Goal: Task Accomplishment & Management: Use online tool/utility

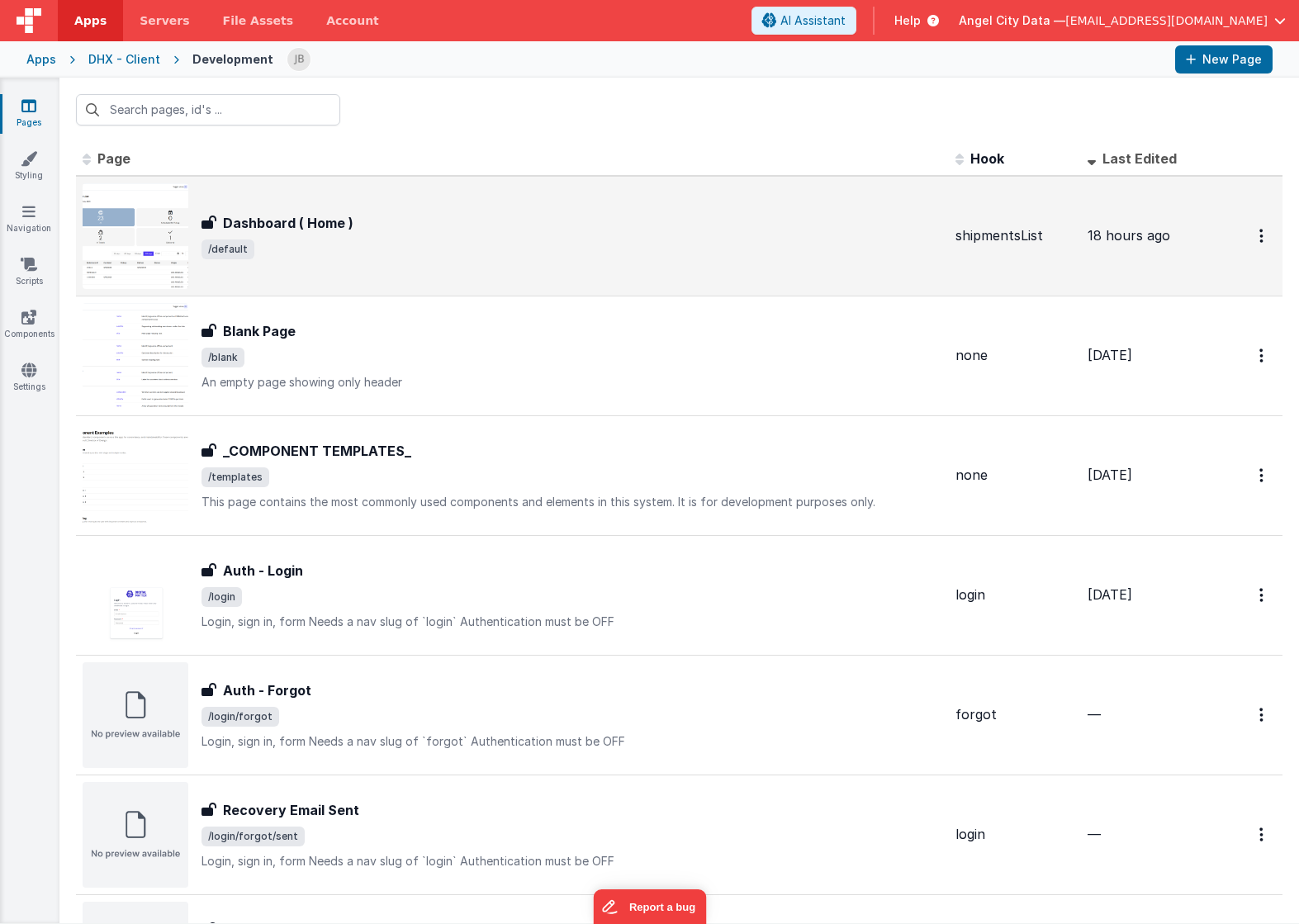
click at [238, 216] on h3 "Dashboard ( Home )" at bounding box center [288, 224] width 131 height 20
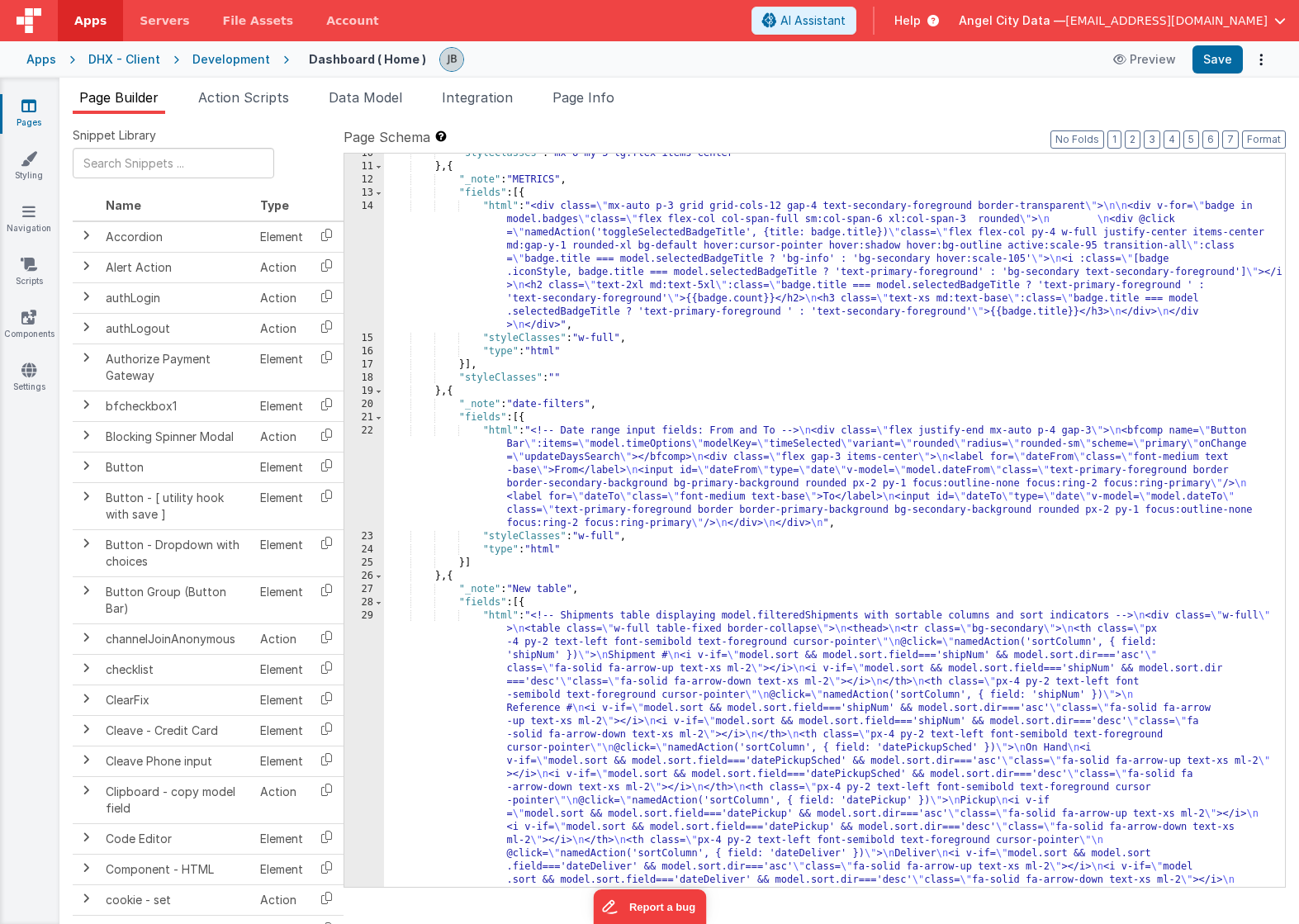
scroll to position [157, 0]
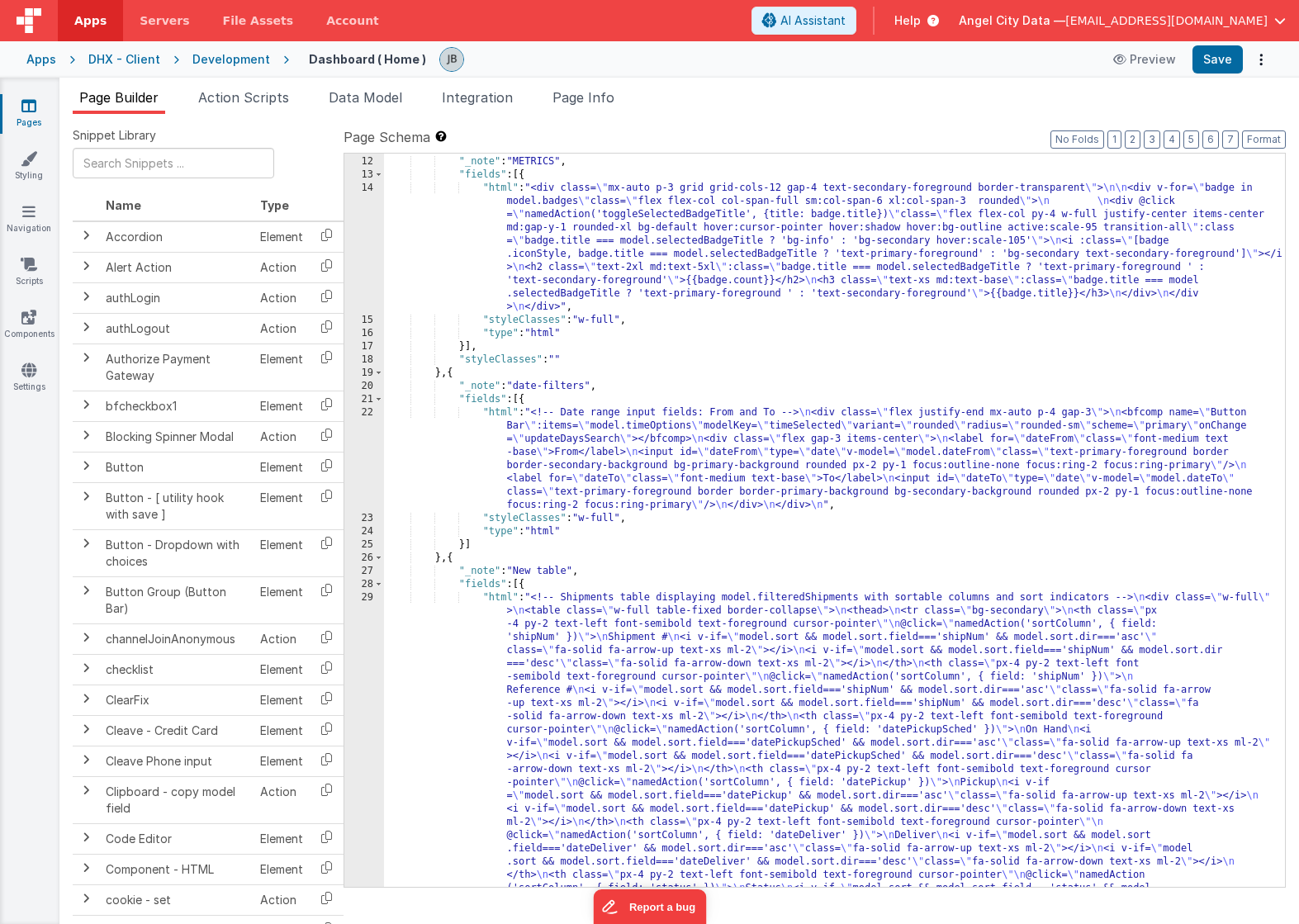
click at [361, 481] on div "22" at bounding box center [364, 459] width 40 height 106
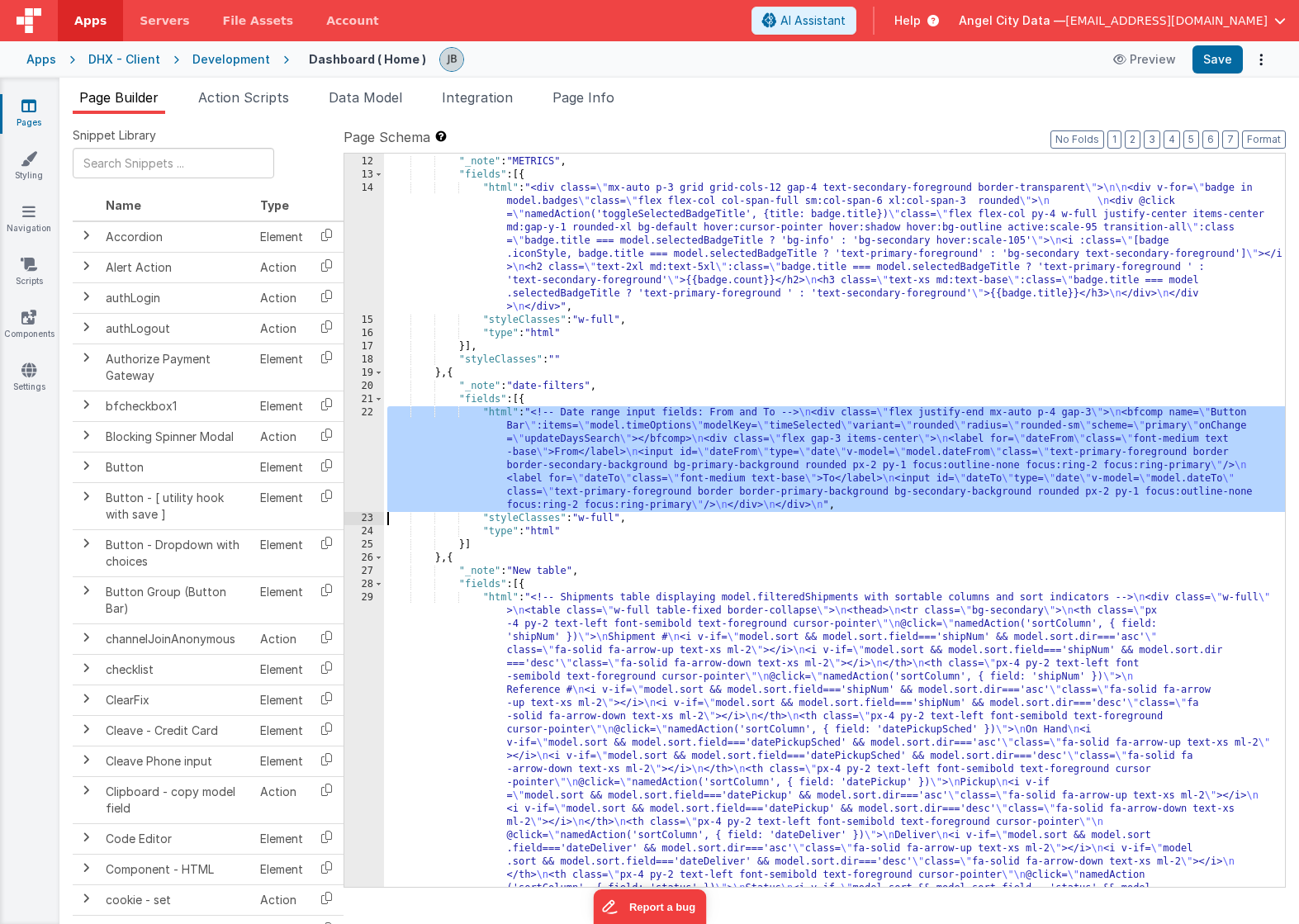
click at [368, 468] on div "22" at bounding box center [364, 459] width 40 height 106
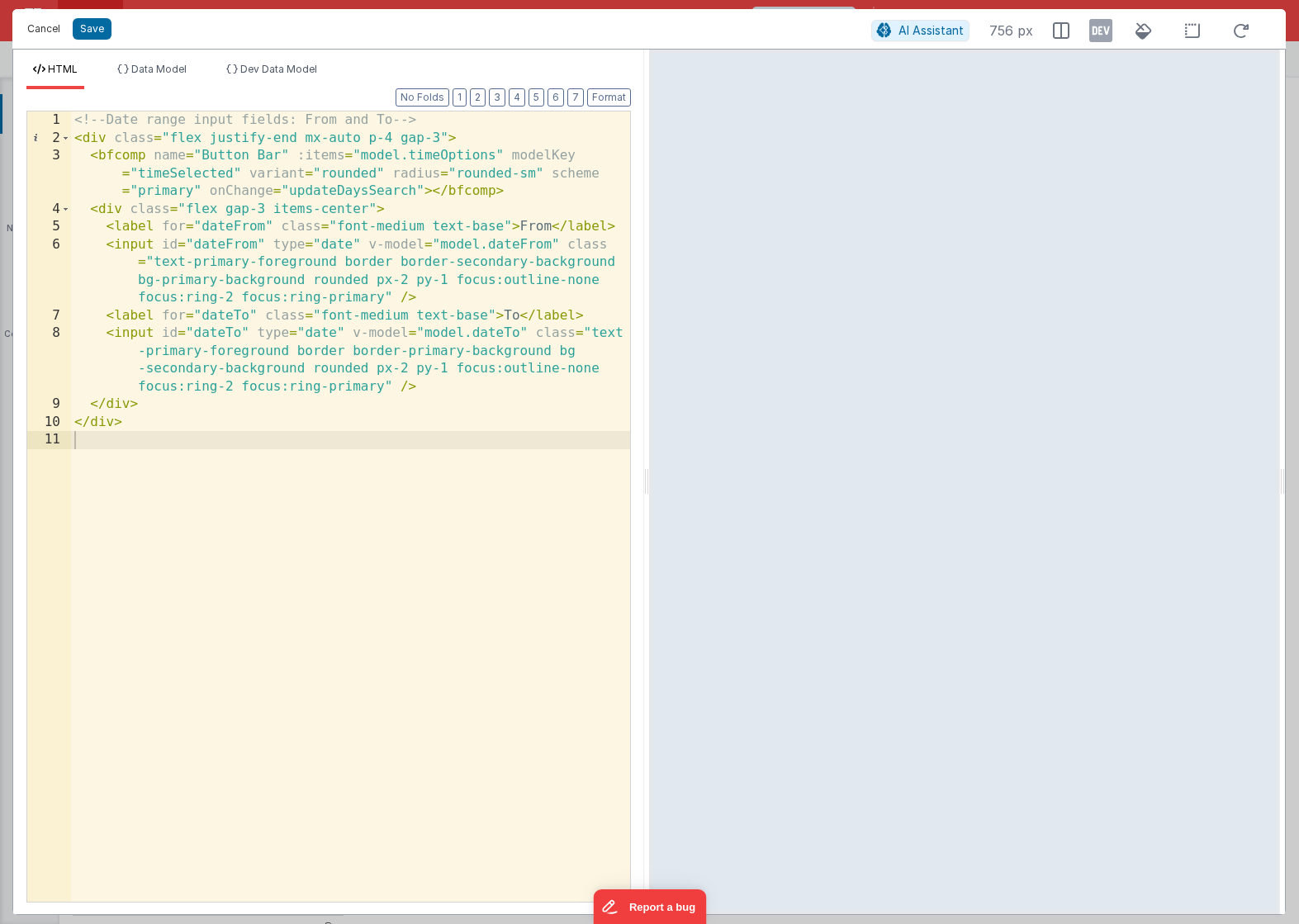
click at [45, 31] on button "Cancel" at bounding box center [44, 28] width 50 height 23
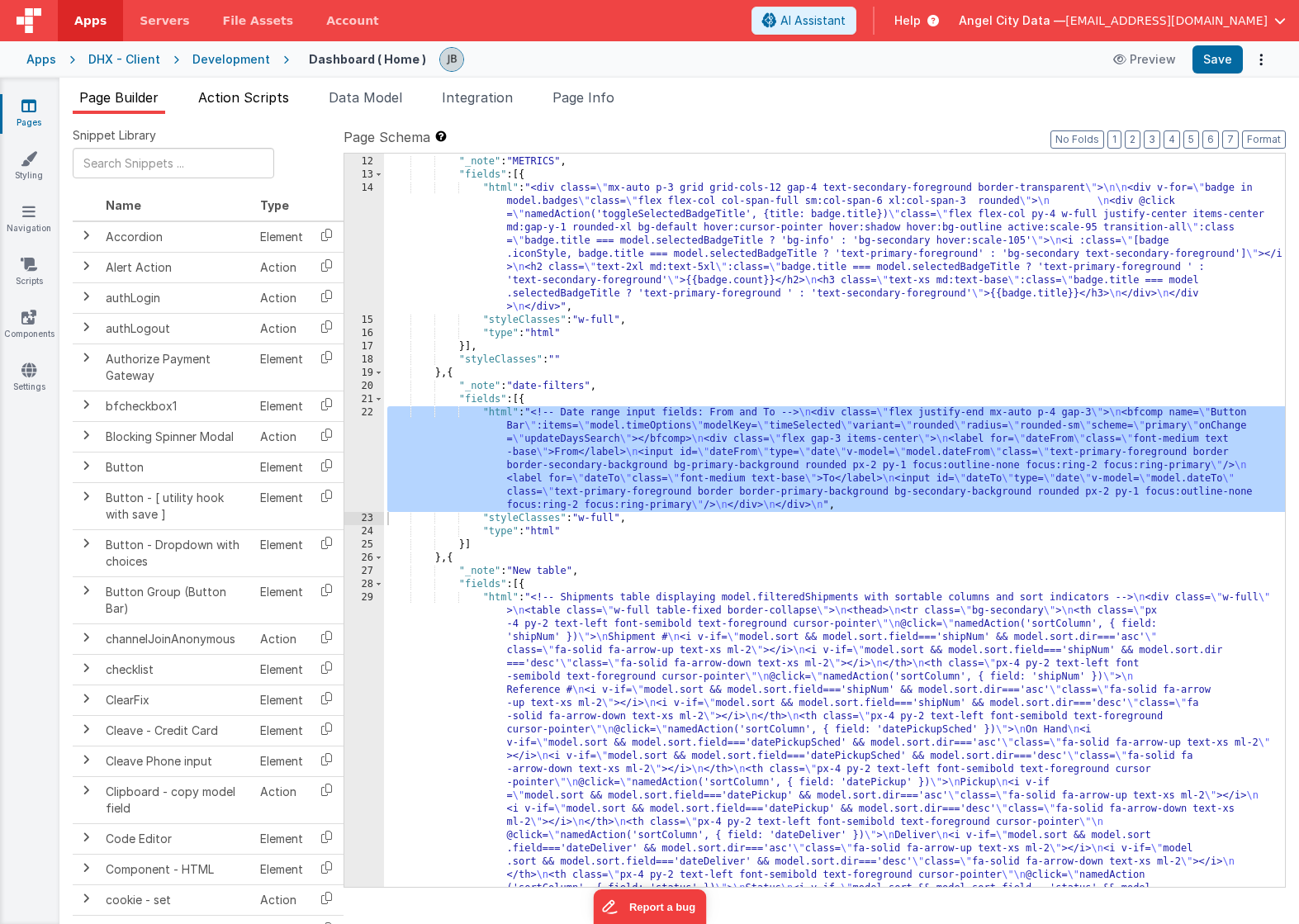
click at [253, 95] on span "Action Scripts" at bounding box center [243, 97] width 91 height 17
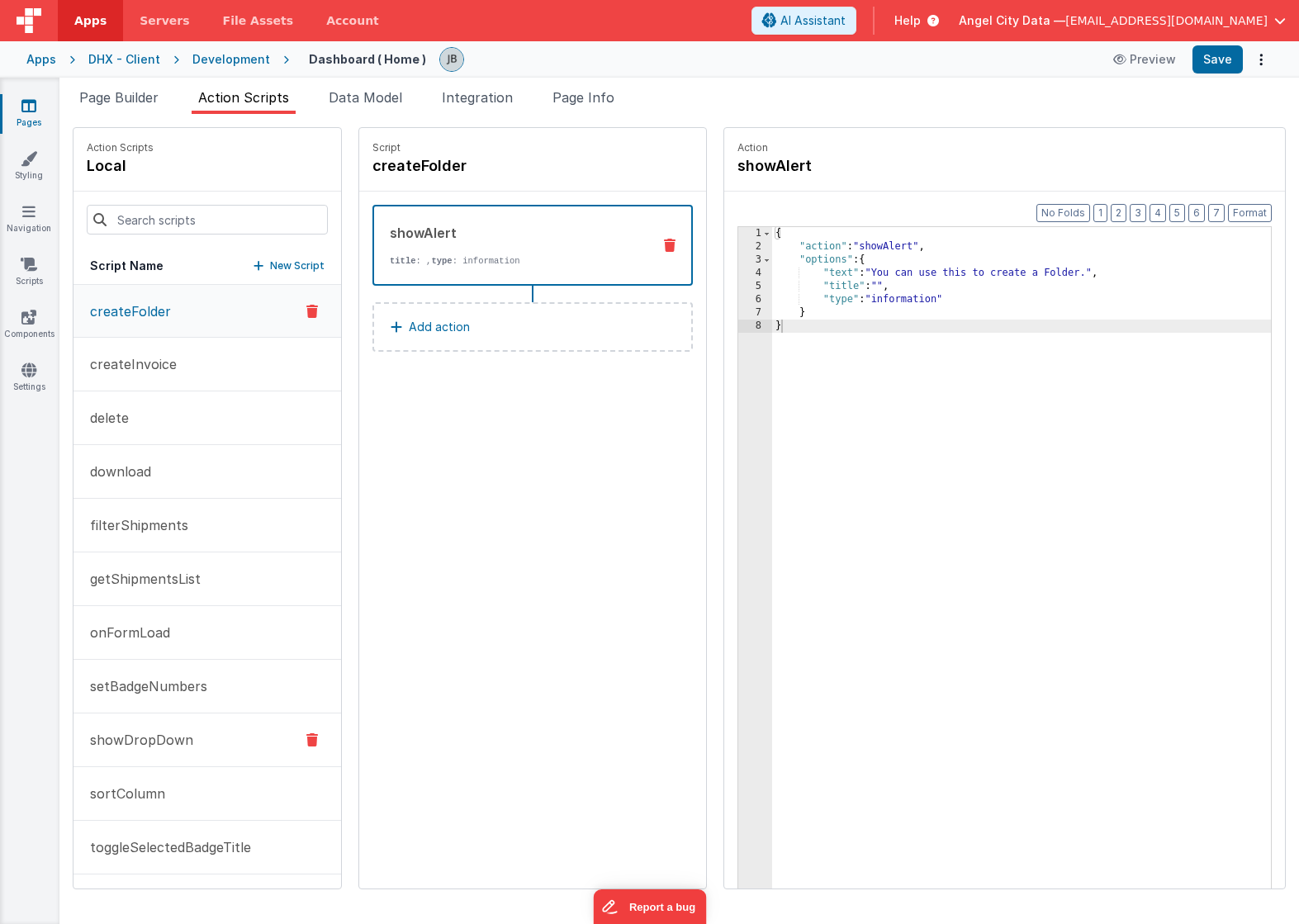
scroll to position [53, 0]
click at [195, 836] on button "updateDaysSearch" at bounding box center [208, 849] width 267 height 54
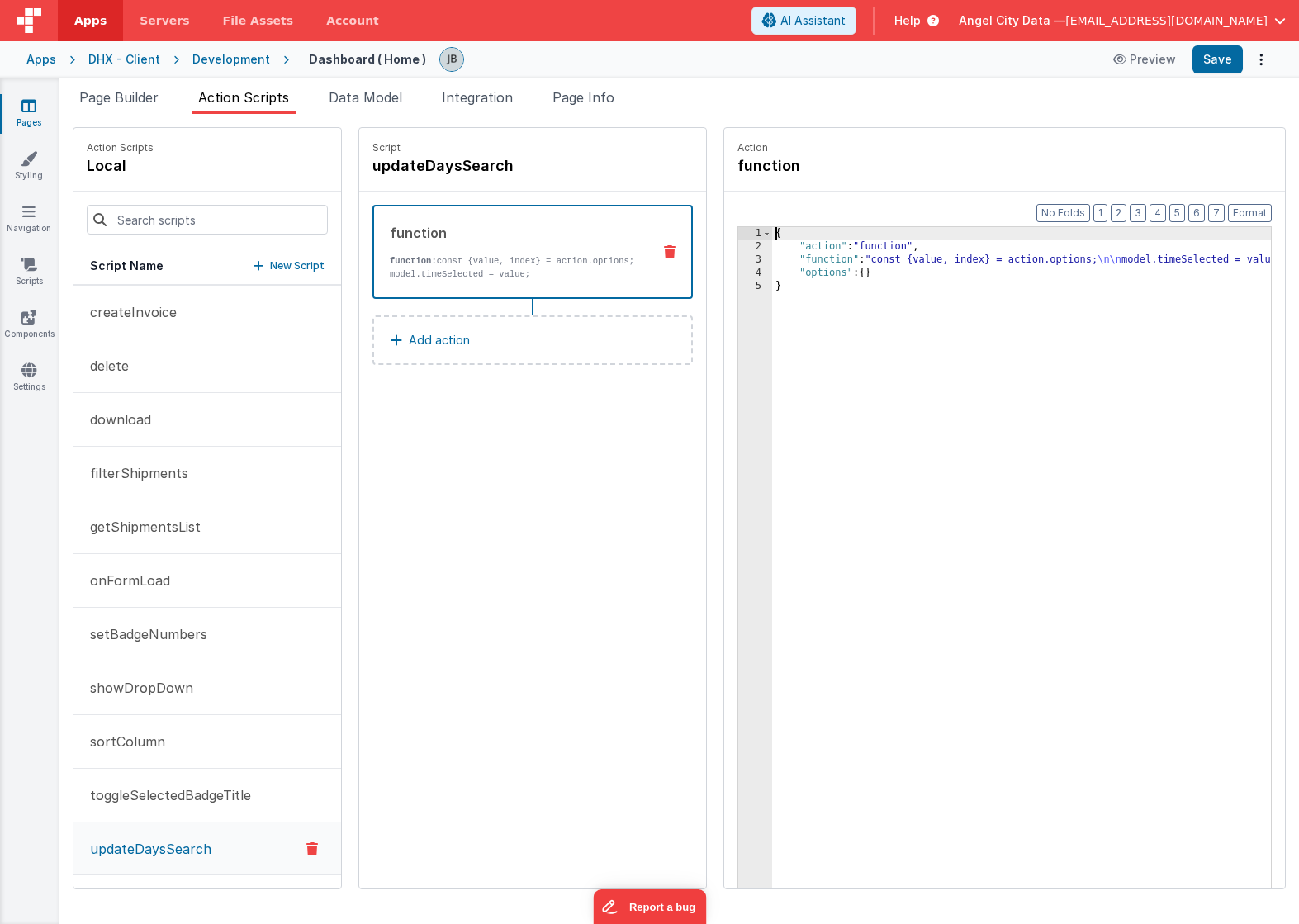
click at [738, 261] on div "3" at bounding box center [755, 259] width 34 height 13
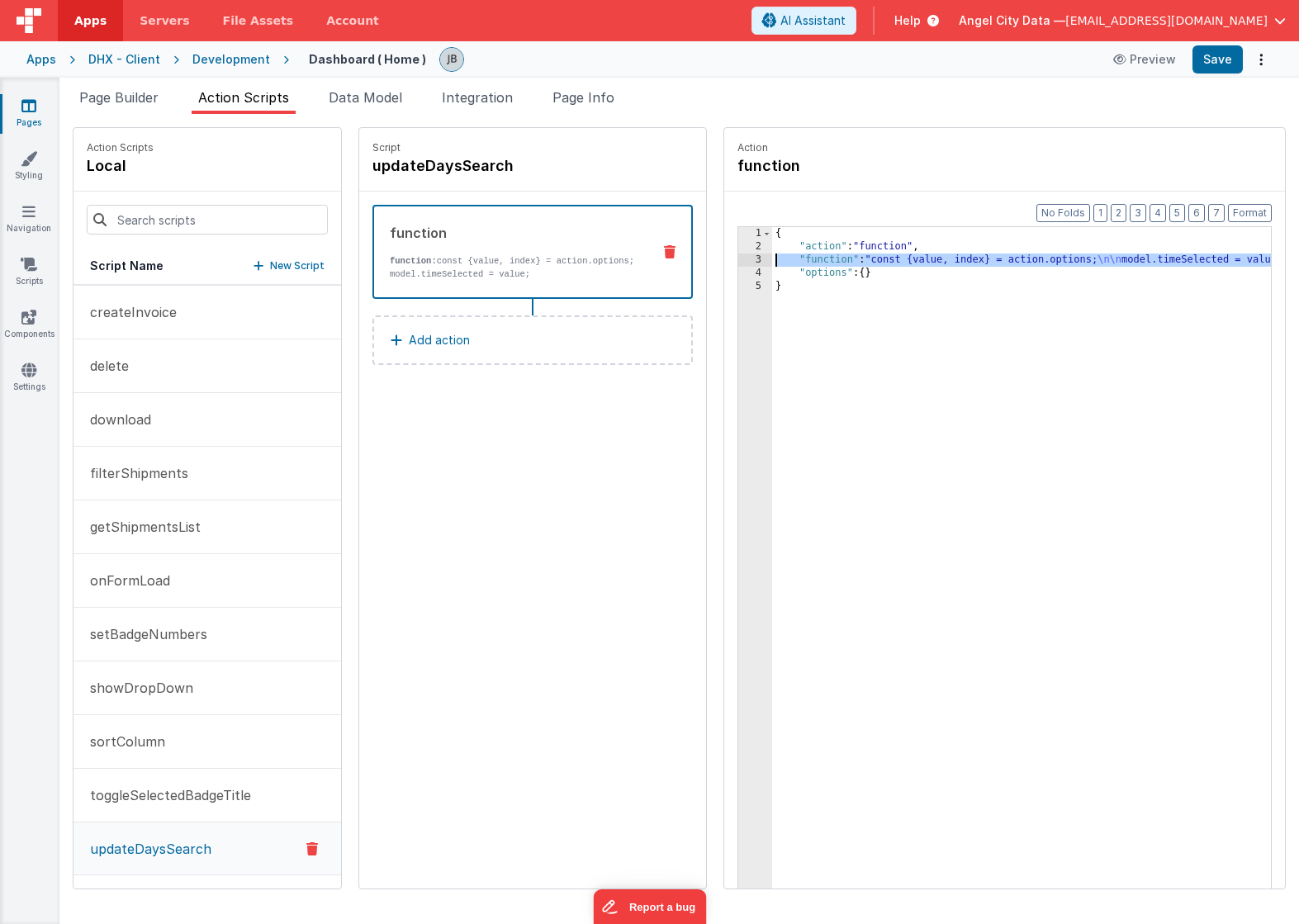
click at [738, 261] on div "3" at bounding box center [755, 259] width 34 height 13
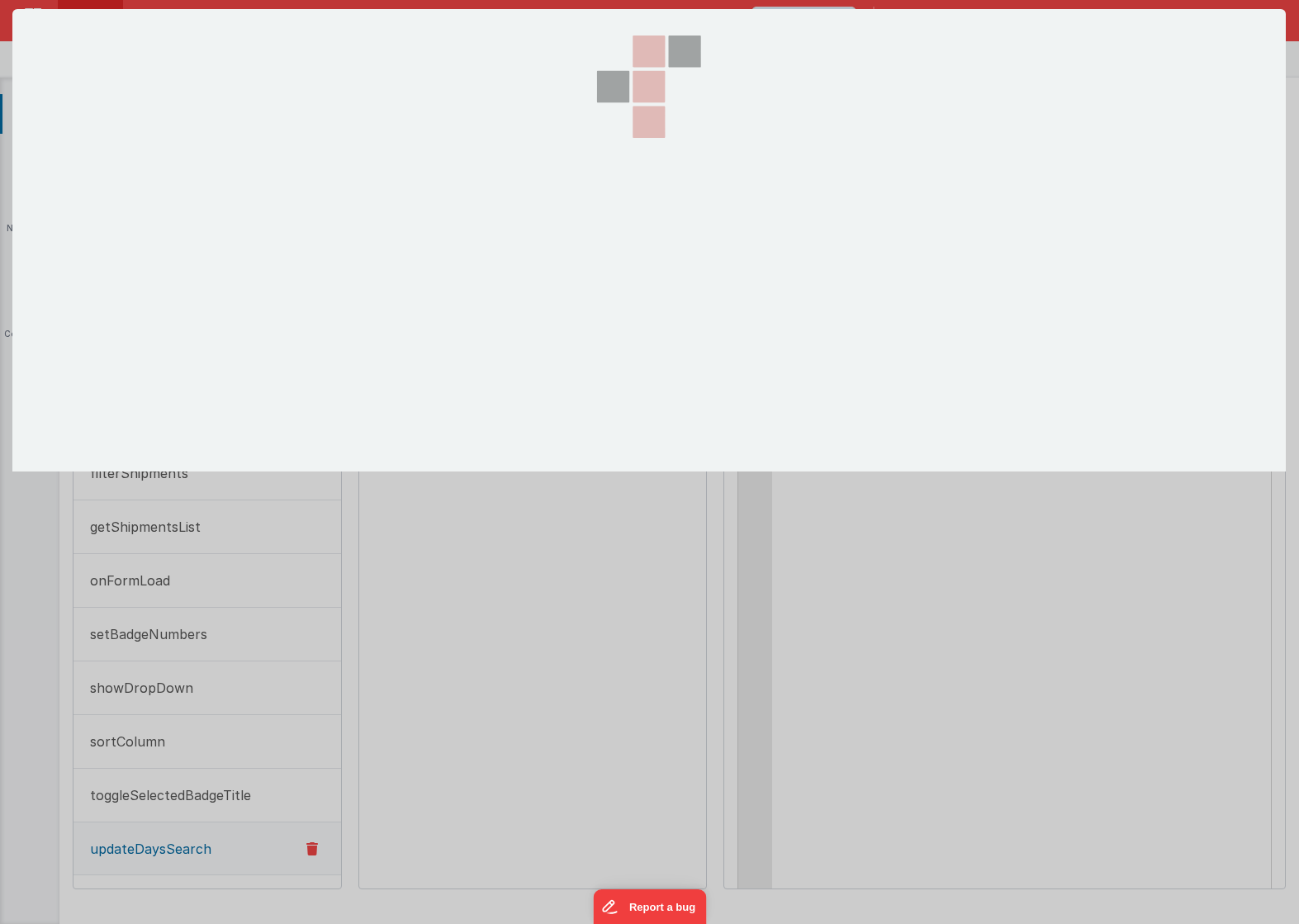
click at [718, 261] on div at bounding box center [650, 240] width 166 height 463
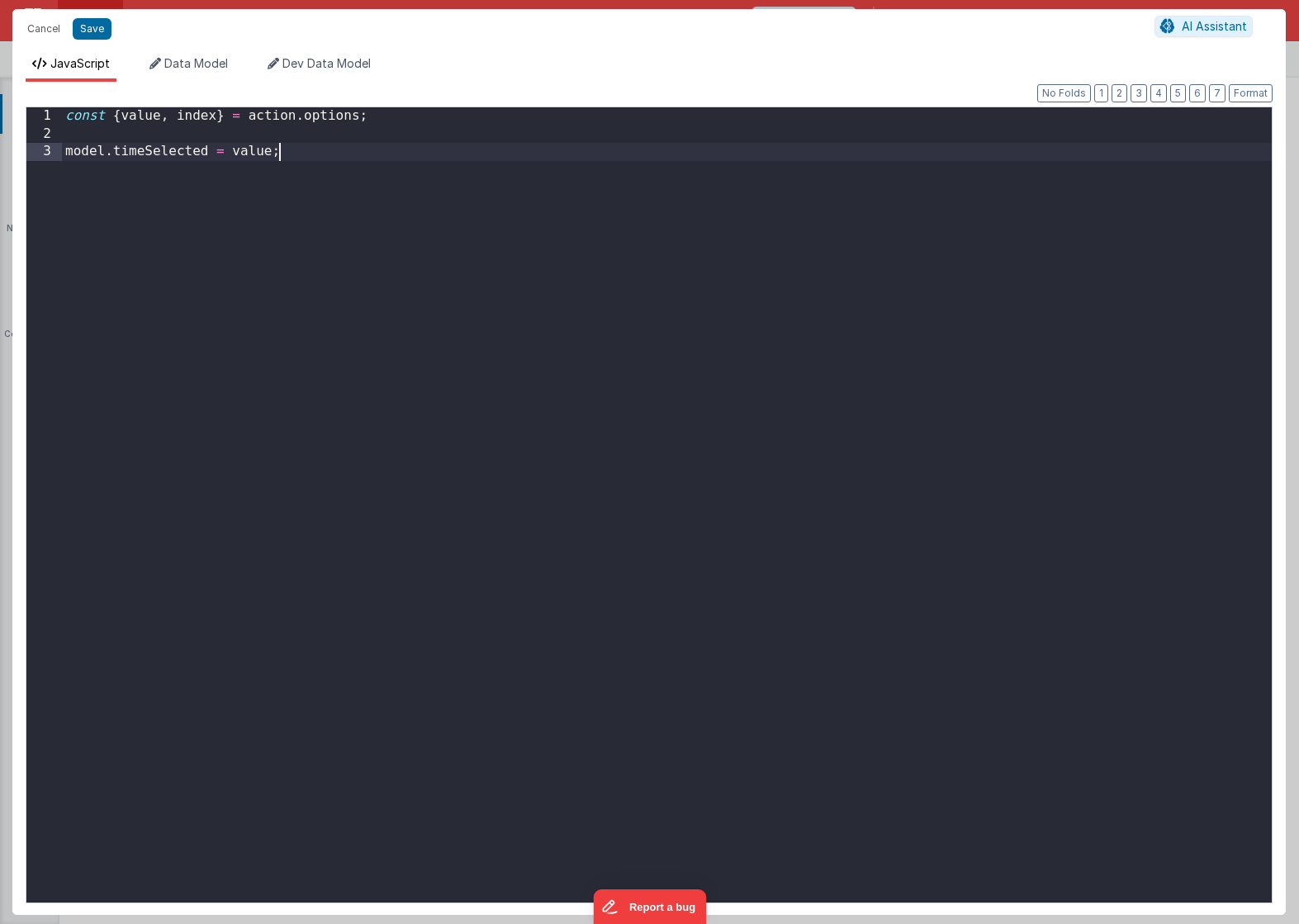
click at [586, 228] on div "const { value , index } = action . options ; model . timeSelected = value ;" at bounding box center [666, 523] width 1210 height 831
click at [41, 28] on button "Cancel" at bounding box center [44, 28] width 50 height 23
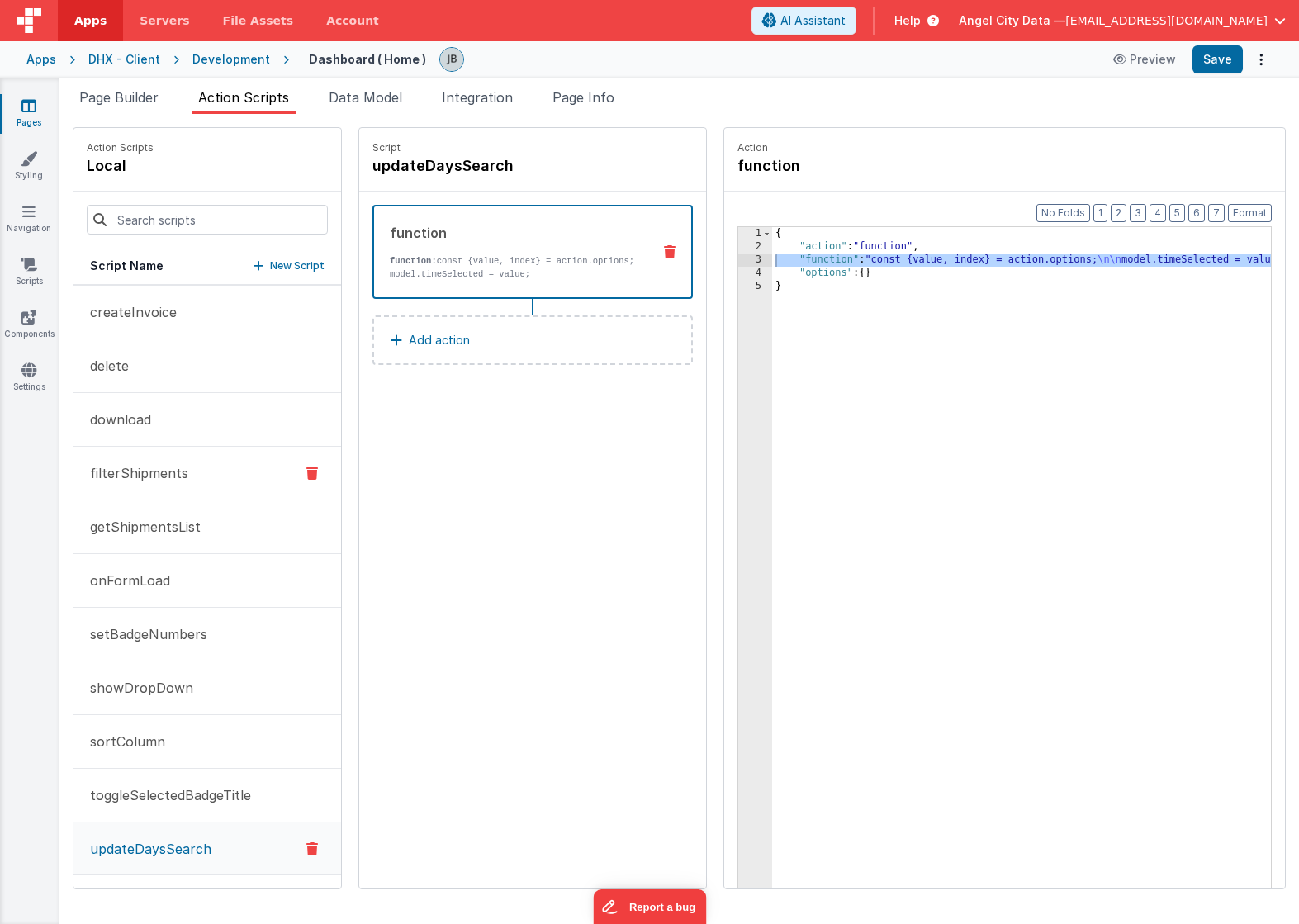
click at [156, 492] on button "filterShipments" at bounding box center [208, 474] width 267 height 54
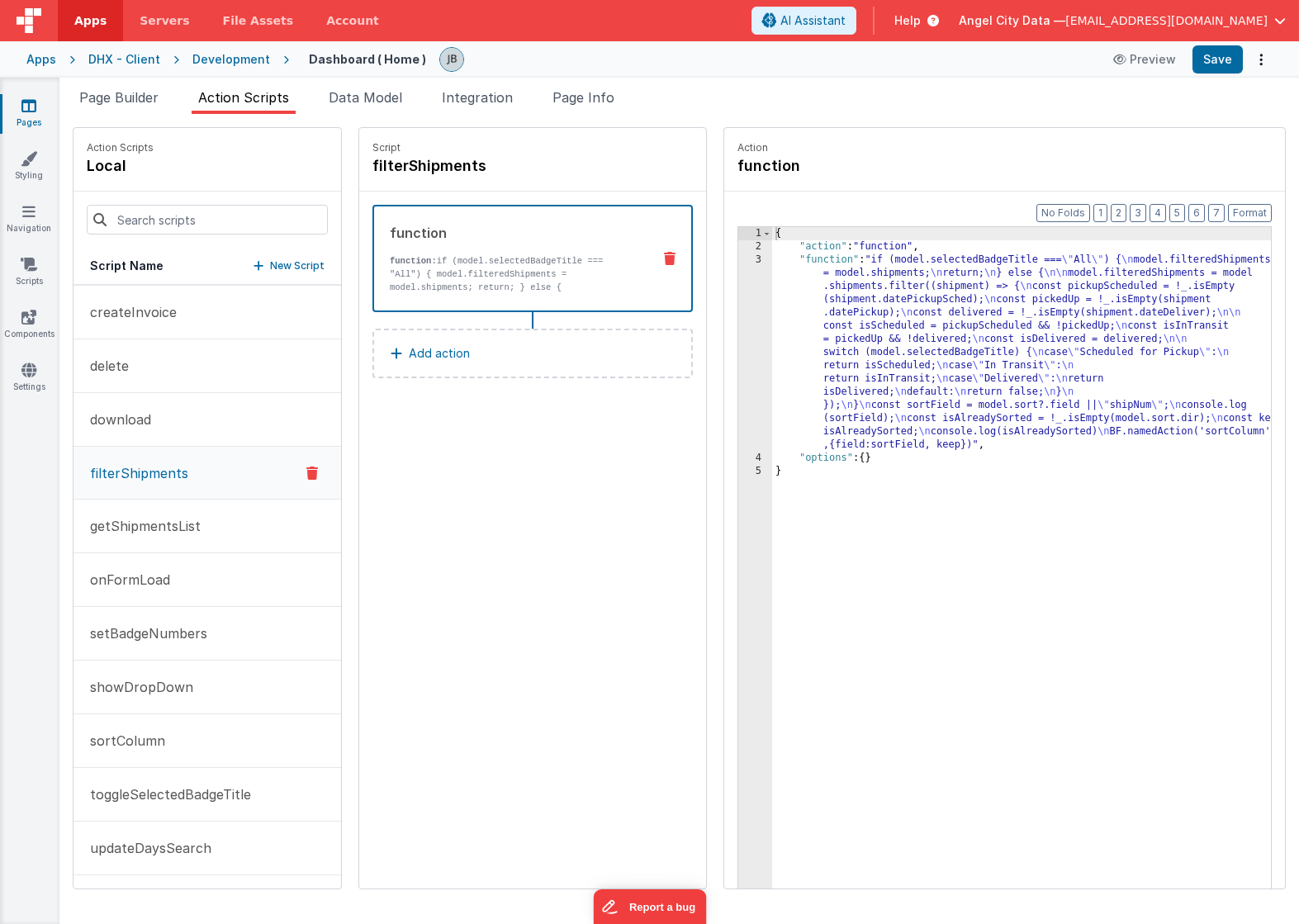
click at [738, 340] on div "3" at bounding box center [755, 352] width 34 height 199
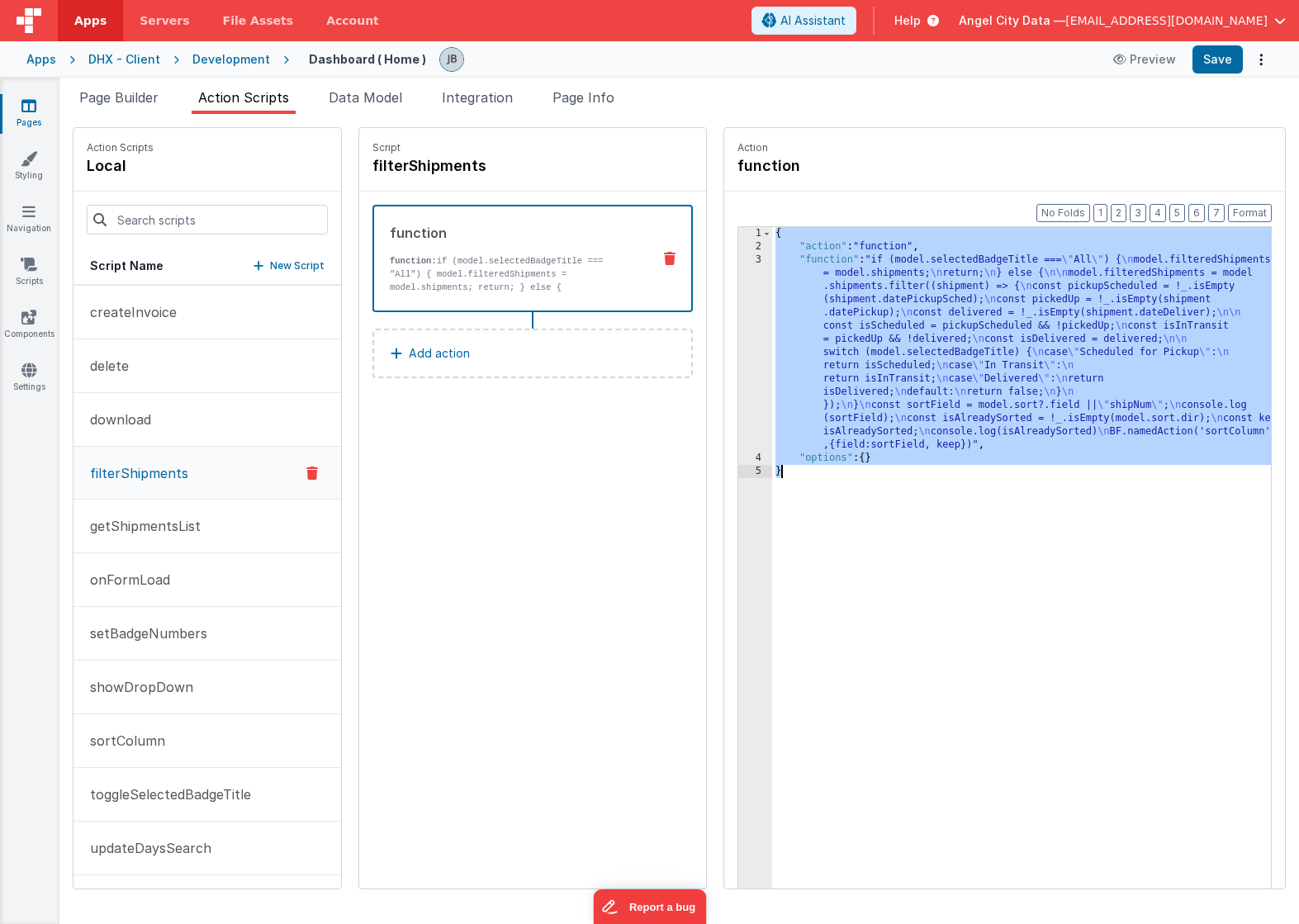
click at [738, 340] on div "3" at bounding box center [755, 352] width 34 height 199
click at [738, 329] on div "3" at bounding box center [755, 352] width 34 height 199
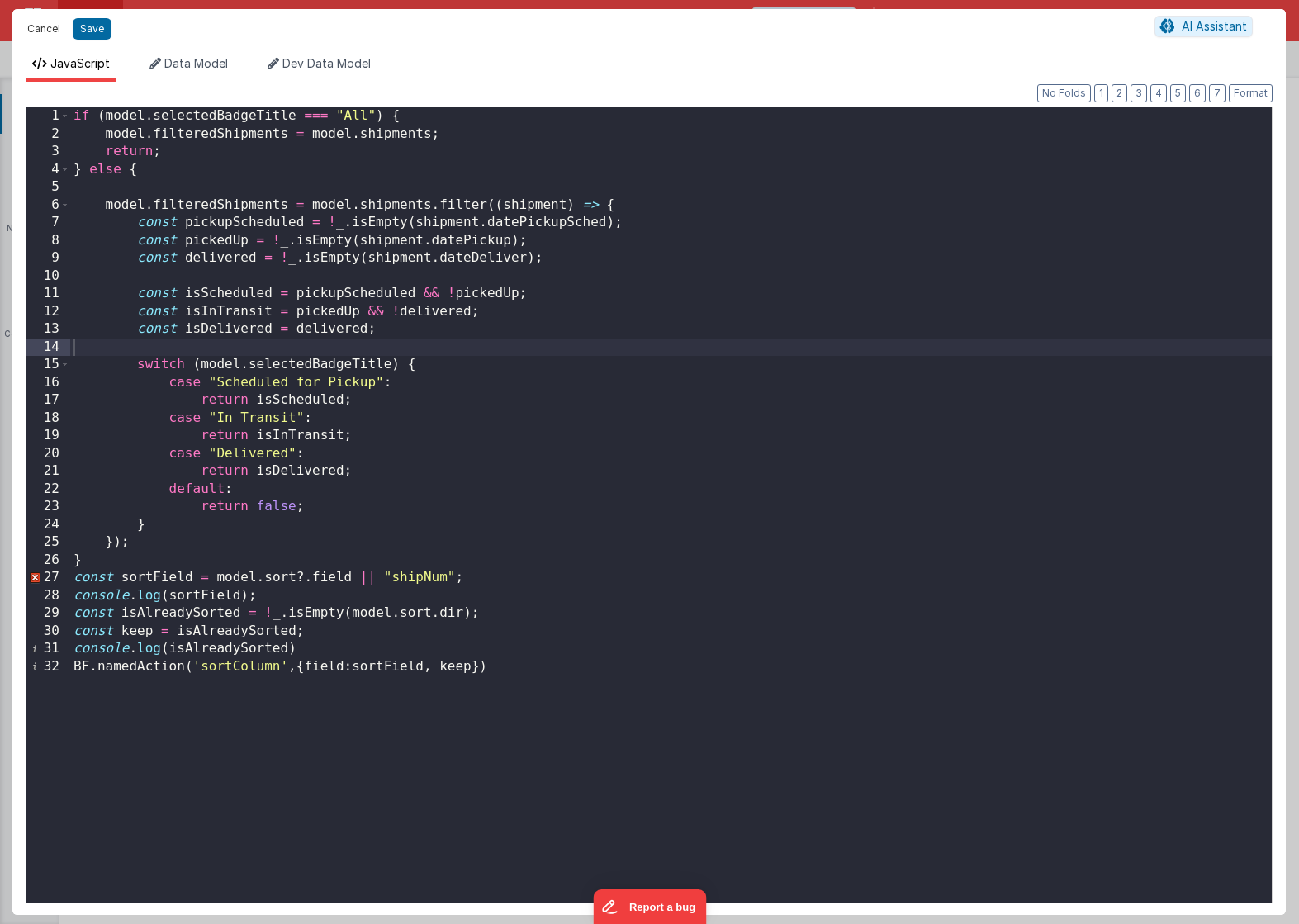
click at [48, 24] on button "Cancel" at bounding box center [44, 28] width 50 height 23
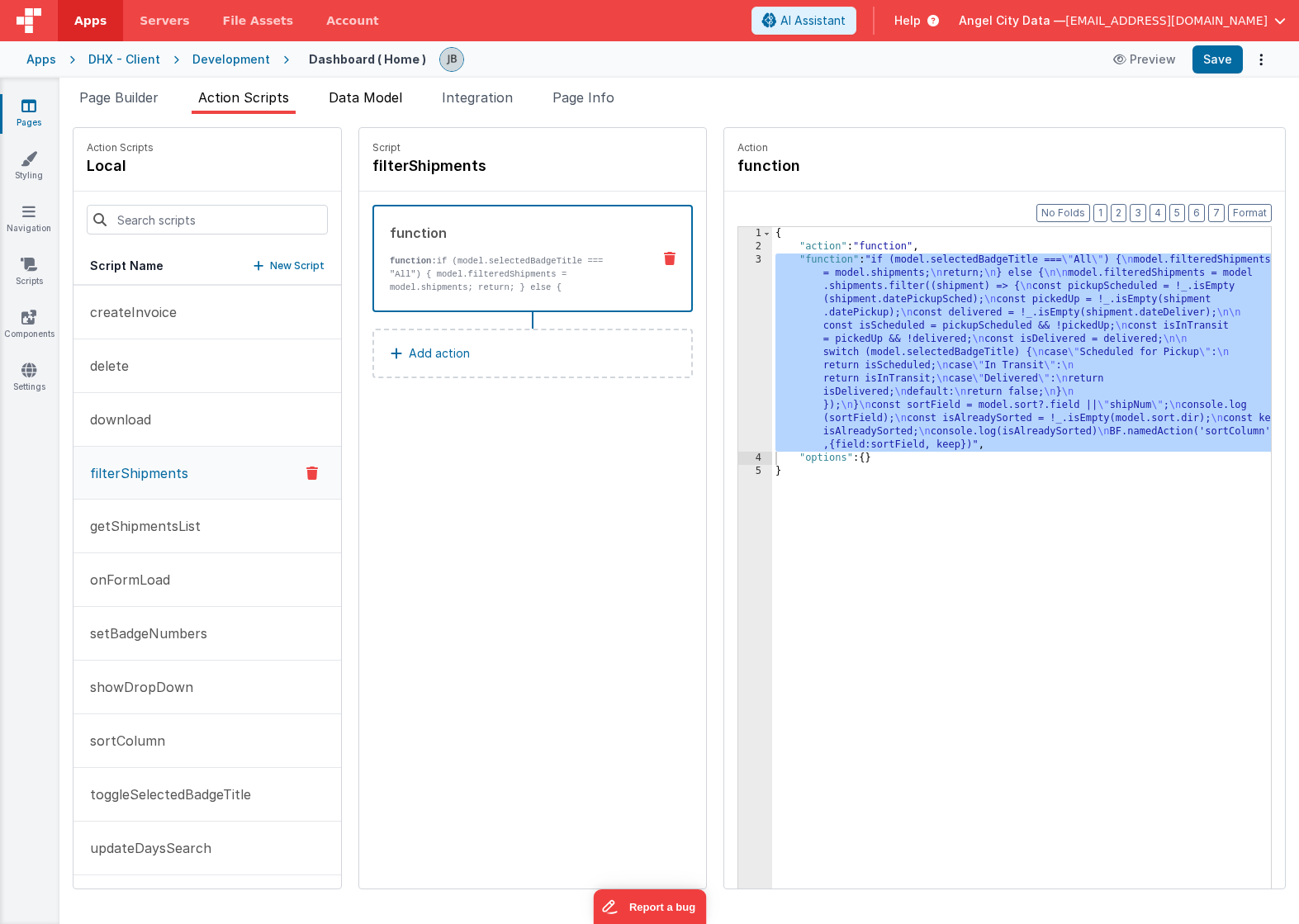
click at [382, 89] on span "Data Model" at bounding box center [365, 97] width 74 height 17
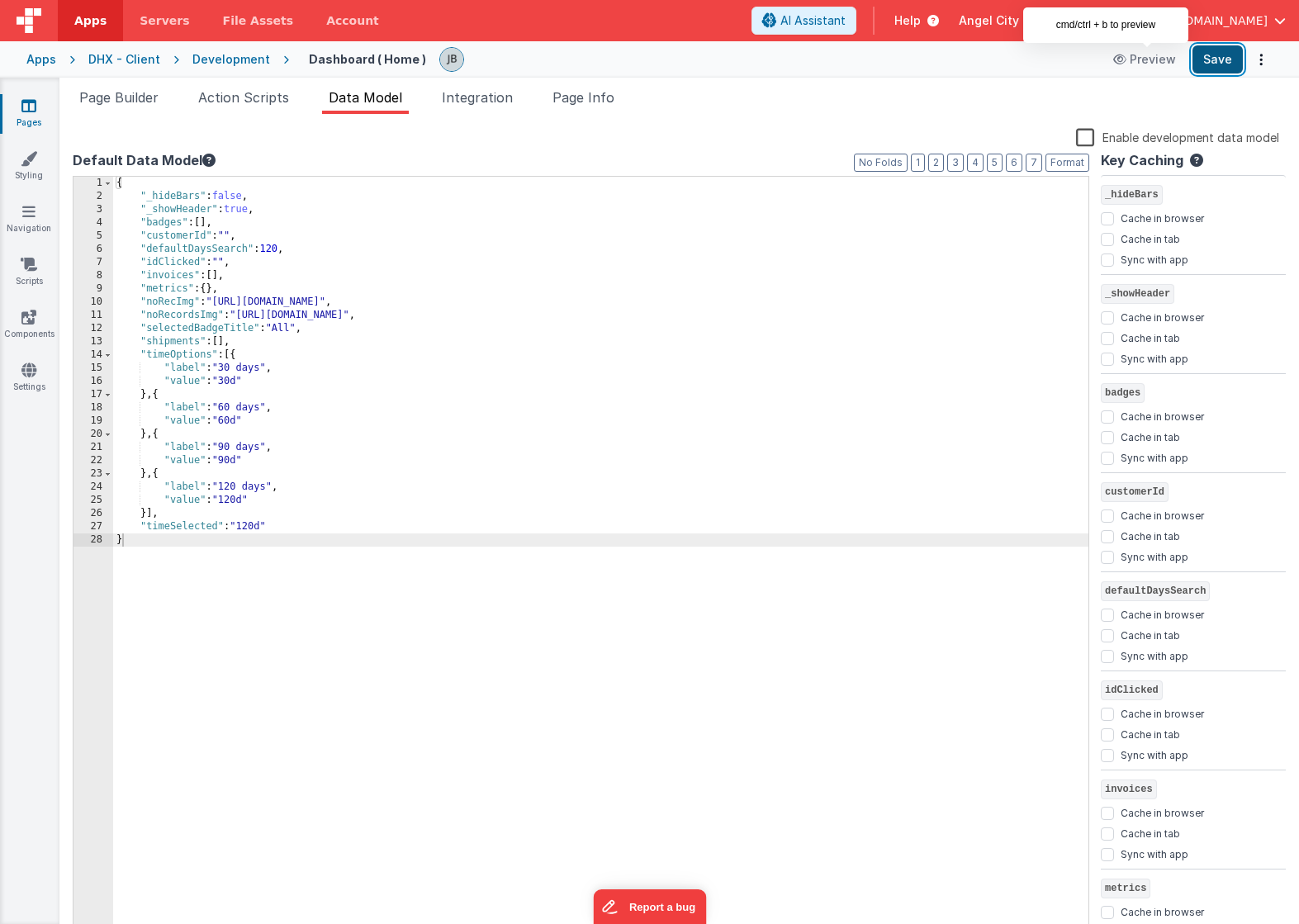
click at [1203, 65] on button "Save" at bounding box center [1217, 60] width 50 height 28
click at [121, 101] on span "Page Builder" at bounding box center [118, 97] width 79 height 17
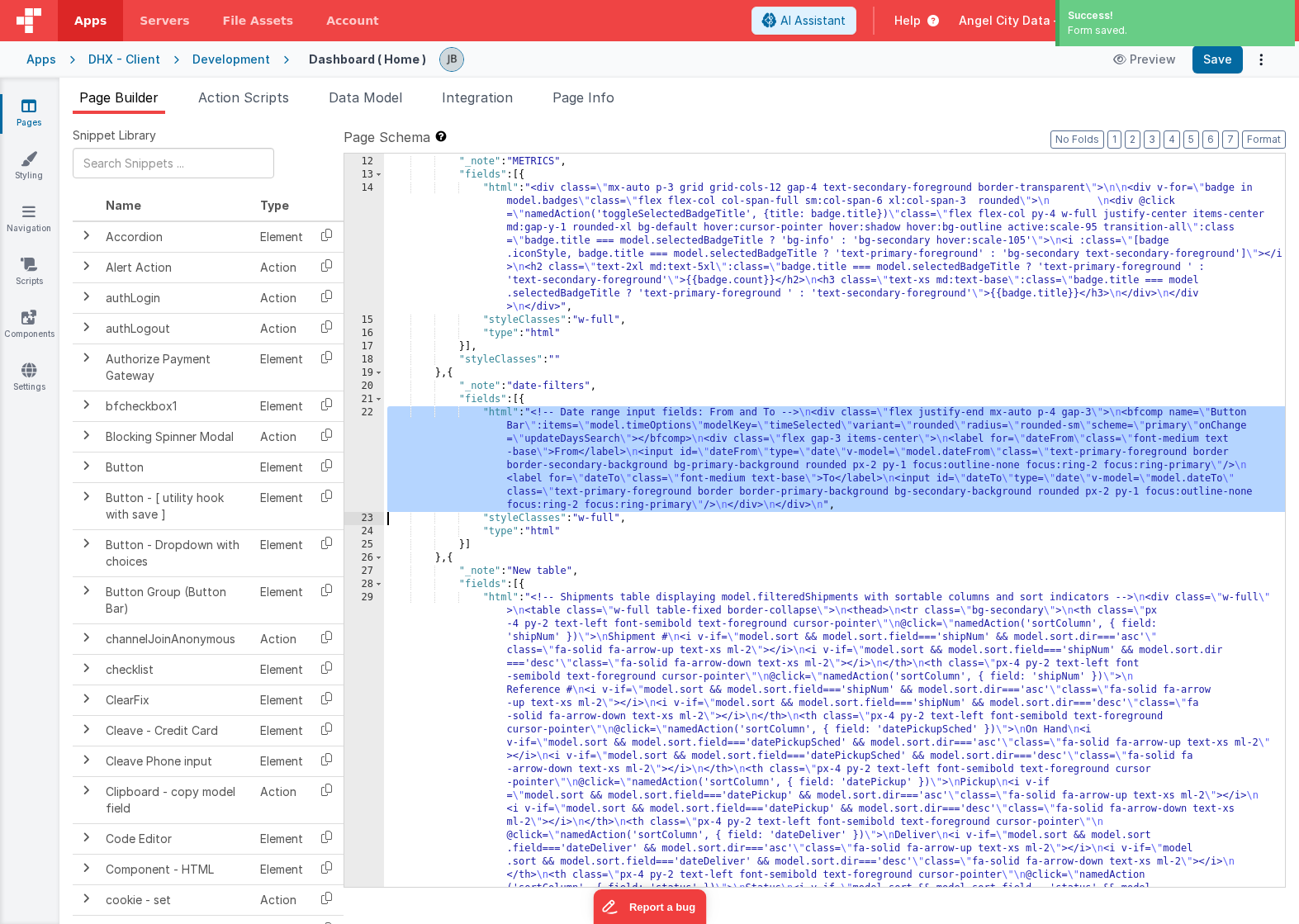
click at [376, 641] on div "29" at bounding box center [364, 902] width 40 height 622
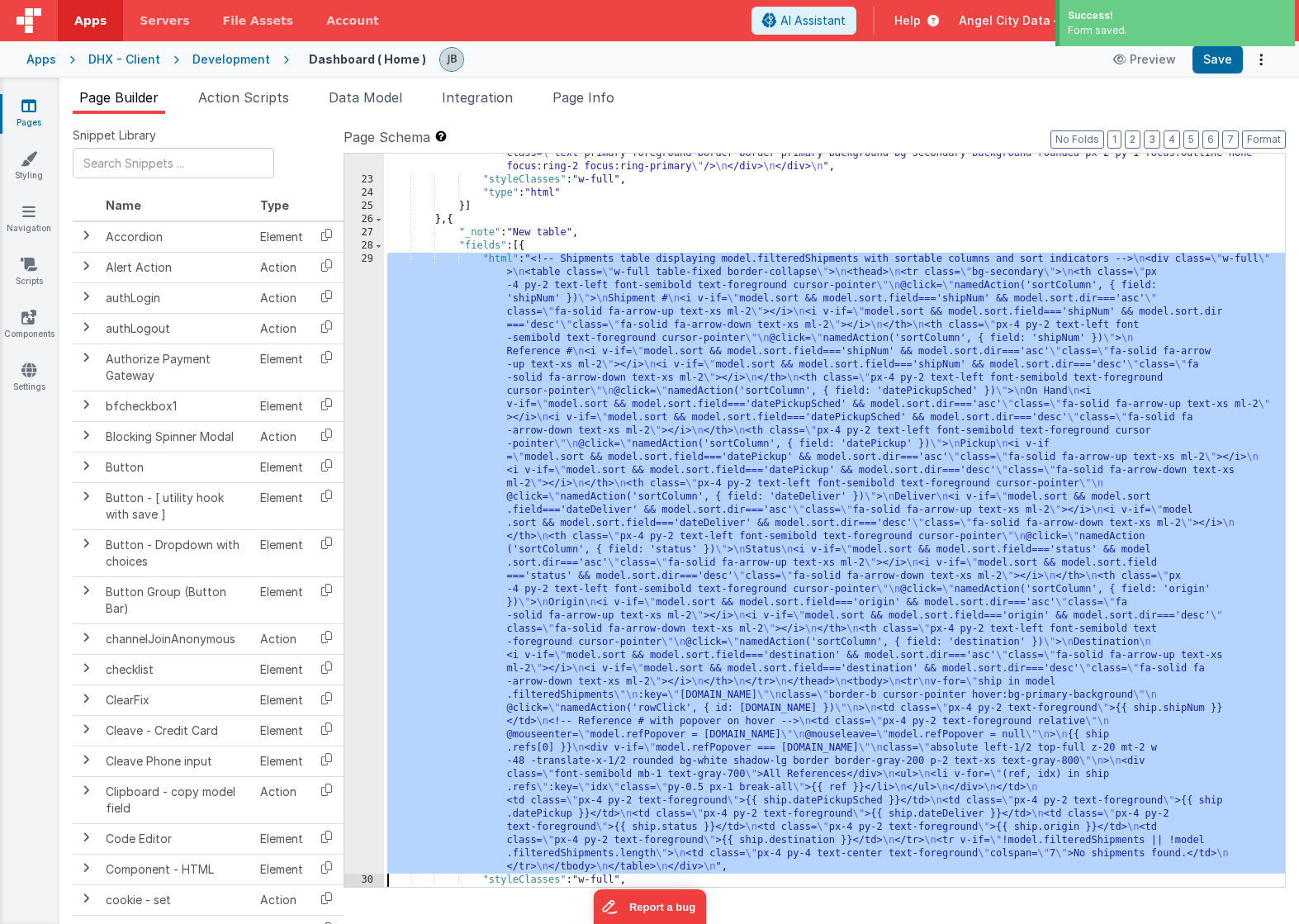
scroll to position [496, 0]
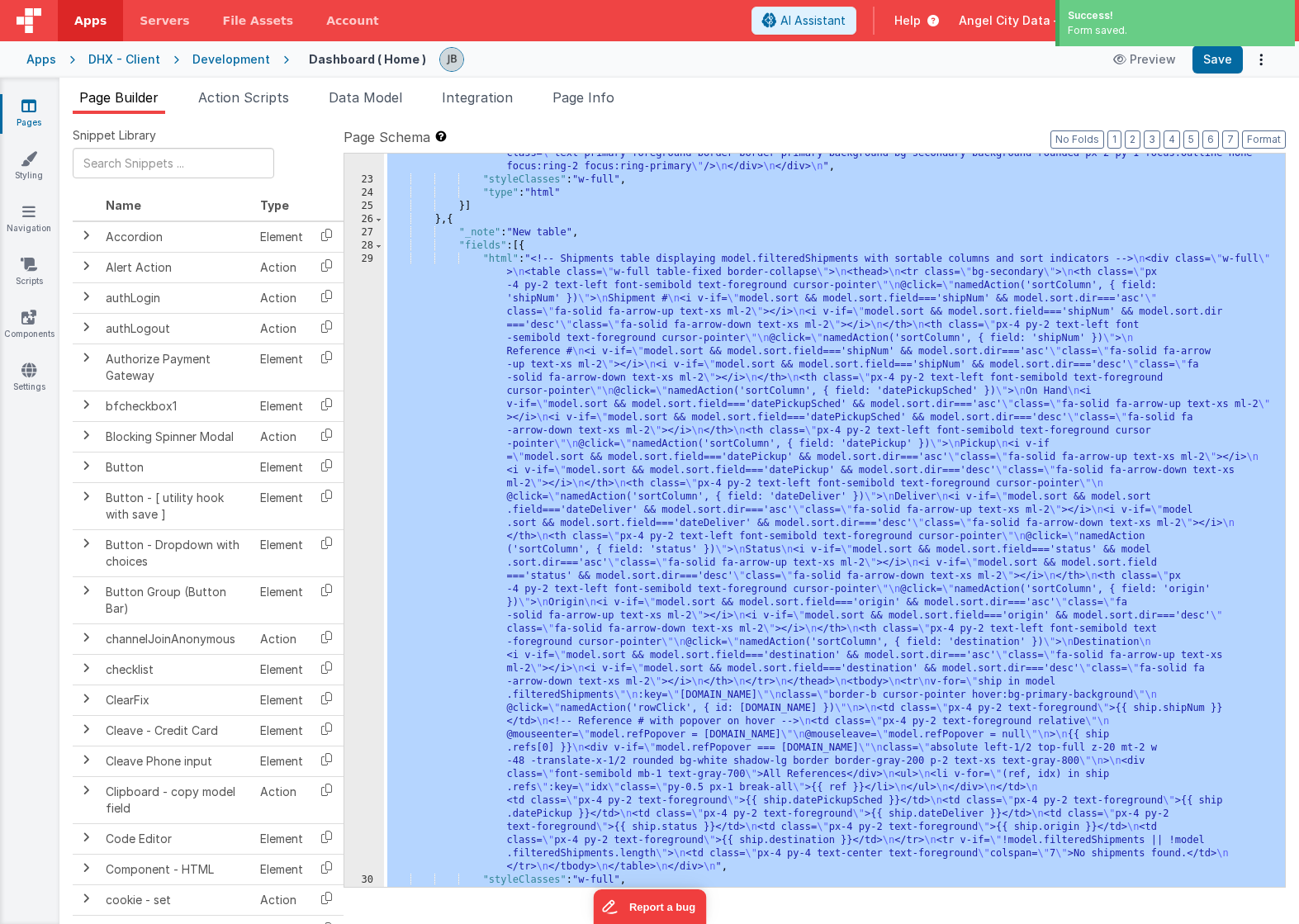
click at [370, 642] on div "29" at bounding box center [364, 563] width 40 height 622
click at [370, 612] on div "29" at bounding box center [364, 563] width 40 height 622
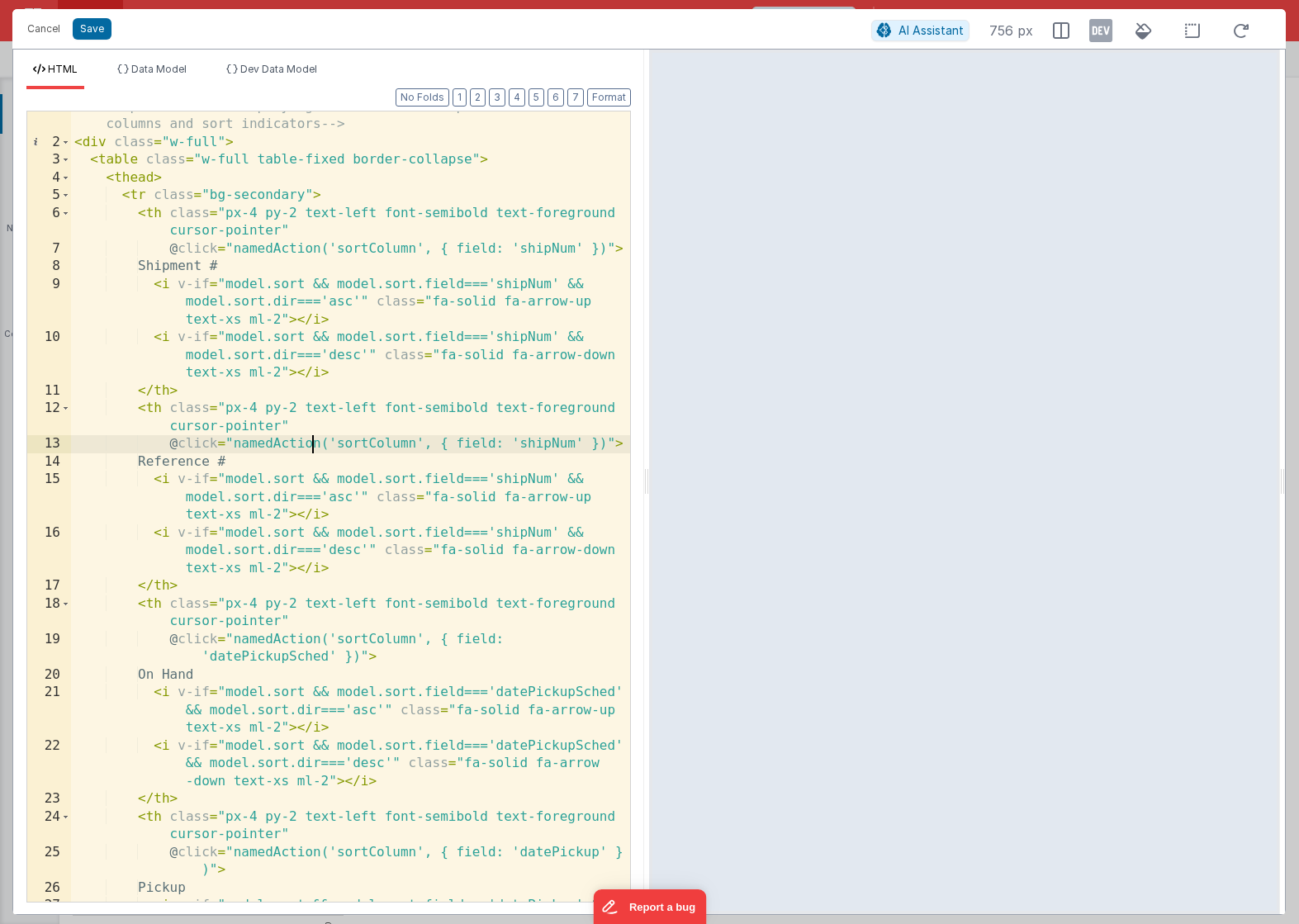
scroll to position [13, 0]
click at [372, 480] on div "<!-- Shipments table displaying model.filteredShipments with sortable columns a…" at bounding box center [350, 539] width 559 height 880
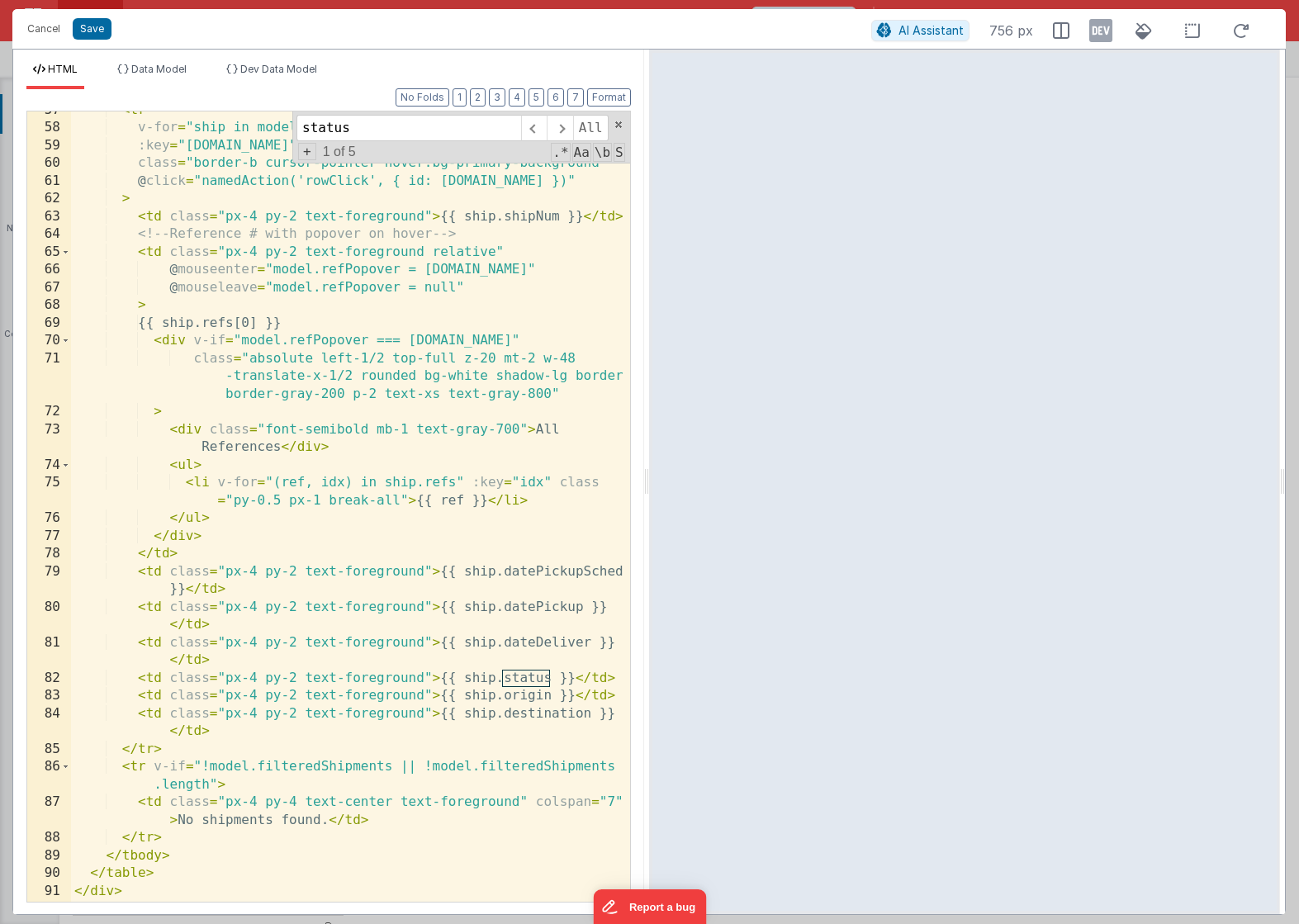
scroll to position [1816, 0]
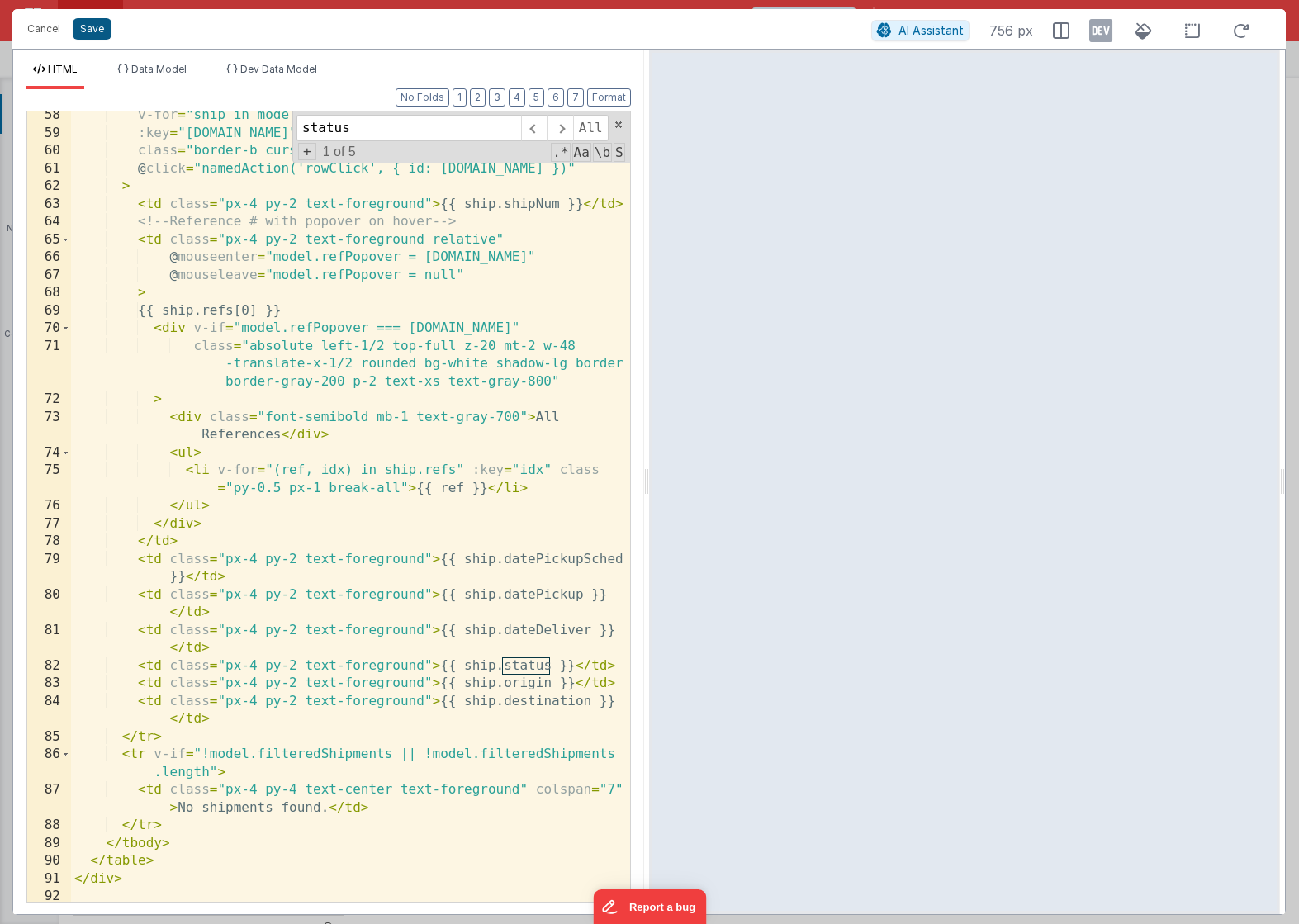
type input "status"
click at [99, 32] on button "Save" at bounding box center [92, 29] width 39 height 22
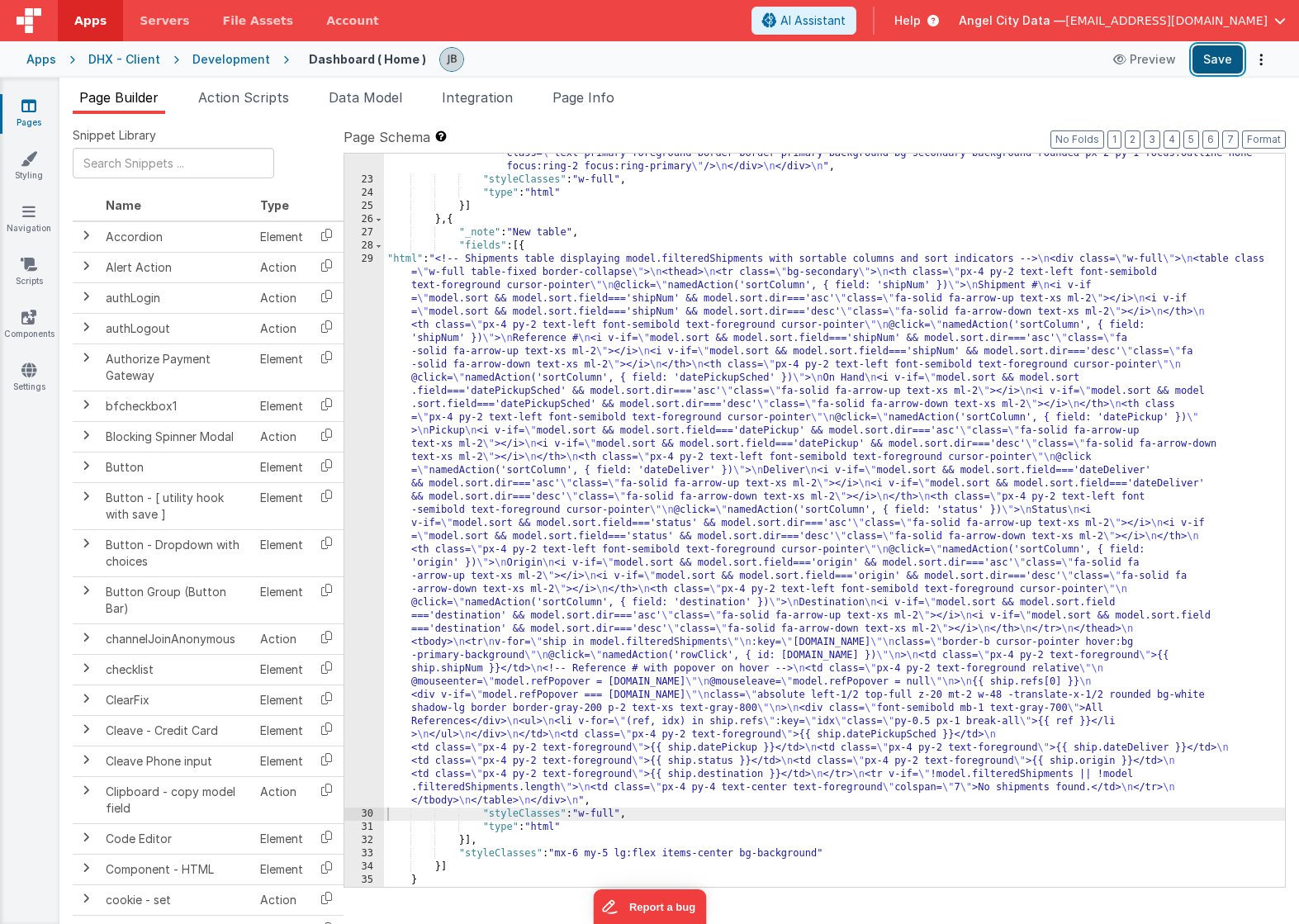
click at [1210, 54] on button "Save" at bounding box center [1217, 60] width 50 height 28
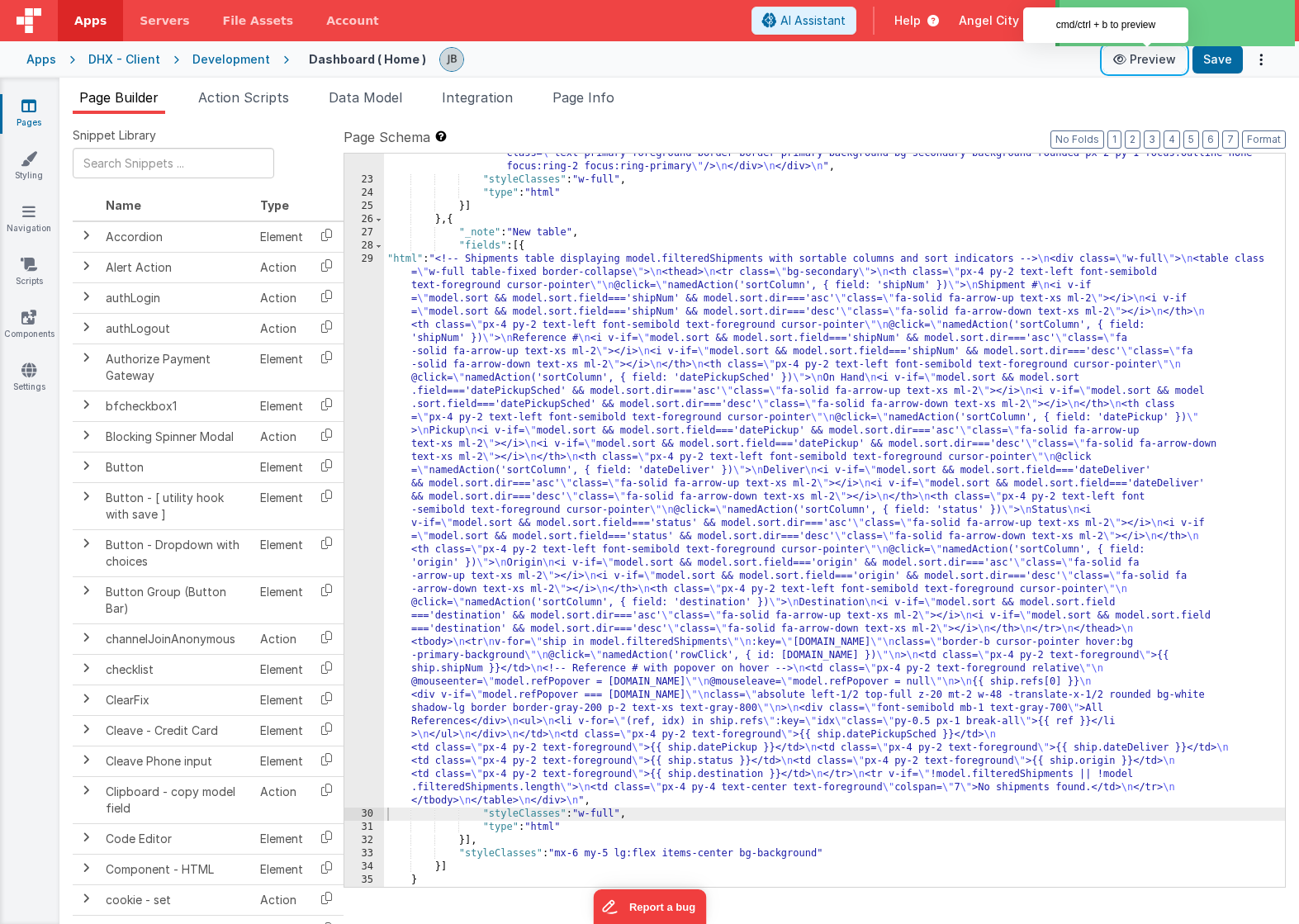
click at [1139, 57] on button "Preview" at bounding box center [1144, 59] width 83 height 26
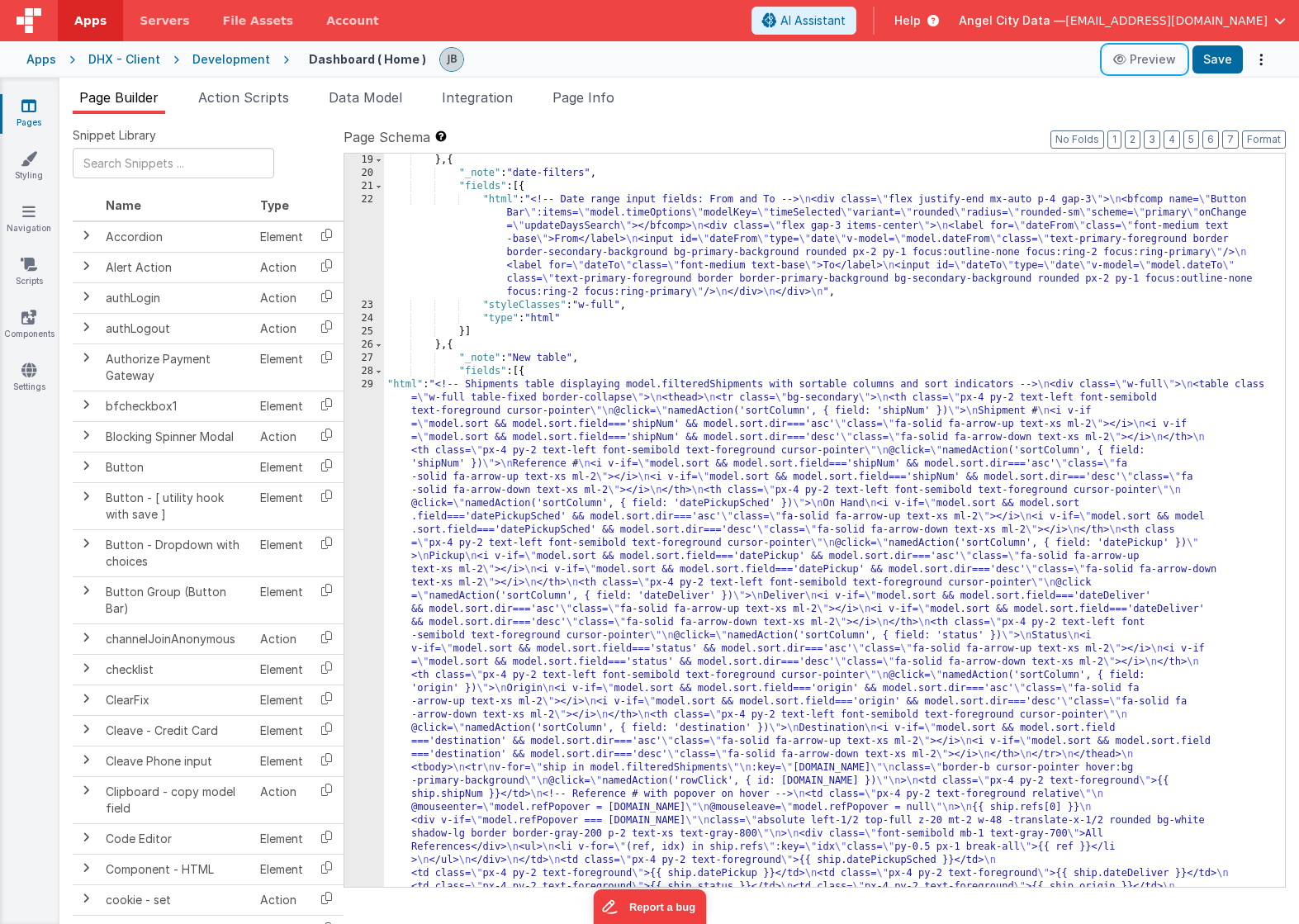
scroll to position [243, 0]
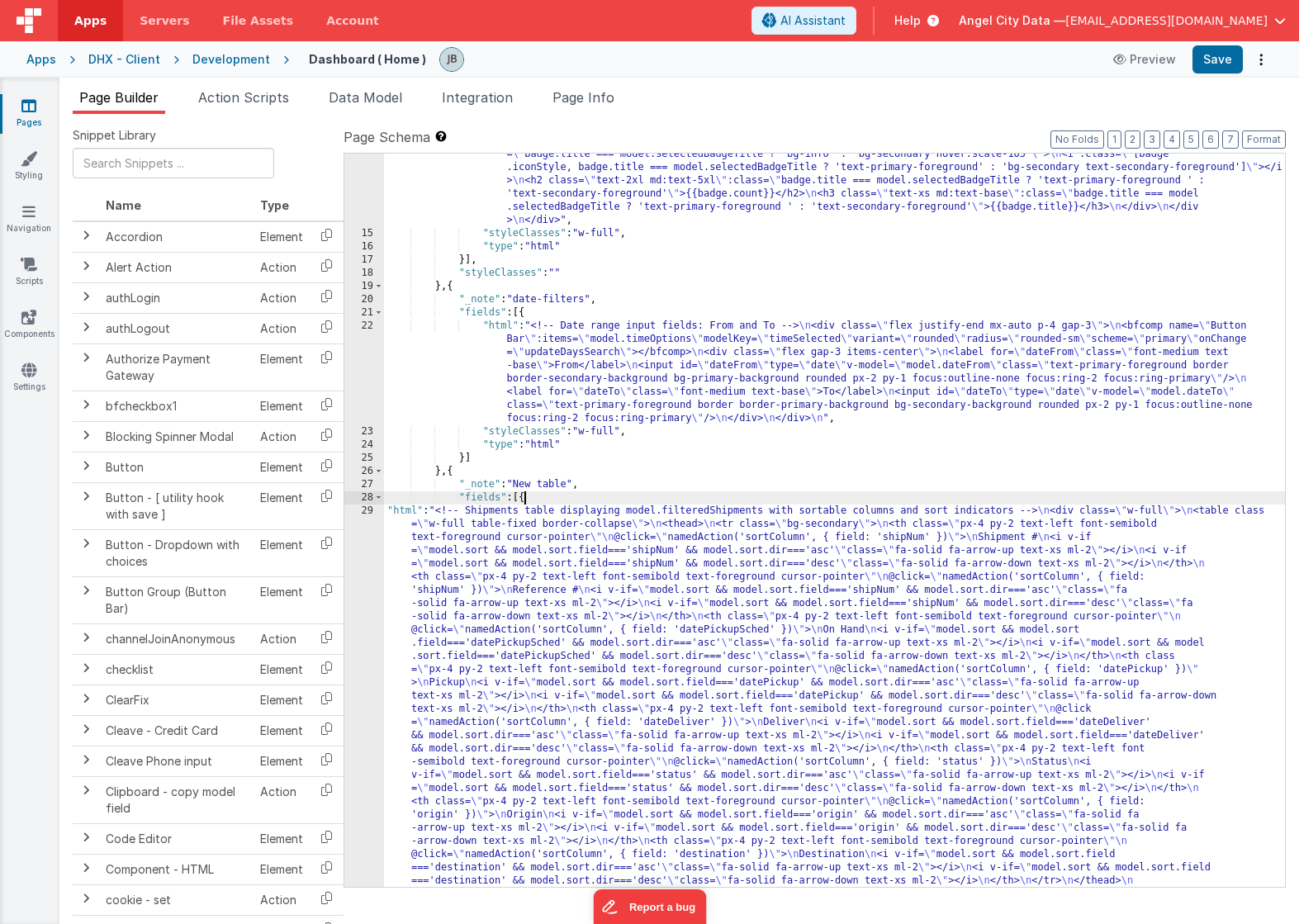
click at [524, 501] on div ""html" : "<div class= \" mx-auto p-3 grid grid-cols-12 gap-4 text-secondary-for…" at bounding box center [834, 805] width 901 height 1421
click at [129, 161] on input "text" at bounding box center [174, 163] width 202 height 31
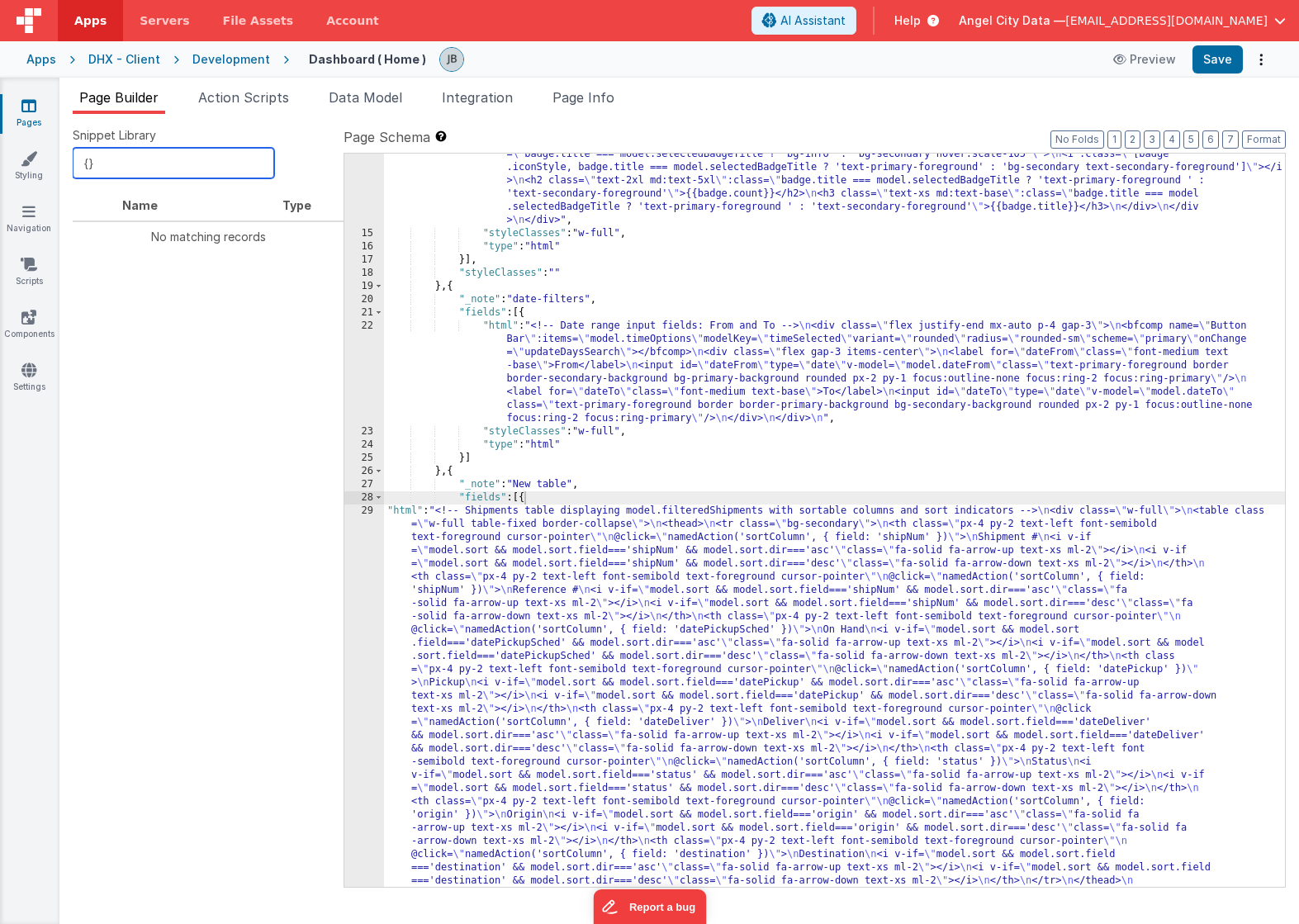
type input "{"
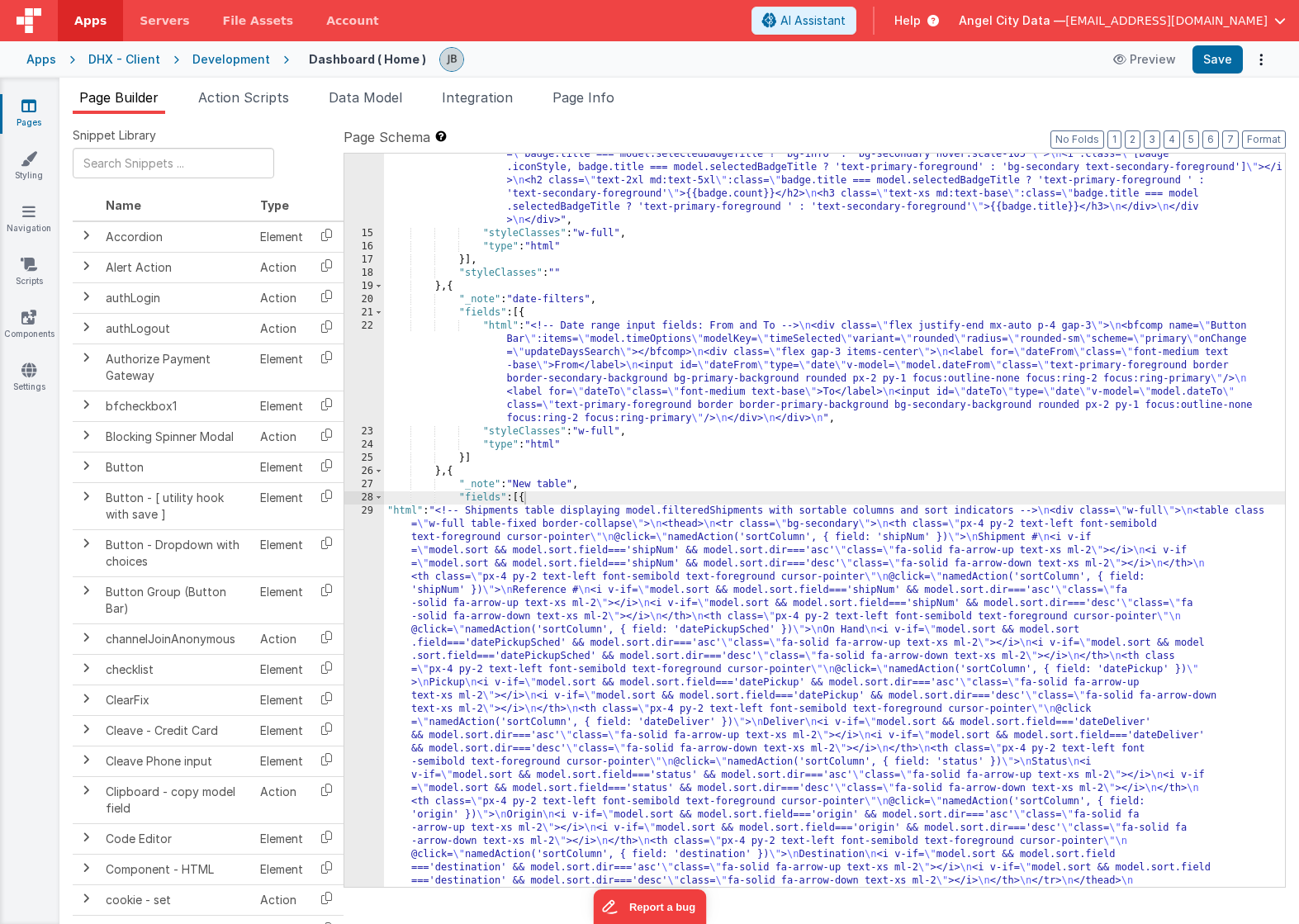
click at [525, 504] on div ""html" : "<div class= \" mx-auto p-3 grid grid-cols-12 gap-4 text-secondary-for…" at bounding box center [834, 805] width 901 height 1421
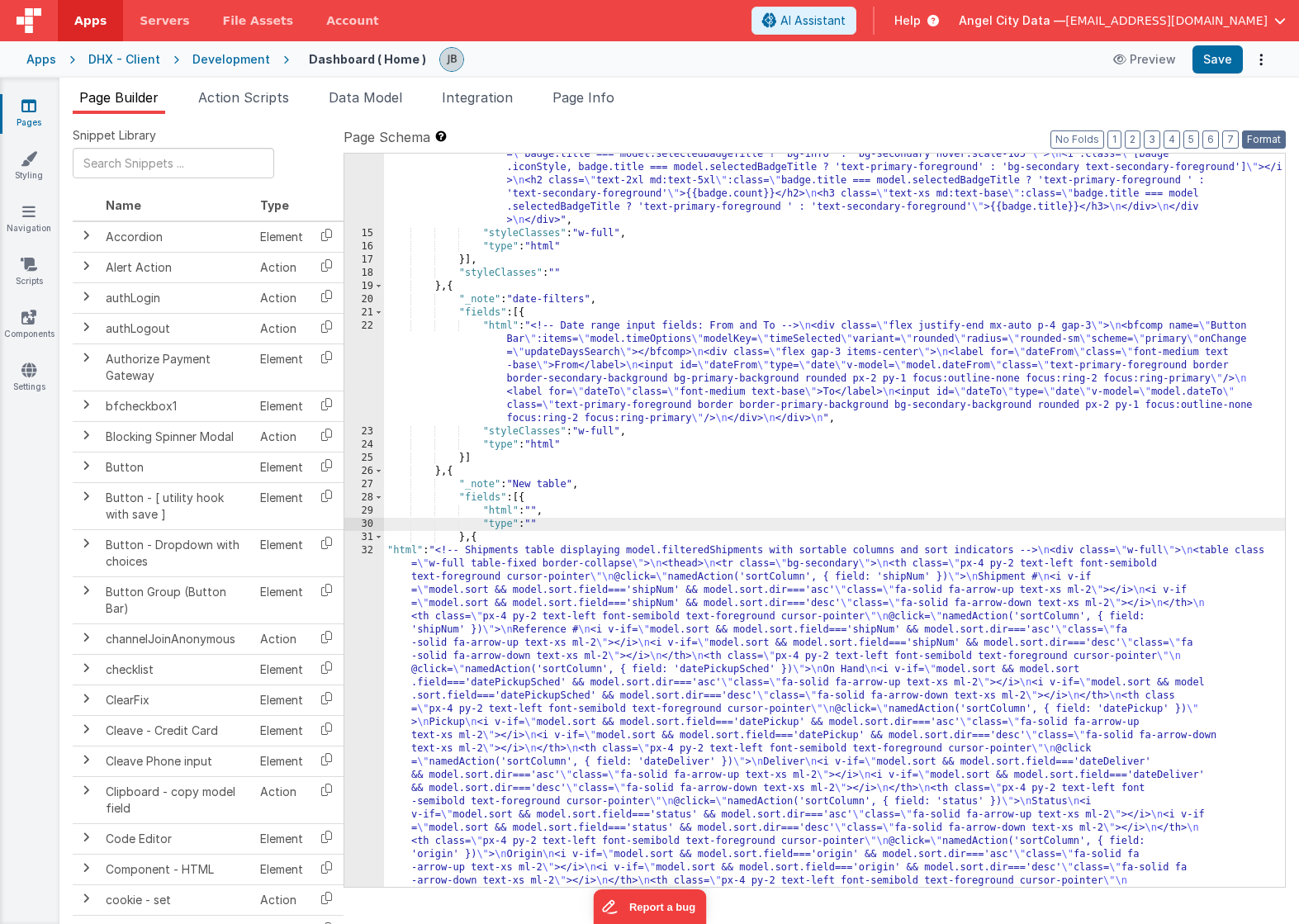
click at [1269, 133] on button "Format" at bounding box center [1264, 140] width 44 height 18
click at [1269, 137] on button "Format" at bounding box center [1264, 140] width 44 height 18
click at [530, 509] on div ""html" : "<div class= \" mx-auto p-3 grid grid-cols-12 gap-4 text-secondary-for…" at bounding box center [834, 805] width 901 height 1421
click at [332, 94] on span "Data Model" at bounding box center [365, 97] width 74 height 17
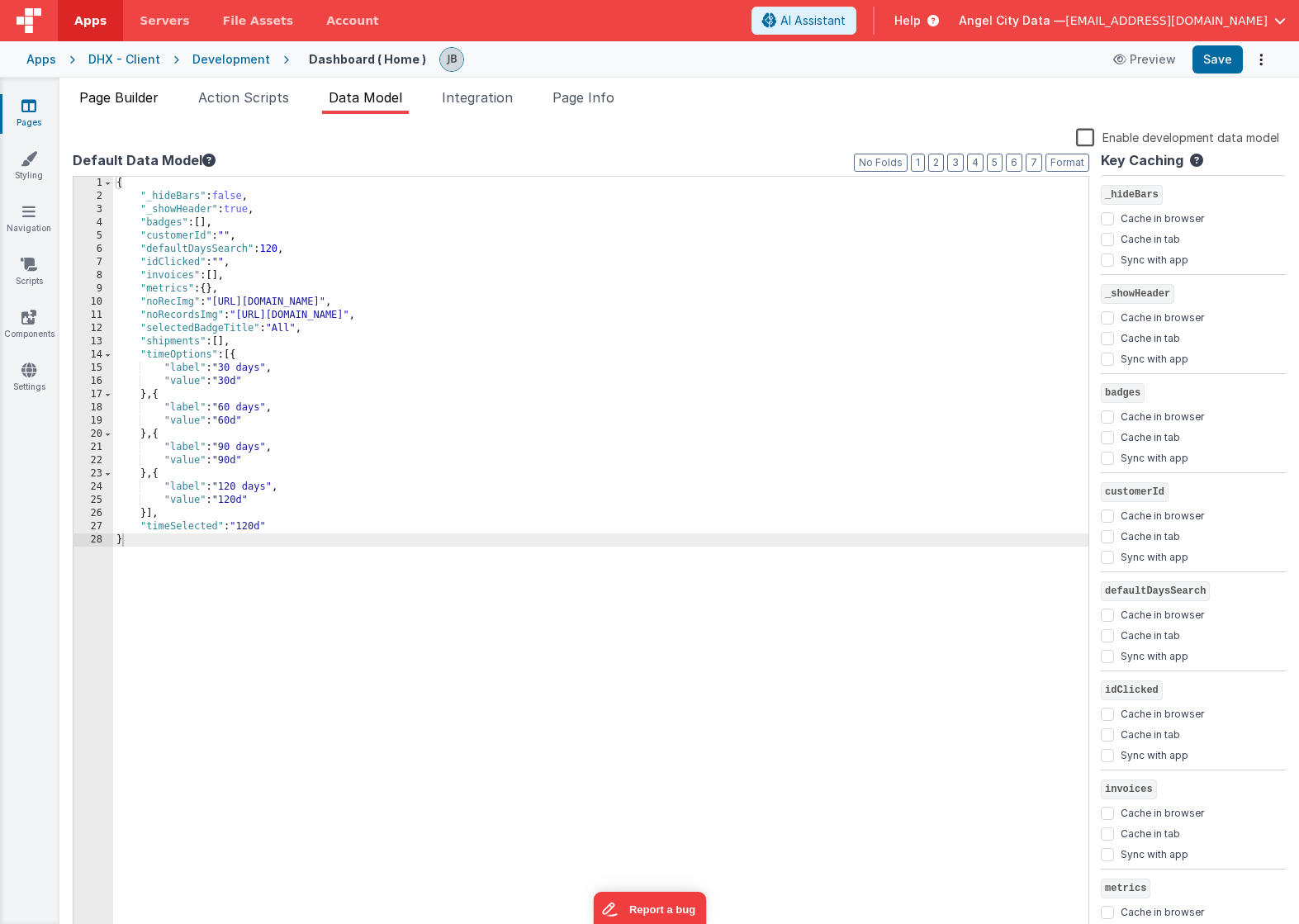
click at [137, 99] on span "Page Builder" at bounding box center [118, 97] width 79 height 17
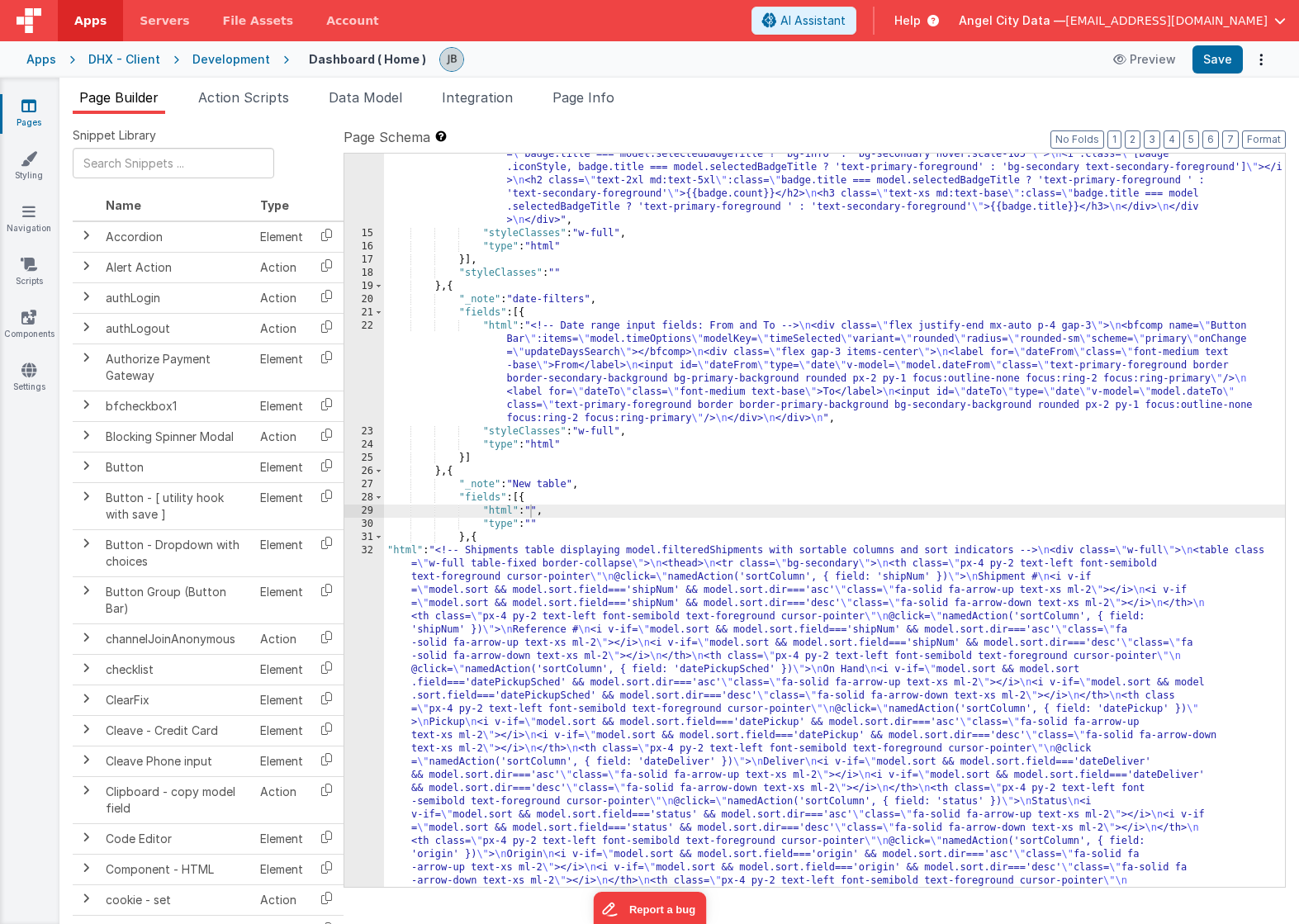
click at [530, 511] on div ""html" : "<div class= \" mx-auto p-3 grid grid-cols-12 gap-4 text-secondary-for…" at bounding box center [834, 805] width 901 height 1421
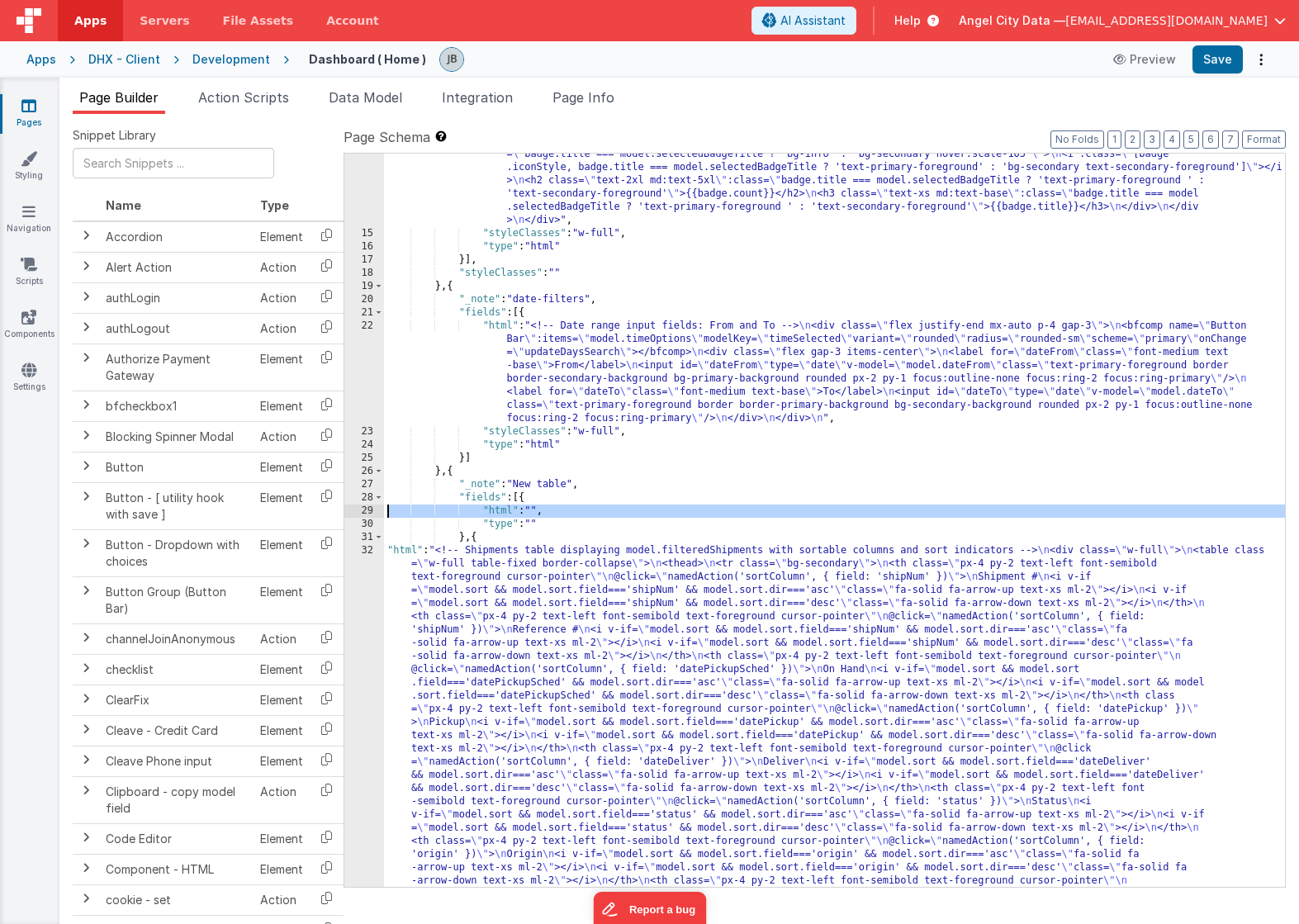
click at [372, 509] on div "29" at bounding box center [364, 511] width 40 height 13
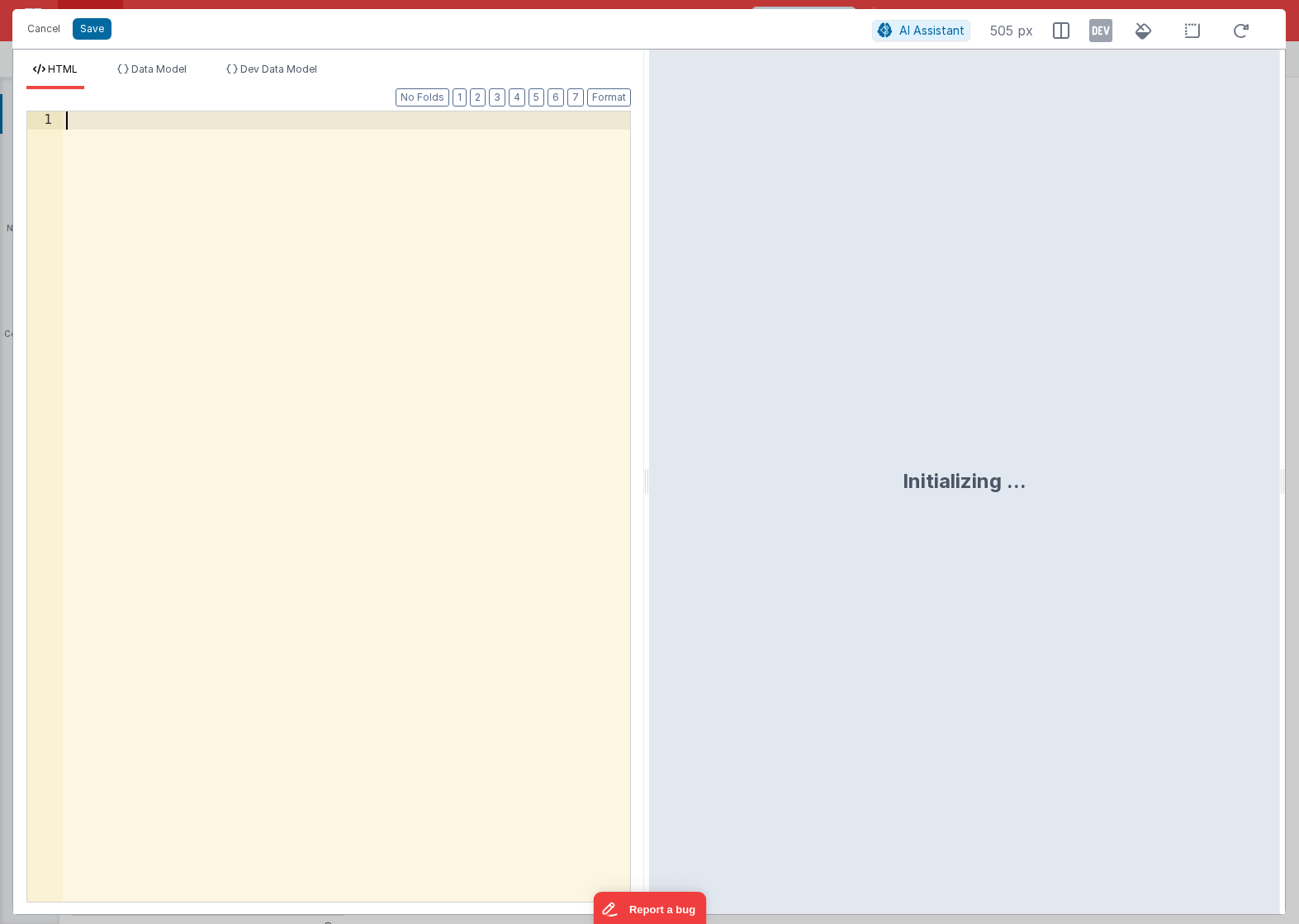
click at [334, 377] on div at bounding box center [346, 525] width 568 height 826
click at [157, 66] on span "Data Model" at bounding box center [159, 69] width 55 height 12
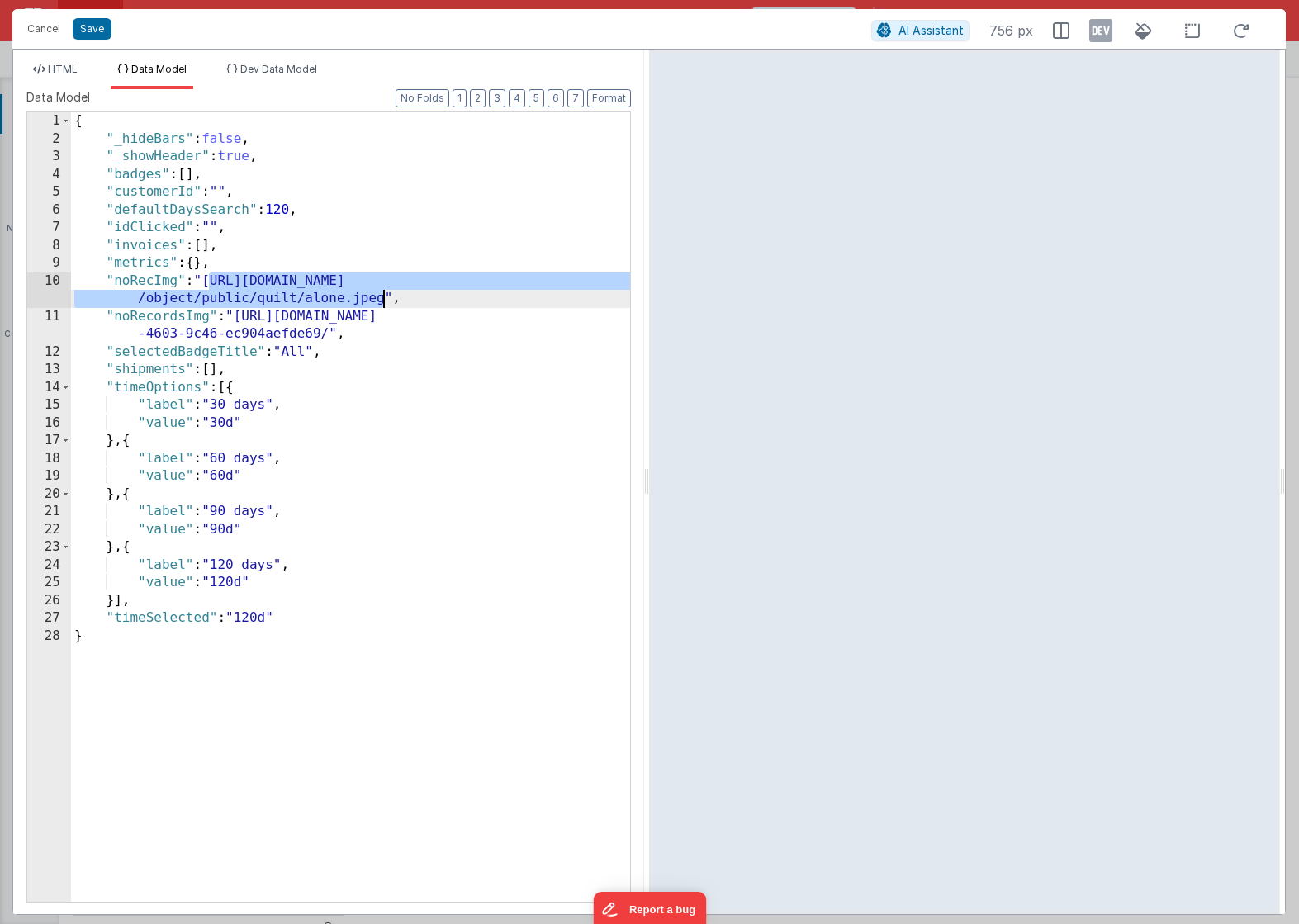
drag, startPoint x: 209, startPoint y: 280, endPoint x: 382, endPoint y: 301, distance: 174.3
click at [382, 301] on div "{ "_hideBars" : false , "_showHeader" : true , "badges" : [ ] , "customerId" : …" at bounding box center [350, 525] width 559 height 825
click at [65, 65] on span "HTML" at bounding box center [63, 69] width 30 height 12
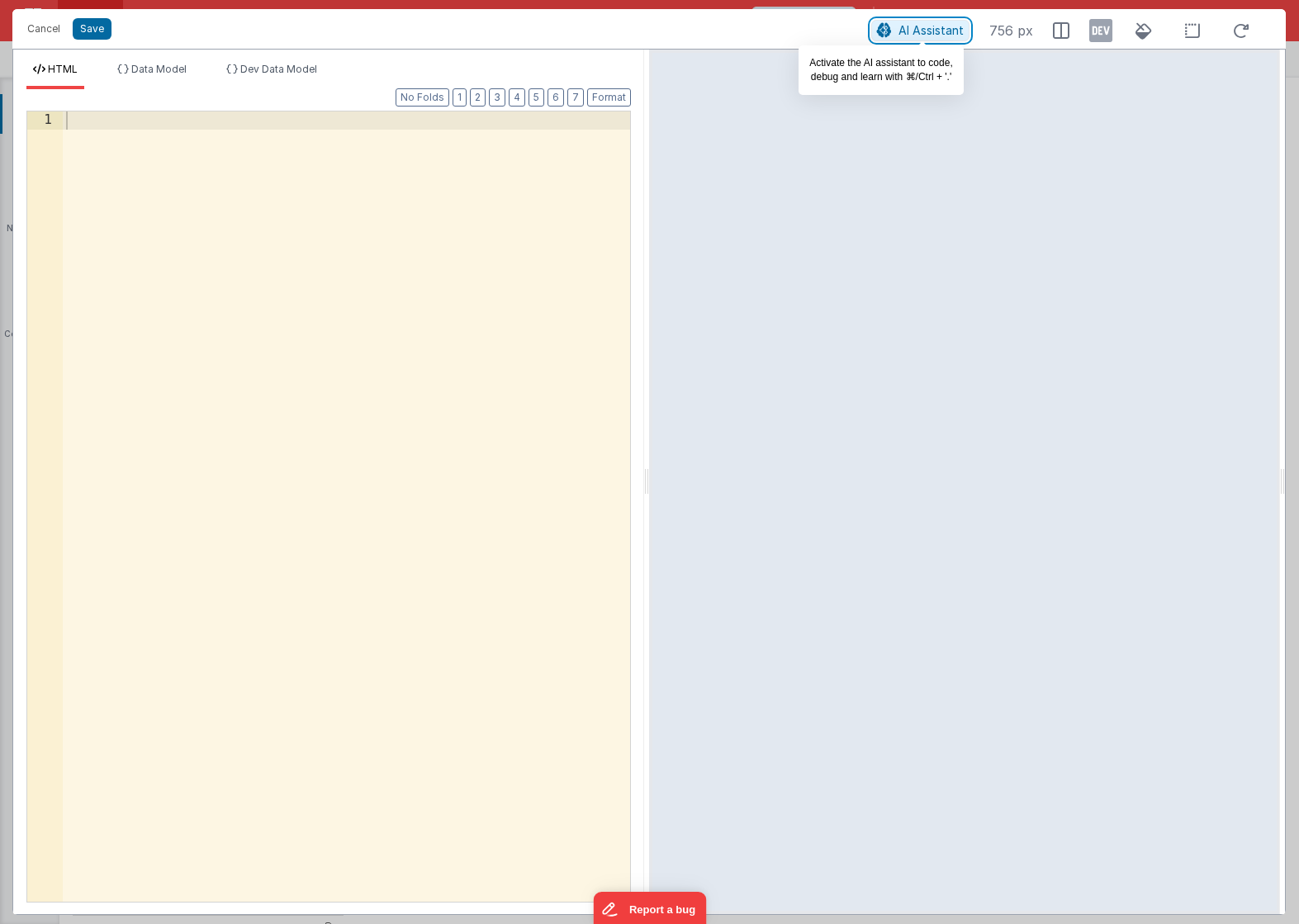
click at [905, 38] on button "AI Assistant" at bounding box center [920, 31] width 99 height 22
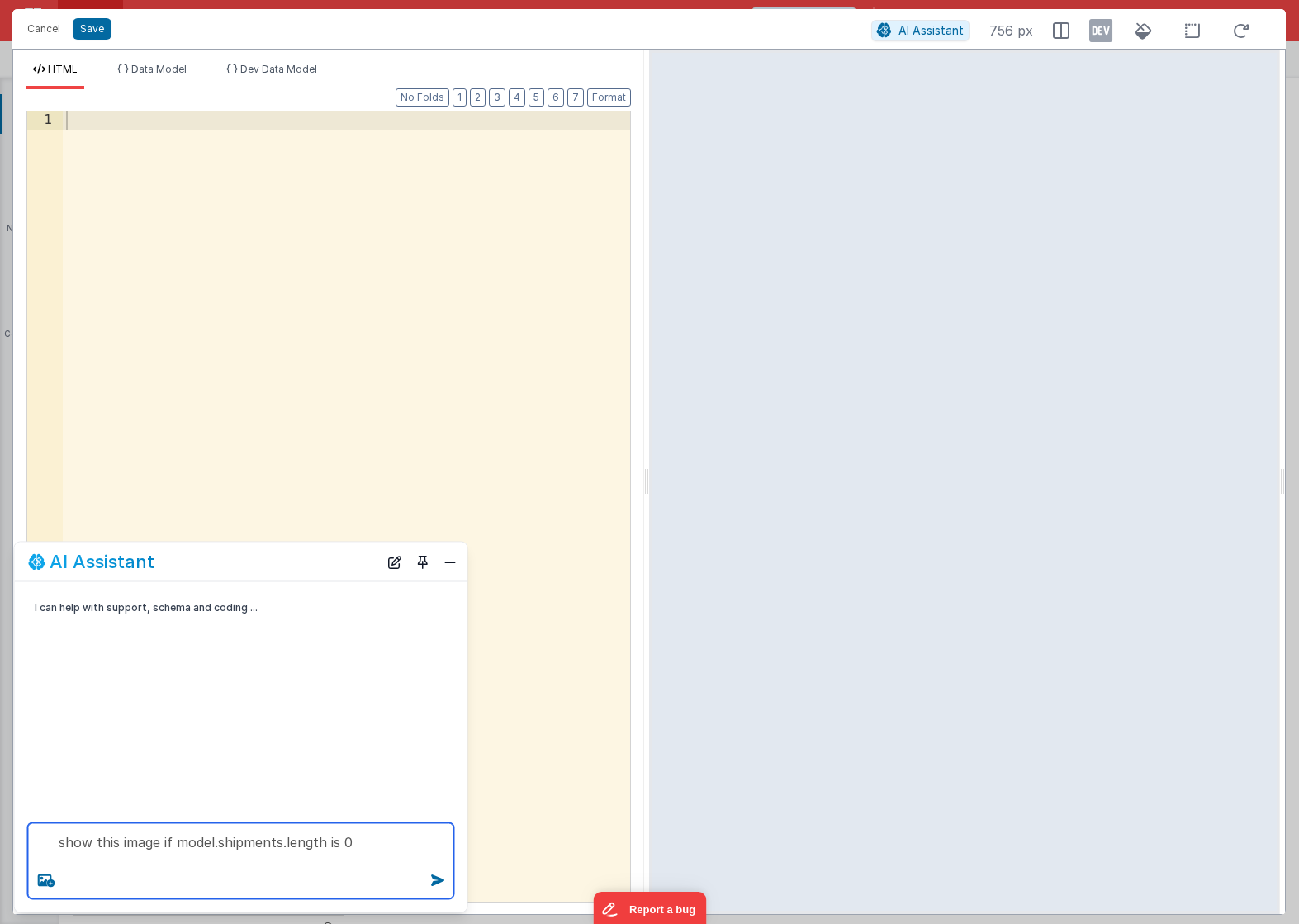
paste textarea "[URL][DOMAIN_NAME]"
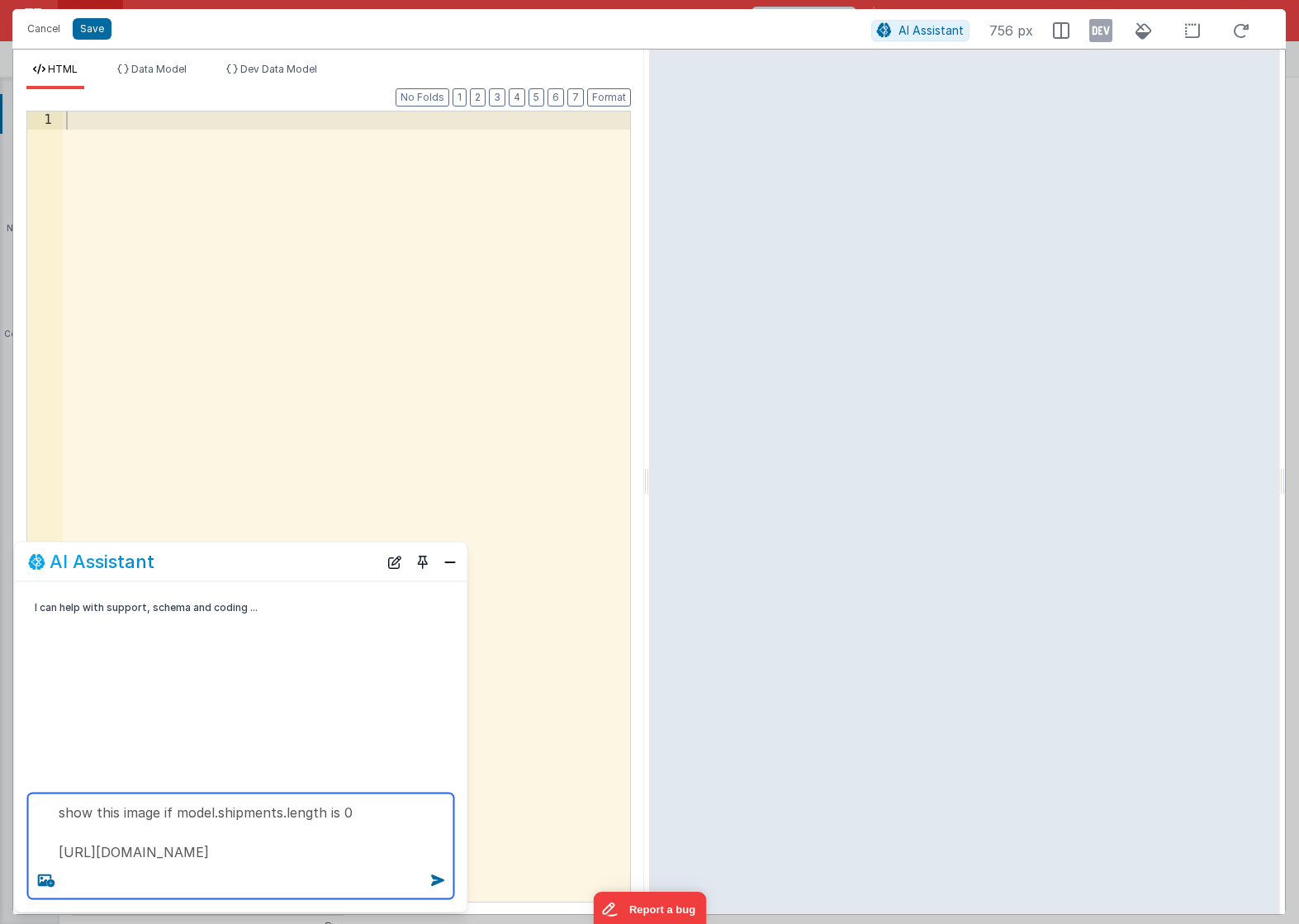
type textarea "show this image if model.shipments.length is 0 [URL][DOMAIN_NAME]"
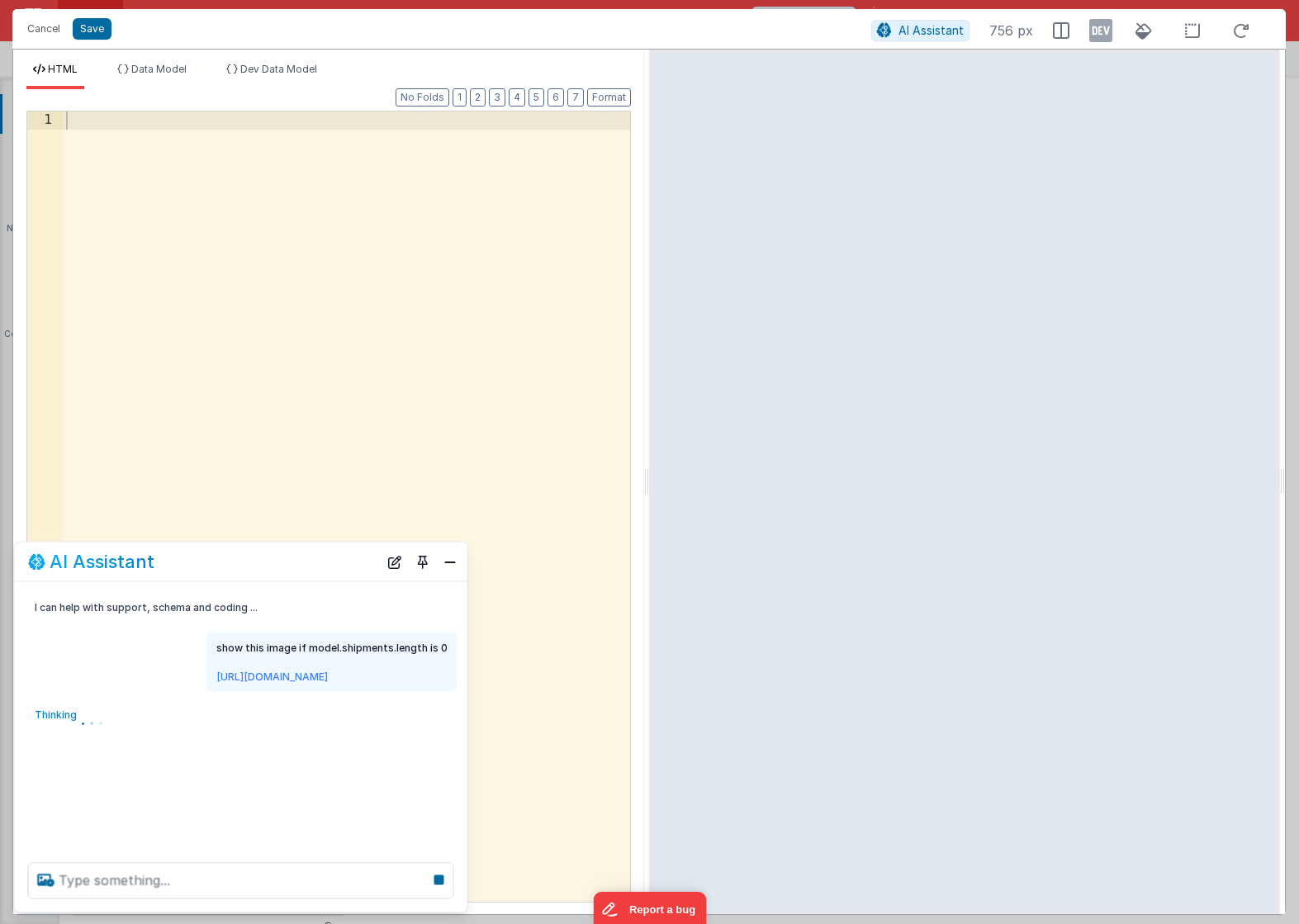
scroll to position [0, 0]
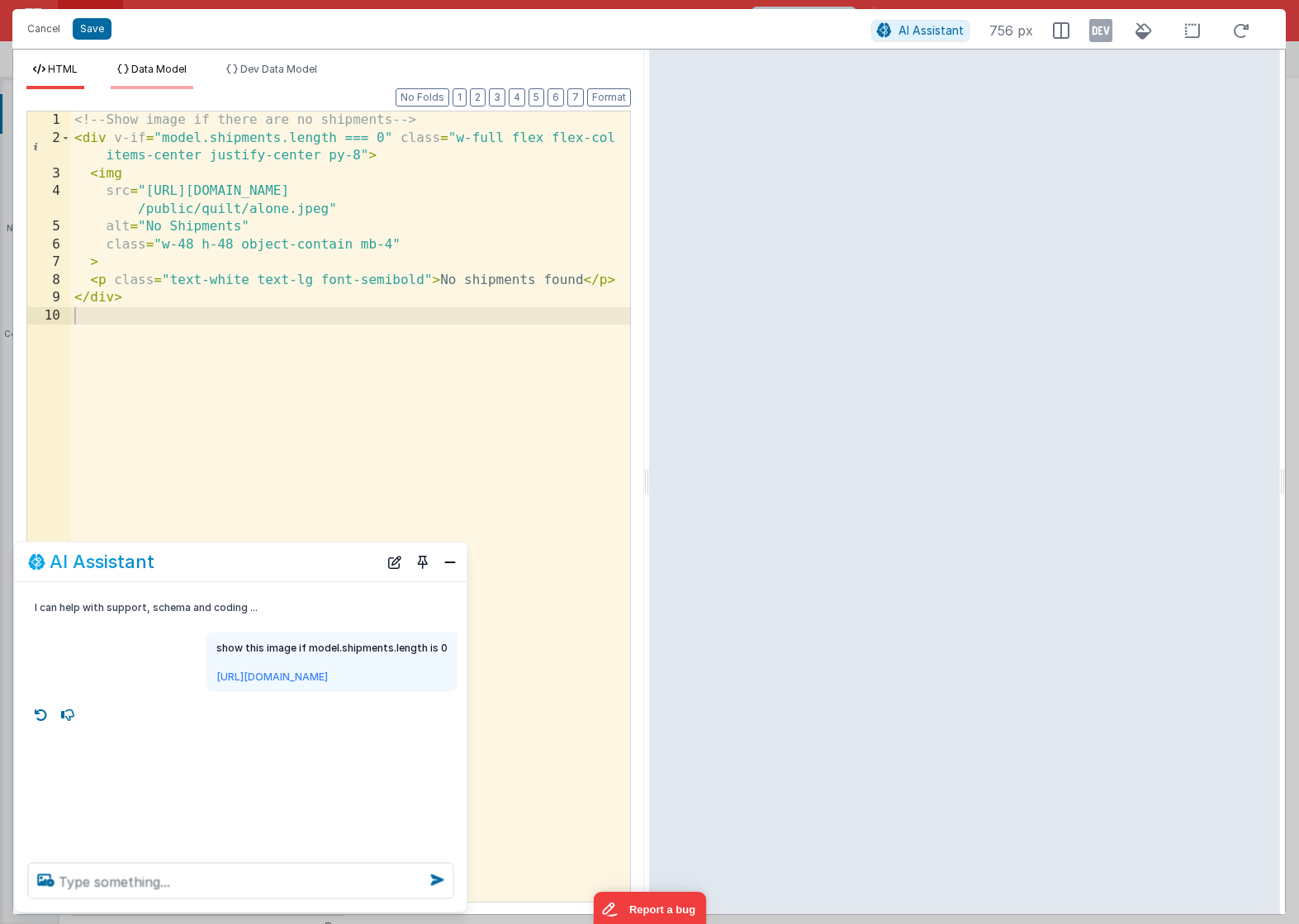
click at [167, 69] on span "Data Model" at bounding box center [159, 69] width 55 height 12
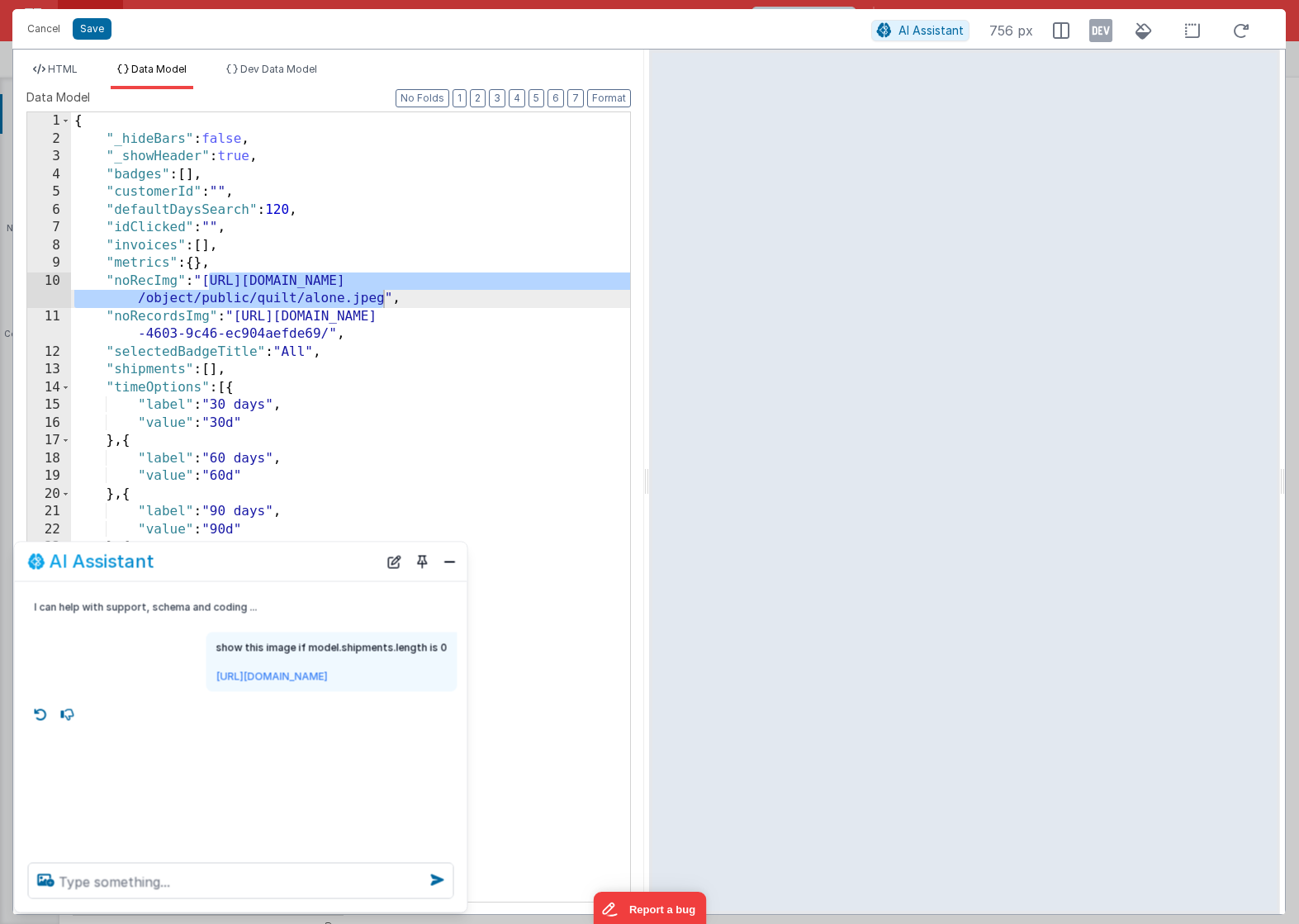
click at [163, 311] on div "{ "_hideBars" : false , "_showHeader" : true , "badges" : [ ] , "customerId" : …" at bounding box center [350, 525] width 559 height 825
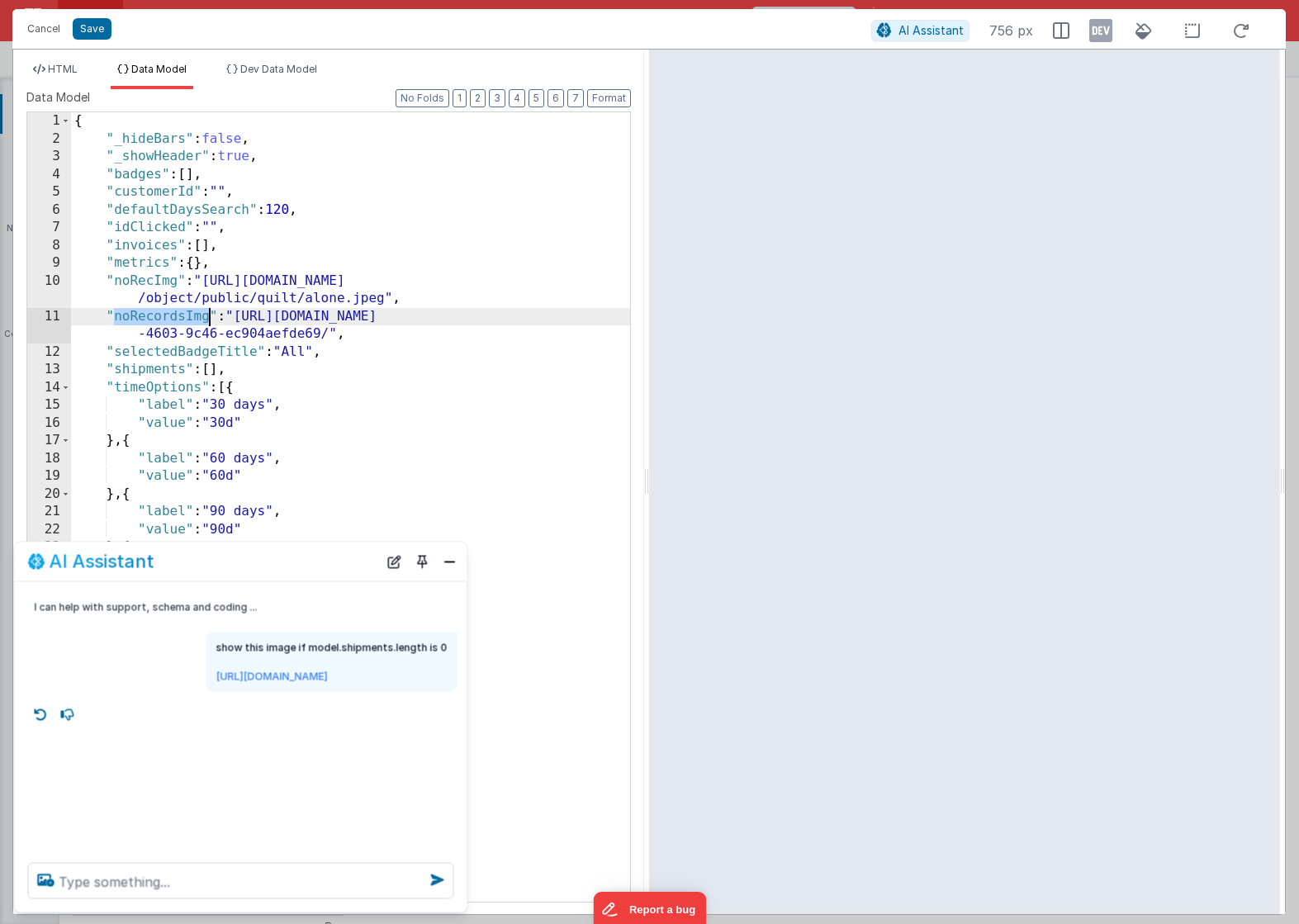
click at [163, 311] on div "{ "_hideBars" : false , "_showHeader" : true , "badges" : [ ] , "customerId" : …" at bounding box center [350, 525] width 559 height 825
click at [70, 59] on div "HTML Data Model Dev Data Model Format 7 6 5 4 3 2 1 No Folds 1 2 3 4 5 6 7 8 9 …" at bounding box center [328, 482] width 631 height 865
click at [70, 69] on span "HTML" at bounding box center [63, 69] width 30 height 12
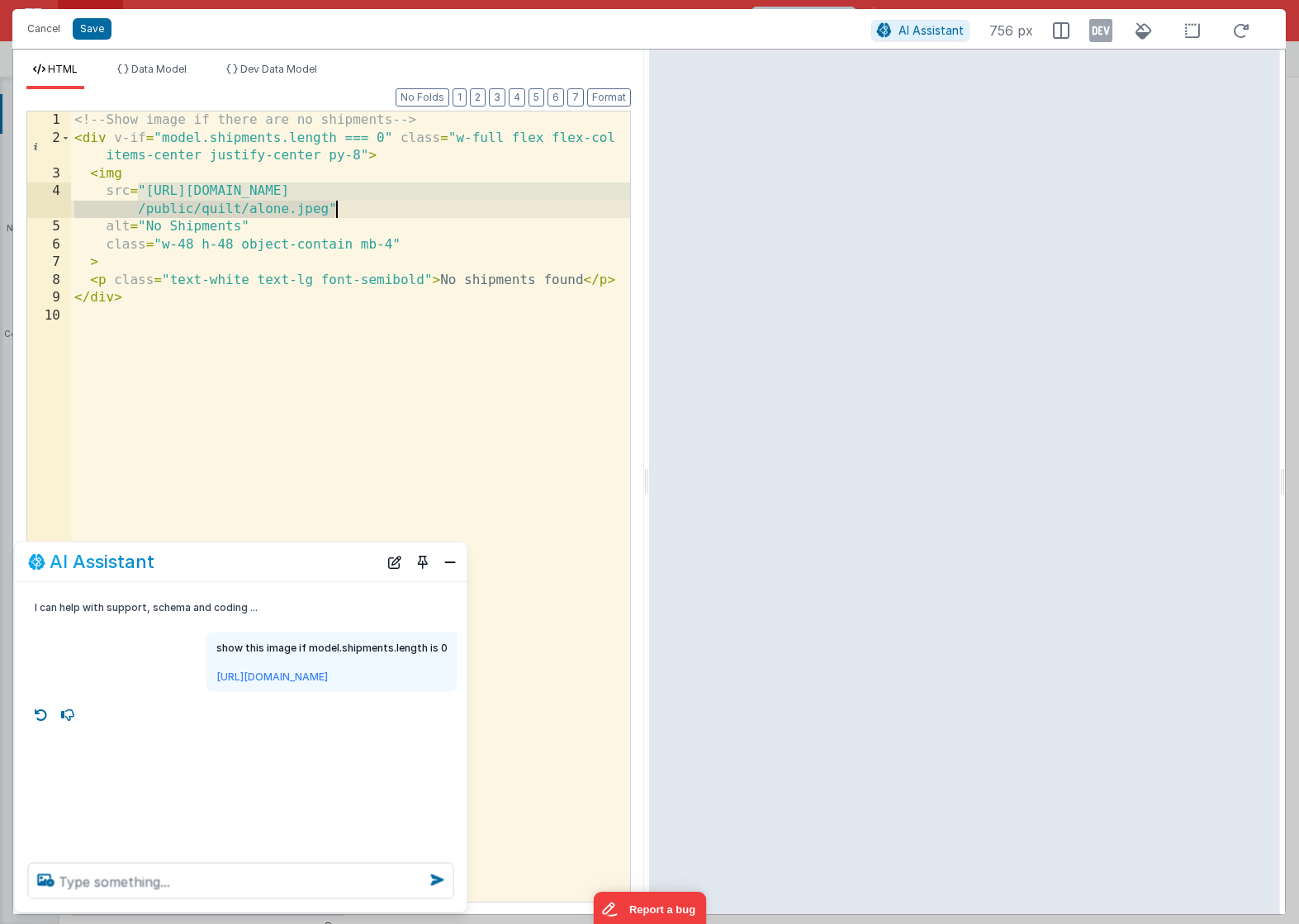
drag, startPoint x: 141, startPoint y: 187, endPoint x: 337, endPoint y: 215, distance: 198.0
click at [337, 215] on div "<!-- Show image if there are no shipments --> < div v-if = "model.shipments.len…" at bounding box center [350, 525] width 559 height 826
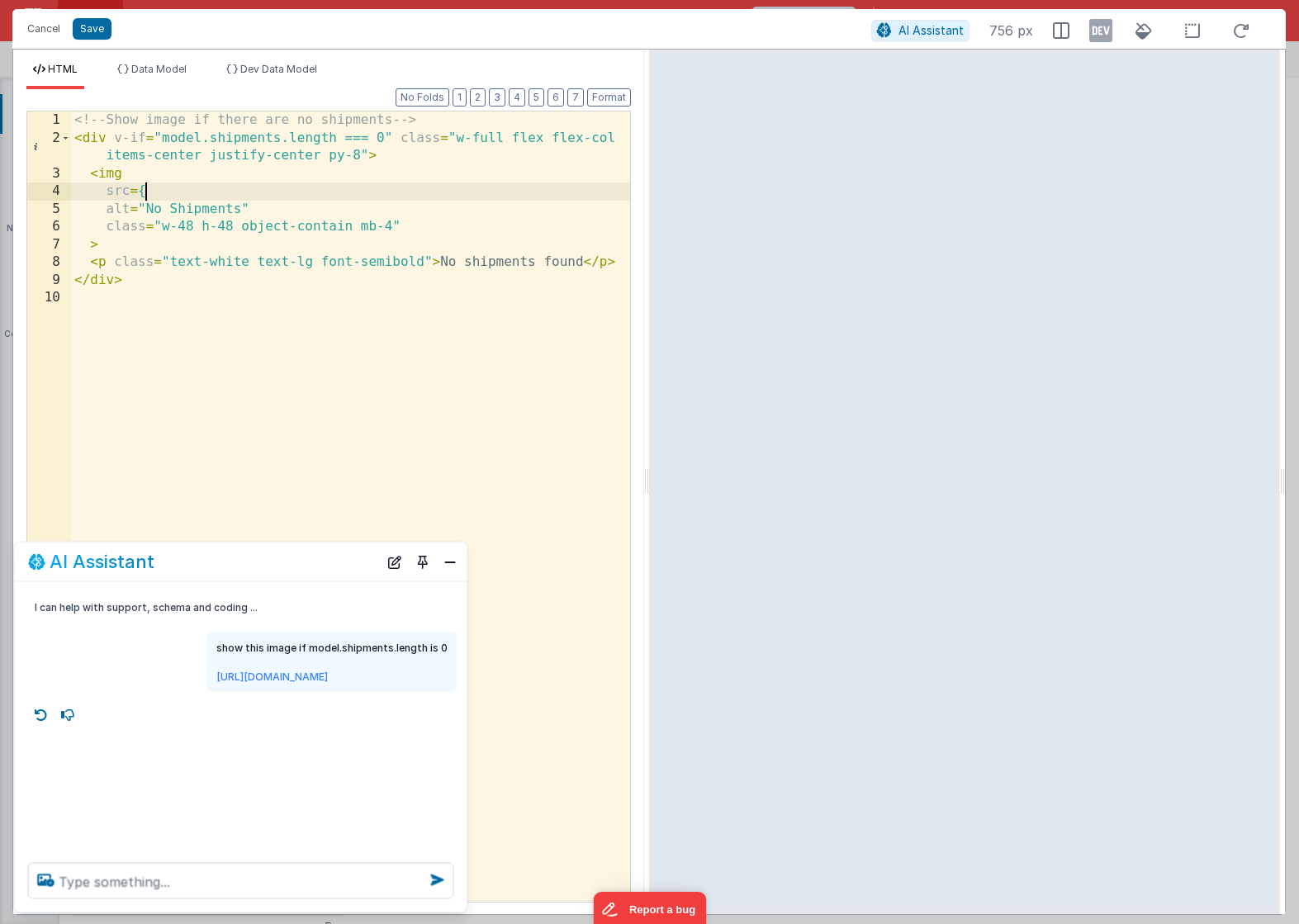
paste textarea
click at [135, 881] on textarea at bounding box center [240, 881] width 426 height 36
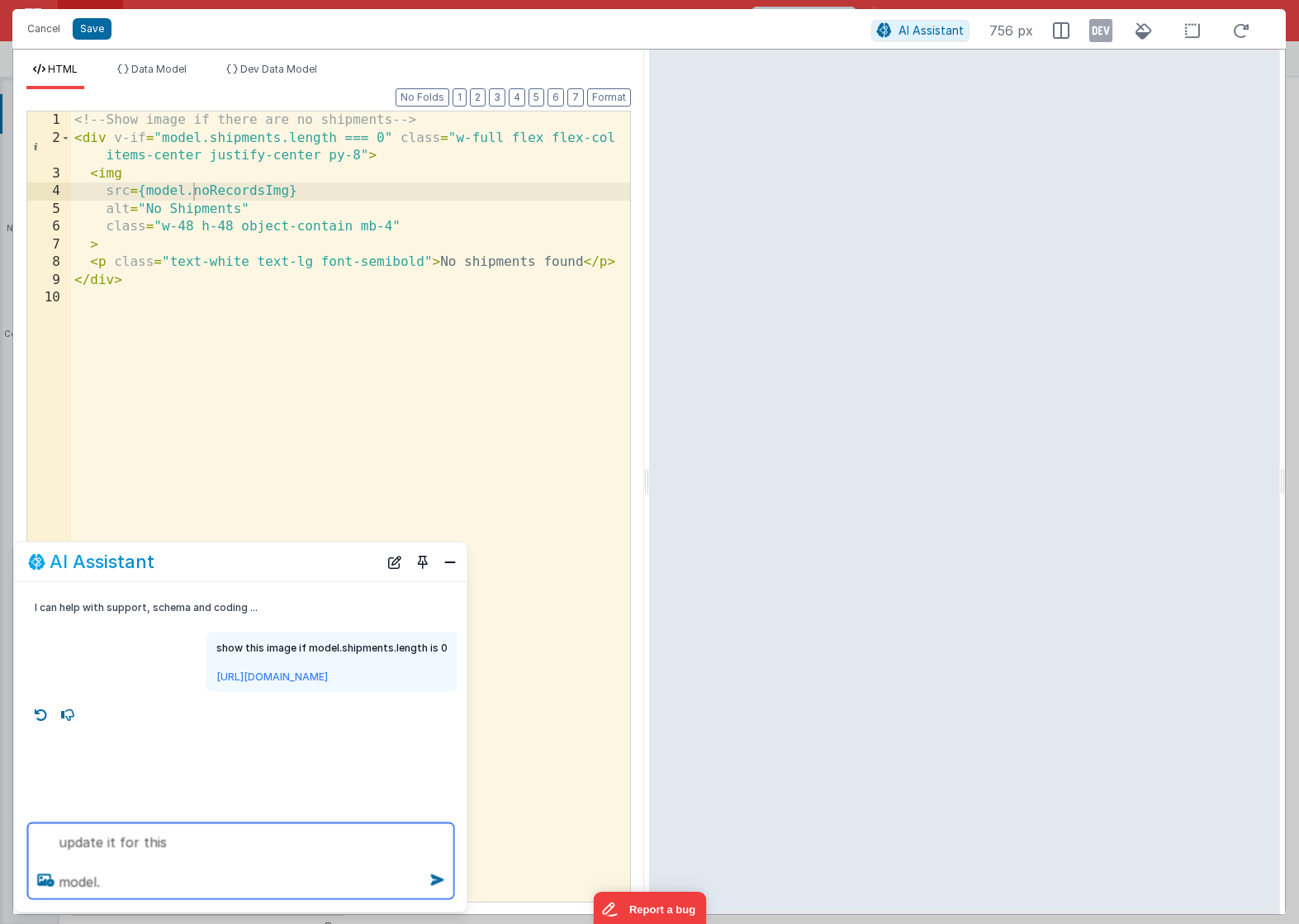
paste textarea "noRecordsImg"
type textarea "update it for this model.noRecordsImg"
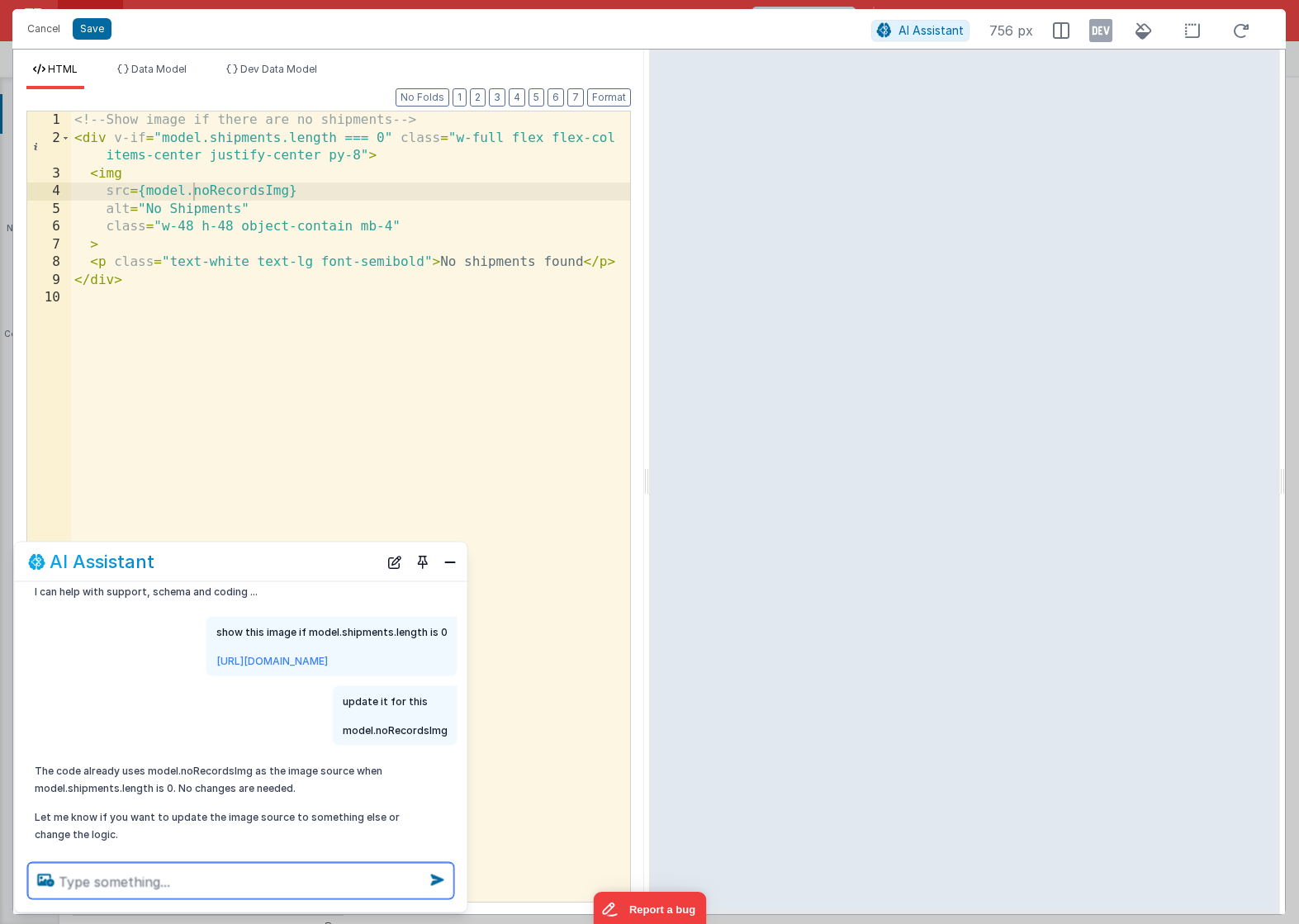
scroll to position [47, 0]
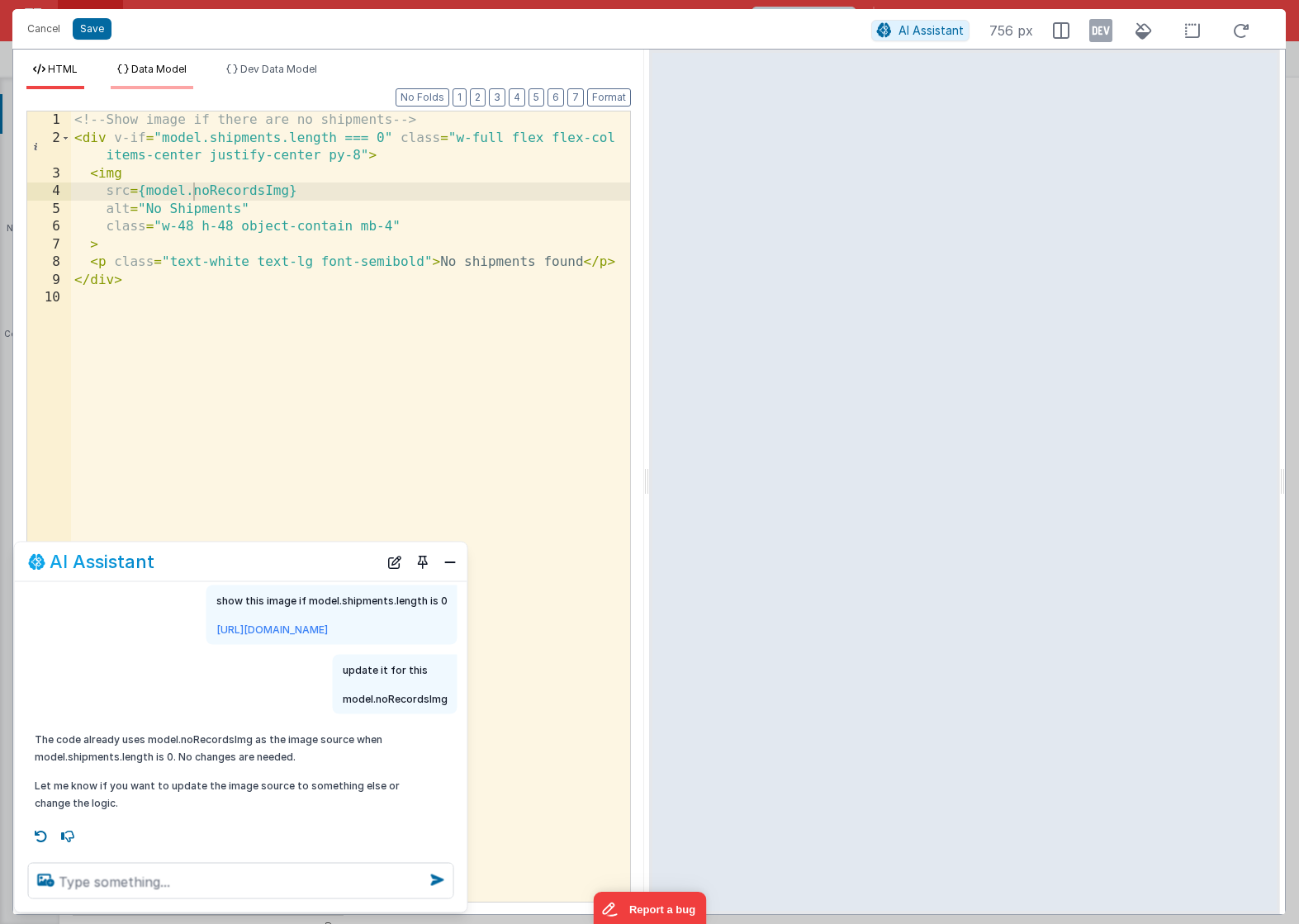
click at [149, 63] on span "Data Model" at bounding box center [159, 69] width 55 height 12
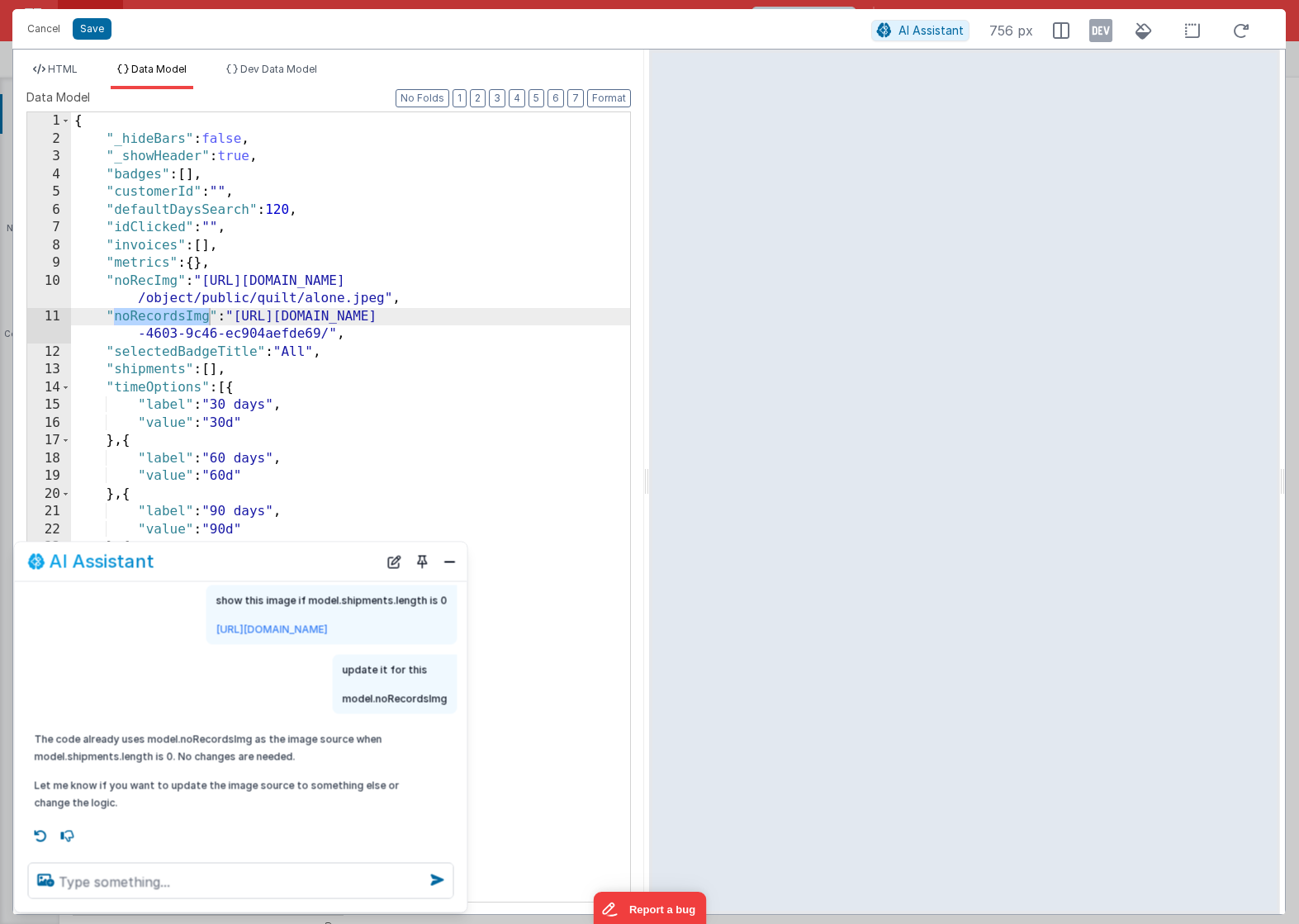
click at [203, 330] on div "{ "_hideBars" : false , "_showHeader" : true , "badges" : [ ] , "customerId" : …" at bounding box center [350, 525] width 559 height 825
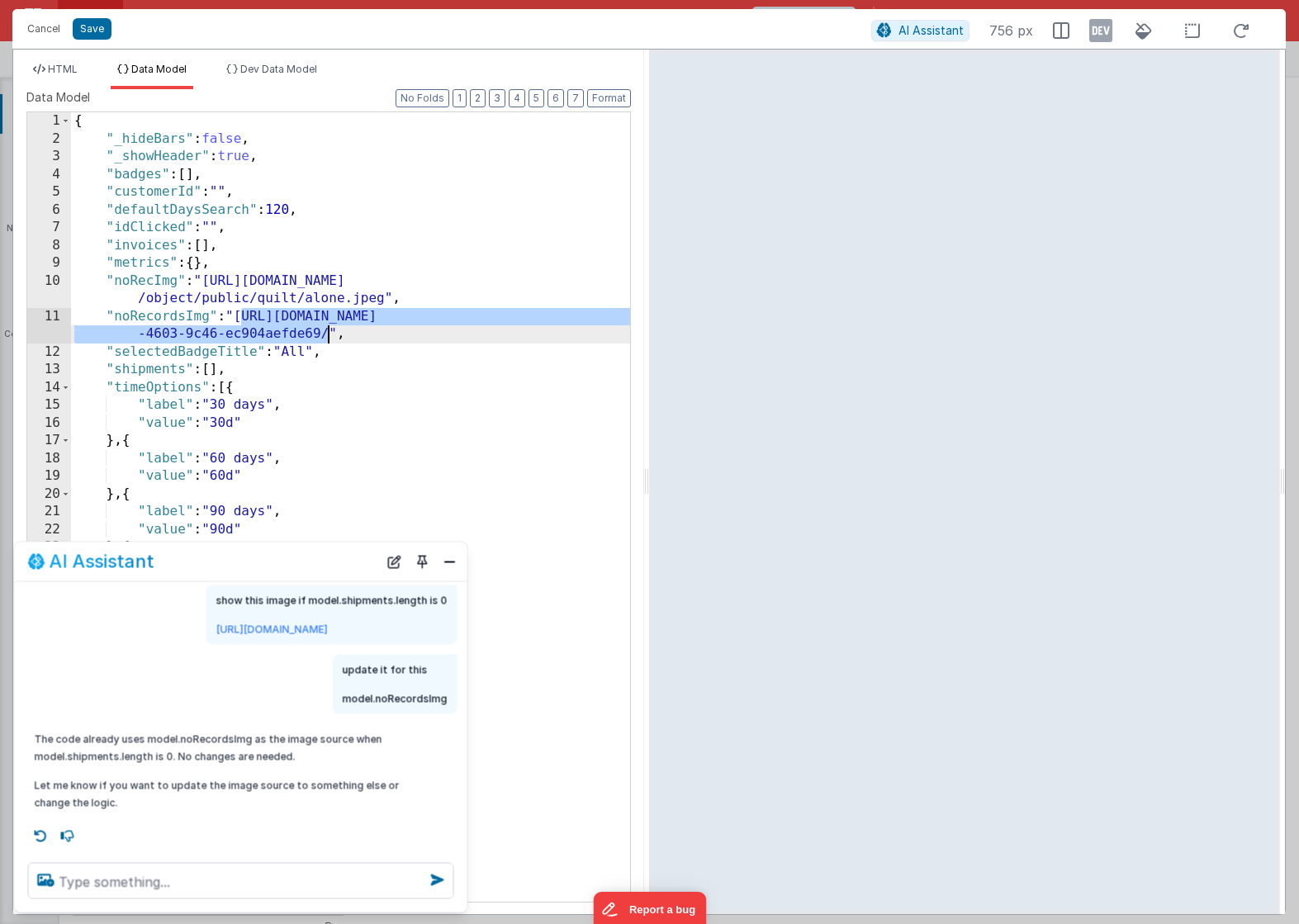
drag, startPoint x: 240, startPoint y: 316, endPoint x: 324, endPoint y: 331, distance: 85.3
click at [324, 331] on div "{ "_hideBars" : false , "_showHeader" : true , "badges" : [ ] , "customerId" : …" at bounding box center [350, 525] width 559 height 825
click at [253, 72] on span "Dev Data Model" at bounding box center [278, 69] width 77 height 12
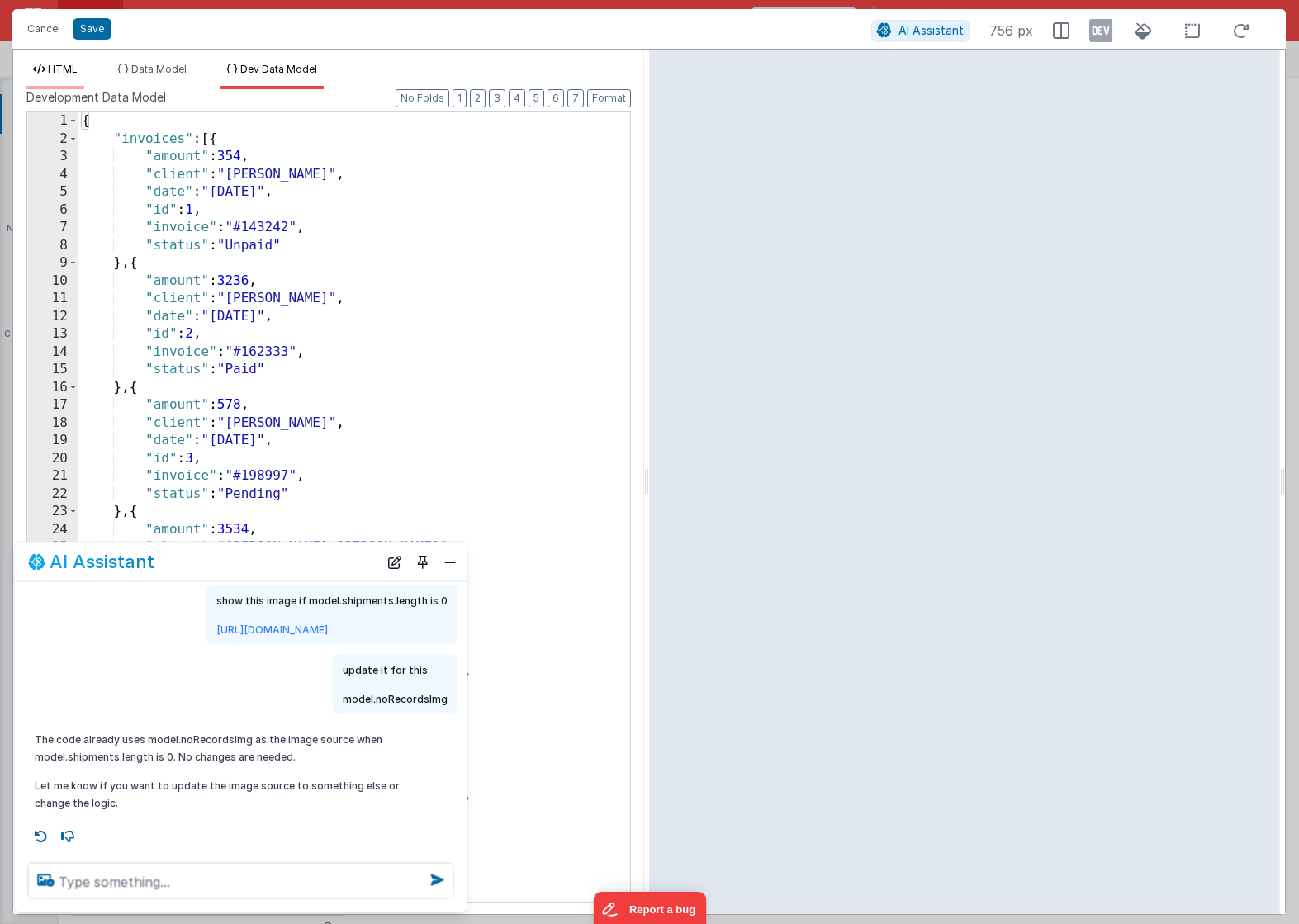
click at [47, 69] on li "HTML" at bounding box center [55, 76] width 58 height 26
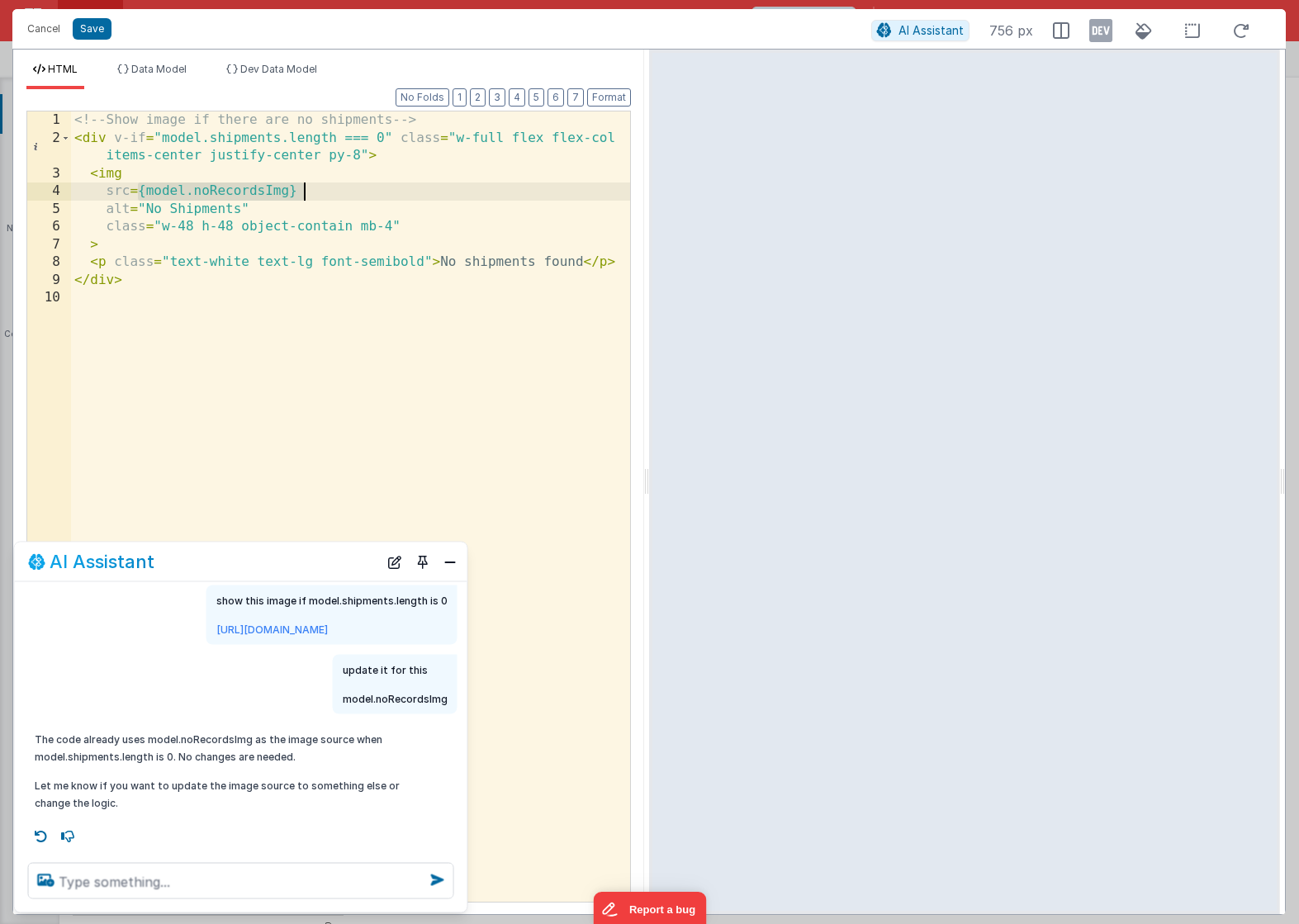
drag, startPoint x: 141, startPoint y: 191, endPoint x: 308, endPoint y: 187, distance: 167.0
click at [308, 187] on div "<!-- Show image if there are no shipments --> < div v-if = "model.shipments.len…" at bounding box center [350, 525] width 559 height 826
paste textarea
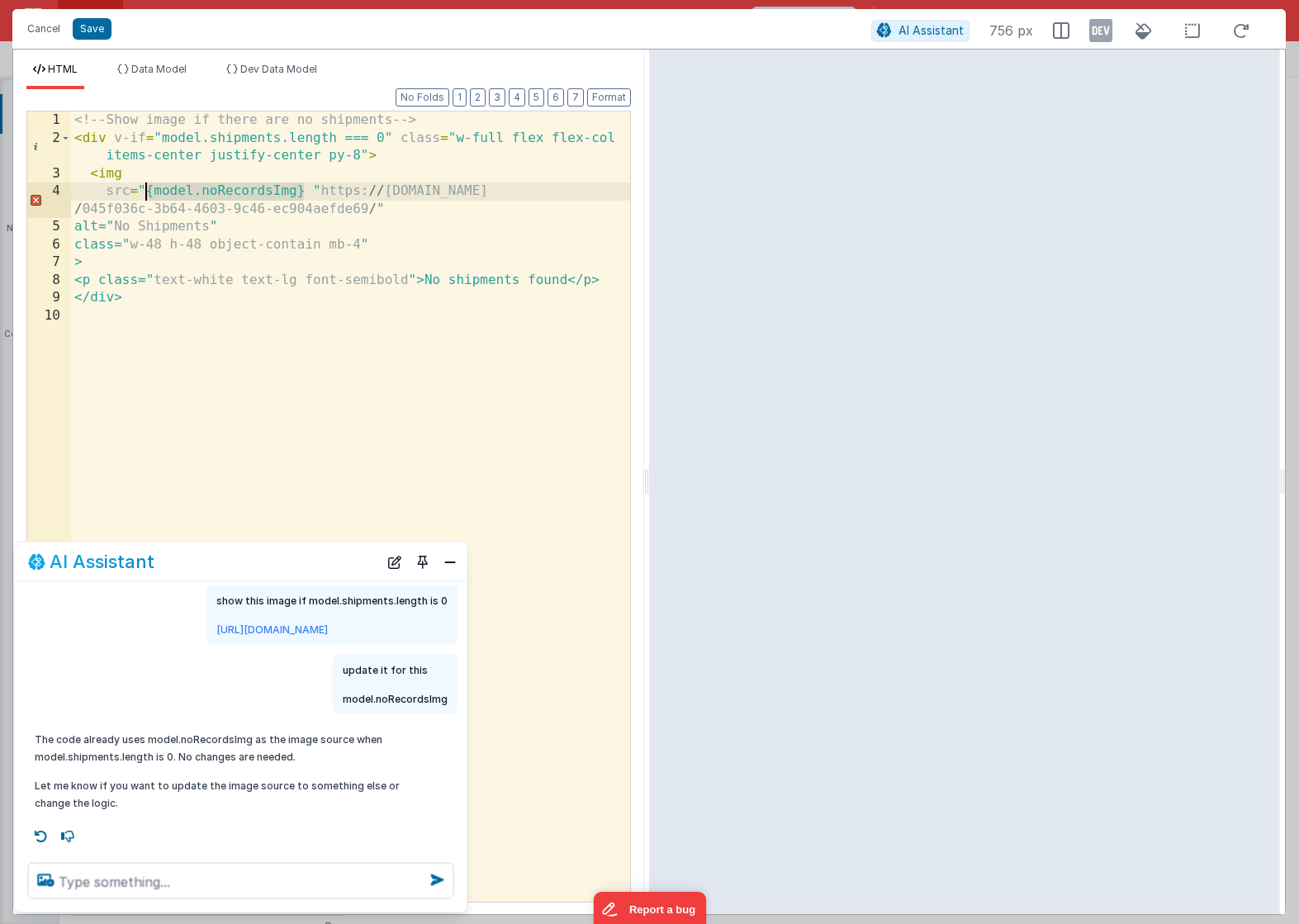
drag, startPoint x: 308, startPoint y: 194, endPoint x: 144, endPoint y: 191, distance: 164.0
click at [144, 191] on div "<!-- Show image if there are no shipments --> < div v-if = "model.shipments.len…" at bounding box center [350, 525] width 559 height 826
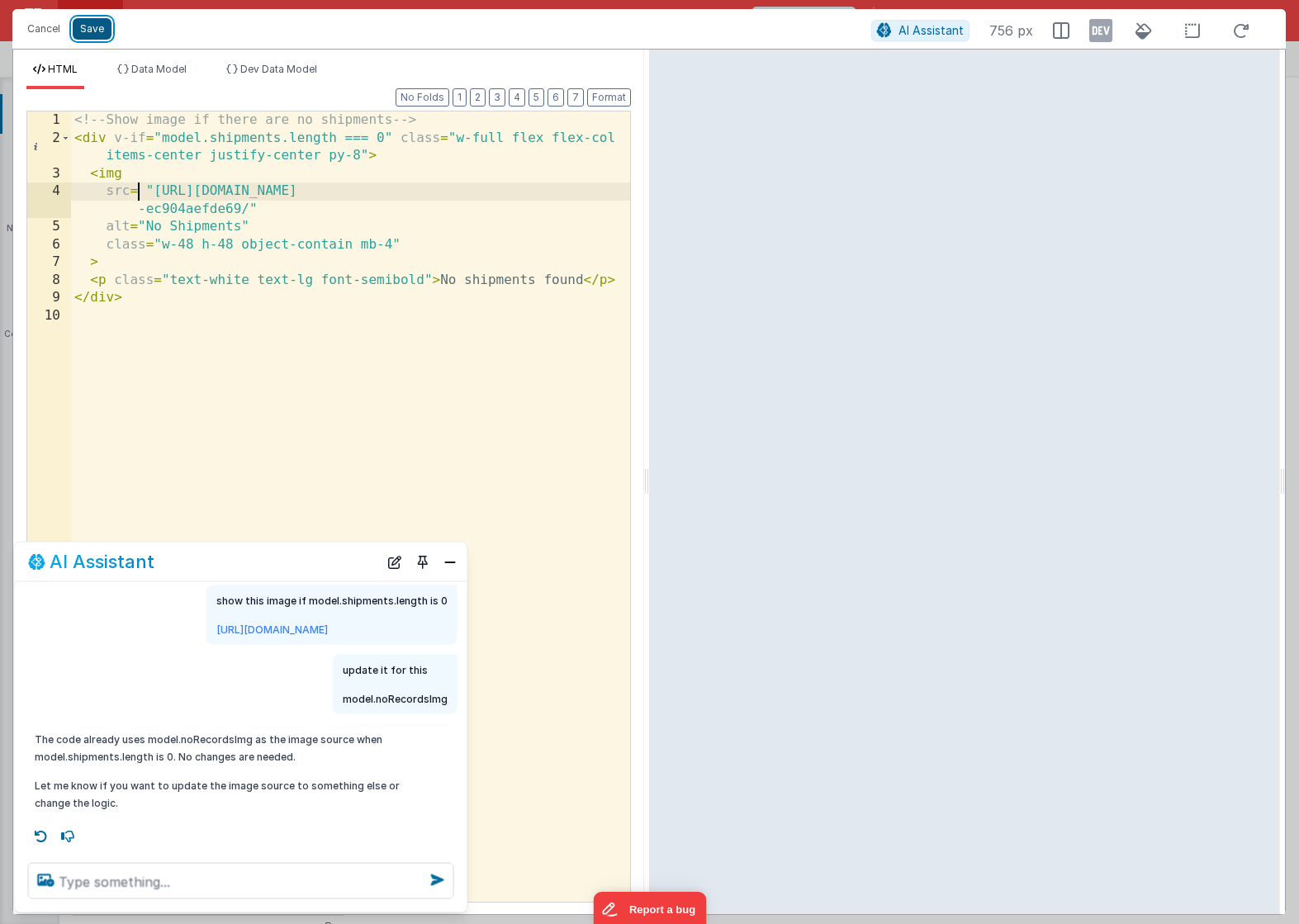
click at [89, 28] on button "Save" at bounding box center [92, 29] width 39 height 22
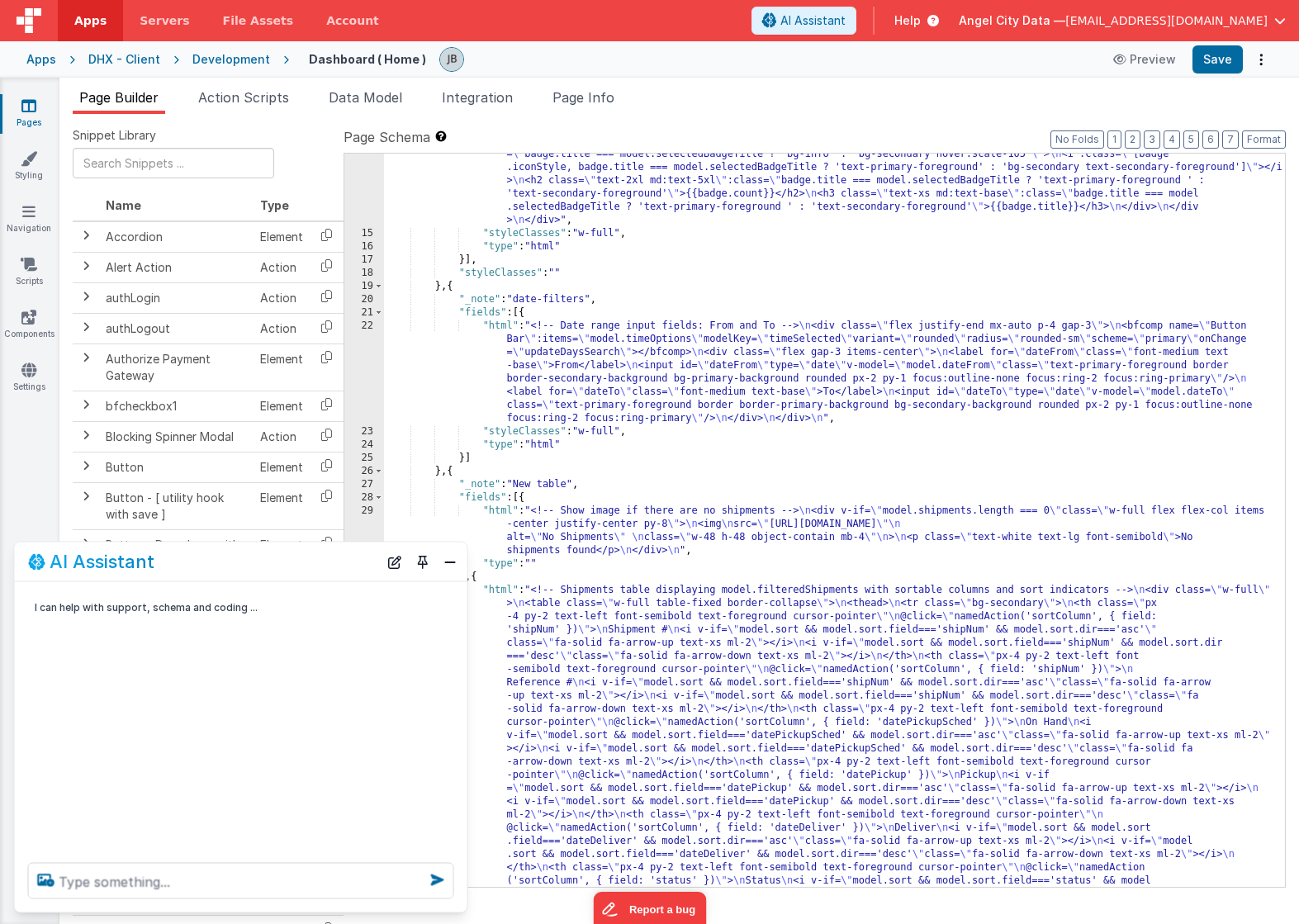
scroll to position [0, 0]
click at [1227, 56] on button "Save" at bounding box center [1217, 60] width 50 height 28
click at [443, 564] on button "Close" at bounding box center [450, 561] width 22 height 23
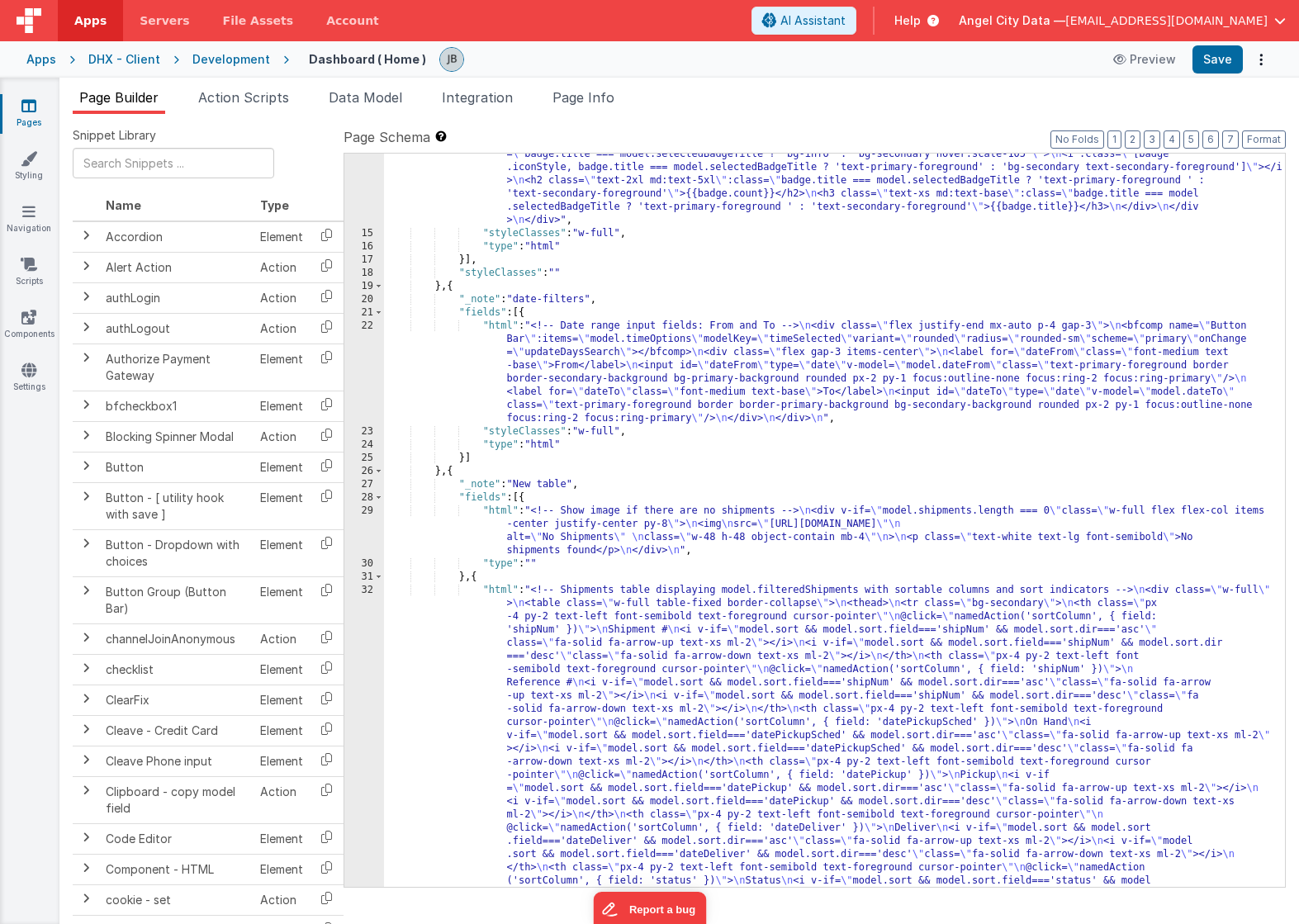
click at [348, 624] on div "32" at bounding box center [364, 894] width 40 height 622
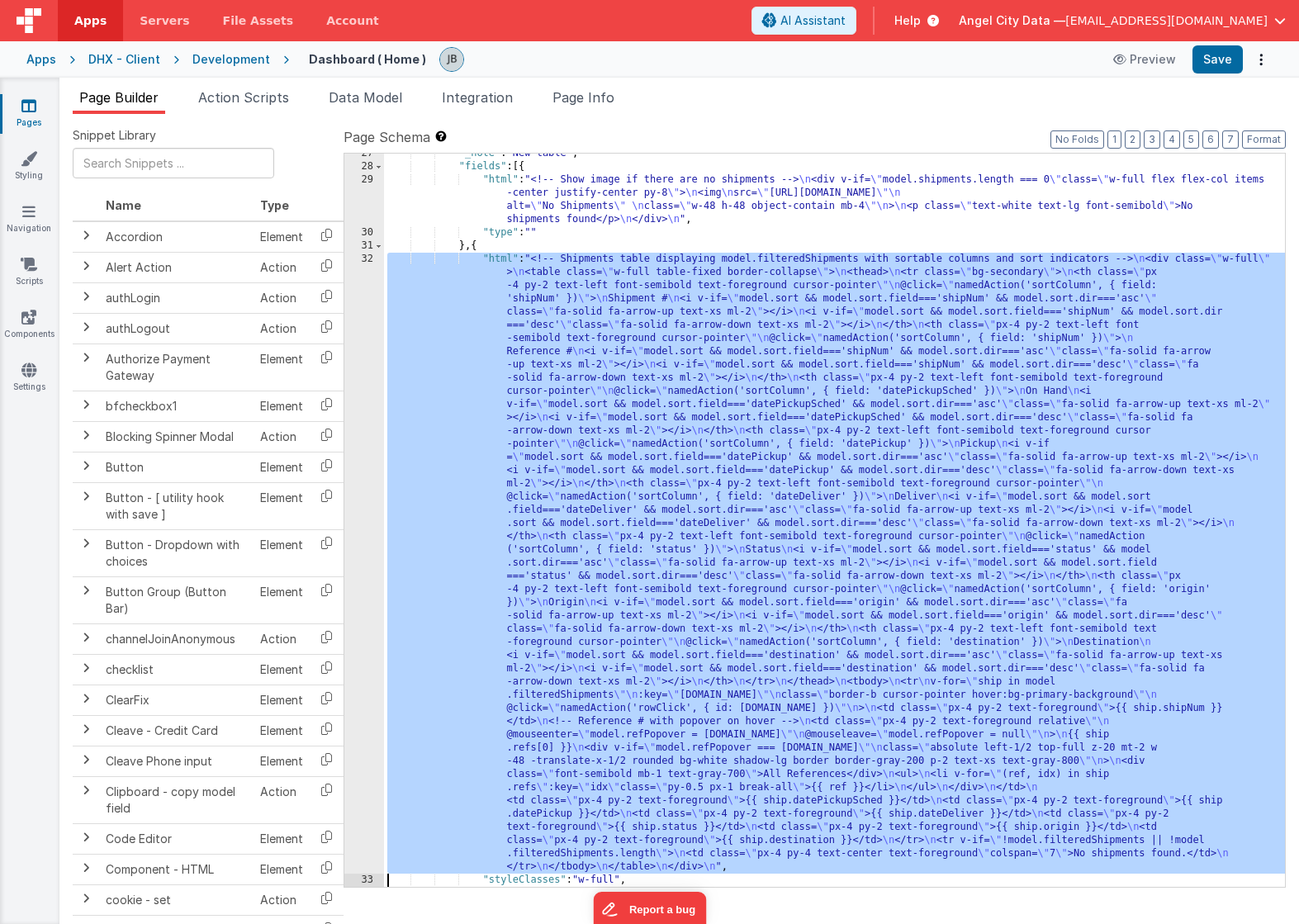
scroll to position [575, 0]
click at [355, 534] on div "32" at bounding box center [364, 563] width 40 height 622
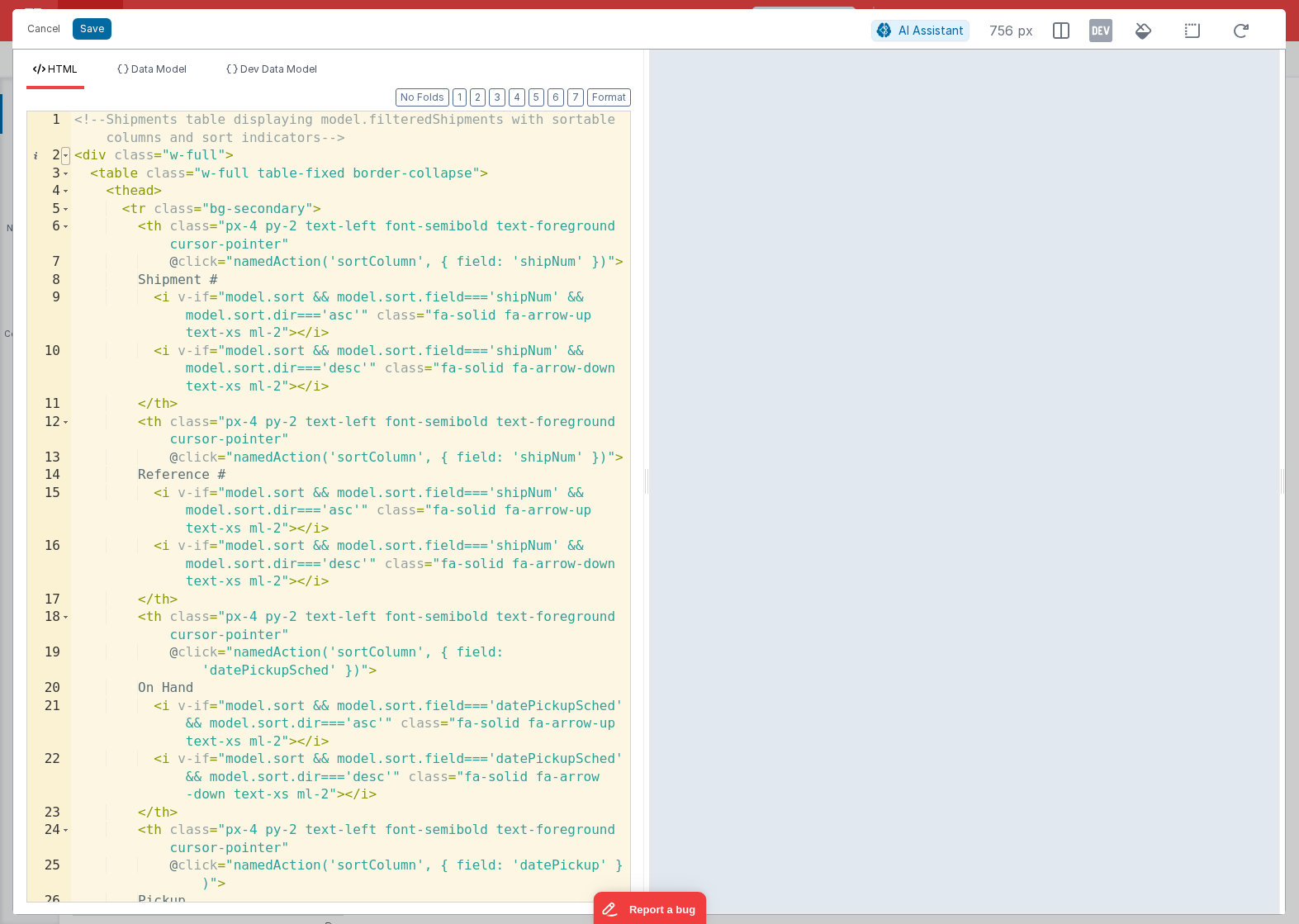
click at [65, 159] on span at bounding box center [65, 156] width 9 height 18
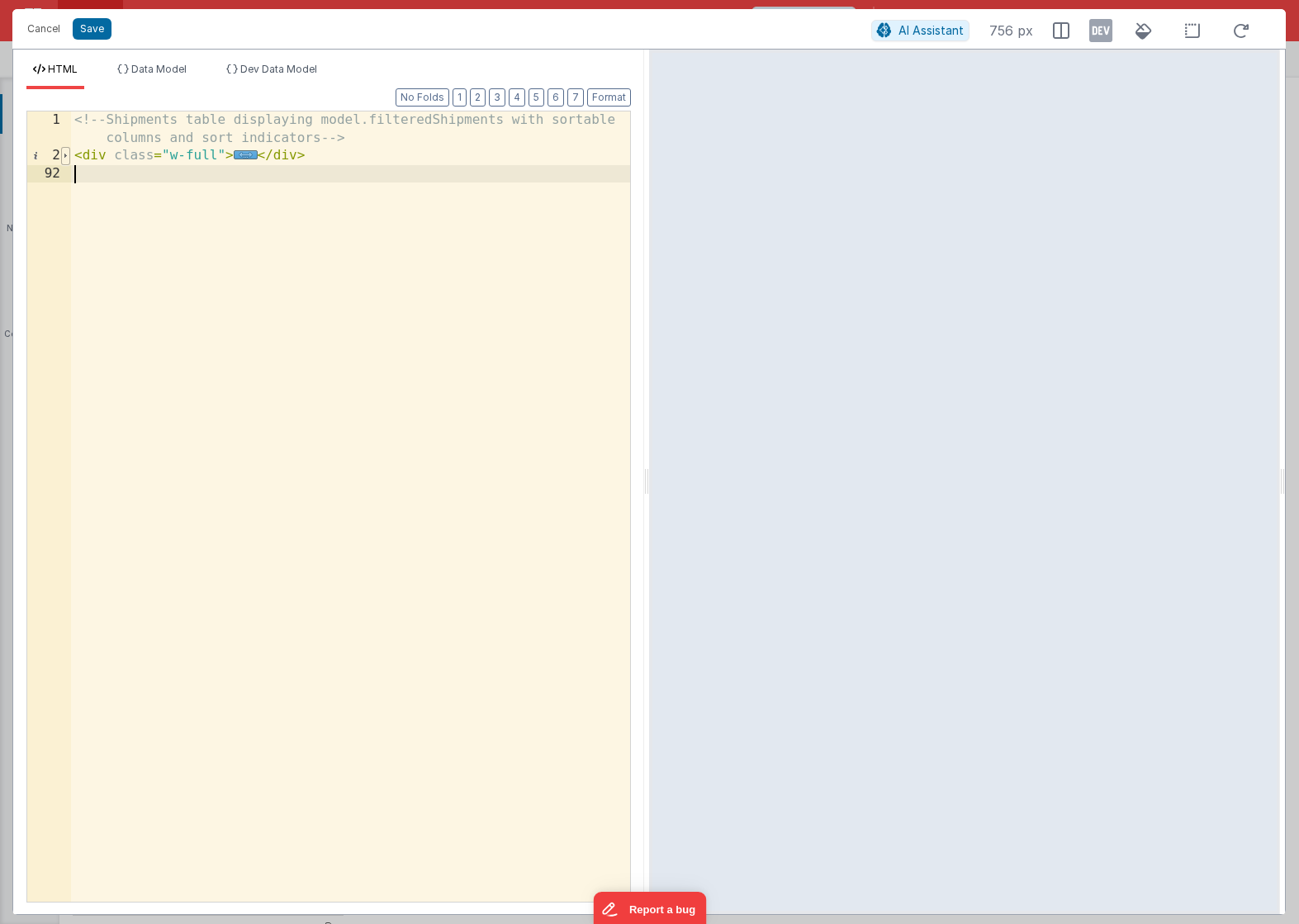
scroll to position [0, 0]
click at [103, 171] on div "<!-- Shipments table displaying model.filteredShipments with sortable columns a…" at bounding box center [350, 534] width 559 height 844
click at [220, 156] on div "<!-- Shipments table displaying model.filteredShipments with sortable columns a…" at bounding box center [350, 534] width 559 height 844
click at [104, 36] on button "Save" at bounding box center [92, 29] width 39 height 22
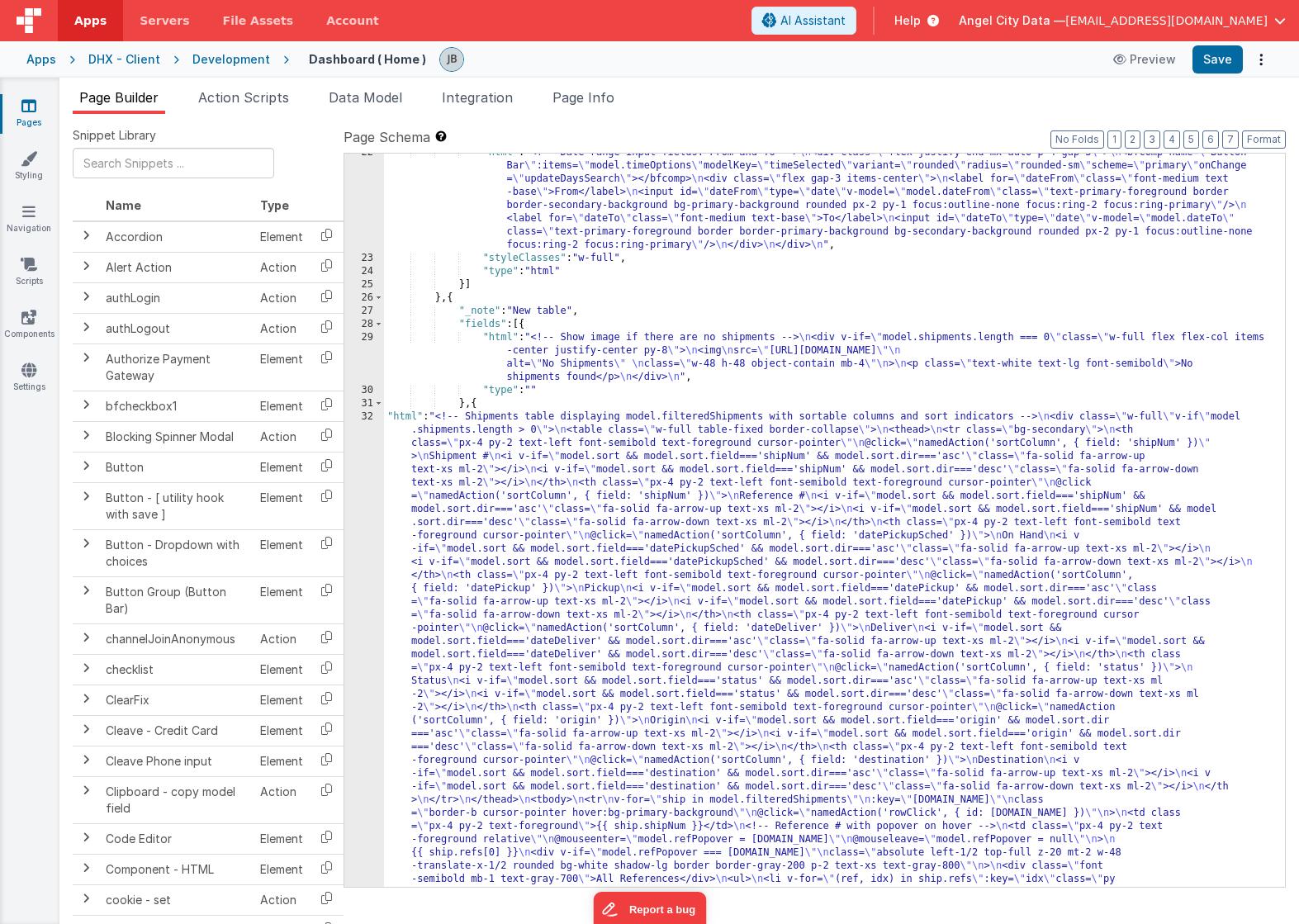
scroll to position [395, 0]
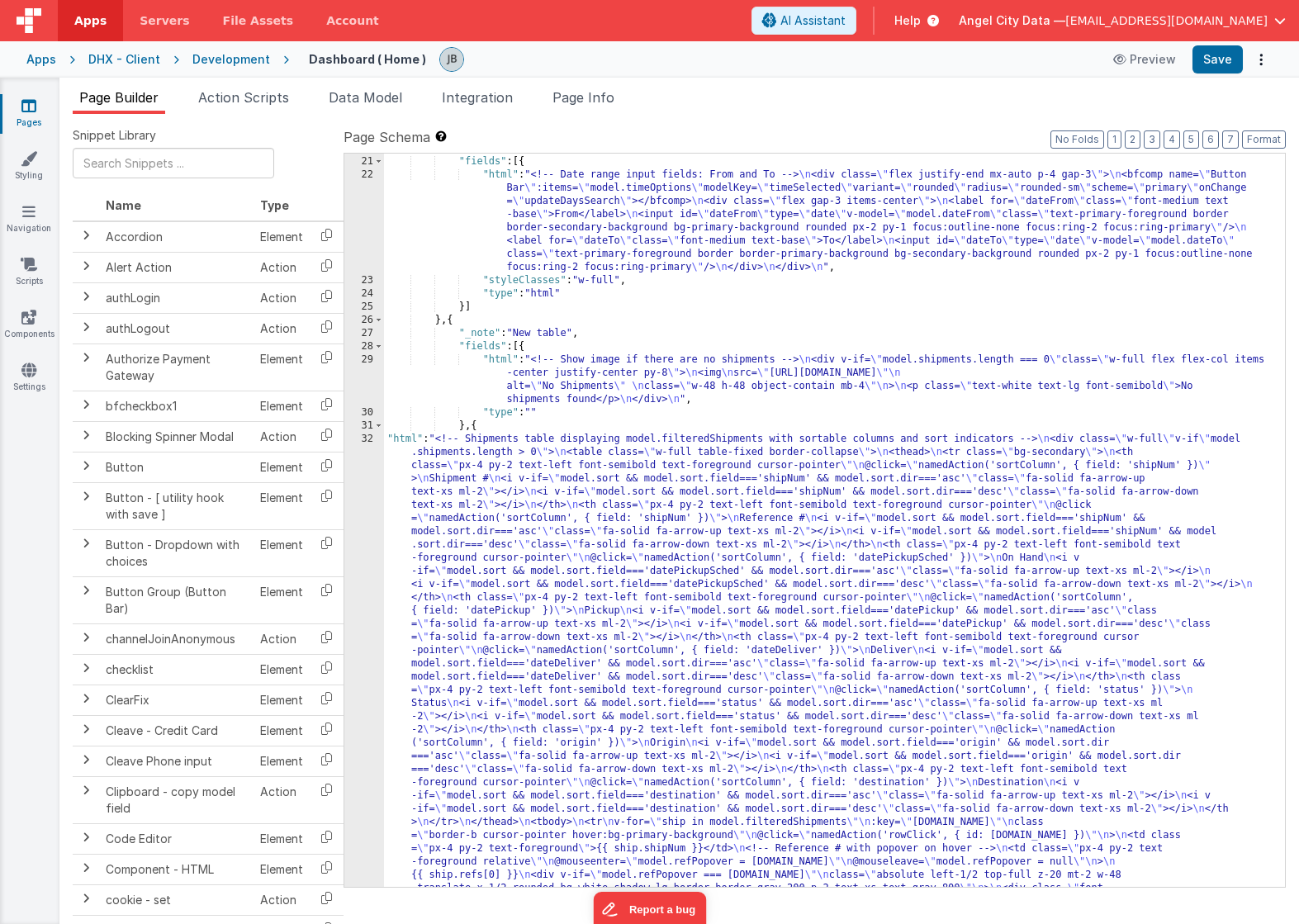
click at [367, 377] on div "29" at bounding box center [364, 379] width 40 height 53
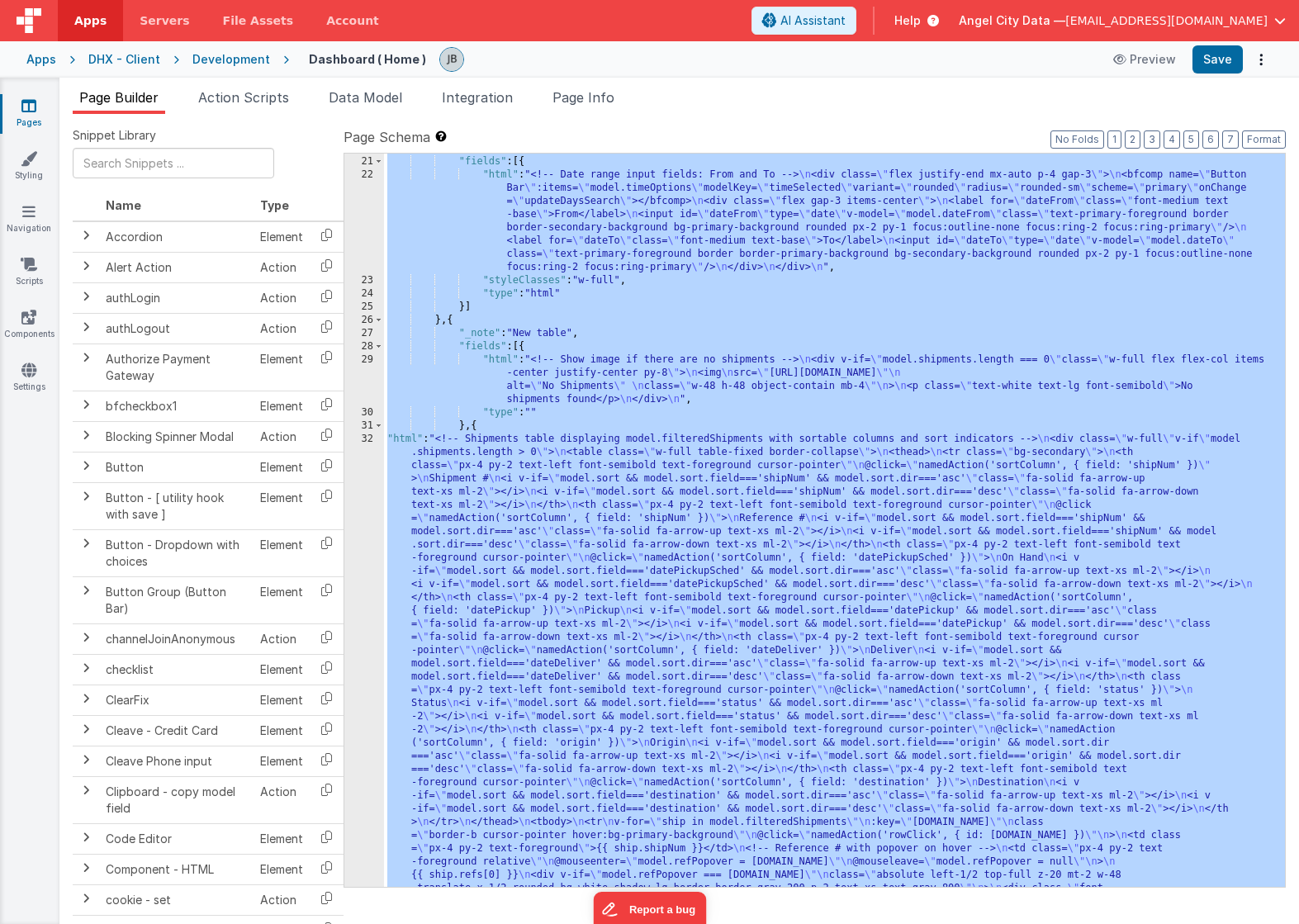
click at [367, 377] on div "29" at bounding box center [364, 379] width 40 height 53
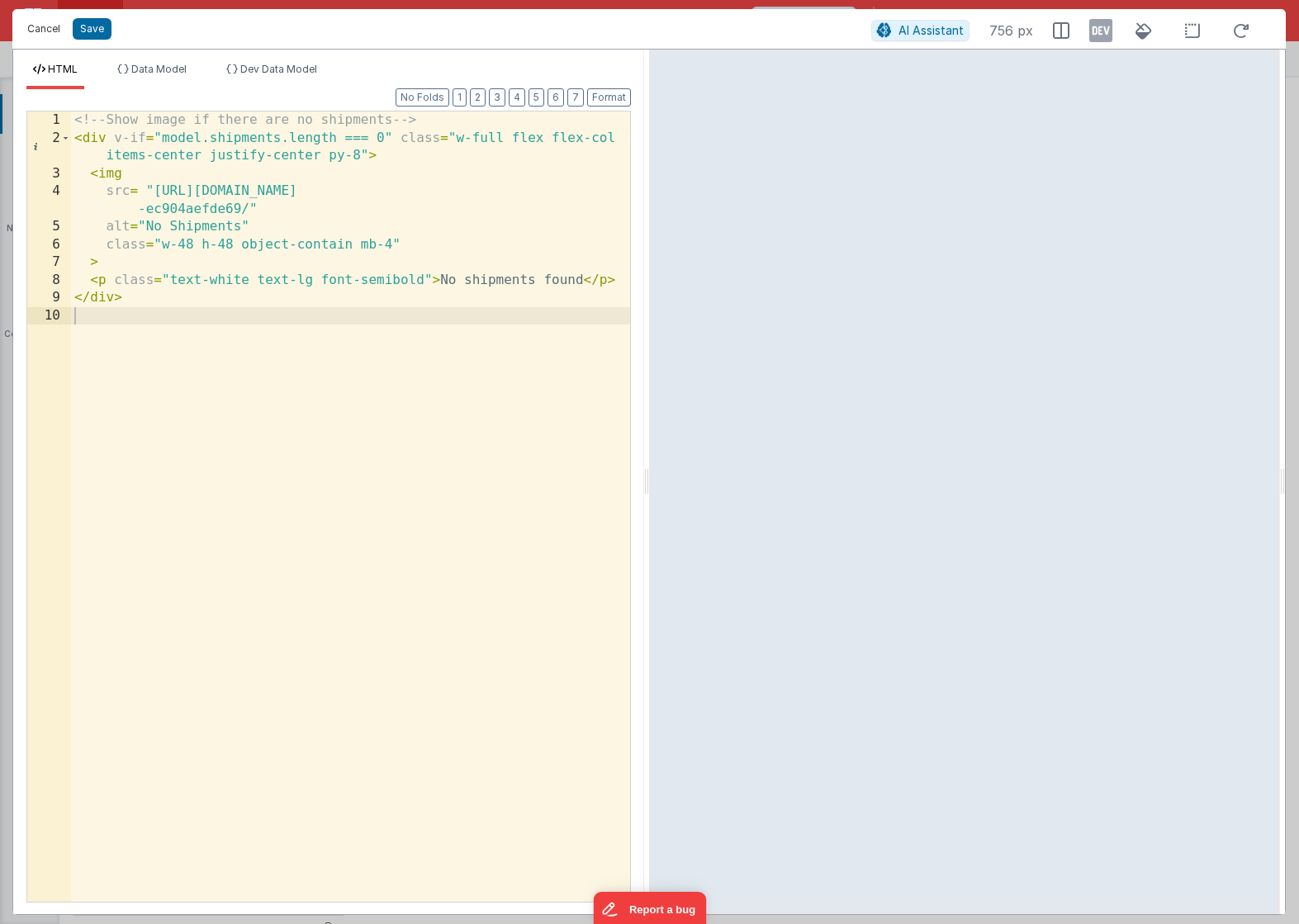
click at [50, 34] on button "Cancel" at bounding box center [44, 28] width 50 height 23
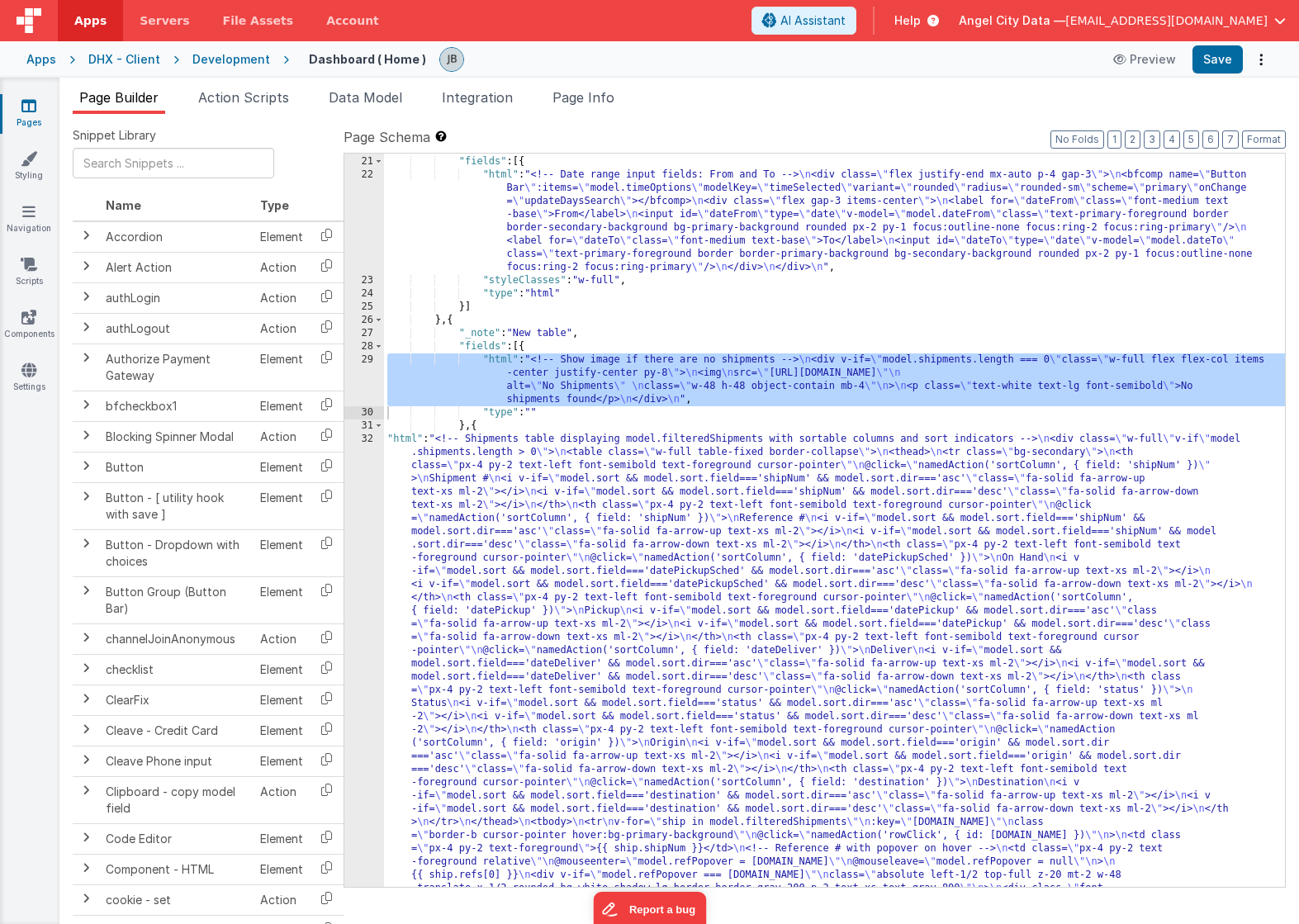
click at [368, 505] on div "32" at bounding box center [364, 710] width 40 height 555
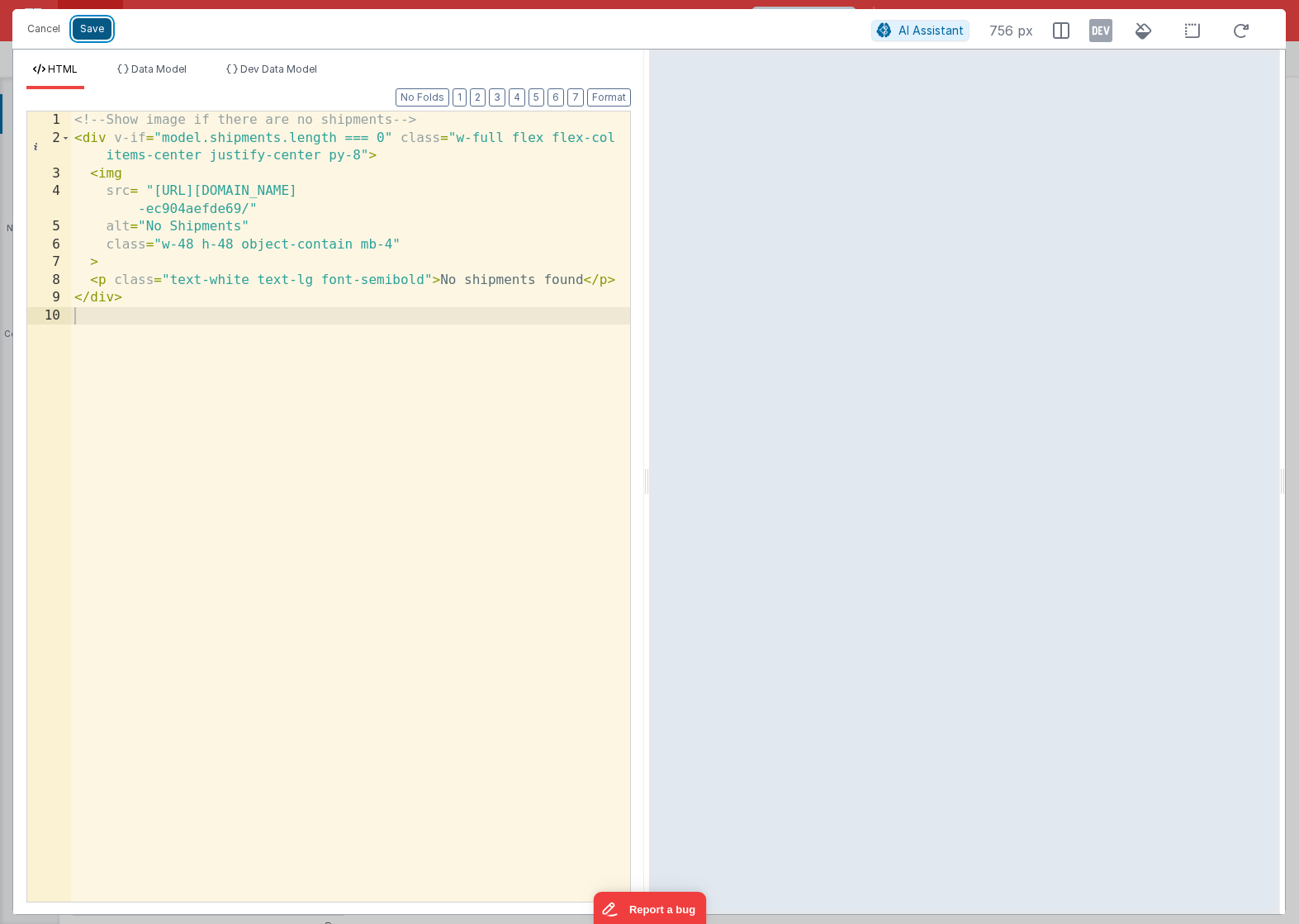
click at [89, 26] on button "Save" at bounding box center [92, 29] width 39 height 22
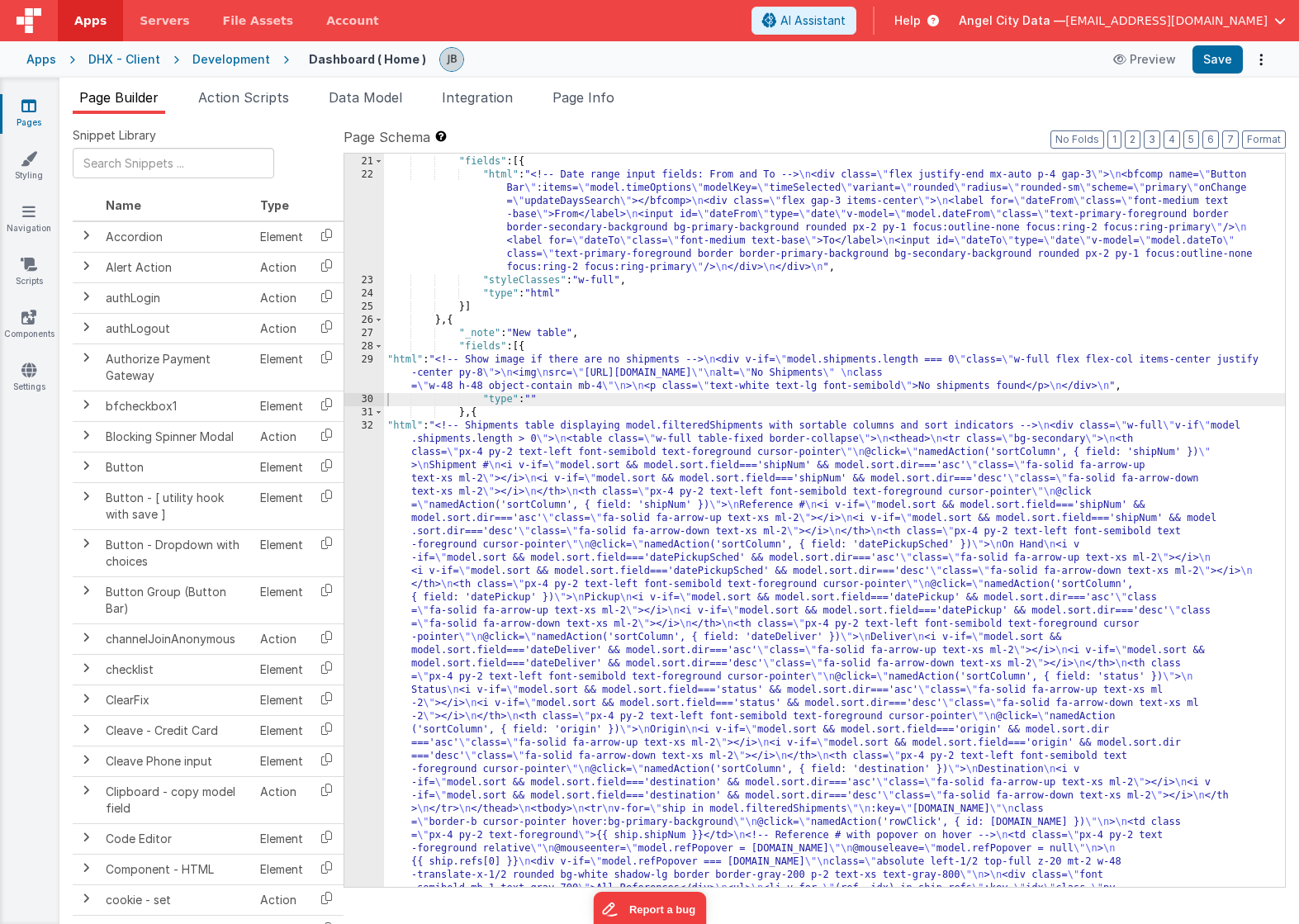
click at [367, 493] on div "32" at bounding box center [364, 697] width 40 height 555
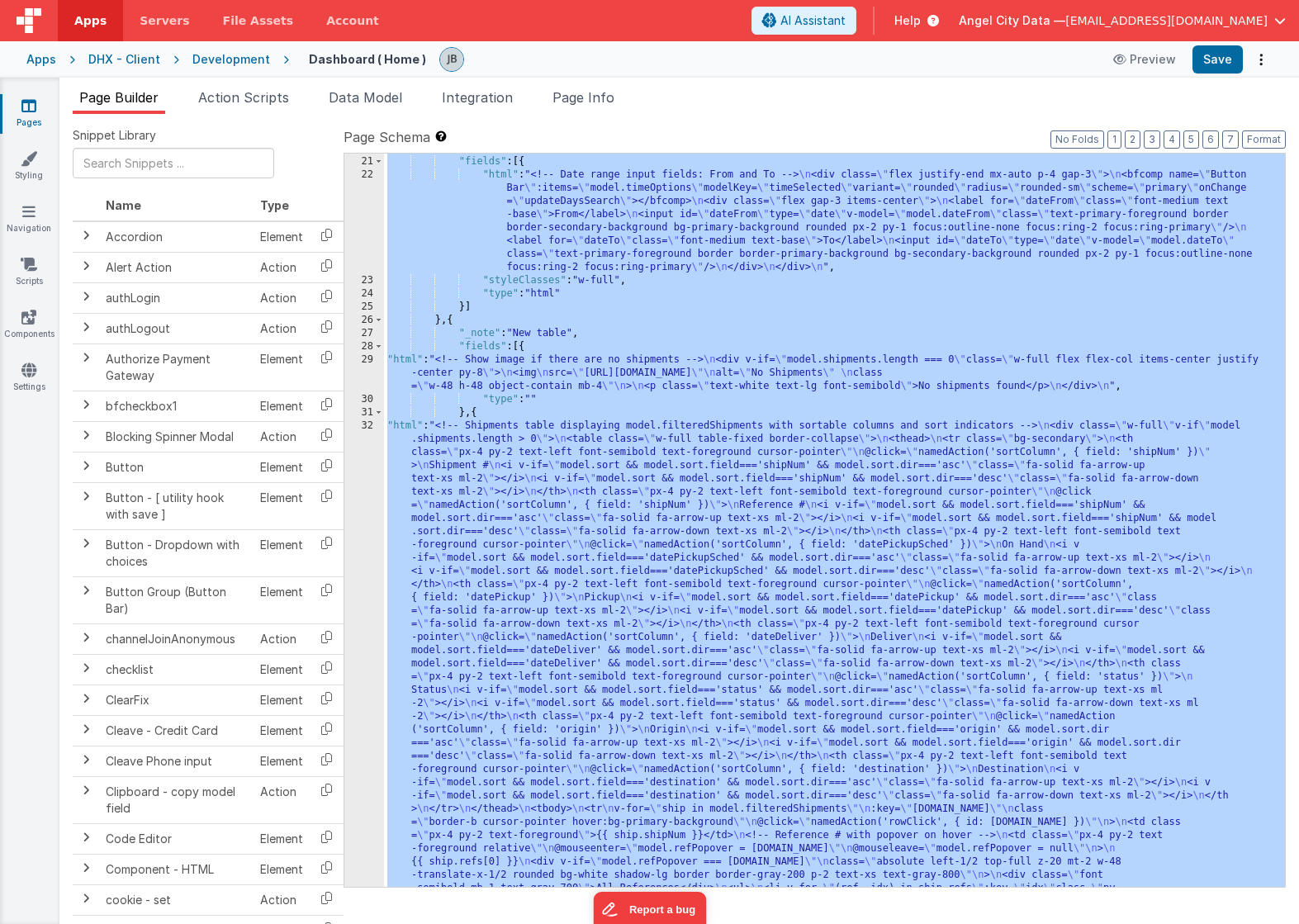
click at [367, 493] on div "20 21 22 23 24 25 26 27 28 29 30 31 32 33" at bounding box center [364, 792] width 40 height 1302
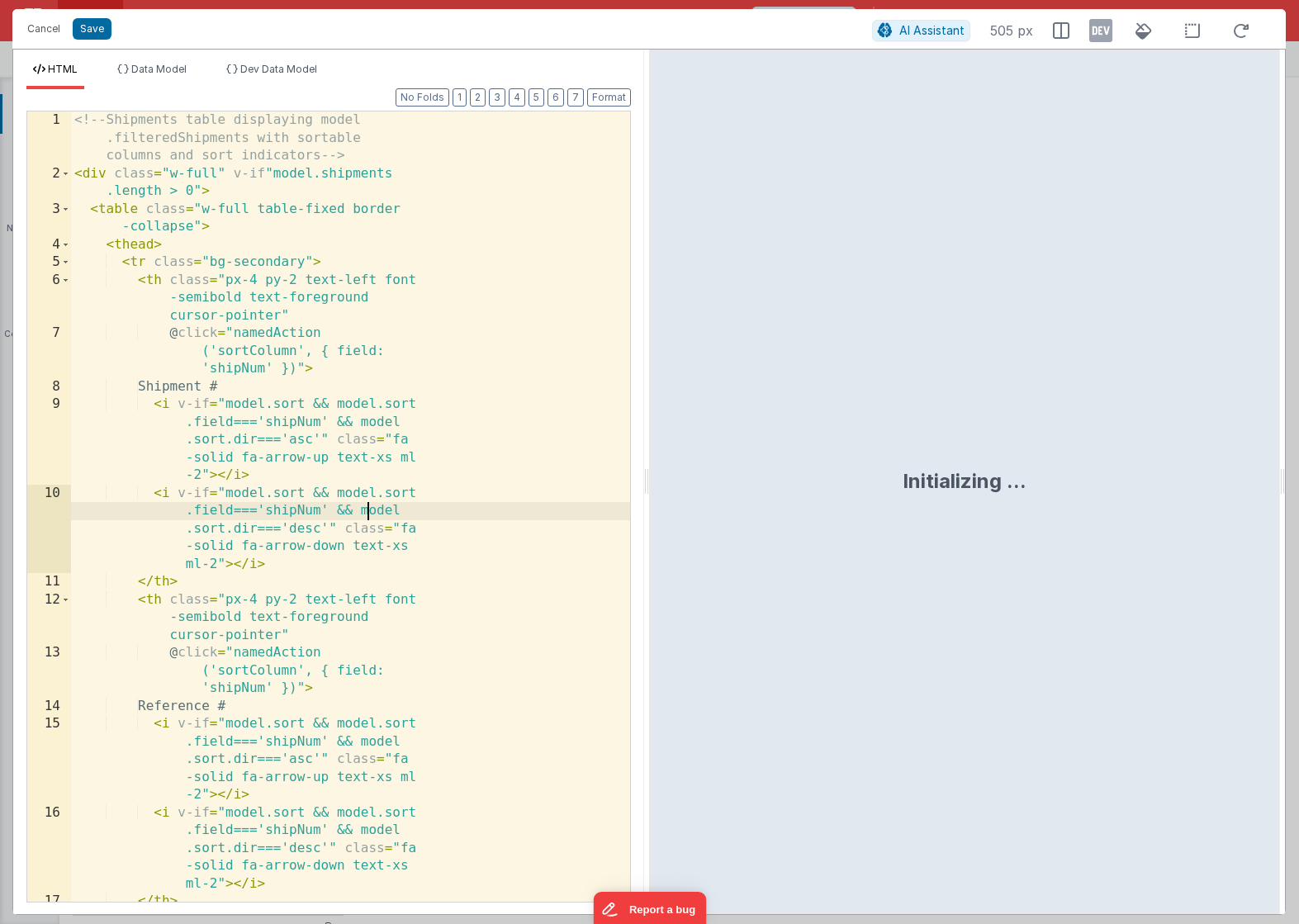
scroll to position [496, 0]
click at [367, 493] on div "<!-- Shipments table displaying model .filteredShipments with sortable columns …" at bounding box center [350, 560] width 559 height 897
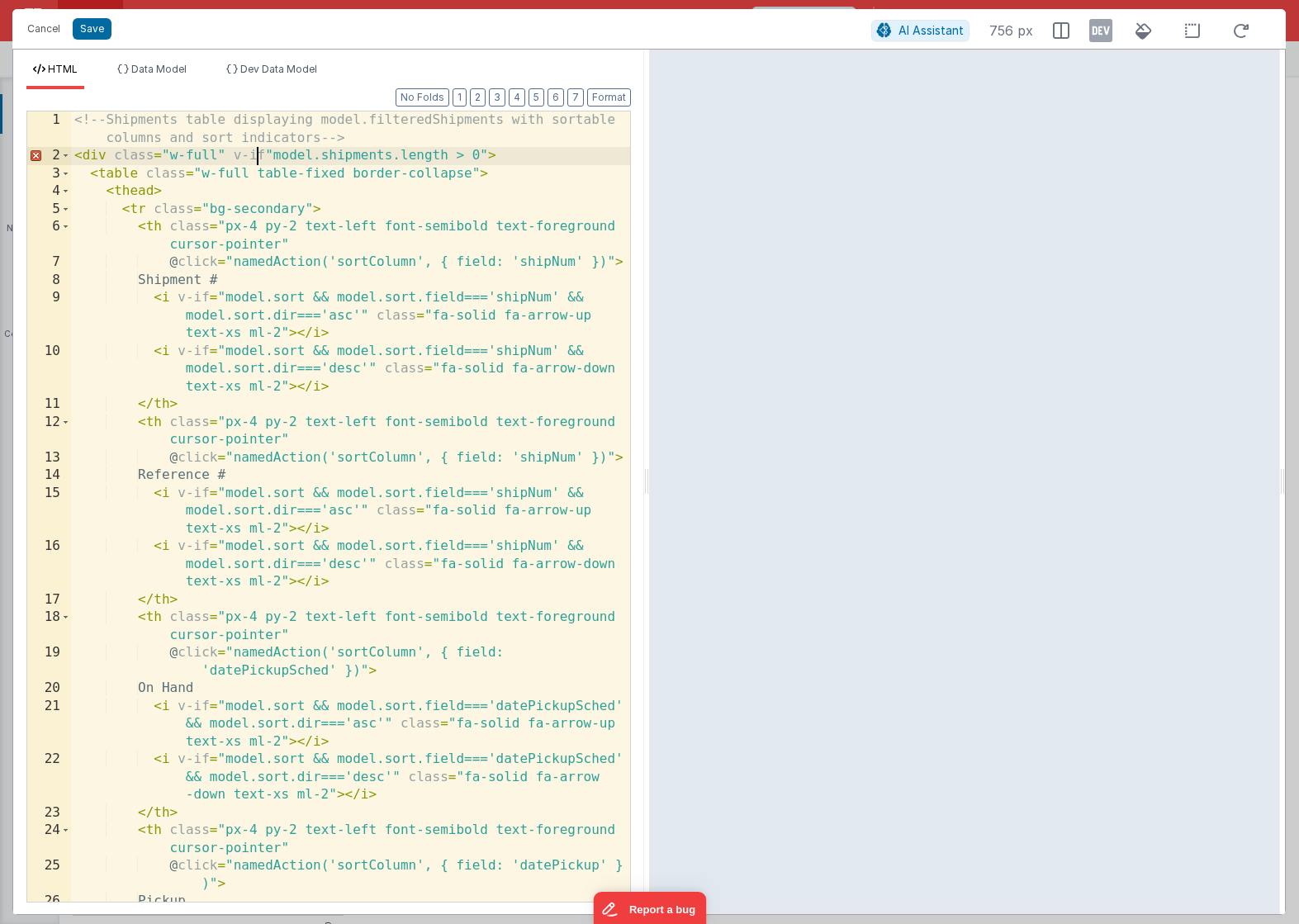
click at [258, 157] on div "<!-- Shipments table displaying model.filteredShipments with sortable columns a…" at bounding box center [350, 552] width 559 height 880
click at [94, 28] on button "Save" at bounding box center [92, 29] width 39 height 22
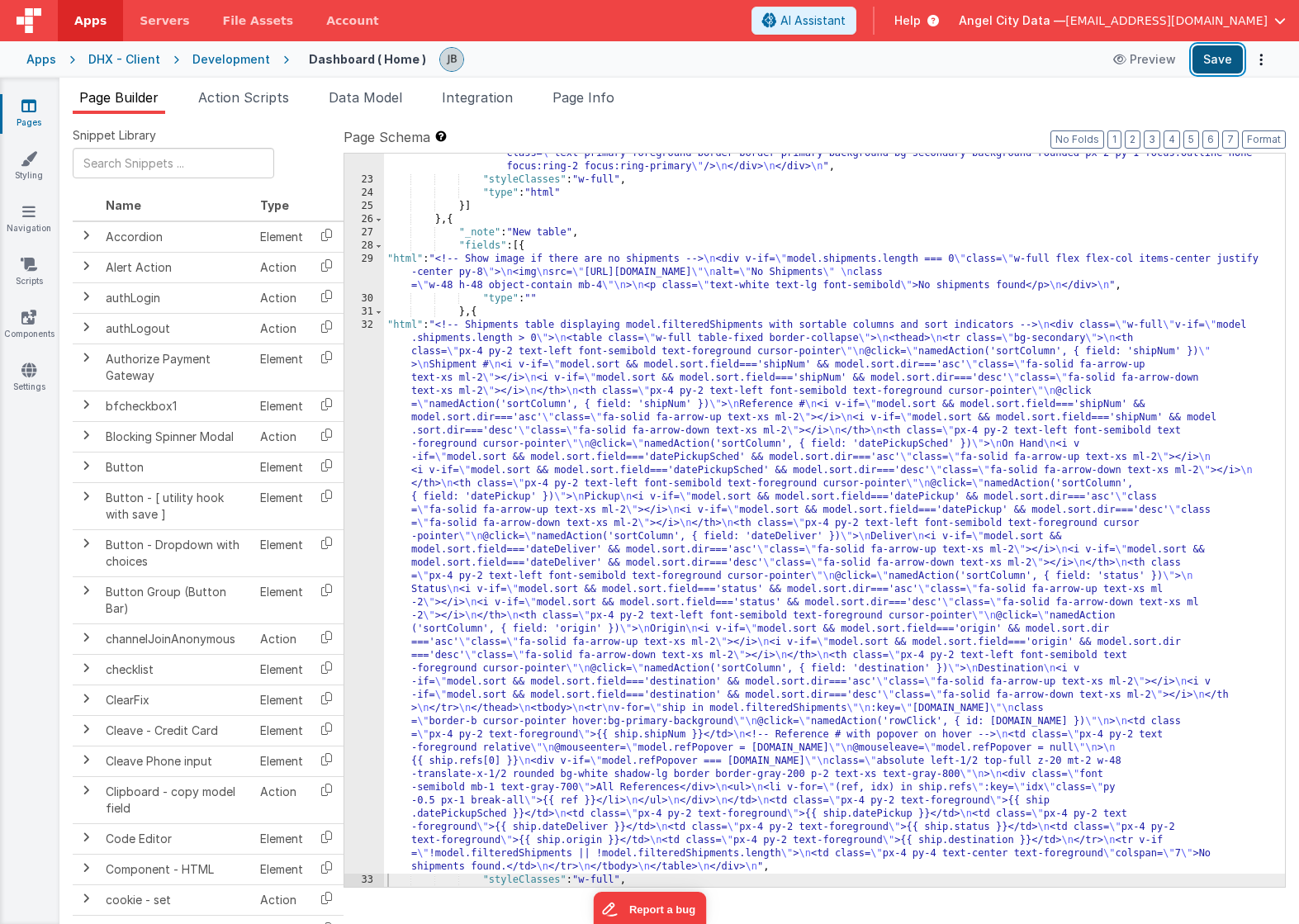
click at [1224, 61] on button "Save" at bounding box center [1217, 60] width 50 height 28
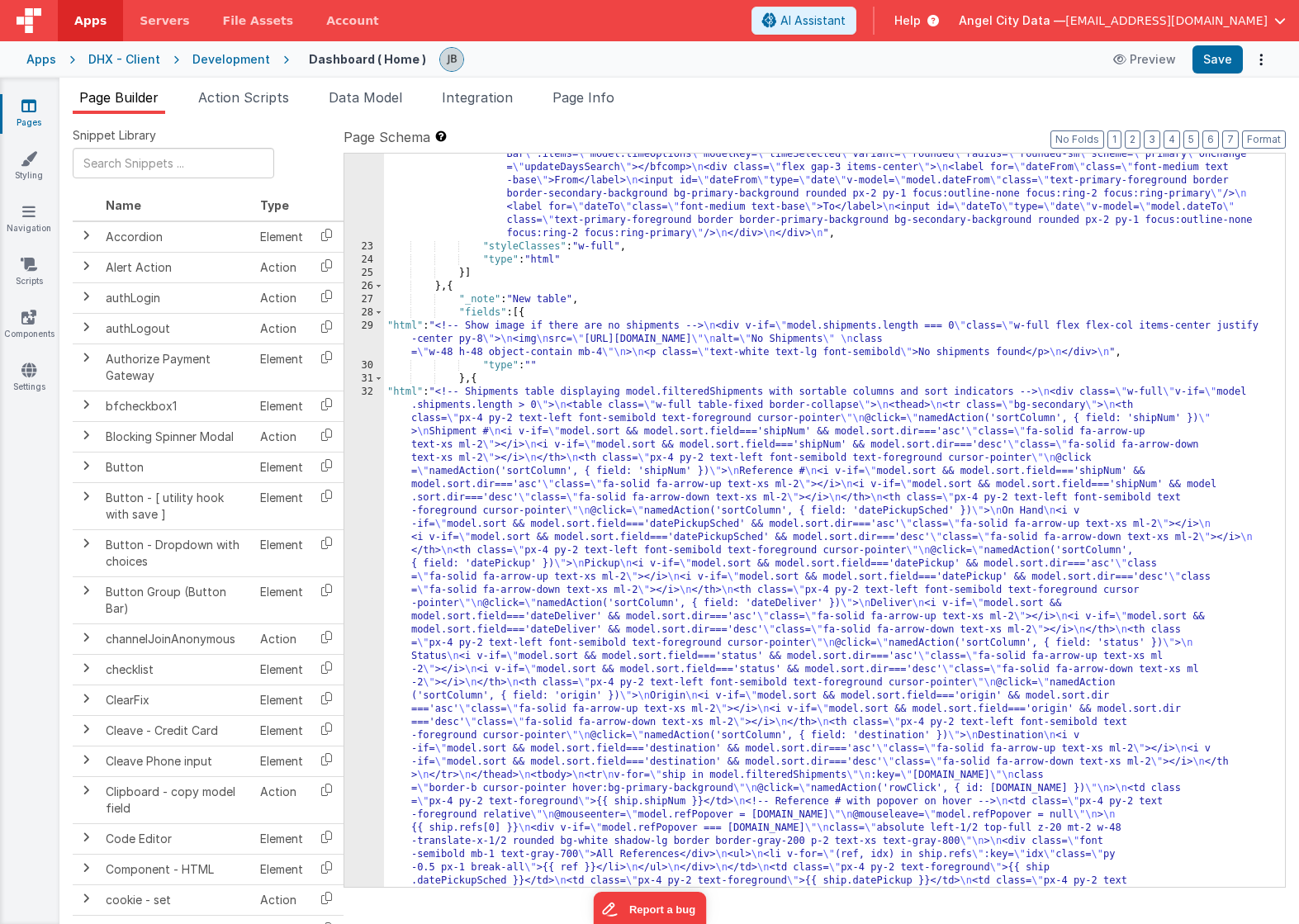
scroll to position [426, 0]
click at [383, 460] on div "32" at bounding box center [364, 666] width 40 height 555
click at [371, 455] on div "32" at bounding box center [364, 666] width 40 height 555
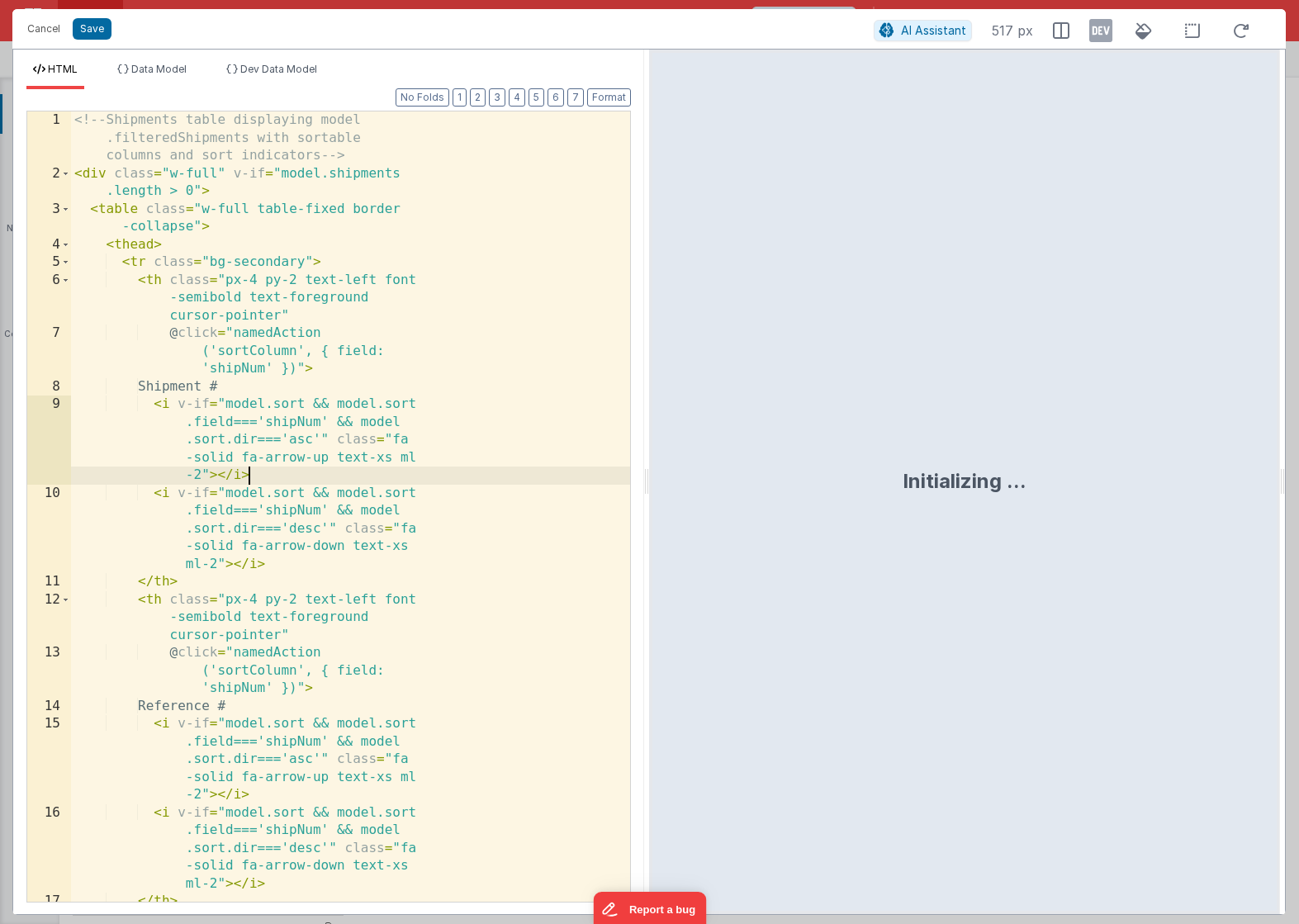
scroll to position [496, 0]
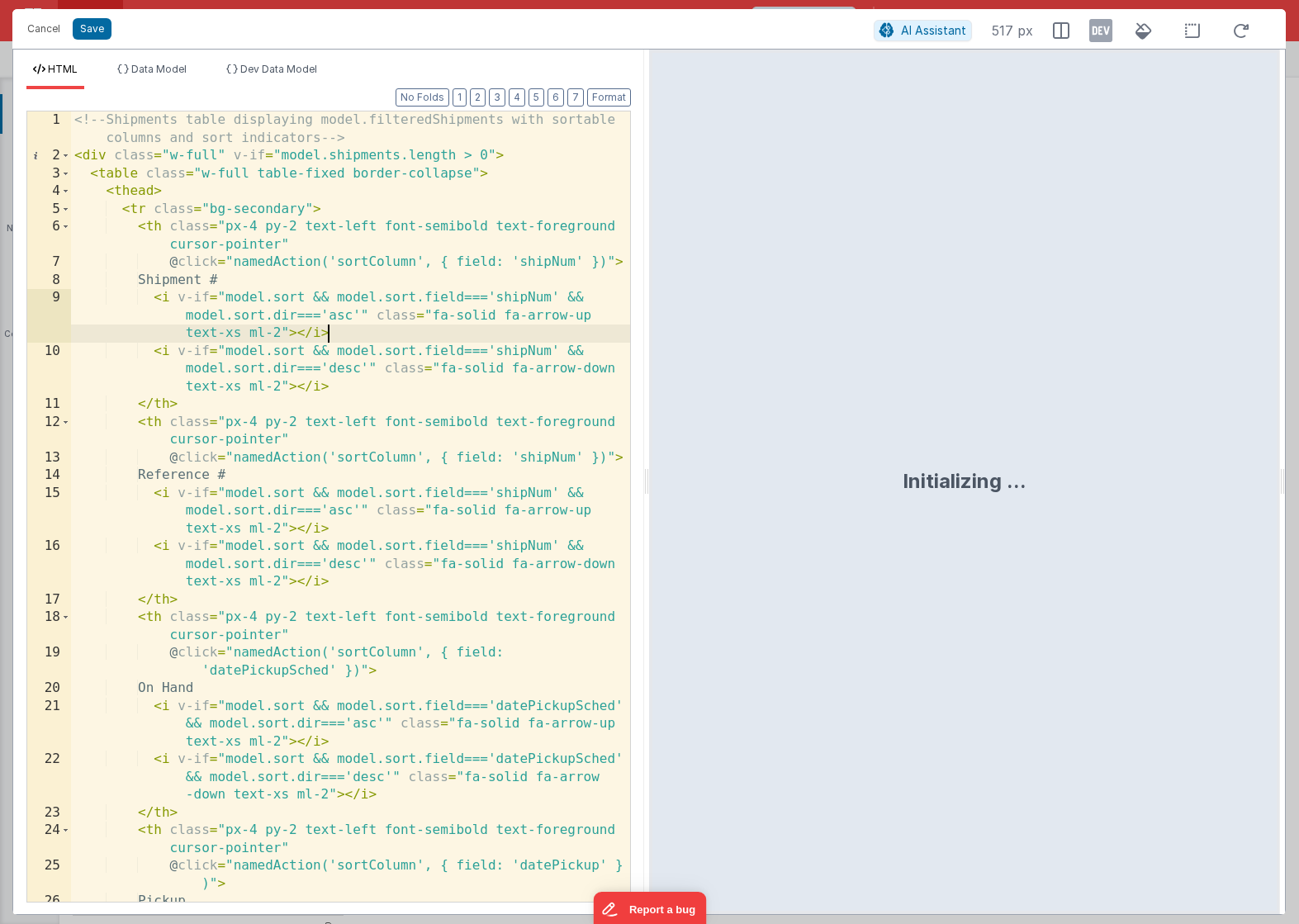
click at [378, 155] on div "<!-- Shipments table displaying model.filteredShipments with sortable columns a…" at bounding box center [350, 552] width 559 height 880
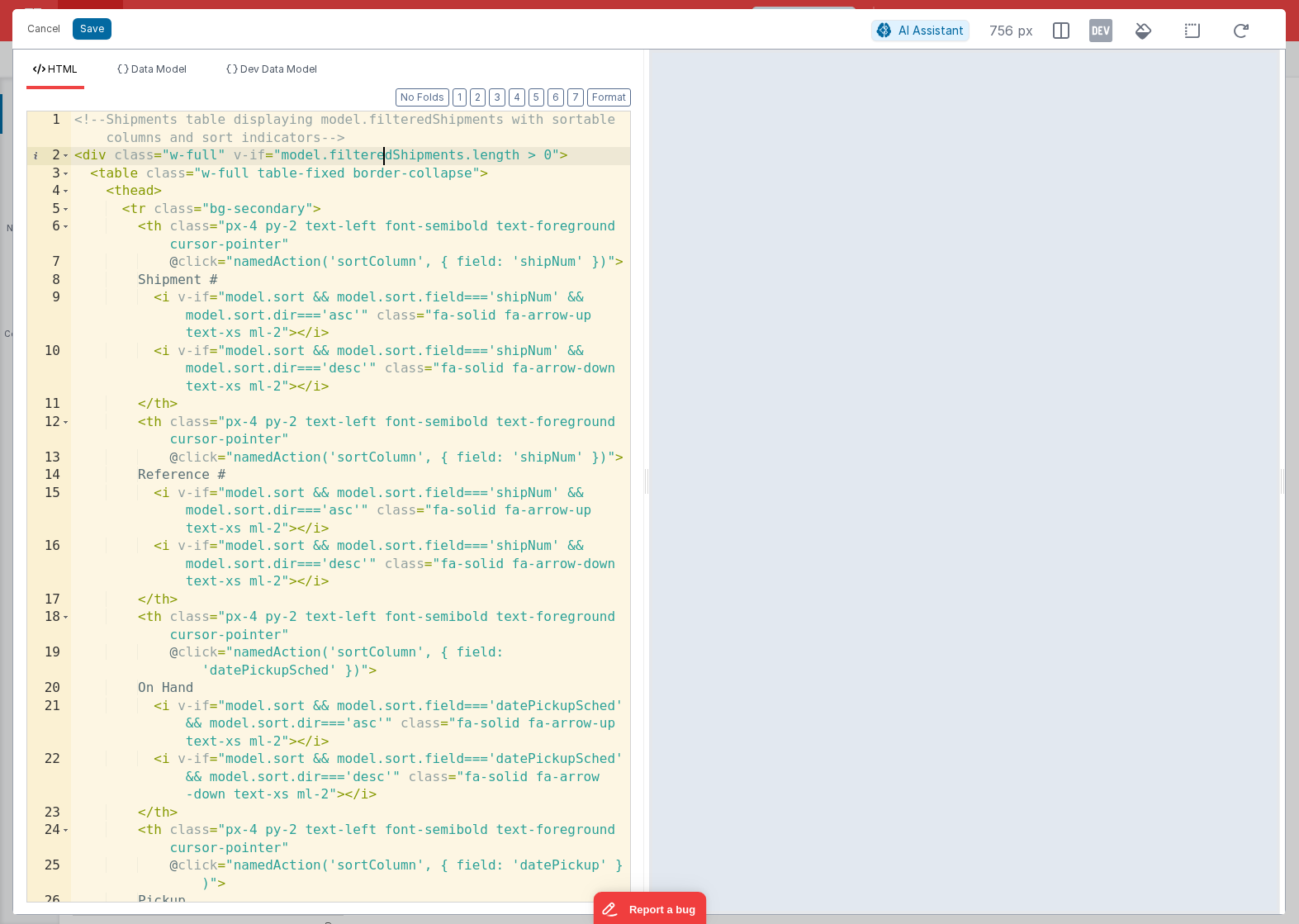
click at [381, 156] on div "<!-- Shipments table displaying model.filteredShipments with sortable columns a…" at bounding box center [350, 552] width 559 height 880
click at [102, 33] on button "Save" at bounding box center [92, 29] width 39 height 22
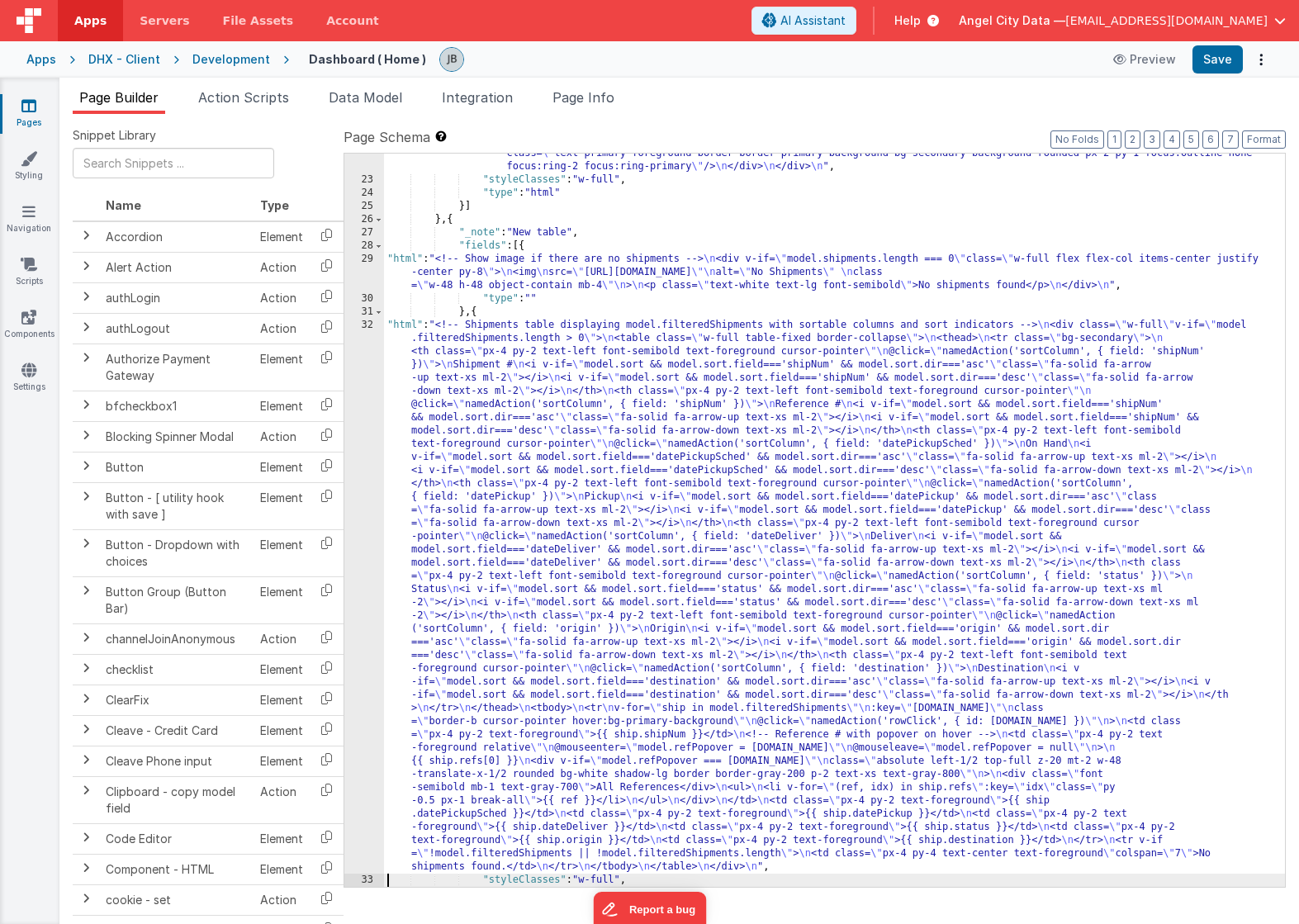
click at [367, 271] on div "29" at bounding box center [364, 272] width 40 height 40
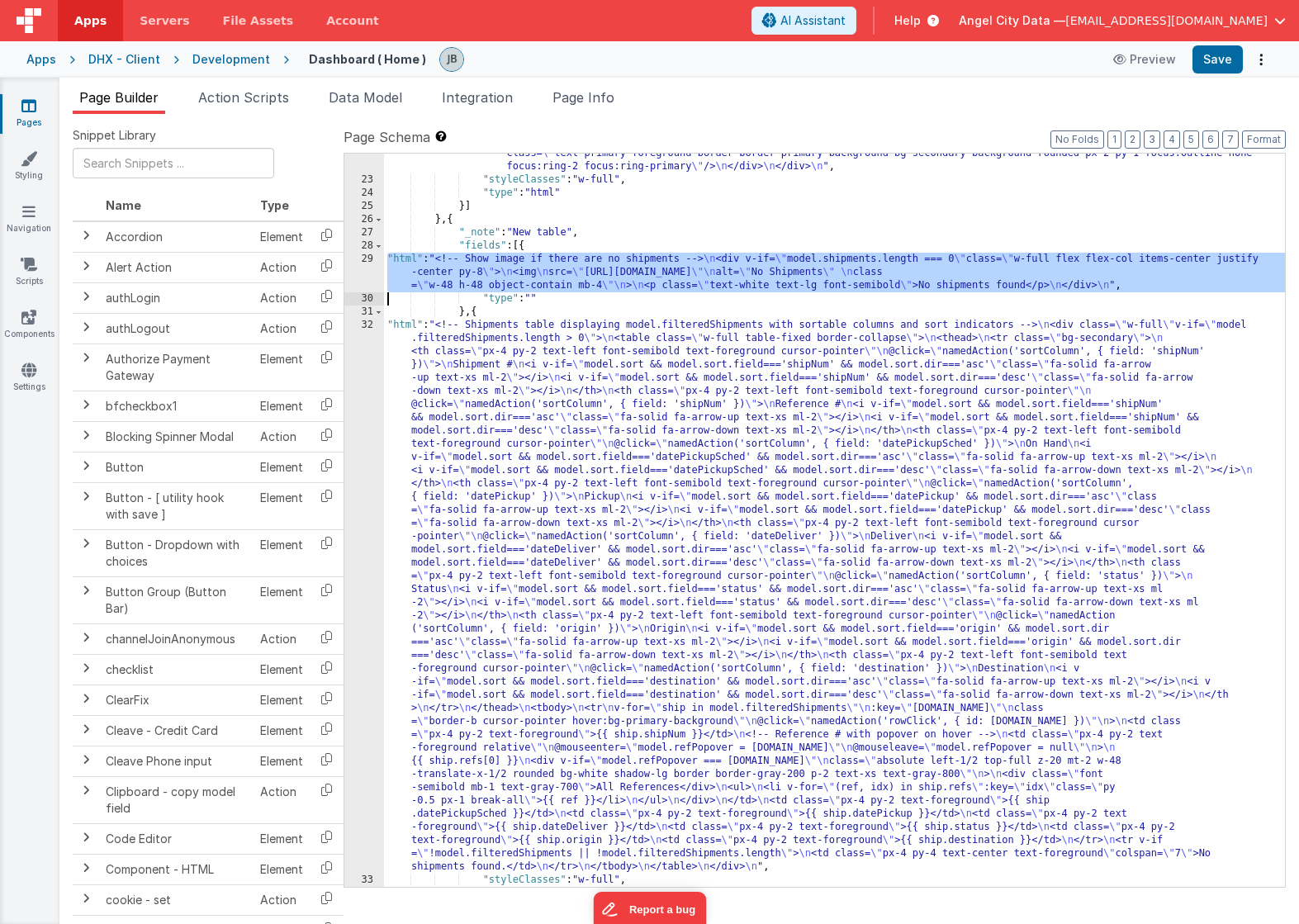
click at [370, 266] on div "29" at bounding box center [364, 272] width 40 height 40
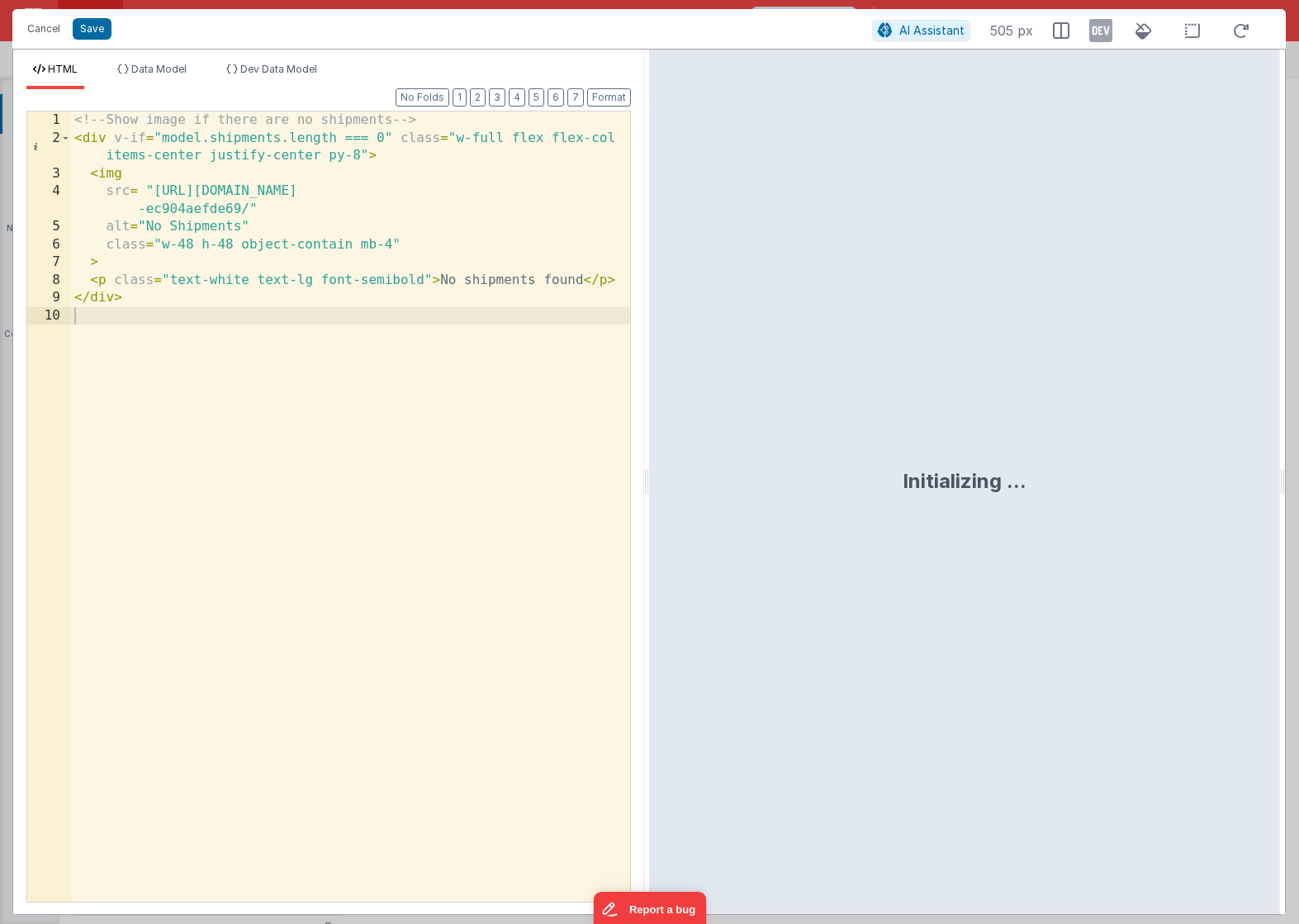
click at [247, 140] on div "<!-- Show image if there are no shipments --> < div v-if = "model.shipments.len…" at bounding box center [350, 525] width 559 height 826
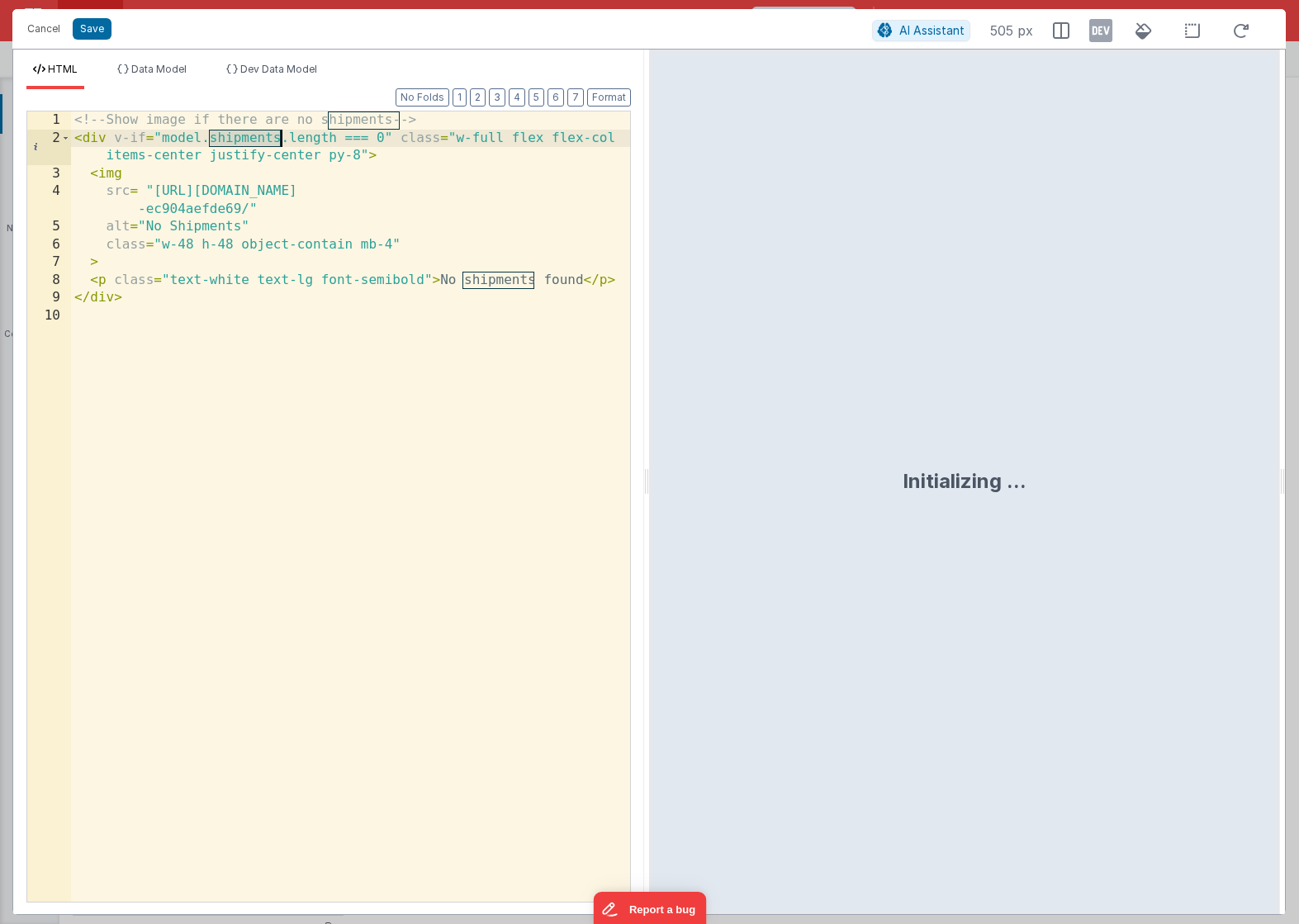
click at [247, 140] on div "<!-- Show image if there are no shipments --> < div v-if = "model.shipments.len…" at bounding box center [350, 525] width 559 height 826
click at [158, 72] on span "Data Model" at bounding box center [159, 69] width 55 height 12
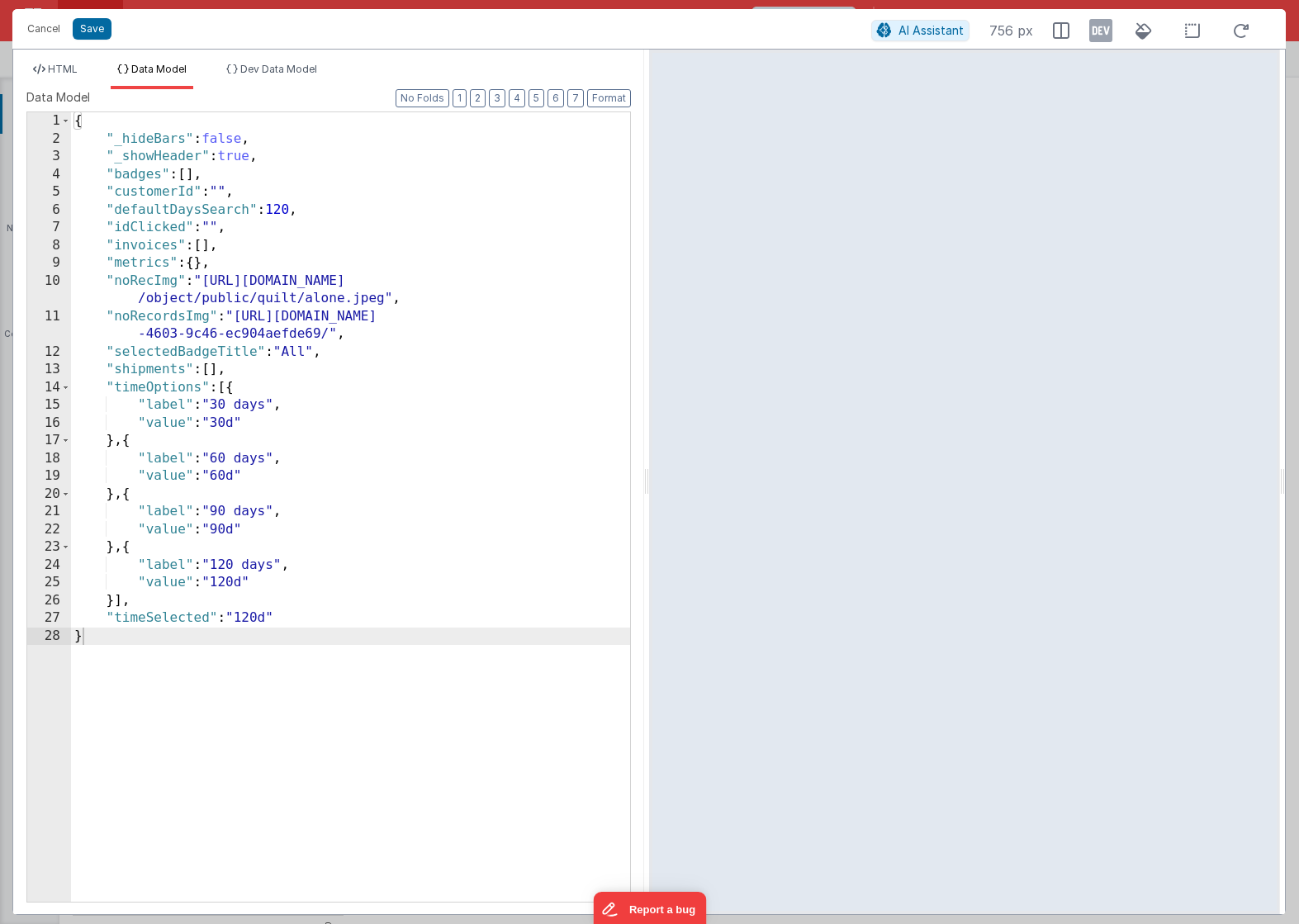
click at [264, 367] on div "{ "_hideBars" : false , "_showHeader" : true , "badges" : [ ] , "customerId" : …" at bounding box center [350, 525] width 559 height 825
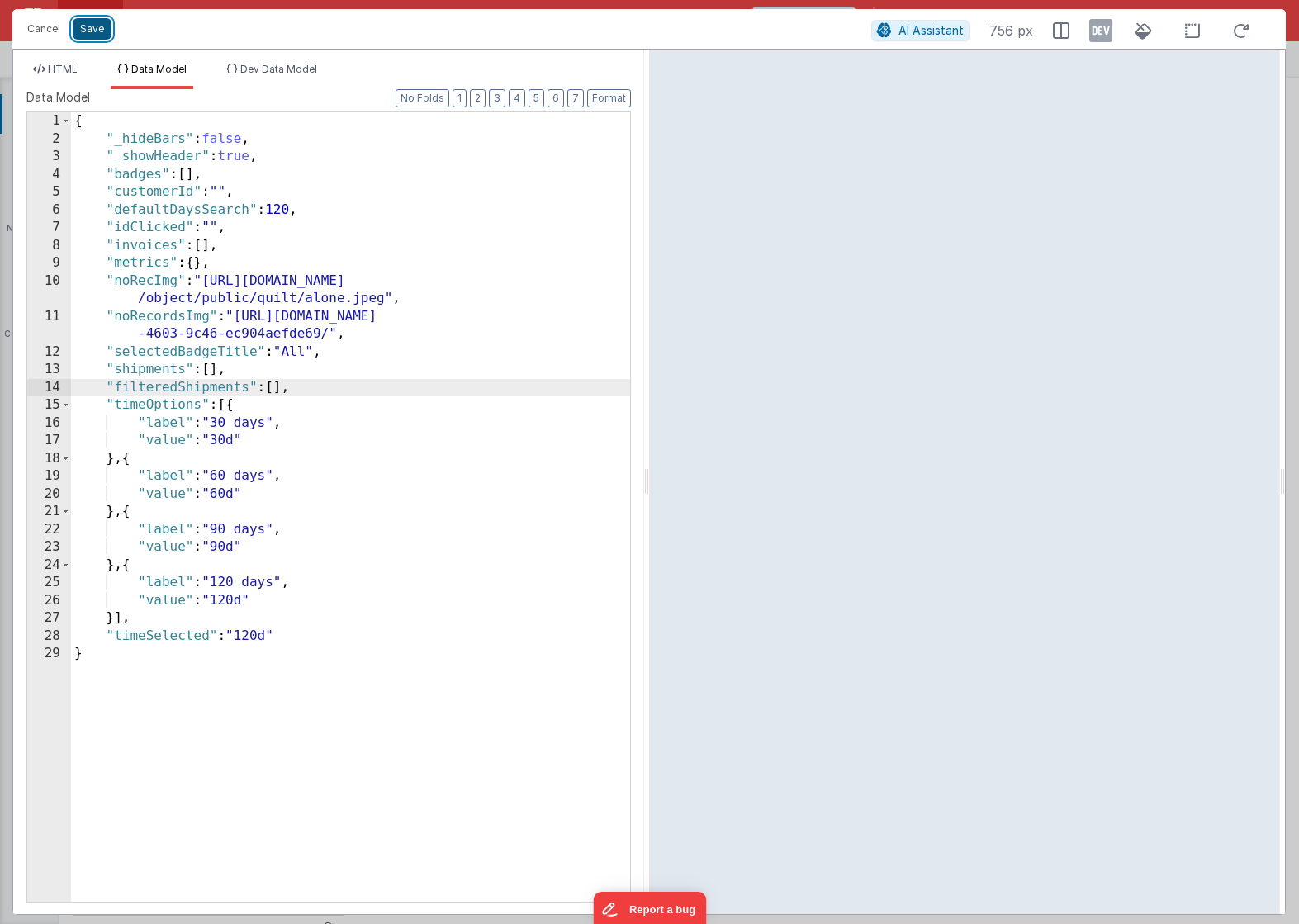
click at [93, 24] on button "Save" at bounding box center [92, 29] width 39 height 22
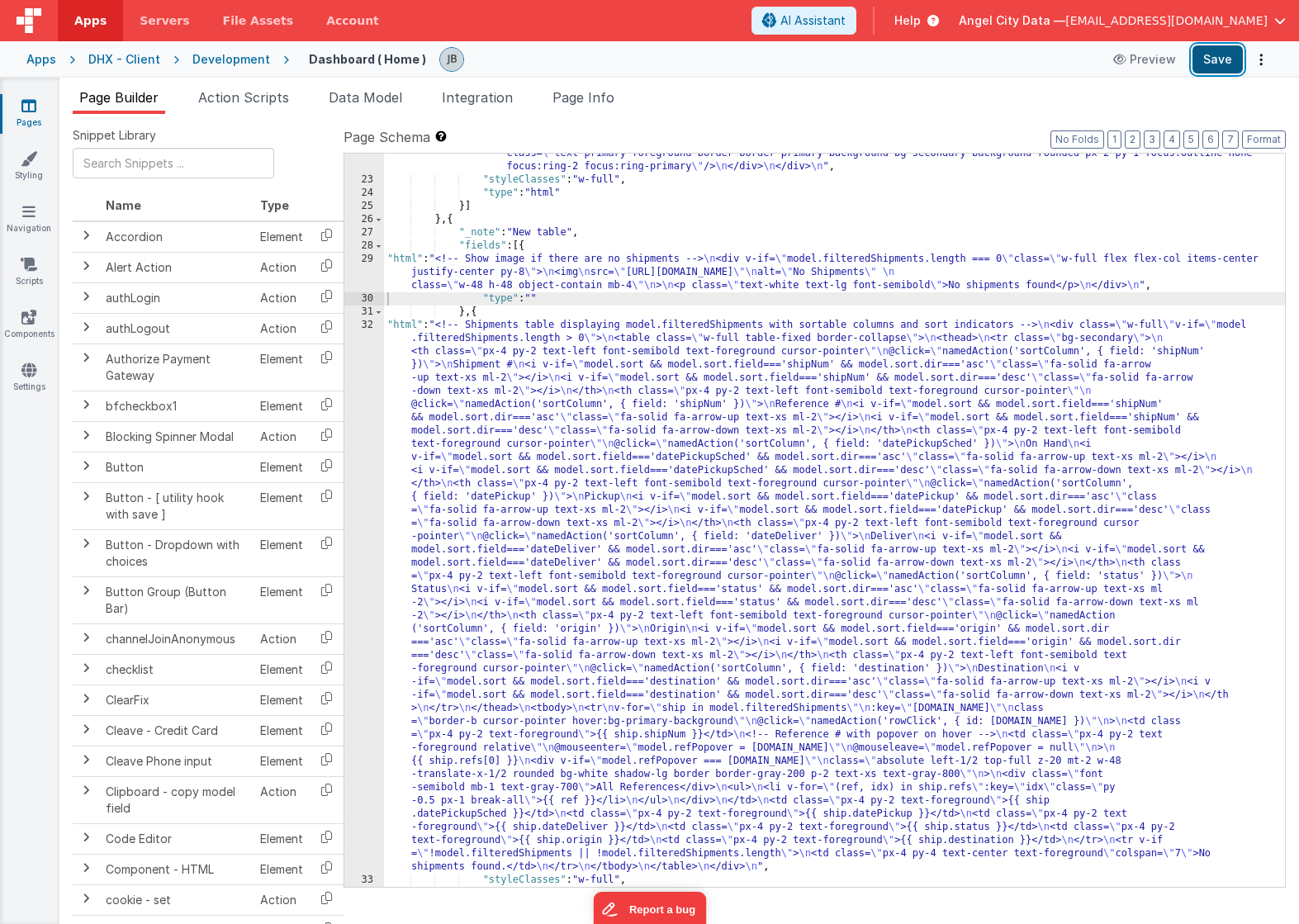
click at [1216, 55] on button "Save" at bounding box center [1217, 60] width 50 height 28
click at [367, 380] on div "32" at bounding box center [364, 597] width 40 height 555
click at [372, 264] on div "29" at bounding box center [364, 272] width 40 height 40
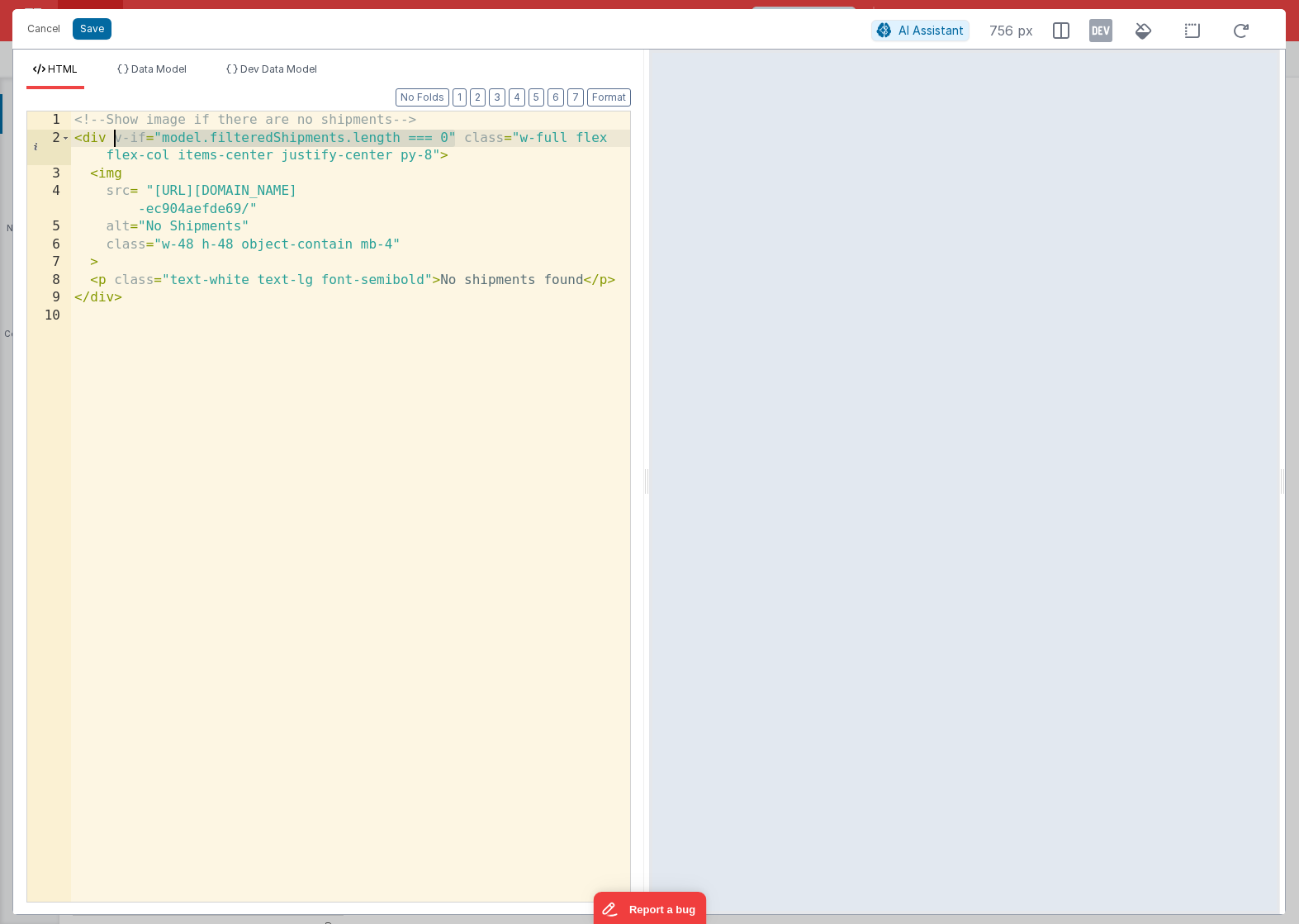
drag, startPoint x: 456, startPoint y: 139, endPoint x: 111, endPoint y: 134, distance: 345.0
click at [111, 134] on div "<!-- Show image if there are no shipments --> < div v-if = "model.filteredShipm…" at bounding box center [350, 525] width 559 height 826
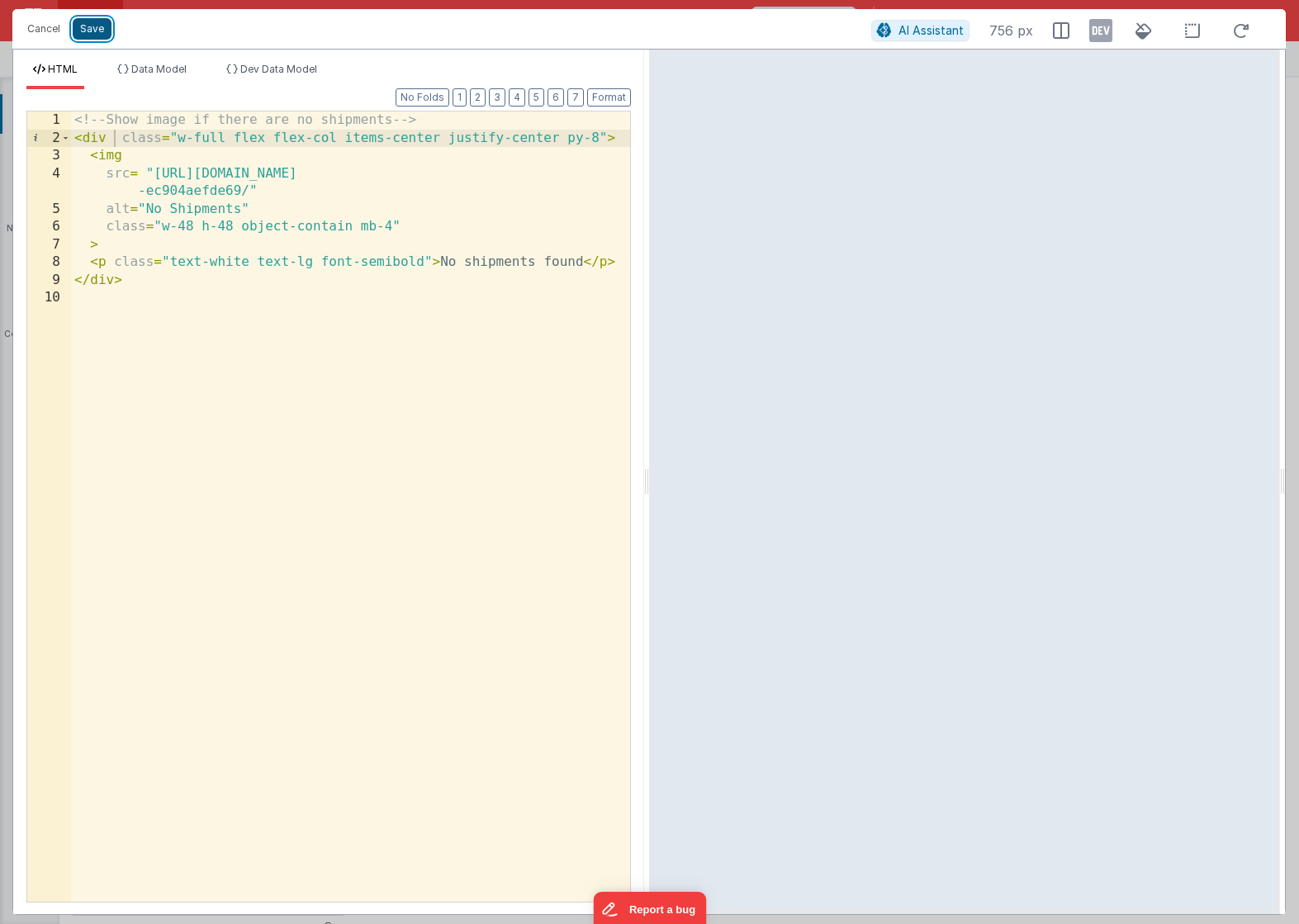
click at [89, 35] on button "Save" at bounding box center [92, 29] width 39 height 22
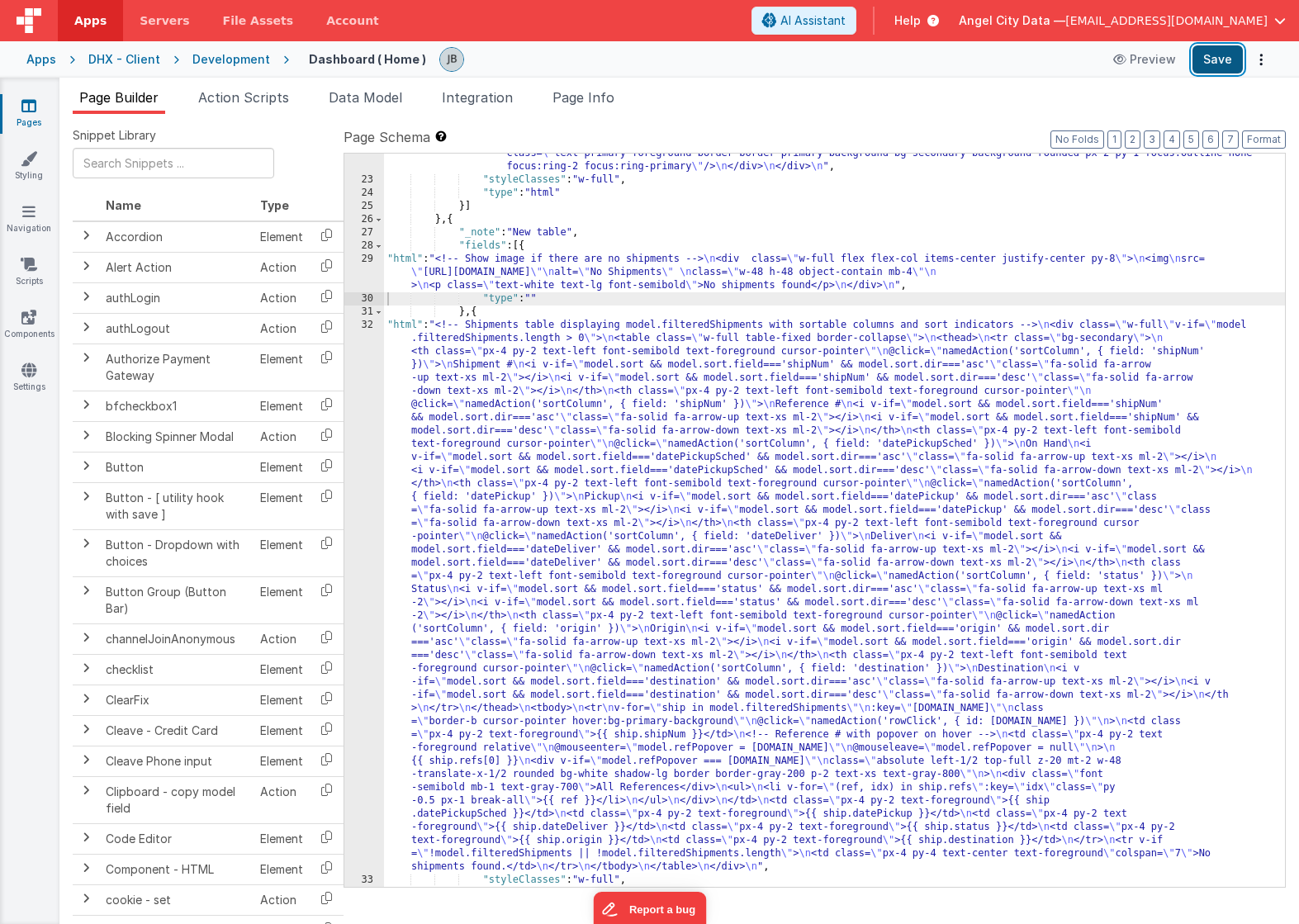
click at [1222, 67] on button "Save" at bounding box center [1217, 60] width 50 height 28
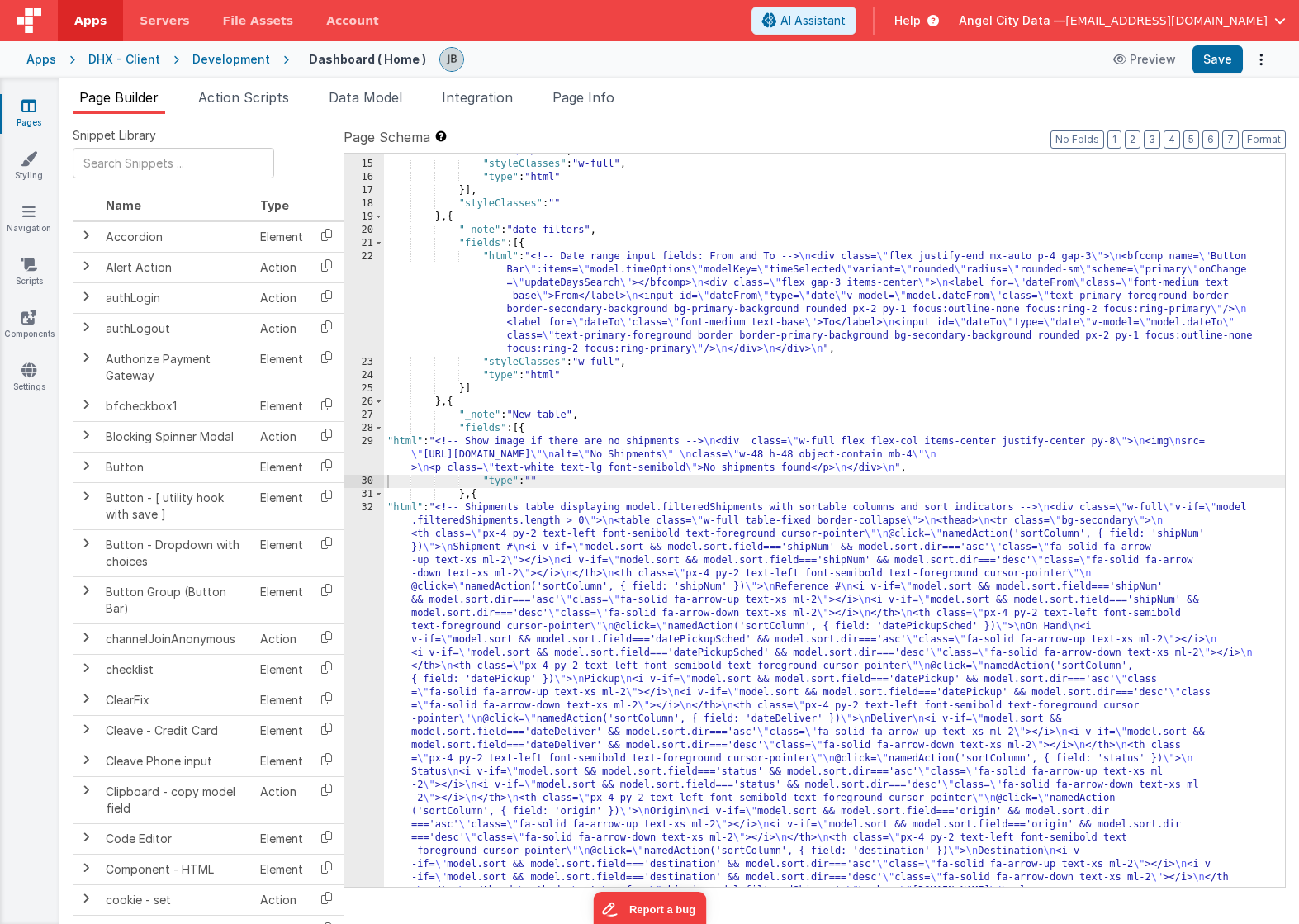
scroll to position [295, 0]
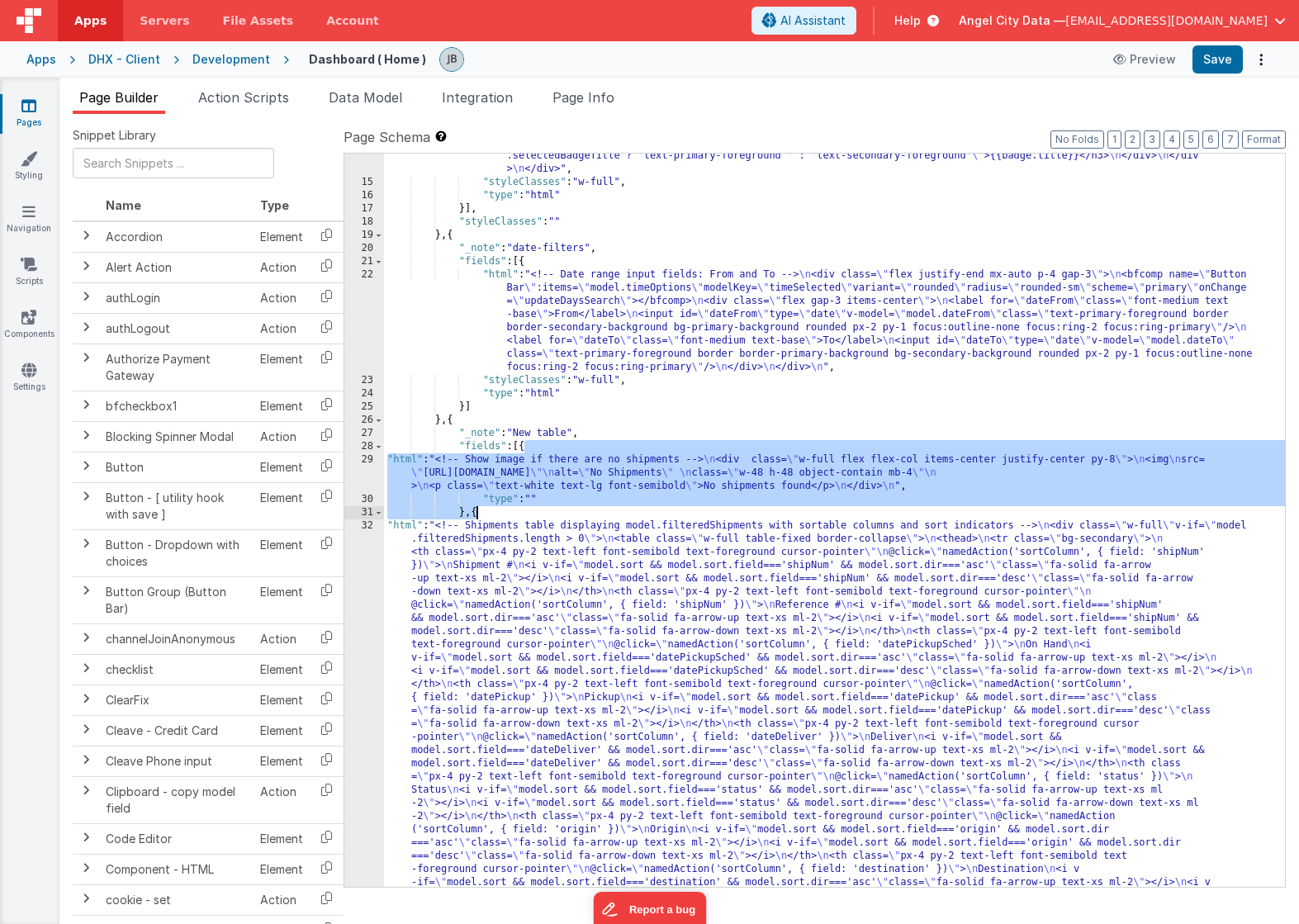
drag, startPoint x: 523, startPoint y: 448, endPoint x: 475, endPoint y: 516, distance: 83.2
click at [475, 516] on div ""html" : "<div class= \" mx-auto p-3 grid grid-cols-12 gap-4 text-secondary-for…" at bounding box center [834, 754] width 901 height 1421
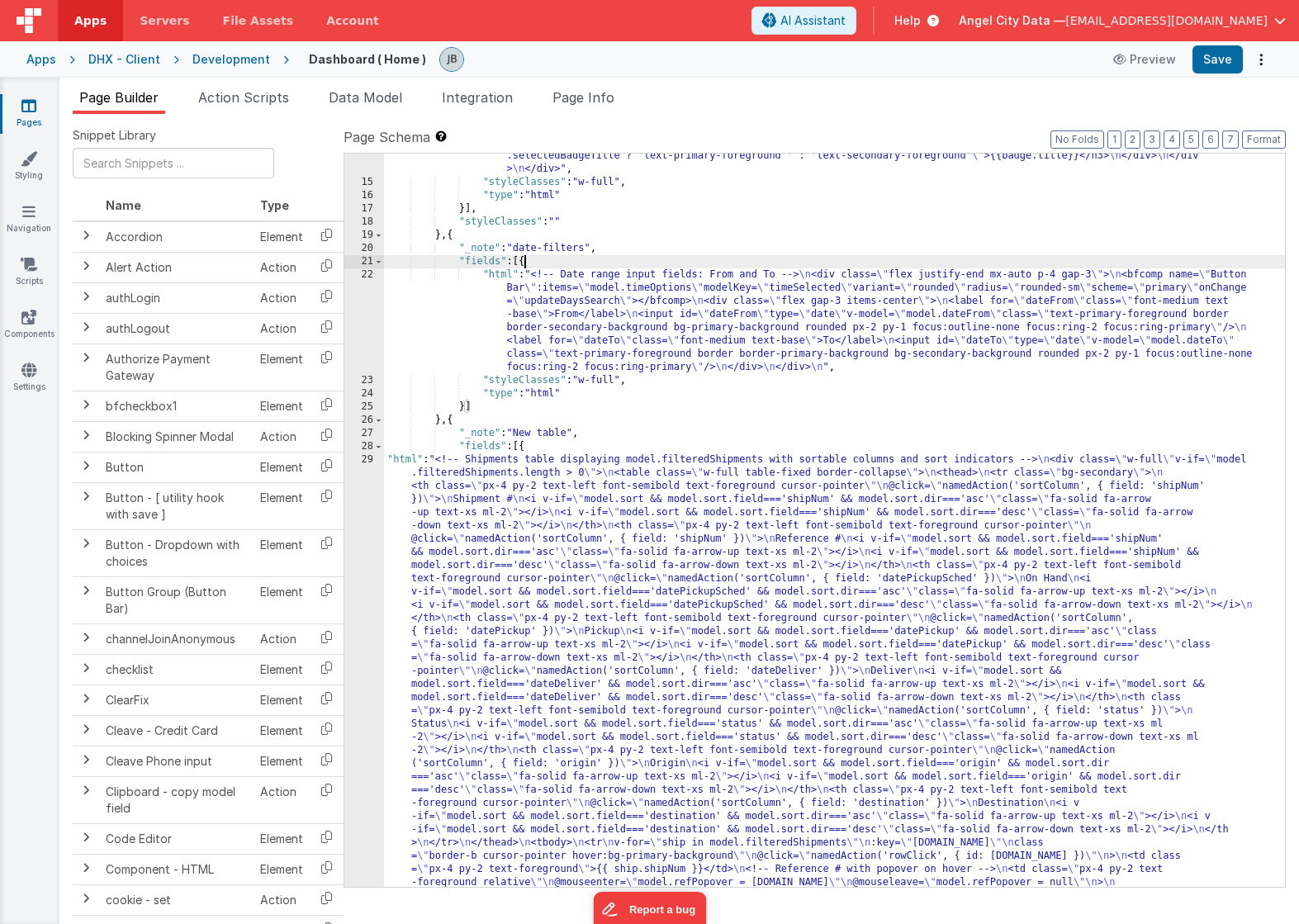
click at [523, 265] on div ""html" : "<div class= \" mx-auto p-3 grid grid-cols-12 gap-4 text-secondary-for…" at bounding box center [834, 754] width 901 height 1421
paste textarea
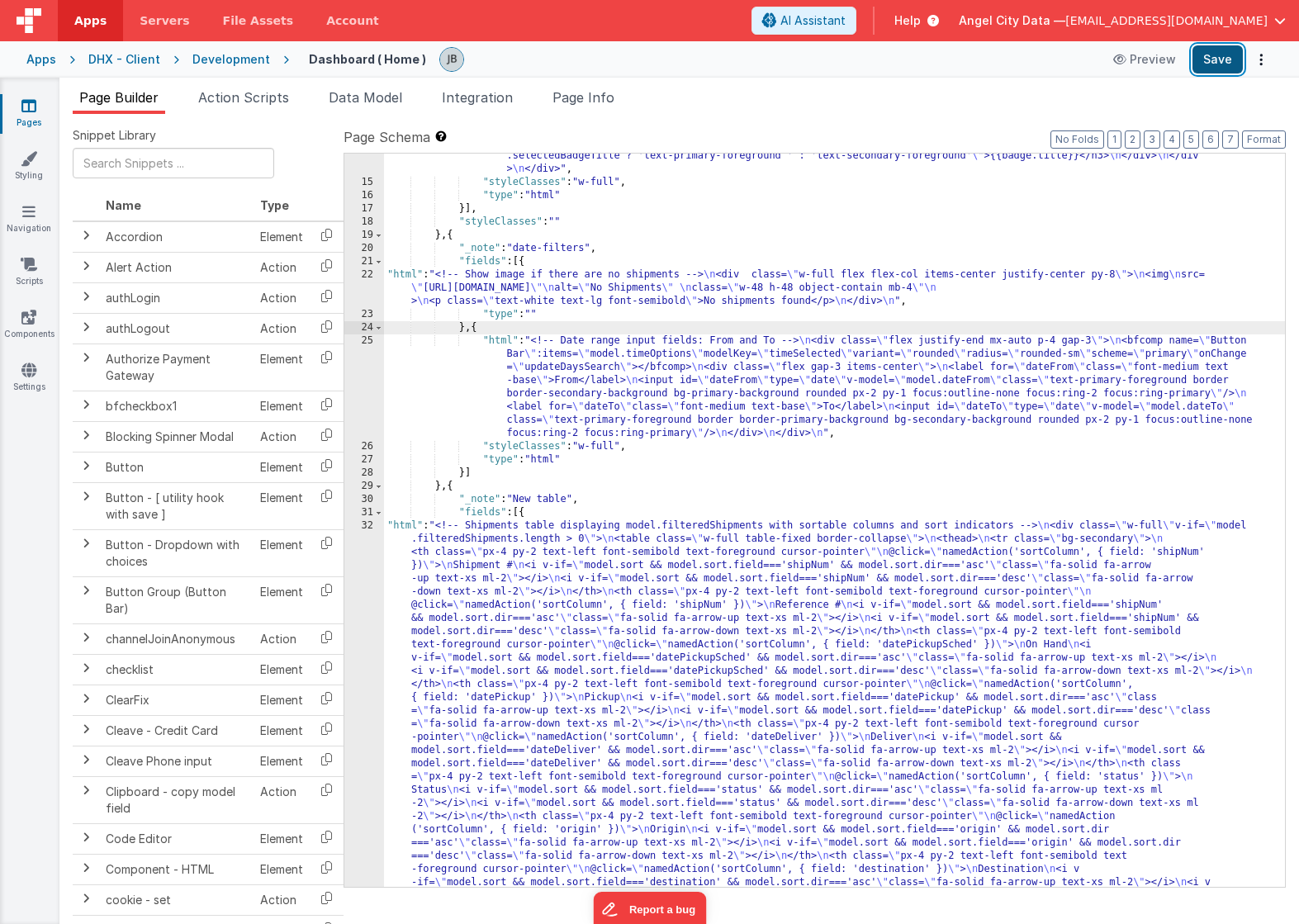
click at [1203, 59] on button "Save" at bounding box center [1217, 60] width 50 height 28
click at [365, 283] on div "22" at bounding box center [364, 288] width 40 height 40
click at [370, 275] on div "22" at bounding box center [364, 288] width 40 height 40
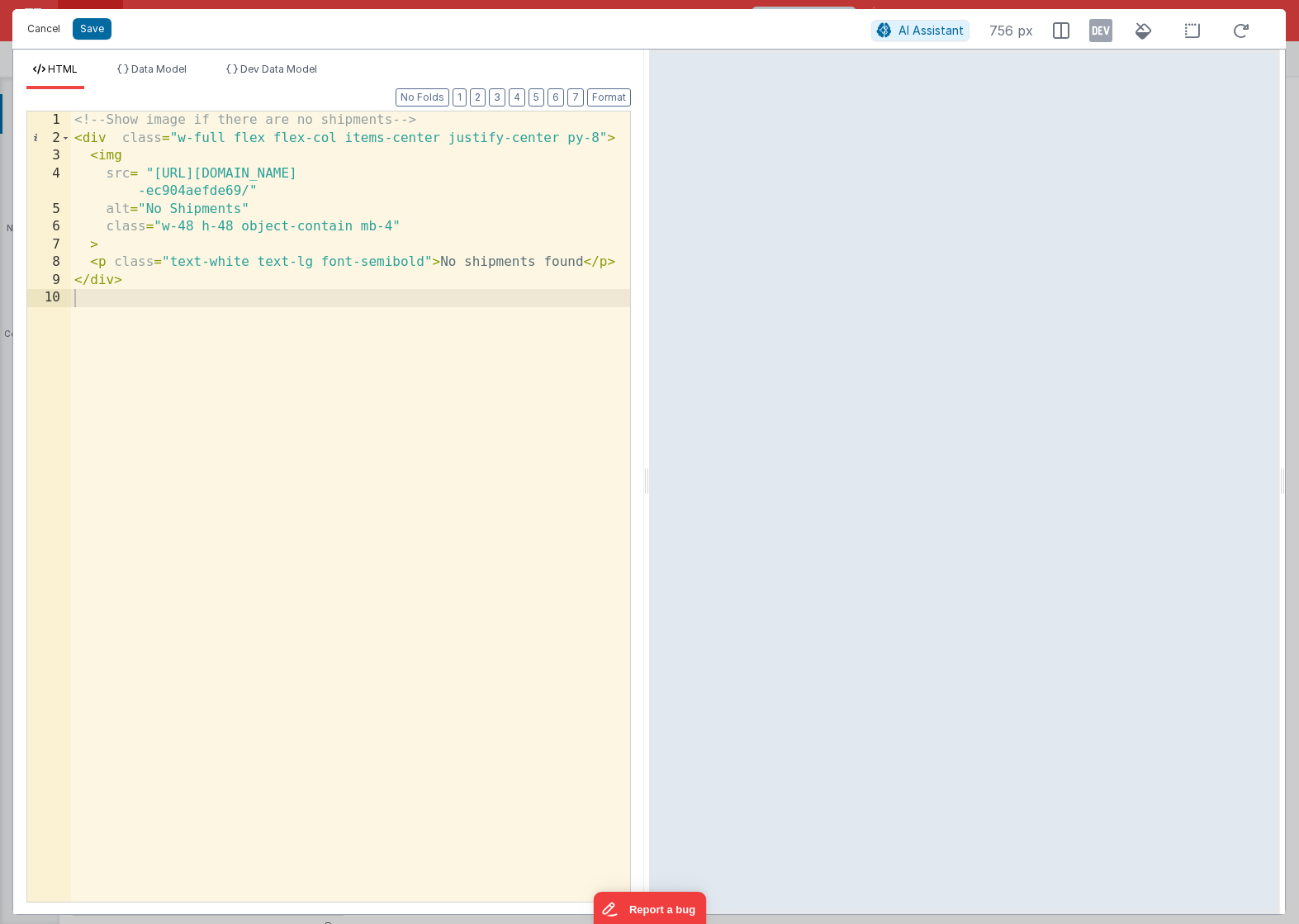
click at [47, 29] on button "Cancel" at bounding box center [44, 28] width 50 height 23
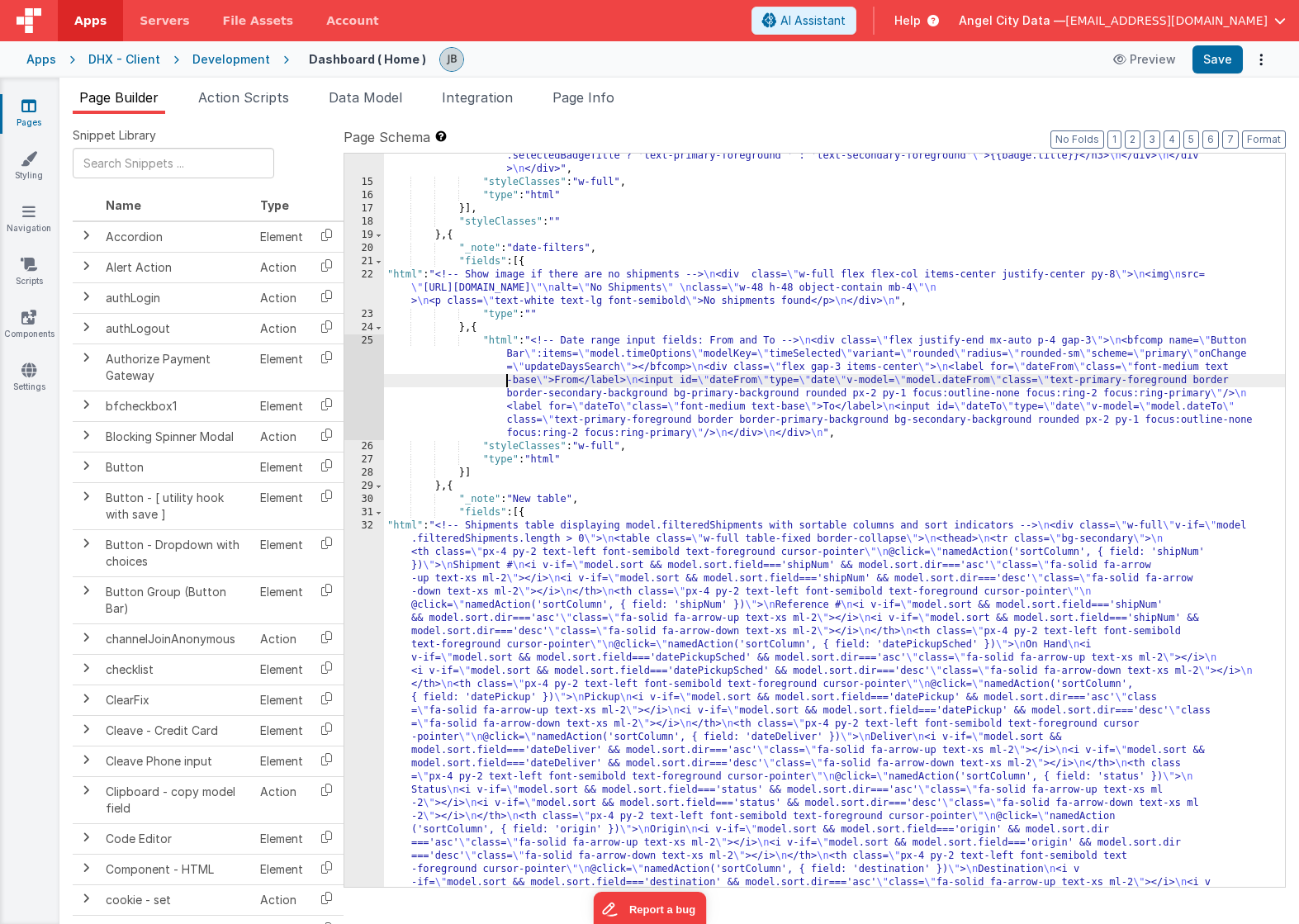
click at [498, 381] on div ""html" : "<div class= \" mx-auto p-3 grid grid-cols-12 gap-4 text-secondary-for…" at bounding box center [834, 754] width 901 height 1421
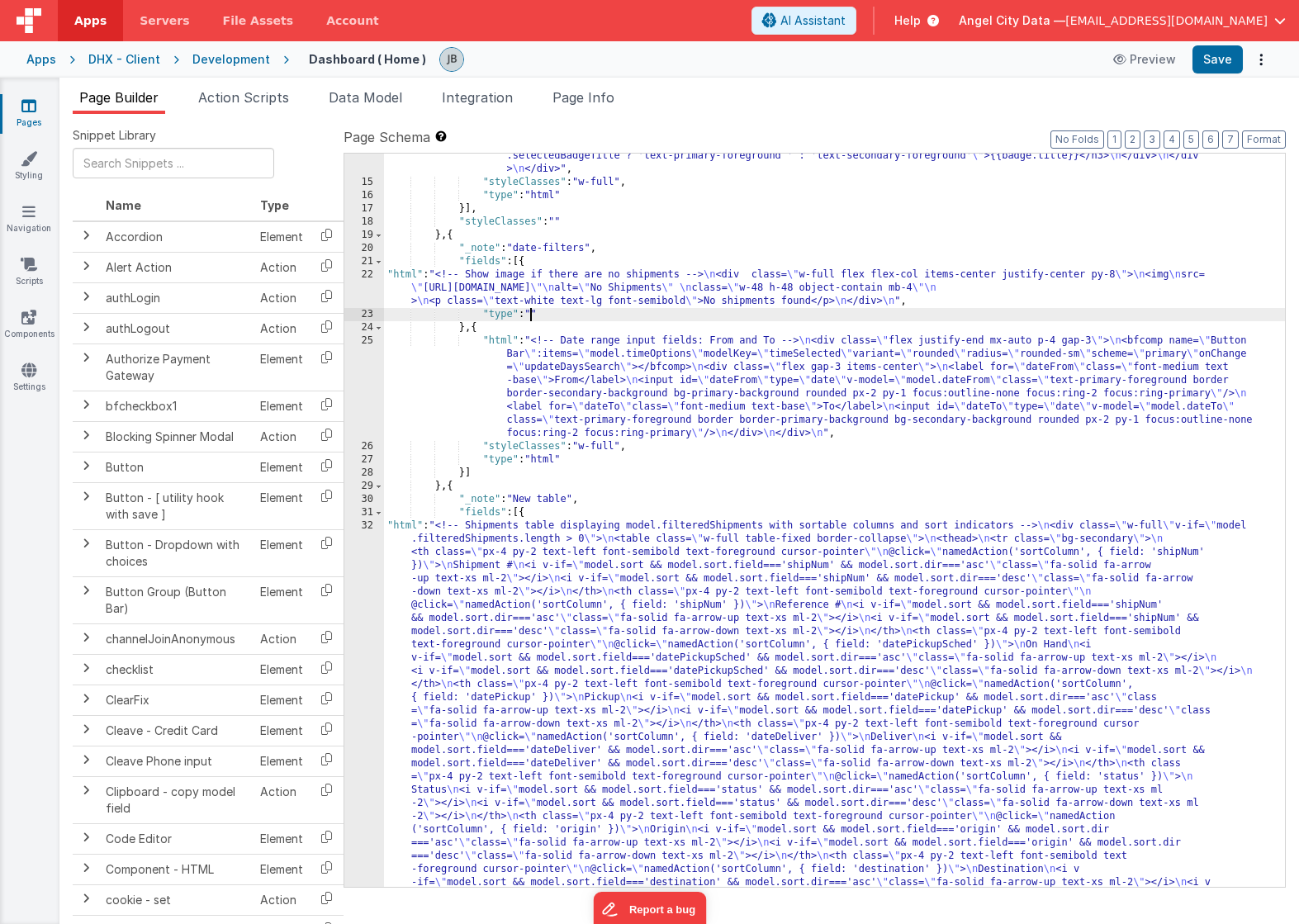
click at [532, 310] on div ""html" : "<div class= \" mx-auto p-3 grid grid-cols-12 gap-4 text-secondary-for…" at bounding box center [834, 754] width 901 height 1421
click at [1222, 66] on button "Save" at bounding box center [1217, 60] width 50 height 28
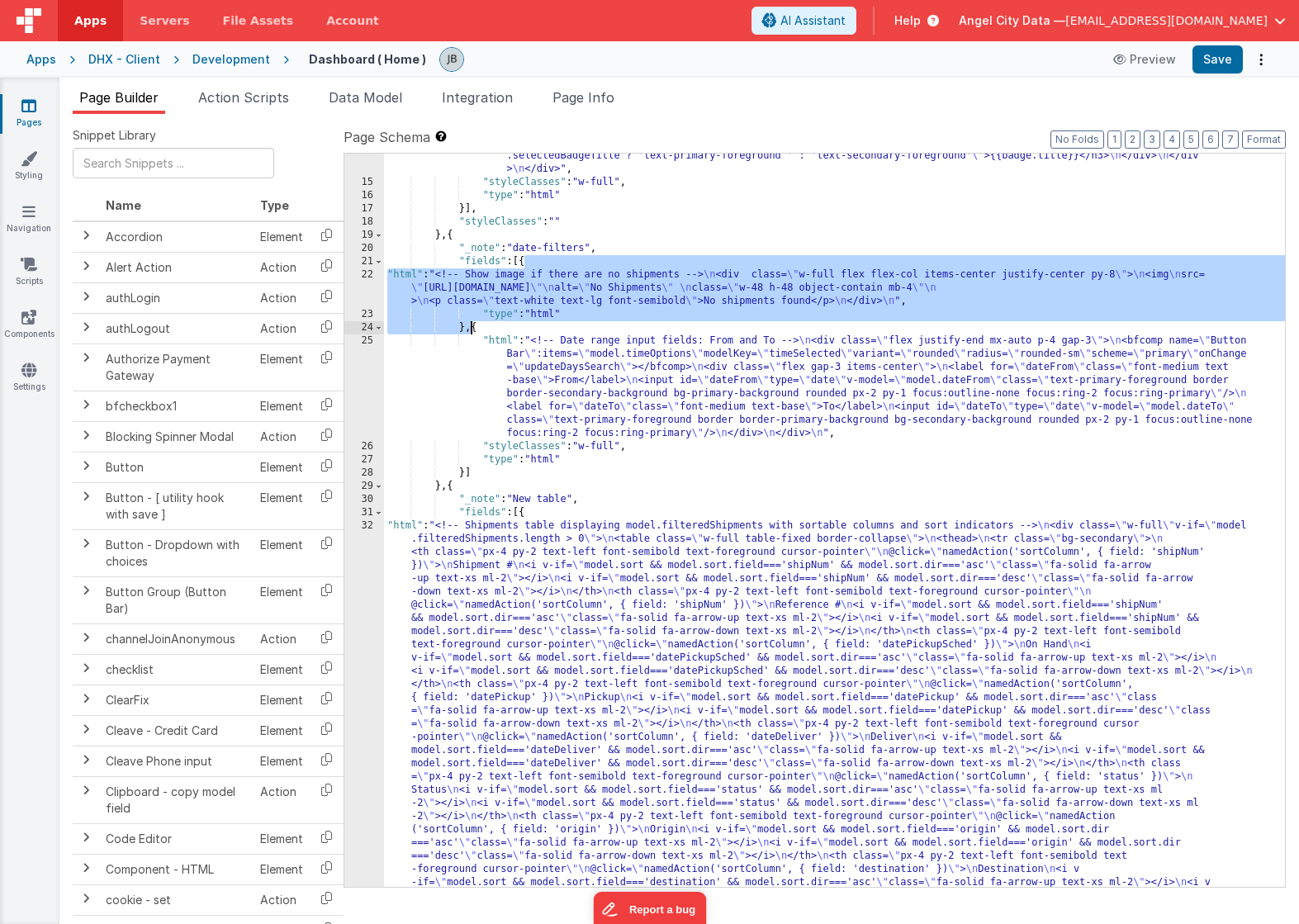
drag, startPoint x: 525, startPoint y: 262, endPoint x: 466, endPoint y: 328, distance: 88.5
click at [468, 328] on div ""html" : "<div class= \" mx-auto p-3 grid grid-cols-12 gap-4 text-secondary-for…" at bounding box center [834, 754] width 901 height 1421
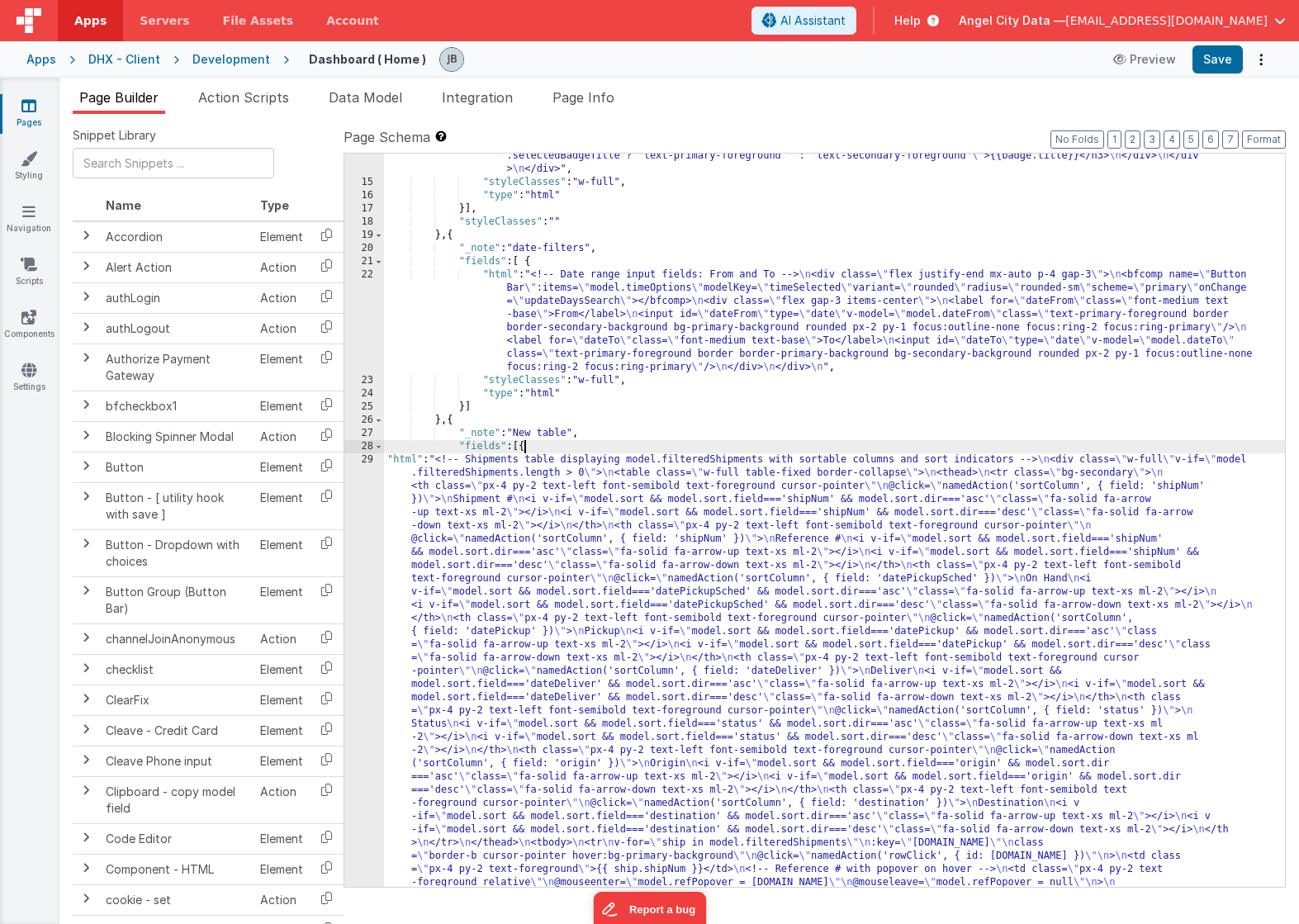
click at [522, 451] on div ""html" : "<div class= \" mx-auto p-3 grid grid-cols-12 gap-4 text-secondary-for…" at bounding box center [834, 754] width 901 height 1421
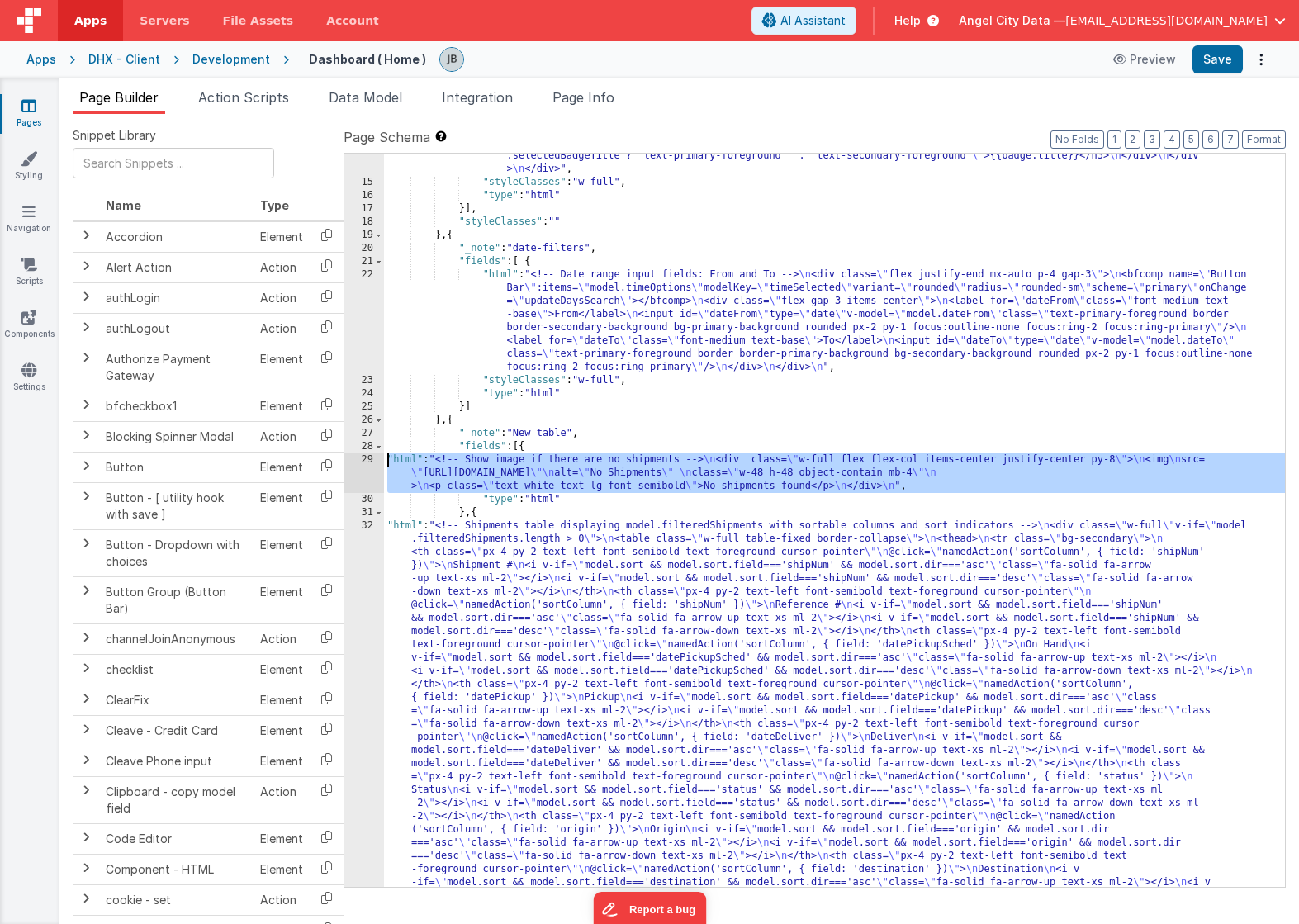
click at [363, 464] on div "29" at bounding box center [364, 473] width 40 height 40
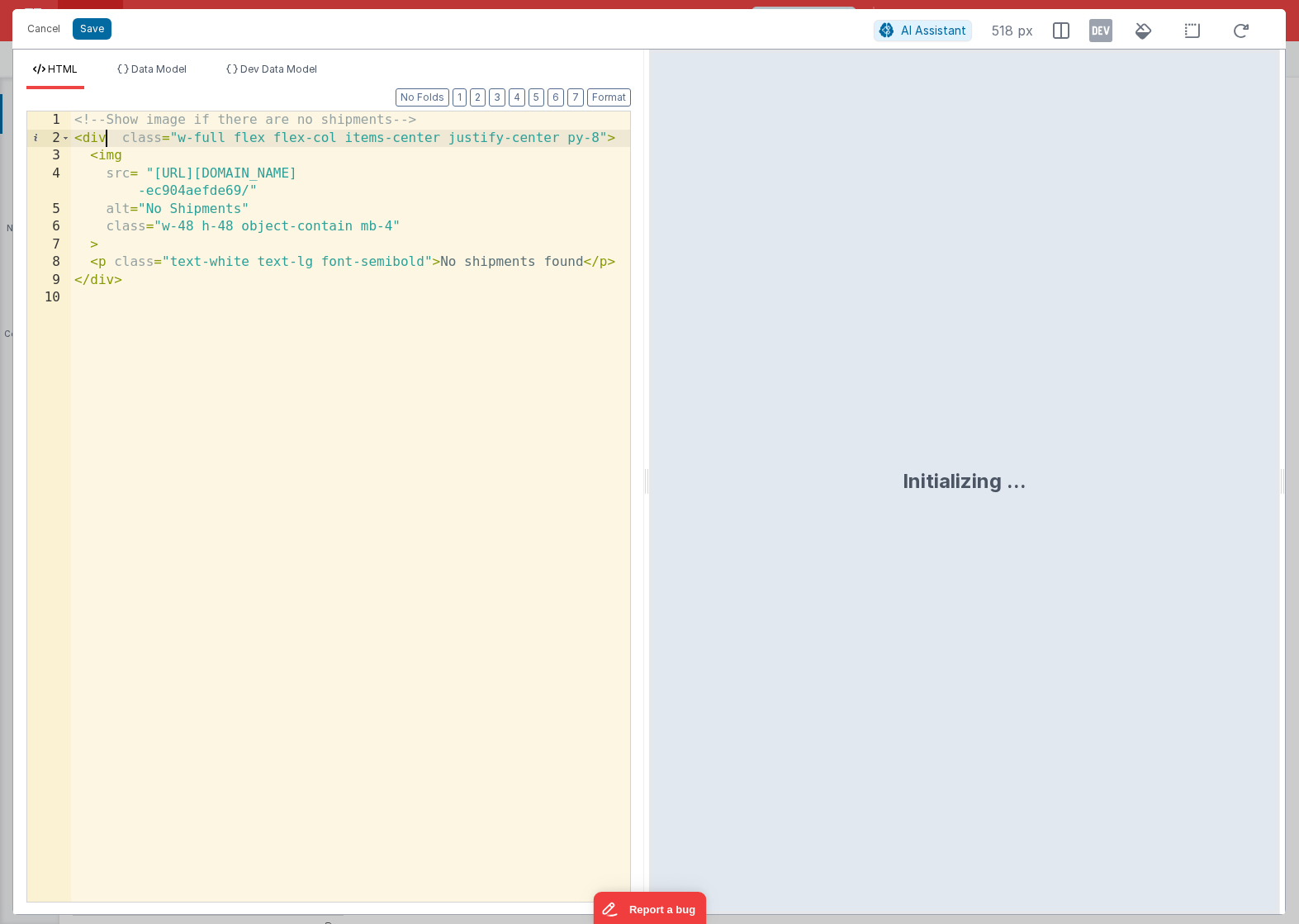
click at [106, 137] on div "<!-- Show image if there are no shipments --> < div class = "w-full flex flex-c…" at bounding box center [350, 525] width 559 height 826
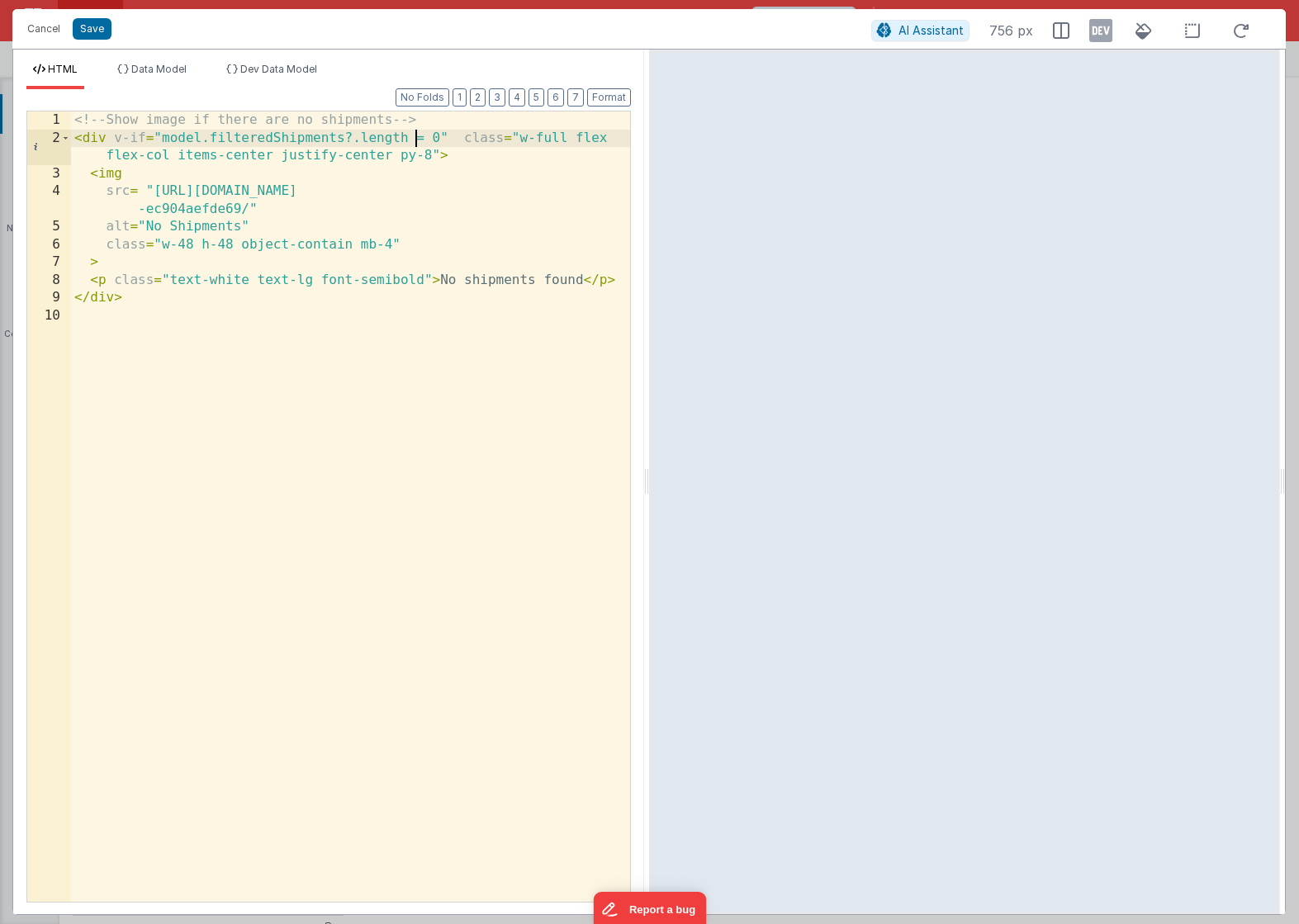
click at [348, 137] on div "<!-- Show image if there are no shipments --> < div v-if = "model.filteredShipm…" at bounding box center [350, 525] width 559 height 826
click at [101, 32] on button "Save" at bounding box center [92, 29] width 39 height 22
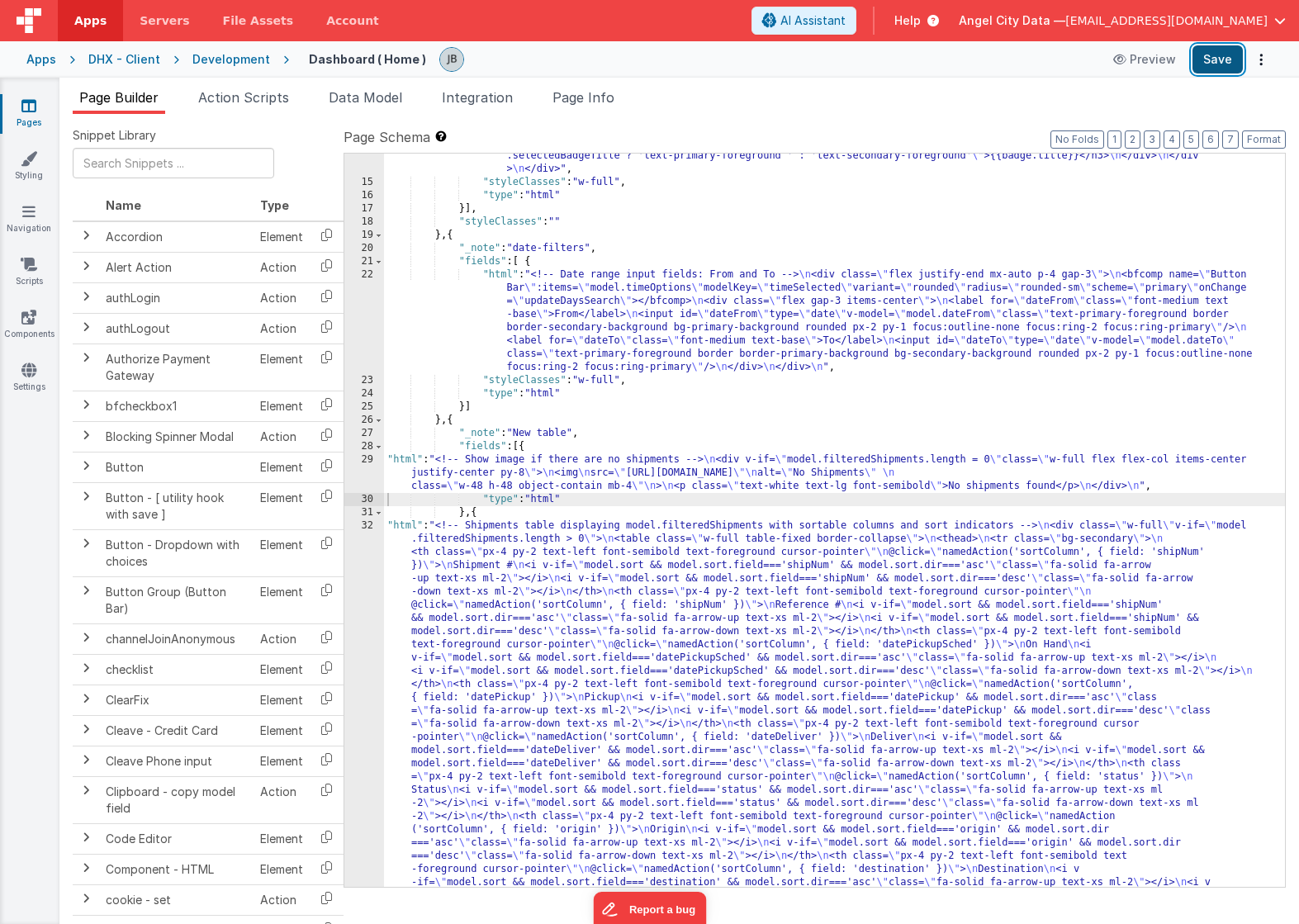
click at [1218, 65] on button "Save" at bounding box center [1217, 60] width 50 height 28
click at [371, 549] on div "32" at bounding box center [364, 797] width 40 height 555
click at [366, 336] on div "22" at bounding box center [364, 321] width 40 height 106
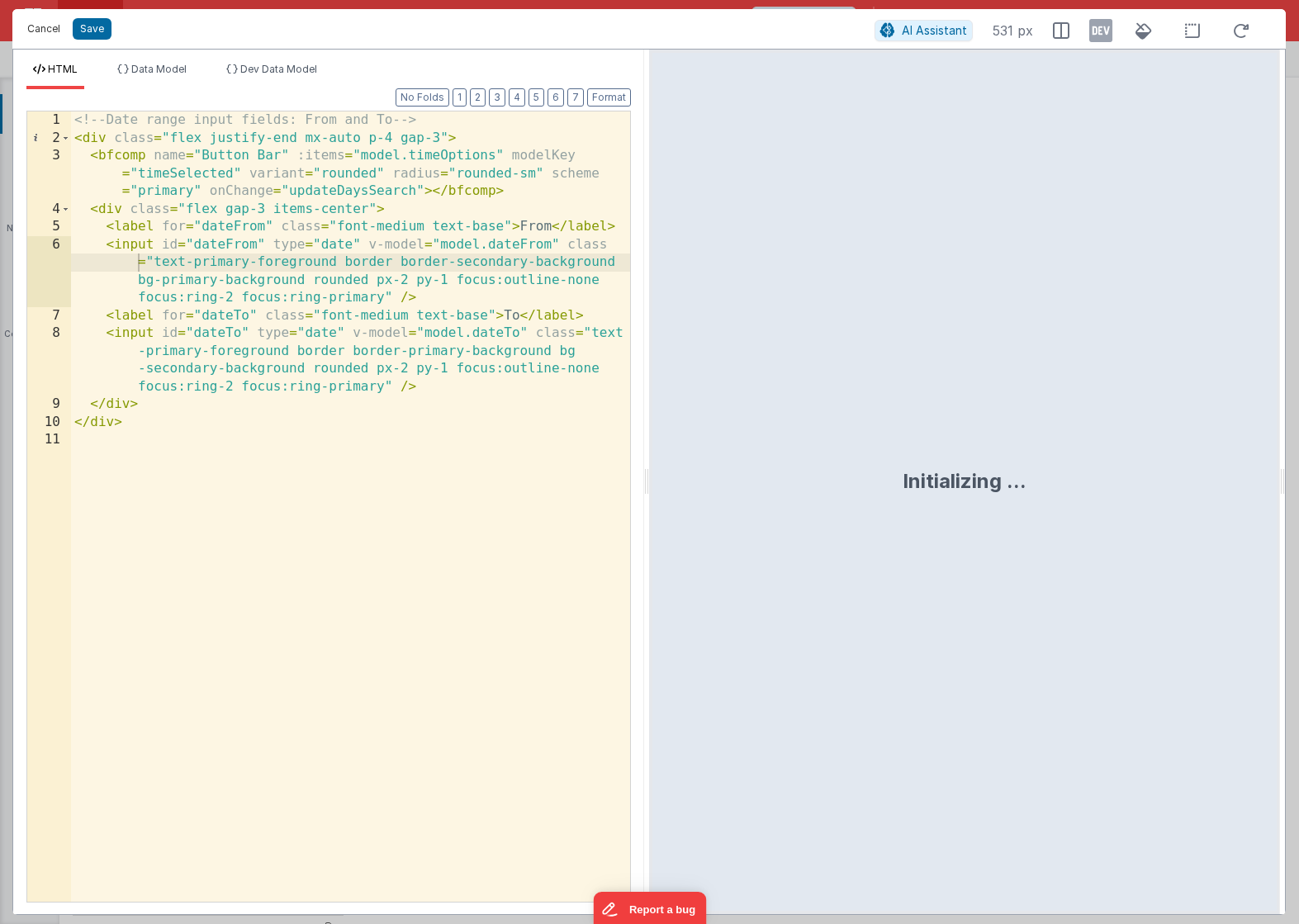
click at [55, 32] on button "Cancel" at bounding box center [44, 28] width 50 height 23
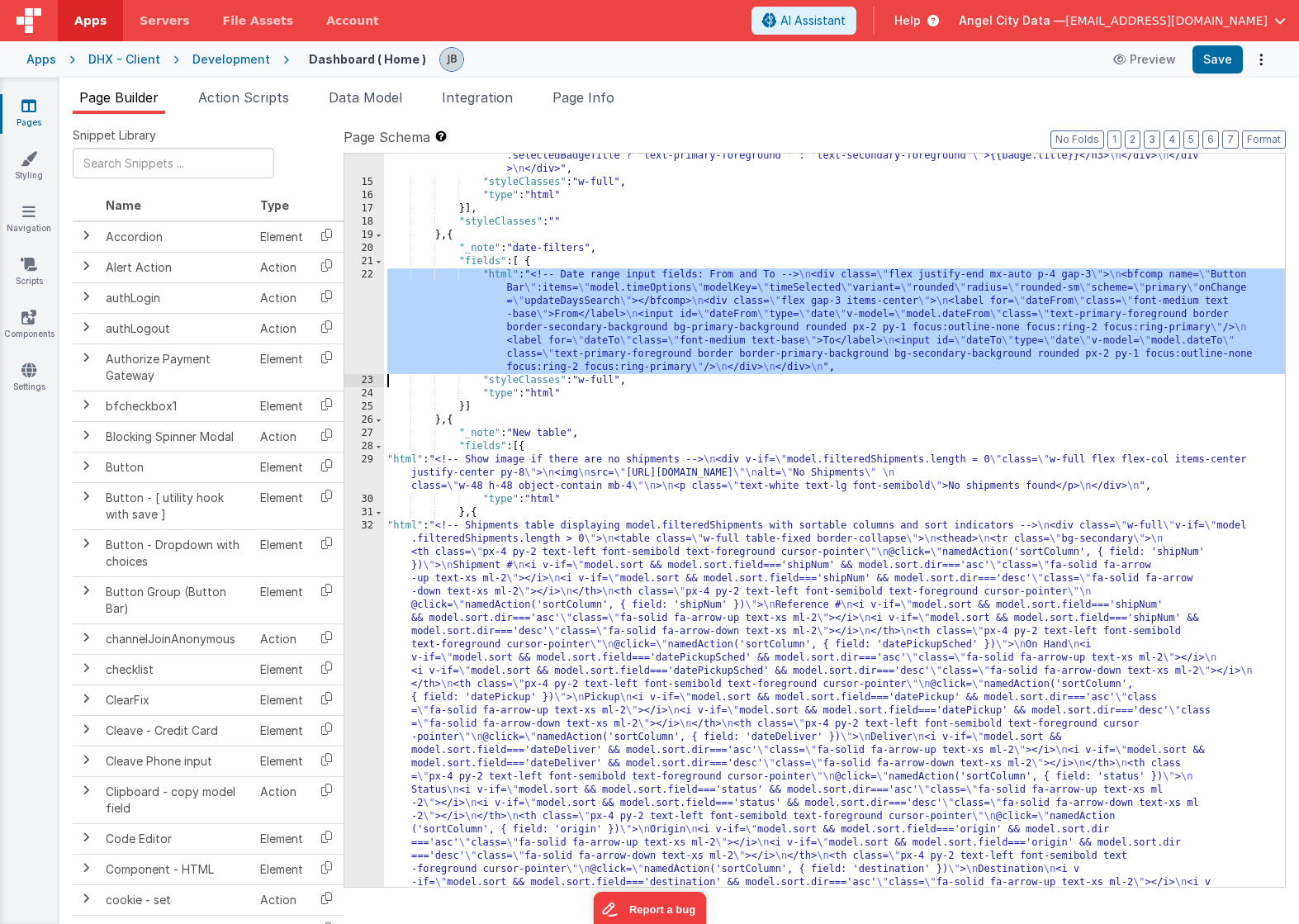
click at [369, 476] on div "29" at bounding box center [364, 473] width 40 height 40
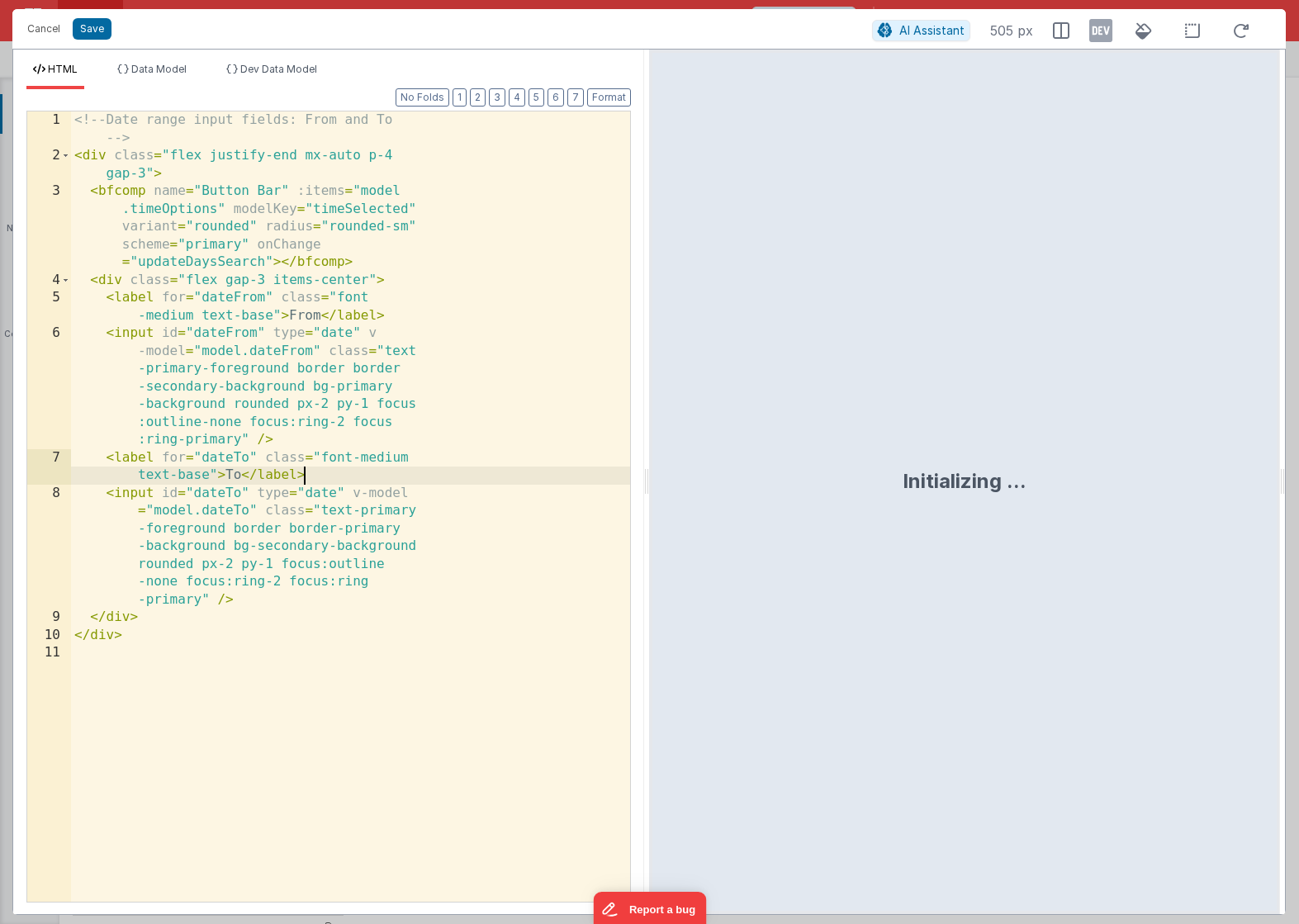
click at [369, 464] on div "<!-- Date range input fields: From and To --> < div class = "flex justify-end m…" at bounding box center [350, 534] width 559 height 844
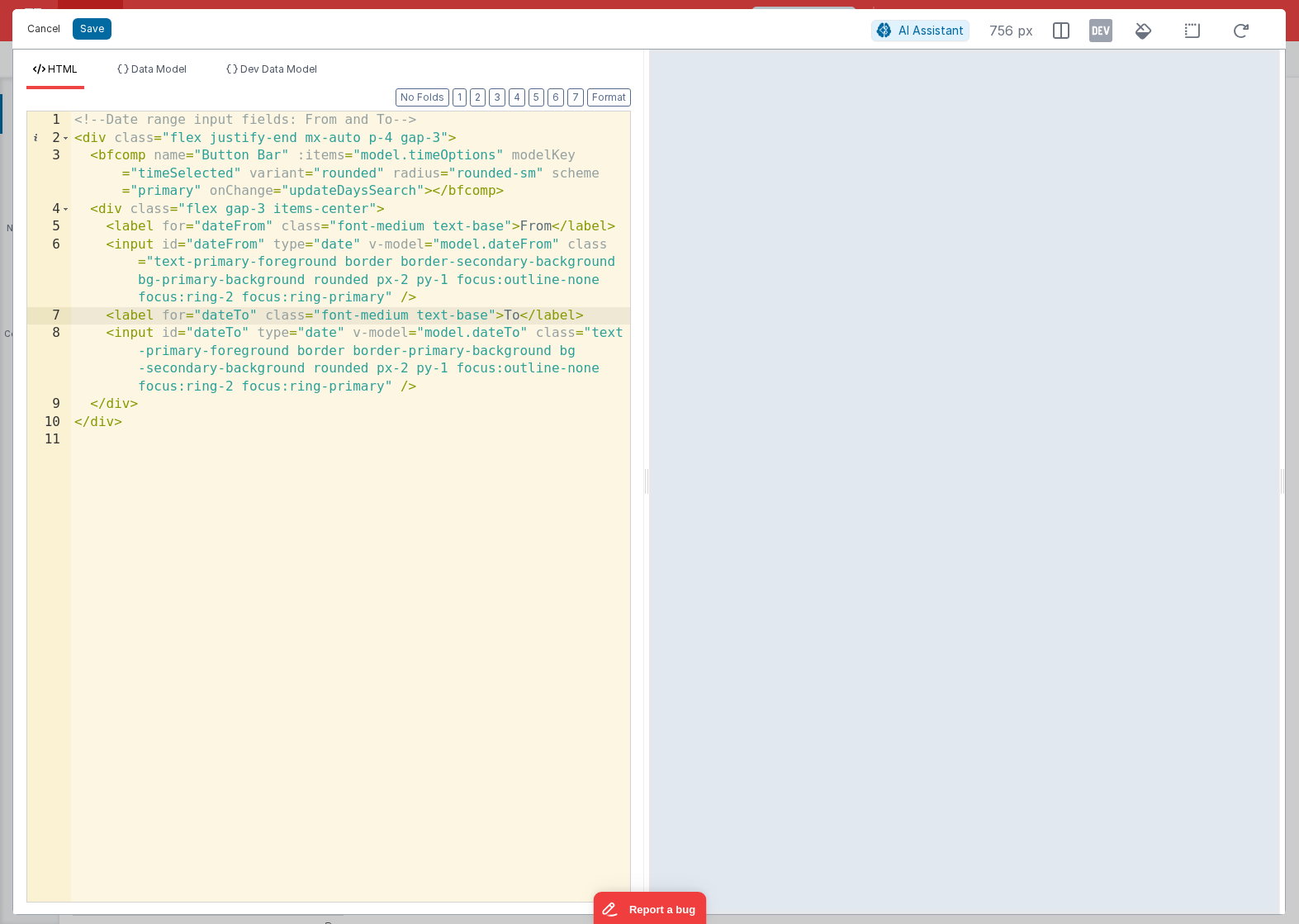
click at [50, 37] on button "Cancel" at bounding box center [44, 28] width 50 height 23
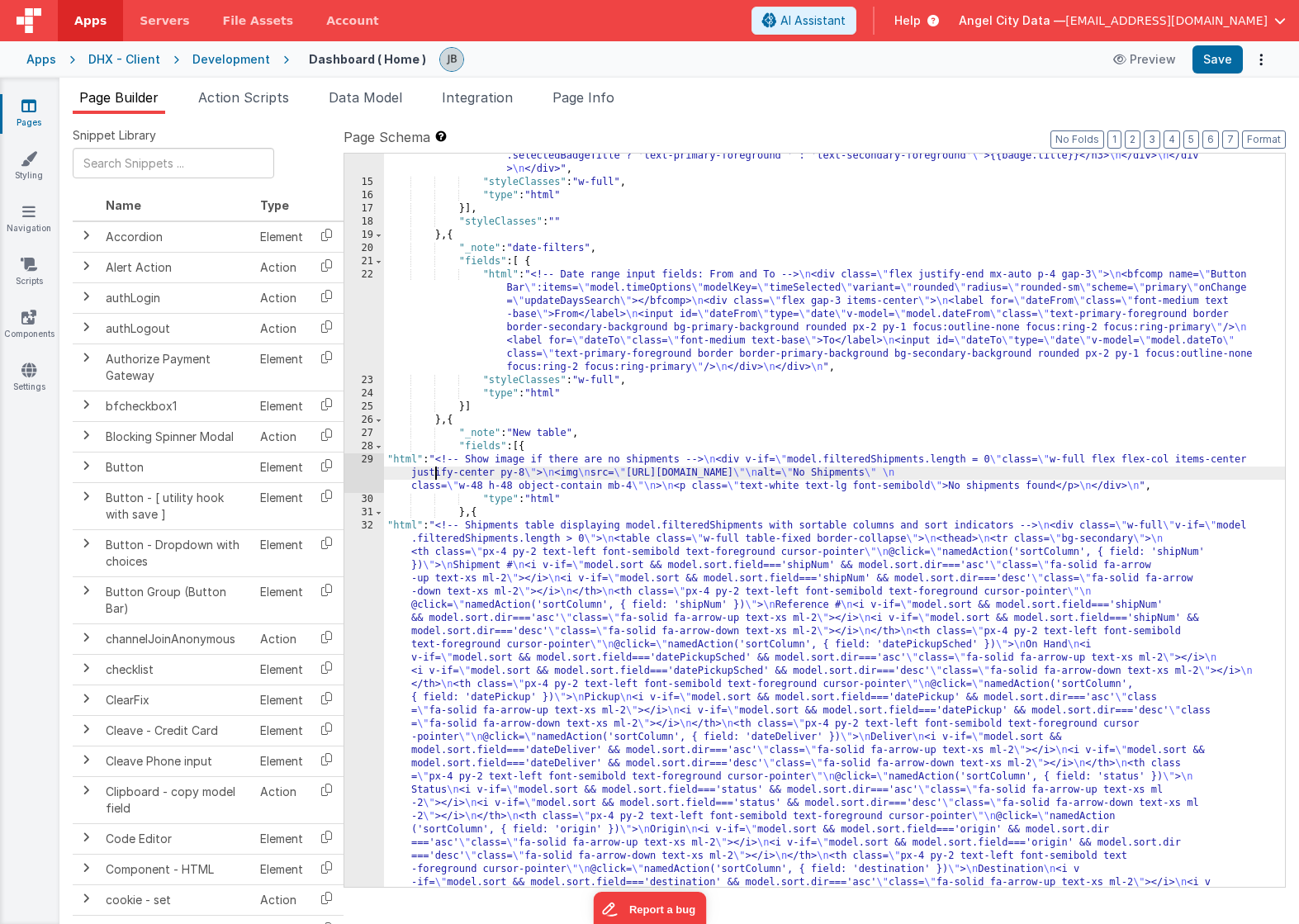
click at [433, 472] on div ""html" : "<div class= \" mx-auto p-3 grid grid-cols-12 gap-4 text-secondary-for…" at bounding box center [834, 754] width 901 height 1421
click at [353, 471] on div "29" at bounding box center [364, 473] width 40 height 40
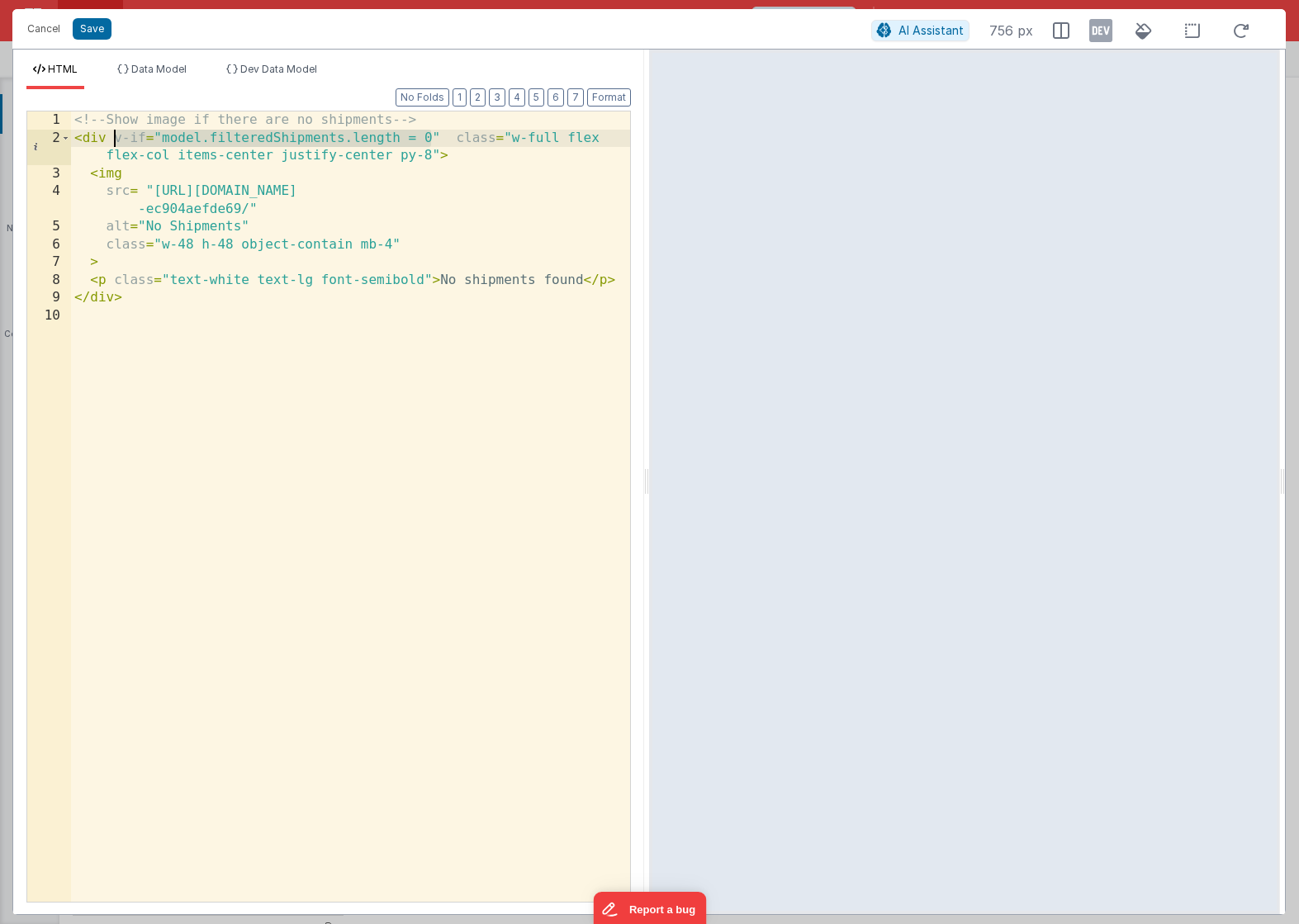
drag, startPoint x: 434, startPoint y: 140, endPoint x: 113, endPoint y: 141, distance: 321.0
click at [113, 141] on div "<!-- Show image if there are no shipments --> < div v-if = "model.filteredShipm…" at bounding box center [350, 525] width 559 height 826
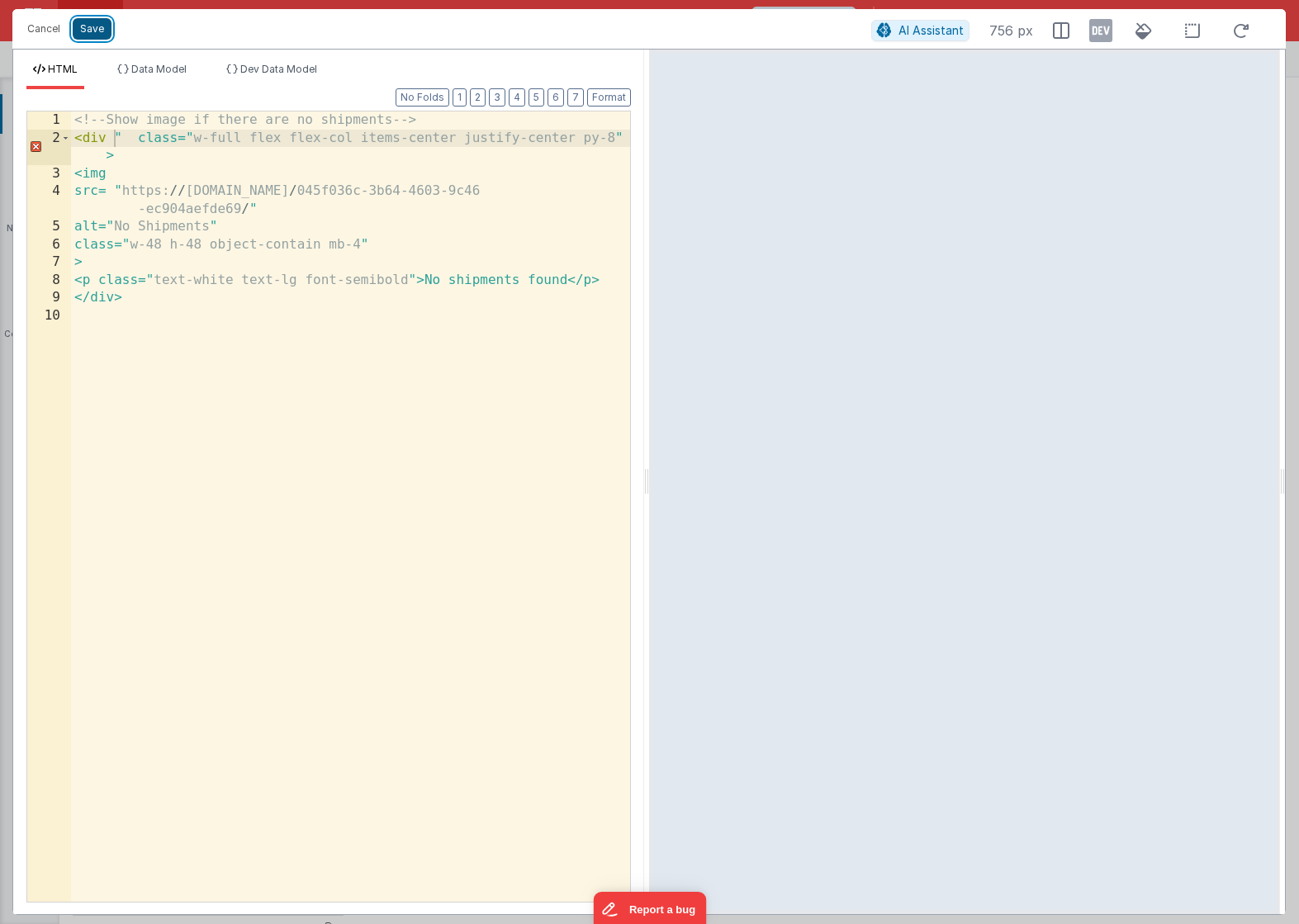
click at [84, 25] on button "Save" at bounding box center [92, 29] width 39 height 22
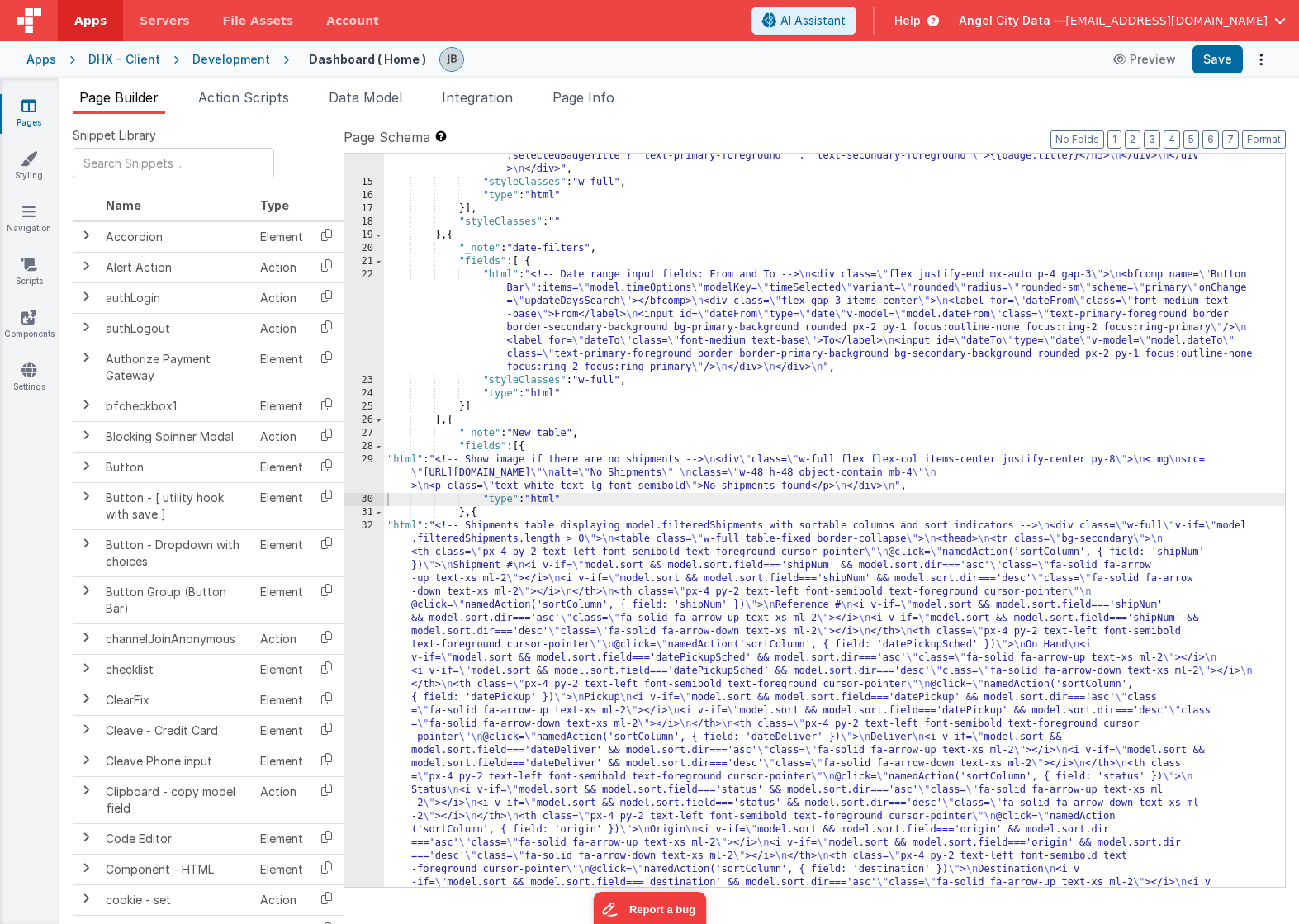
click at [369, 466] on div "29" at bounding box center [364, 473] width 40 height 40
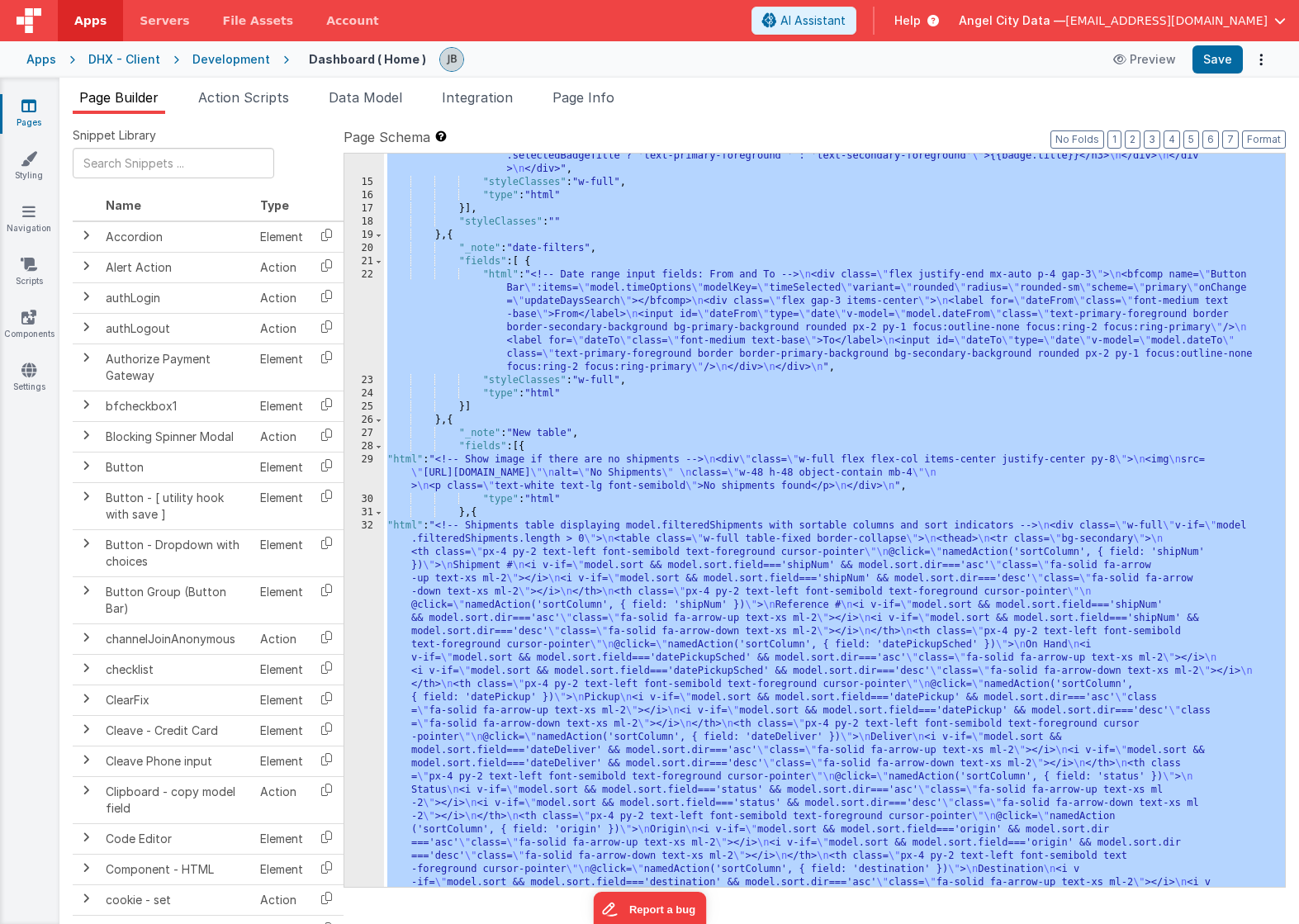
click at [369, 466] on div "29" at bounding box center [364, 473] width 40 height 40
click at [373, 464] on div "29" at bounding box center [364, 473] width 40 height 40
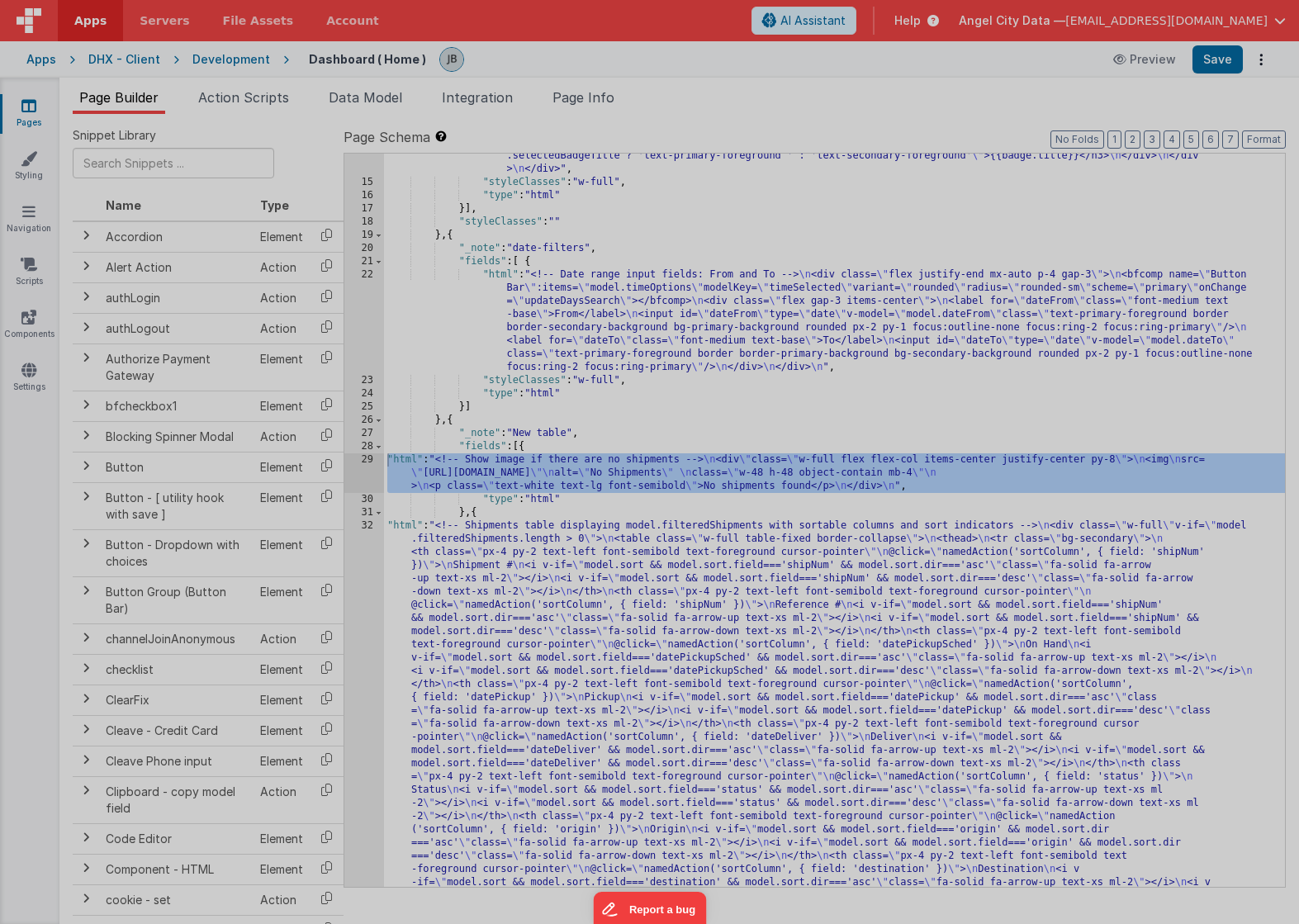
click at [373, 464] on div "<!-- Show image if there are no shipments --> < div " class=" w-full flex flex-…" at bounding box center [350, 517] width 559 height 844
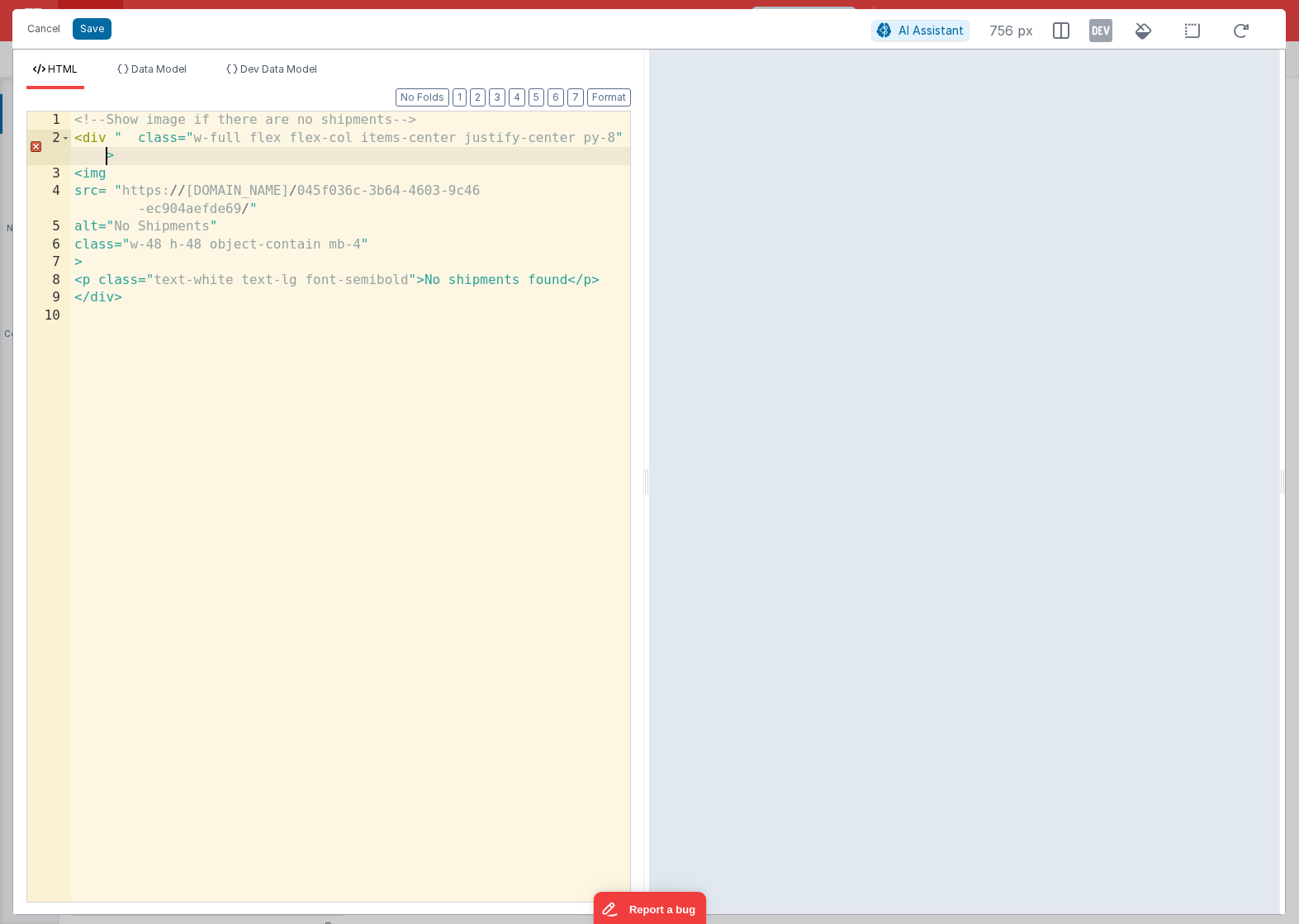
click at [107, 156] on div "<!-- Show image if there are no shipments --> < div " class=" w-full flex flex-…" at bounding box center [350, 525] width 559 height 826
click at [121, 137] on div "<!-- Show image if there are no shipments --> < div " class=" w-full flex flex-…" at bounding box center [350, 525] width 559 height 826
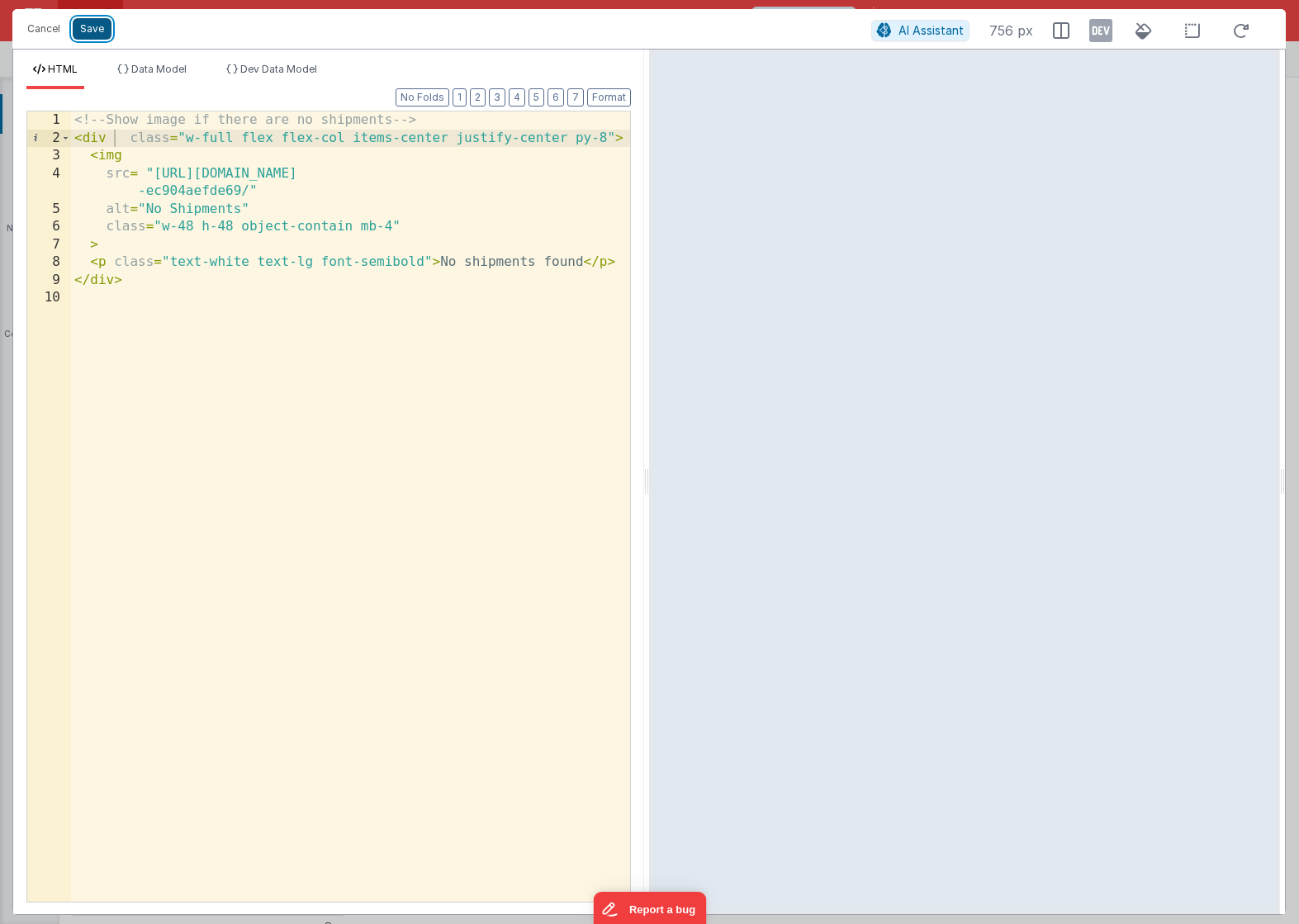
click at [87, 22] on button "Save" at bounding box center [92, 29] width 39 height 22
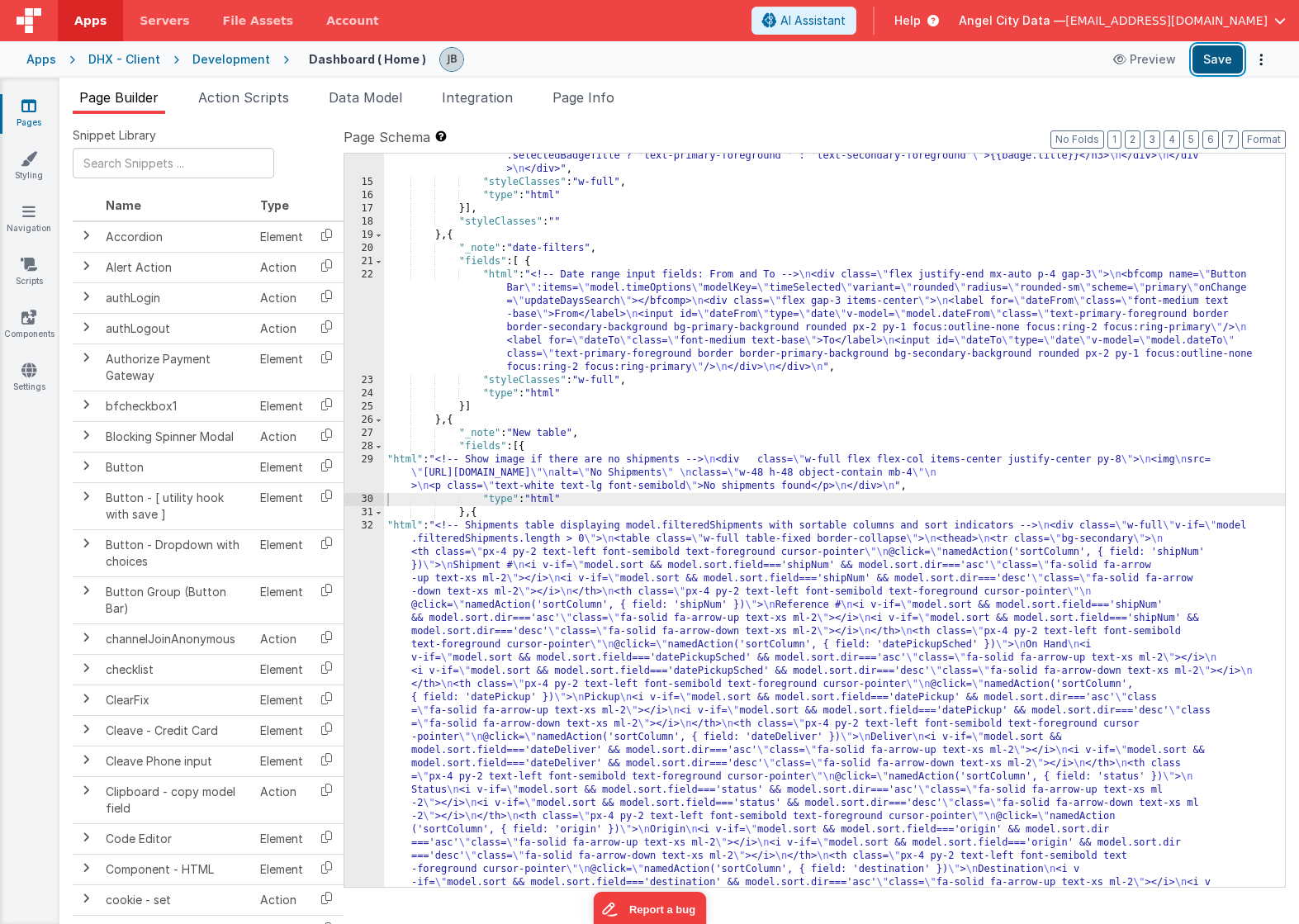
click at [1211, 61] on button "Save" at bounding box center [1217, 60] width 50 height 28
click at [367, 473] on div "29" at bounding box center [364, 473] width 40 height 40
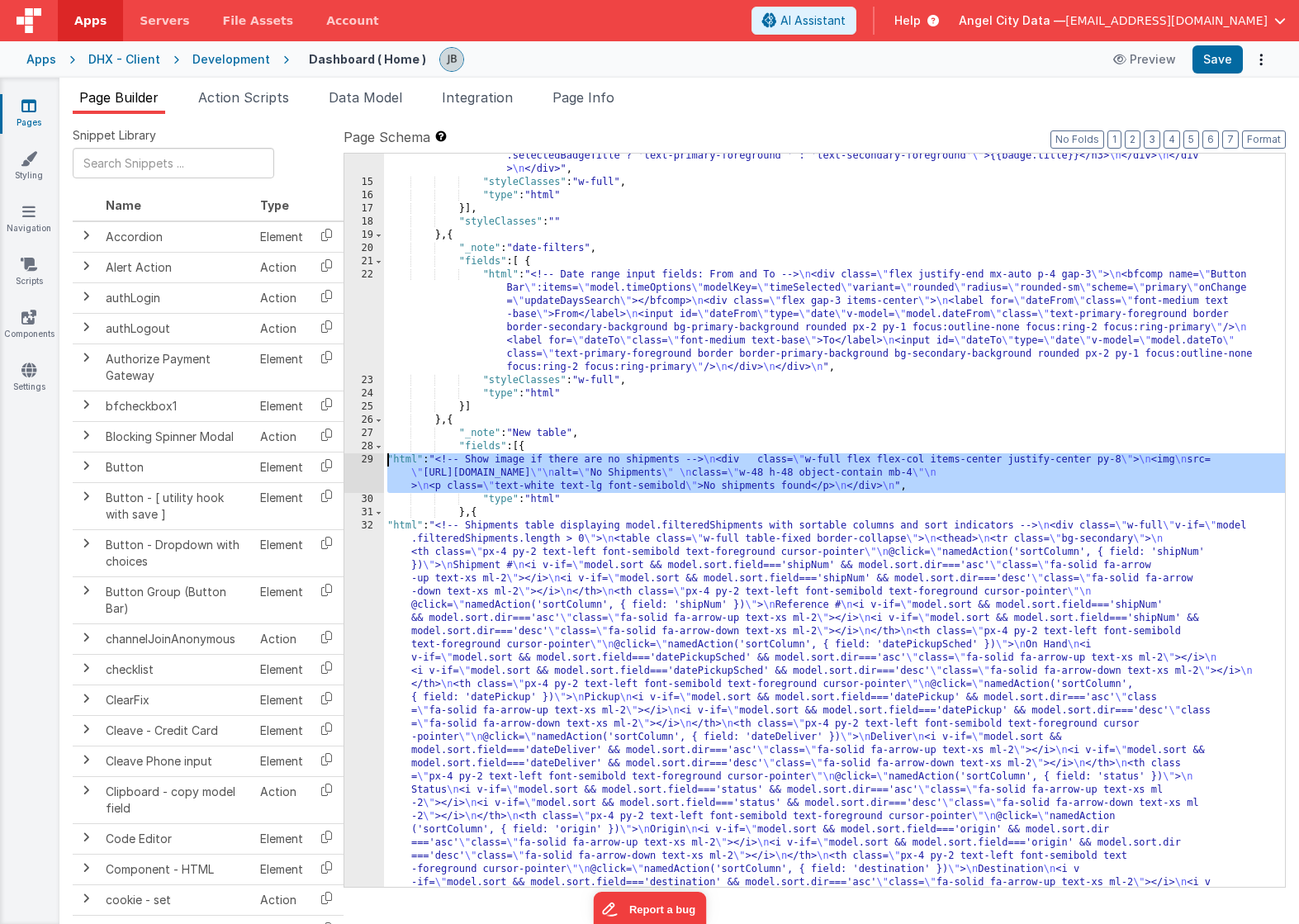
click at [367, 466] on div "29" at bounding box center [364, 473] width 40 height 40
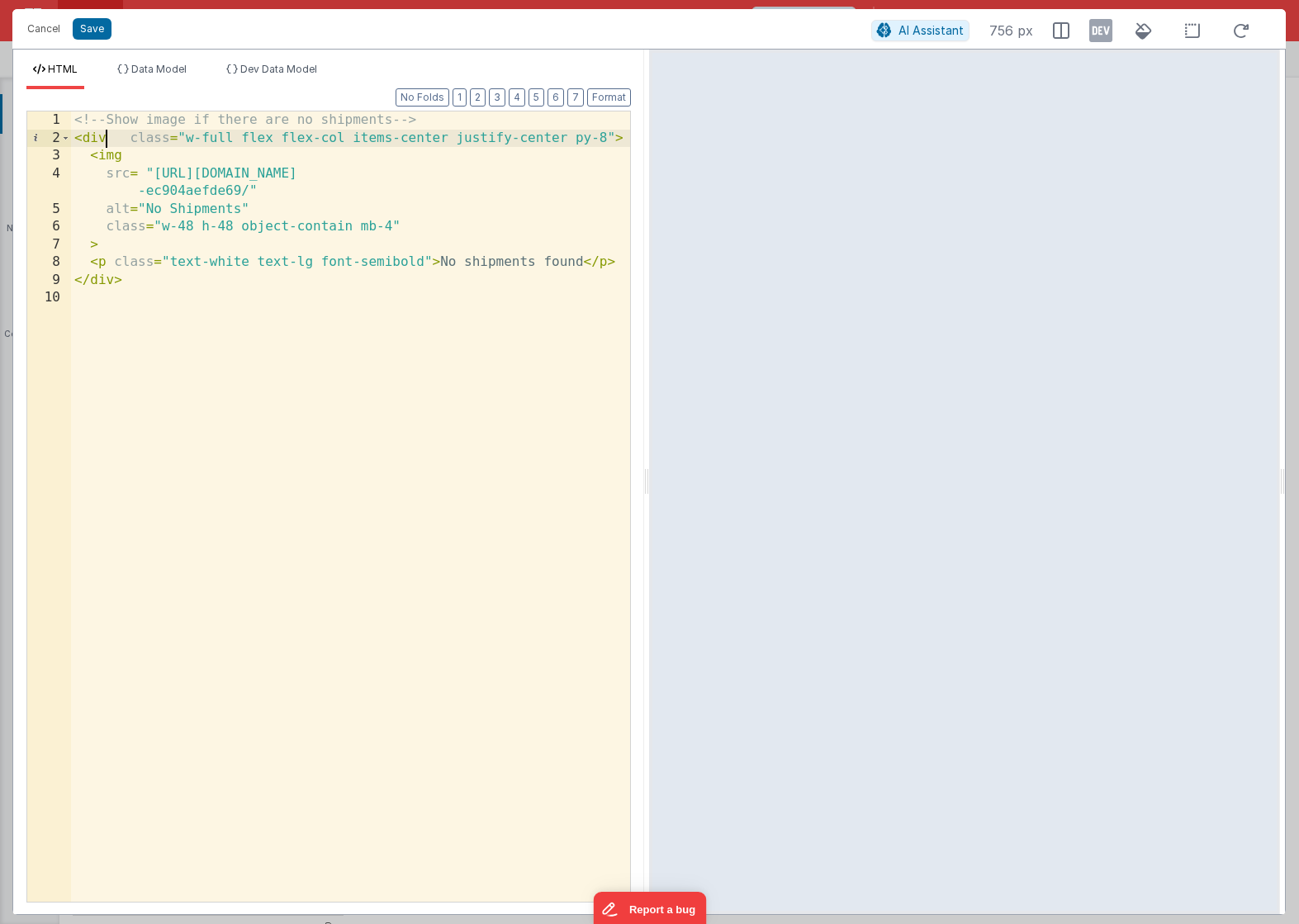
click at [106, 139] on div "<!-- Show image if there are no shipments --> < div class = "w-full flex flex-c…" at bounding box center [350, 525] width 559 height 826
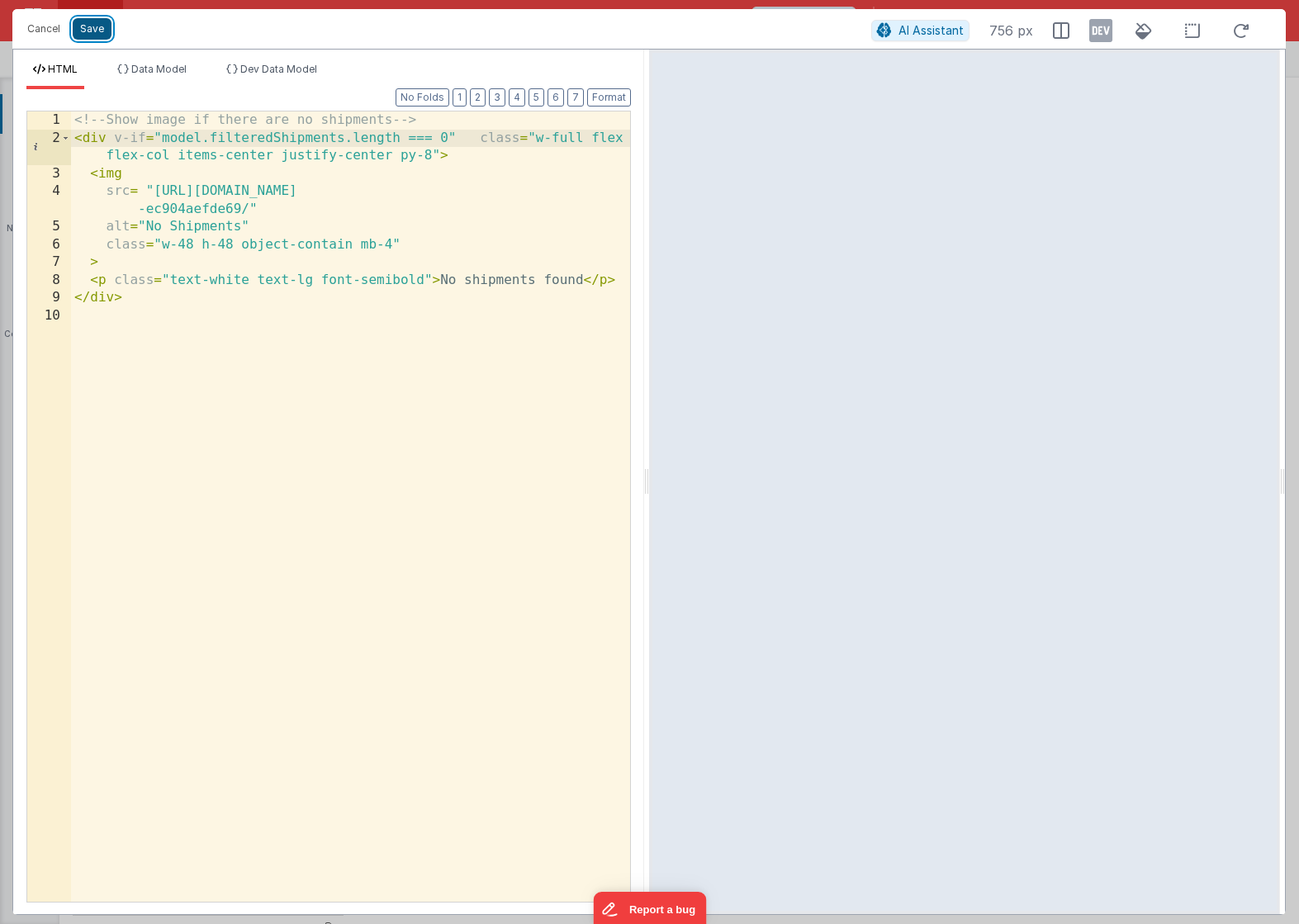
click at [94, 21] on button "Save" at bounding box center [92, 29] width 39 height 22
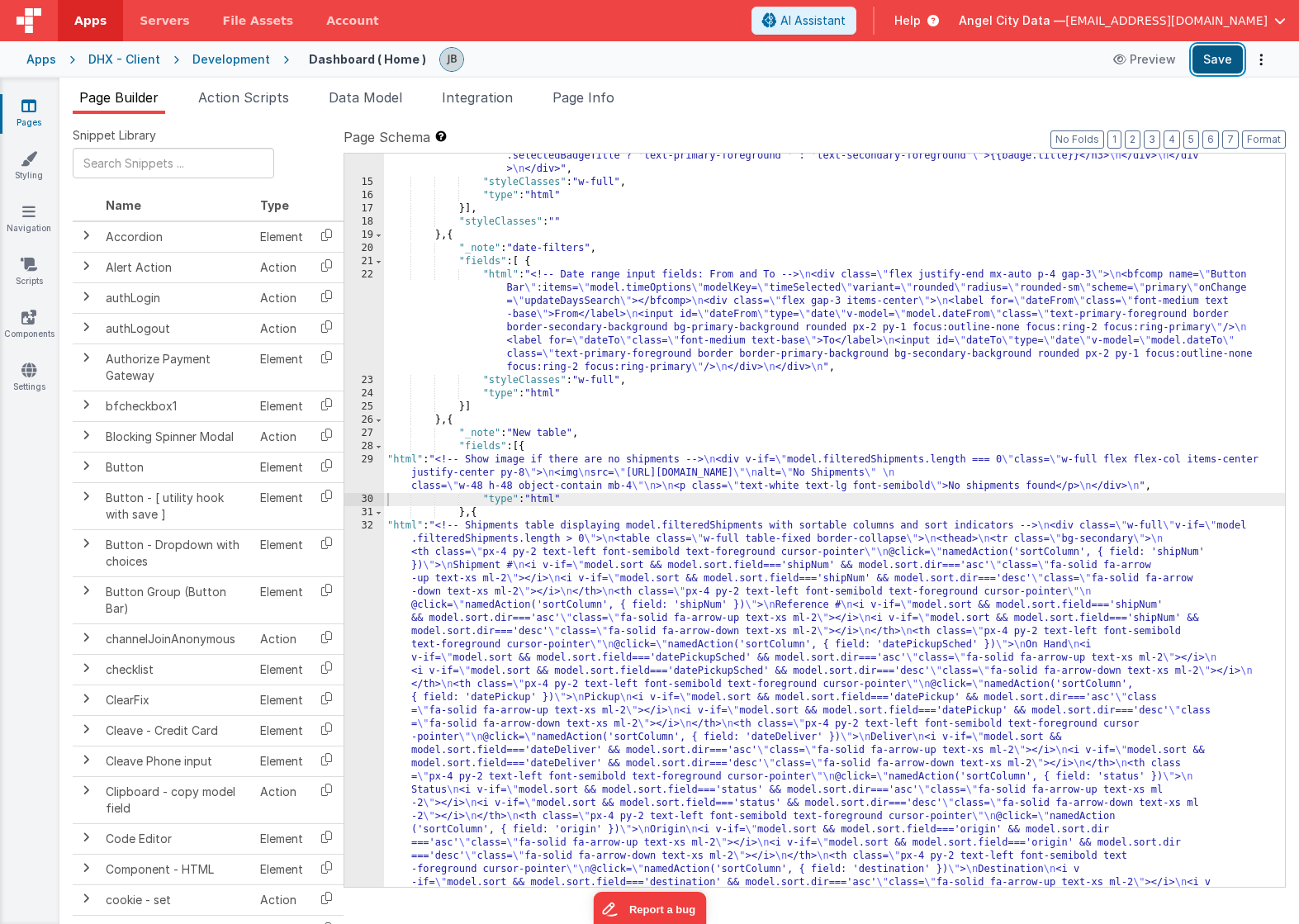
click at [1206, 58] on button "Save" at bounding box center [1217, 60] width 50 height 28
click at [369, 473] on div "29" at bounding box center [364, 473] width 40 height 40
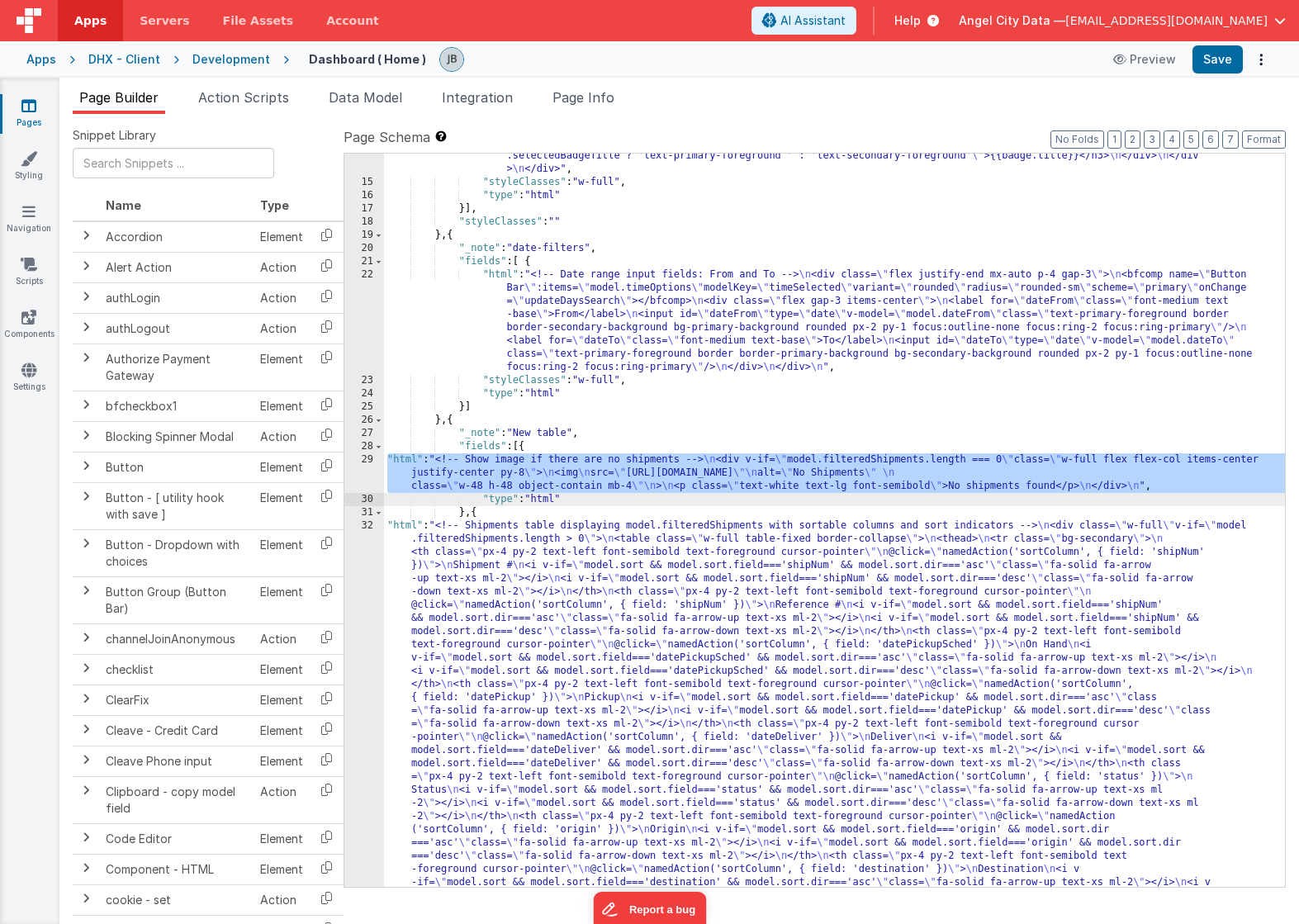
click at [372, 468] on div "29" at bounding box center [364, 473] width 40 height 40
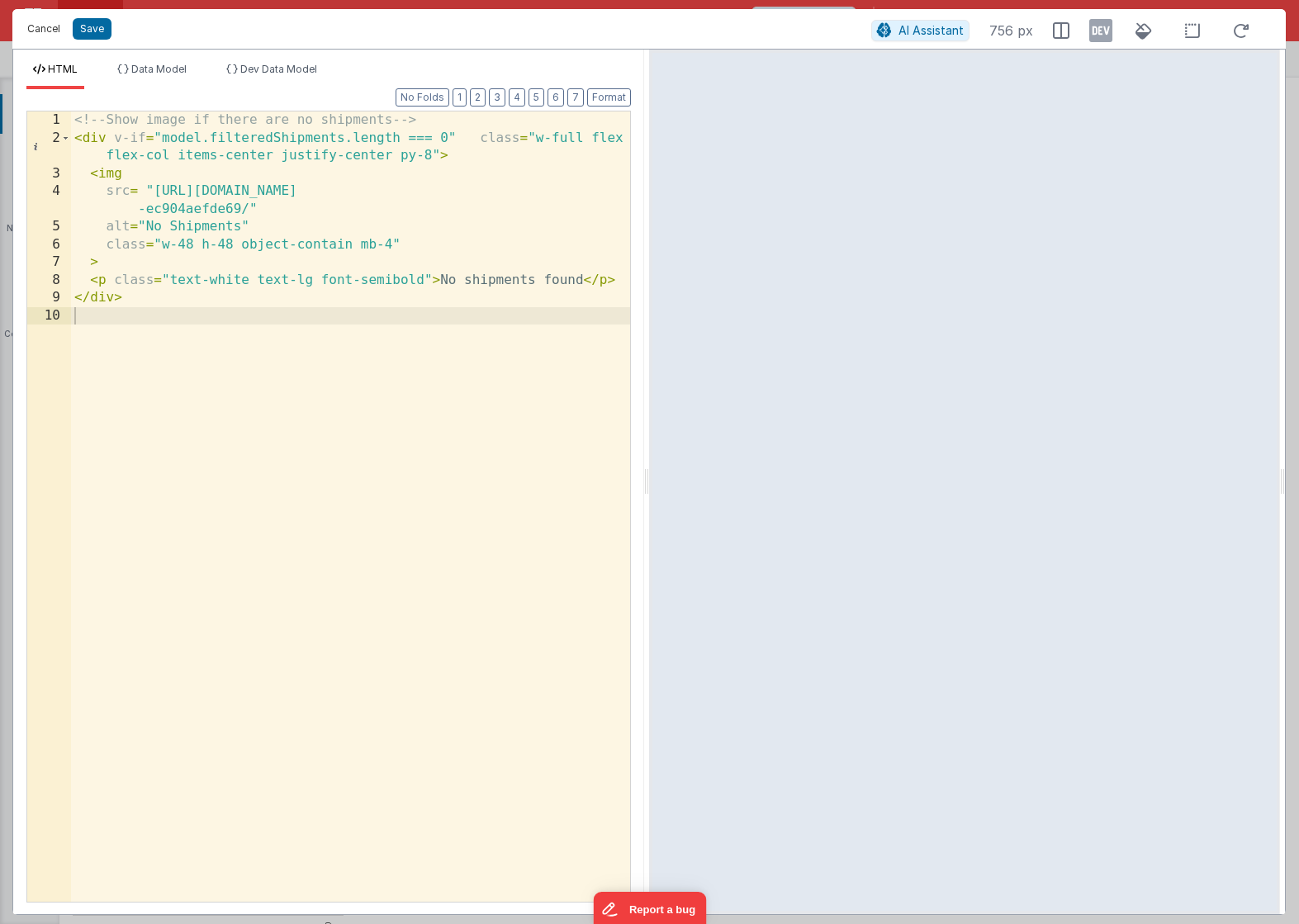
drag, startPoint x: 41, startPoint y: 30, endPoint x: 156, endPoint y: 200, distance: 205.2
click at [156, 196] on div "Cancel Save AI Assistant 756 px HTML Data Model Dev Data Model Format 7 6 5 4 3…" at bounding box center [649, 462] width 1273 height 906
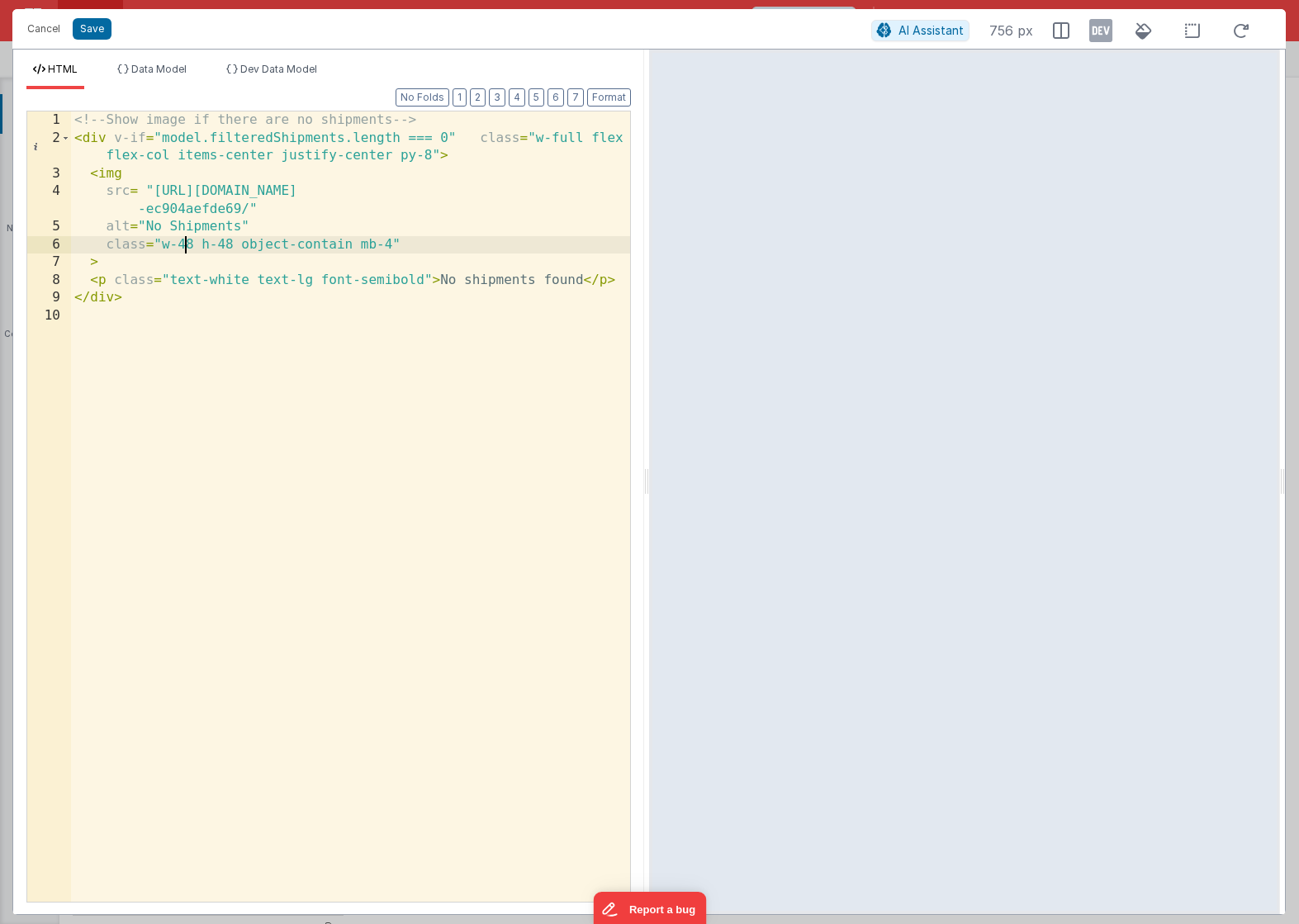
click at [190, 244] on div "<!-- Show image if there are no shipments --> < div v-if = "model.filteredShipm…" at bounding box center [350, 525] width 559 height 826
click at [193, 245] on div "<!-- Show image if there are no shipments --> < div v-if = "model.filteredShipm…" at bounding box center [350, 525] width 559 height 826
click at [244, 243] on div "<!-- Show image if there are no shipments --> < div v-if = "model.filteredShipm…" at bounding box center [350, 525] width 559 height 826
click at [103, 29] on button "Save" at bounding box center [92, 29] width 39 height 22
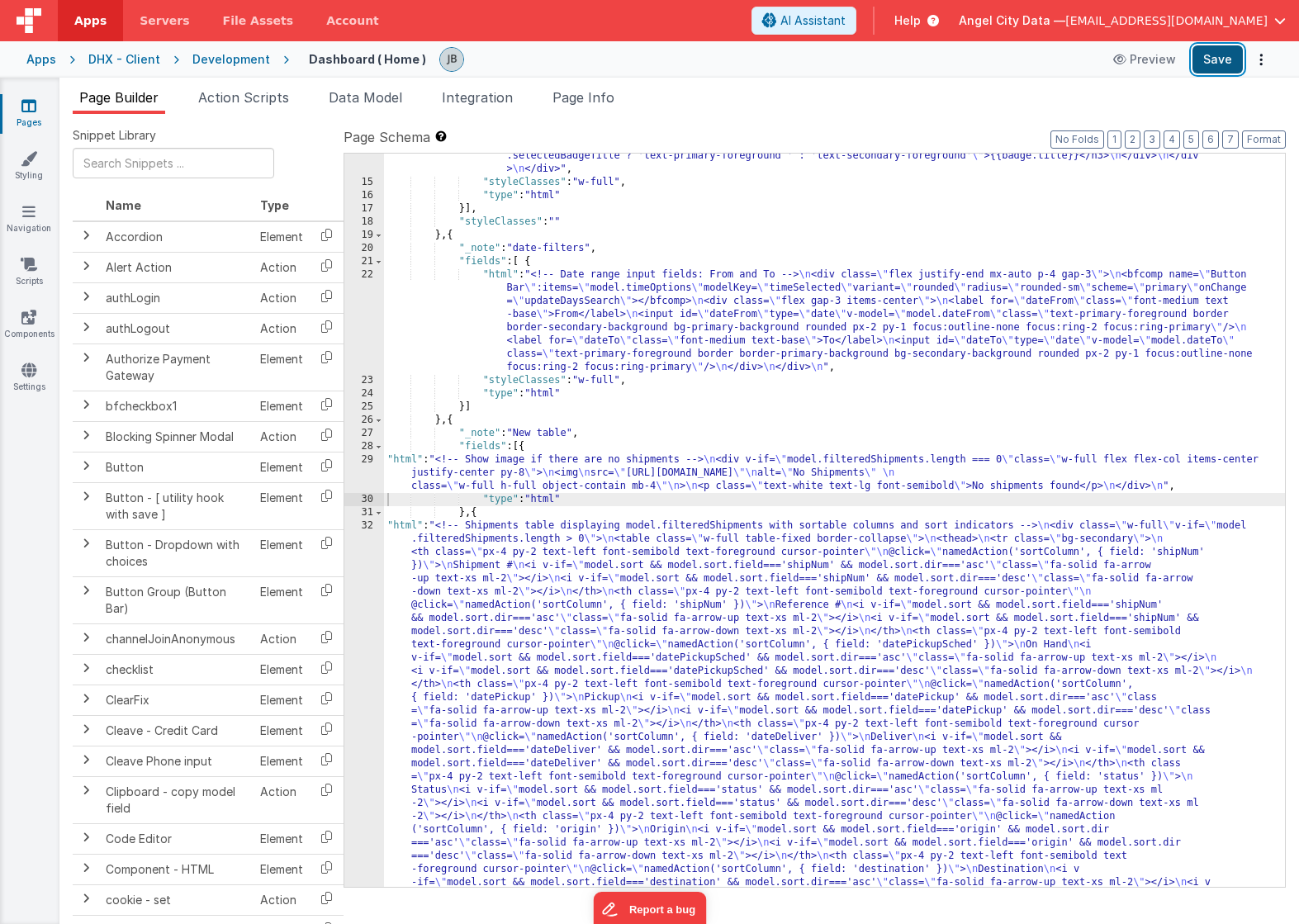
click at [1225, 60] on button "Save" at bounding box center [1217, 60] width 50 height 28
click at [361, 334] on div "22" at bounding box center [364, 321] width 40 height 106
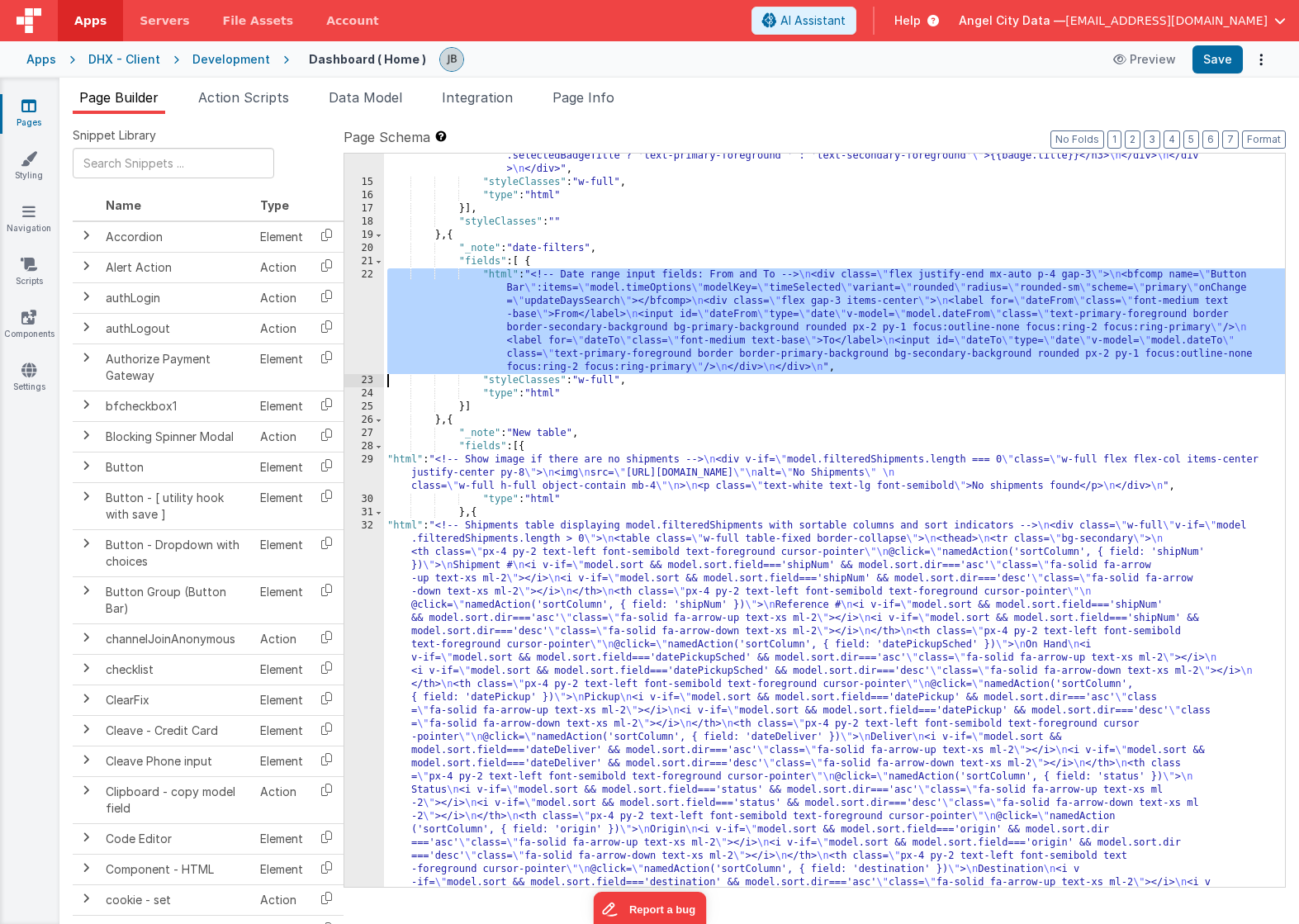
click at [354, 328] on div "22" at bounding box center [364, 321] width 40 height 106
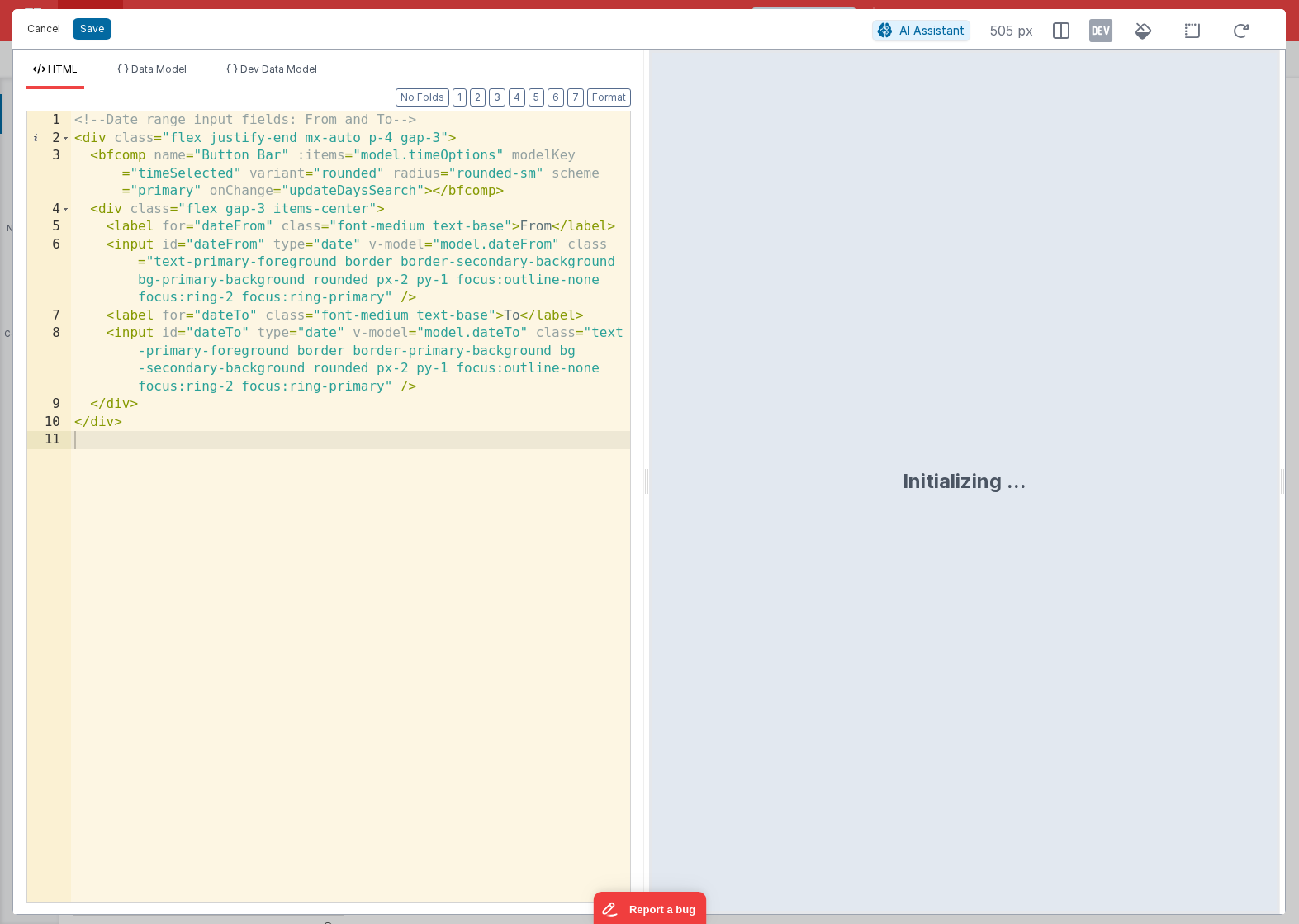
click at [46, 25] on button "Cancel" at bounding box center [44, 28] width 50 height 23
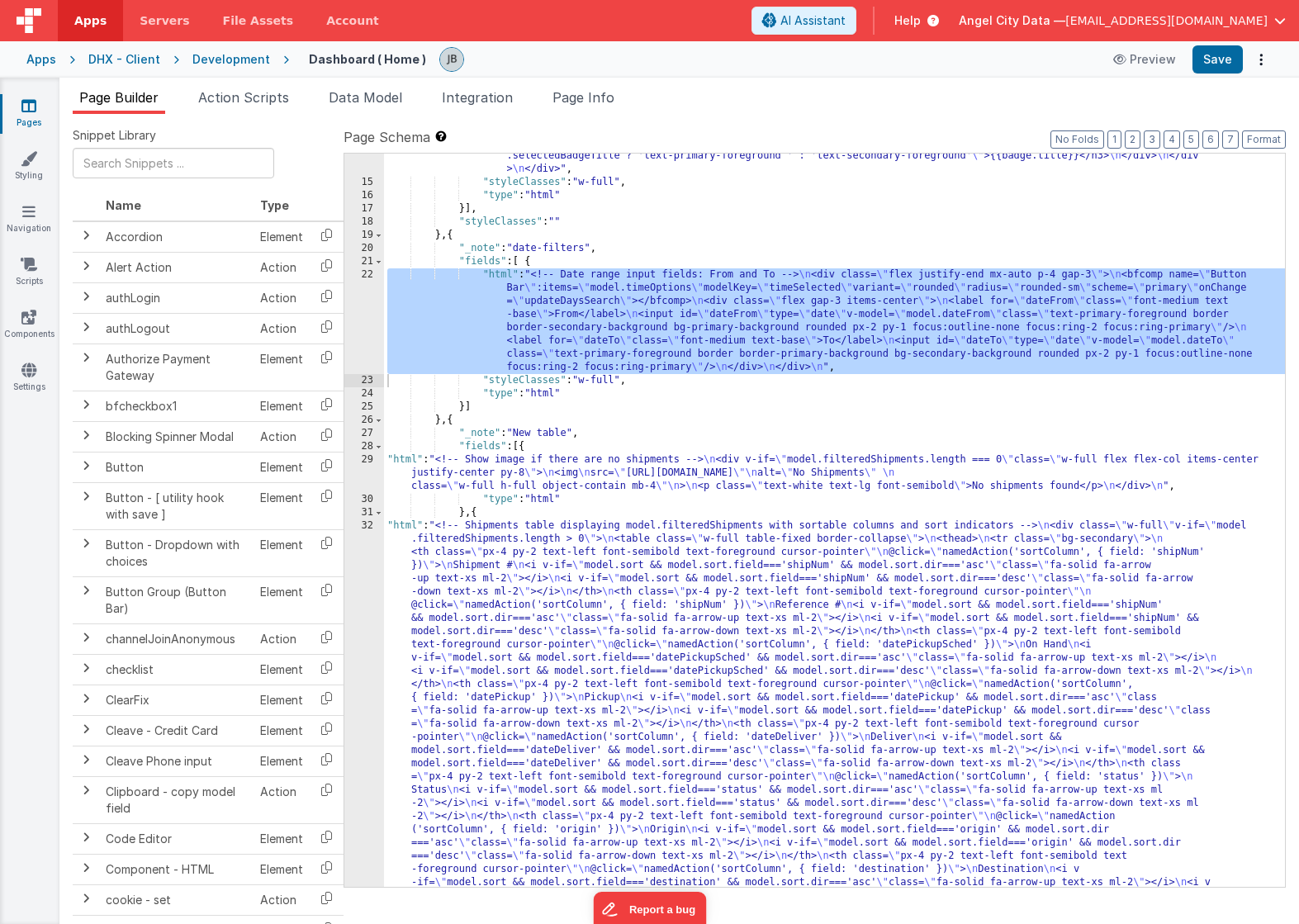
click at [357, 605] on div "32" at bounding box center [364, 797] width 40 height 555
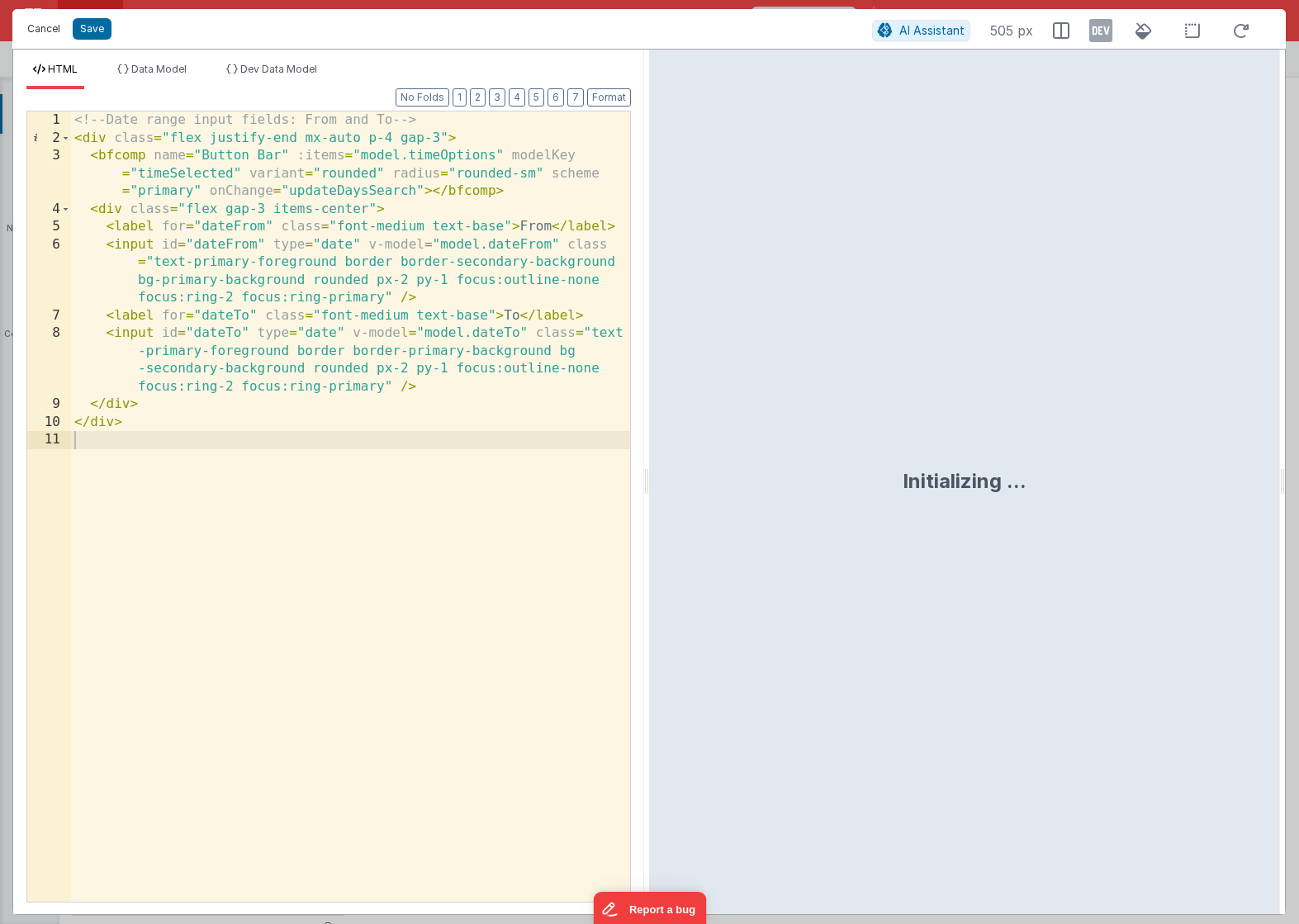
click at [37, 31] on button "Cancel" at bounding box center [44, 28] width 50 height 23
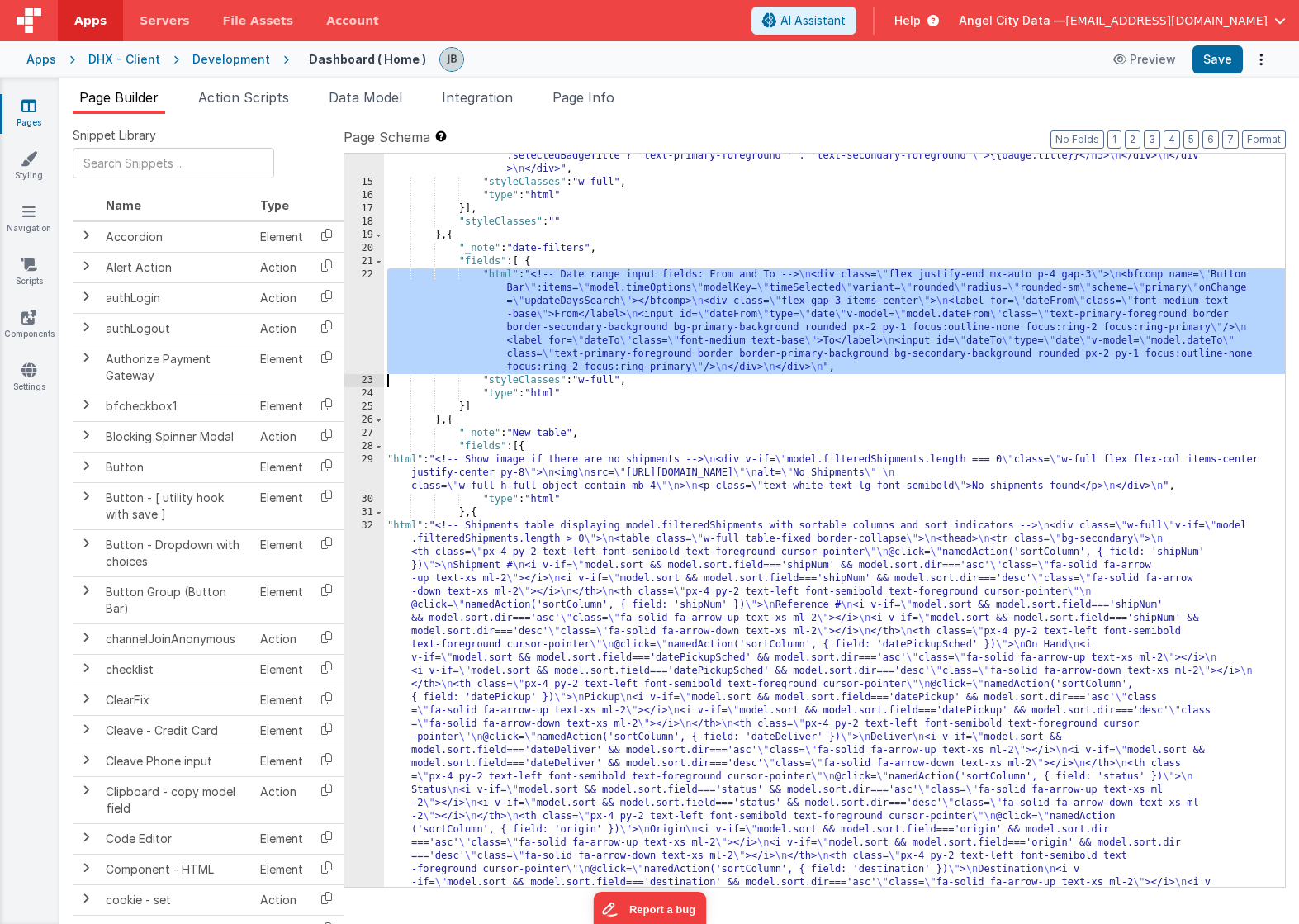
click at [370, 579] on div "32" at bounding box center [364, 797] width 40 height 555
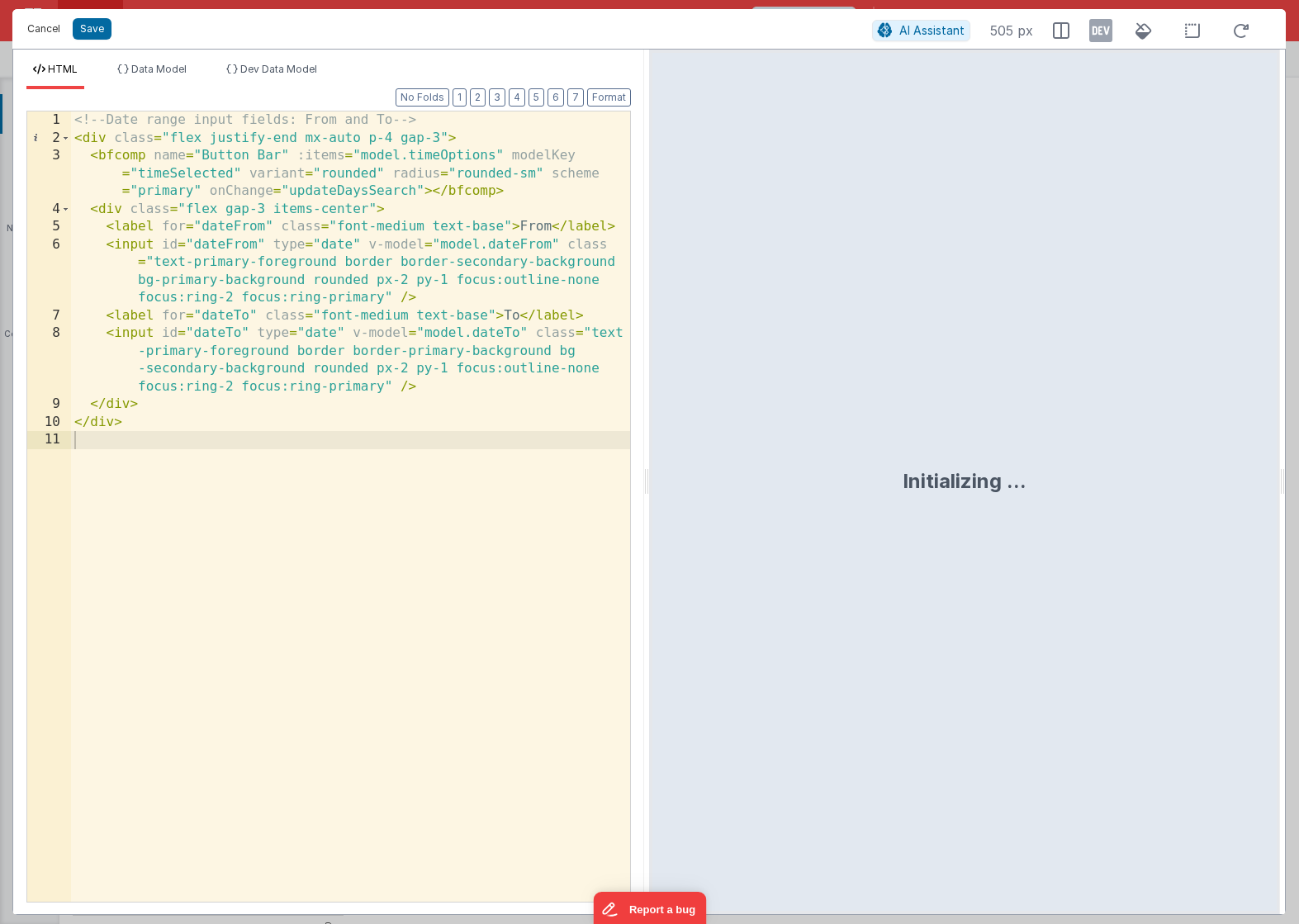
click at [43, 25] on button "Cancel" at bounding box center [44, 28] width 50 height 23
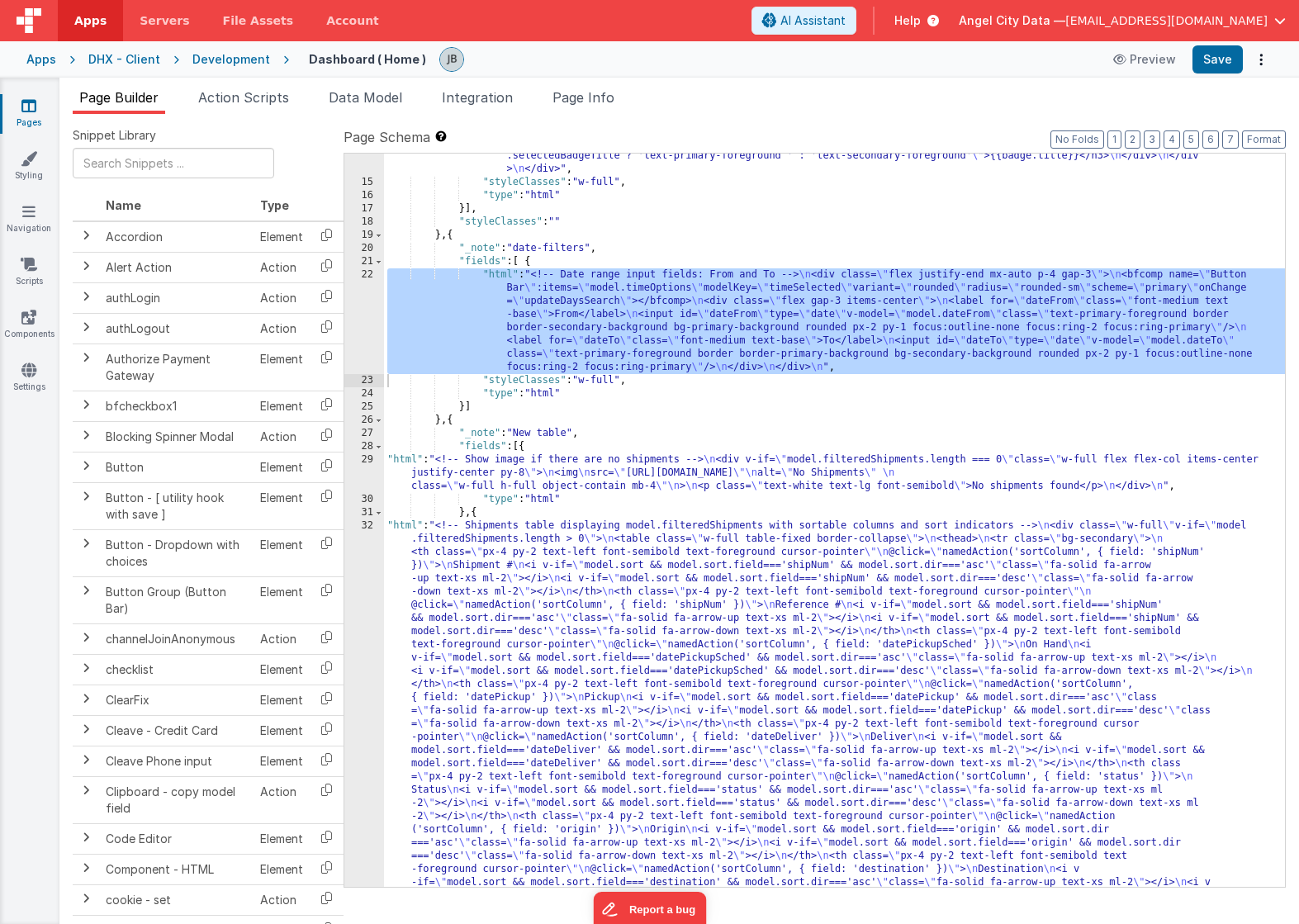
click at [367, 483] on div "29" at bounding box center [364, 473] width 40 height 40
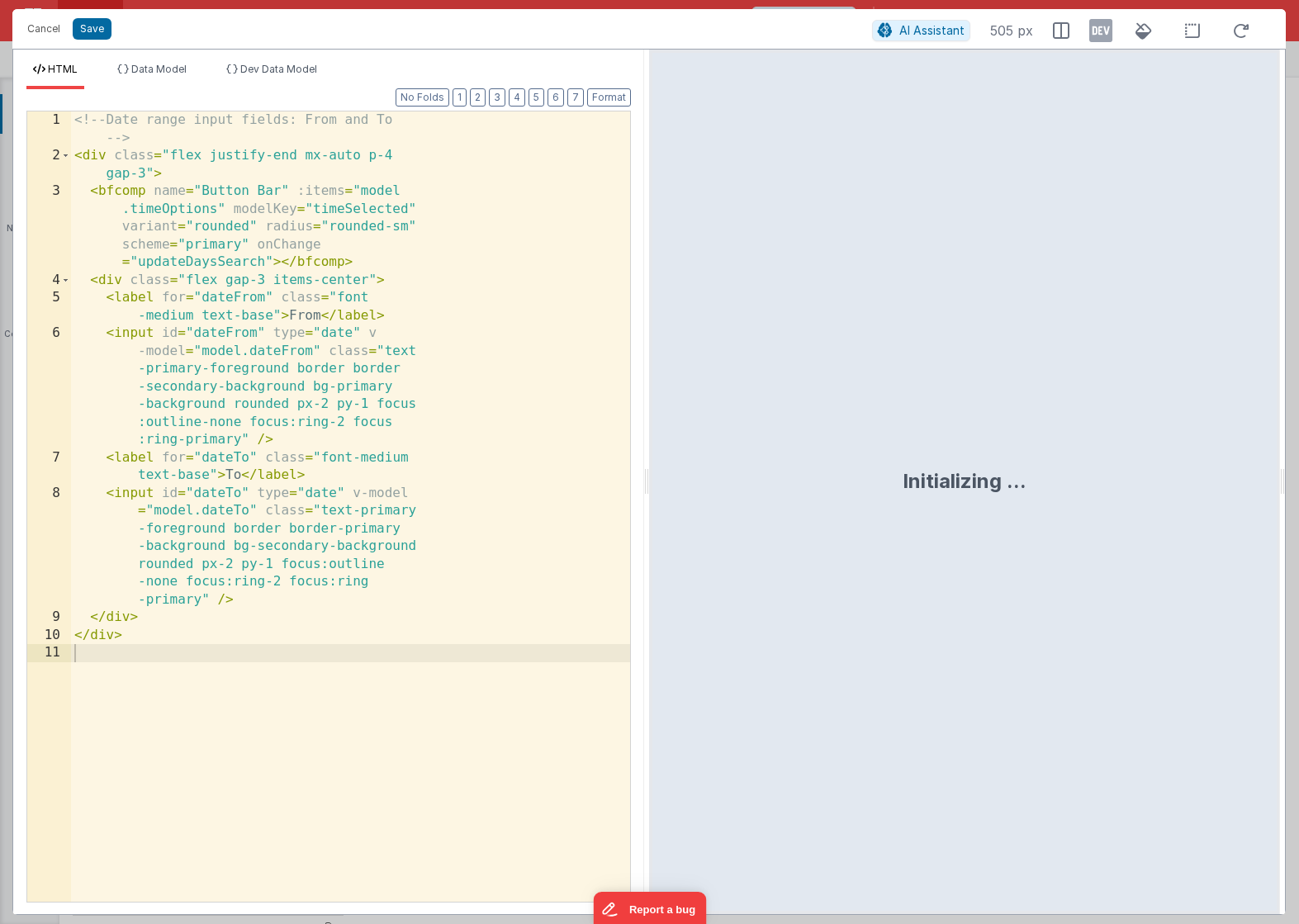
click at [370, 466] on div "<!-- Date range input fields: From and To --> < div class = "flex justify-end m…" at bounding box center [350, 534] width 559 height 844
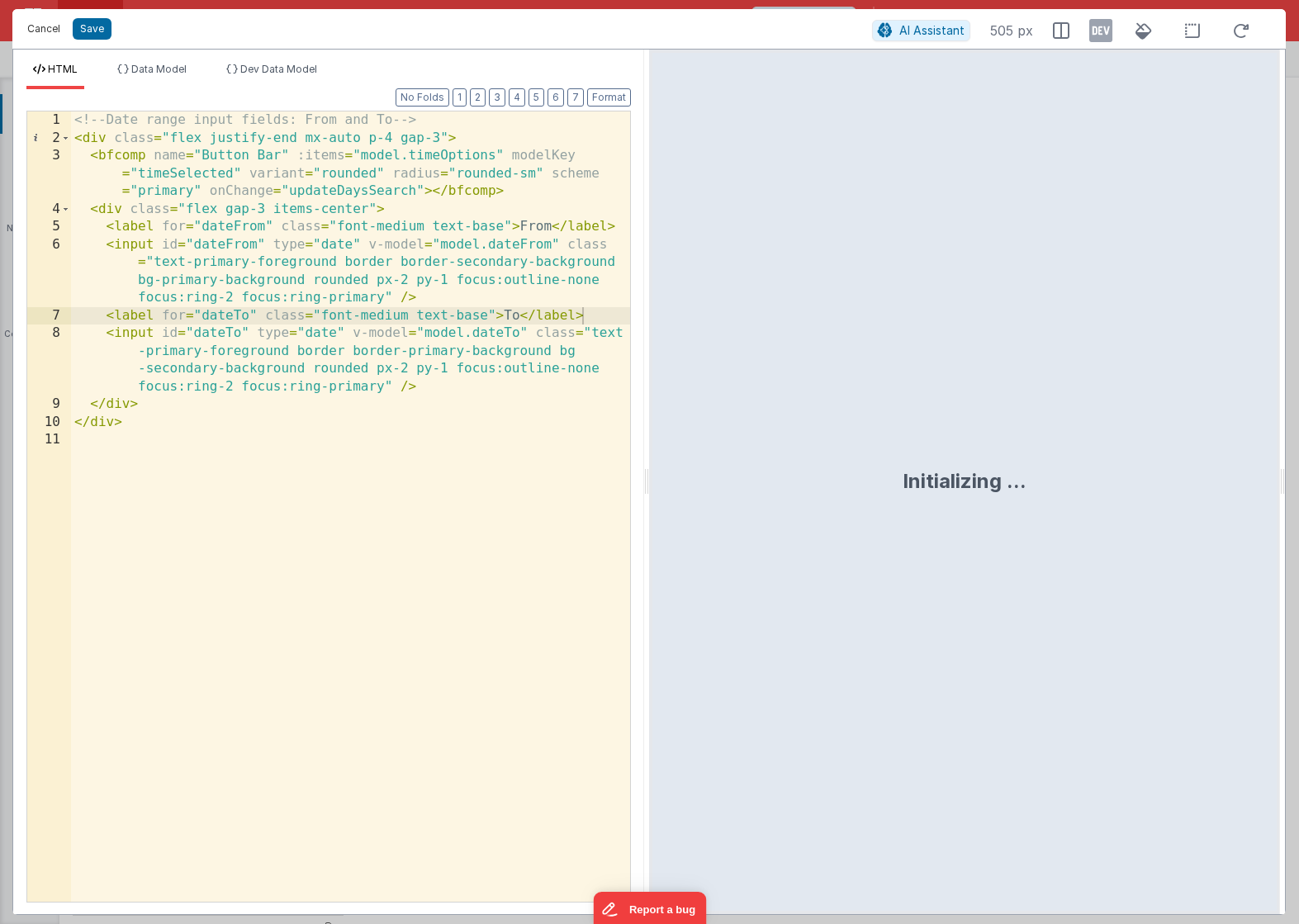
click at [46, 22] on button "Cancel" at bounding box center [44, 28] width 50 height 23
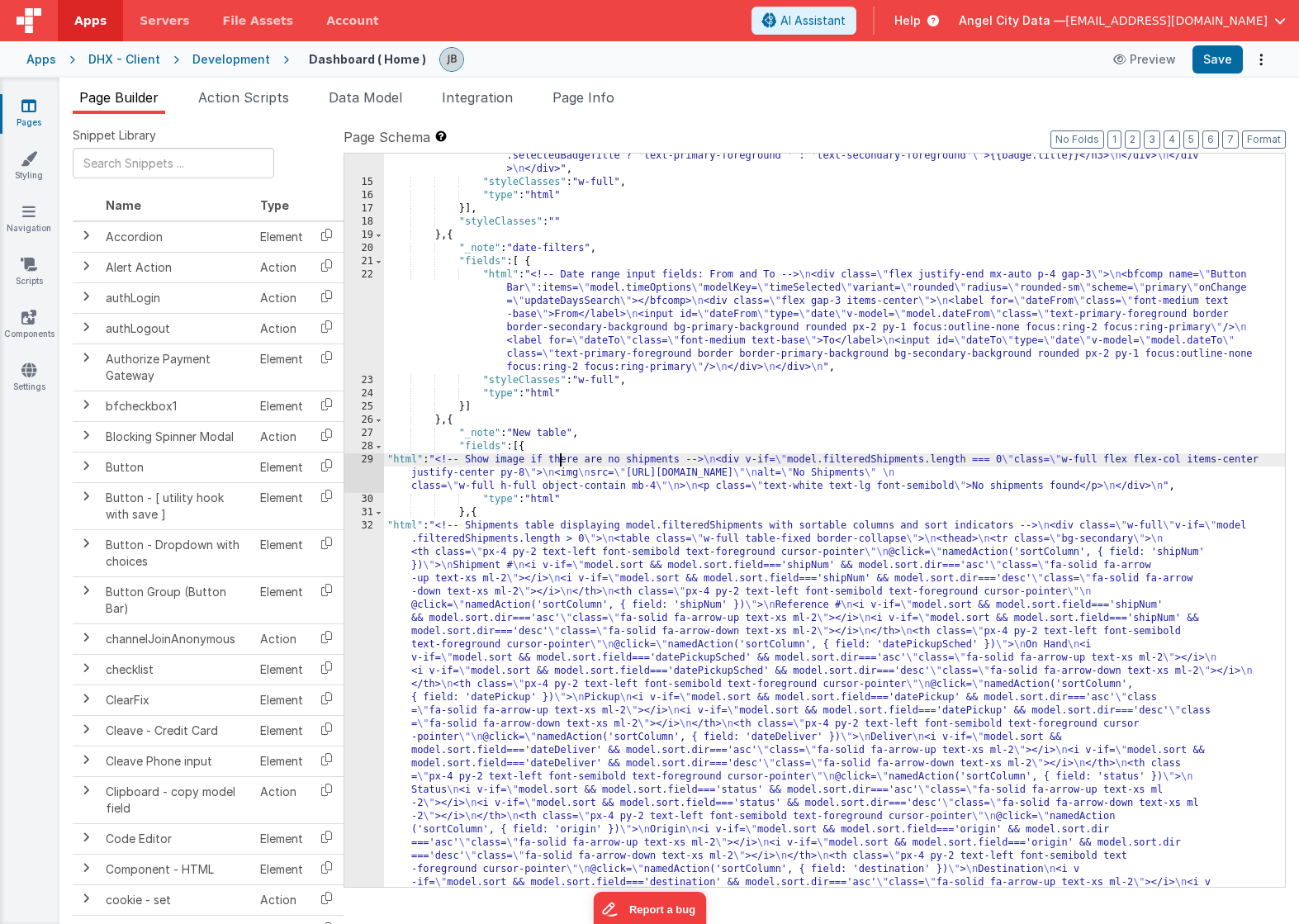
click at [559, 465] on div ""html" : "<div class= \" mx-auto p-3 grid grid-cols-12 gap-4 text-secondary-for…" at bounding box center [834, 754] width 901 height 1421
click at [365, 467] on div "29" at bounding box center [364, 473] width 40 height 40
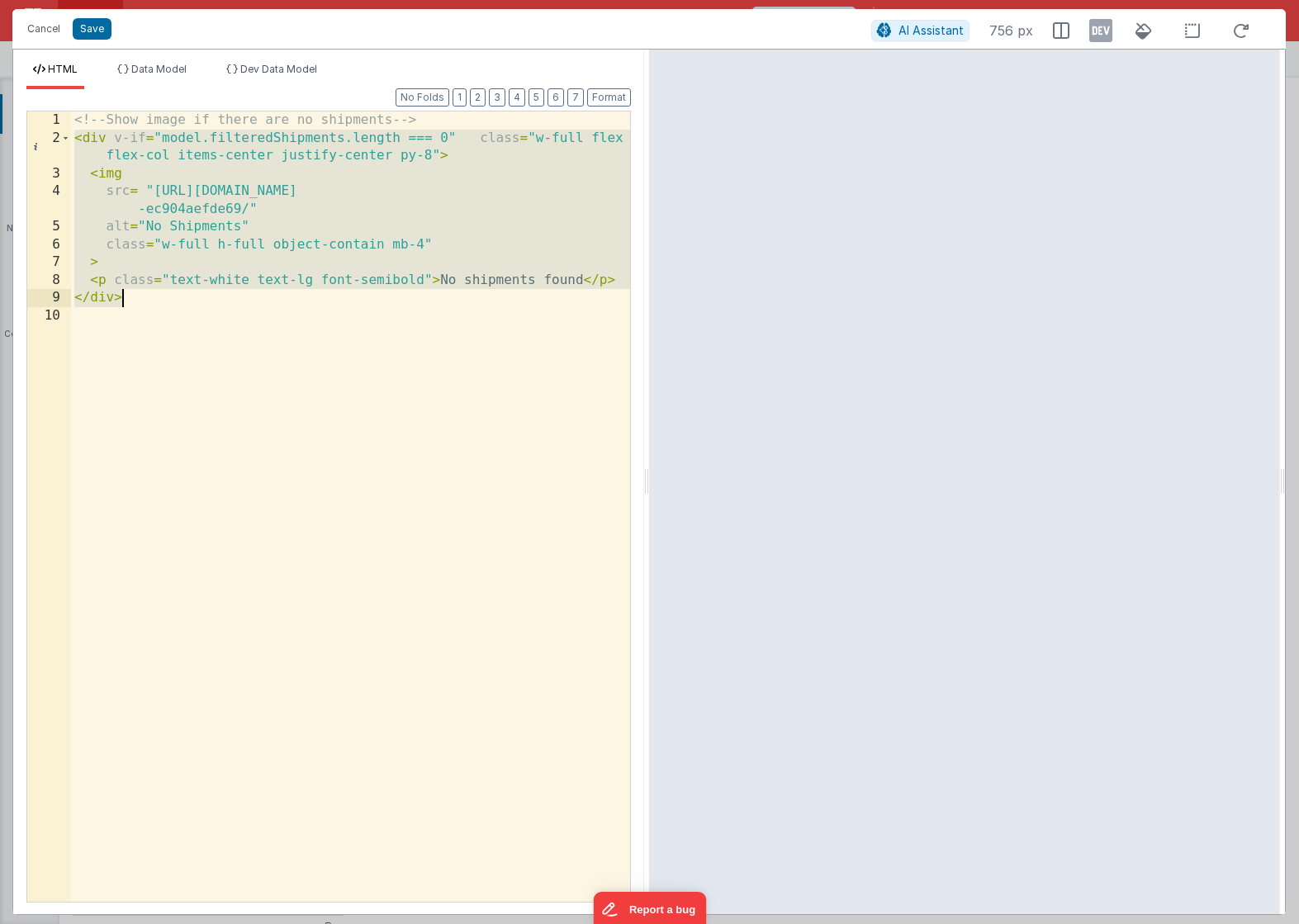
drag, startPoint x: 76, startPoint y: 138, endPoint x: 154, endPoint y: 304, distance: 183.4
click at [154, 304] on div "<!-- Show image if there are no shipments --> < div v-if = "model.filteredShipm…" at bounding box center [350, 525] width 559 height 826
click at [40, 23] on button "Cancel" at bounding box center [44, 28] width 50 height 23
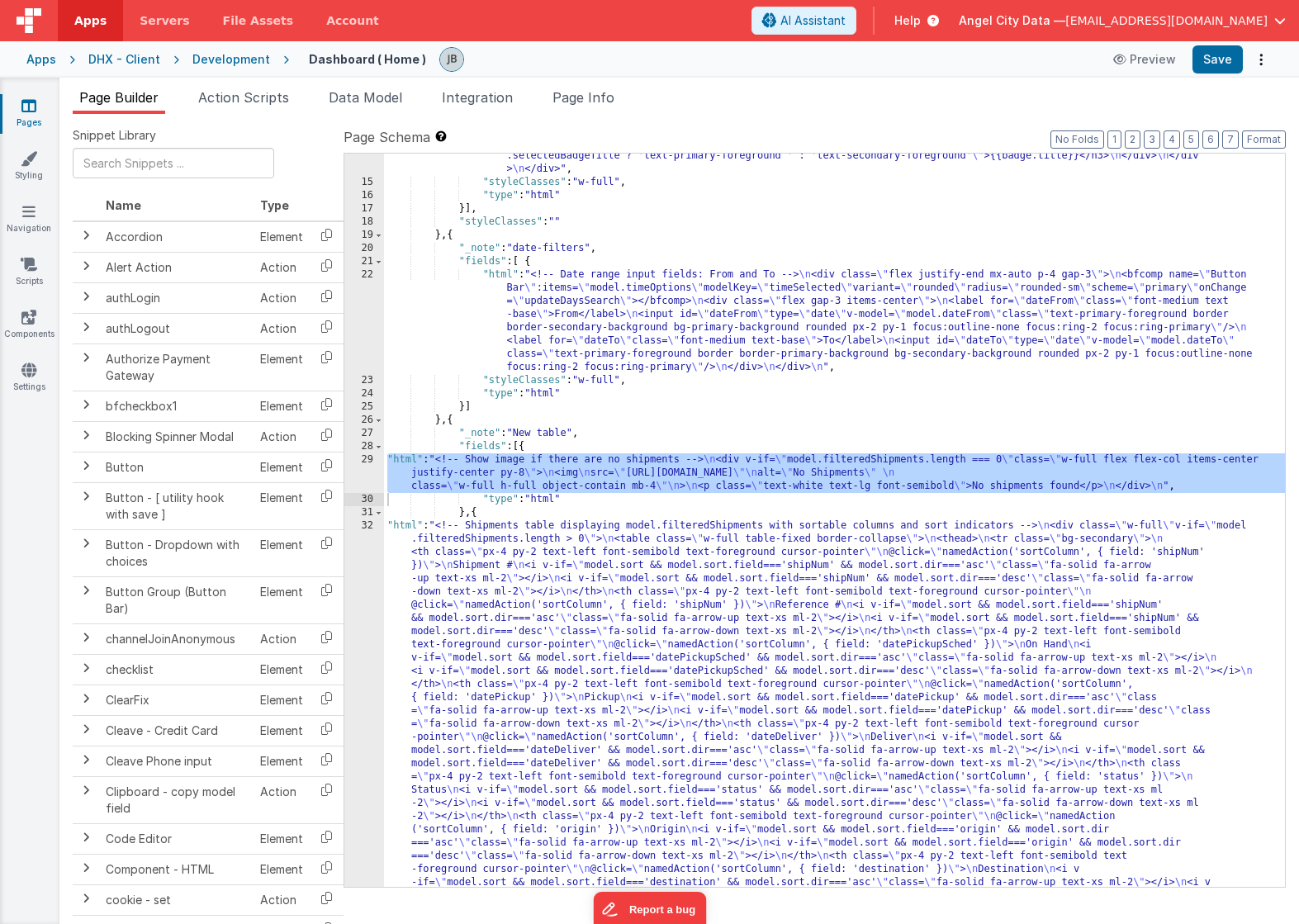
click at [378, 552] on div "32" at bounding box center [364, 797] width 40 height 555
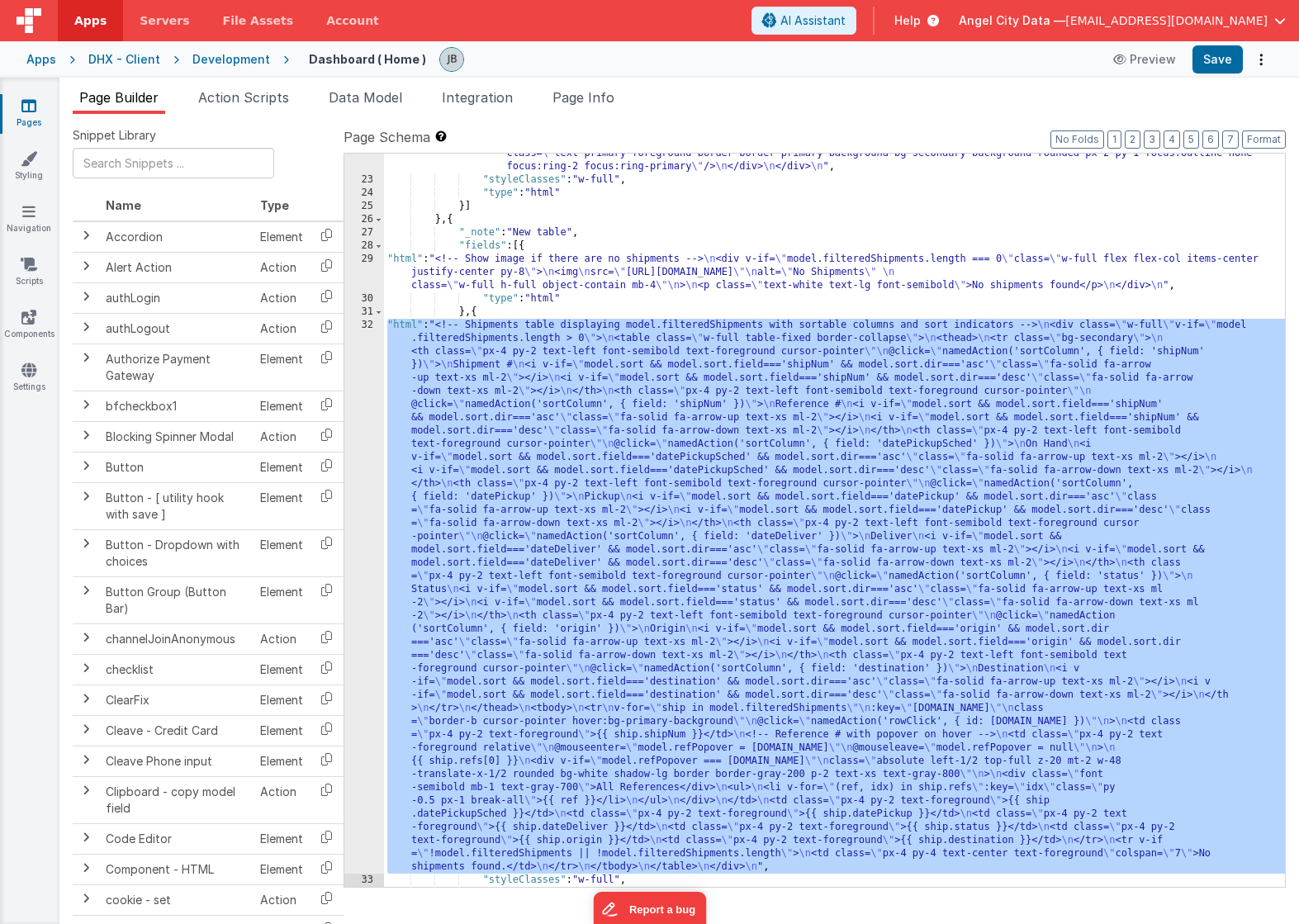
click at [364, 478] on div "32" at bounding box center [364, 597] width 40 height 555
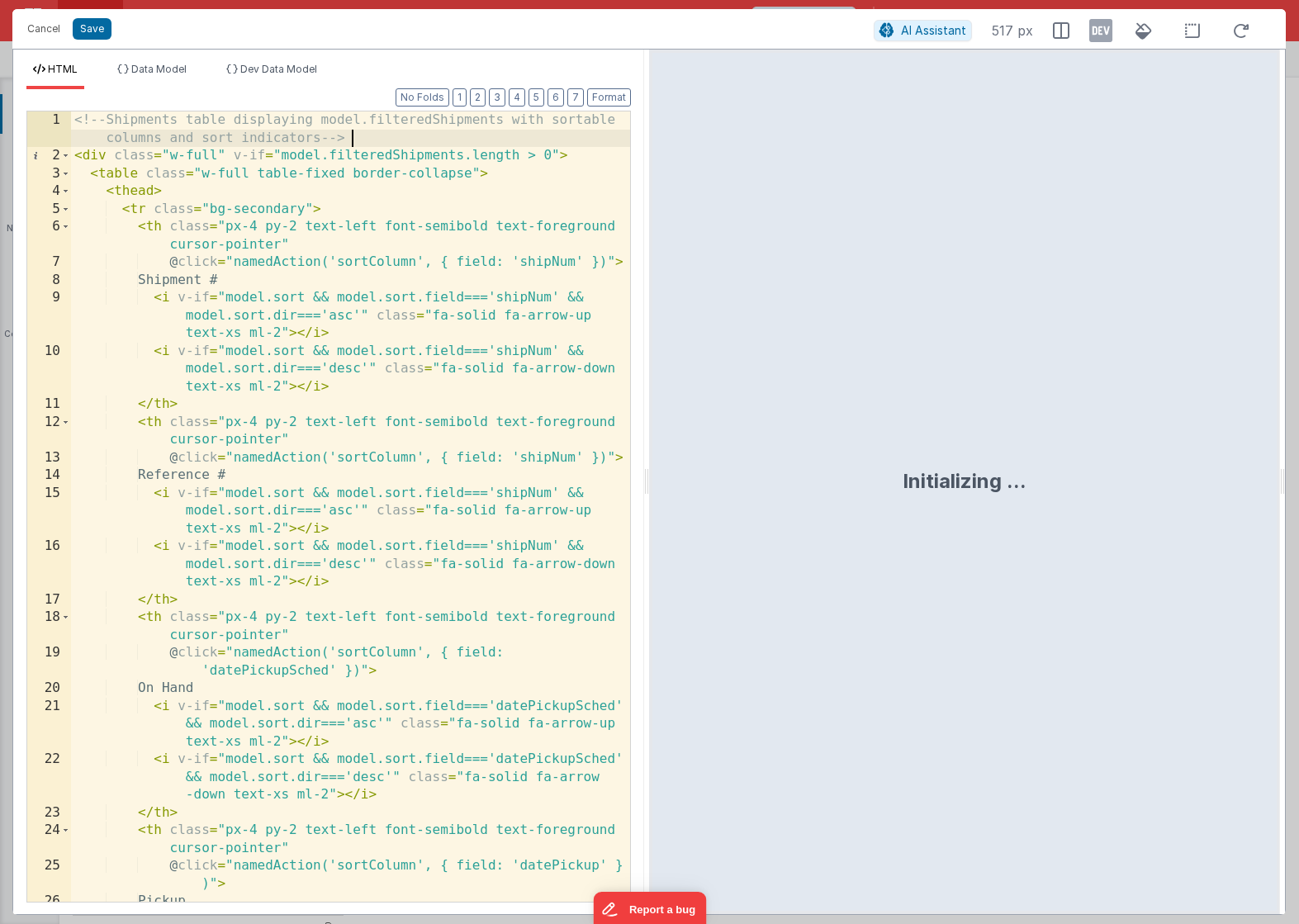
click at [386, 137] on div "<!-- Shipments table displaying model.filteredShipments with sortable columns a…" at bounding box center [350, 552] width 559 height 880
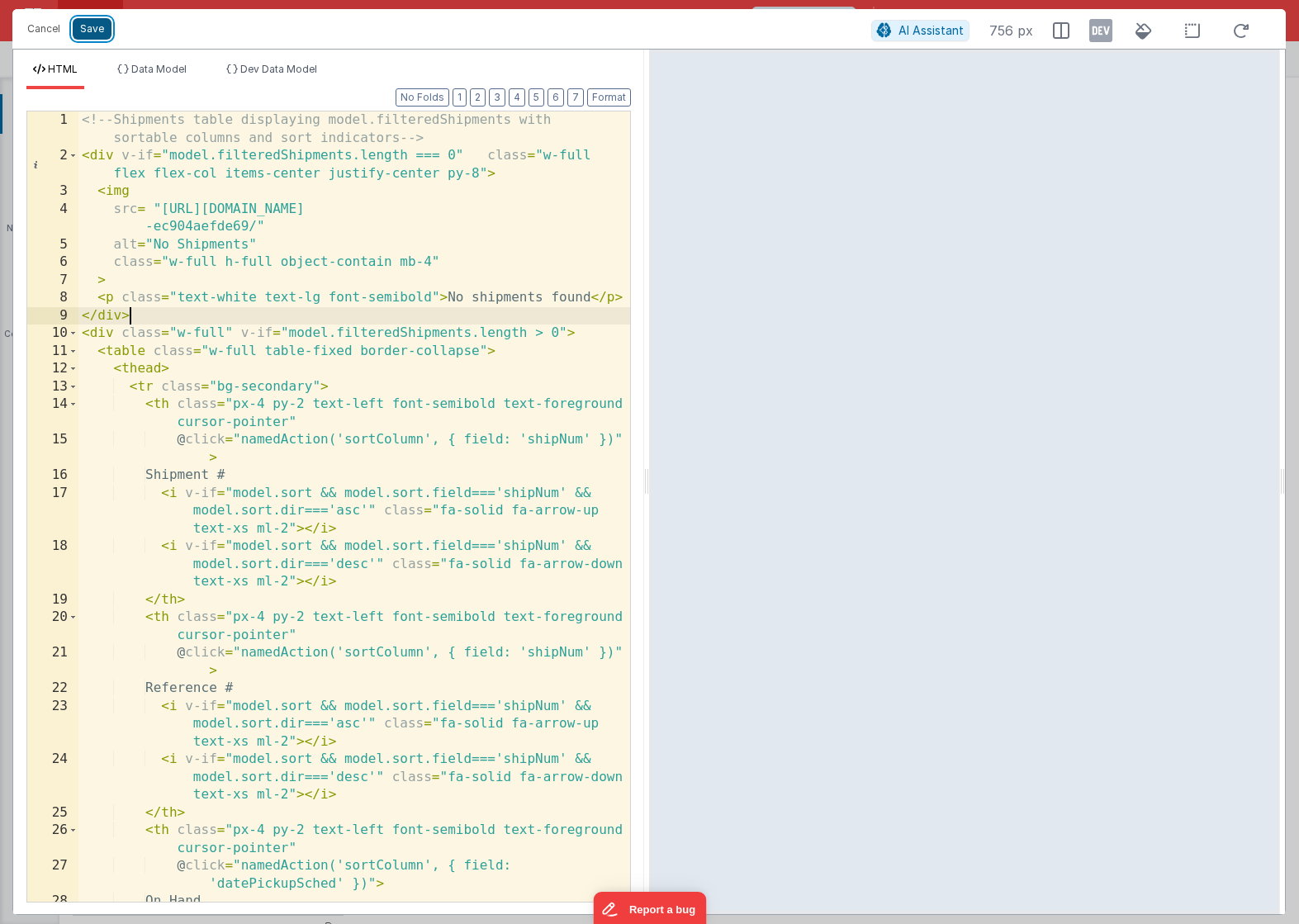
click at [95, 28] on button "Save" at bounding box center [92, 29] width 39 height 22
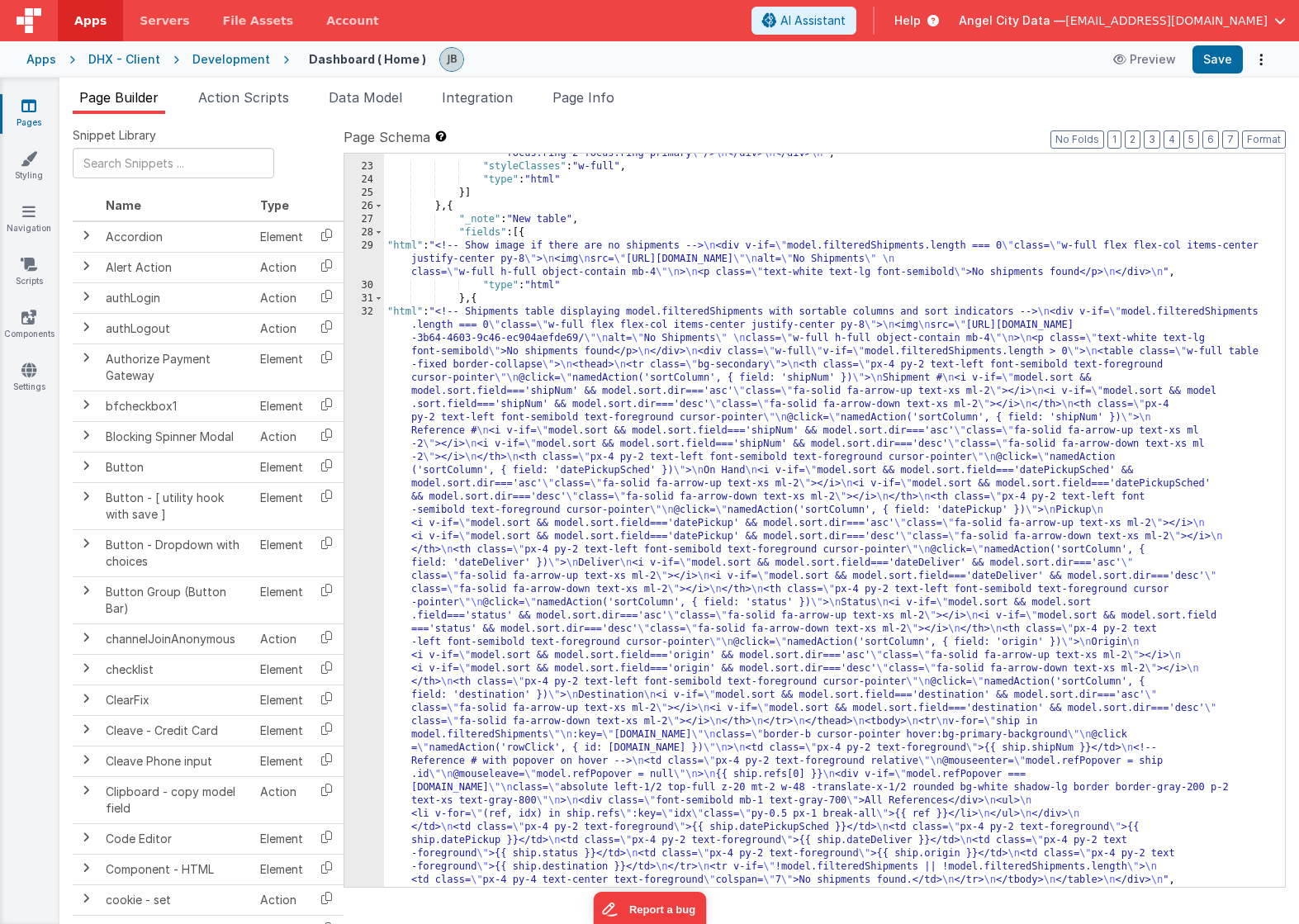
scroll to position [602, 0]
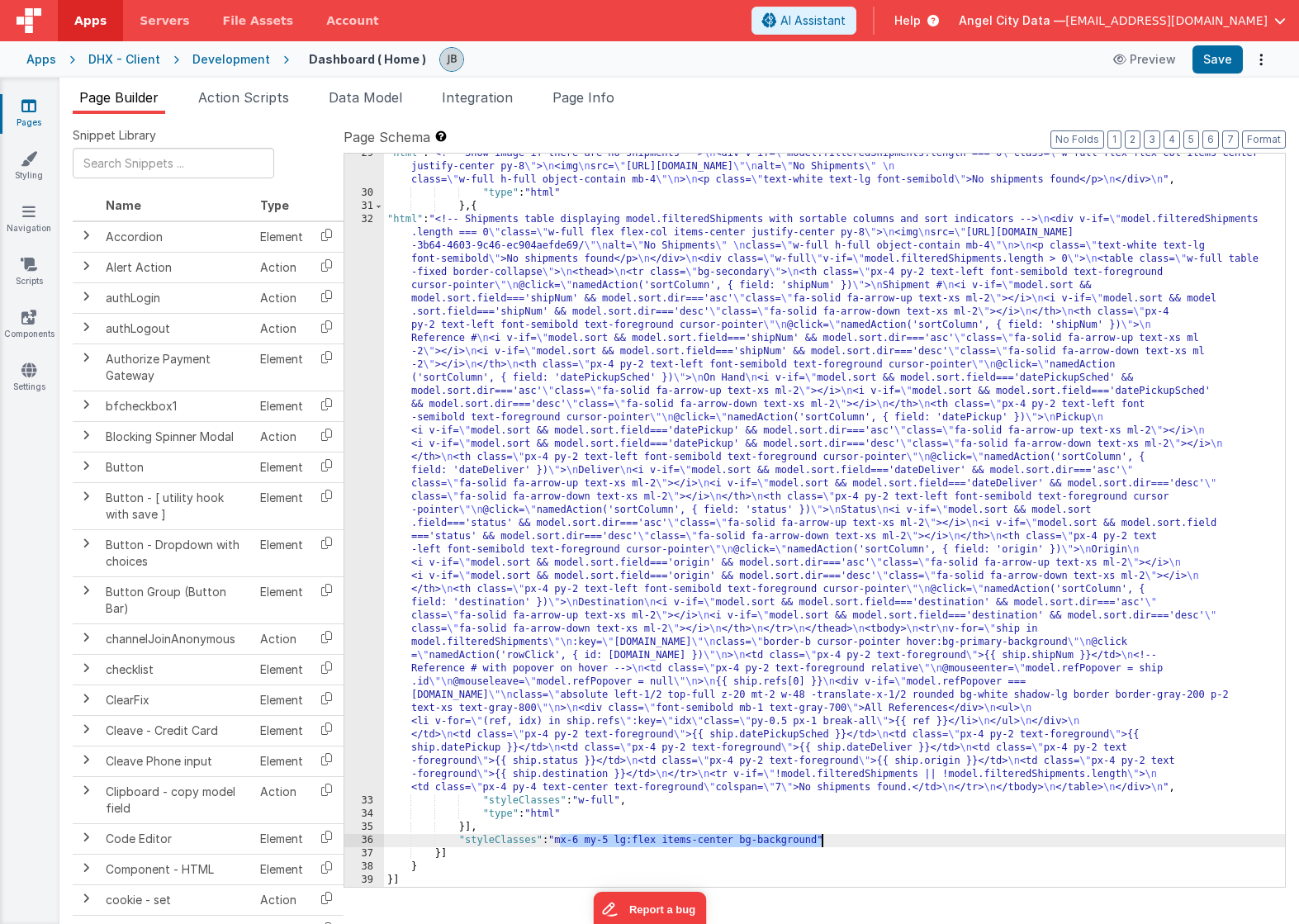
drag, startPoint x: 560, startPoint y: 842, endPoint x: 823, endPoint y: 842, distance: 263.0
click at [823, 842] on div ""html" : "<!-- Show image if there are no shipments --> \n <div v-if= \" model.…" at bounding box center [834, 540] width 901 height 786
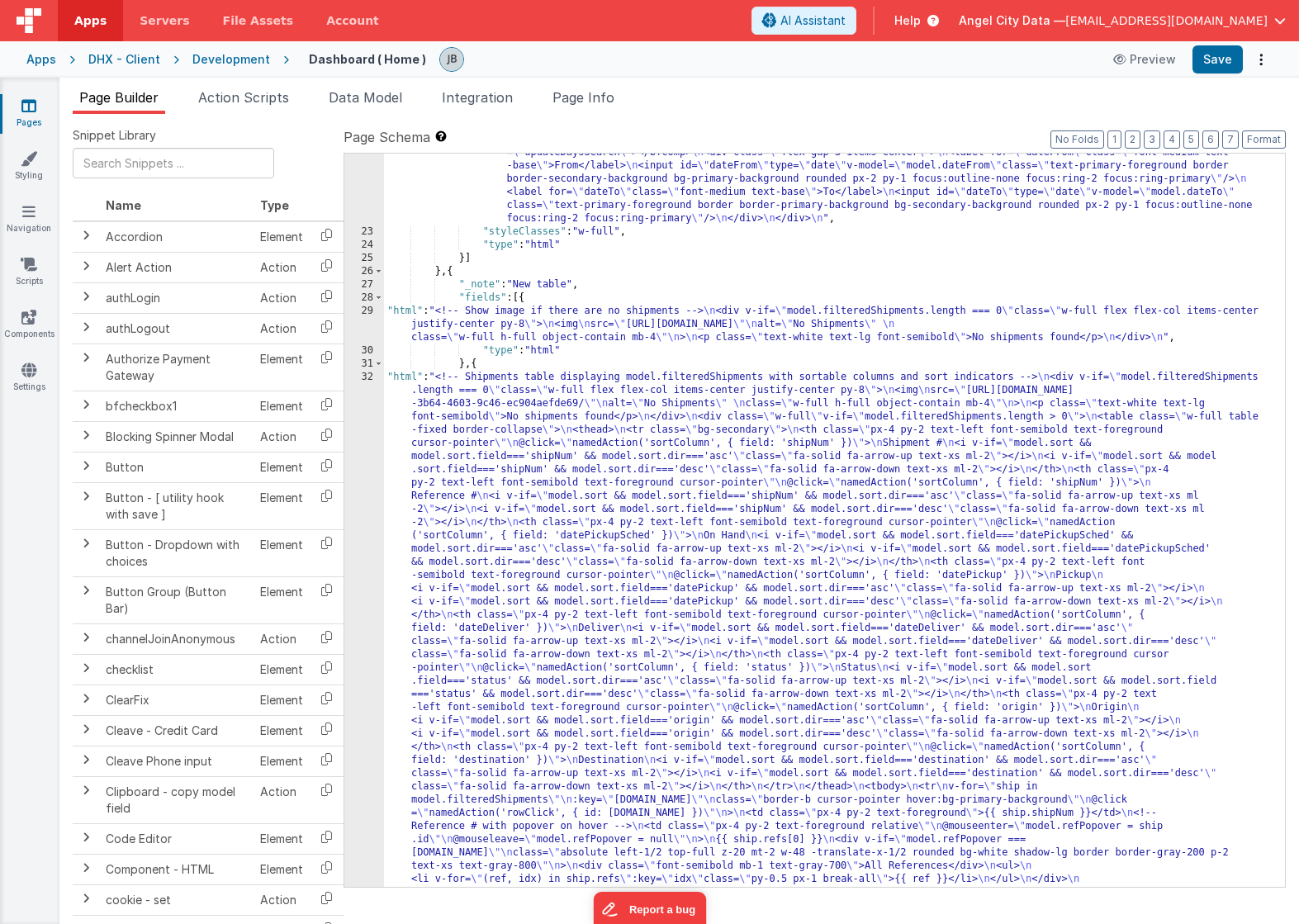
scroll to position [423, 0]
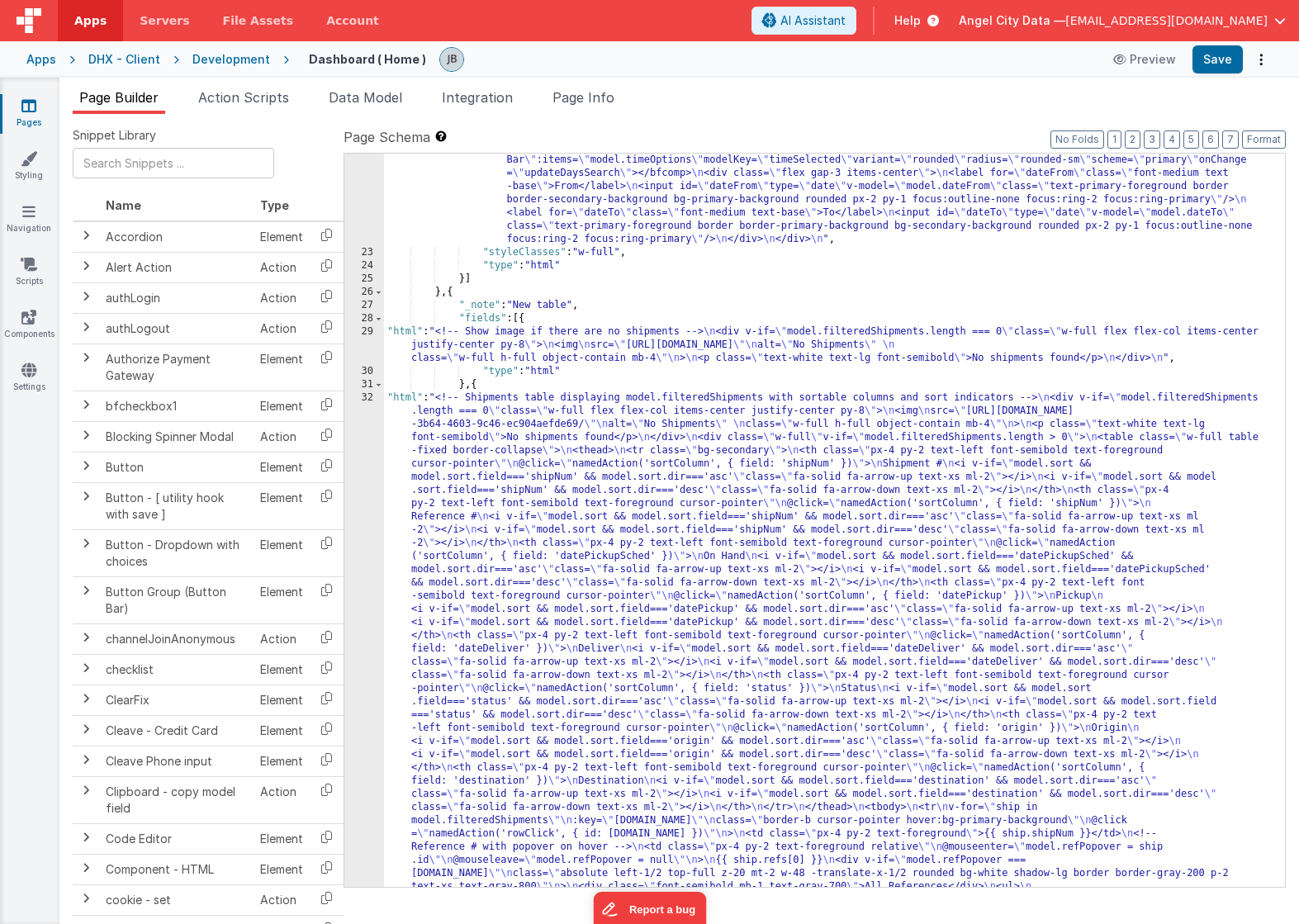
click at [574, 371] on div ""html" : "<!-- Date range input fields: From and To --> \n <div class= \" flex …" at bounding box center [834, 851] width 901 height 1421
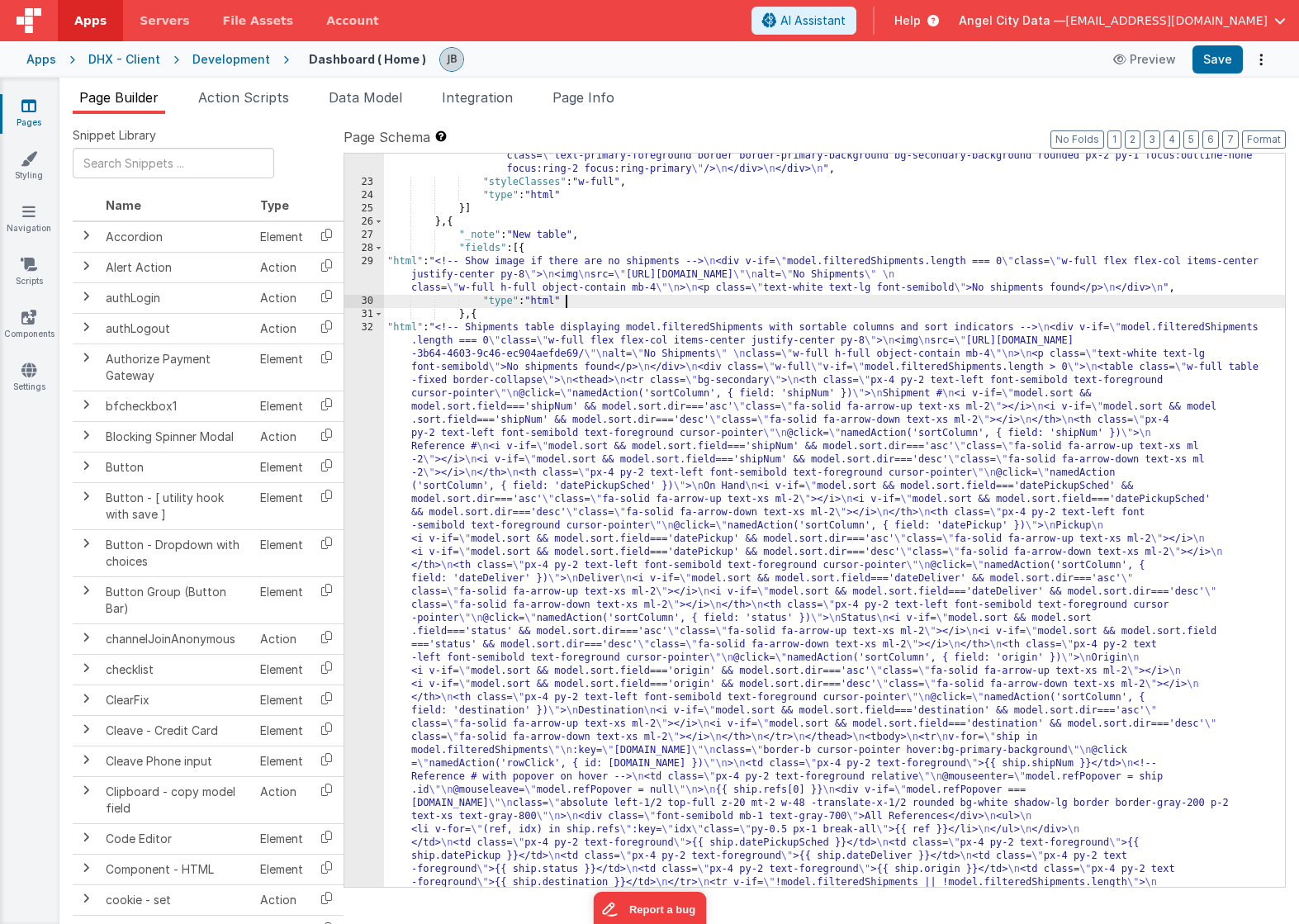
scroll to position [602, 0]
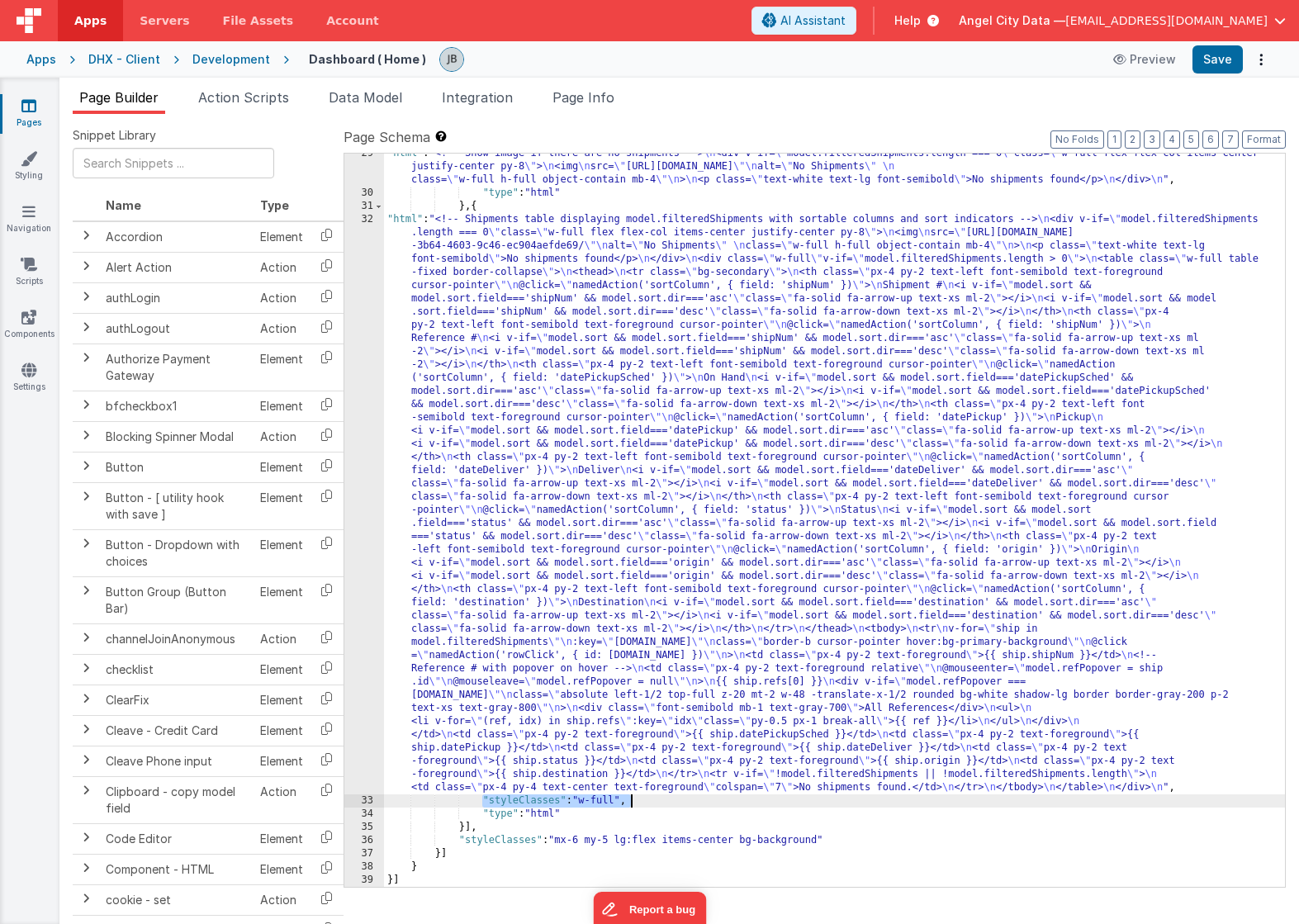
drag, startPoint x: 480, startPoint y: 803, endPoint x: 642, endPoint y: 798, distance: 162.1
click at [642, 798] on div ""html" : "<!-- Show image if there are no shipments --> \n <div v-if= \" model.…" at bounding box center [834, 540] width 901 height 786
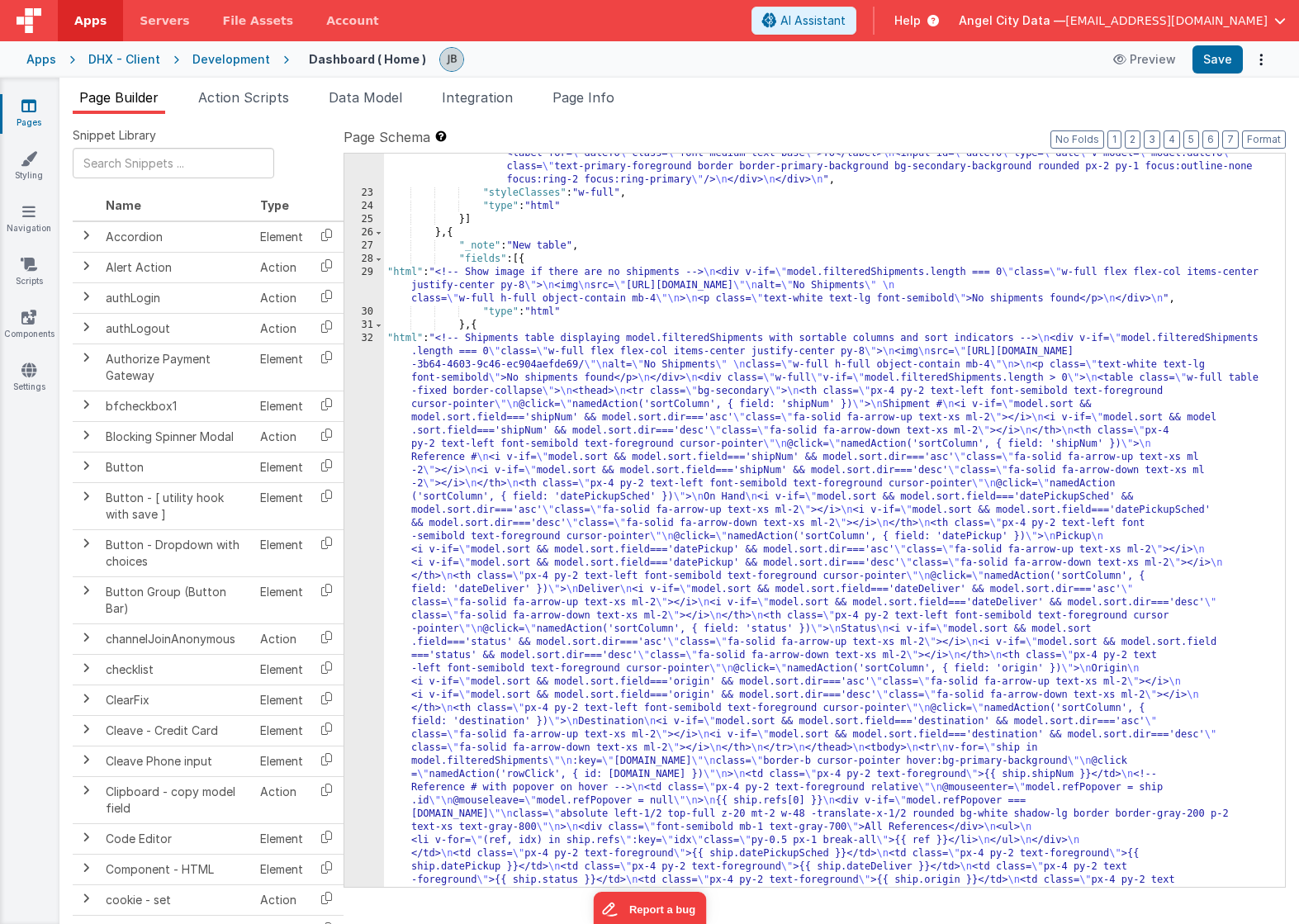
scroll to position [461, 0]
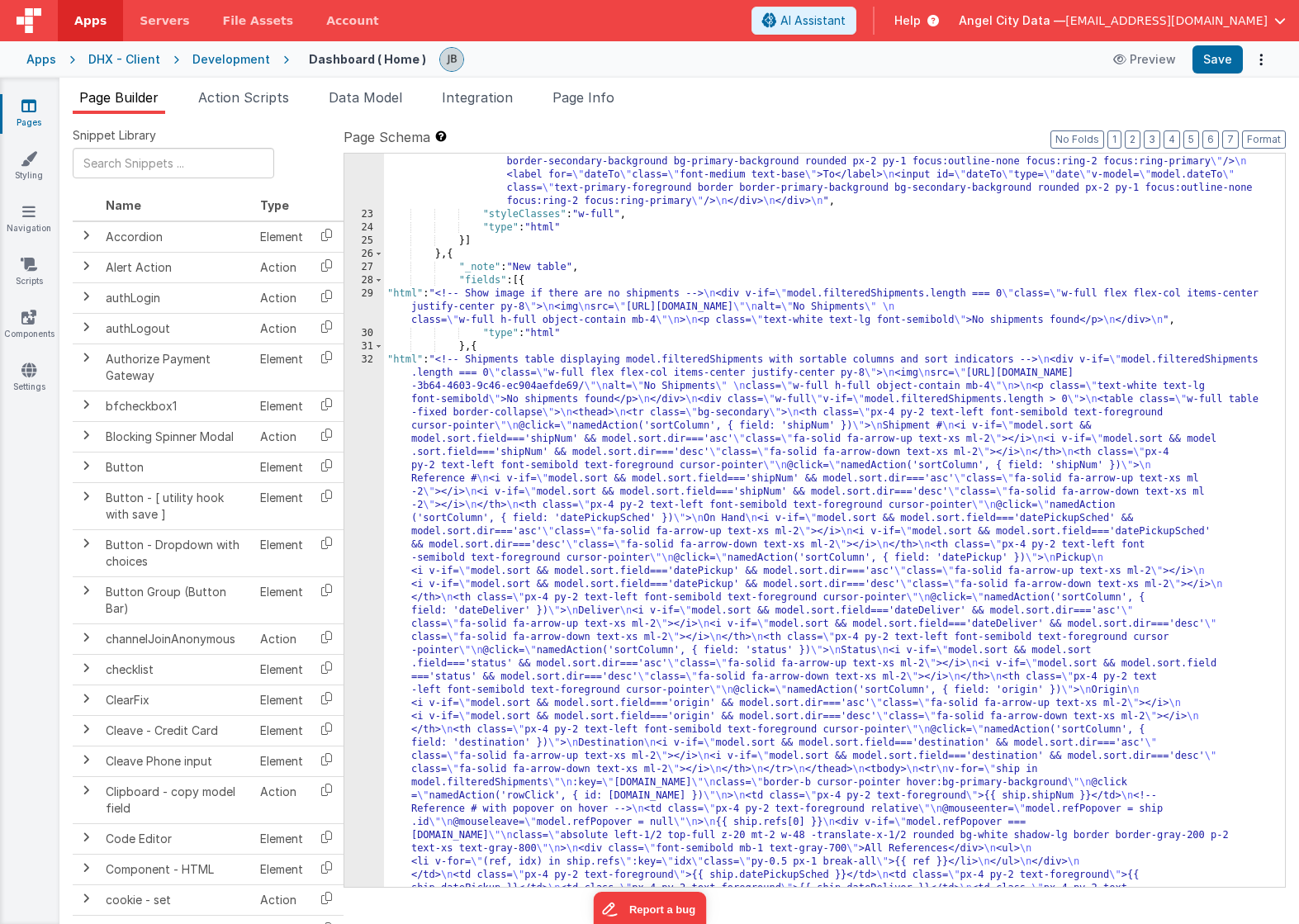
click at [588, 333] on div ""html" : "<!-- Date range input fields: From and To --> \n <div class= \" flex …" at bounding box center [834, 813] width 901 height 1421
paste textarea
click at [854, 335] on div ""html" : "<!-- Date range input fields: From and To --> \n <div class= \" flex …" at bounding box center [834, 813] width 901 height 1421
click at [365, 393] on div "22 23 24 25 26 27 28 29 30 31 32 33 34 35 36" at bounding box center [364, 813] width 40 height 1421
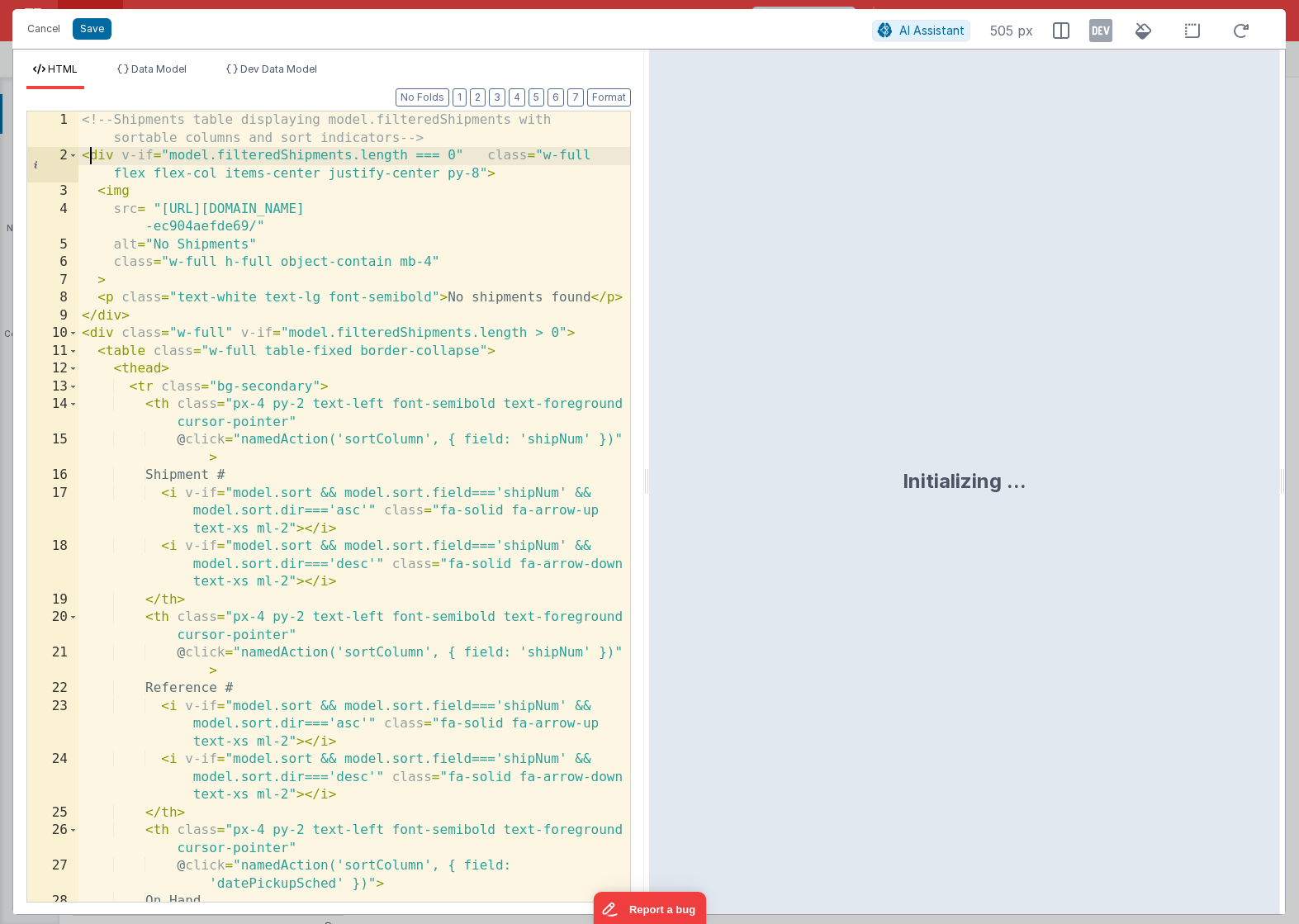
scroll to position [0, 0]
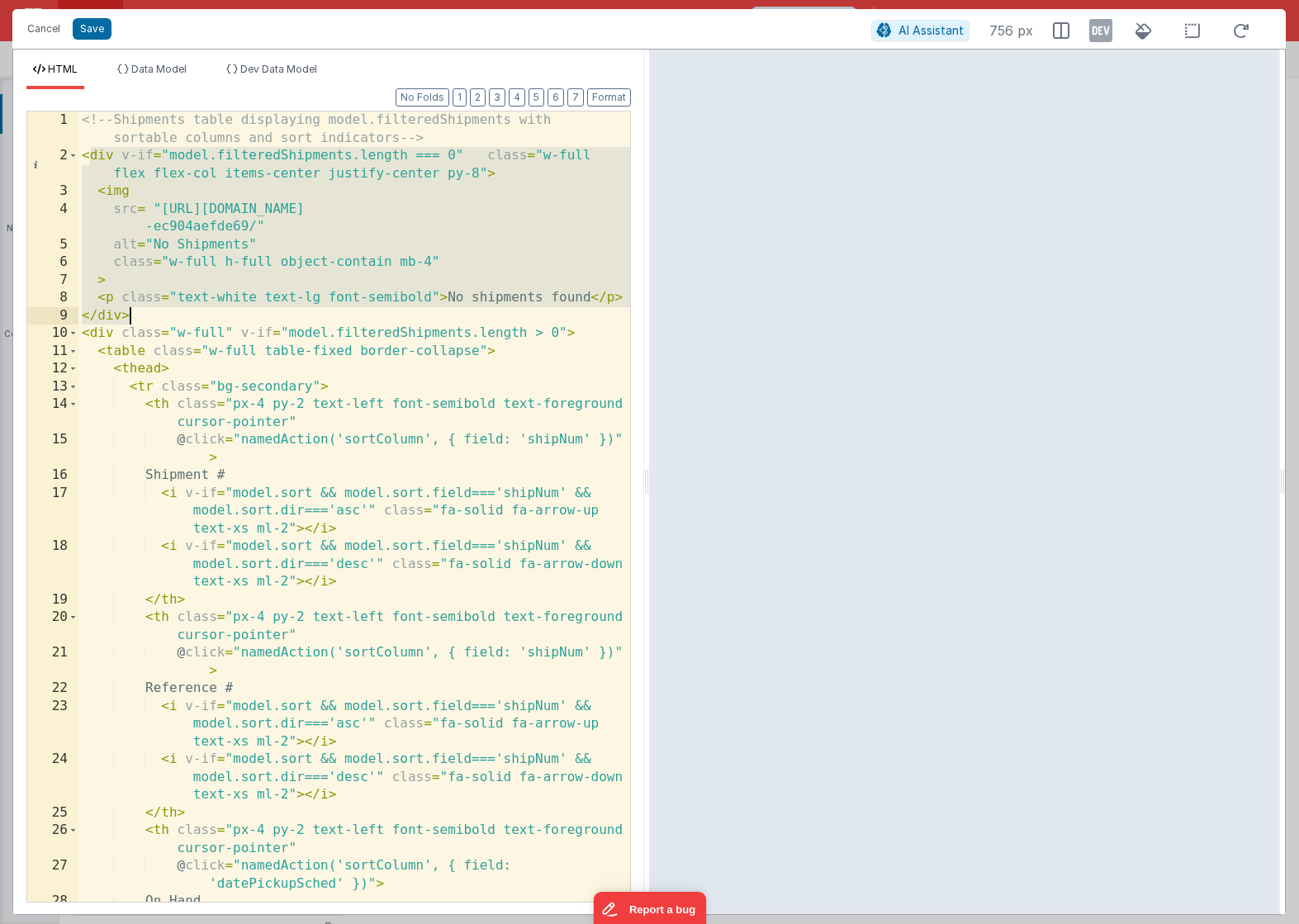
drag, startPoint x: 86, startPoint y: 155, endPoint x: 216, endPoint y: 318, distance: 208.5
click at [216, 318] on div "<!-- Shipments table displaying model.filteredShipments with sortable columns a…" at bounding box center [354, 552] width 552 height 880
click at [142, 308] on div "<!-- Shipments table displaying model.filteredShipments with sortable columns a…" at bounding box center [354, 552] width 552 height 880
drag, startPoint x: 142, startPoint y: 308, endPoint x: 66, endPoint y: 151, distance: 174.4
click at [66, 151] on div "1 2 3 4 5 6 7 8 9 10 11 12 13 14 15 16 17 18 19 20 21 22 23 24 25 26 27 28 29 <…" at bounding box center [328, 507] width 605 height 792
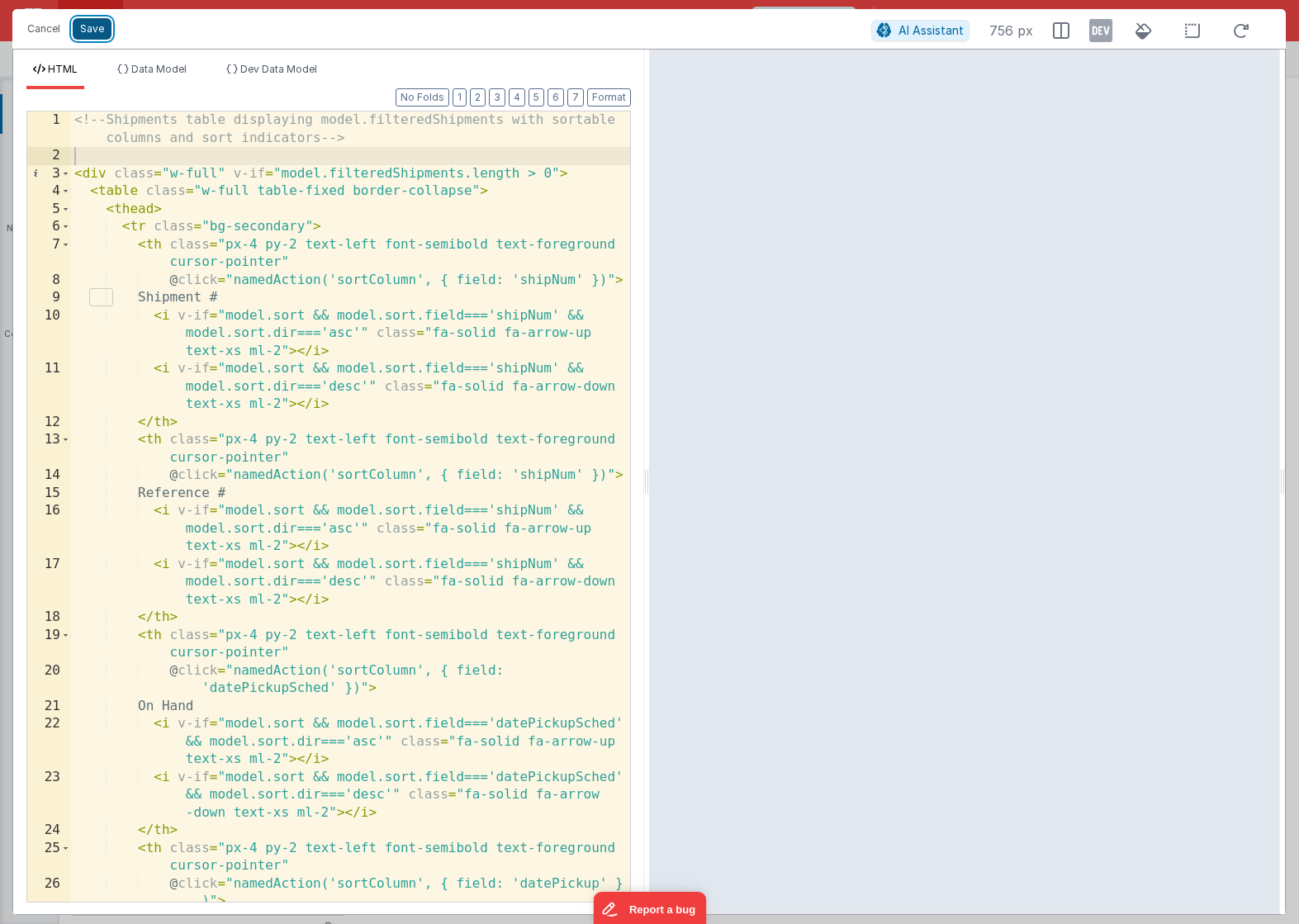
click at [89, 29] on button "Save" at bounding box center [92, 29] width 39 height 22
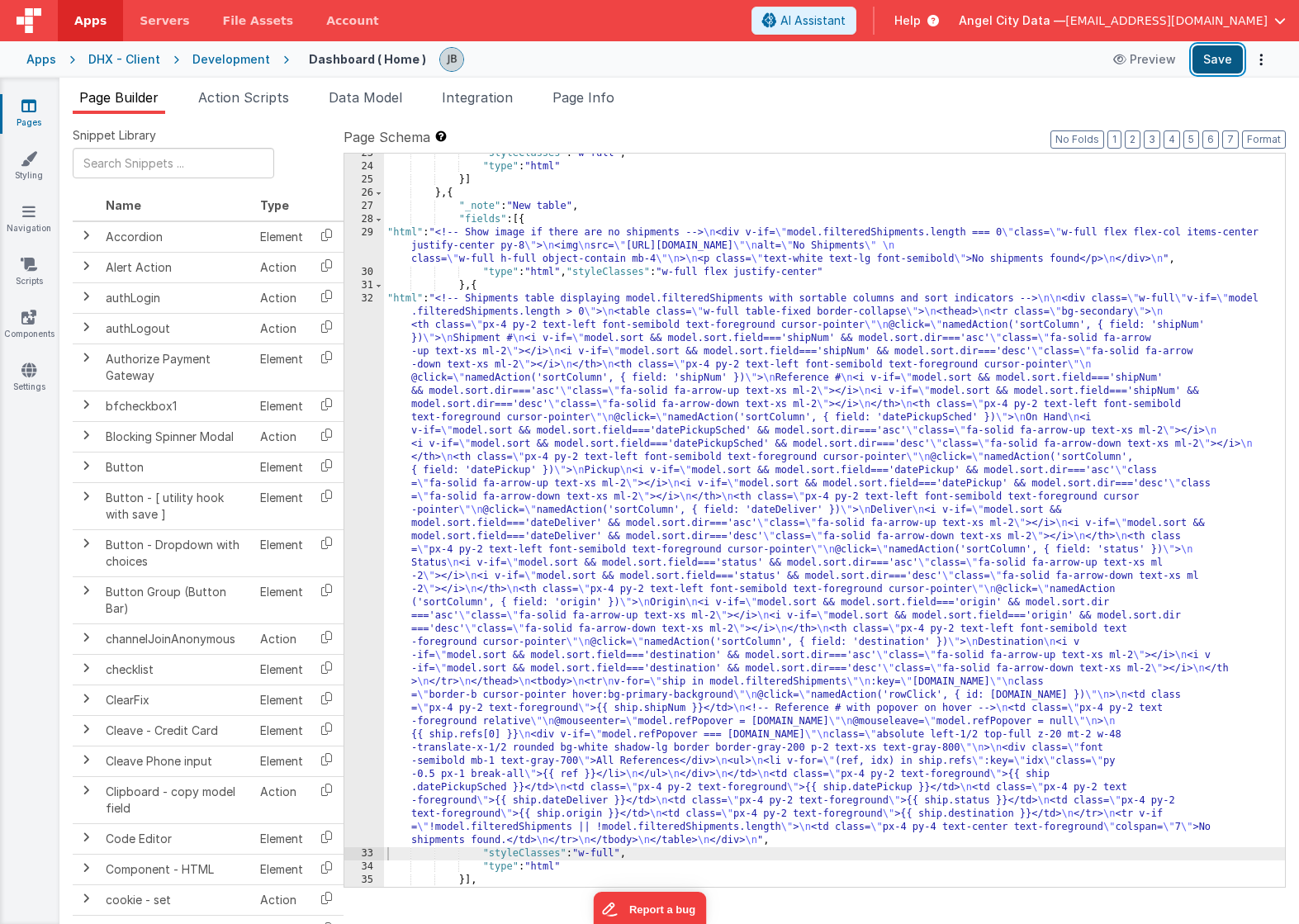
click at [1227, 62] on button "Save" at bounding box center [1217, 60] width 50 height 28
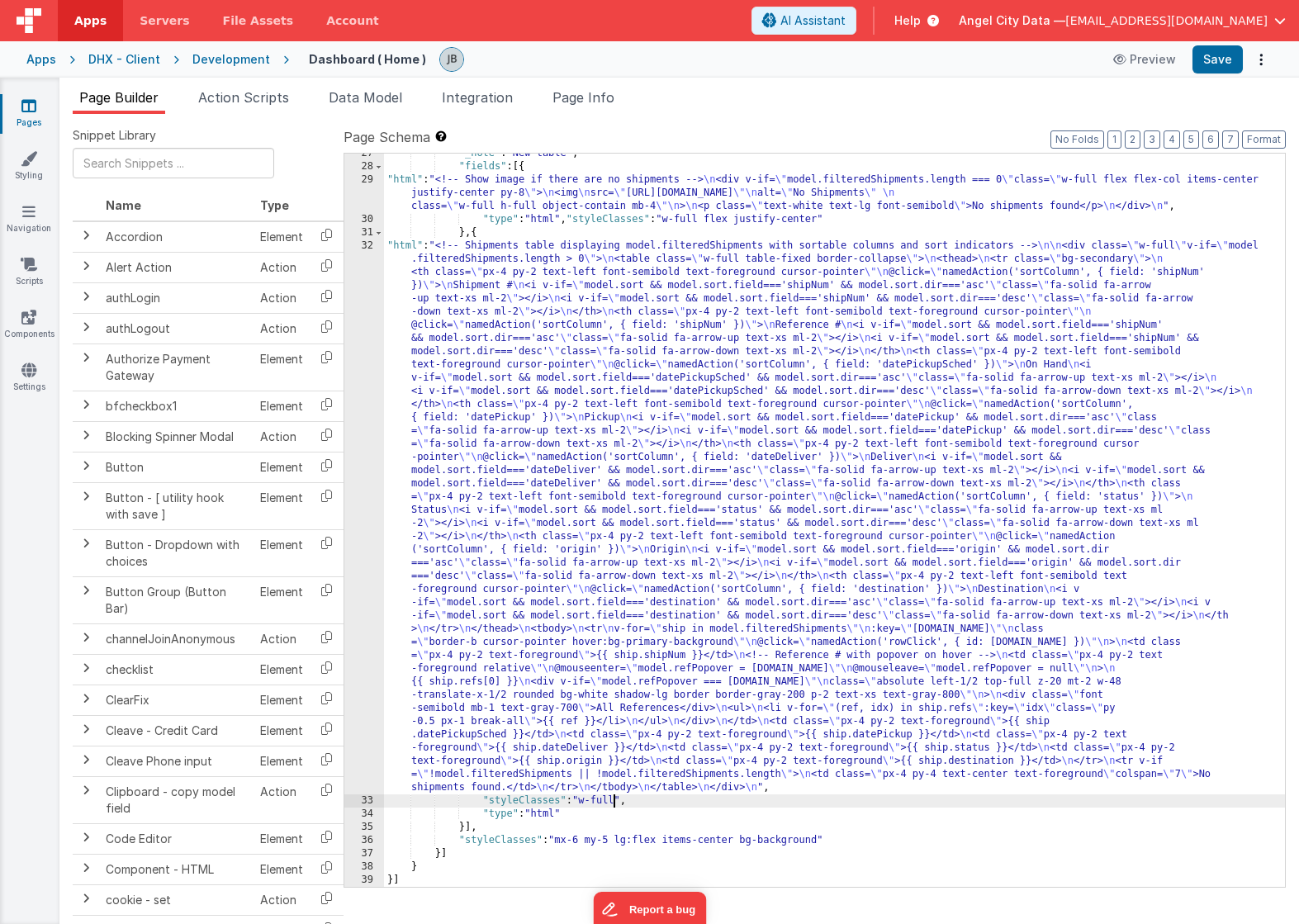
click at [616, 803] on div ""_note" : "New table" , "fields" : [{ "html" : "<!-- Show image if there are no…" at bounding box center [834, 527] width 901 height 760
click at [1204, 65] on button "Save" at bounding box center [1217, 60] width 50 height 28
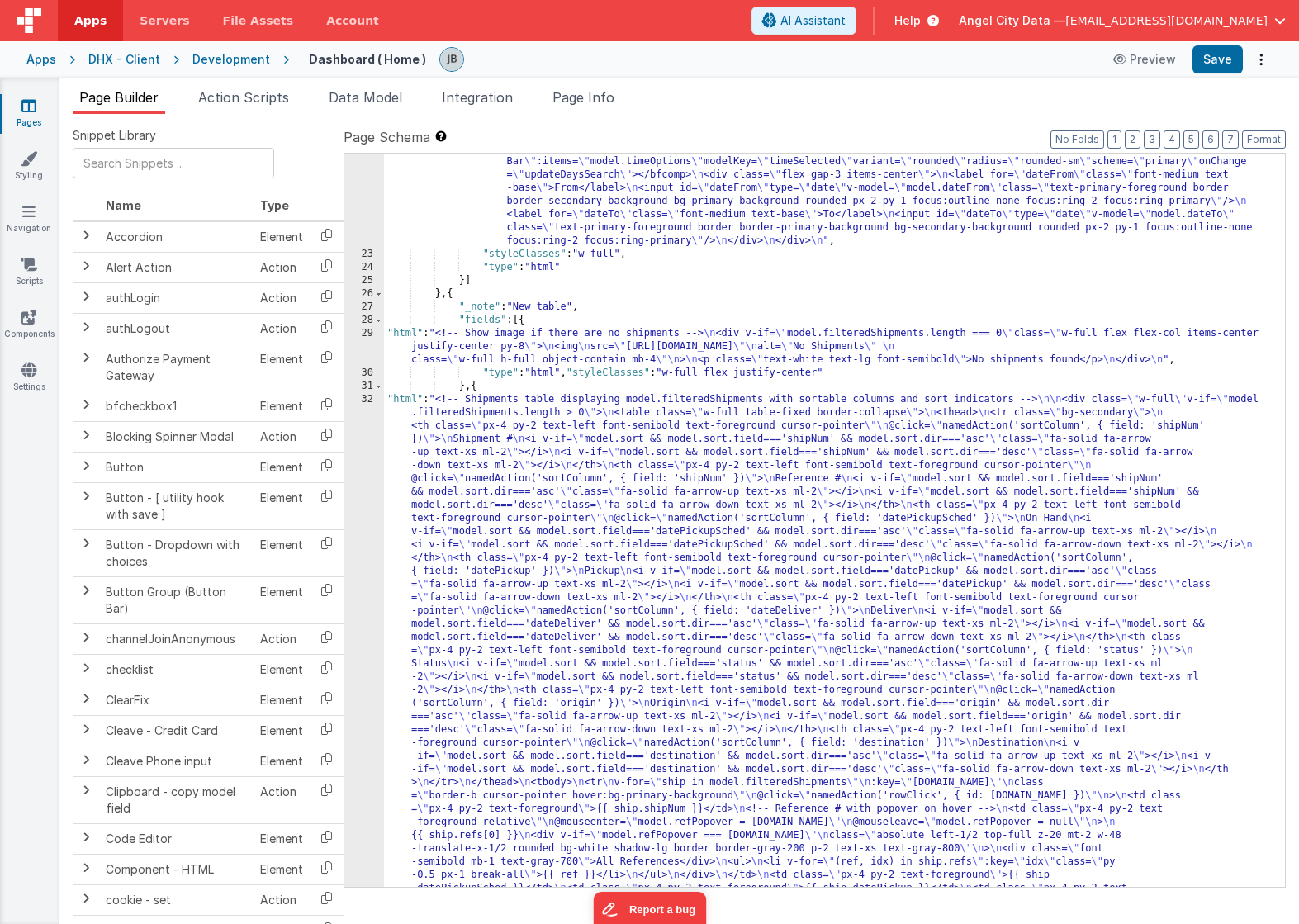
scroll to position [420, 0]
click at [449, 301] on div ""html" : "<!-- Date range input fields: From and To --> \n <div class= \" flex …" at bounding box center [834, 840] width 901 height 1394
click at [367, 356] on div "29" at bounding box center [364, 348] width 40 height 40
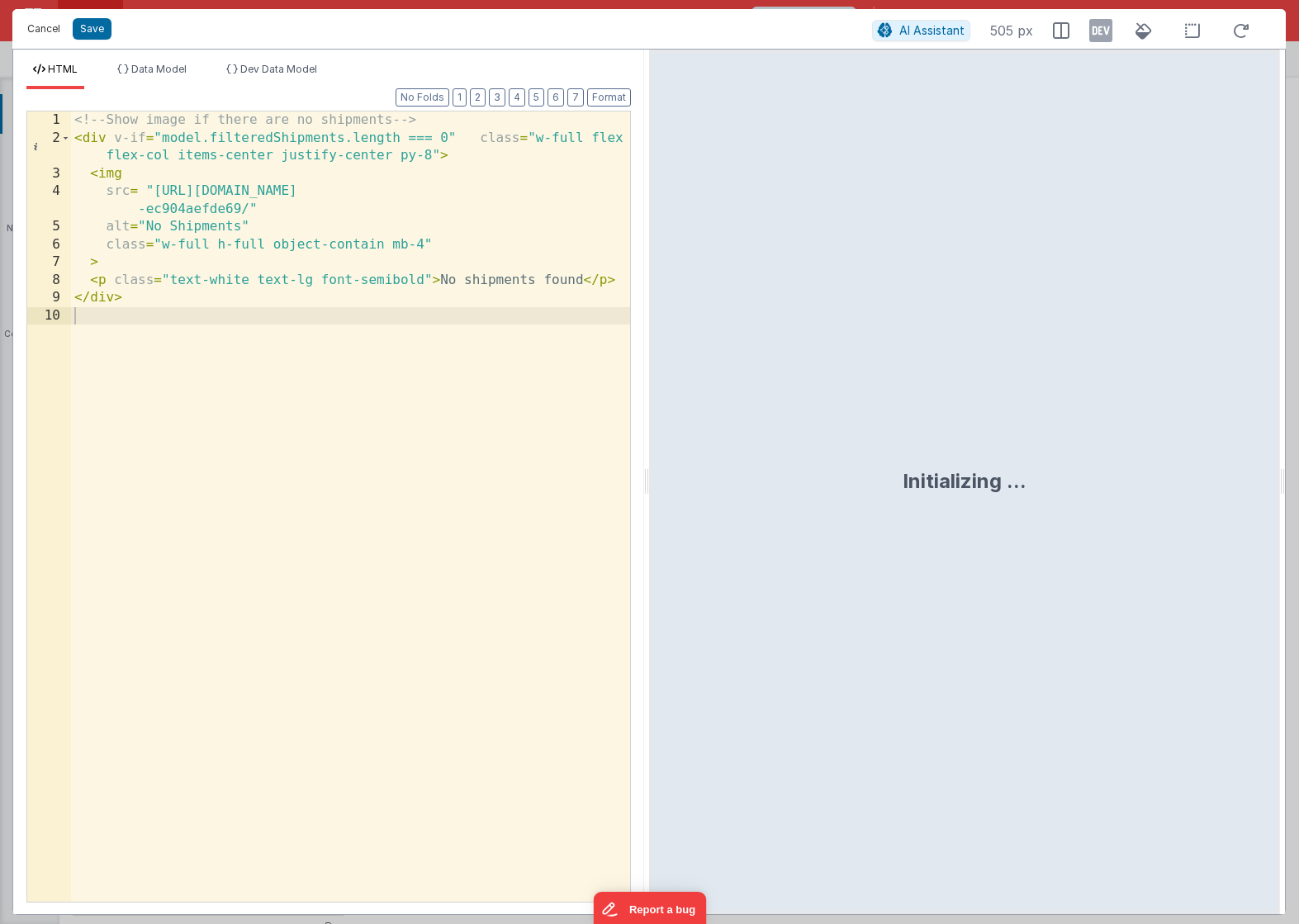
click at [57, 28] on button "Cancel" at bounding box center [44, 28] width 50 height 23
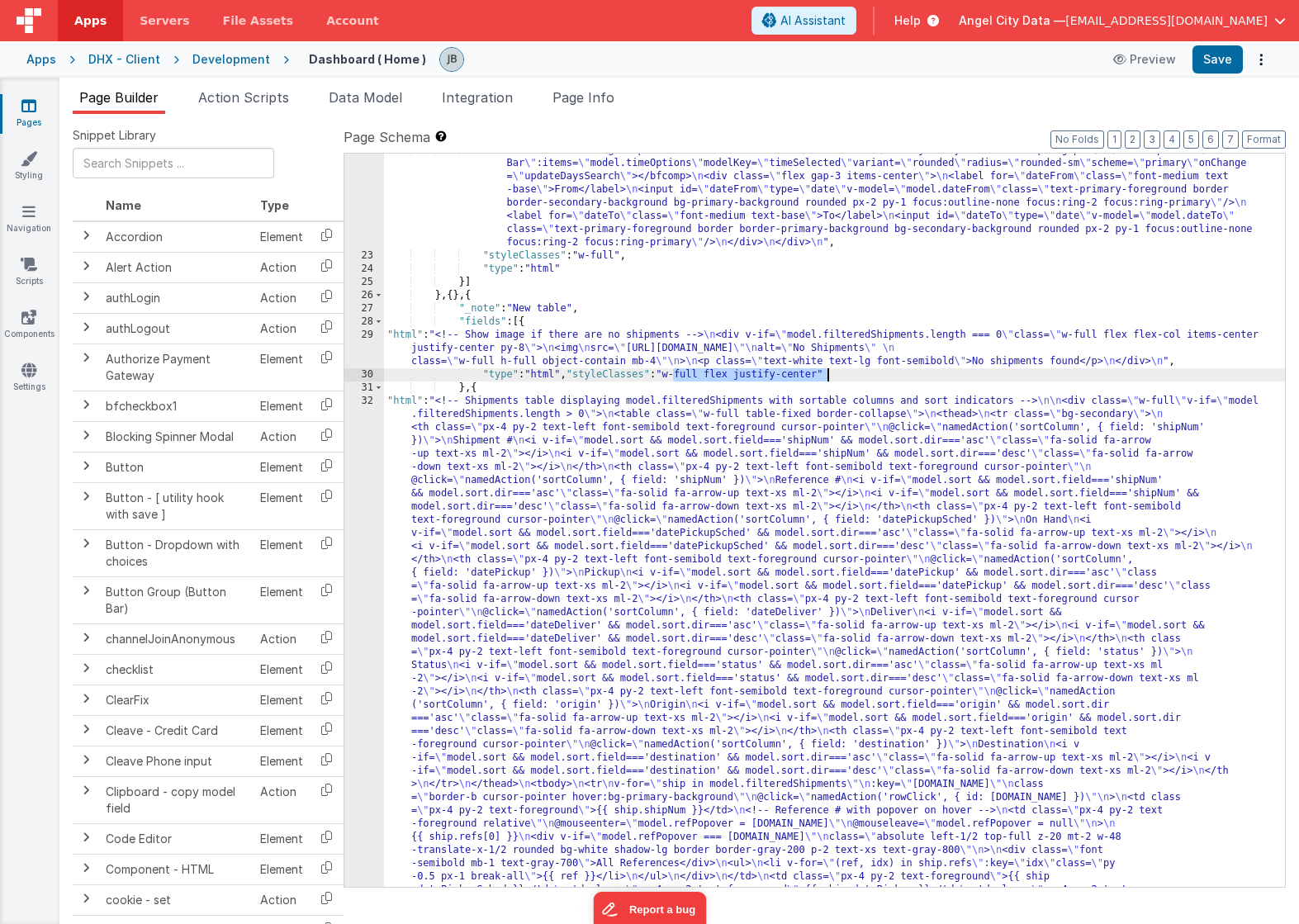
drag, startPoint x: 673, startPoint y: 375, endPoint x: 827, endPoint y: 375, distance: 154.0
click at [827, 375] on div ""html" : "<!-- Date range input fields: From and To --> \n <div class= \" flex …" at bounding box center [834, 840] width 901 height 1394
click at [1219, 57] on button "Save" at bounding box center [1217, 60] width 50 height 28
click at [371, 348] on div "29" at bounding box center [364, 348] width 40 height 40
click at [374, 345] on div "29" at bounding box center [364, 348] width 40 height 40
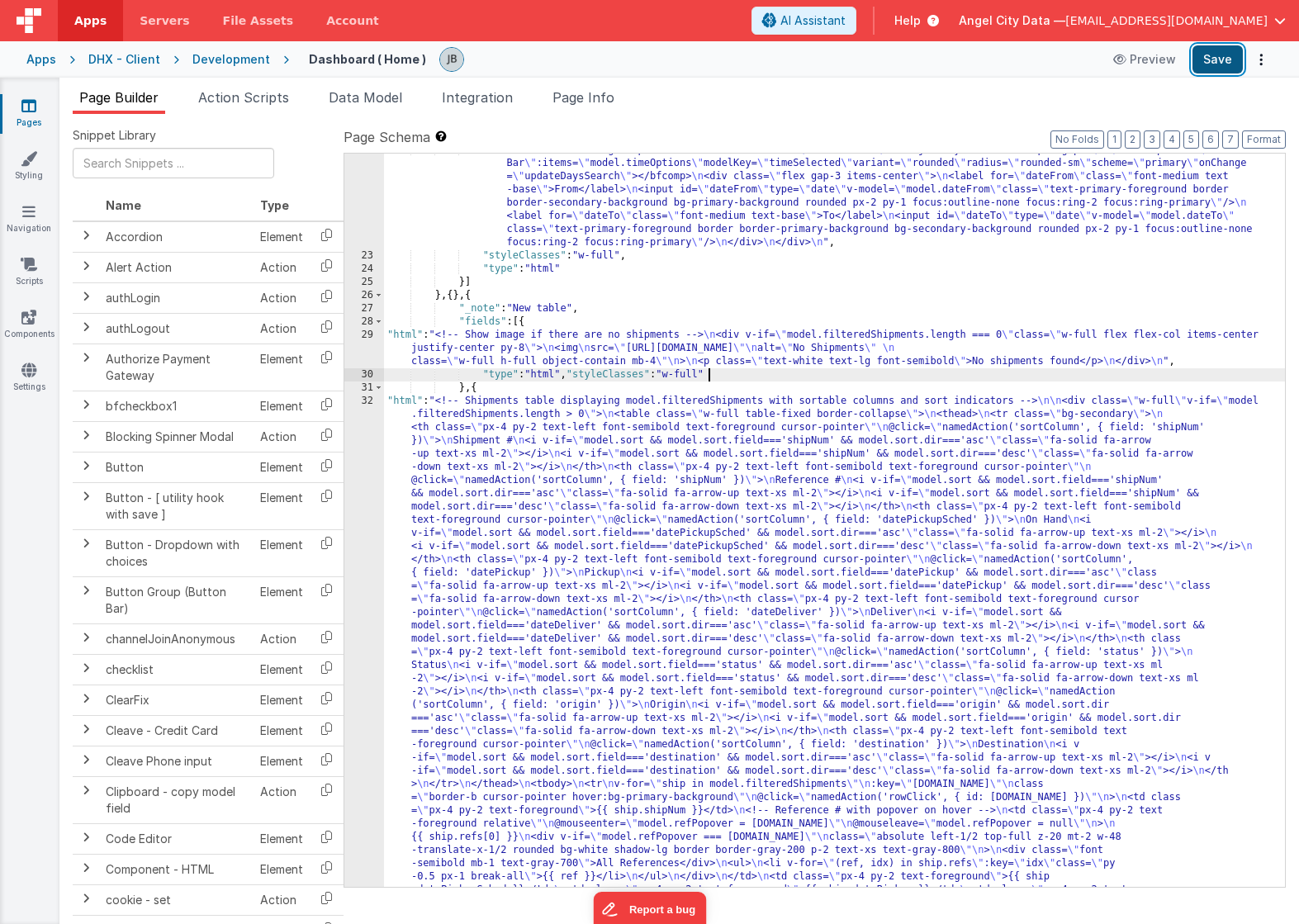
click at [1224, 58] on button "Save" at bounding box center [1217, 60] width 50 height 28
drag, startPoint x: 707, startPoint y: 376, endPoint x: 673, endPoint y: 376, distance: 34.0
click at [673, 376] on div ""html" : "<!-- Date range input fields: From and To --> \n <div class= \" flex …" at bounding box center [834, 840] width 901 height 1394
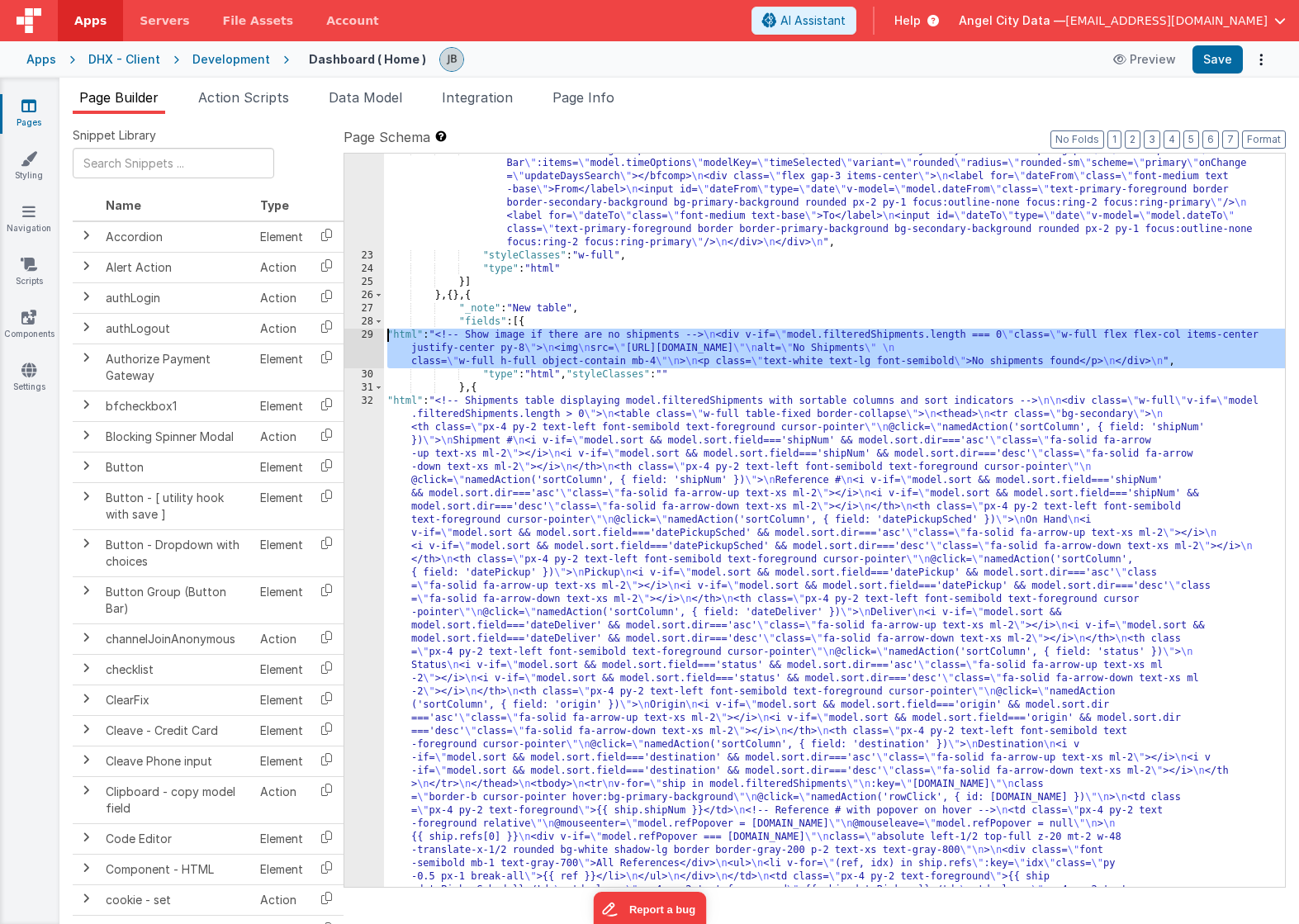
click at [362, 338] on div "29" at bounding box center [364, 348] width 40 height 40
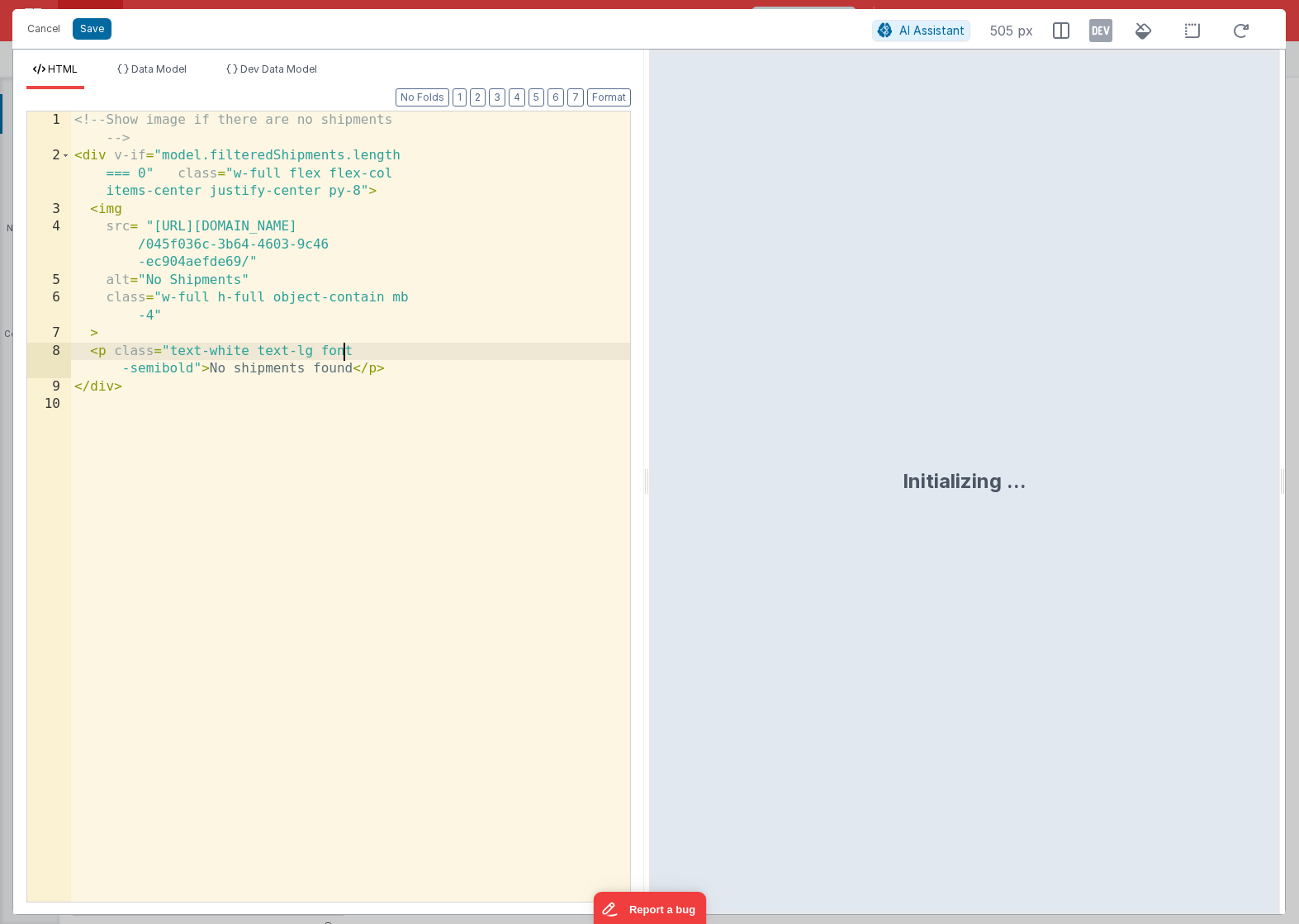
click at [370, 343] on div "<!-- Show image if there are no shipments --> < div v-if = "model.filteredShipm…" at bounding box center [350, 534] width 559 height 844
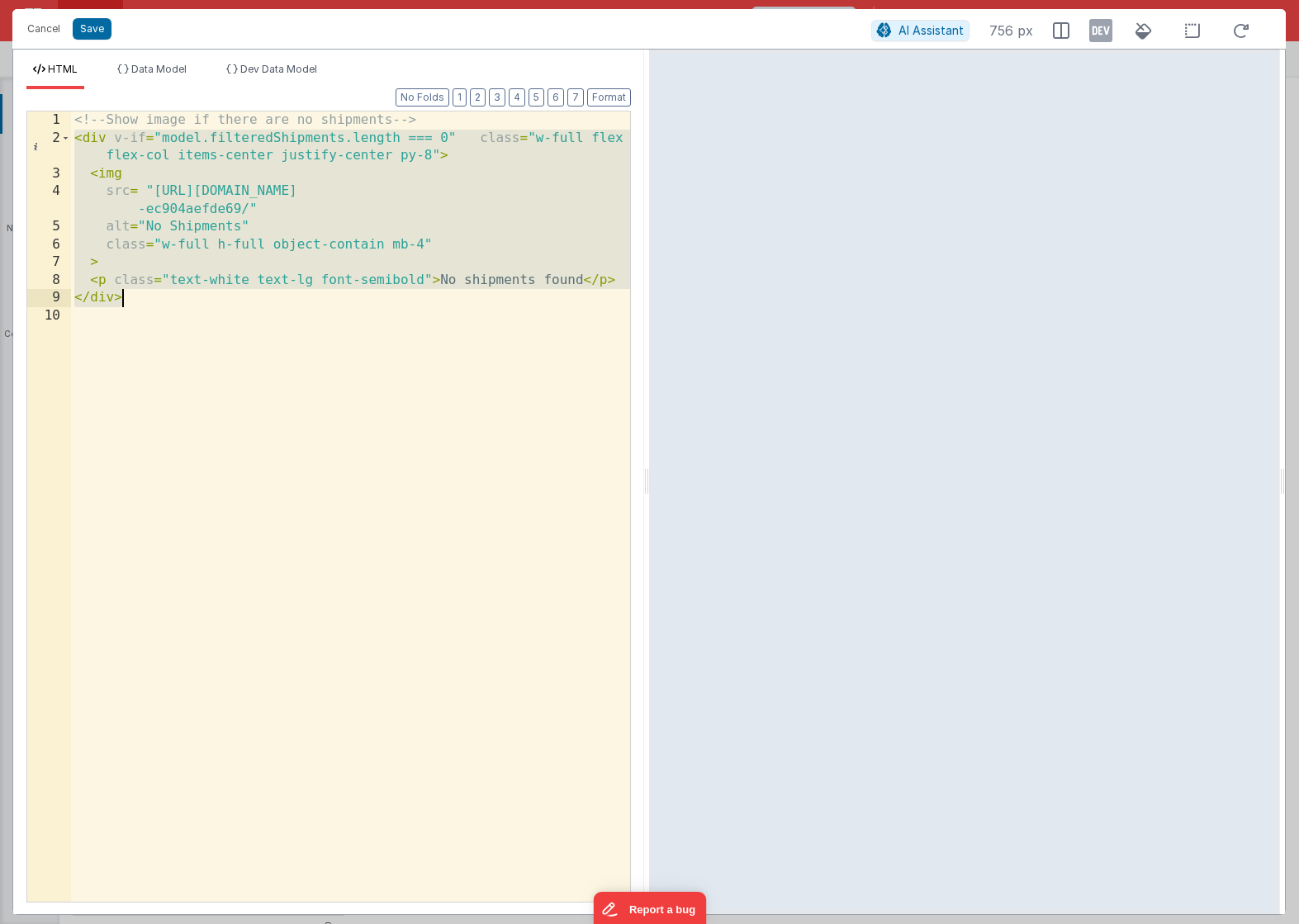
drag, startPoint x: 75, startPoint y: 138, endPoint x: 167, endPoint y: 300, distance: 186.3
click at [167, 300] on div "<!-- Show image if there are no shipments --> < div v-if = "model.filteredShipm…" at bounding box center [350, 525] width 559 height 826
click at [55, 40] on button "Cancel" at bounding box center [44, 28] width 50 height 23
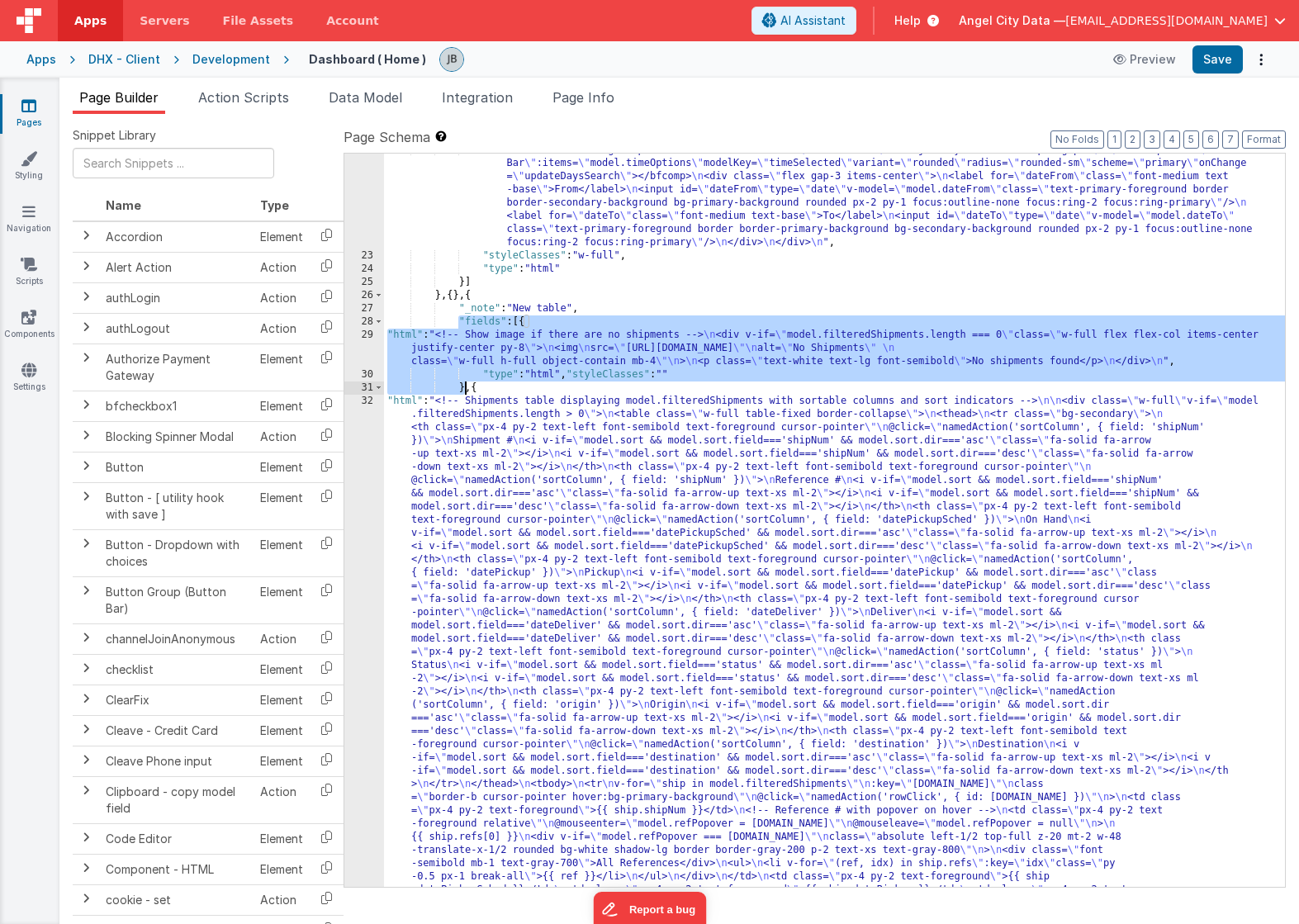
drag, startPoint x: 456, startPoint y: 320, endPoint x: 463, endPoint y: 389, distance: 69.4
click at [463, 389] on div ""html" : "<!-- Date range input fields: From and To --> \n <div class= \" flex …" at bounding box center [834, 840] width 901 height 1394
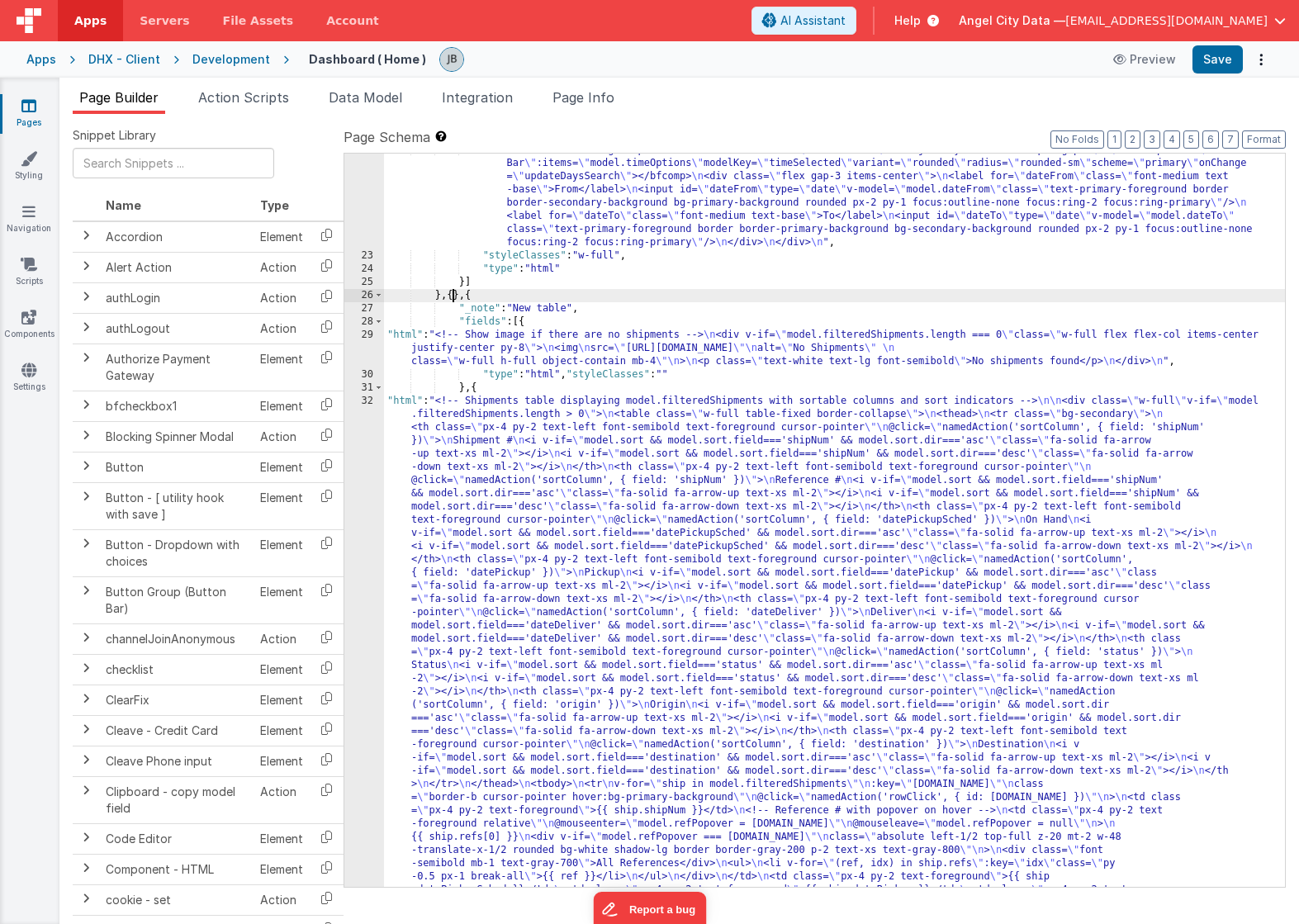
click at [452, 297] on div ""html" : "<!-- Date range input fields: From and To --> \n <div class= \" flex …" at bounding box center [834, 840] width 901 height 1394
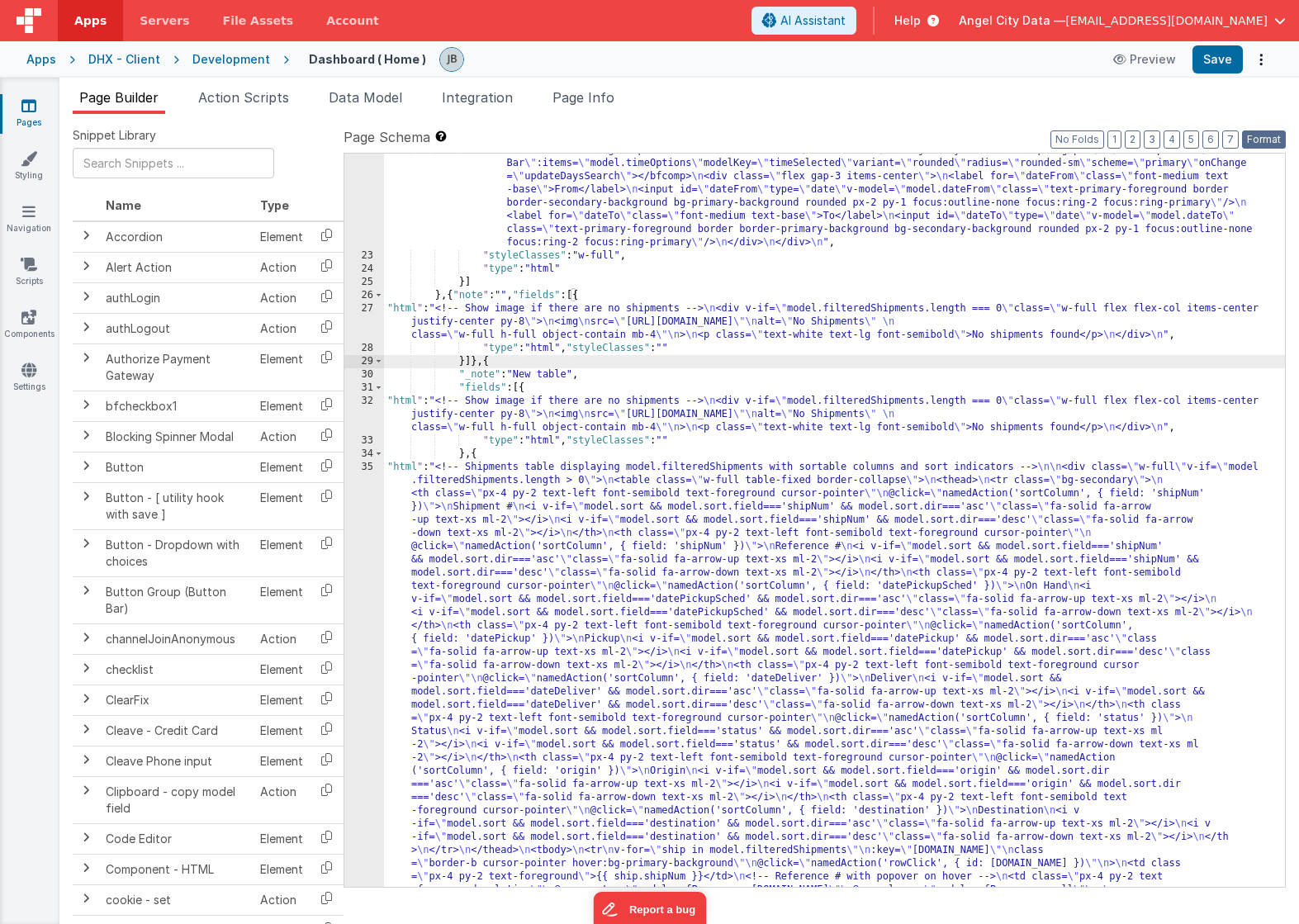
click at [1259, 139] on button "Format" at bounding box center [1264, 140] width 44 height 18
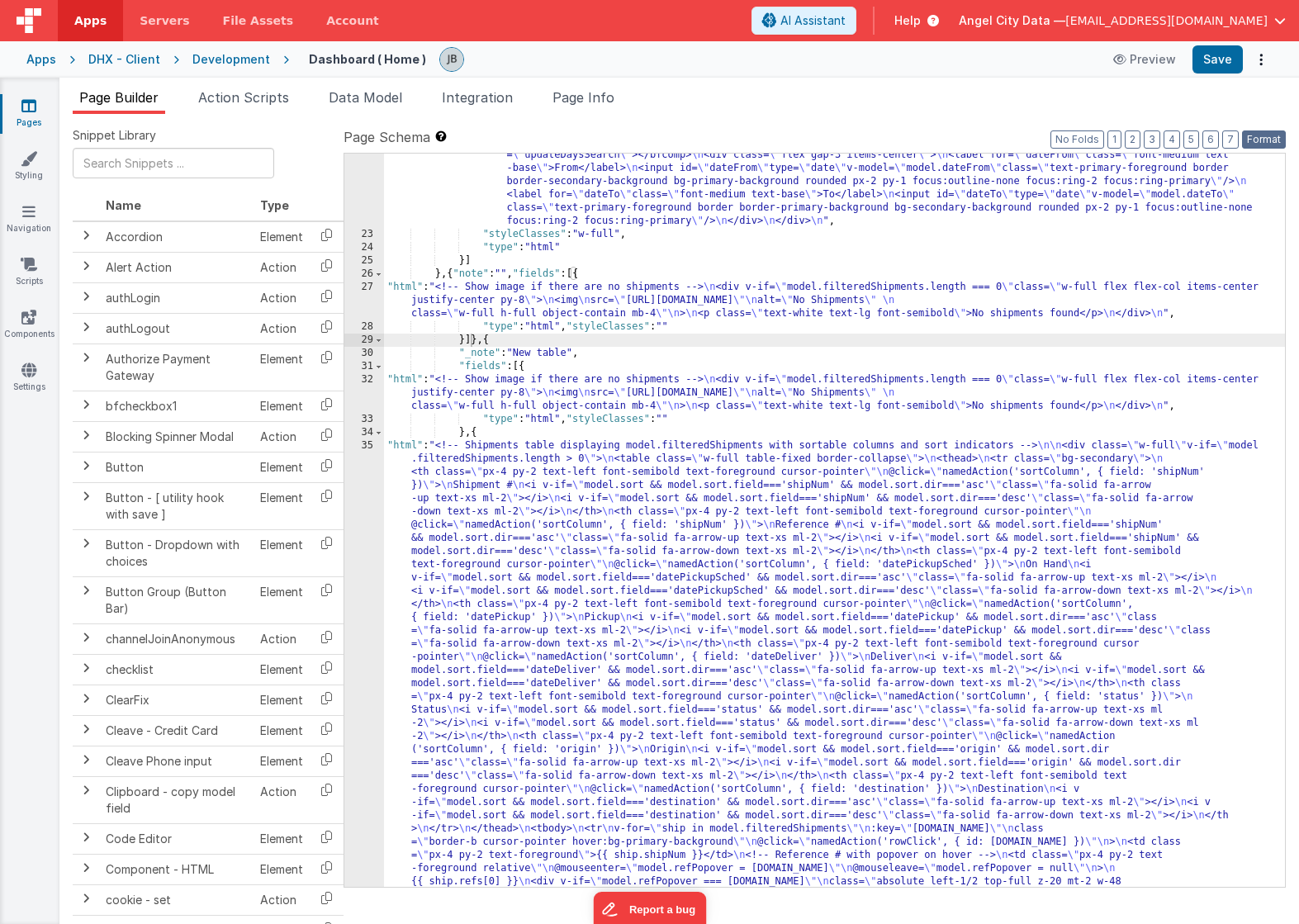
scroll to position [466, 0]
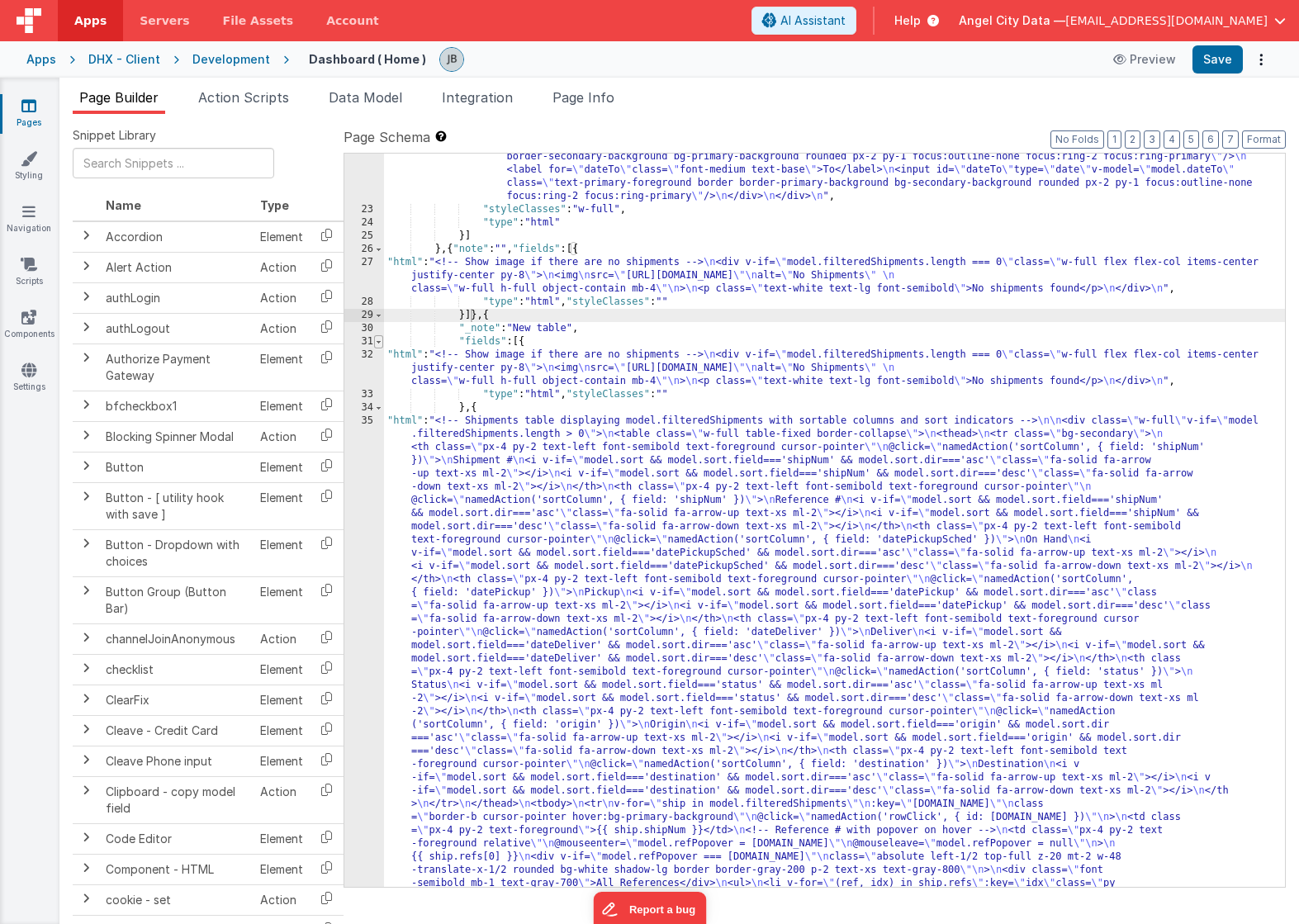
click at [377, 342] on span at bounding box center [378, 341] width 9 height 13
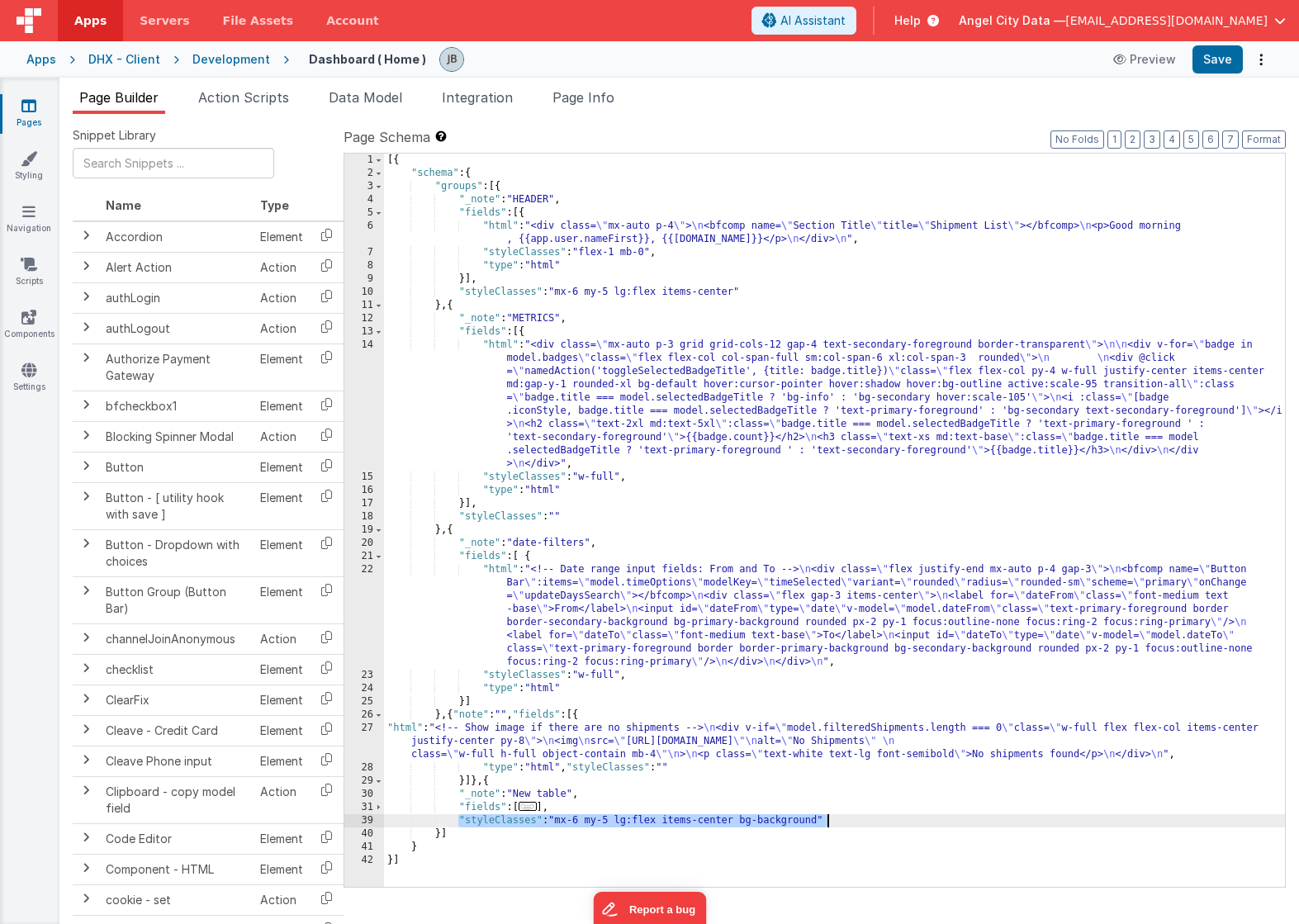
drag, startPoint x: 459, startPoint y: 817, endPoint x: 845, endPoint y: 817, distance: 386.0
click at [845, 817] on div "[{ "schema" : { "groups" : [{ "_note" : "HEADER" , "fields" : [{ "html" : "<div…" at bounding box center [834, 534] width 901 height 760
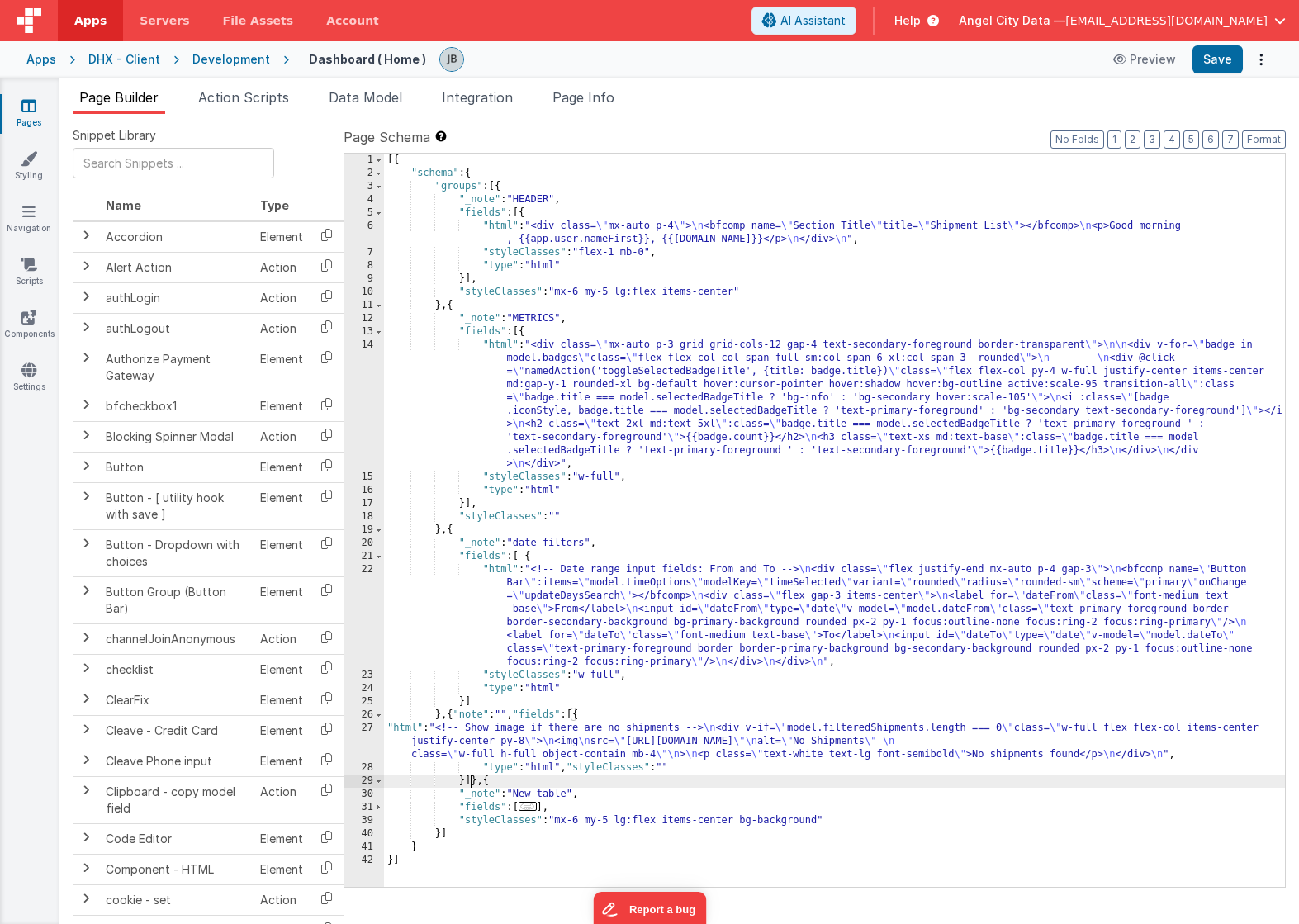
click at [470, 783] on div "[{ "schema" : { "groups" : [{ "_note" : "HEADER" , "fields" : [{ "html" : "<div…" at bounding box center [834, 534] width 901 height 760
click at [378, 716] on span at bounding box center [378, 714] width 9 height 13
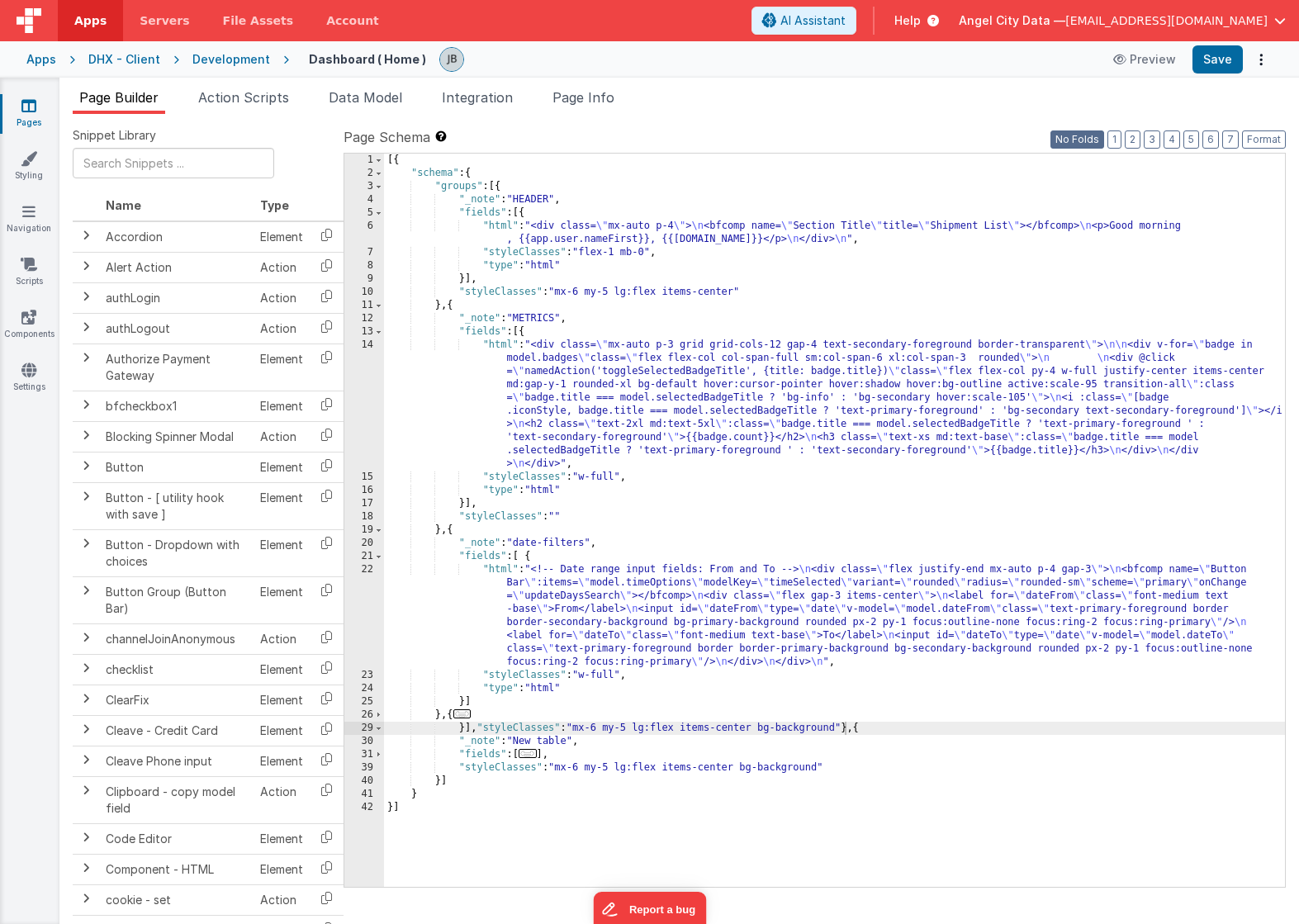
click at [1070, 138] on button "No Folds" at bounding box center [1078, 140] width 54 height 18
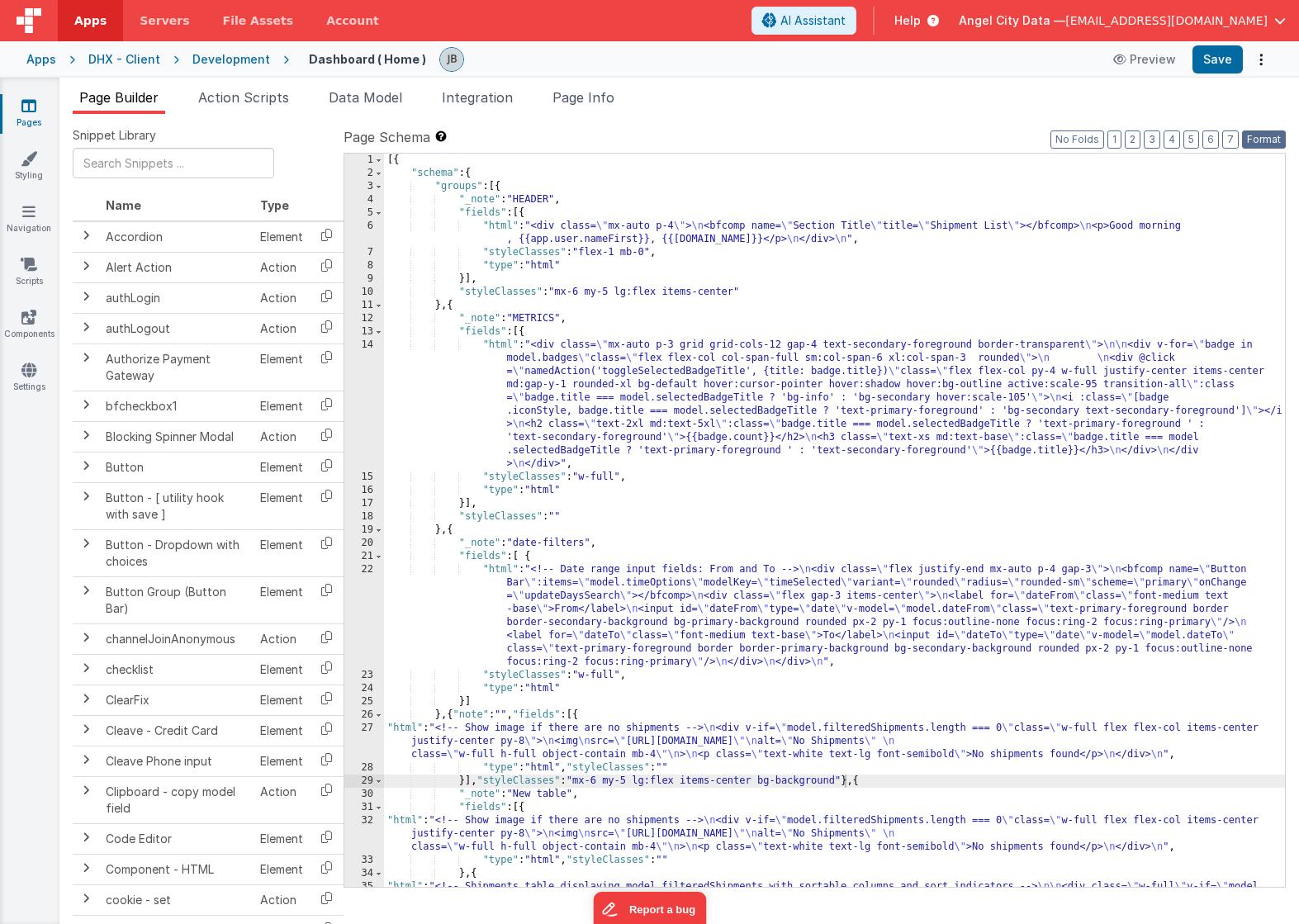
click at [1266, 141] on button "Format" at bounding box center [1264, 140] width 44 height 18
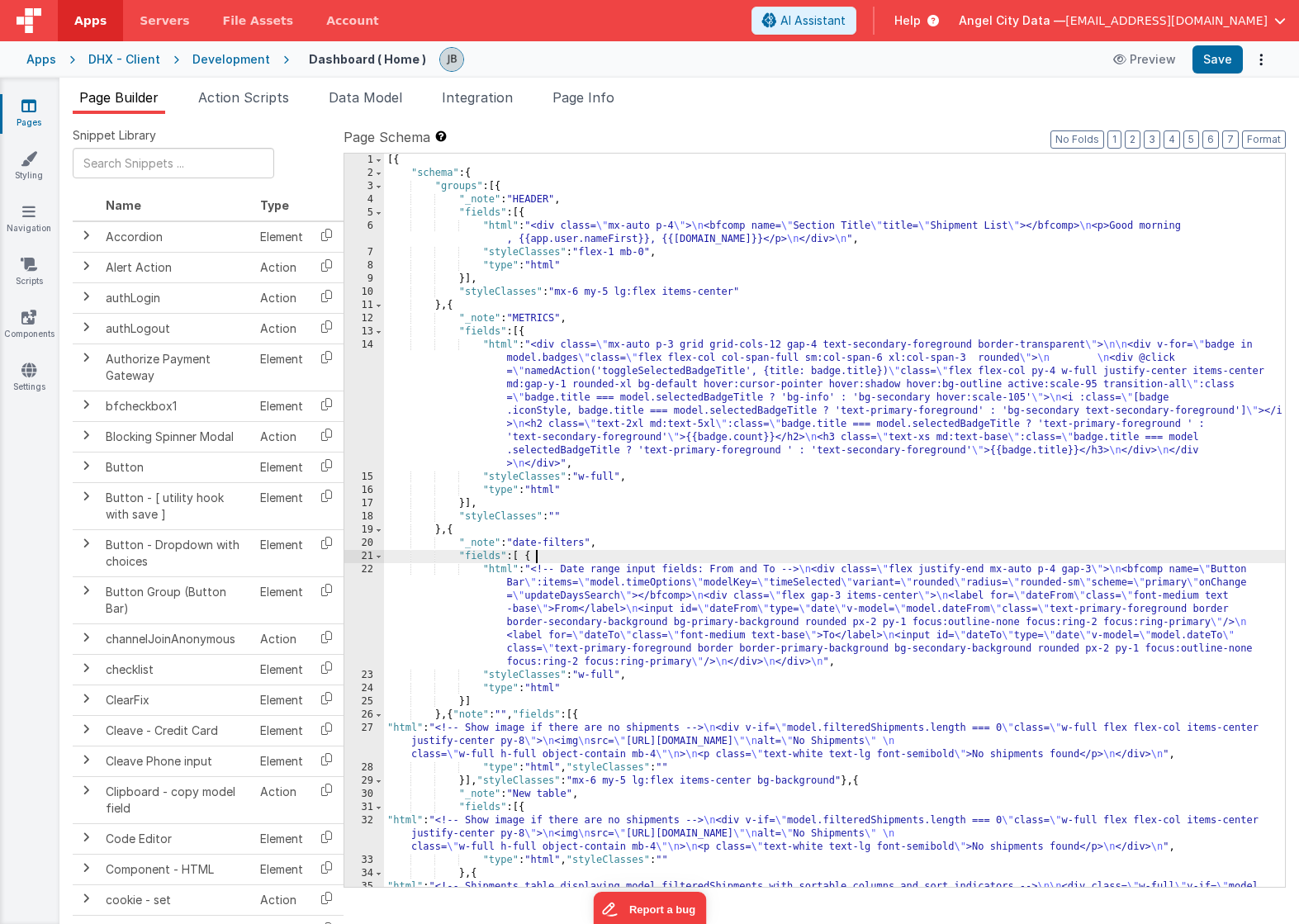
click at [717, 554] on div "[{ "schema" : { "groups" : [{ "_note" : "HEADER" , "fields" : [{ "html" : "<div…" at bounding box center [834, 804] width 901 height 1302
click at [1217, 52] on button "Save" at bounding box center [1217, 60] width 50 height 28
click at [616, 675] on div "[{ "schema" : { "groups" : [{ "_note" : "HEADER" , "fields" : [{ "html" : "<div…" at bounding box center [834, 804] width 901 height 1302
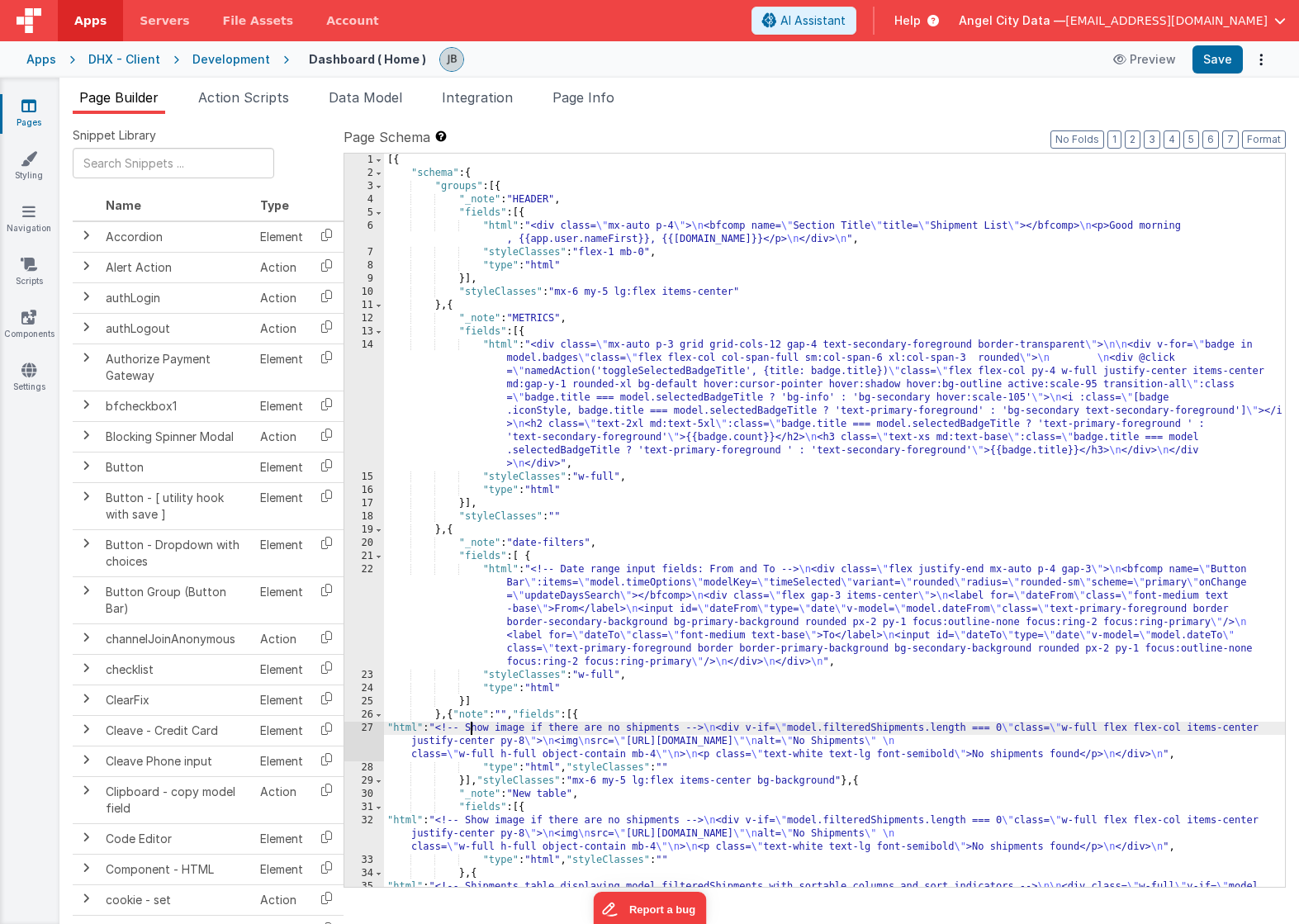
click at [470, 725] on div "[{ "schema" : { "groups" : [{ "_note" : "HEADER" , "fields" : [{ "html" : "<div…" at bounding box center [834, 804] width 901 height 1302
click at [380, 718] on span at bounding box center [378, 714] width 9 height 13
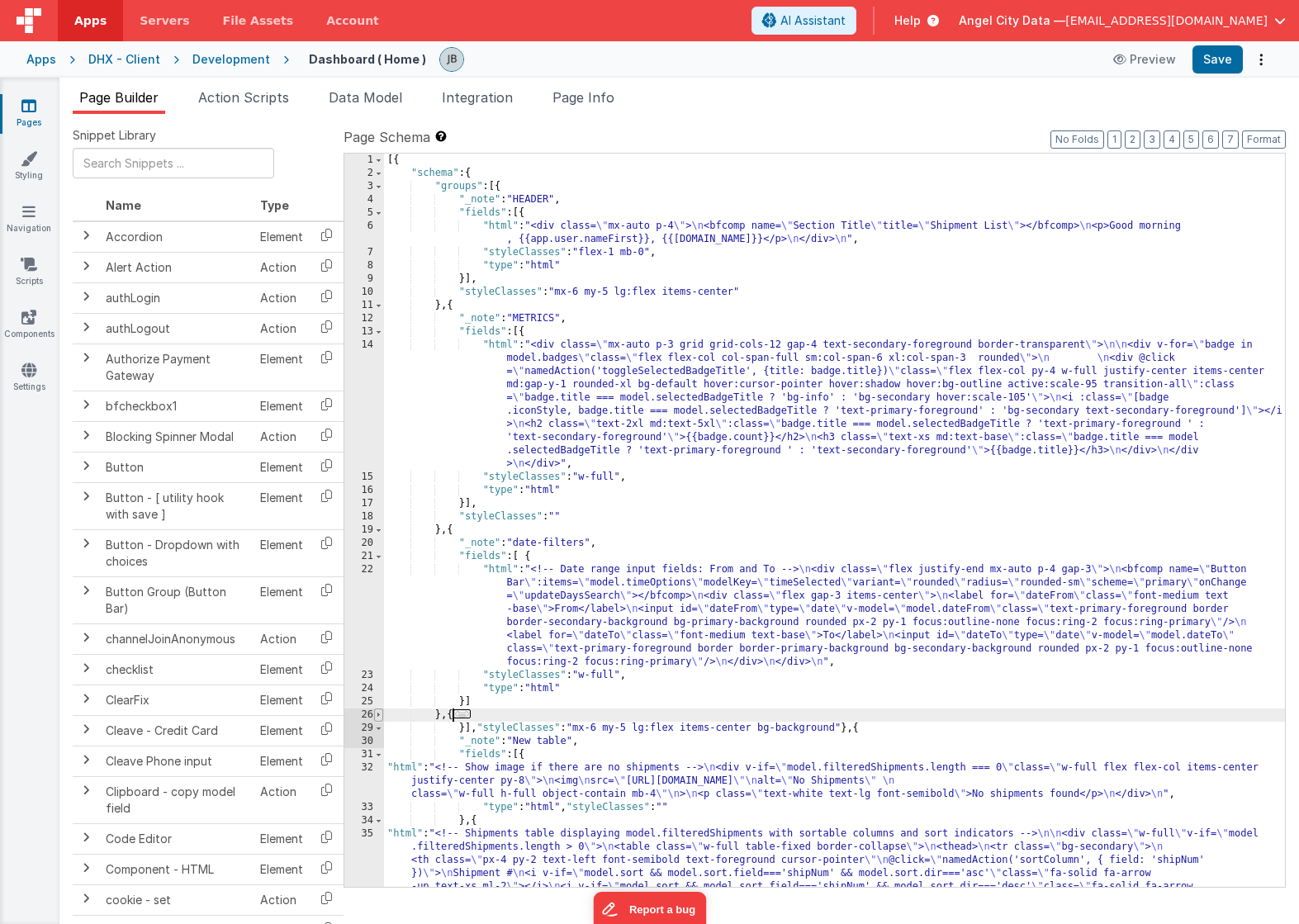
click at [380, 718] on span at bounding box center [378, 714] width 9 height 13
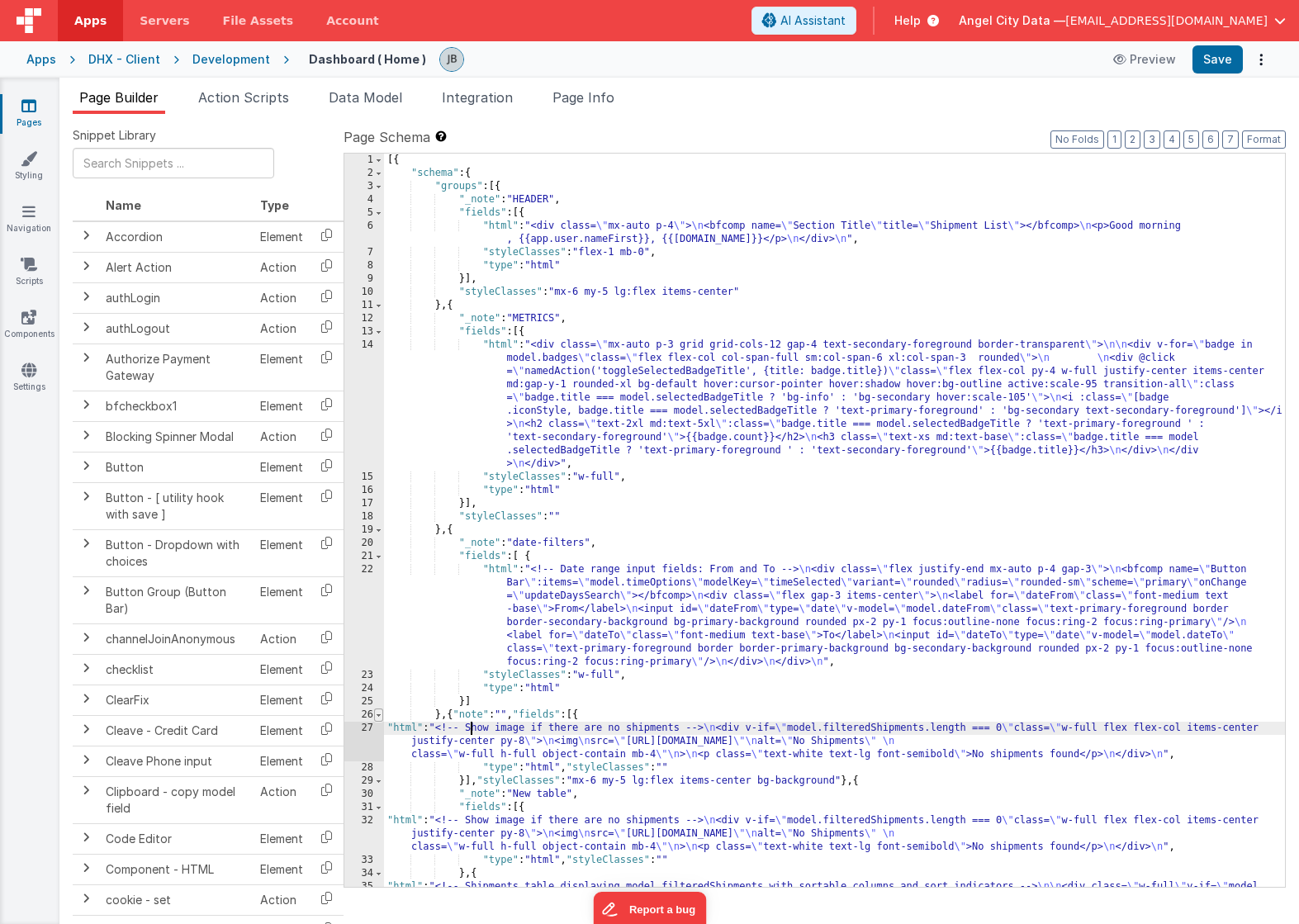
click at [380, 718] on span at bounding box center [378, 714] width 9 height 13
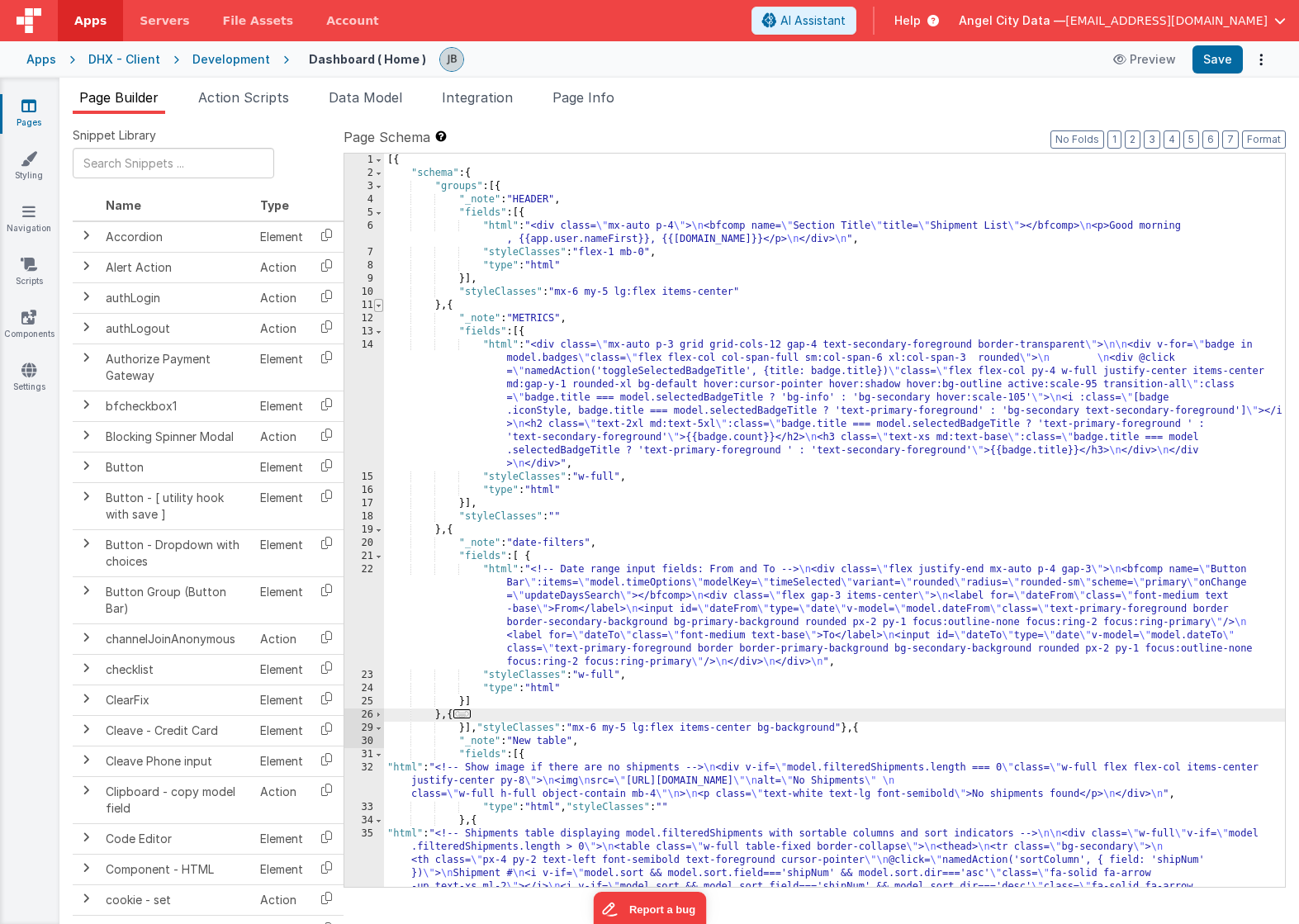
click at [377, 308] on span at bounding box center [378, 305] width 9 height 13
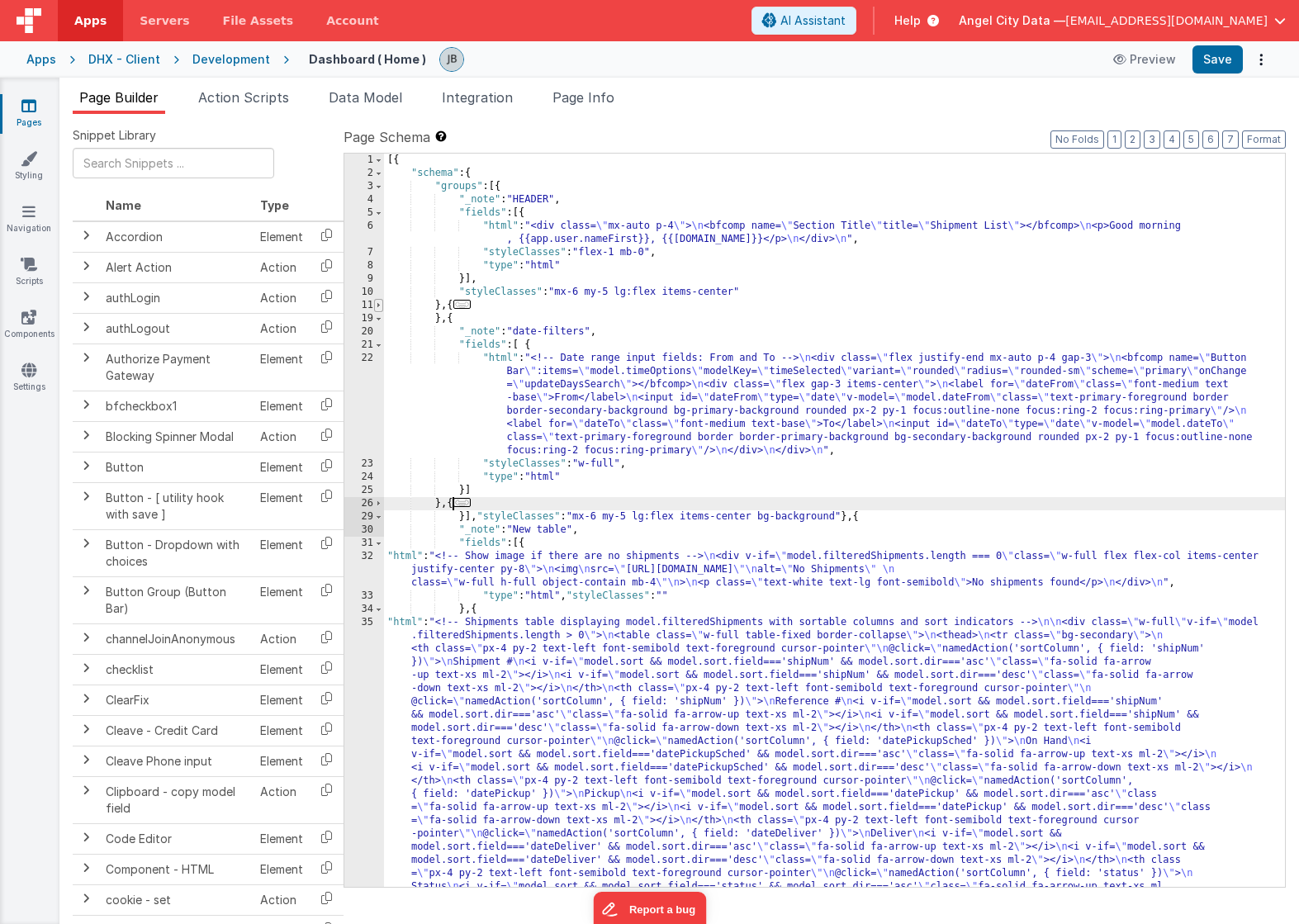
scroll to position [376, 0]
click at [380, 321] on span at bounding box center [378, 318] width 9 height 13
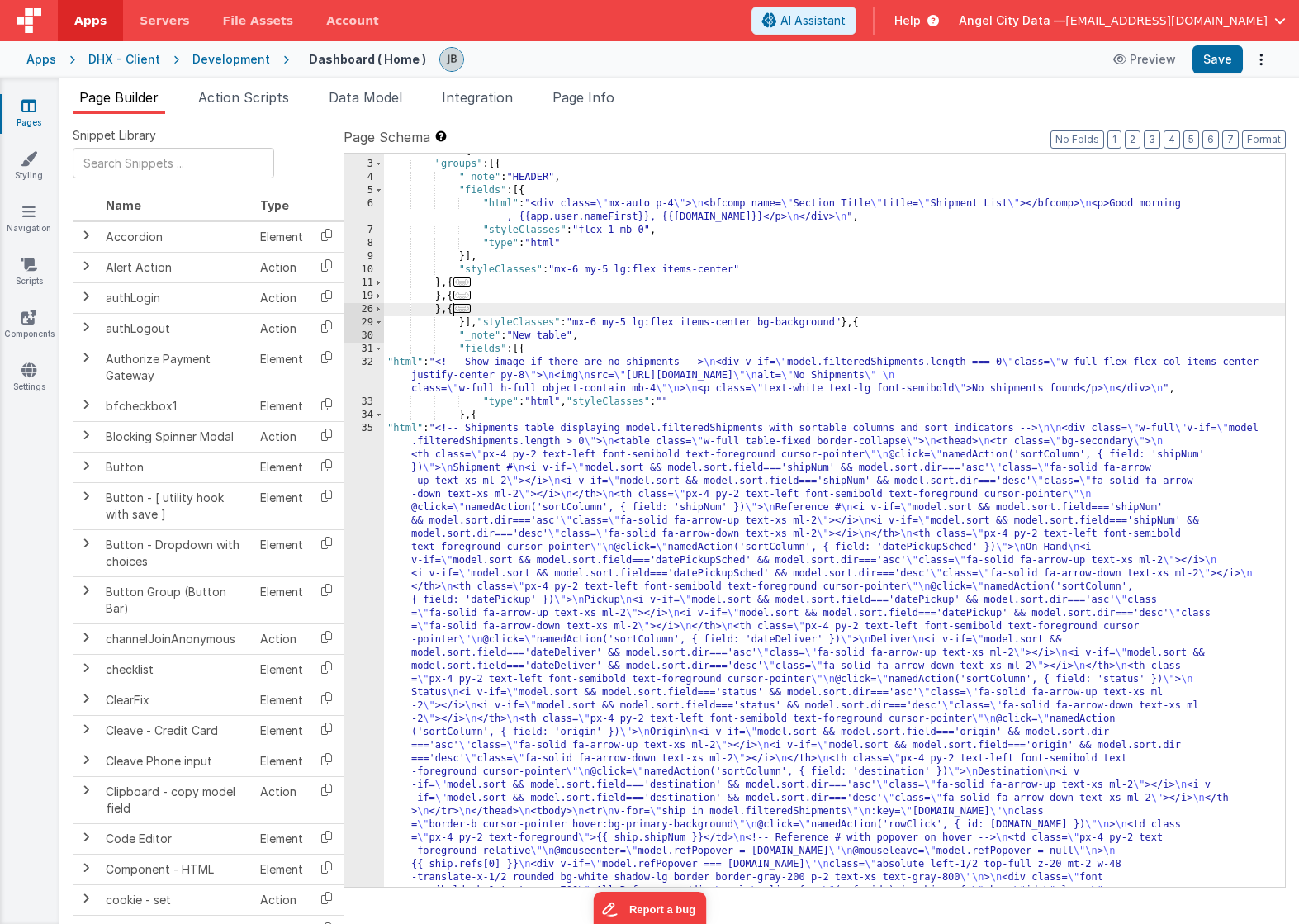
scroll to position [0, 0]
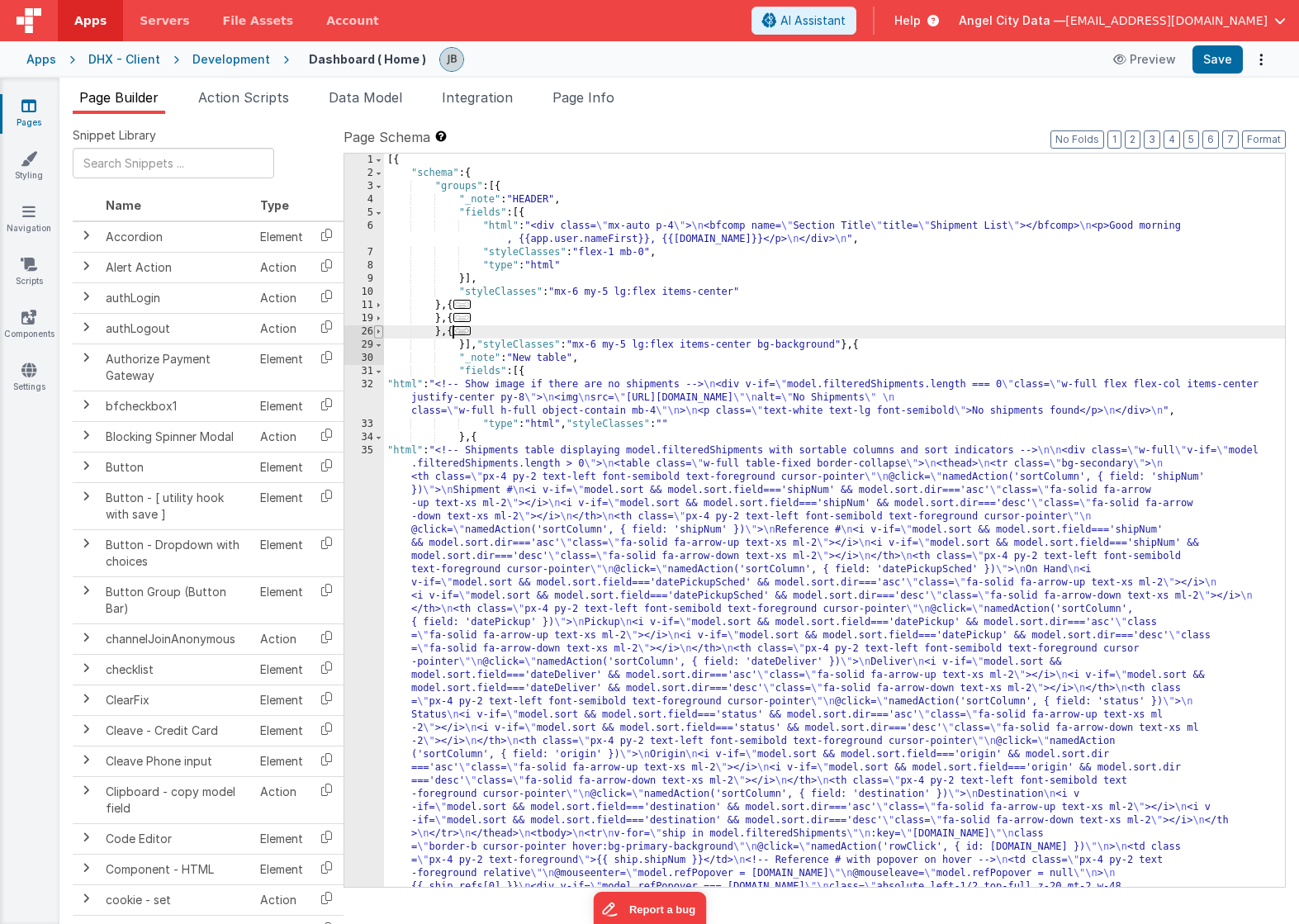
click at [382, 331] on span at bounding box center [378, 331] width 9 height 13
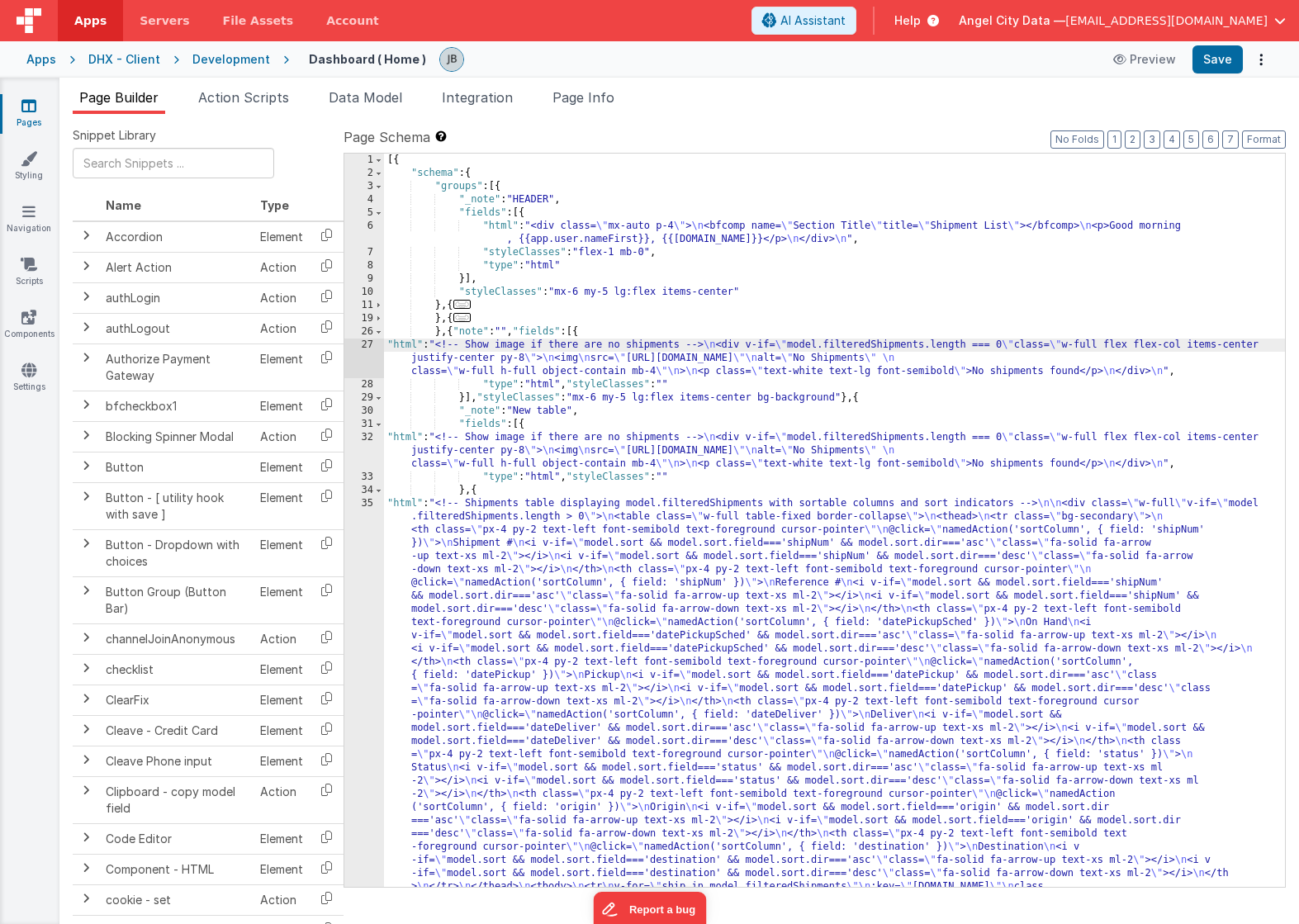
click at [453, 332] on div "[{ "schema" : { "groups" : [{ "_note" : "HEADER" , "fields" : [{ "html" : "<div…" at bounding box center [834, 804] width 901 height 1302
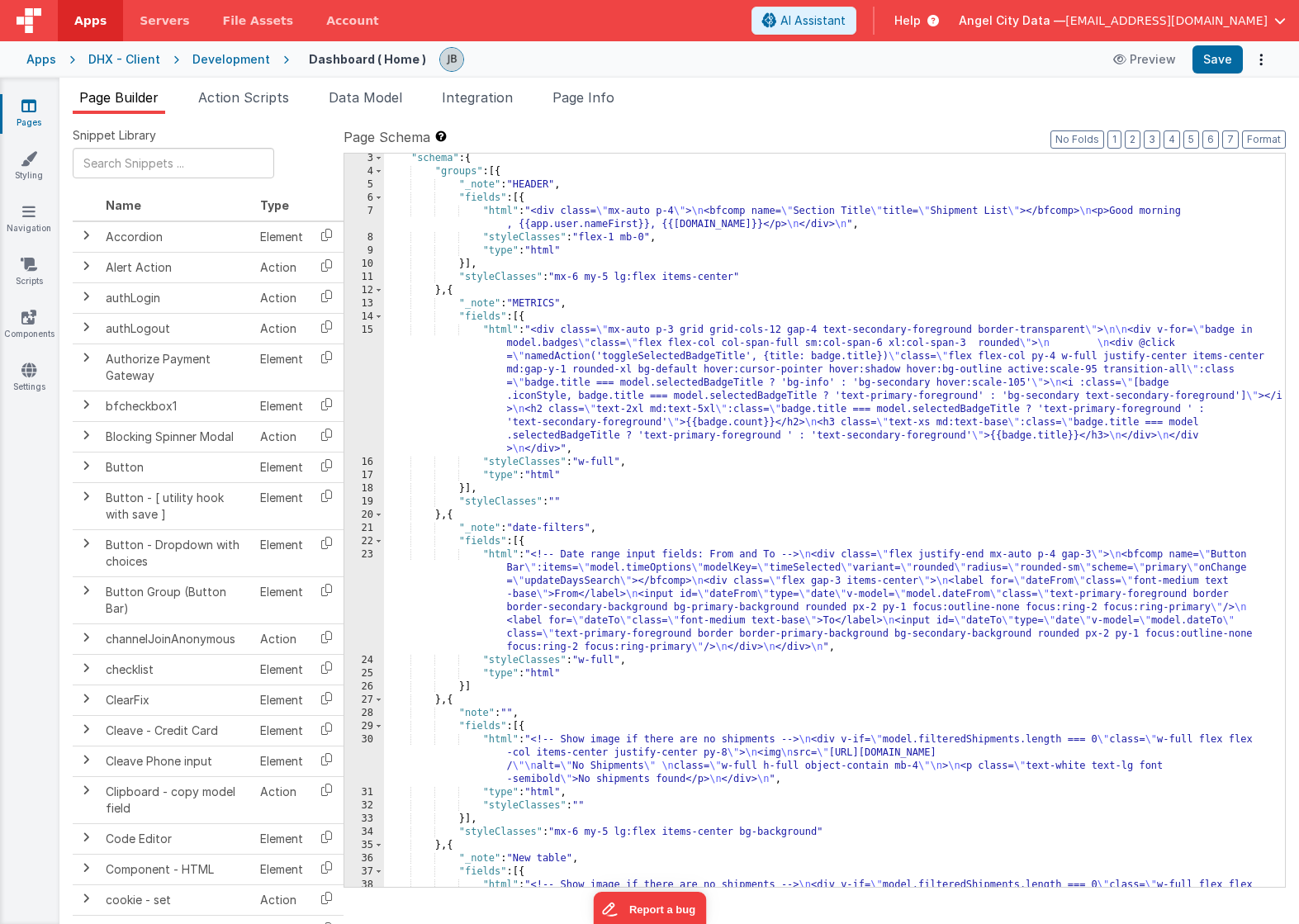
scroll to position [78, 0]
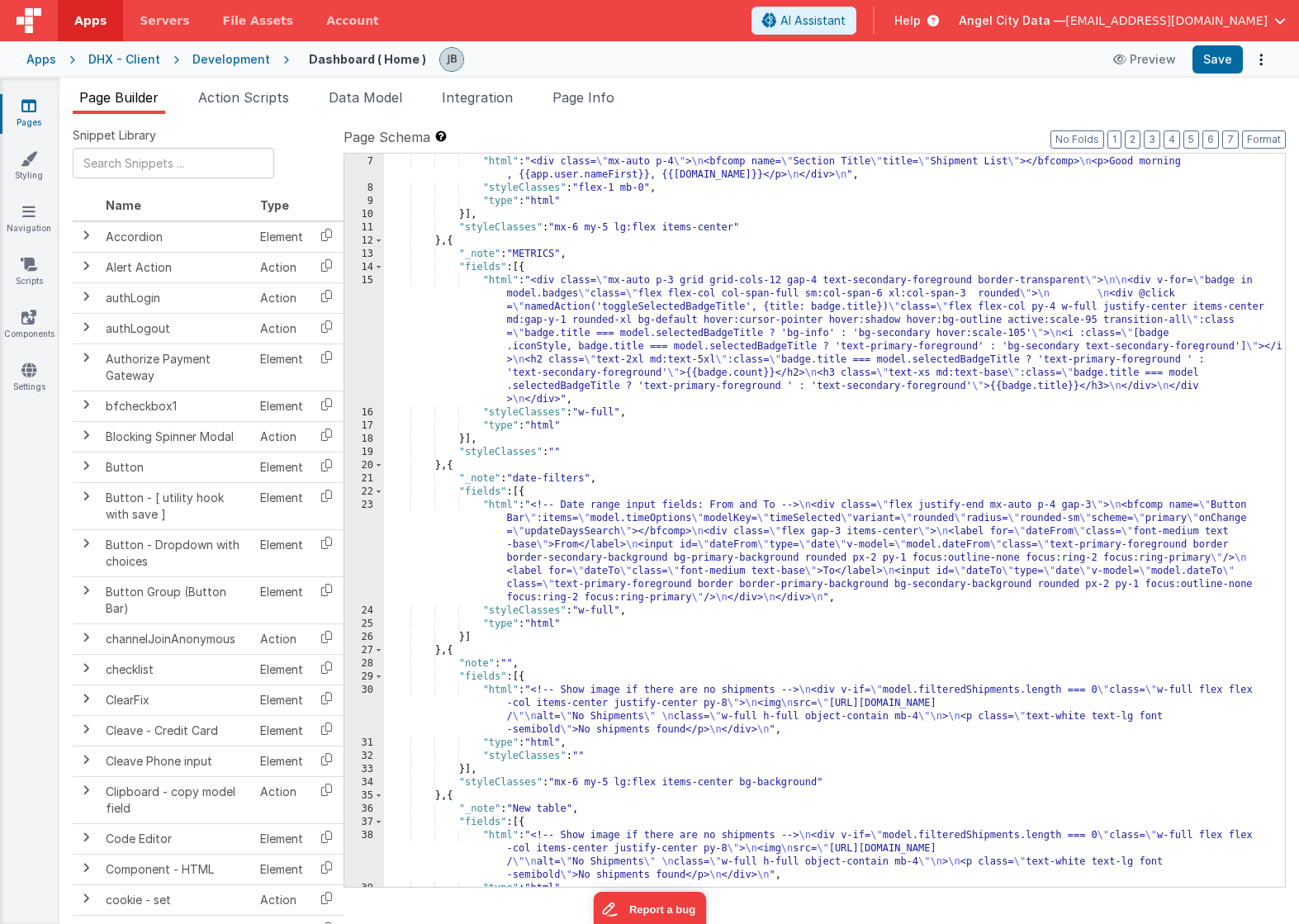
click at [583, 547] on div ""fields" : [{ "html" : "<div class= \" mx-auto p-4 \" > \n <bfcomp name= \" Sec…" at bounding box center [834, 522] width 901 height 760
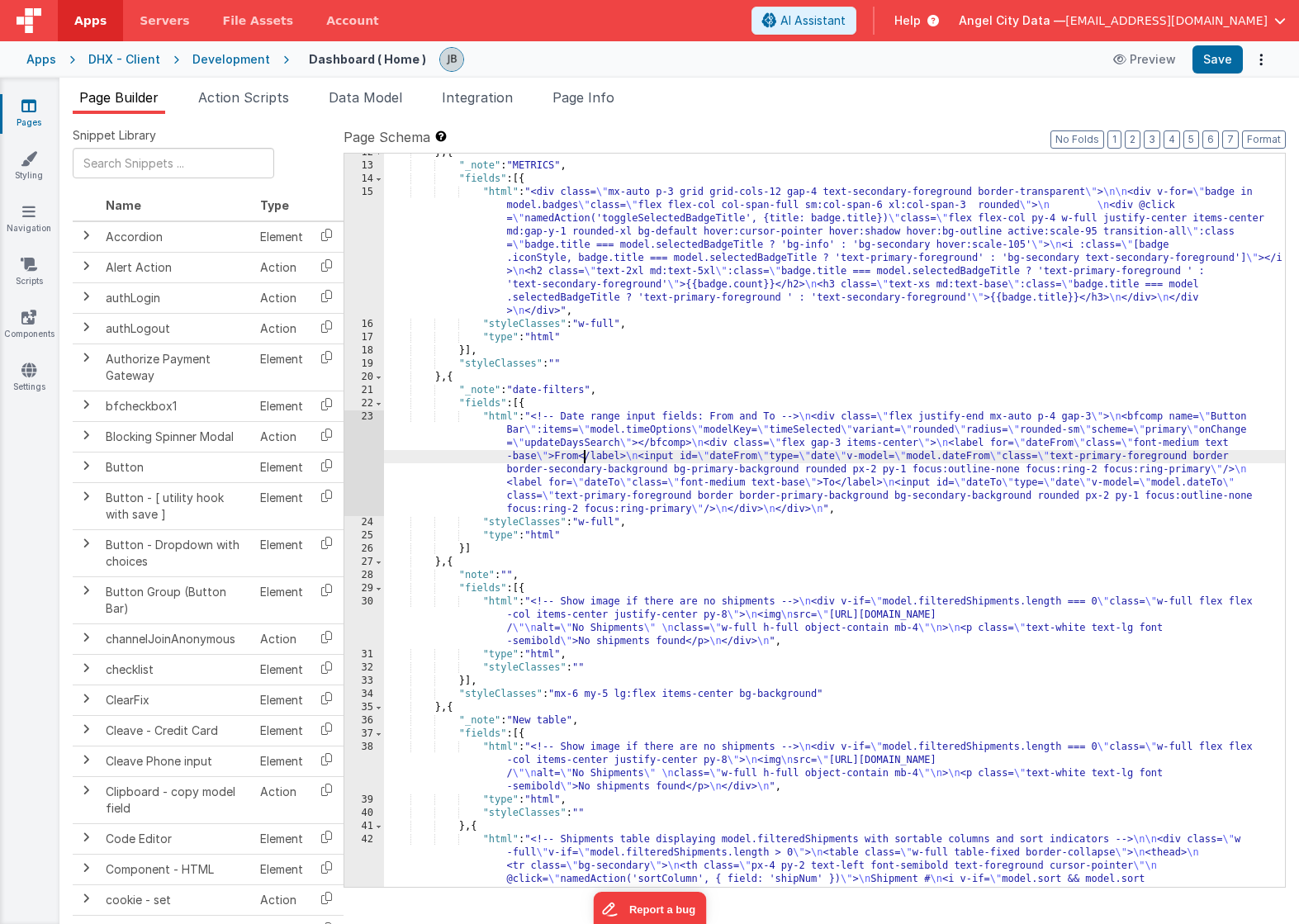
scroll to position [172, 0]
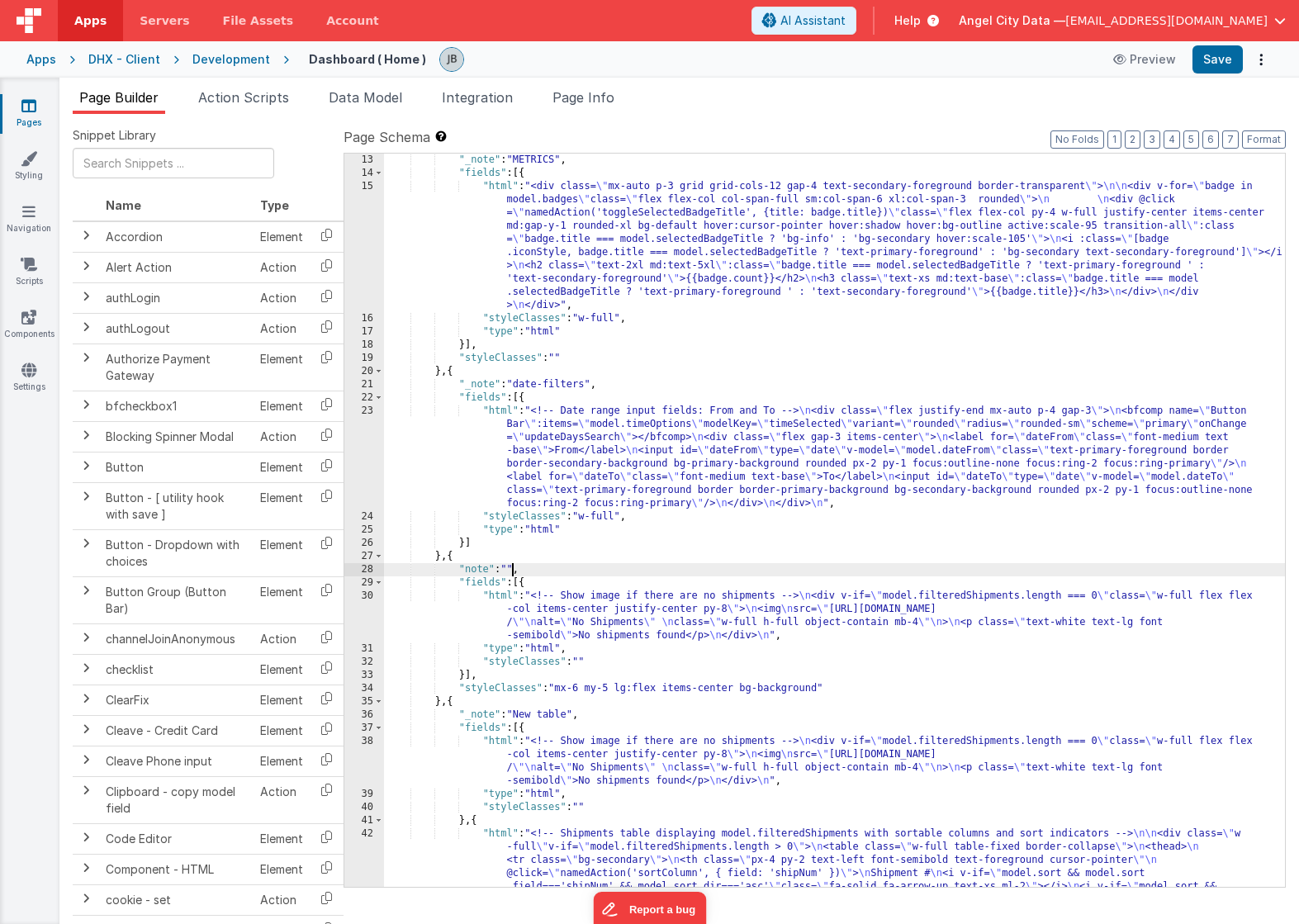
click at [513, 569] on div ""_note" : "METRICS" , "fields" : [{ "html" : "<div class= \" mx-auto p-3 grid g…" at bounding box center [834, 837] width 901 height 1368
click at [1238, 57] on button "Save" at bounding box center [1217, 60] width 50 height 28
click at [588, 661] on div ""_note" : "METRICS" , "fields" : [{ "html" : "<div class= \" mx-auto p-3 grid g…" at bounding box center [834, 837] width 901 height 1368
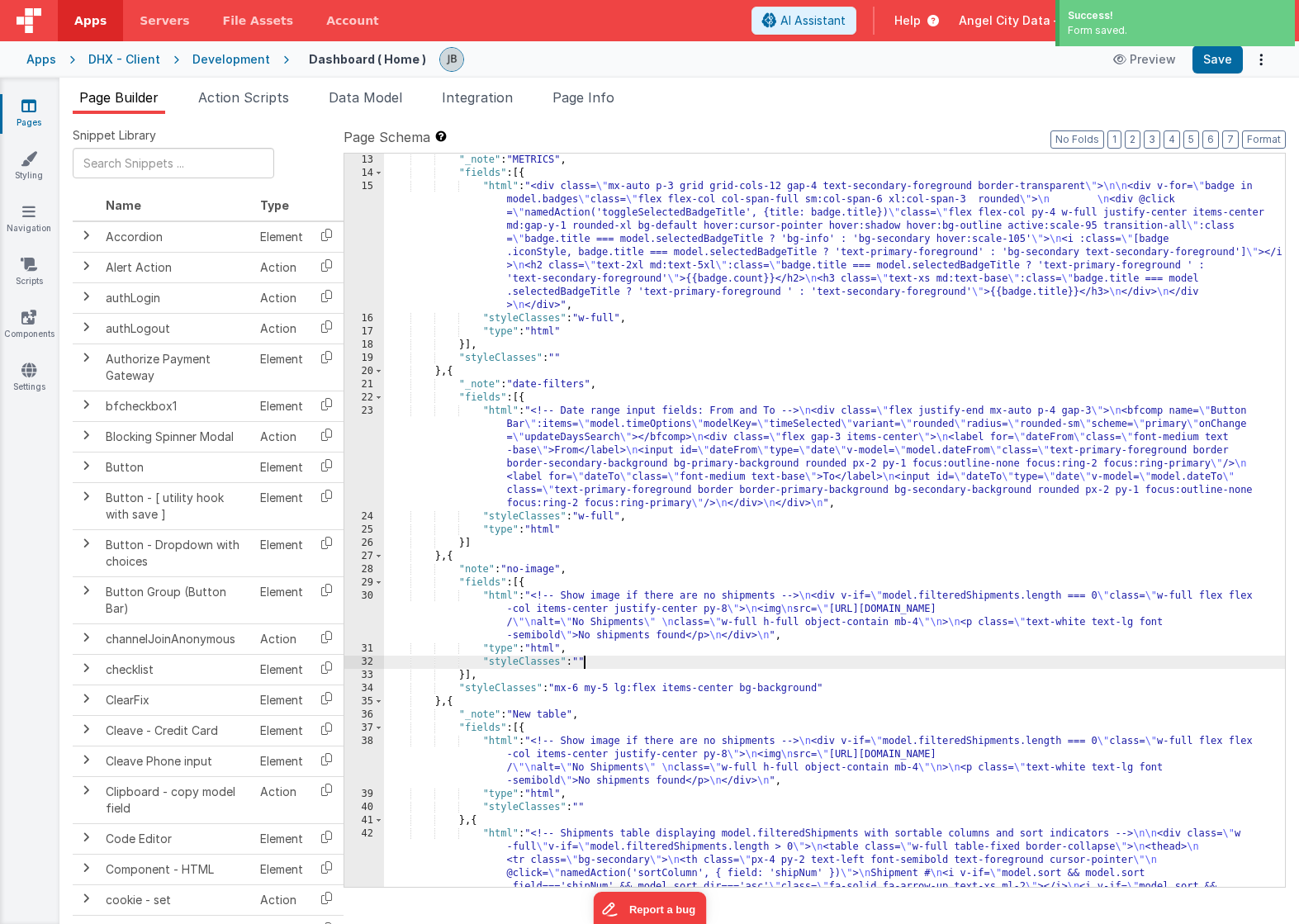
click at [583, 663] on div ""_note" : "METRICS" , "fields" : [{ "html" : "<div class= \" mx-auto p-3 grid g…" at bounding box center [834, 837] width 901 height 1368
click at [1211, 64] on button "Save" at bounding box center [1217, 60] width 50 height 28
click at [370, 602] on div "30" at bounding box center [364, 616] width 40 height 53
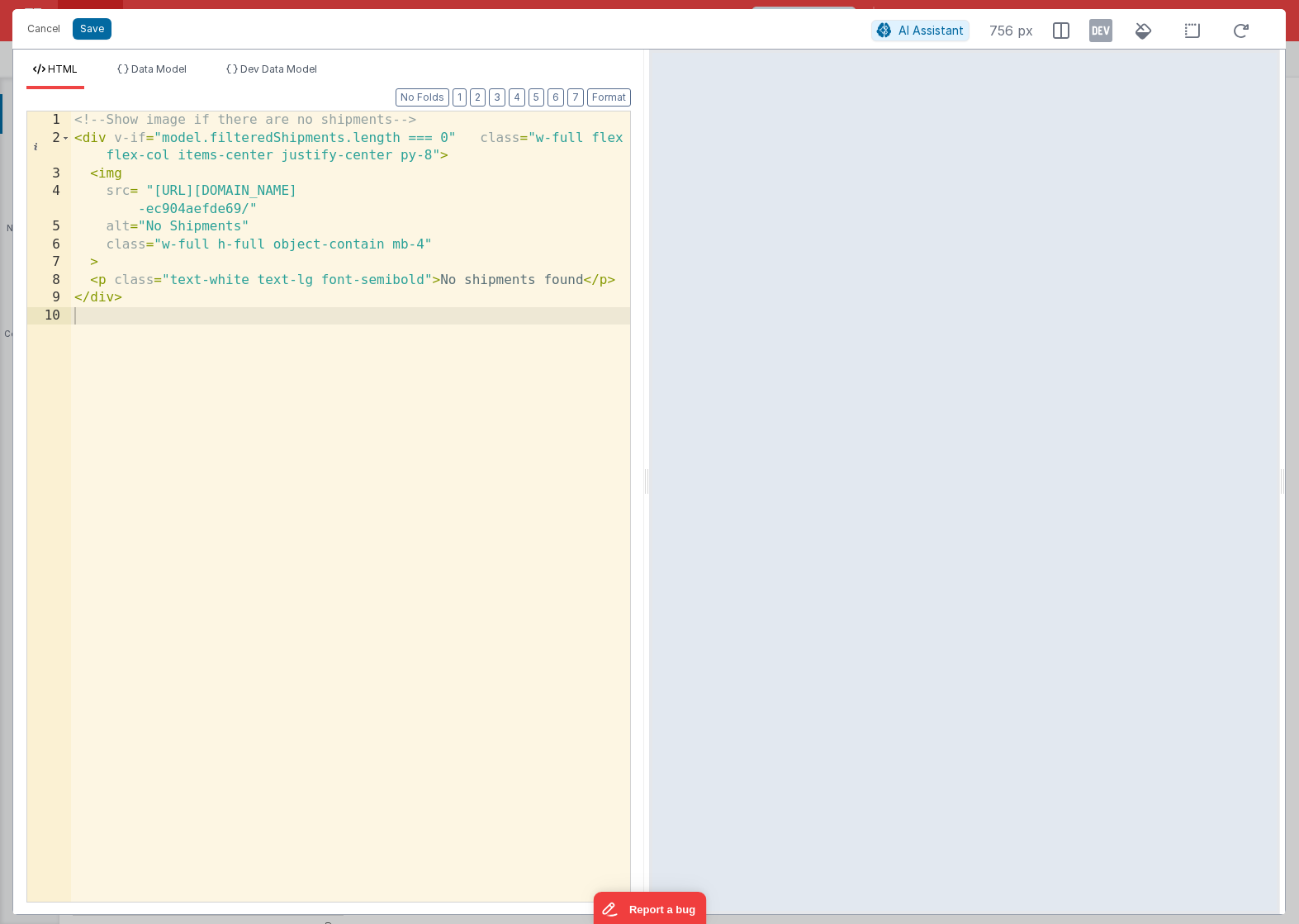
click at [204, 242] on div "<!-- Show image if there are no shipments --> < div v-if = "model.filteredShipm…" at bounding box center [350, 525] width 559 height 826
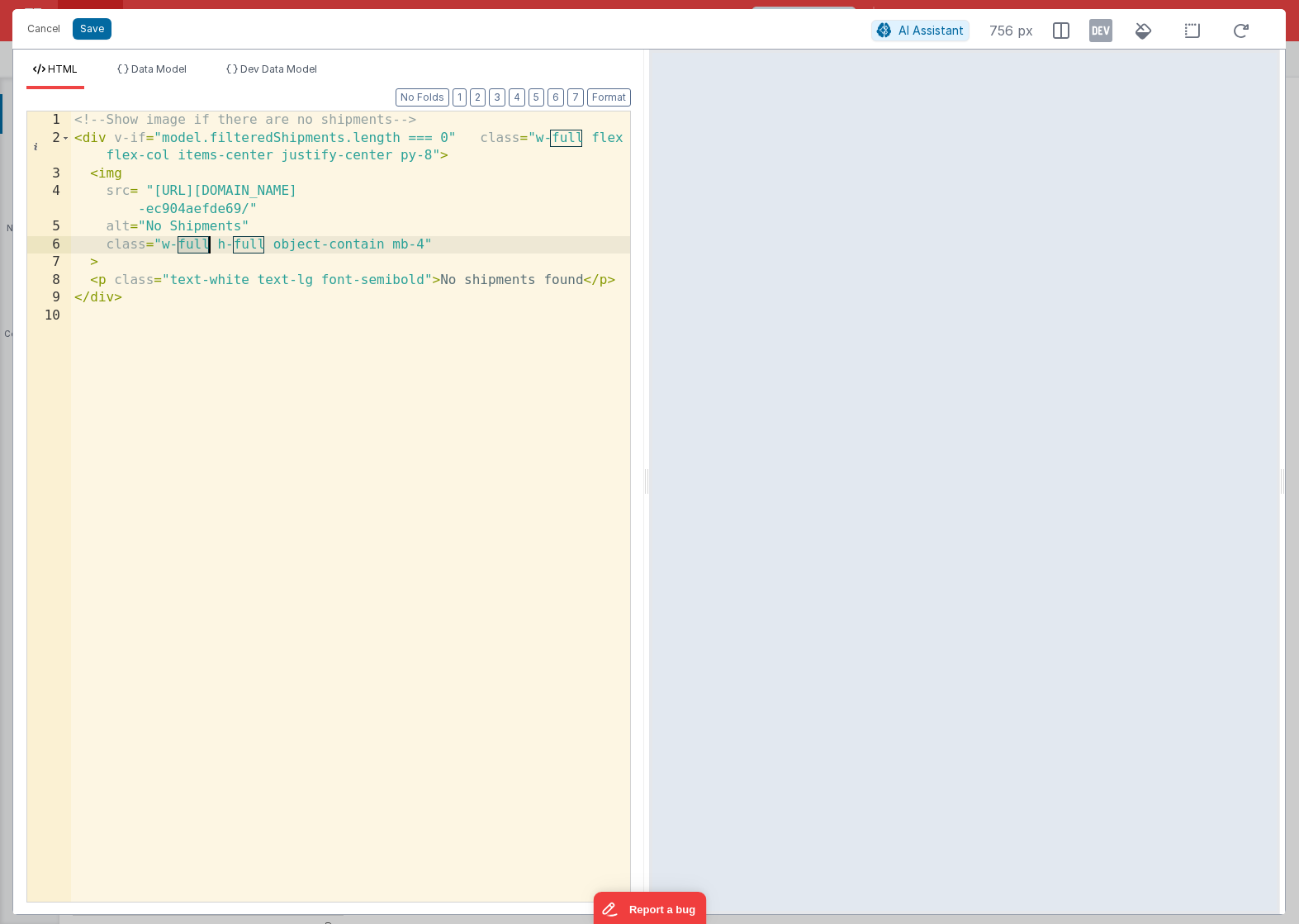
click at [204, 242] on div "<!-- Show image if there are no shipments --> < div v-if = "model.filteredShipm…" at bounding box center [350, 525] width 559 height 826
click at [237, 256] on div "<!-- Show image if there are no shipments --> < div v-if = "model.filteredShipm…" at bounding box center [350, 525] width 559 height 826
click at [192, 245] on div "<!-- Show image if there are no shipments --> < div v-if = "model.filteredShipm…" at bounding box center [350, 525] width 559 height 826
click at [227, 242] on div "<!-- Show image if there are no shipments --> < div v-if = "model.filteredShipm…" at bounding box center [350, 525] width 559 height 826
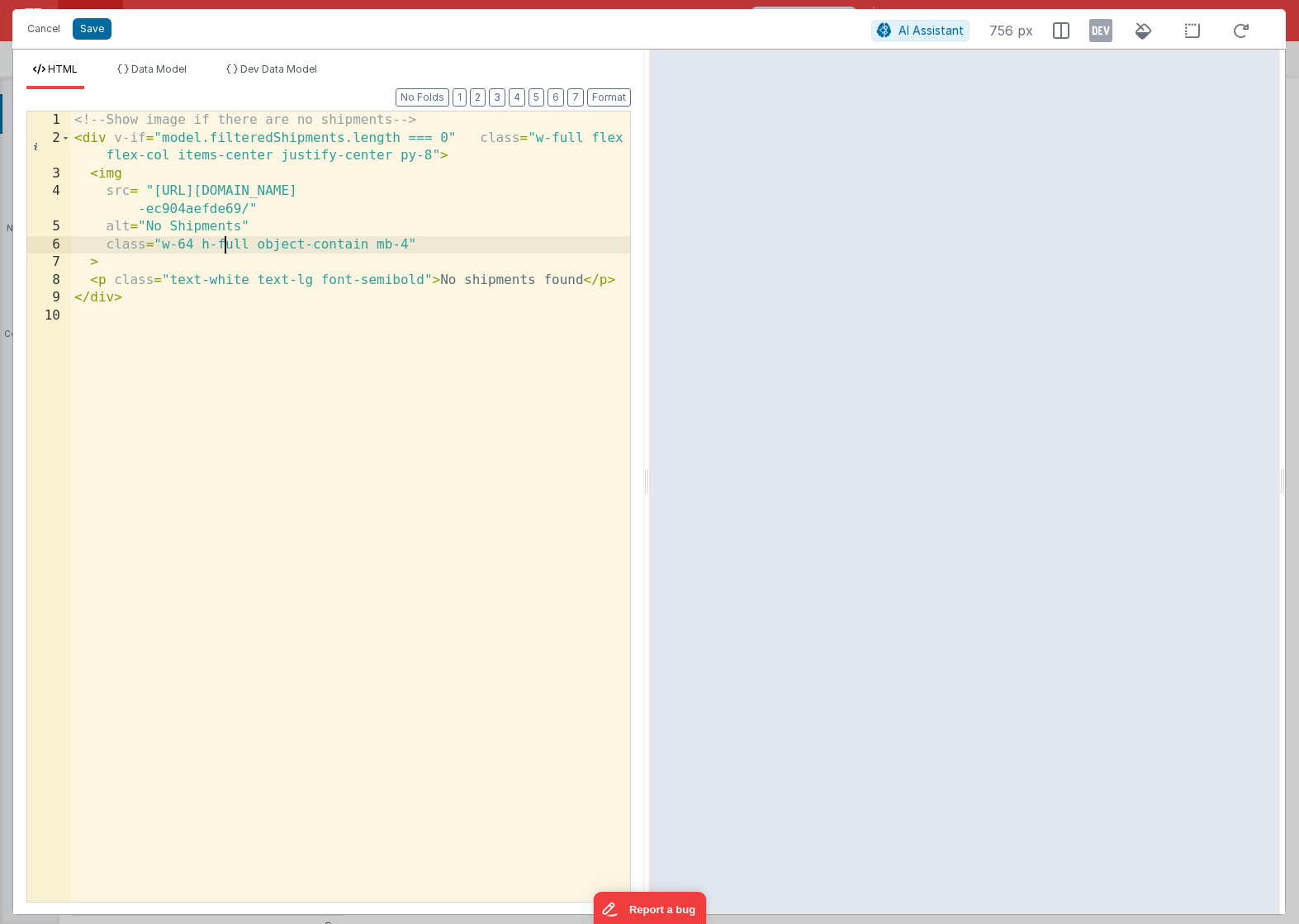
click at [227, 242] on div "<!-- Show image if there are no shipments --> < div v-if = "model.filteredShipm…" at bounding box center [350, 525] width 559 height 826
click at [104, 36] on button "Save" at bounding box center [92, 29] width 39 height 22
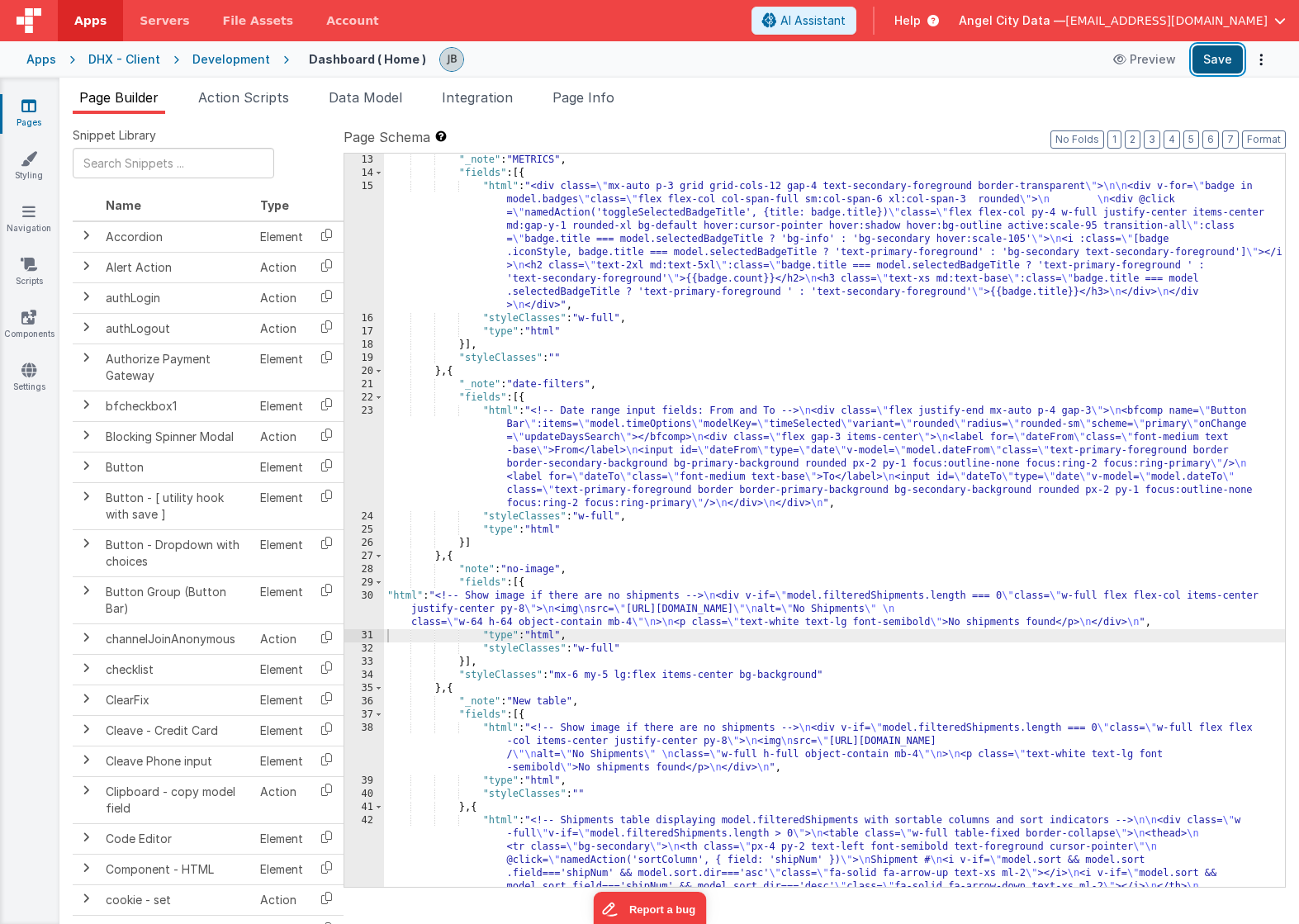
click at [1211, 64] on button "Save" at bounding box center [1217, 60] width 50 height 28
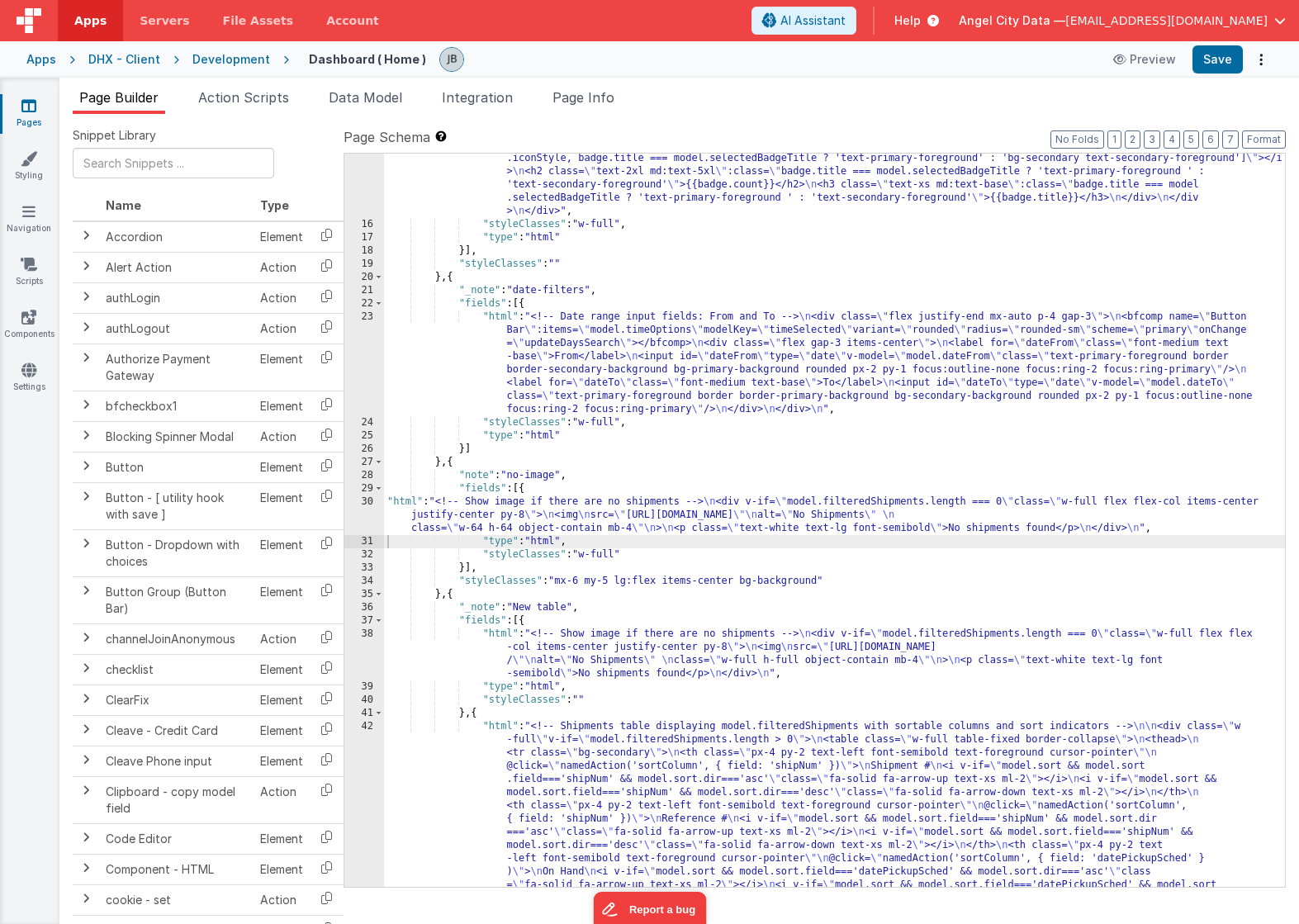
scroll to position [275, 0]
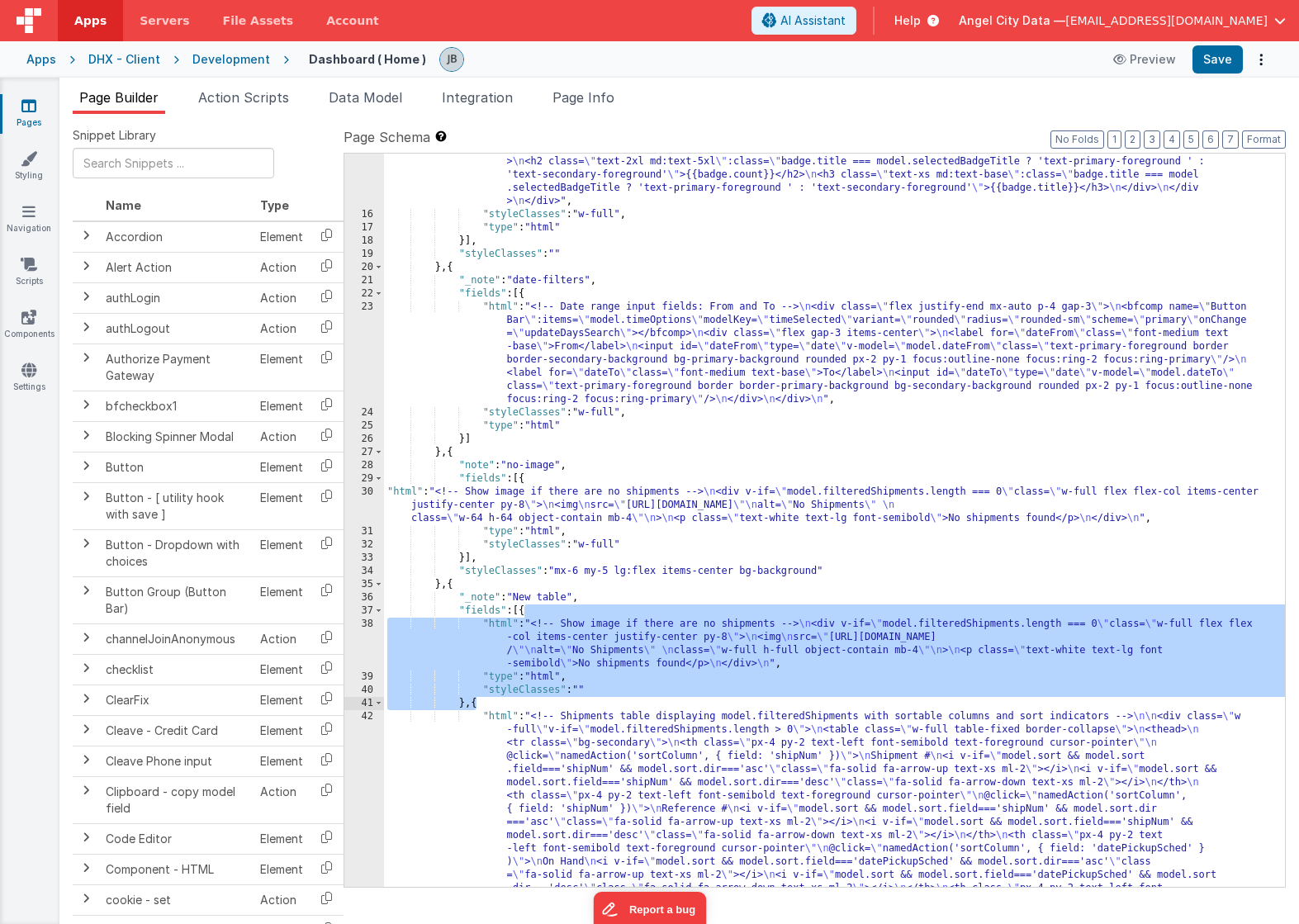
drag, startPoint x: 525, startPoint y: 612, endPoint x: 477, endPoint y: 707, distance: 106.4
click at [477, 707] on div ""html" : "<div class= \" mx-auto p-3 grid grid-cols-12 gap-4 text-secondary-for…" at bounding box center [834, 819] width 901 height 1487
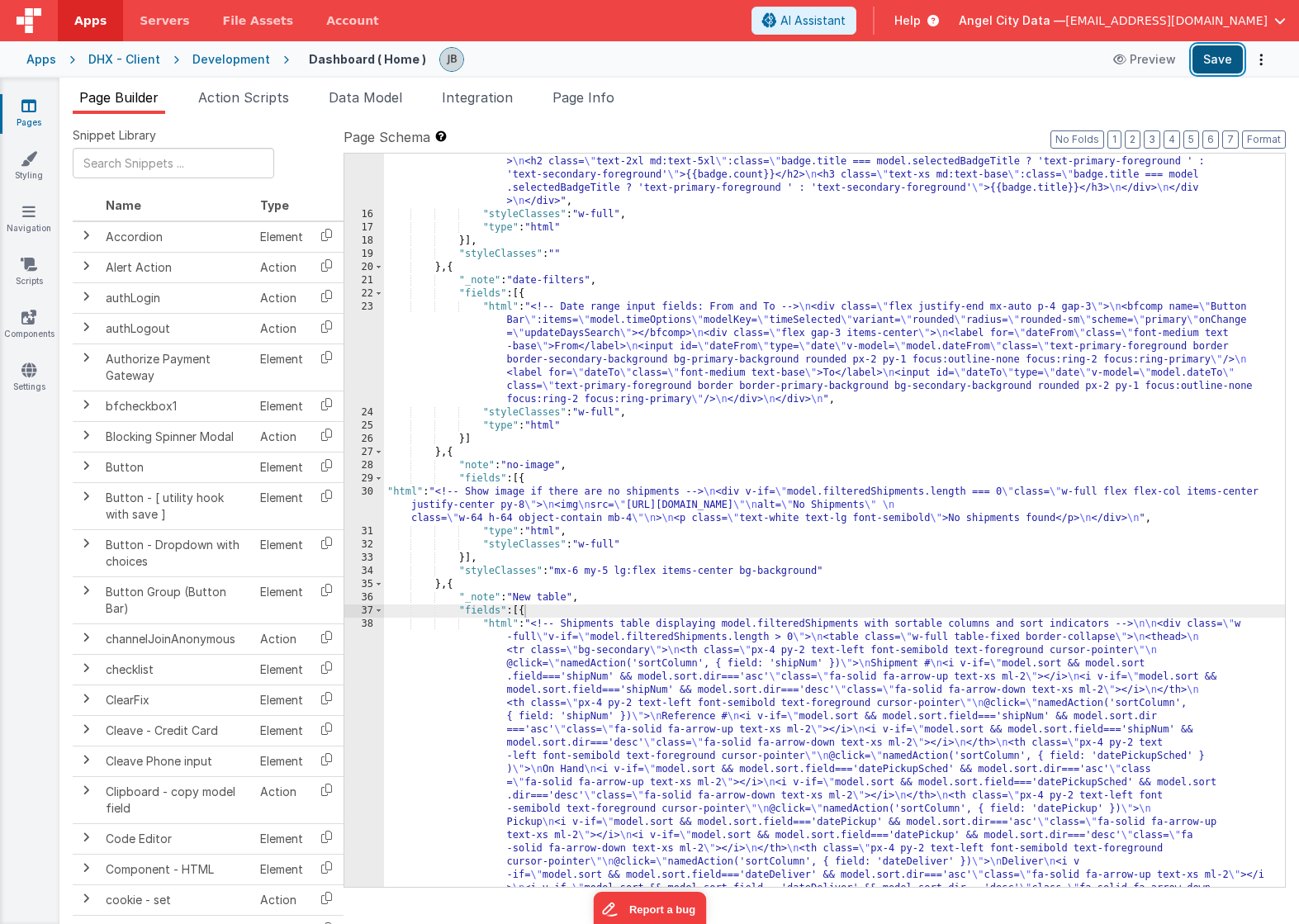
click at [1221, 60] on button "Save" at bounding box center [1217, 60] width 50 height 28
click at [370, 501] on div "30" at bounding box center [364, 506] width 40 height 40
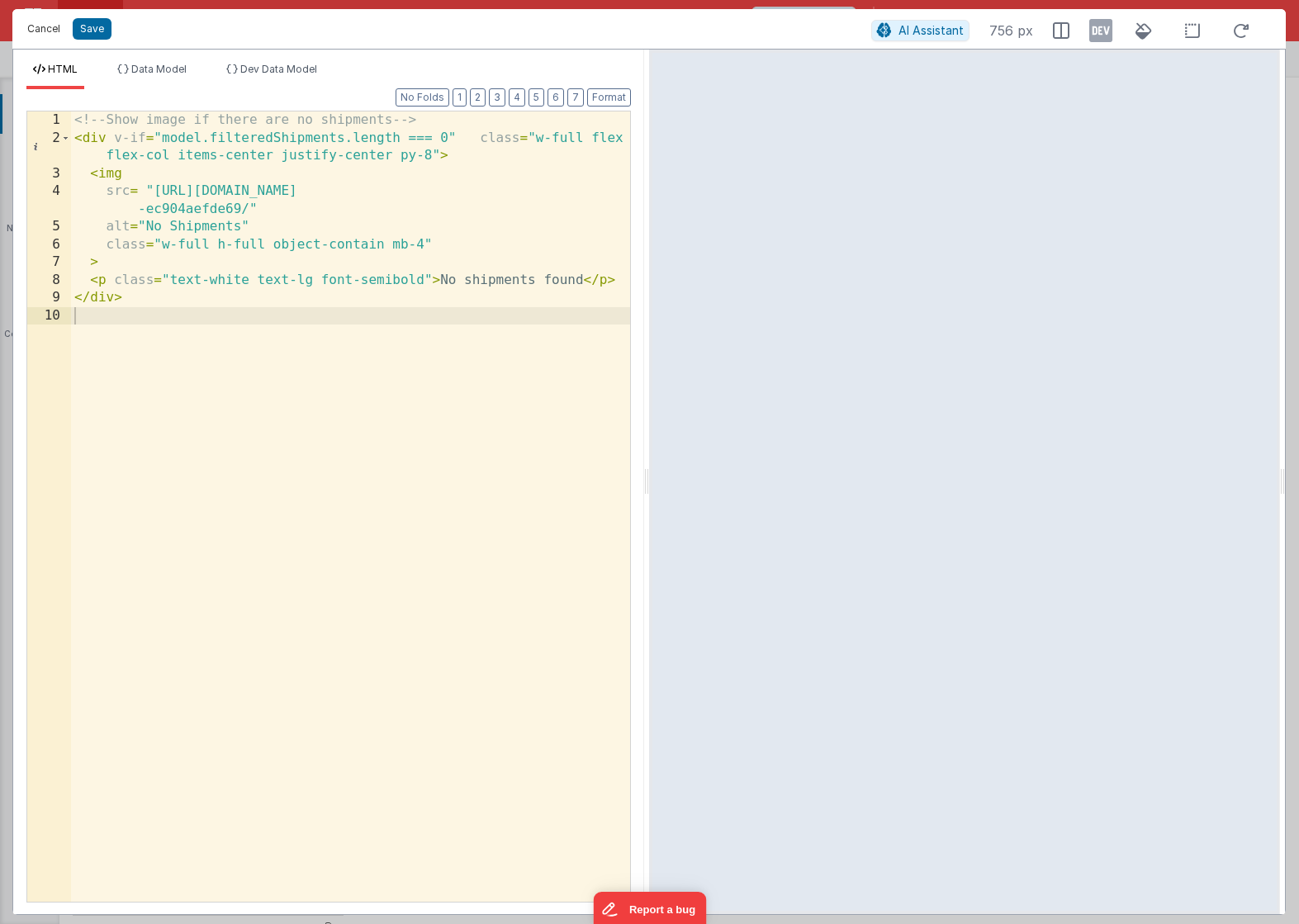
click at [62, 40] on button "Cancel" at bounding box center [44, 28] width 50 height 23
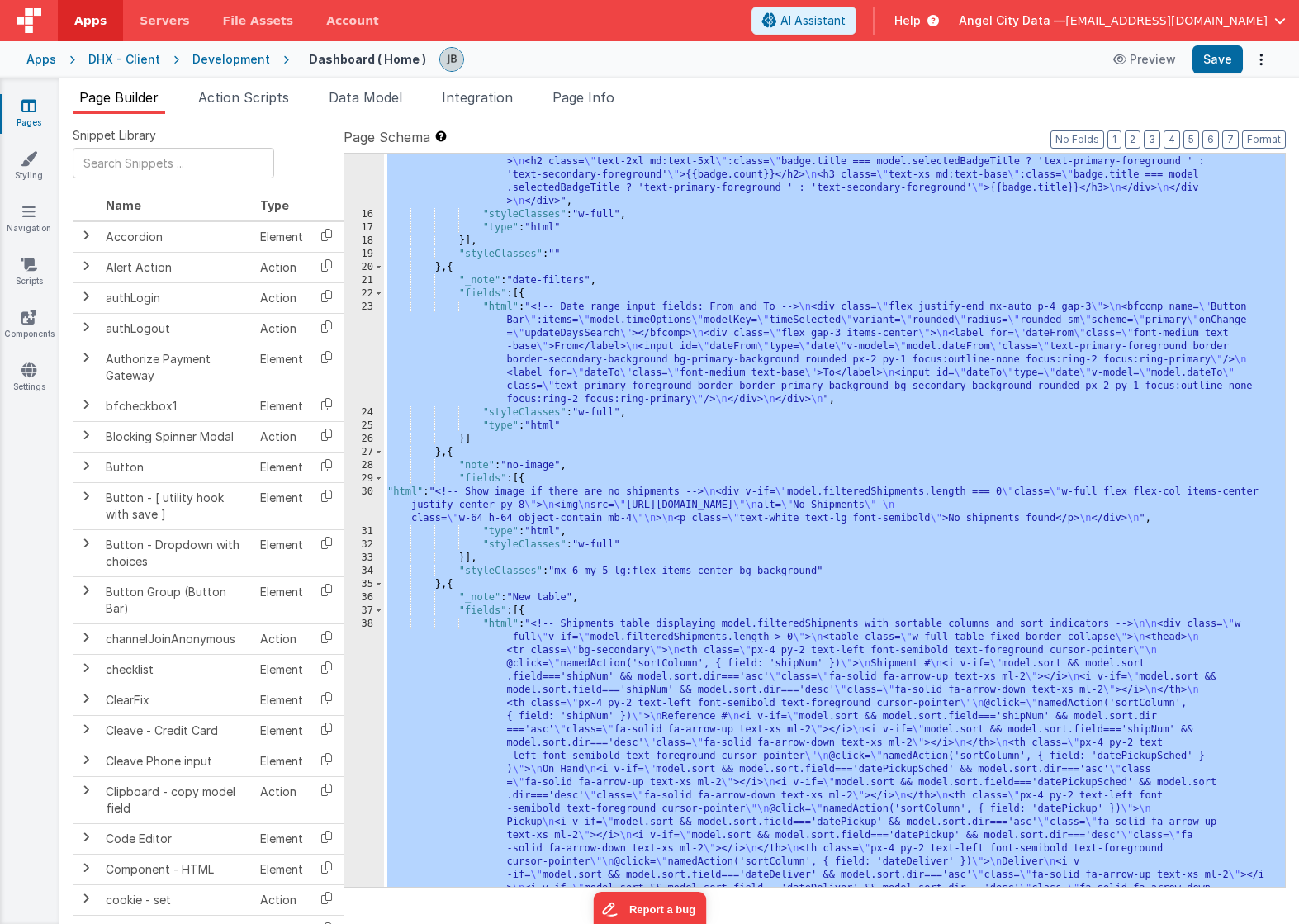
click at [504, 409] on div ""html" : "<div class= \" mx-auto p-3 grid grid-cols-12 gap-4 text-secondary-for…" at bounding box center [834, 819] width 901 height 1487
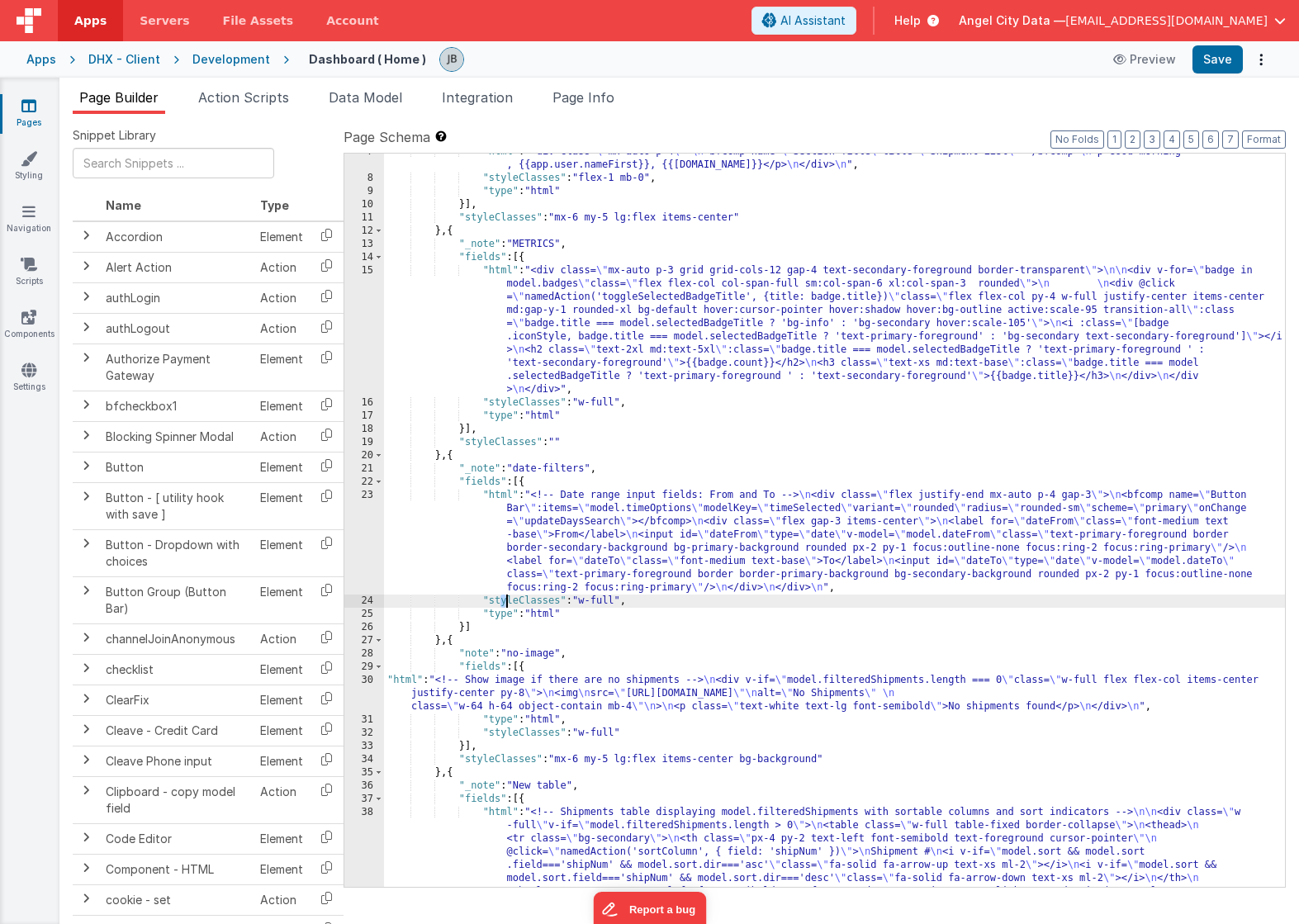
scroll to position [248, 0]
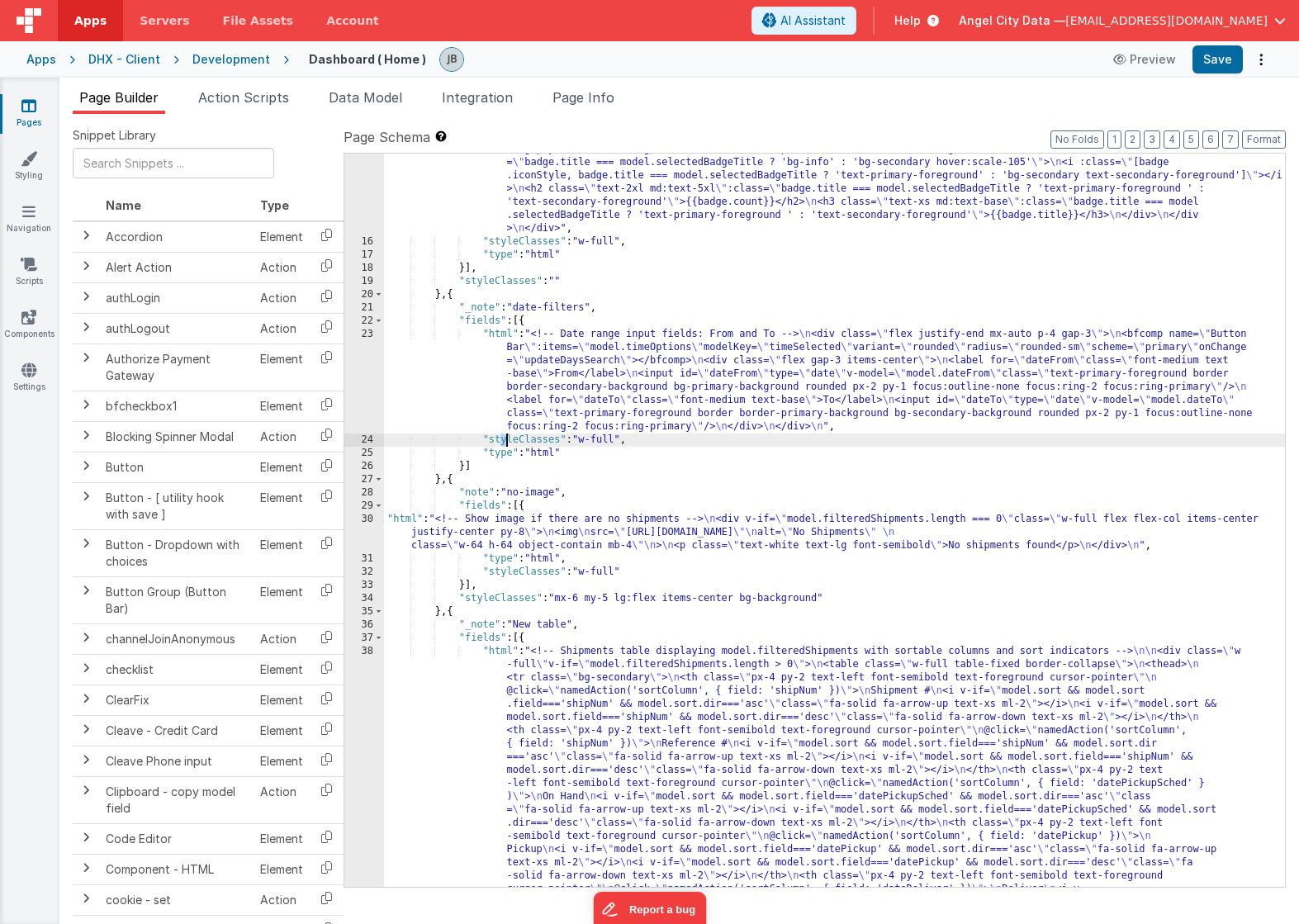
click at [365, 524] on div "30" at bounding box center [364, 533] width 40 height 40
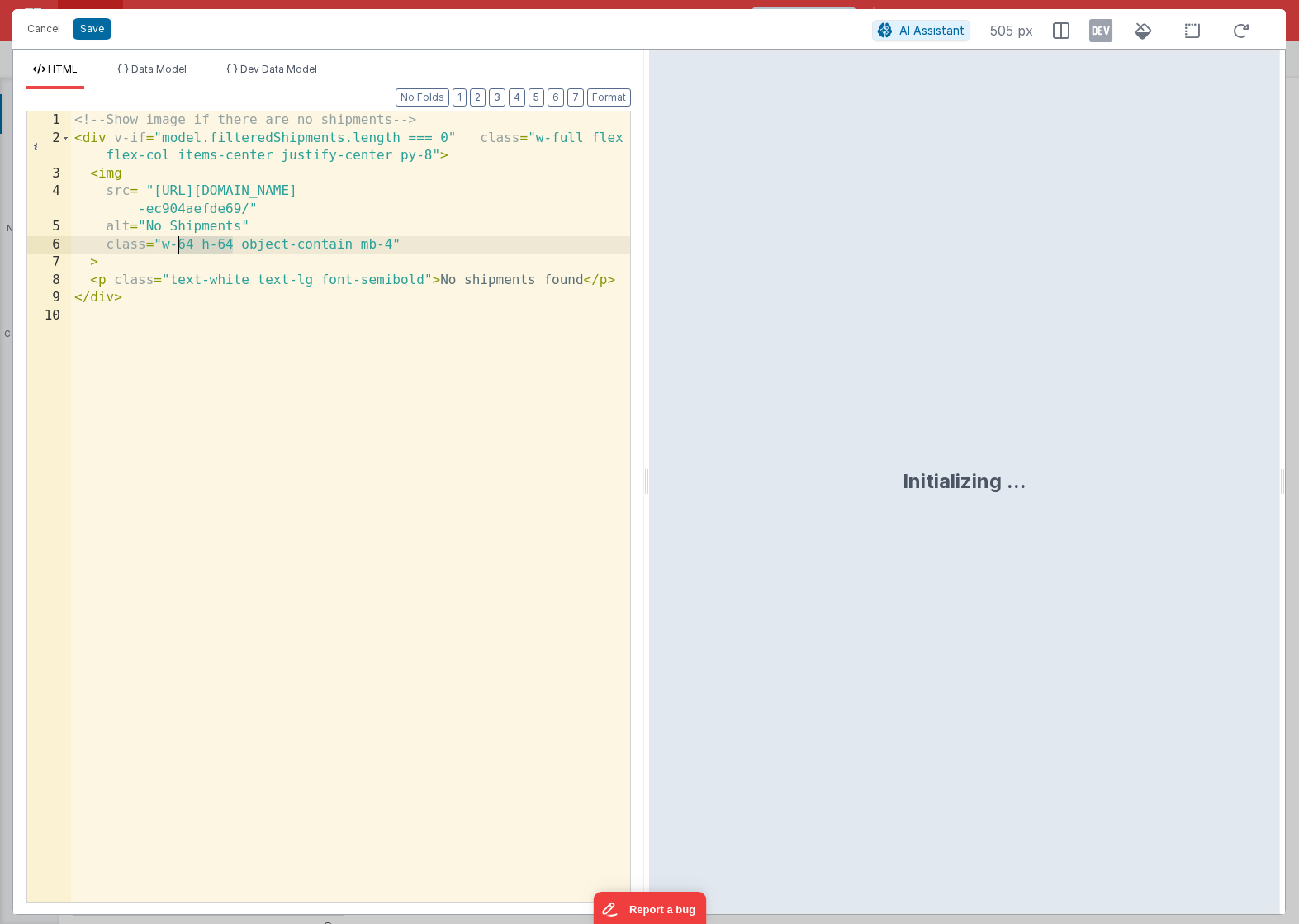
drag, startPoint x: 232, startPoint y: 242, endPoint x: 180, endPoint y: 243, distance: 52.0
click at [180, 243] on div "<!-- Show image if there are no shipments --> < div v-if = "model.filteredShipm…" at bounding box center [350, 525] width 559 height 826
click at [99, 20] on button "Save" at bounding box center [92, 29] width 39 height 22
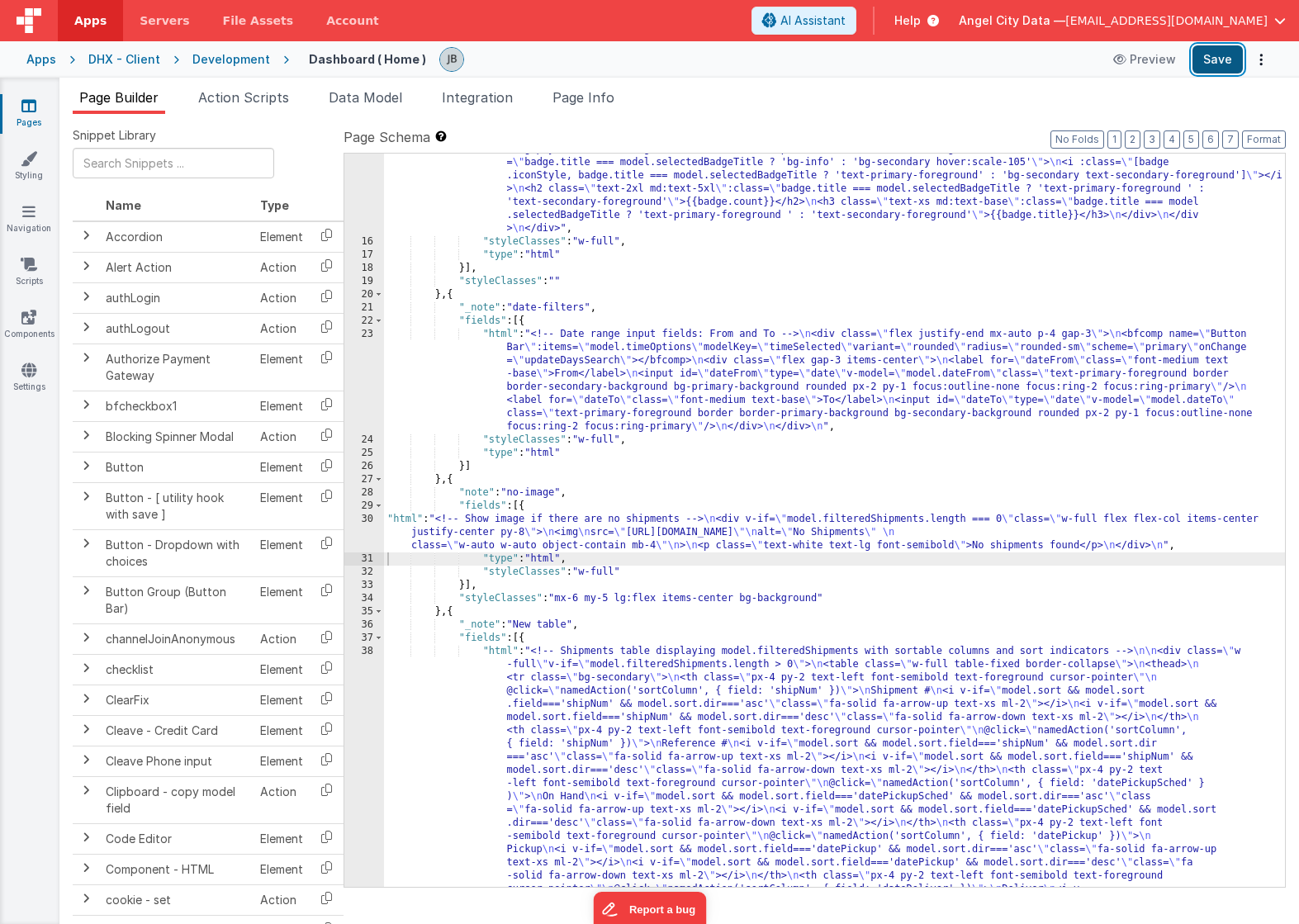
click at [1217, 61] on button "Save" at bounding box center [1217, 60] width 50 height 28
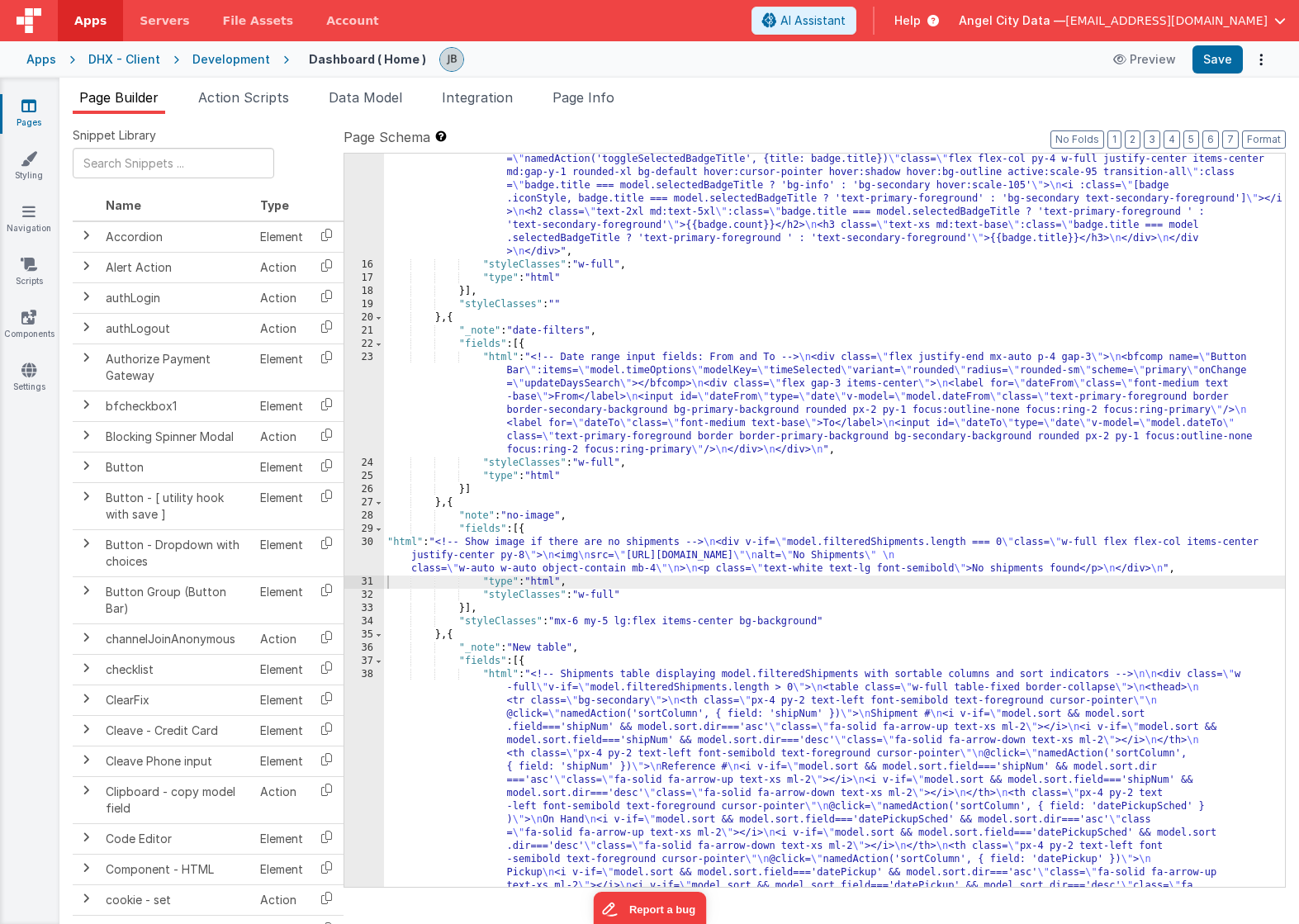
scroll to position [0, 0]
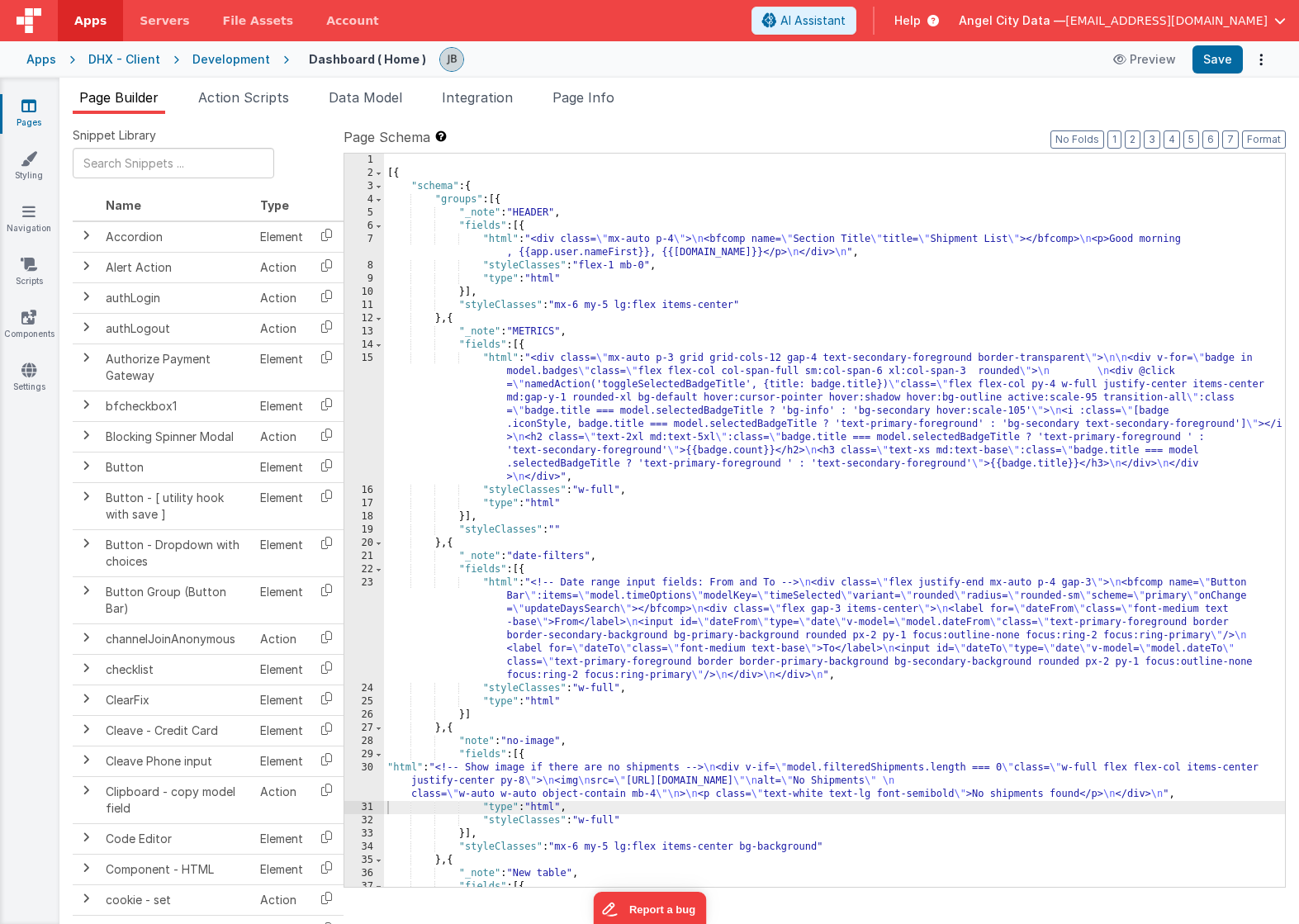
click at [364, 382] on div "15" at bounding box center [364, 418] width 40 height 132
click at [371, 379] on div "15" at bounding box center [364, 418] width 40 height 132
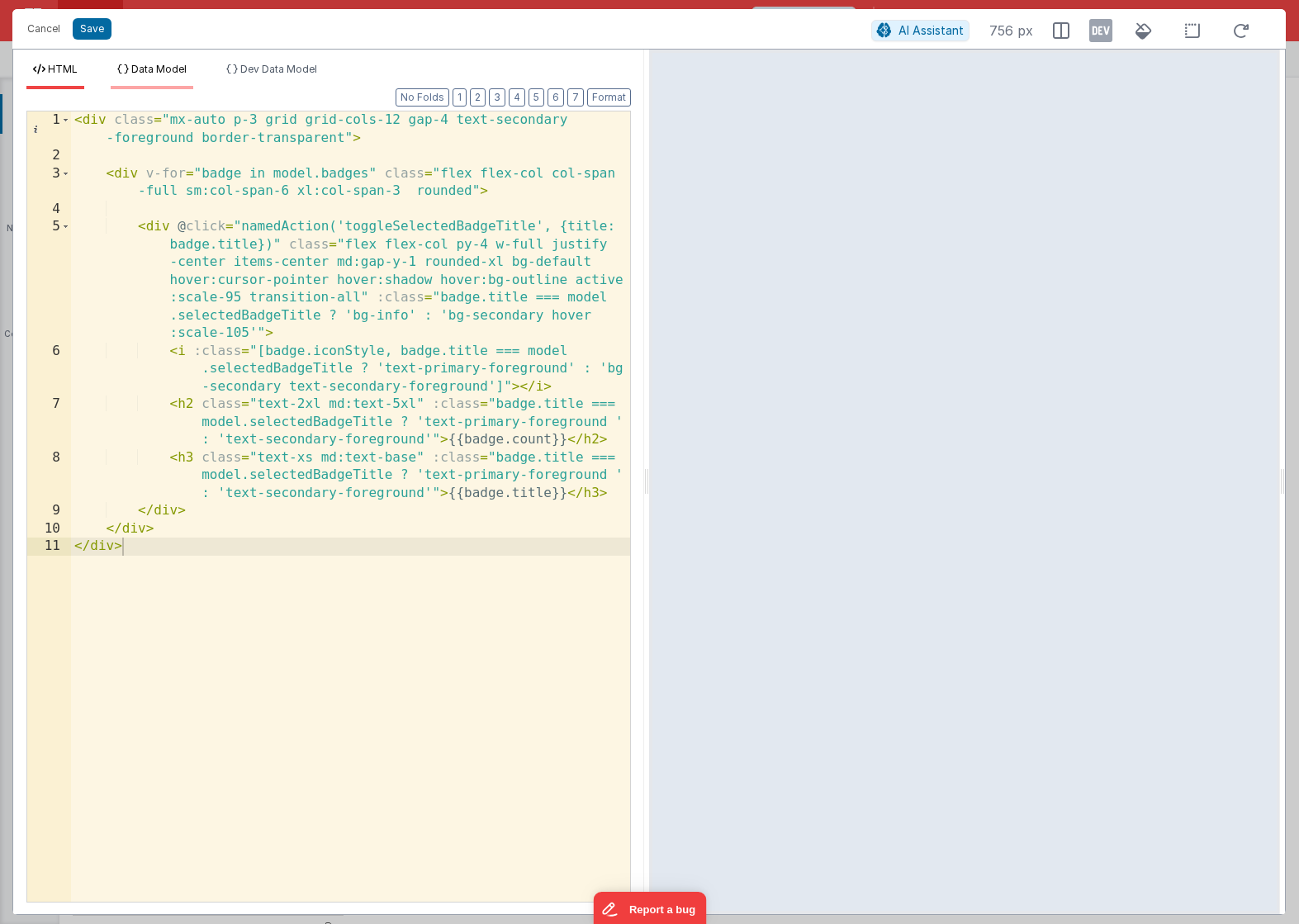
click at [135, 70] on span "Data Model" at bounding box center [159, 69] width 55 height 12
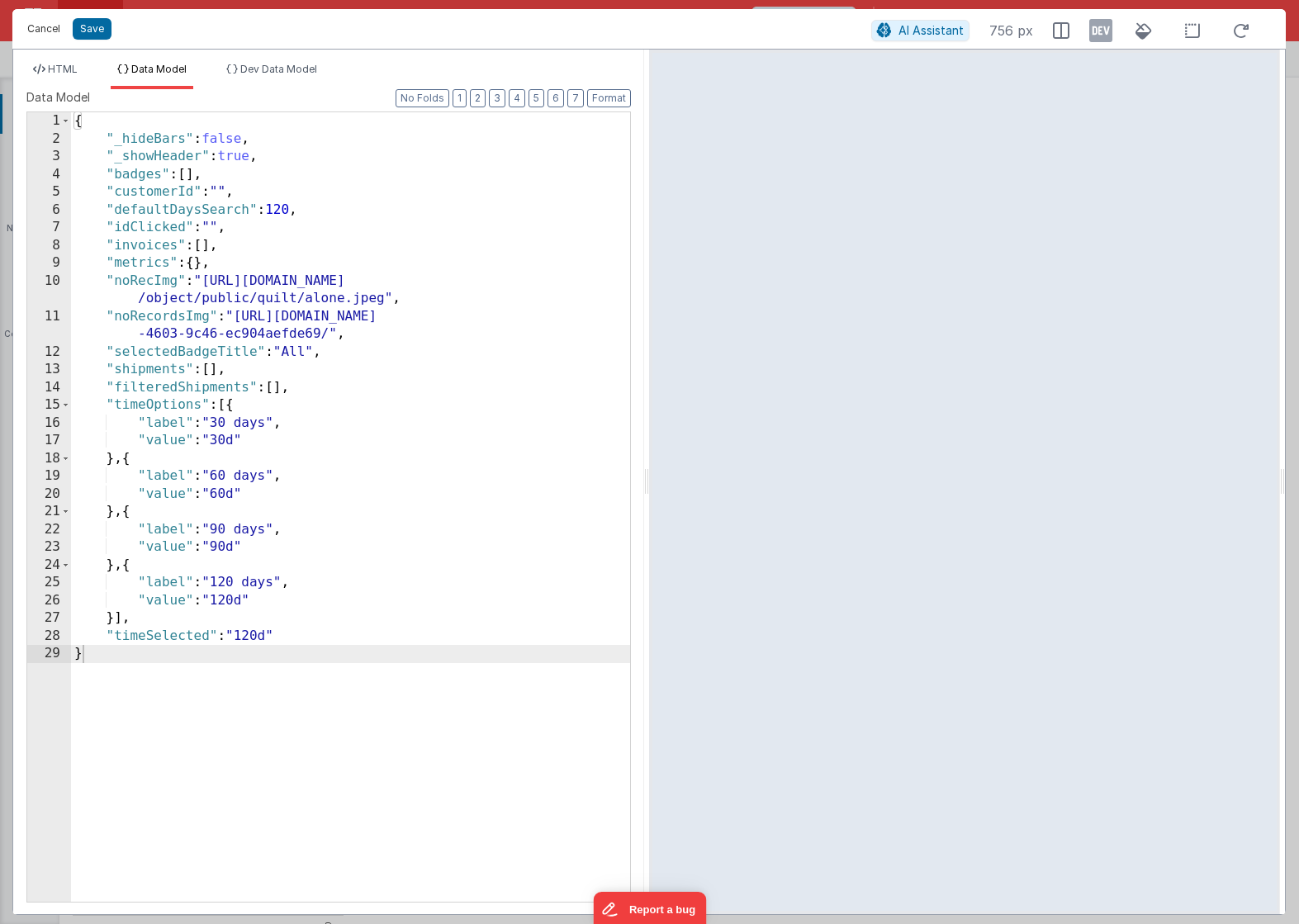
click at [51, 25] on button "Cancel" at bounding box center [44, 28] width 50 height 23
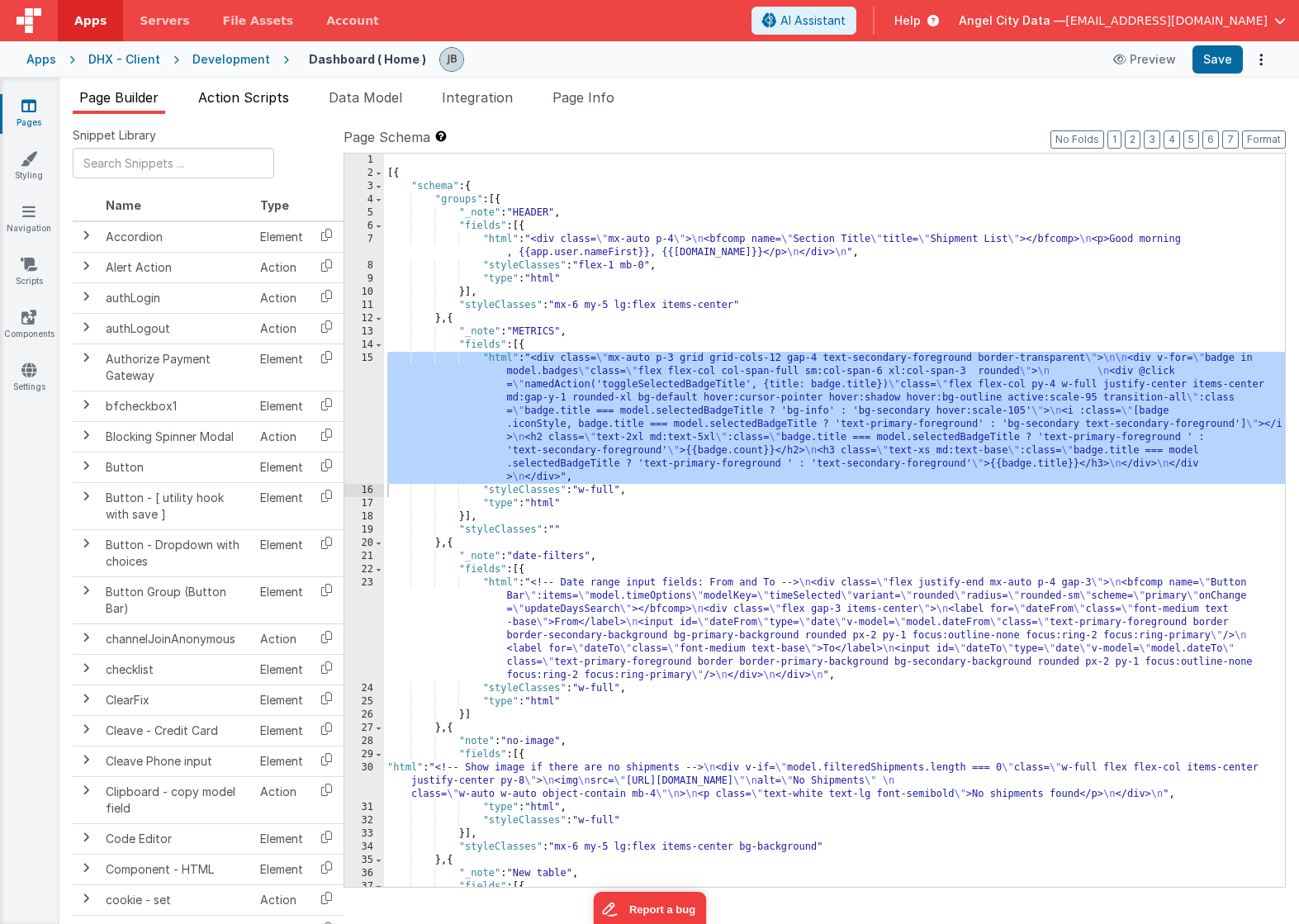
click at [245, 89] on li "Action Scripts" at bounding box center [243, 101] width 104 height 26
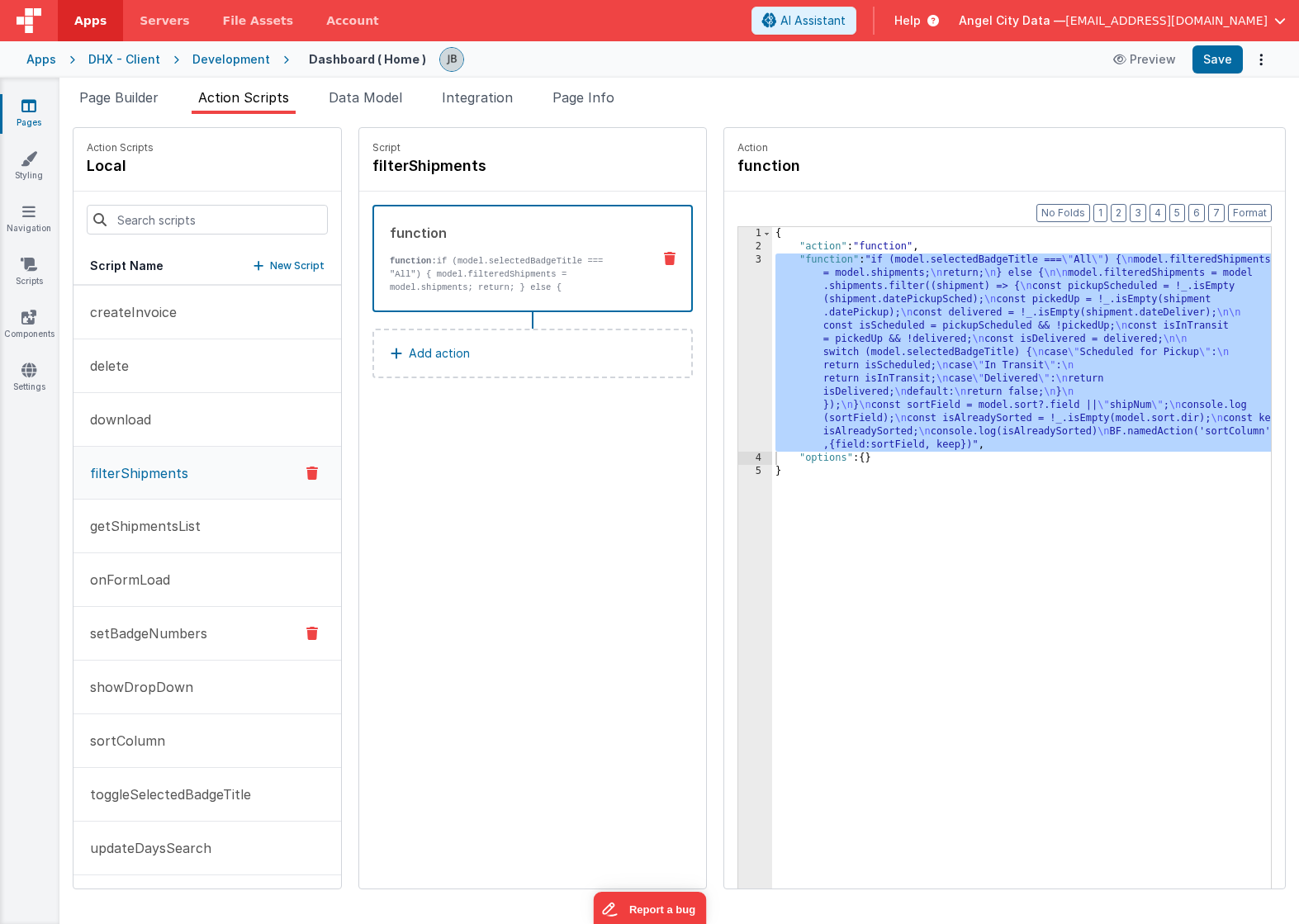
click at [186, 660] on button "setBadgeNumbers" at bounding box center [208, 634] width 267 height 54
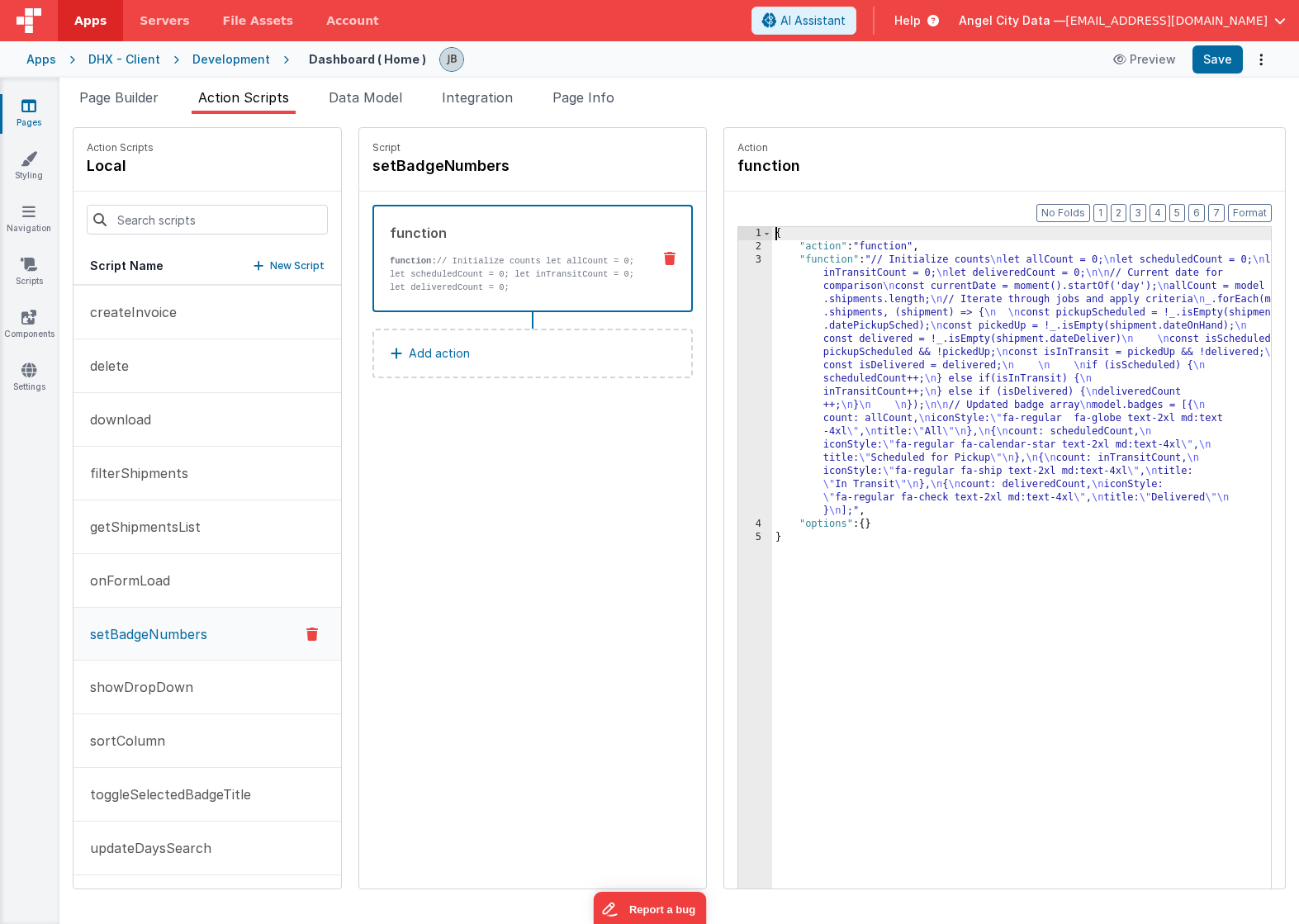
click at [738, 361] on div "3" at bounding box center [755, 385] width 34 height 264
click at [738, 333] on div "3" at bounding box center [755, 385] width 34 height 264
click at [738, 310] on div "3" at bounding box center [755, 385] width 34 height 264
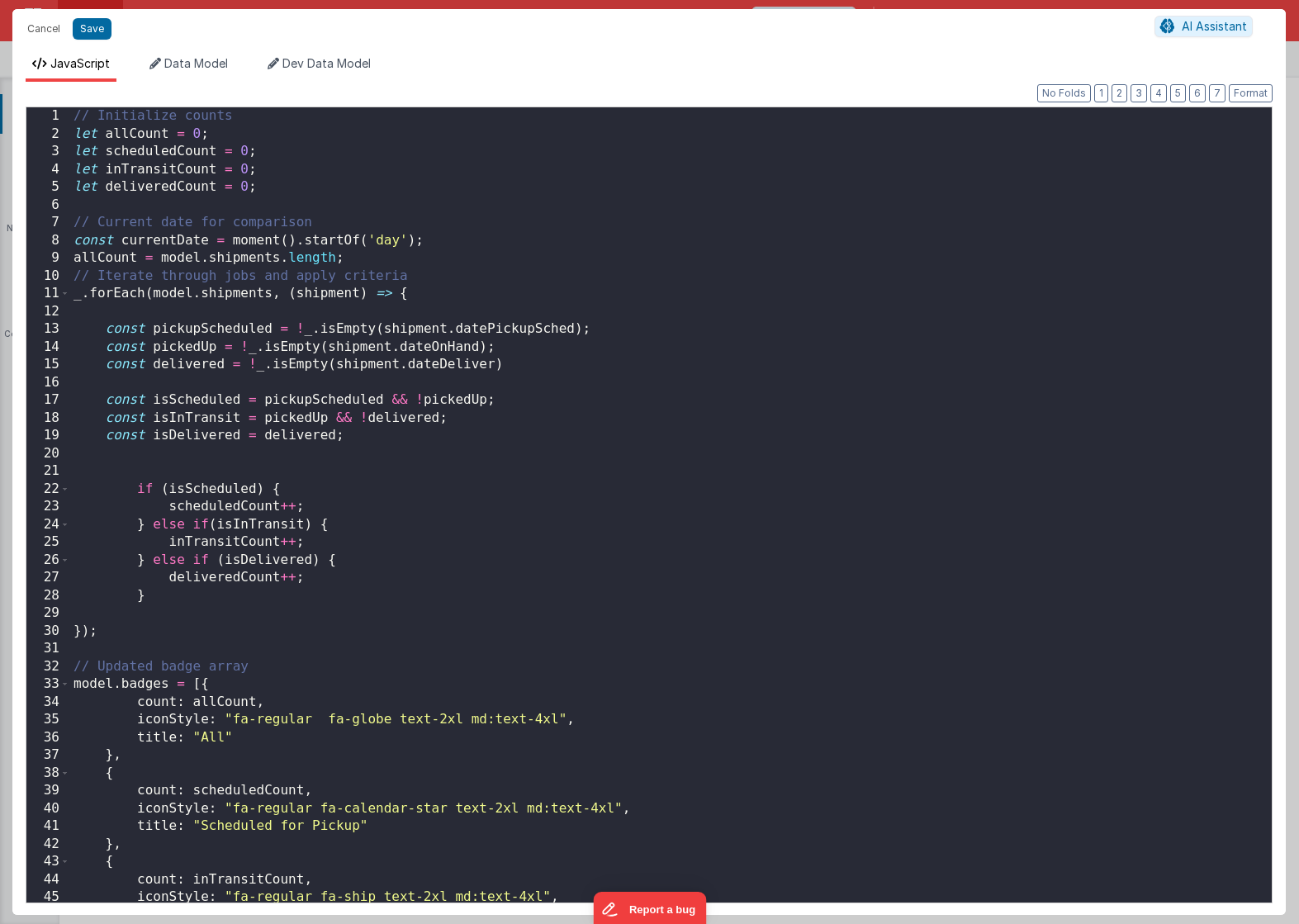
click at [717, 310] on div "// Initialize counts let allCount = 0 ; let scheduledCount = 0 ; let inTransitC…" at bounding box center [670, 523] width 1201 height 831
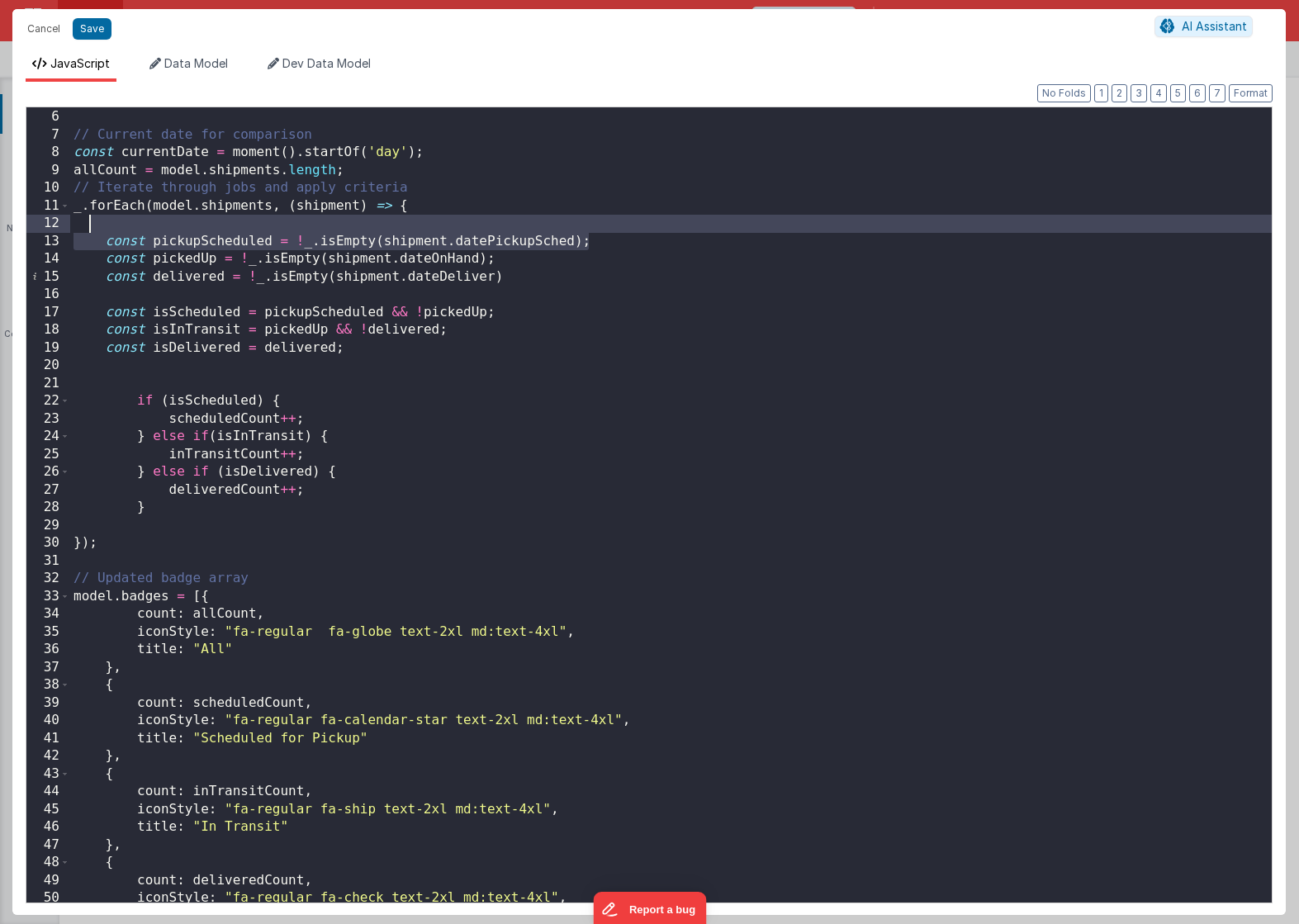
scroll to position [146, 0]
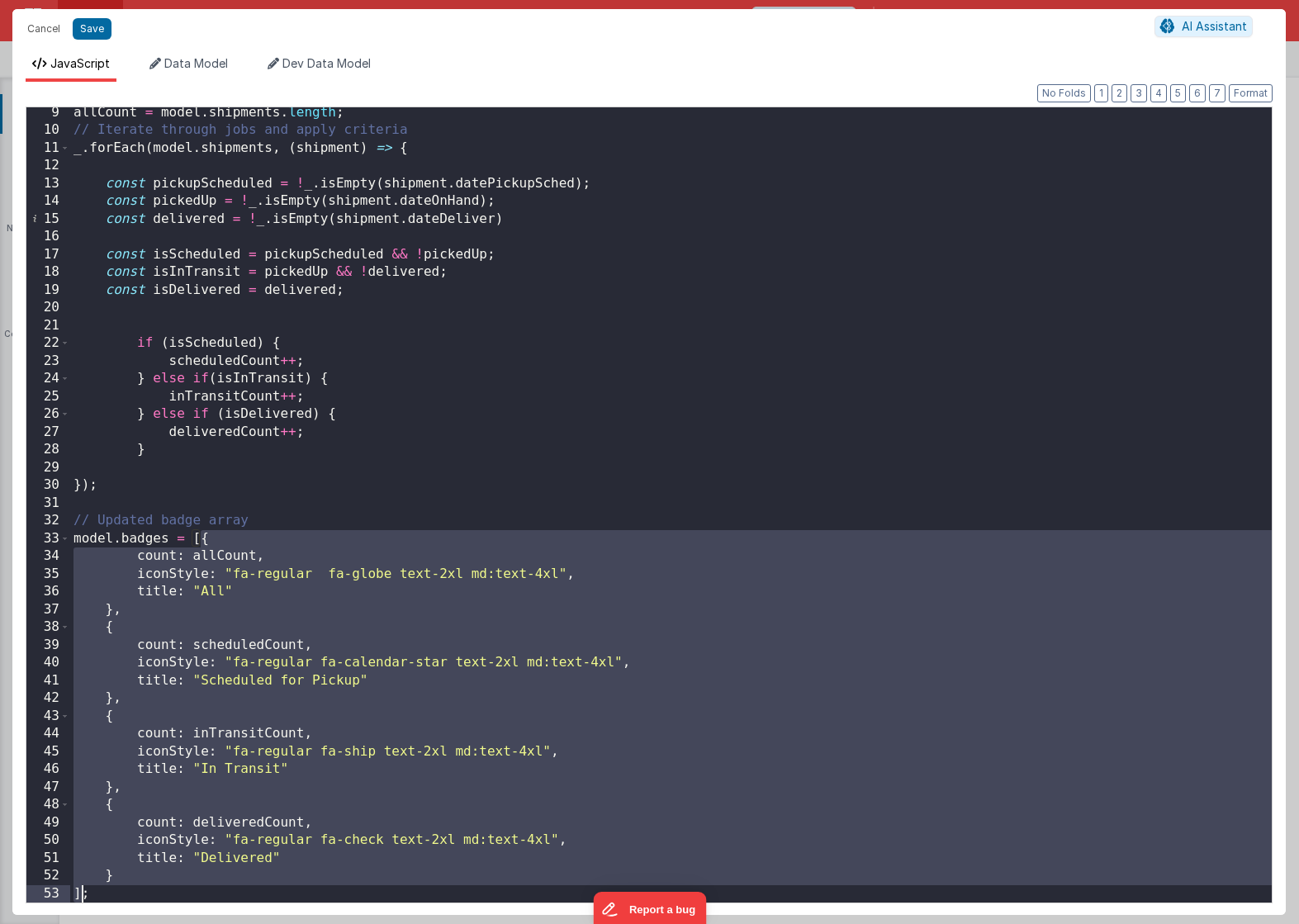
drag, startPoint x: 204, startPoint y: 538, endPoint x: 83, endPoint y: 893, distance: 375.1
click at [83, 893] on div "allCount = model . shipments . length ; // Iterate through jobs and apply crite…" at bounding box center [670, 519] width 1201 height 831
click at [200, 57] on span "Data Model" at bounding box center [197, 63] width 64 height 14
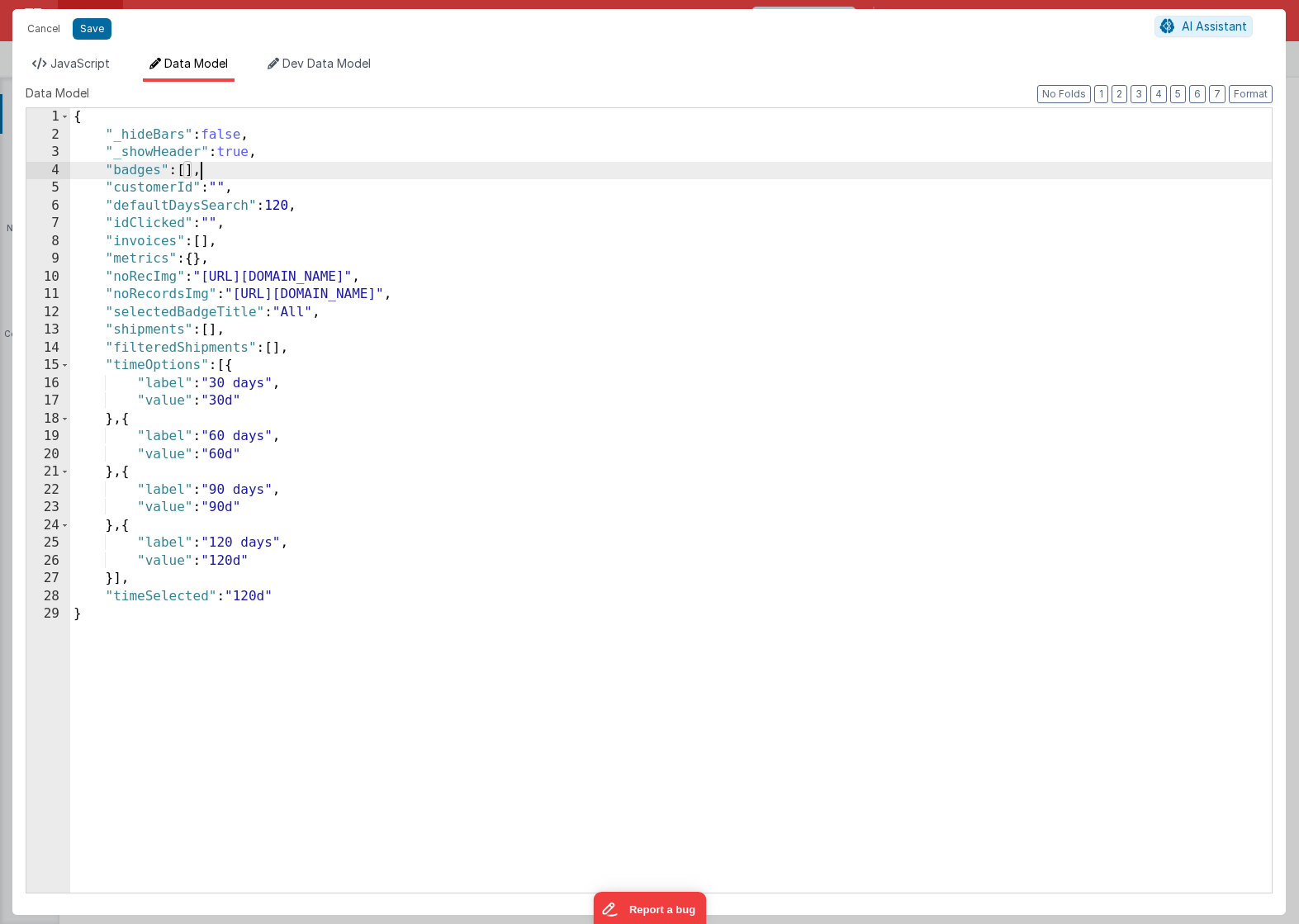
click at [201, 171] on div "{ "_hideBars" : false , "_showHeader" : true , "badges" : [ ] , "customerId" : …" at bounding box center [670, 518] width 1201 height 820
paste textarea
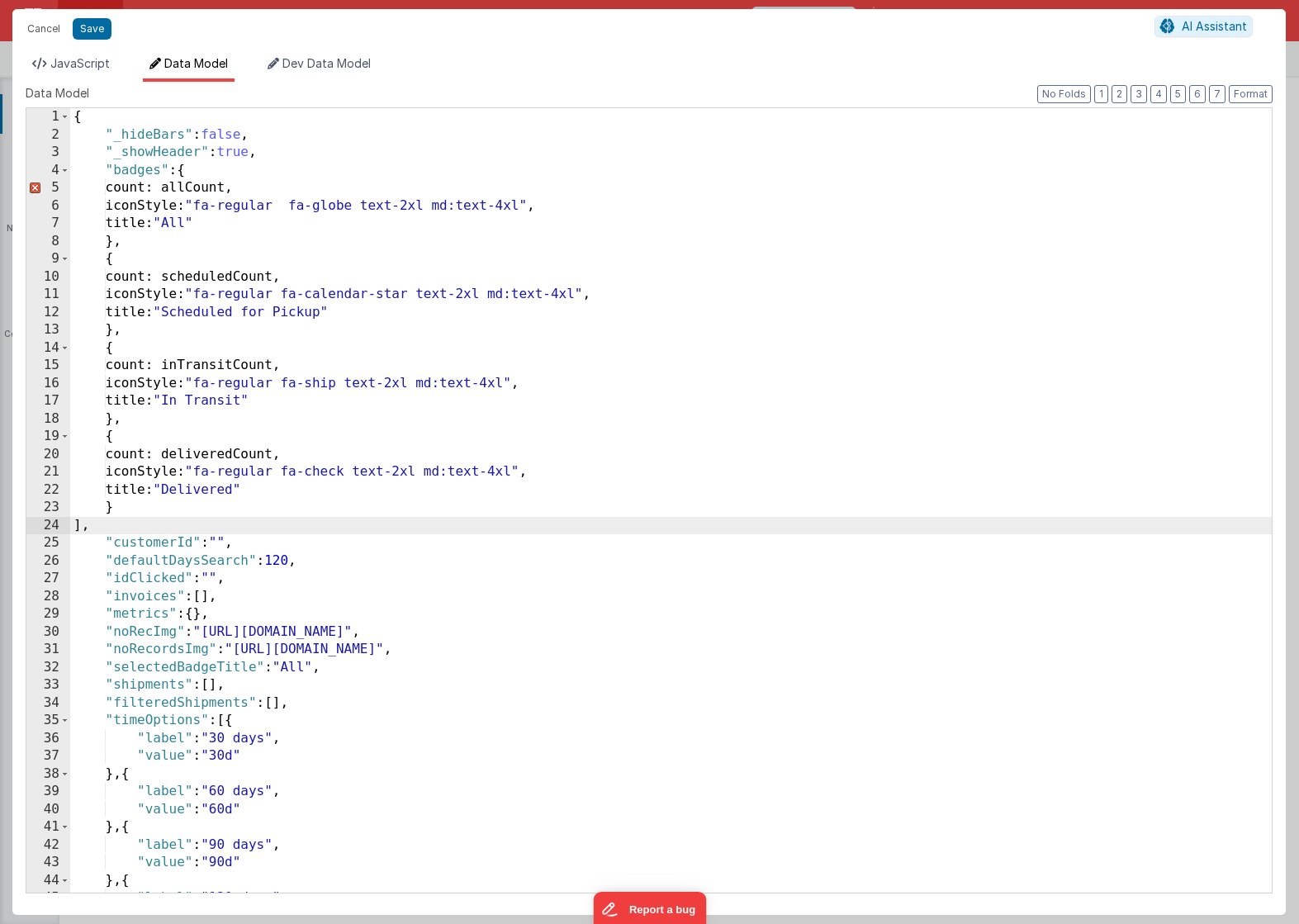
click at [281, 452] on div "{ "_hideBars" : false , "_showHeader" : true , "badges" : { count: allCount, ic…" at bounding box center [670, 518] width 1201 height 820
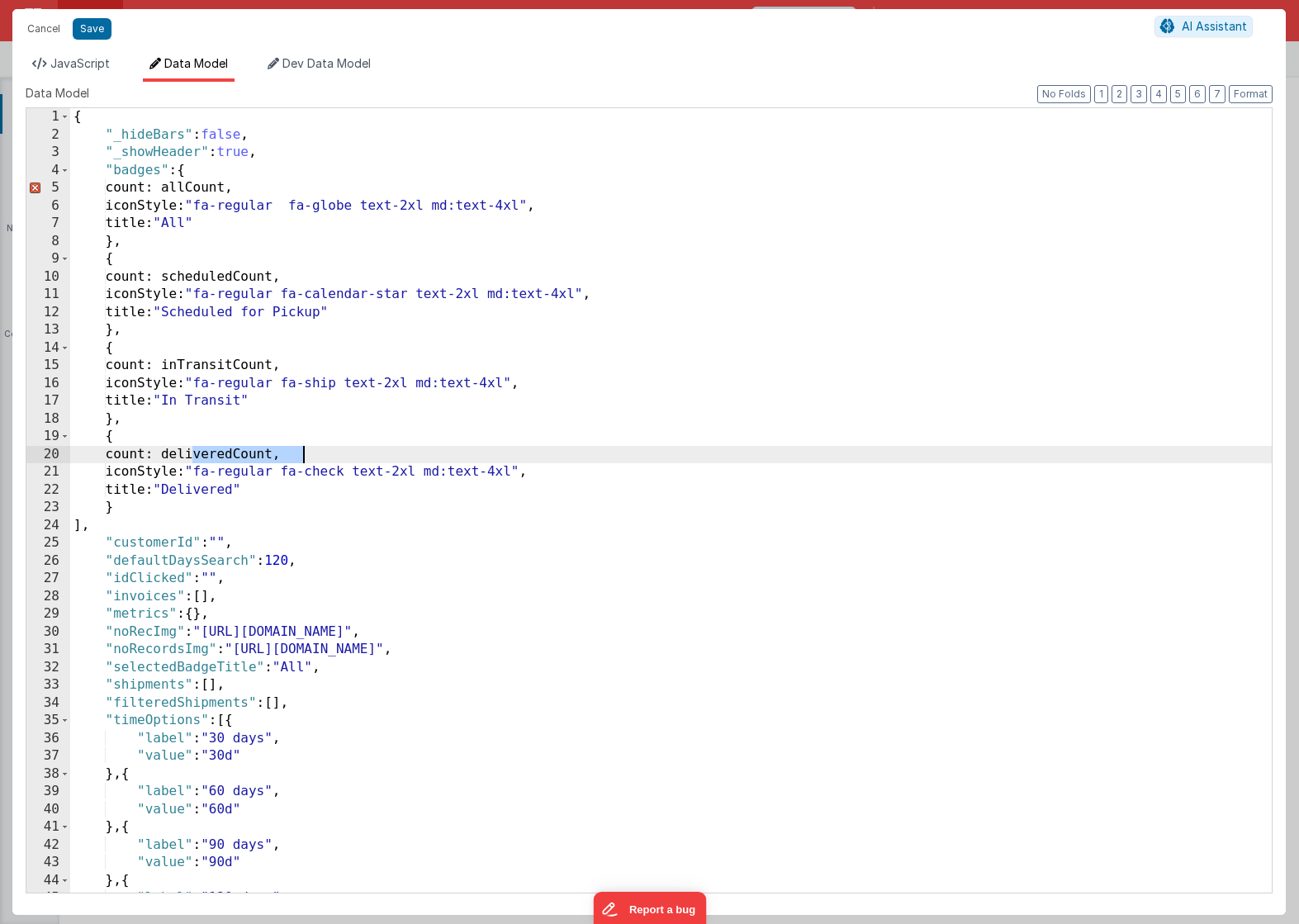
click at [281, 452] on div "{ "_hideBars" : false , "_showHeader" : true , "badges" : { count: allCount, ic…" at bounding box center [670, 518] width 1201 height 820
click at [264, 367] on div "{ "_hideBars" : false , "_showHeader" : true , "badges" : { count: allCount, ic…" at bounding box center [670, 518] width 1201 height 820
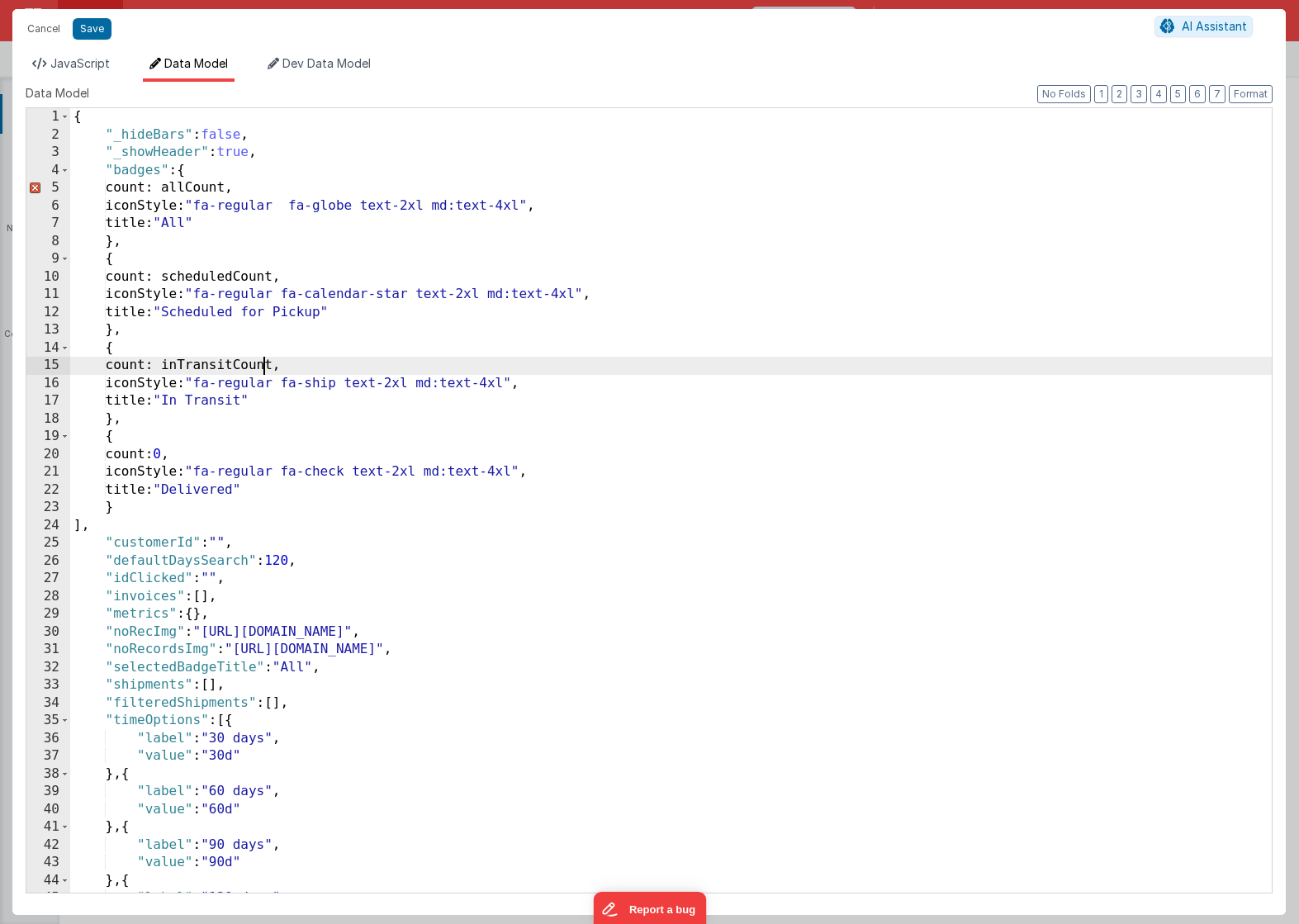
click at [264, 367] on div "{ "_hideBars" : false , "_showHeader" : true , "badges" : { count: allCount, ic…" at bounding box center [670, 518] width 1201 height 820
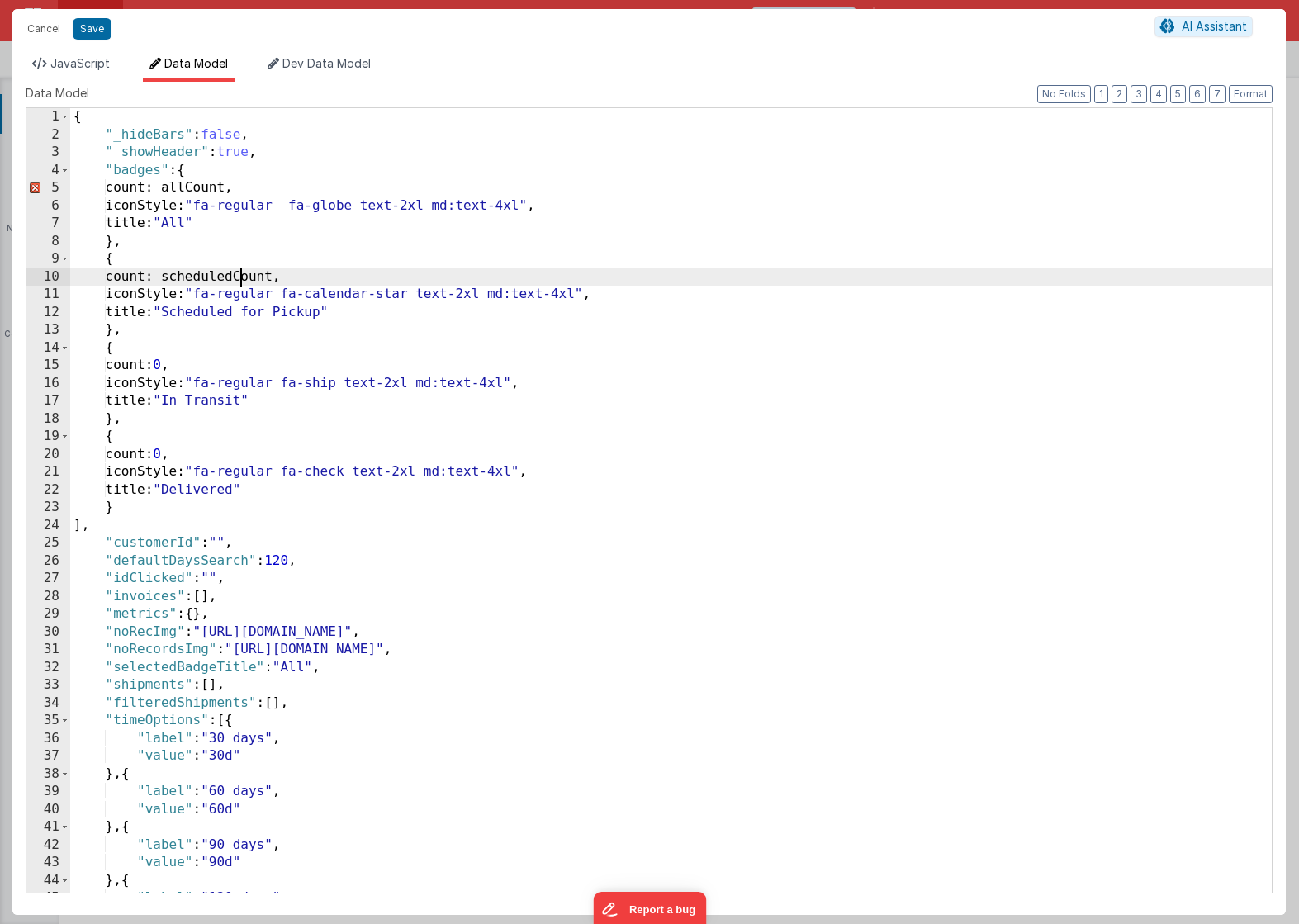
click at [242, 275] on div "{ "_hideBars" : false , "_showHeader" : true , "badges" : { count: allCount, ic…" at bounding box center [670, 518] width 1201 height 820
click at [215, 191] on div "{ "_hideBars" : false , "_showHeader" : true , "badges" : { count: allCount, ic…" at bounding box center [670, 518] width 1201 height 820
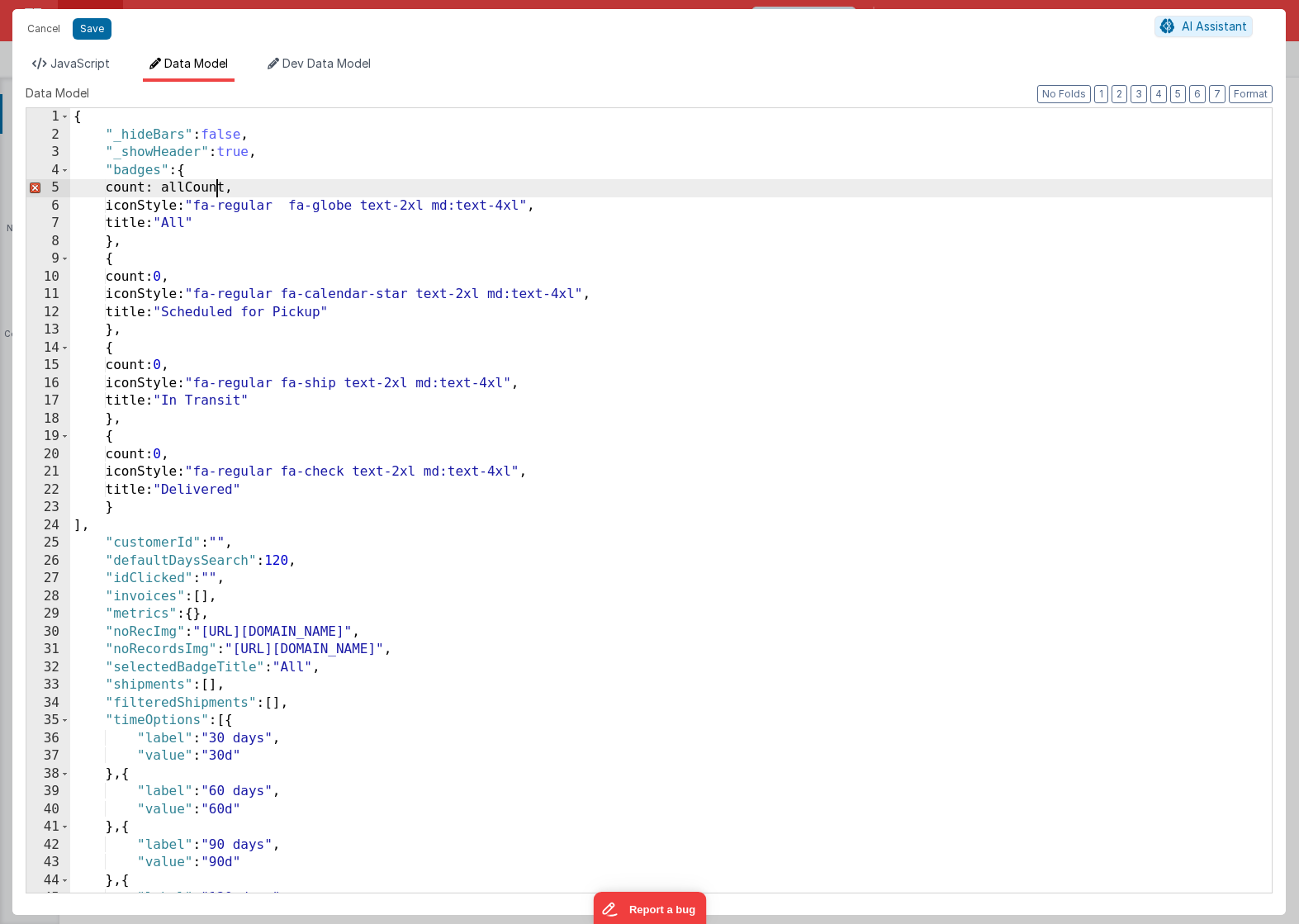
click at [215, 191] on div "{ "_hideBars" : false , "_showHeader" : true , "badges" : { count: allCount, ic…" at bounding box center [670, 518] width 1201 height 820
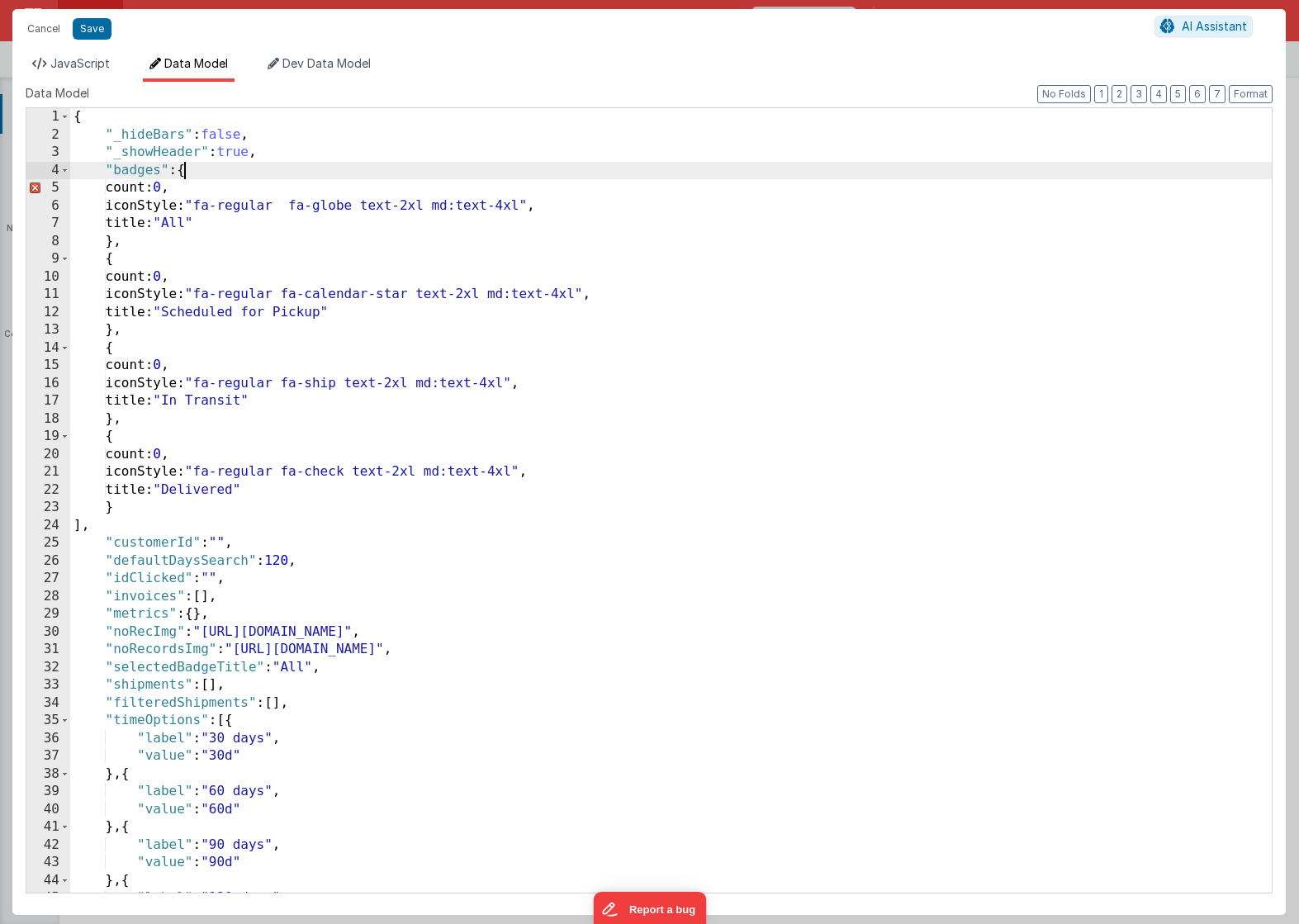
click at [183, 172] on div "{ "_hideBars" : false , "_showHeader" : true , "badges" : { count: 0 , iconStyl…" at bounding box center [670, 518] width 1201 height 820
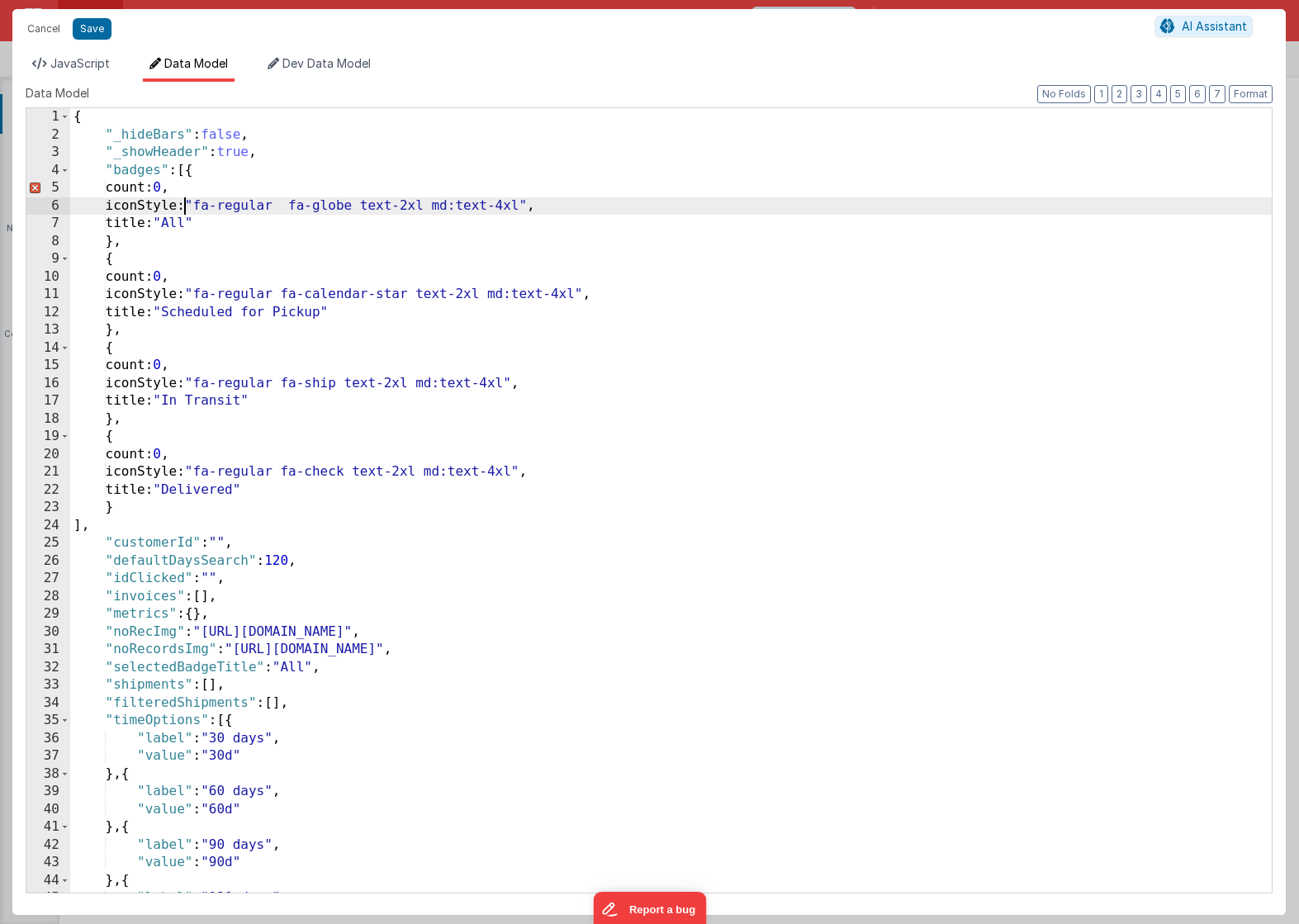
click at [184, 210] on div "{ "_hideBars" : false , "_showHeader" : true , "badges" : [{ count: 0 , iconSty…" at bounding box center [670, 518] width 1201 height 820
click at [198, 191] on div "{ "_hideBars" : false , "_showHeader" : true , "badges" : [{ count: 0 , iconSty…" at bounding box center [670, 518] width 1201 height 820
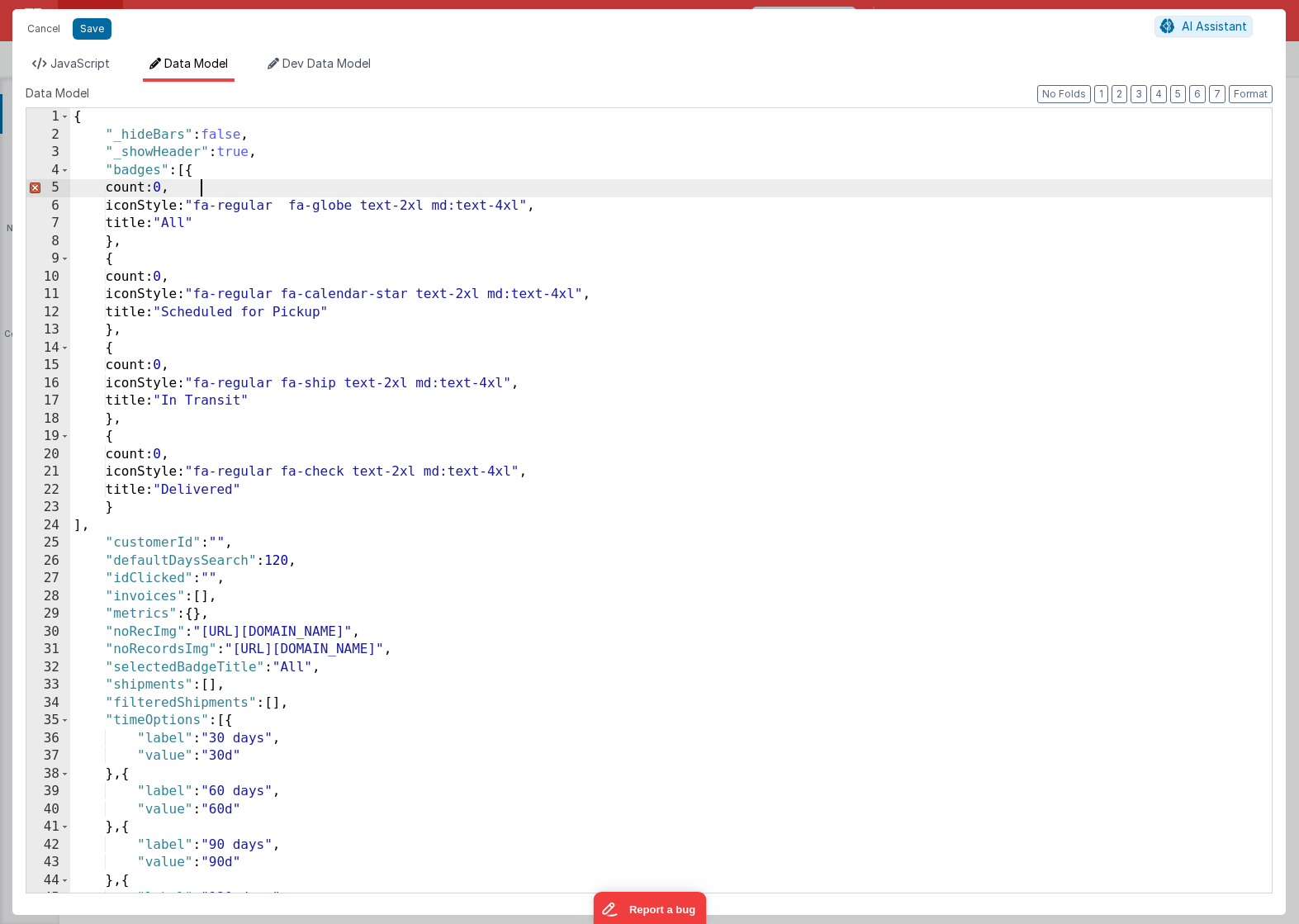
click at [153, 184] on div "{ "_hideBars" : false , "_showHeader" : true , "badges" : [{ count: 0 , iconSty…" at bounding box center [670, 518] width 1201 height 820
click at [164, 200] on div "{ "_hideBars" : false , "_showHeader" : true , "badges" : [{ "count" : 0 , icon…" at bounding box center [670, 518] width 1201 height 820
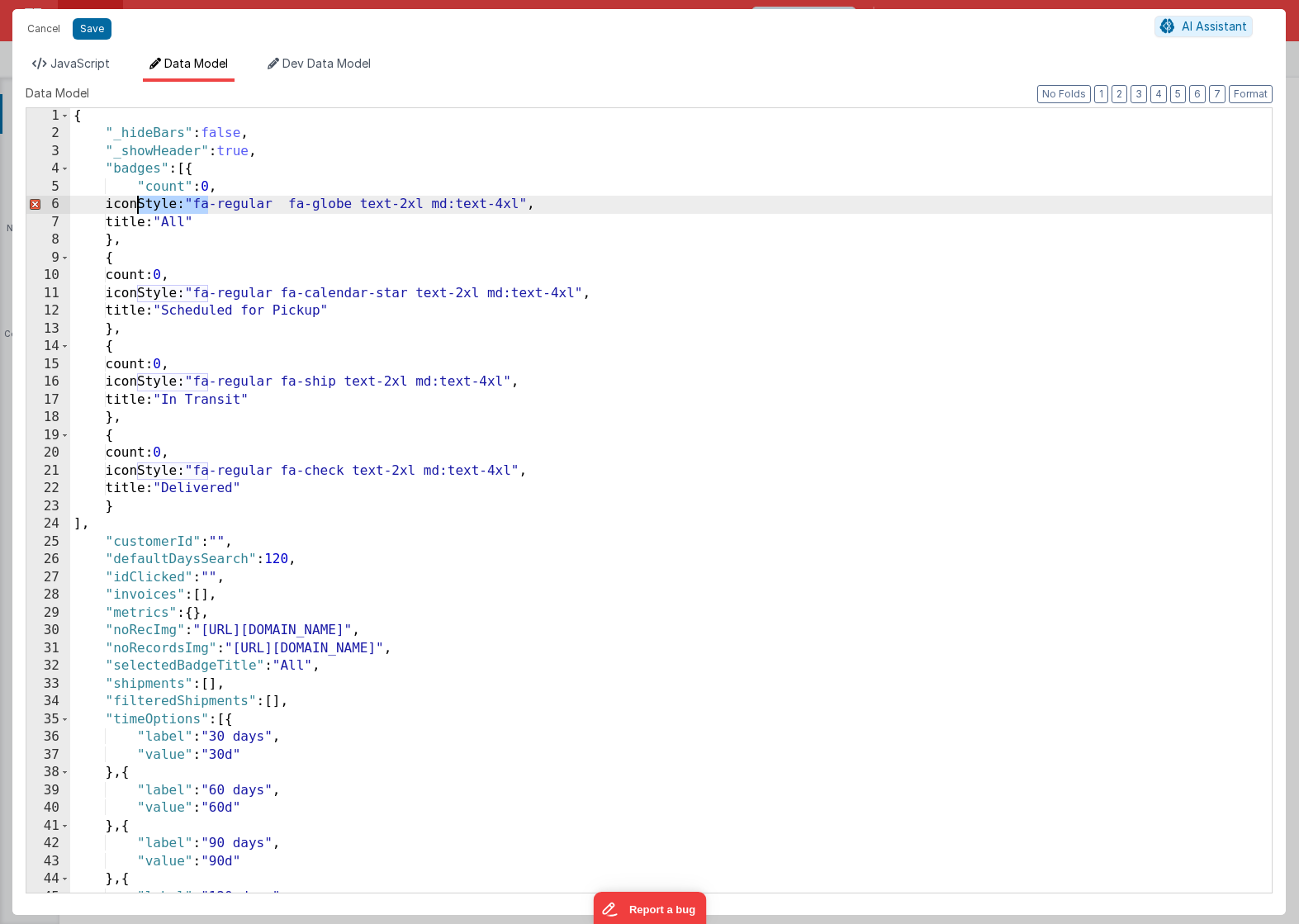
click at [164, 200] on div "{ "_hideBars" : false , "_showHeader" : true , "badges" : [{ "count" : 0 , icon…" at bounding box center [670, 518] width 1201 height 820
click at [148, 227] on div "{ "_hideBars" : false , "_showHeader" : true , "badges" : [{ "count" : 0 , "ico…" at bounding box center [670, 518] width 1201 height 820
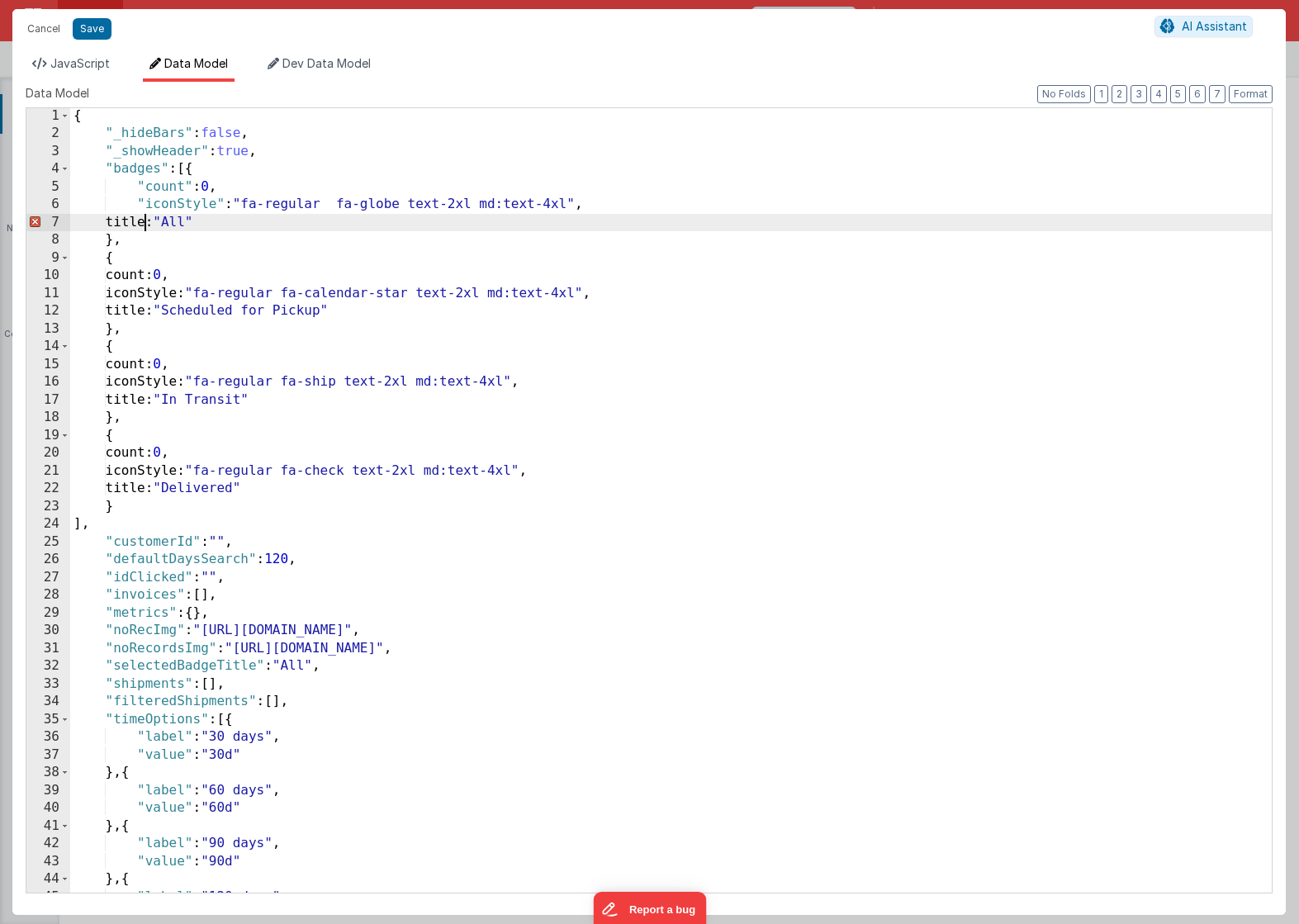
click at [148, 227] on div "{ "_hideBars" : false , "_showHeader" : true , "badges" : [{ "count" : 0 , "ico…" at bounding box center [670, 518] width 1201 height 820
click at [151, 272] on div "{ "_hideBars" : false , "_showHeader" : true , "badges" : [{ "count" : 0 , "ico…" at bounding box center [670, 518] width 1201 height 820
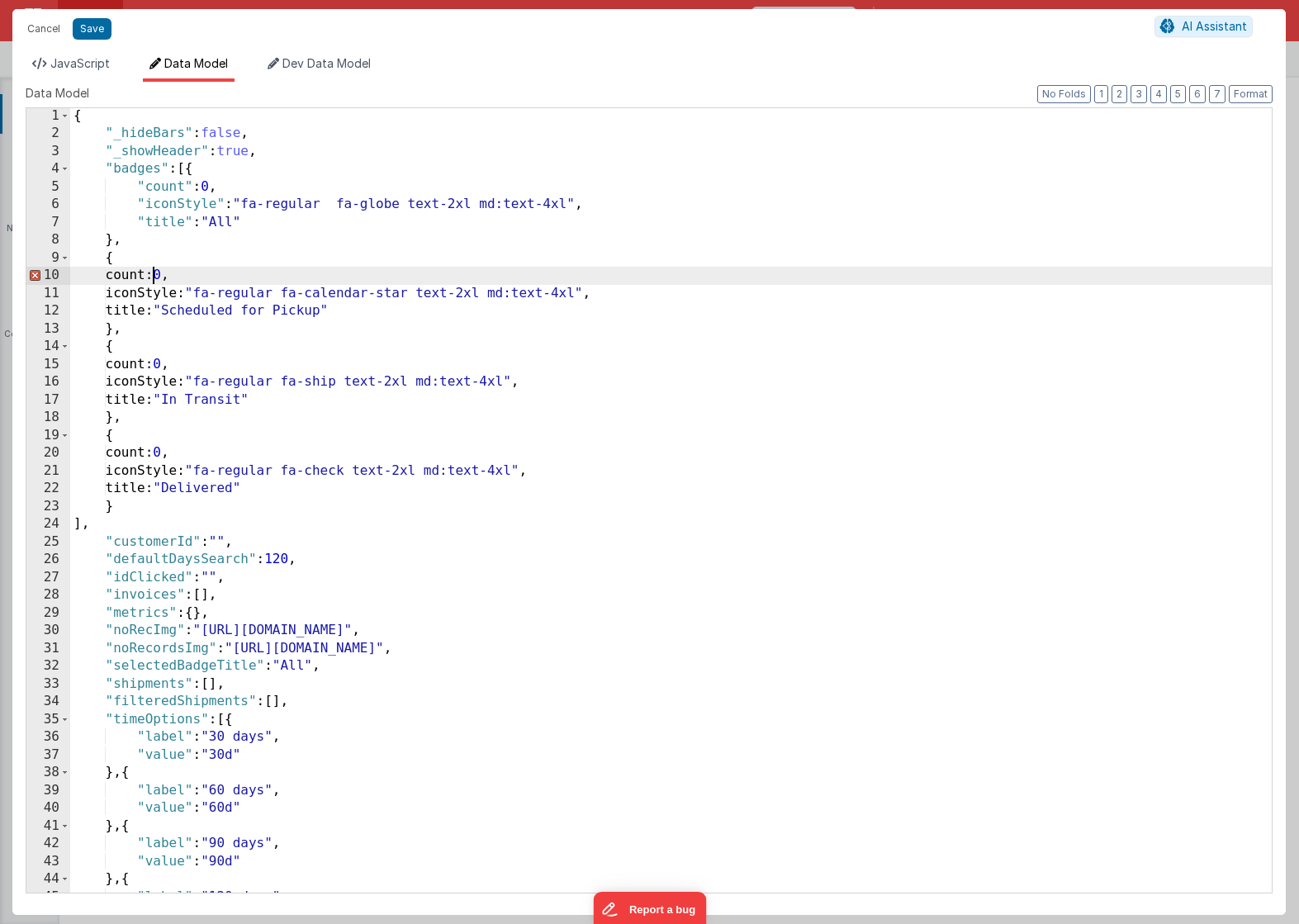
click at [151, 272] on div "{ "_hideBars" : false , "_showHeader" : true , "badges" : [{ "count" : 0 , "ico…" at bounding box center [670, 518] width 1201 height 820
click at [159, 292] on div "{ "_hideBars" : false , "_showHeader" : true , "badges" : [{ "count" : 0 , "ico…" at bounding box center [670, 518] width 1201 height 820
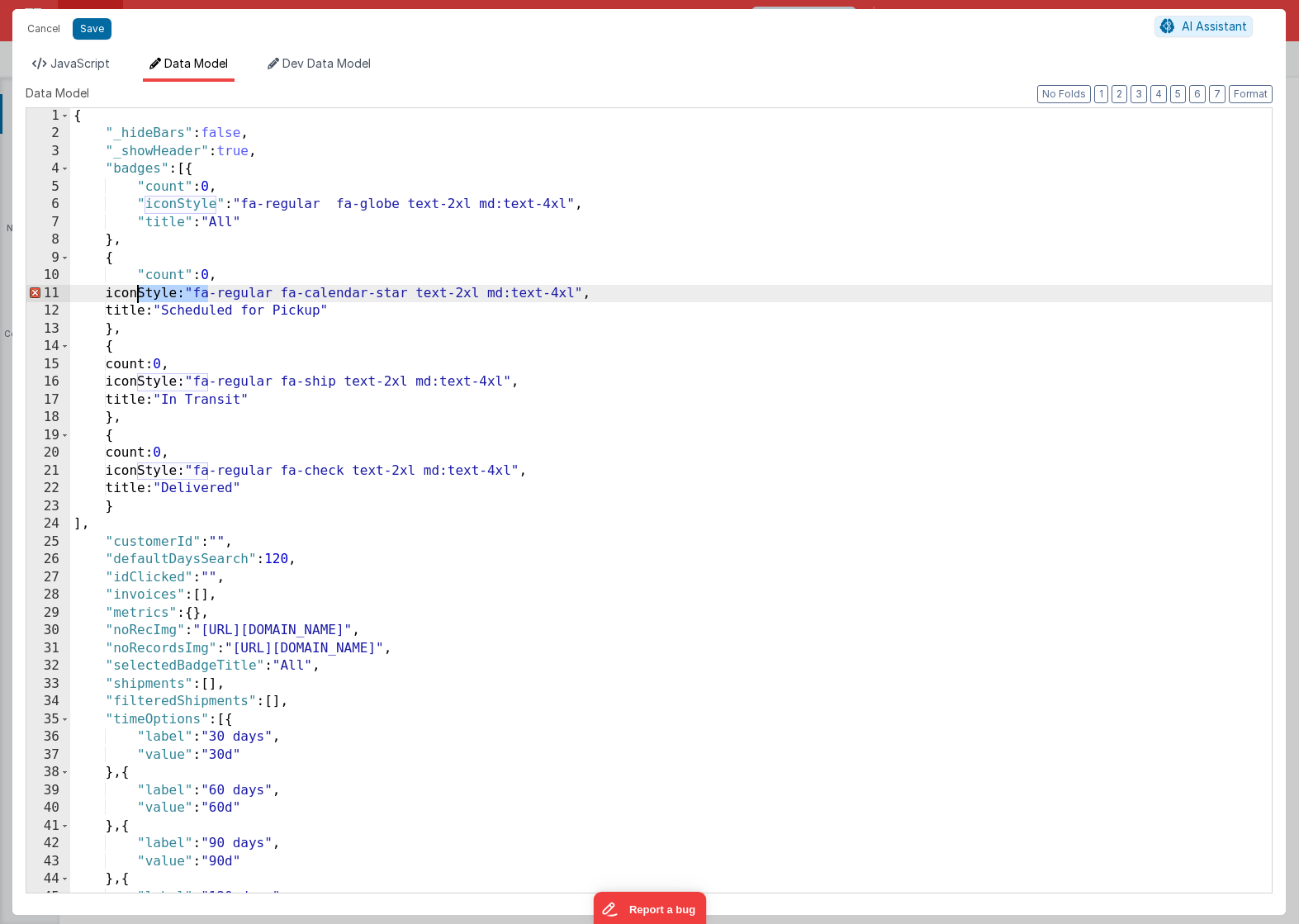
click at [159, 292] on div "{ "_hideBars" : false , "_showHeader" : true , "badges" : [{ "count" : 0 , "ico…" at bounding box center [670, 518] width 1201 height 820
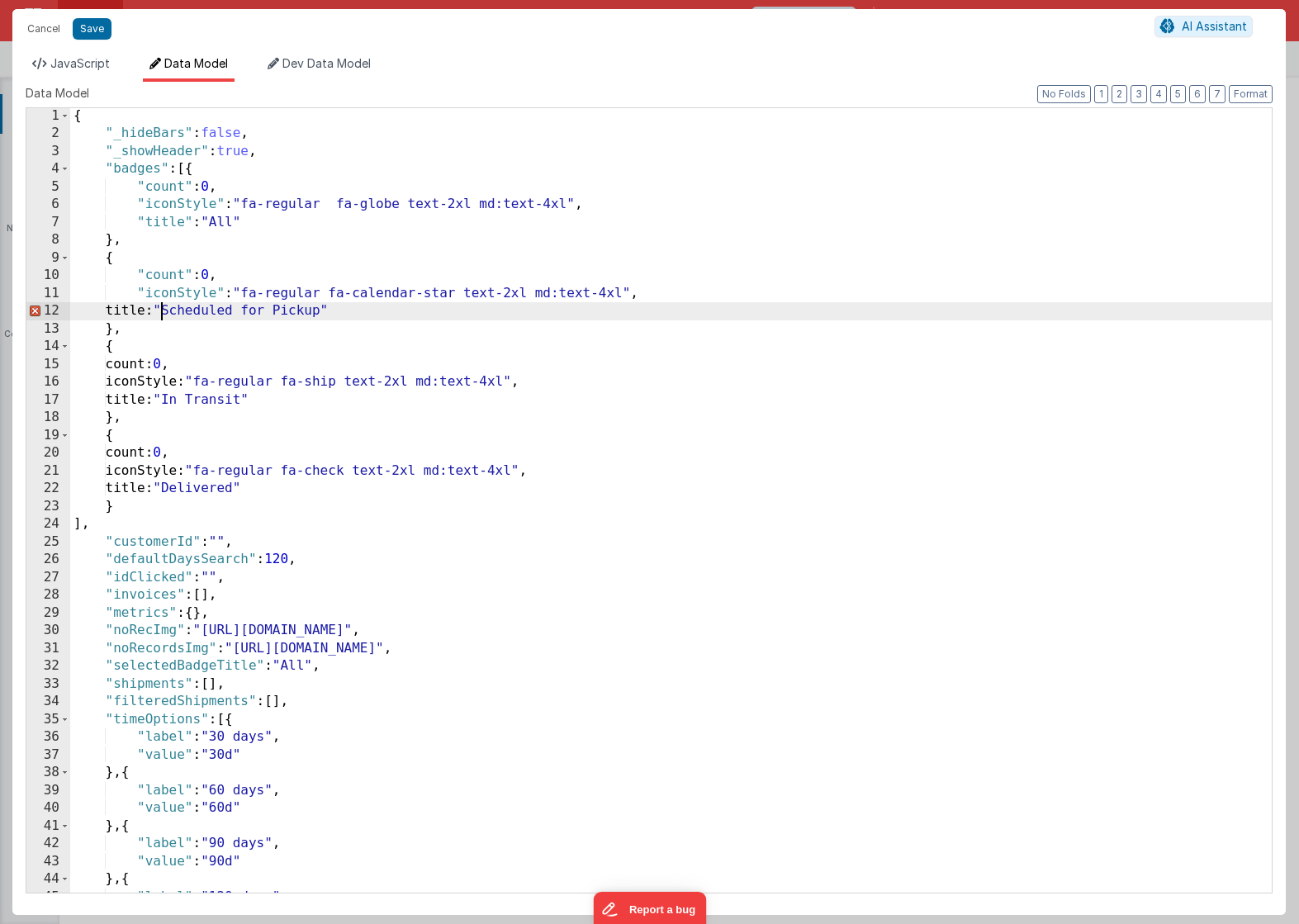
click at [161, 311] on div "{ "_hideBars" : false , "_showHeader" : true , "badges" : [{ "count" : 0 , "ico…" at bounding box center [670, 518] width 1201 height 820
click at [151, 362] on div "{ "_hideBars" : false , "_showHeader" : true , "badges" : [{ "count" : 0 , "ico…" at bounding box center [670, 518] width 1201 height 820
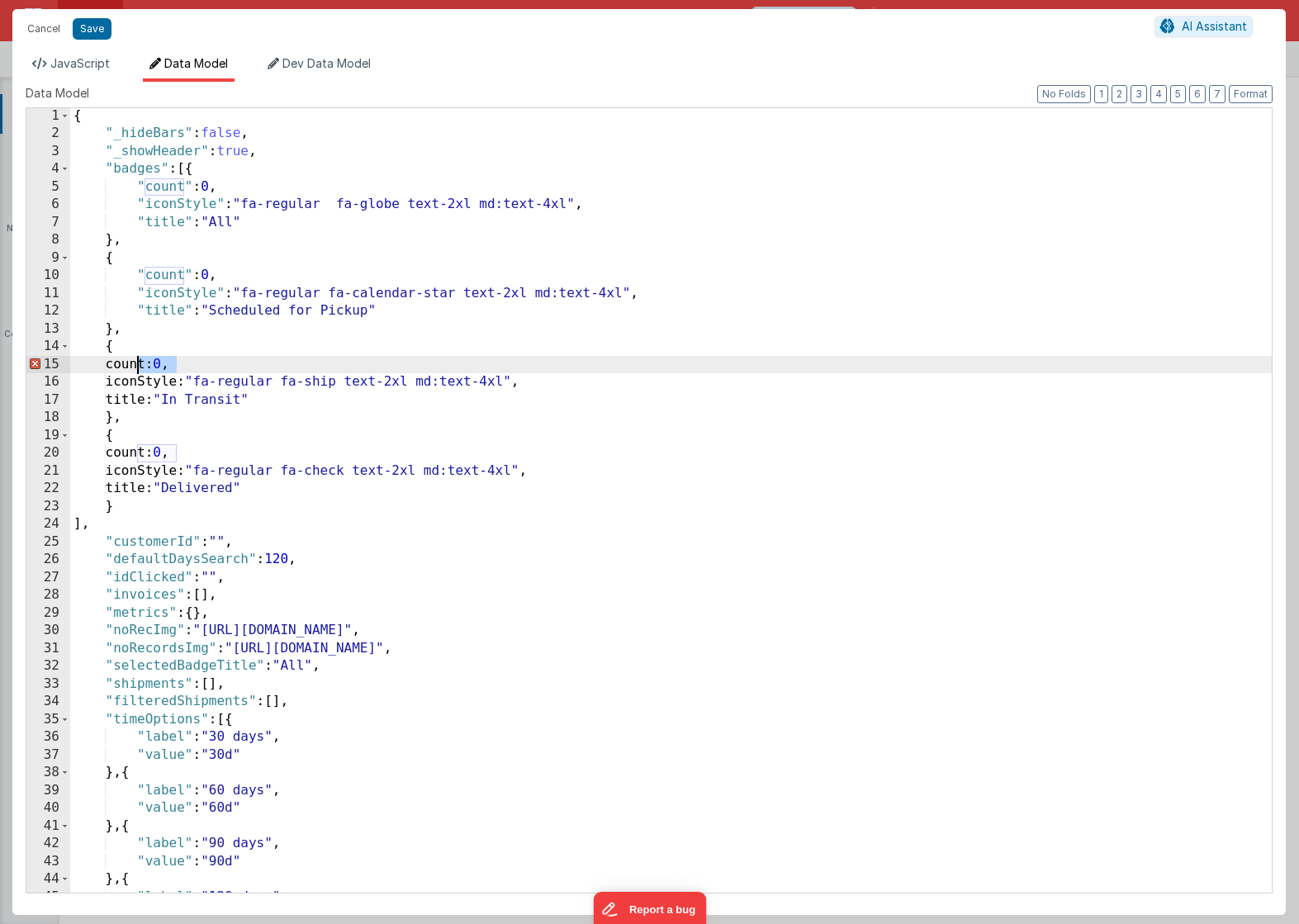
click at [151, 362] on div "{ "_hideBars" : false , "_showHeader" : true , "badges" : [{ "count" : 0 , "ico…" at bounding box center [670, 518] width 1201 height 820
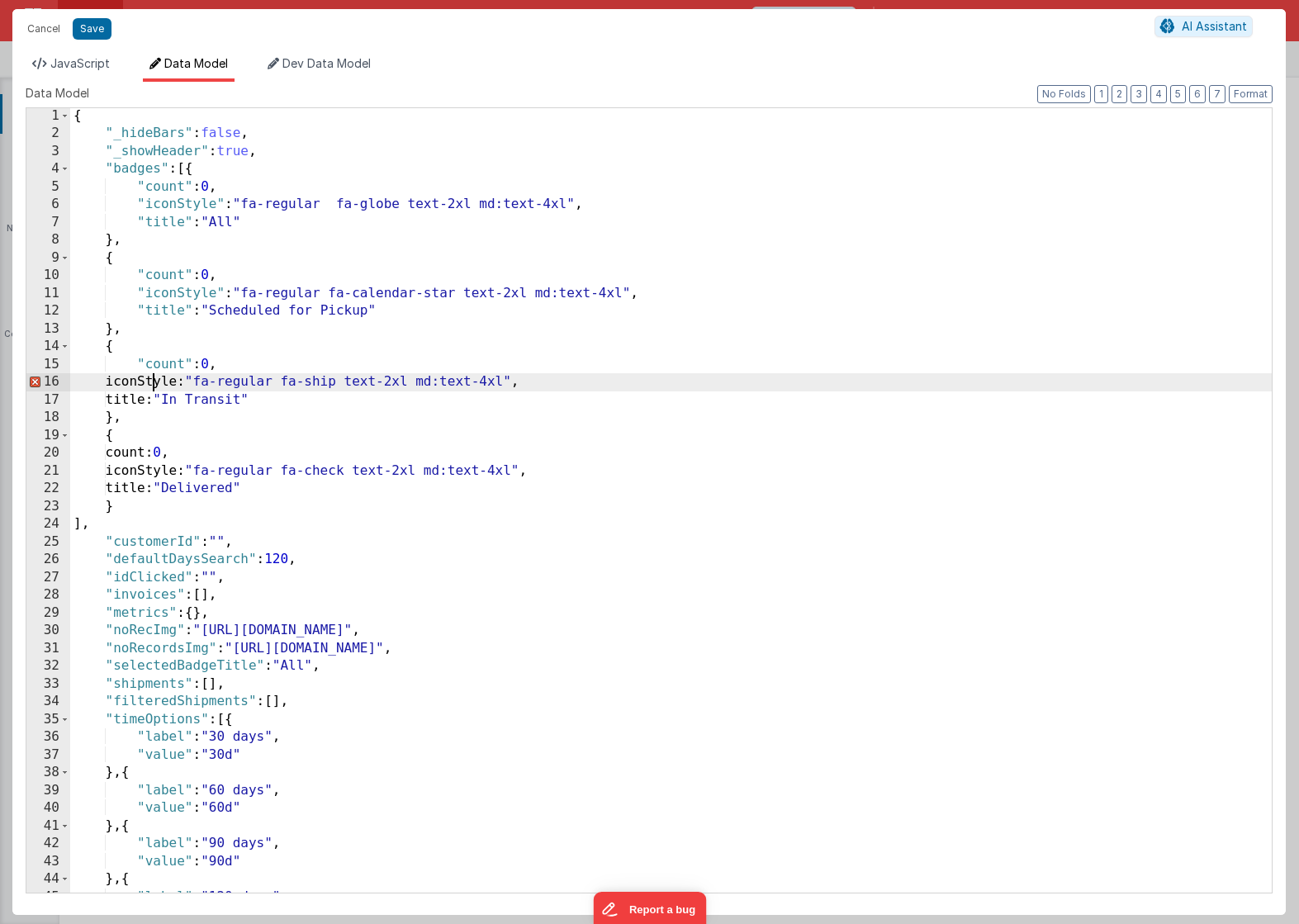
click at [156, 385] on div "{ "_hideBars" : false , "_showHeader" : true , "badges" : [{ "count" : 0 , "ico…" at bounding box center [670, 518] width 1201 height 820
click at [165, 398] on div "{ "_hideBars" : false , "_showHeader" : true , "badges" : [{ "count" : 0 , "ico…" at bounding box center [670, 518] width 1201 height 820
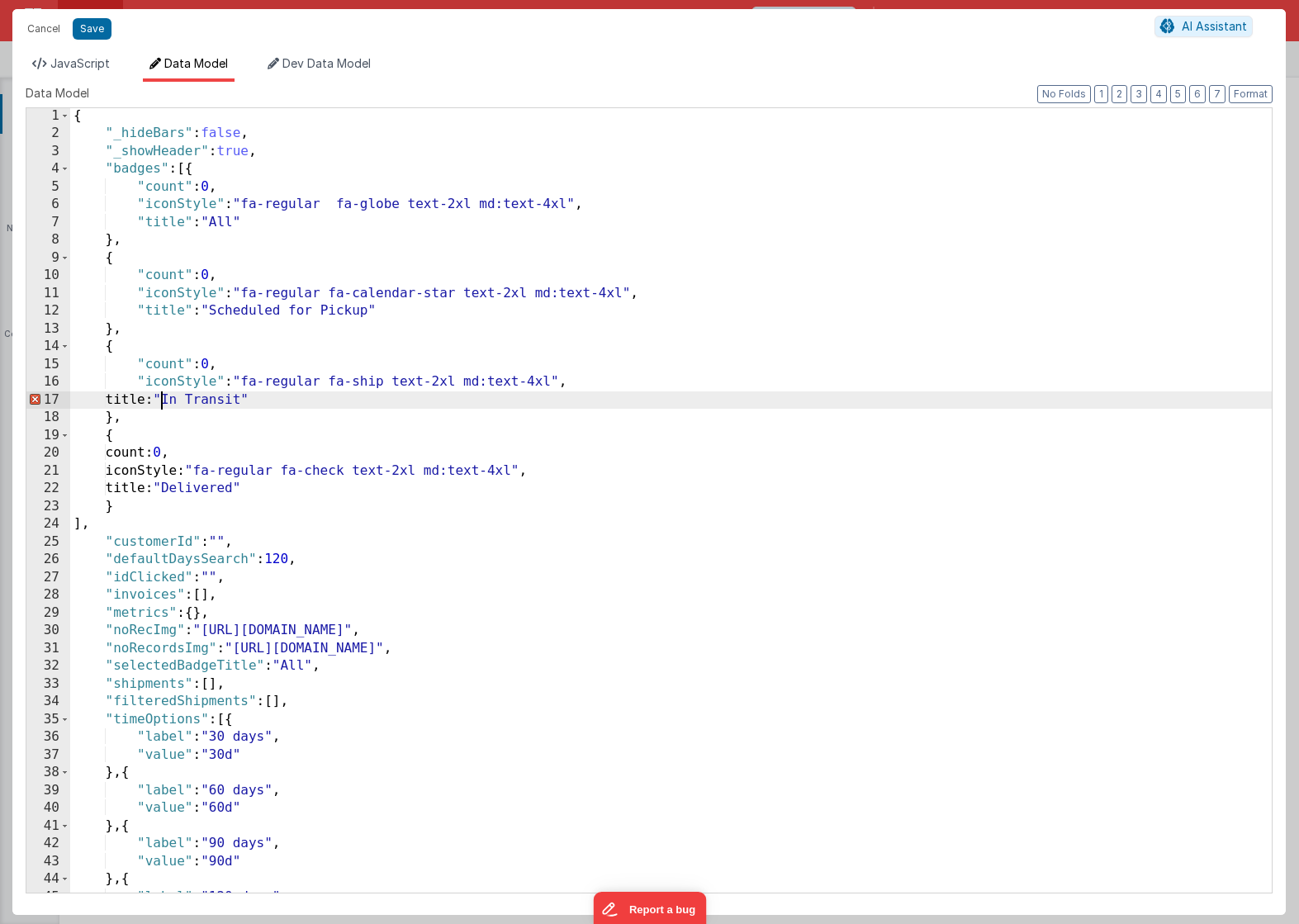
click at [165, 398] on div "{ "_hideBars" : false , "_showHeader" : true , "badges" : [{ "count" : 0 , "ico…" at bounding box center [670, 518] width 1201 height 820
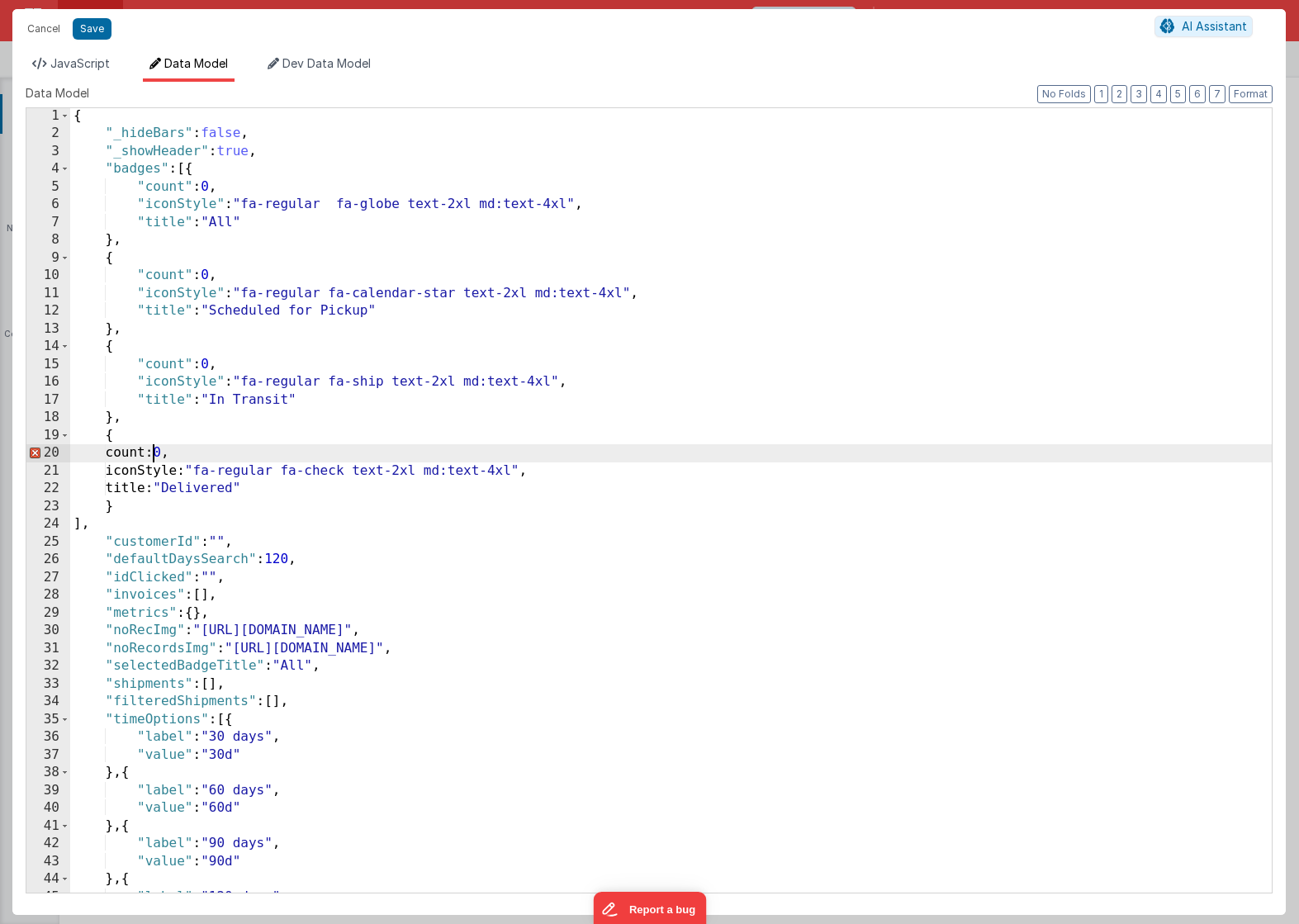
click at [156, 448] on div "{ "_hideBars" : false , "_showHeader" : true , "badges" : [{ "count" : 0 , "ico…" at bounding box center [670, 518] width 1201 height 820
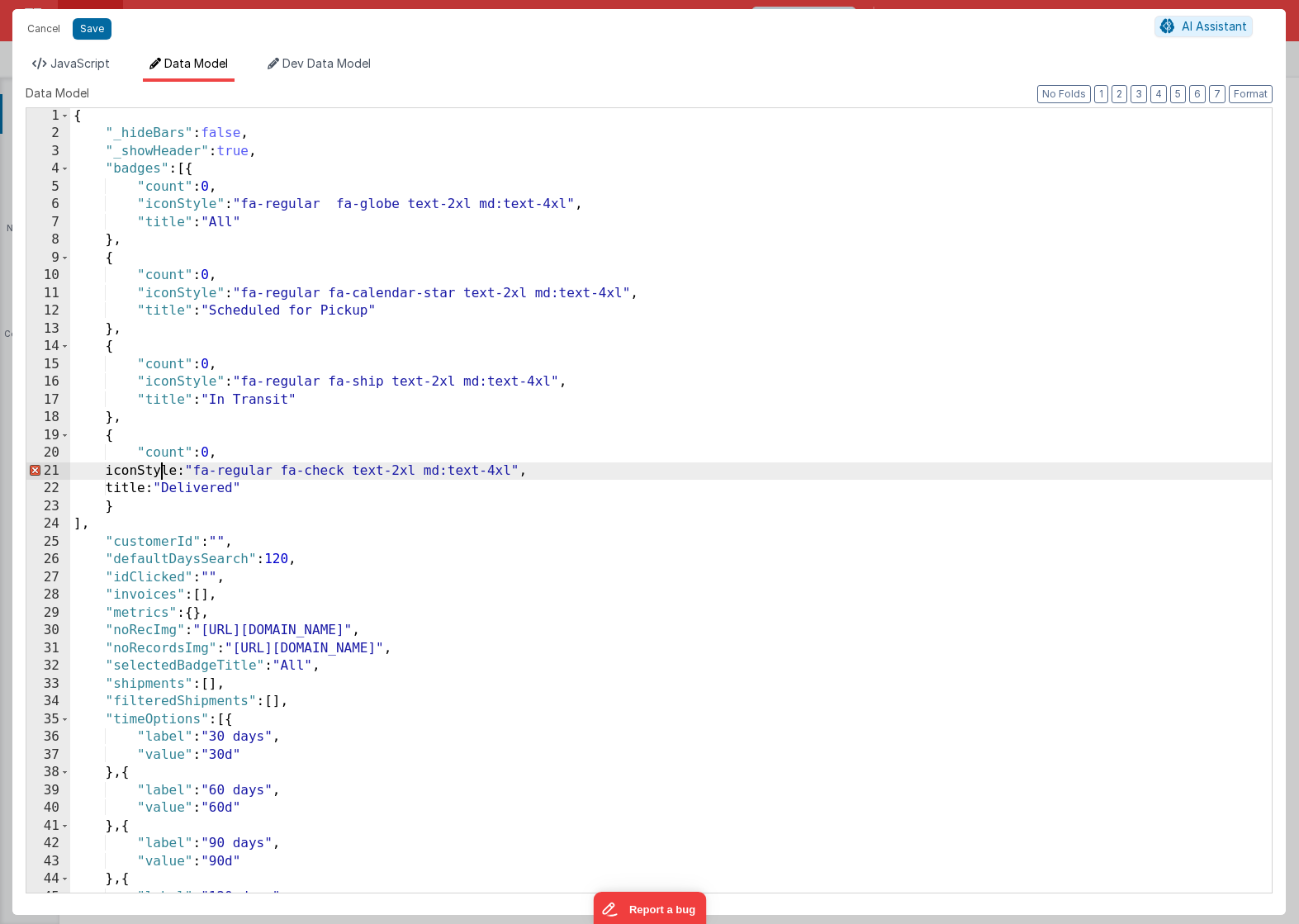
click at [161, 468] on div "{ "_hideBars" : false , "_showHeader" : true , "badges" : [{ "count" : 0 , "ico…" at bounding box center [670, 518] width 1201 height 820
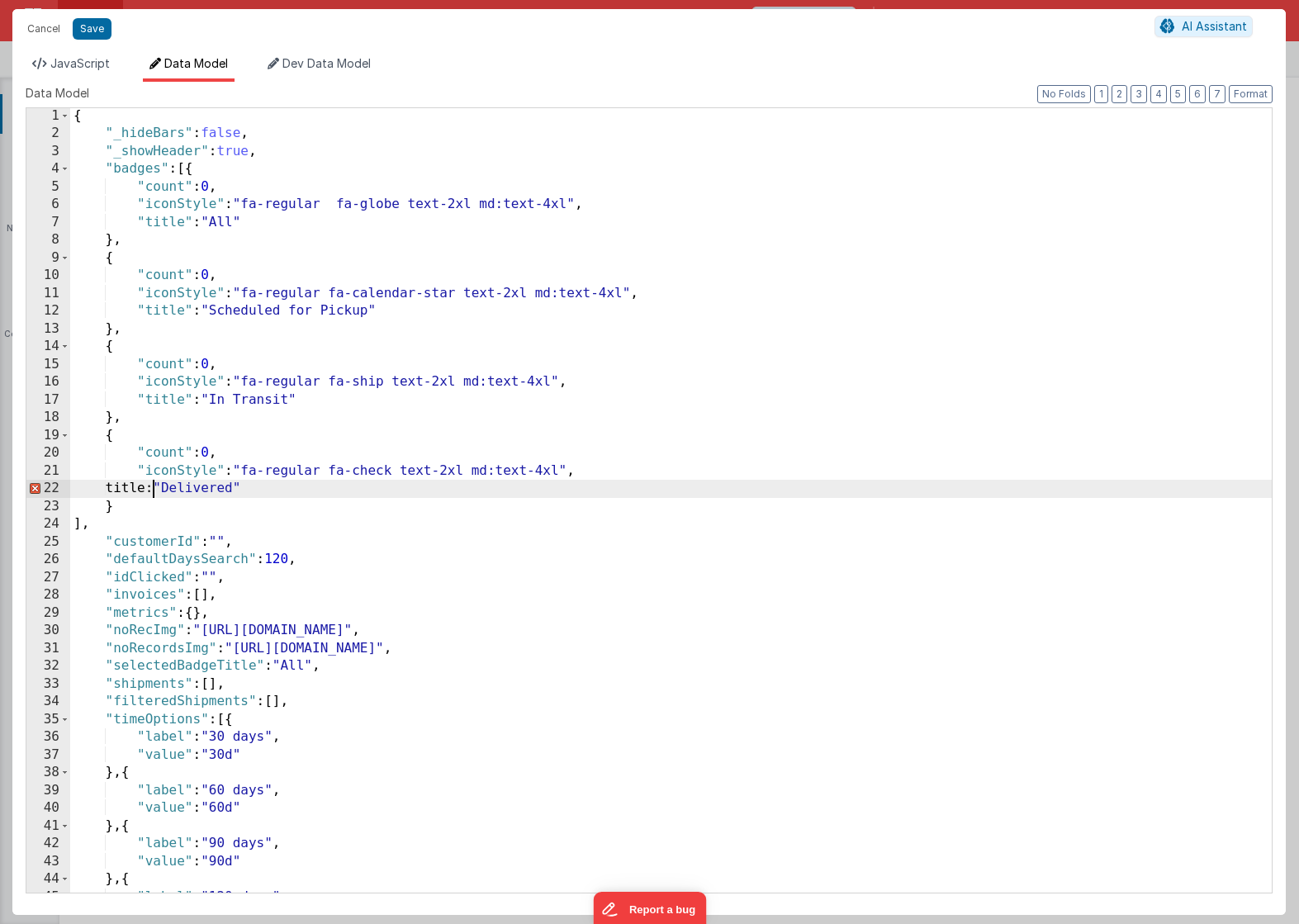
click at [152, 487] on div "{ "_hideBars" : false , "_showHeader" : true , "badges" : [{ "count" : 0 , "ico…" at bounding box center [670, 518] width 1201 height 820
click at [92, 35] on button "Save" at bounding box center [92, 29] width 39 height 22
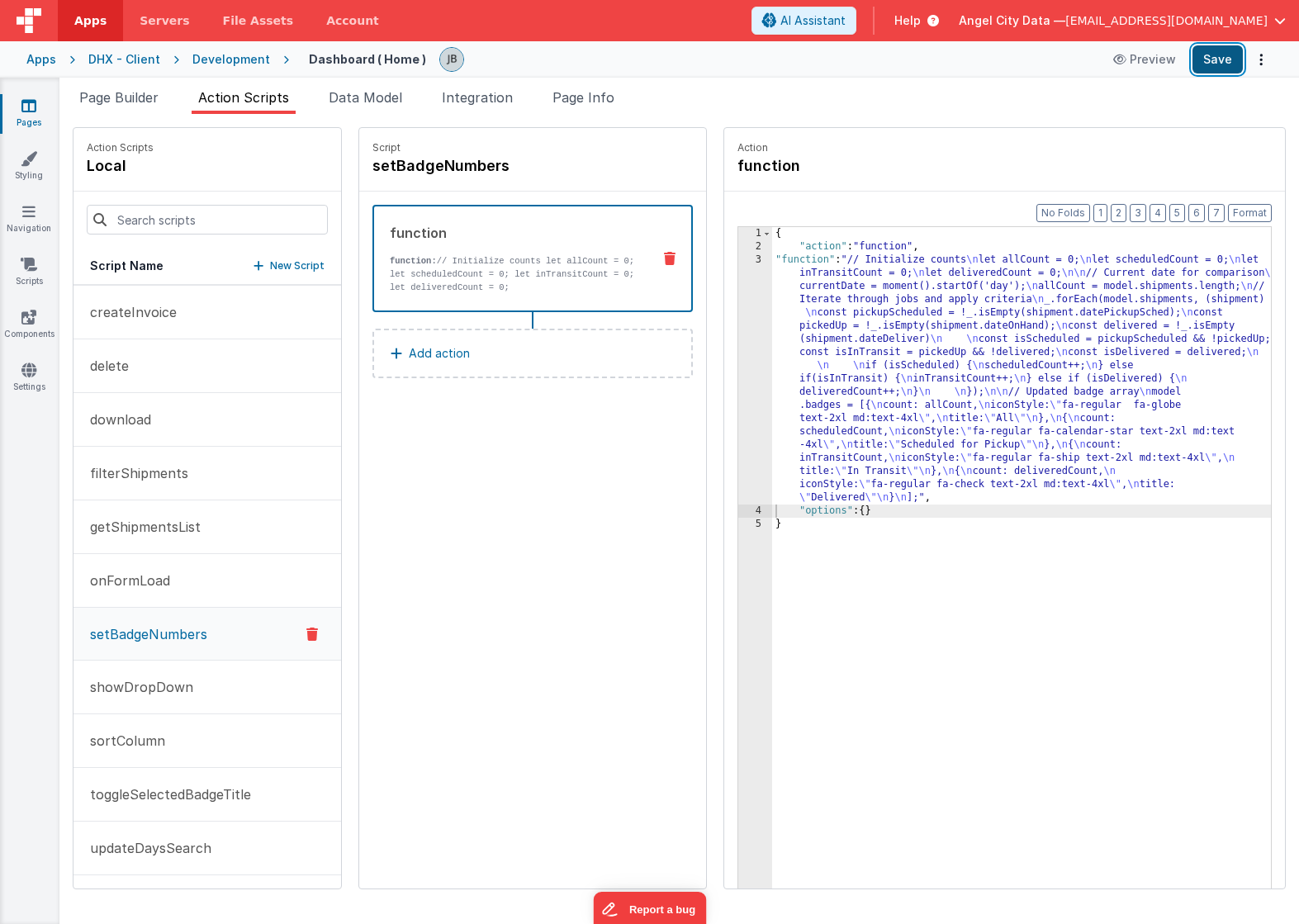
click at [1233, 66] on button "Save" at bounding box center [1217, 60] width 50 height 28
click at [142, 89] on span "Page Builder" at bounding box center [118, 97] width 79 height 17
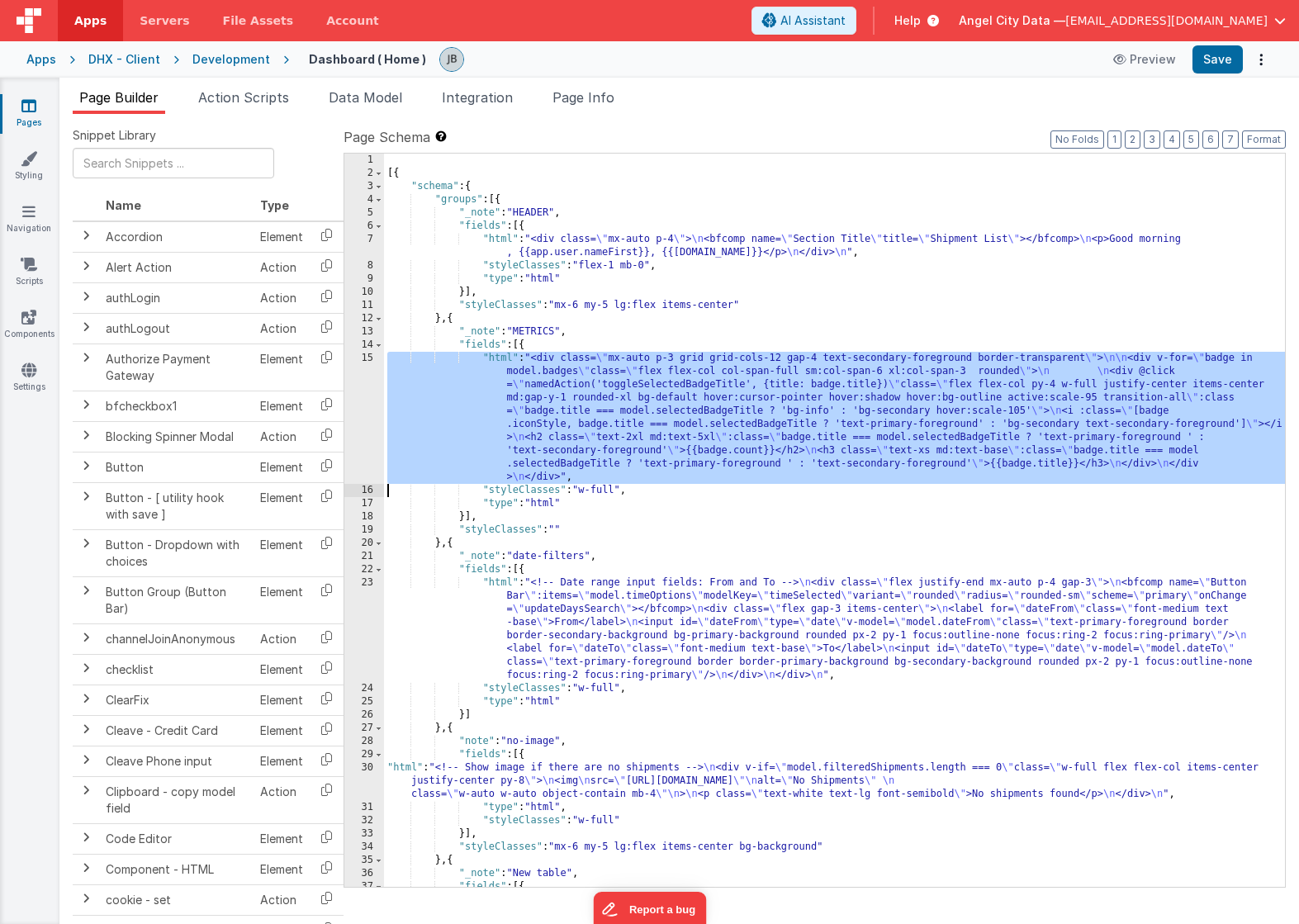
click at [373, 392] on div "15" at bounding box center [364, 418] width 40 height 132
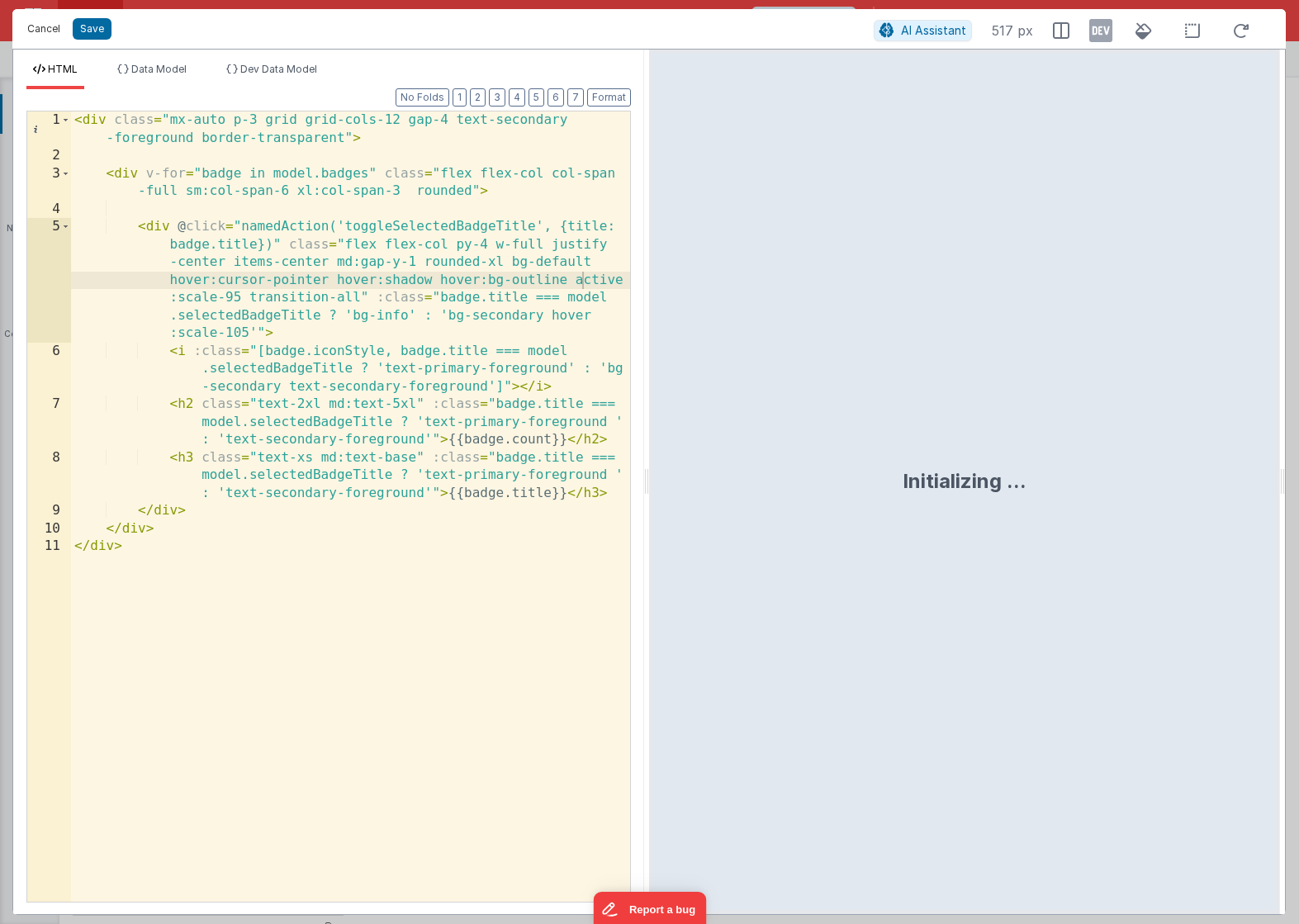
click at [46, 33] on button "Cancel" at bounding box center [44, 28] width 50 height 23
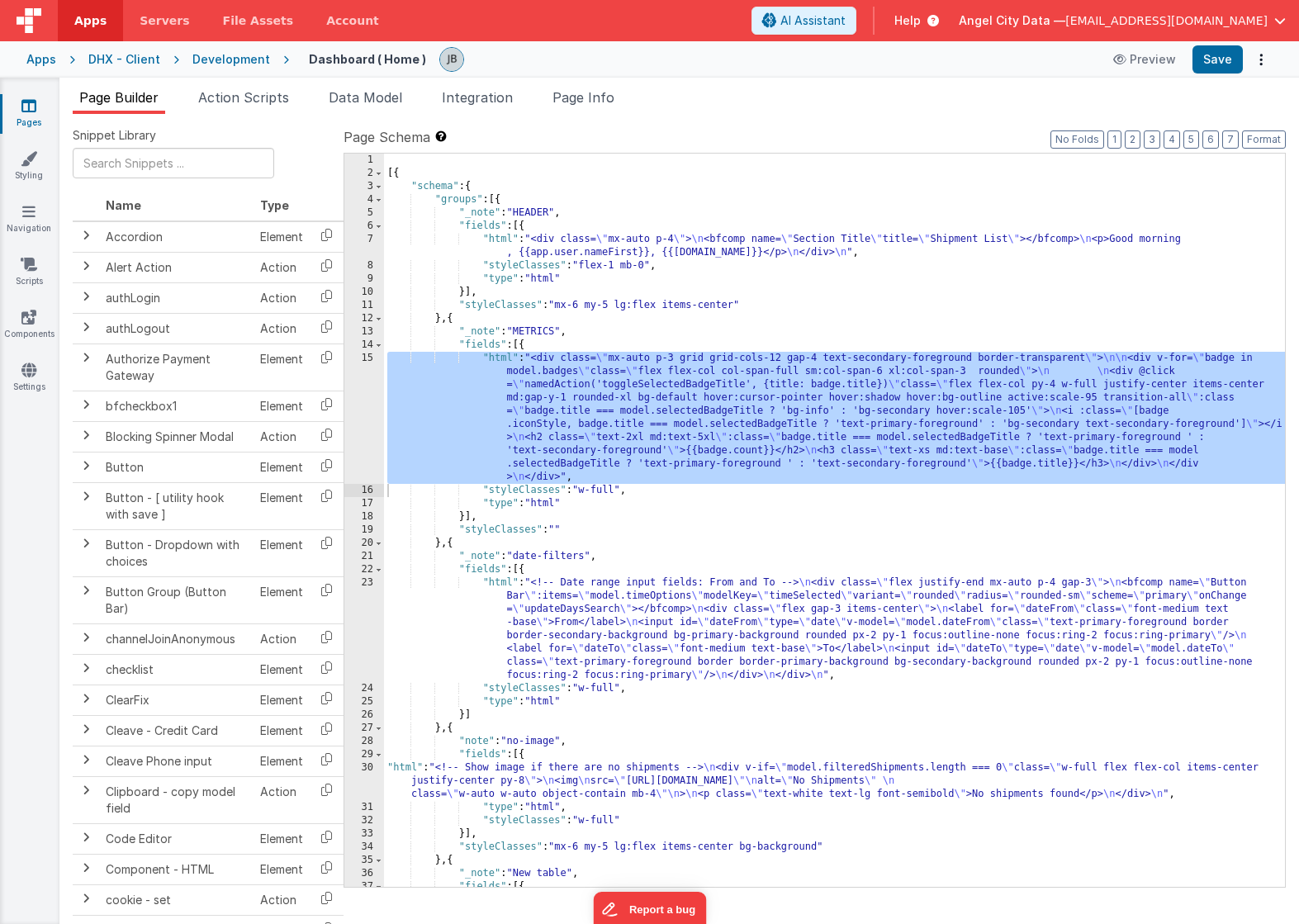
click at [377, 774] on div "30" at bounding box center [364, 781] width 40 height 40
click at [366, 774] on div "30" at bounding box center [364, 781] width 40 height 40
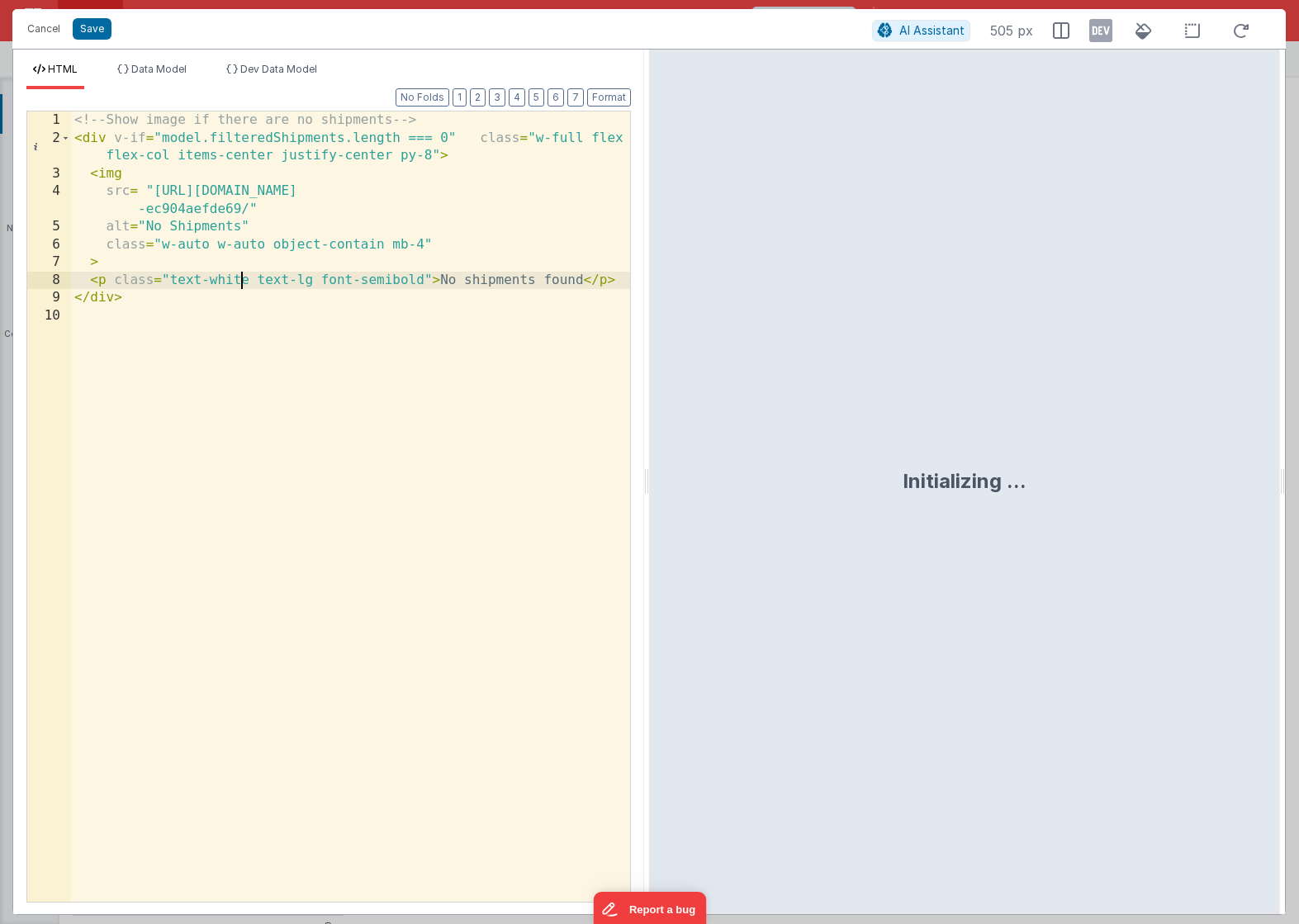
click at [240, 280] on div "<!-- Show image if there are no shipments --> < div v-if = "model.filteredShipm…" at bounding box center [350, 525] width 559 height 826
click at [94, 32] on button "Save" at bounding box center [92, 29] width 39 height 22
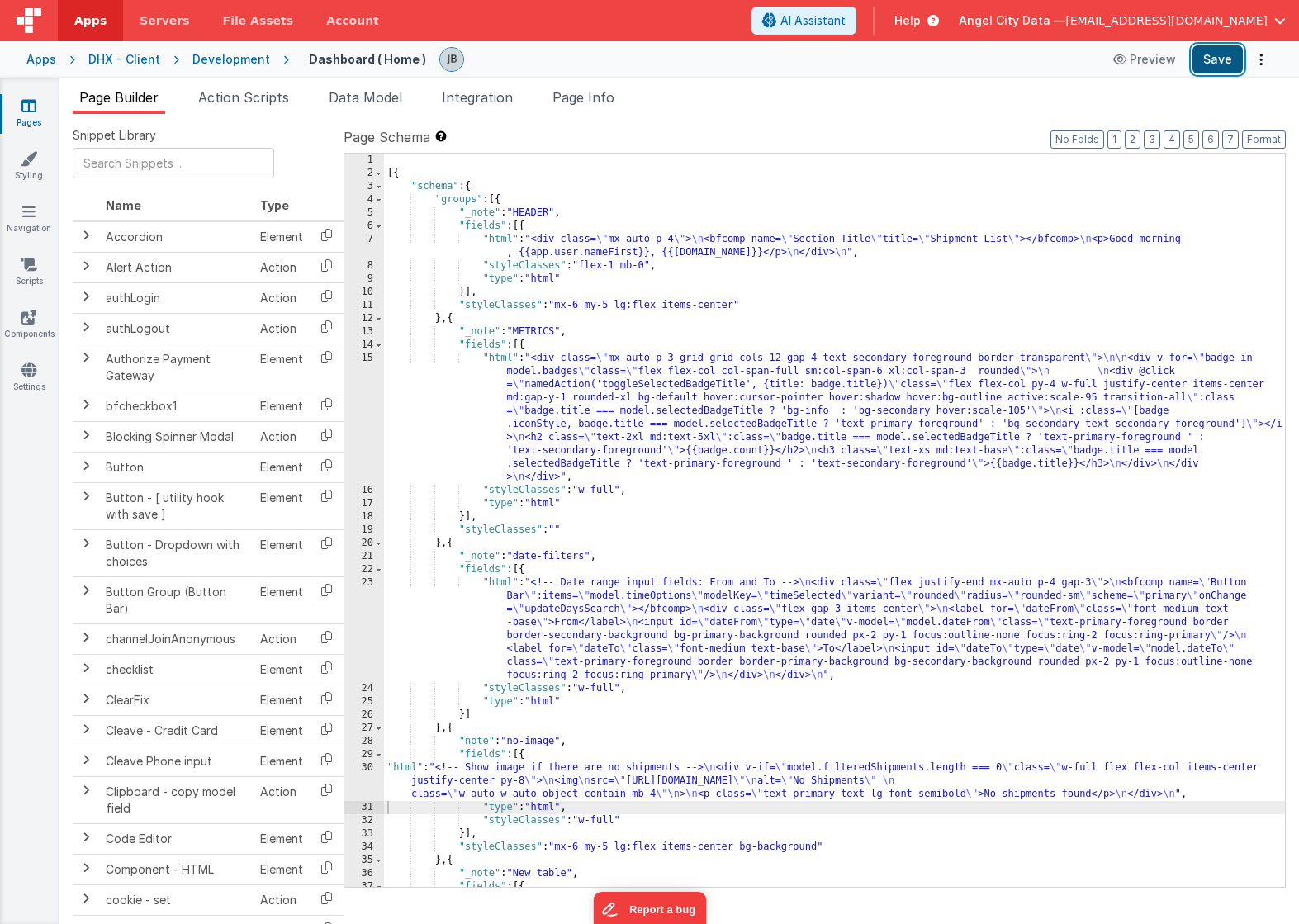
click at [1209, 65] on button "Save" at bounding box center [1217, 60] width 50 height 28
click at [259, 95] on span "Action Scripts" at bounding box center [243, 97] width 91 height 17
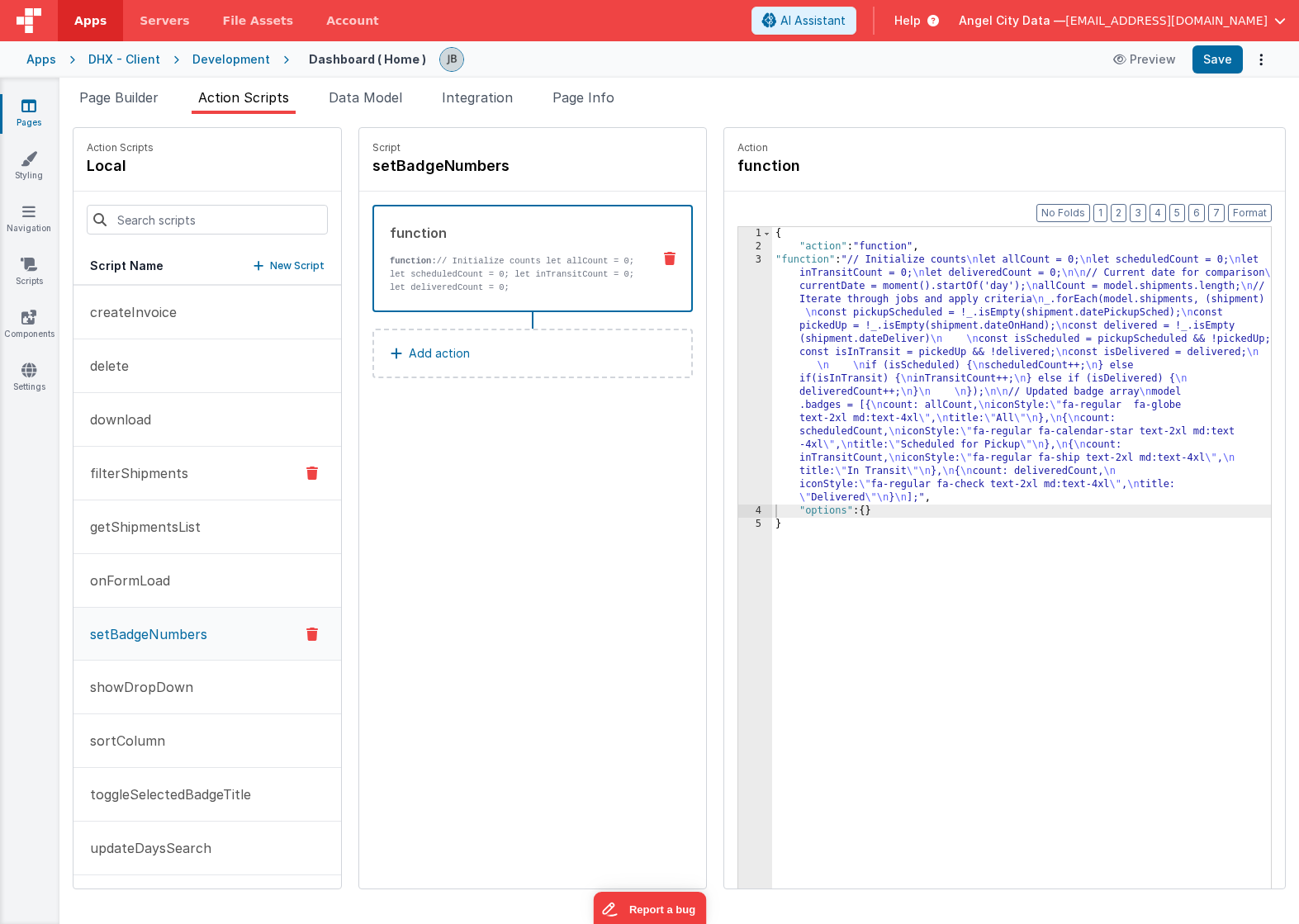
click at [161, 487] on button "filterShipments" at bounding box center [208, 474] width 267 height 54
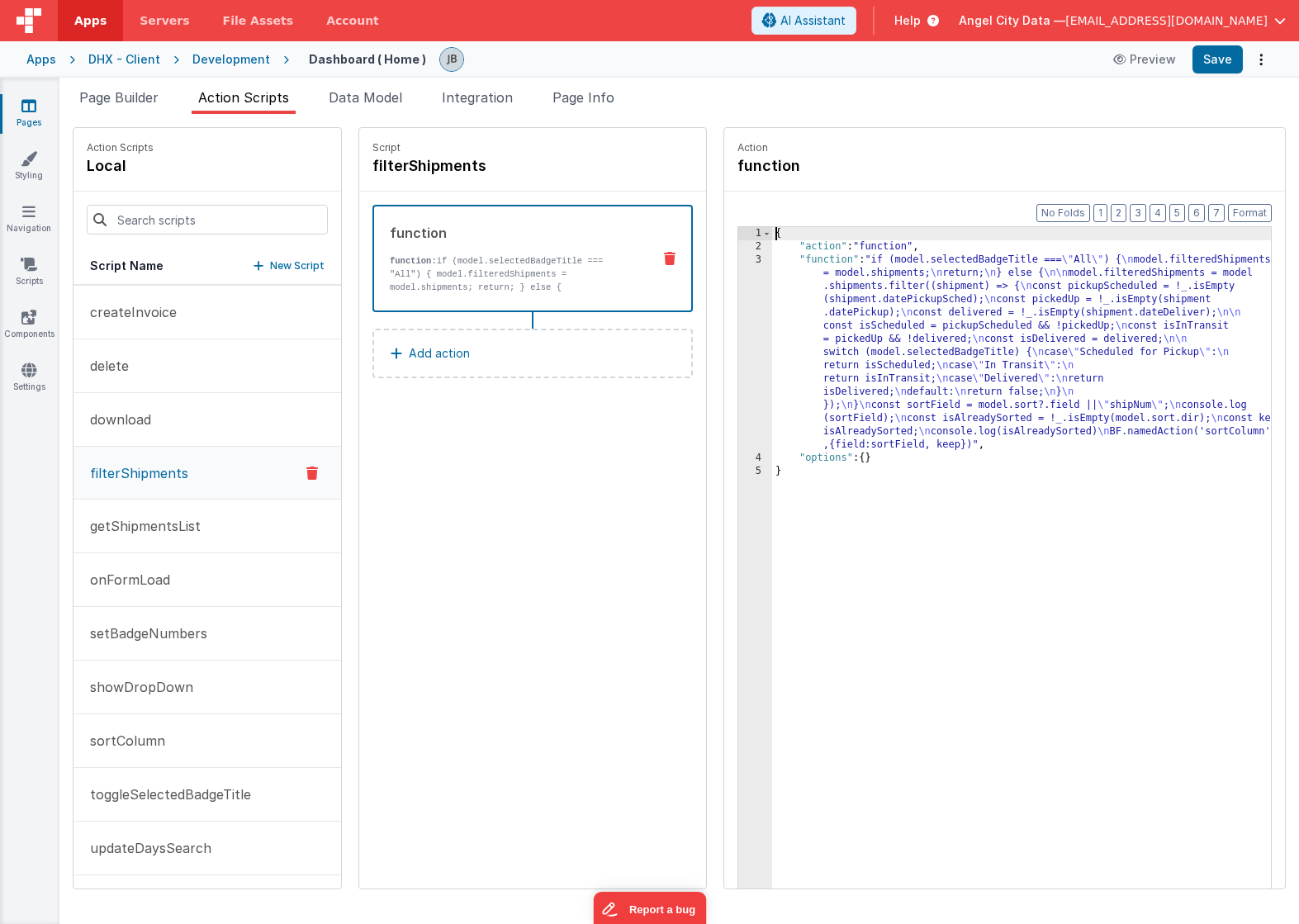
click at [738, 318] on div "3" at bounding box center [755, 352] width 34 height 199
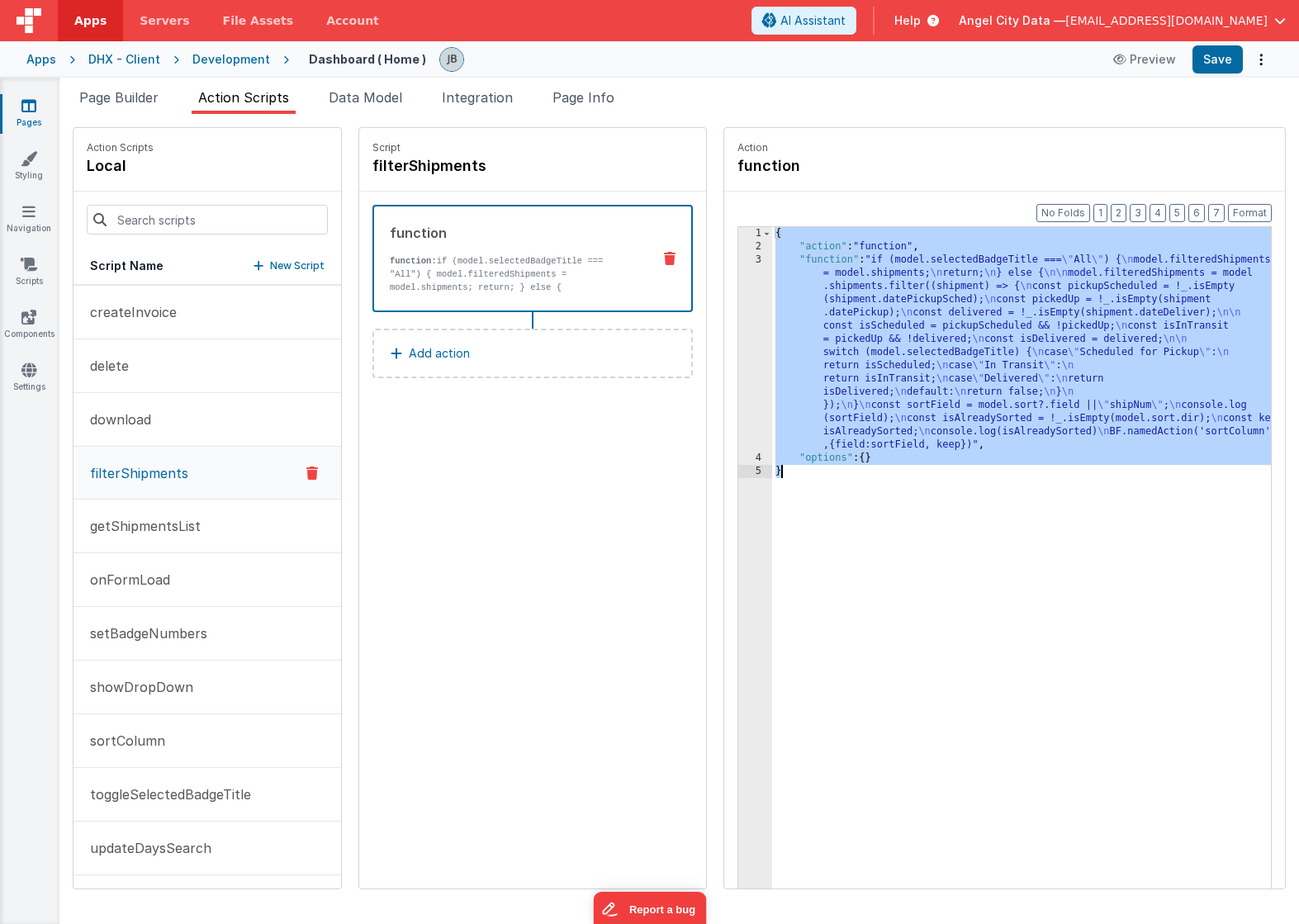
click at [738, 318] on div "3" at bounding box center [755, 352] width 34 height 199
click at [738, 319] on div "3" at bounding box center [755, 352] width 34 height 199
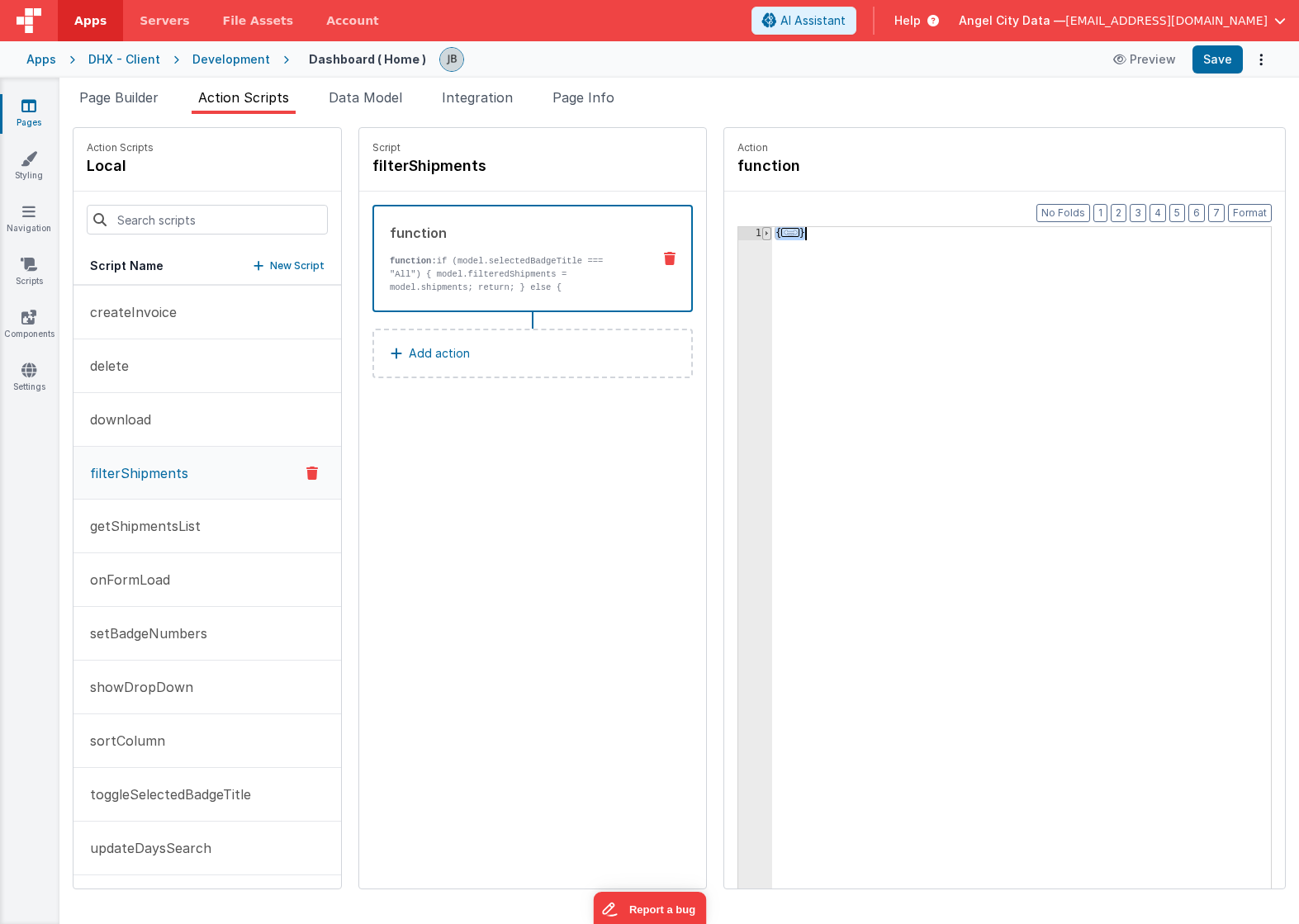
click at [762, 229] on span at bounding box center [766, 233] width 9 height 13
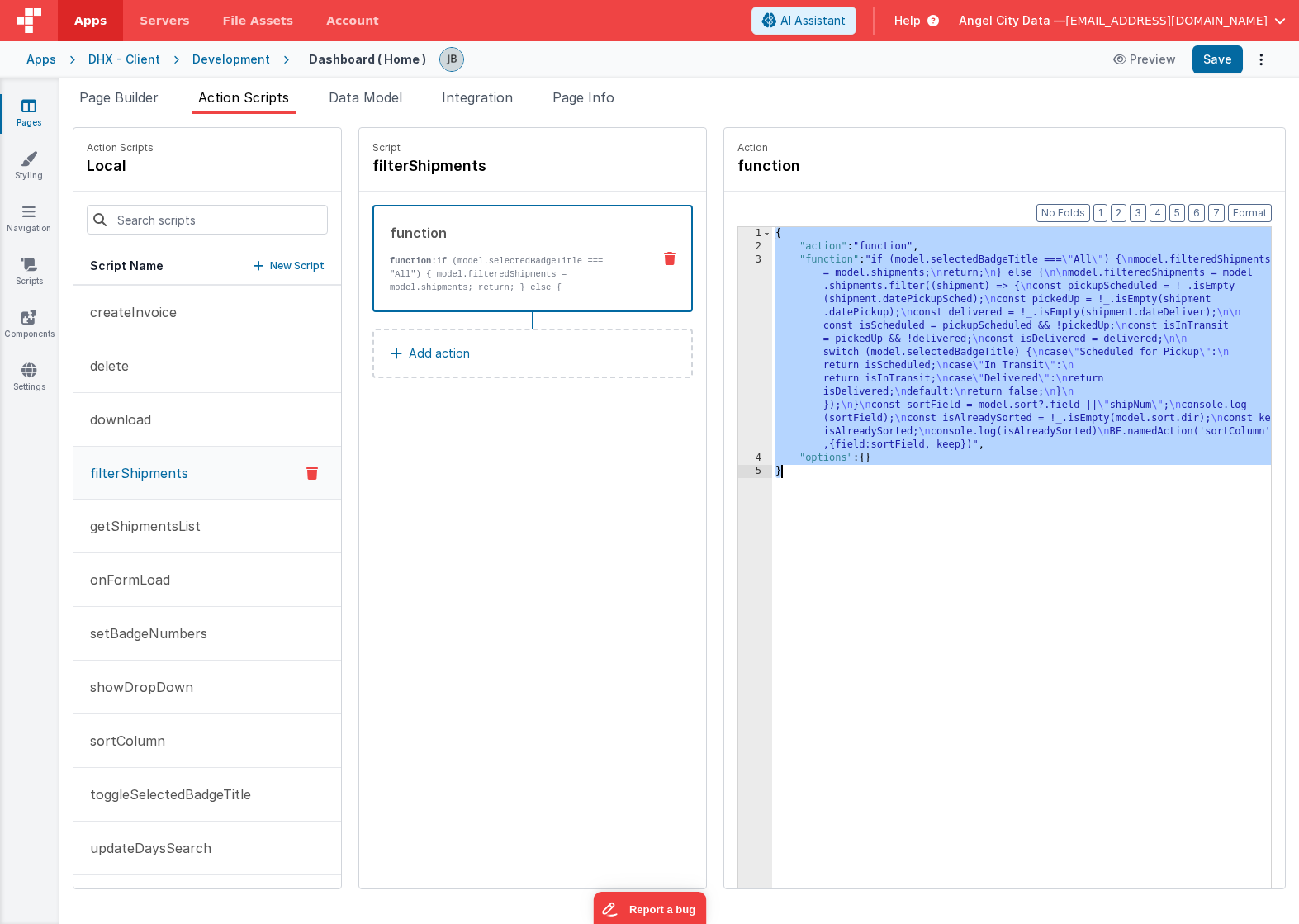
click at [738, 277] on div "3" at bounding box center [755, 352] width 34 height 199
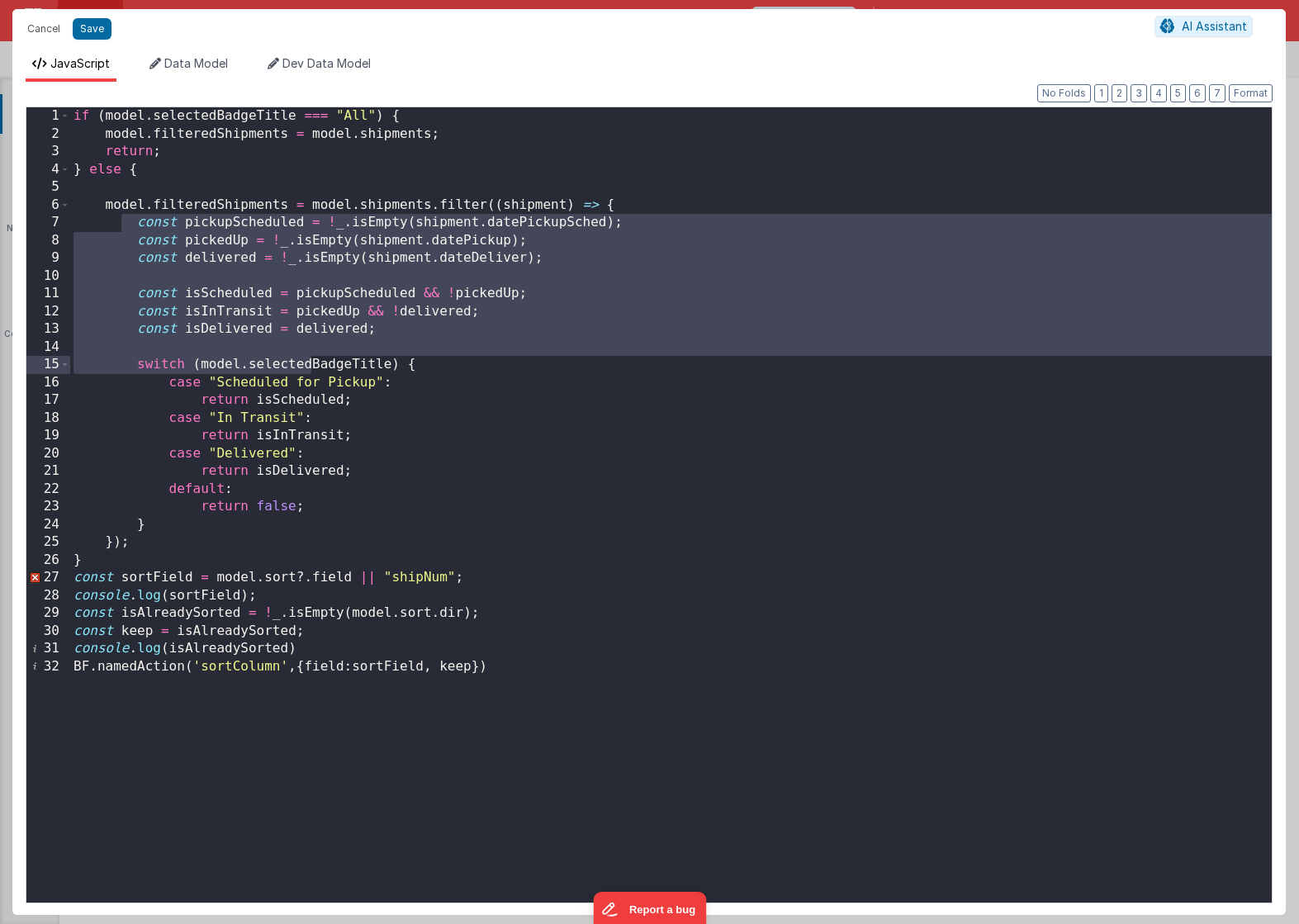
drag, startPoint x: 120, startPoint y: 230, endPoint x: 309, endPoint y: 367, distance: 233.4
click at [309, 367] on div "if ( model . selectedBadgeTitle === "All" ) { model . filteredShipments = model…" at bounding box center [670, 523] width 1201 height 831
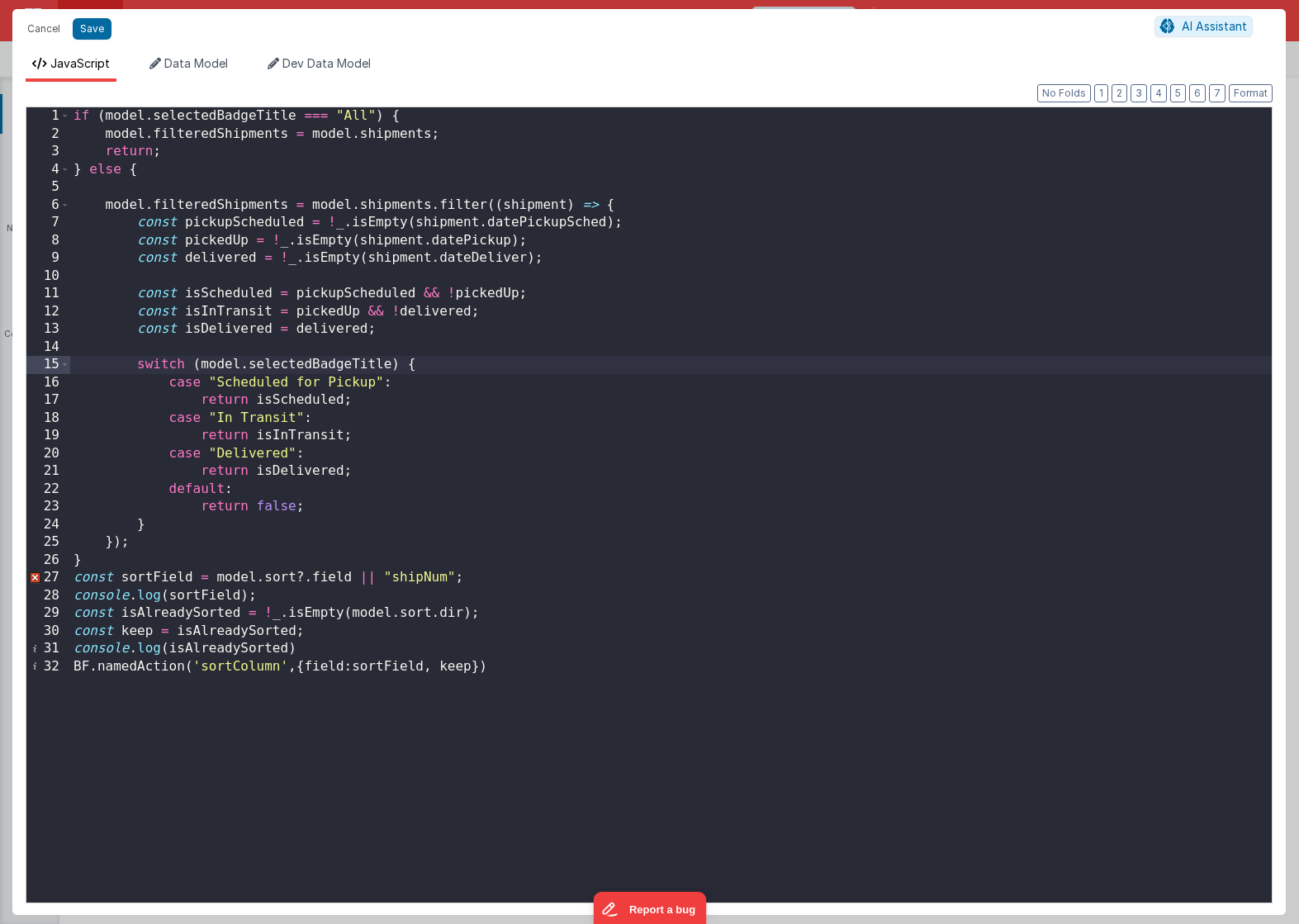
click at [328, 387] on div "if ( model . selectedBadgeTitle === "All" ) { model . filteredShipments = model…" at bounding box center [670, 523] width 1201 height 831
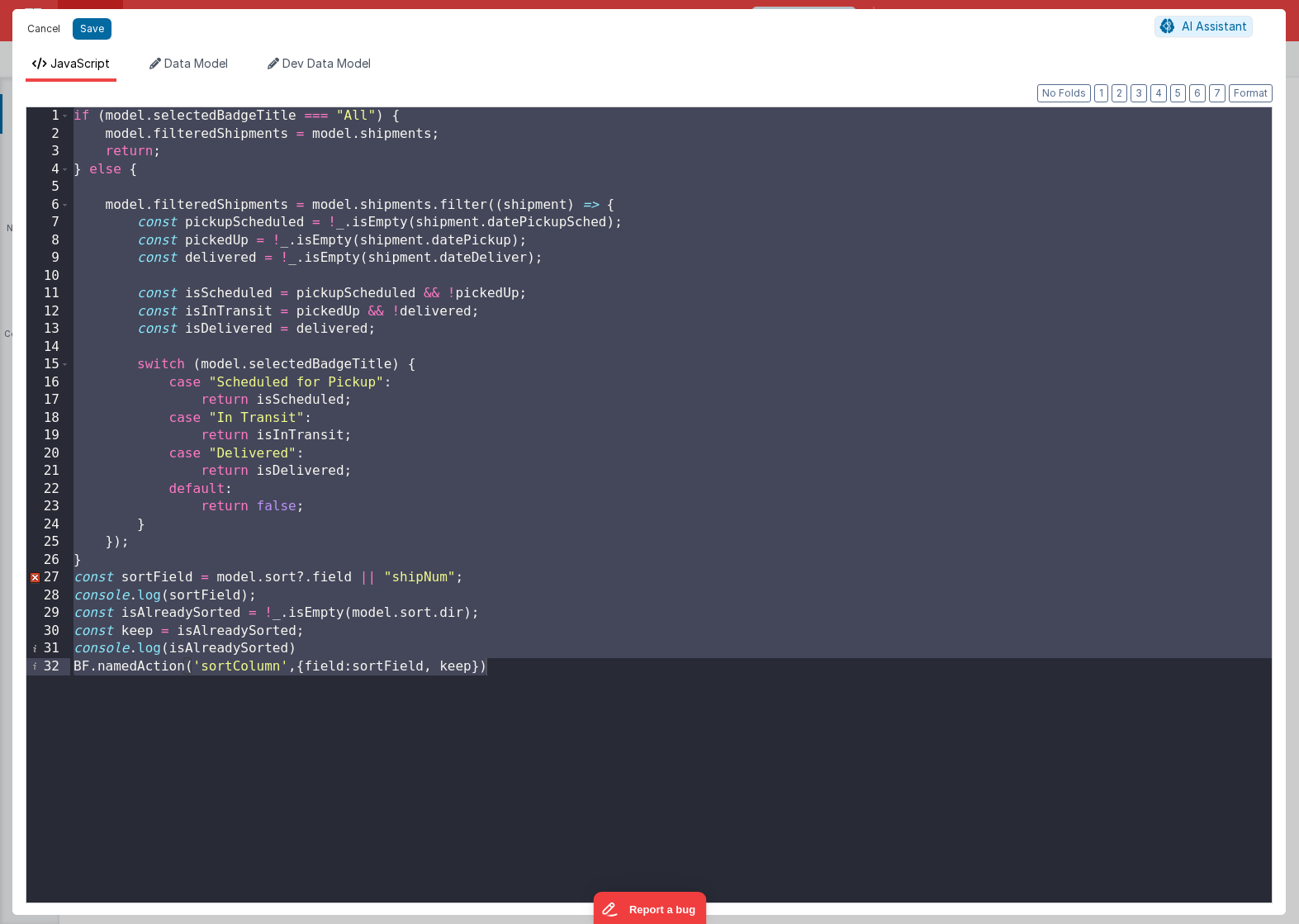
click at [44, 26] on button "Cancel" at bounding box center [44, 28] width 50 height 23
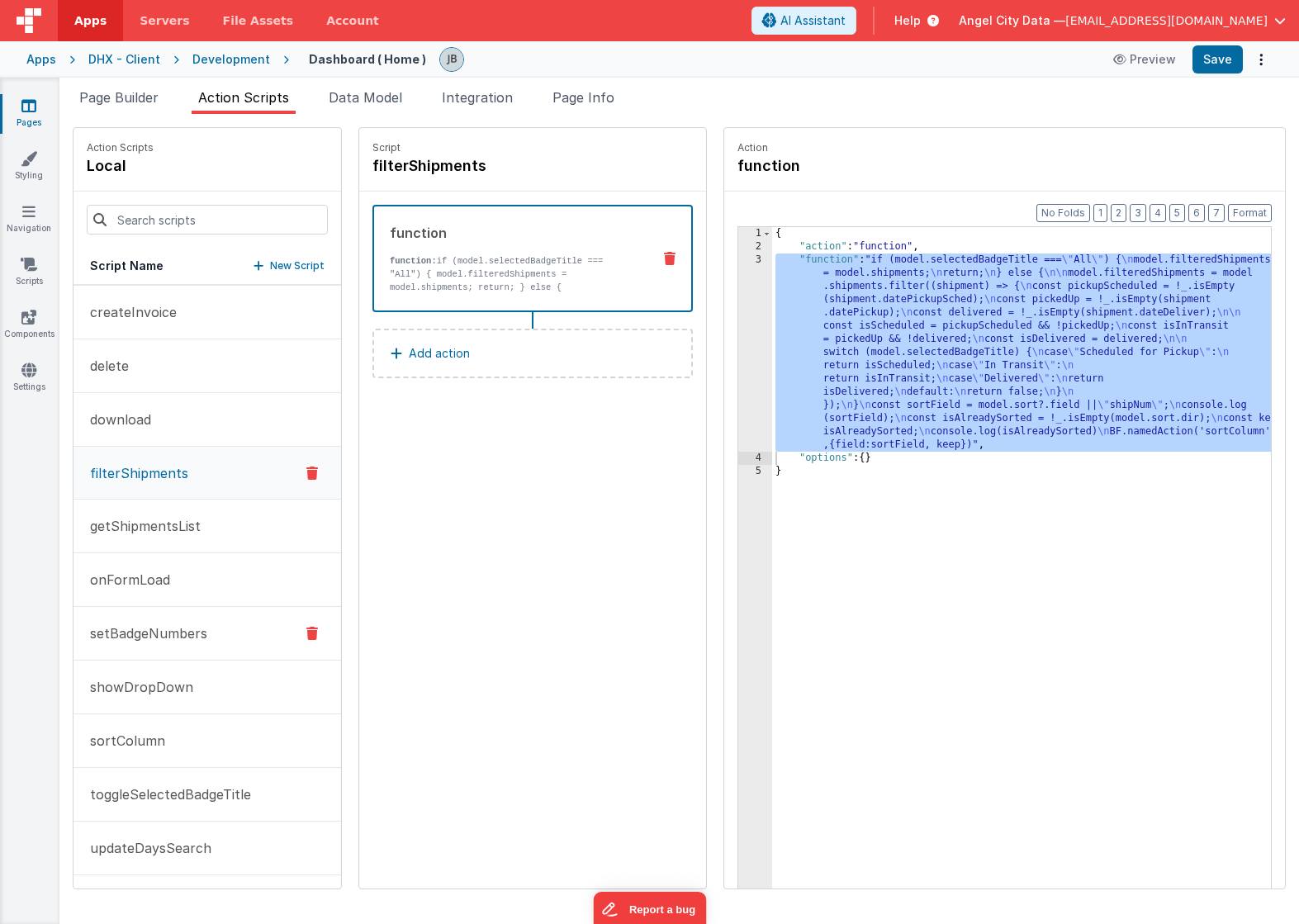
click at [185, 653] on button "setBadgeNumbers" at bounding box center [208, 634] width 267 height 54
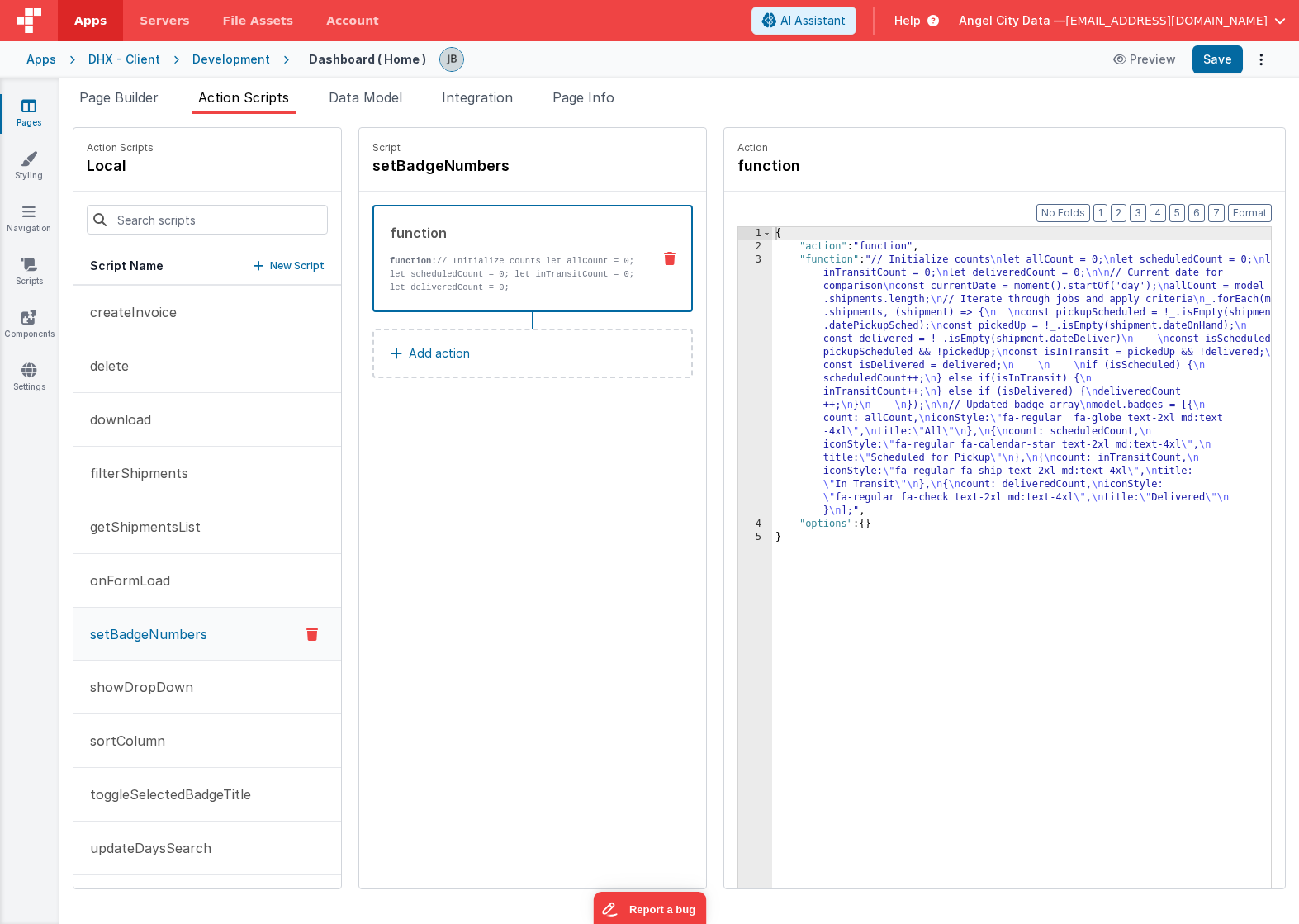
click at [738, 363] on div "3" at bounding box center [755, 385] width 34 height 264
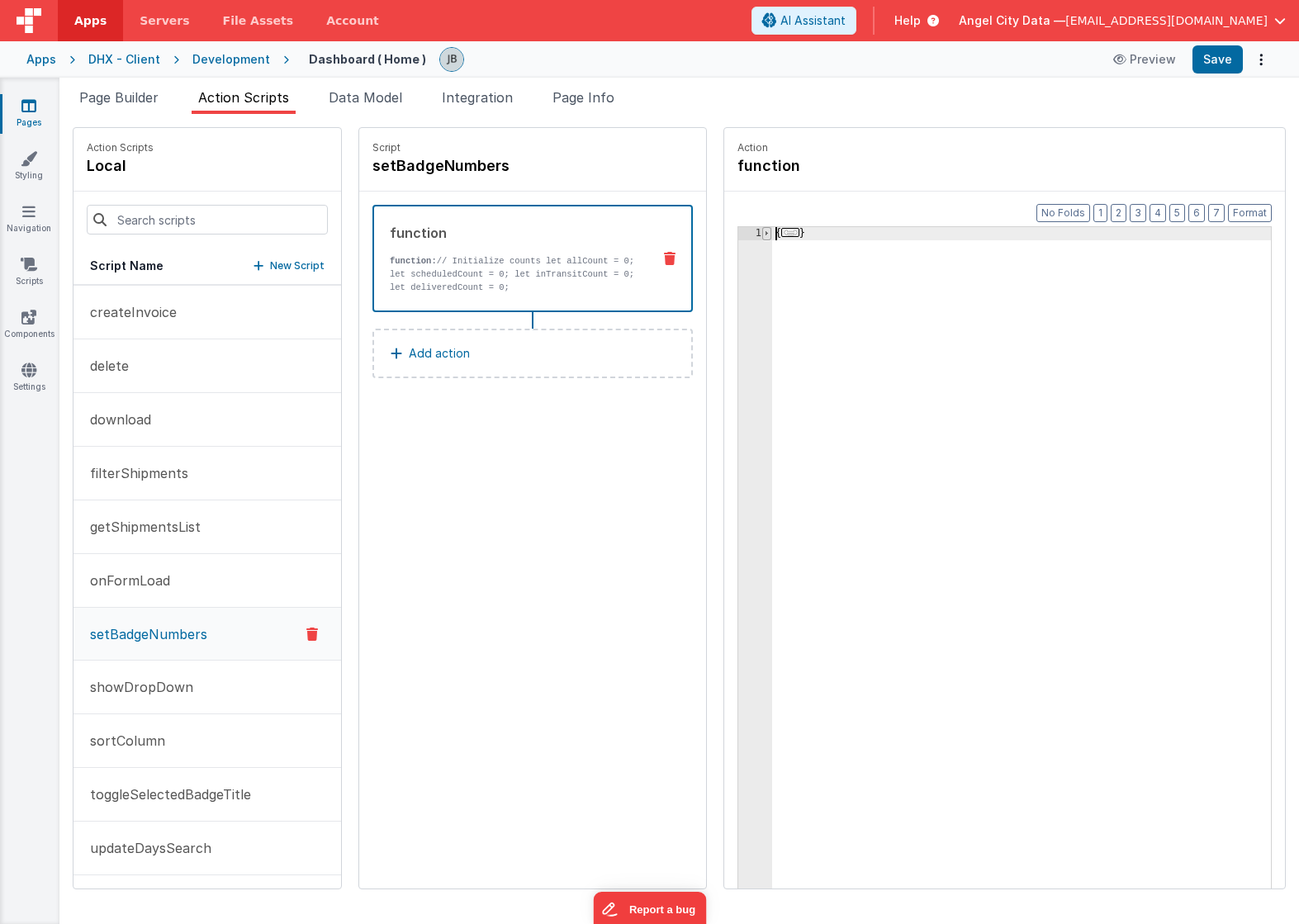
click at [762, 231] on span at bounding box center [766, 233] width 9 height 13
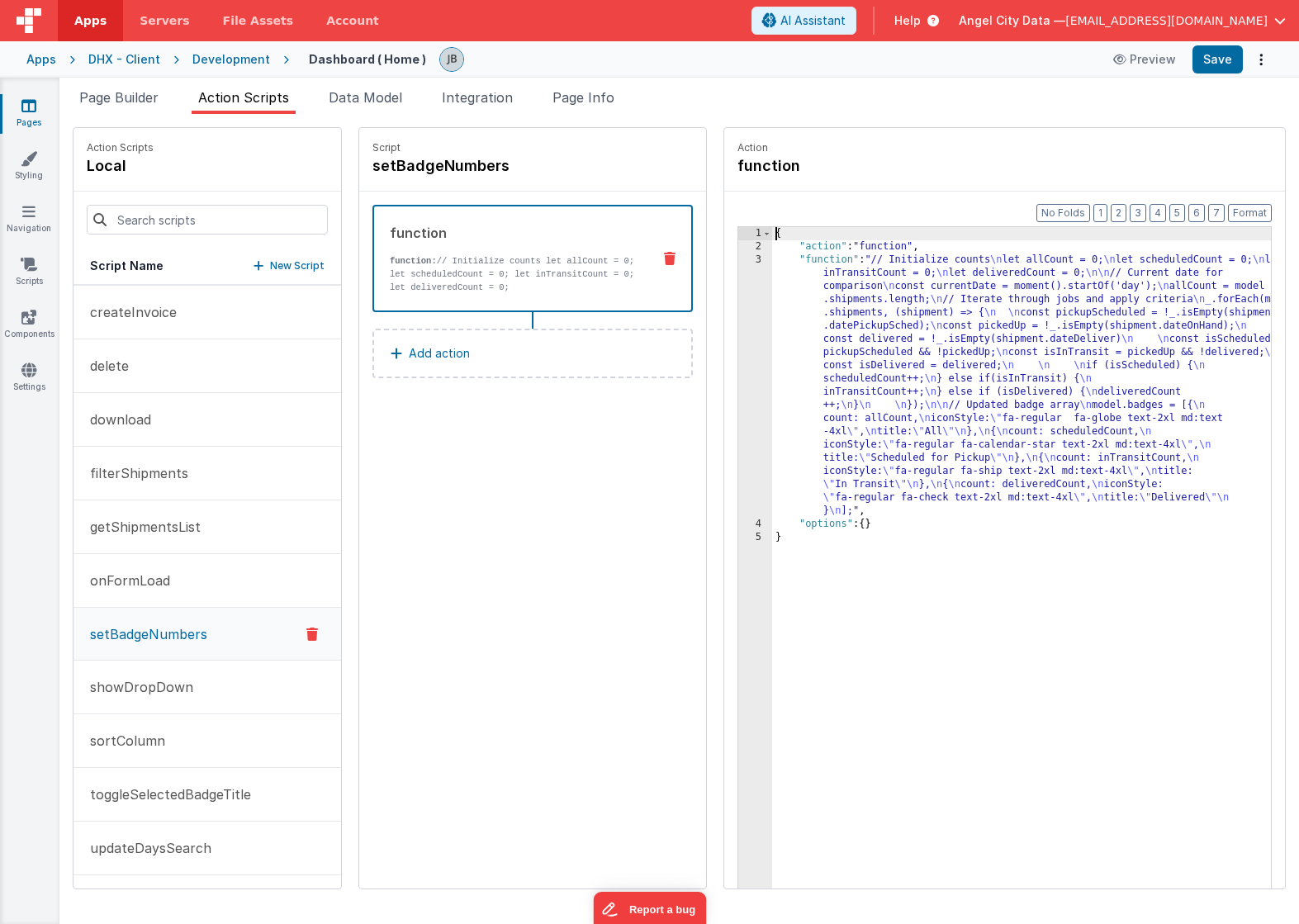
click at [738, 290] on div "3" at bounding box center [755, 385] width 34 height 264
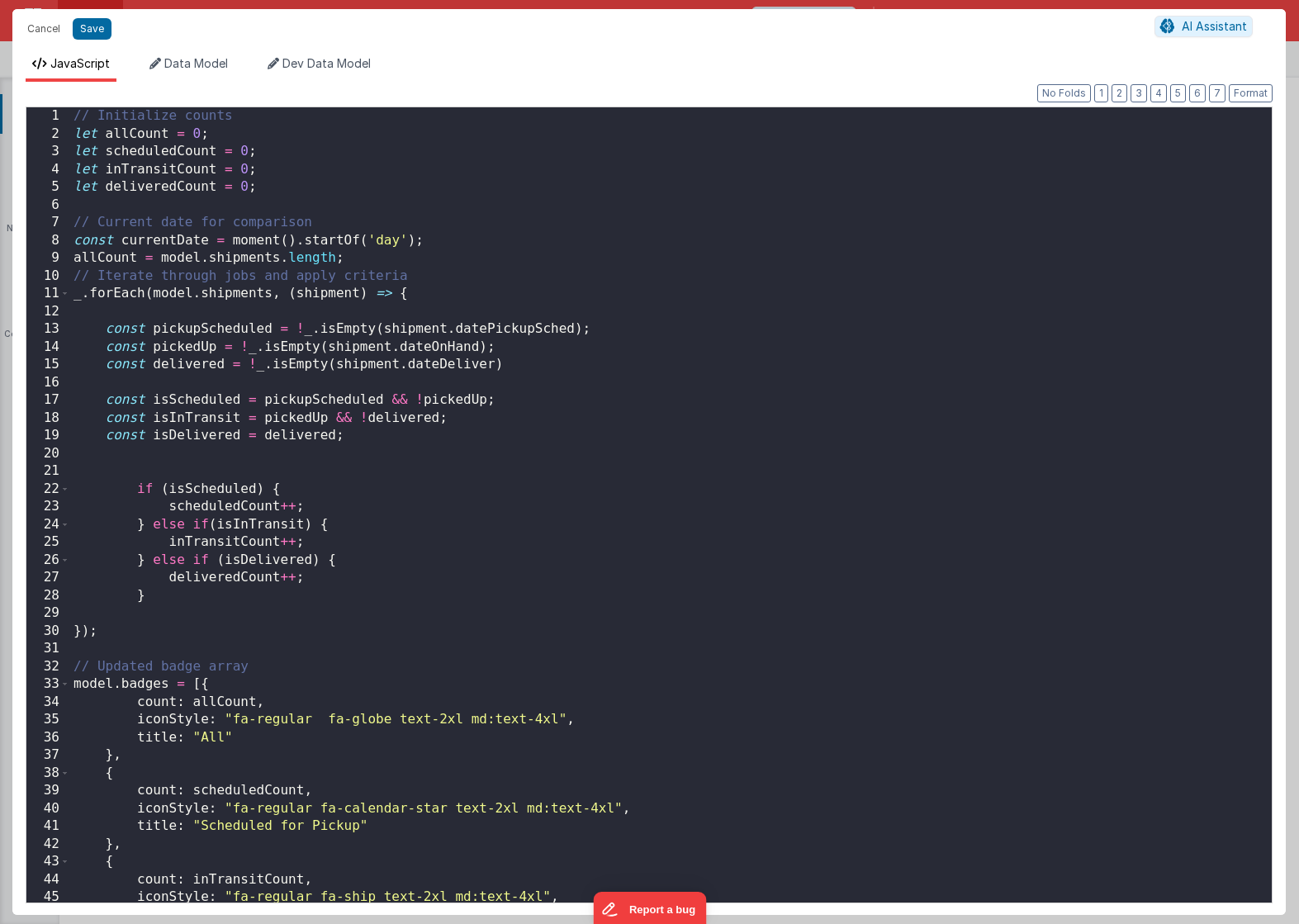
click at [715, 290] on div "Cancel Save AI Assistant JavaScript Data Model Dev Data Model Format 7 6 5 4 3 …" at bounding box center [650, 462] width 1299 height 924
click at [426, 286] on div "// Initialize counts let allCount = 0 ; let scheduledCount = 0 ; let inTransitC…" at bounding box center [670, 523] width 1201 height 831
click at [435, 360] on div "// Initialize counts let allCount = 0 ; let scheduledCount = 0 ; let inTransitC…" at bounding box center [670, 523] width 1201 height 831
click at [440, 352] on div "// Initialize counts let allCount = 0 ; let scheduledCount = 0 ; let inTransitC…" at bounding box center [670, 523] width 1201 height 831
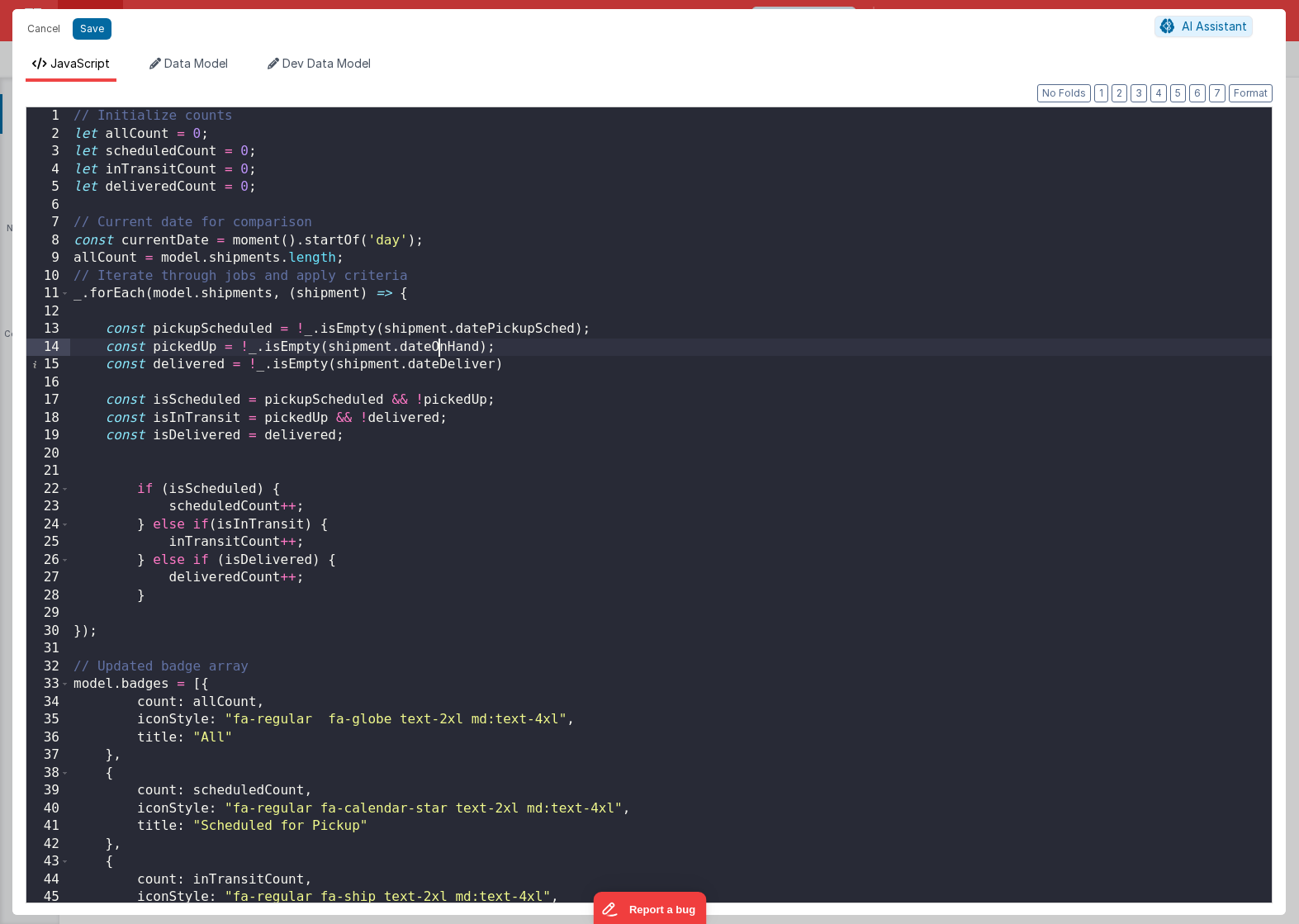
click at [440, 352] on div "// Initialize counts let allCount = 0 ; let scheduledCount = 0 ; let inTransitC…" at bounding box center [670, 523] width 1201 height 831
click at [103, 39] on button "Save" at bounding box center [92, 29] width 39 height 22
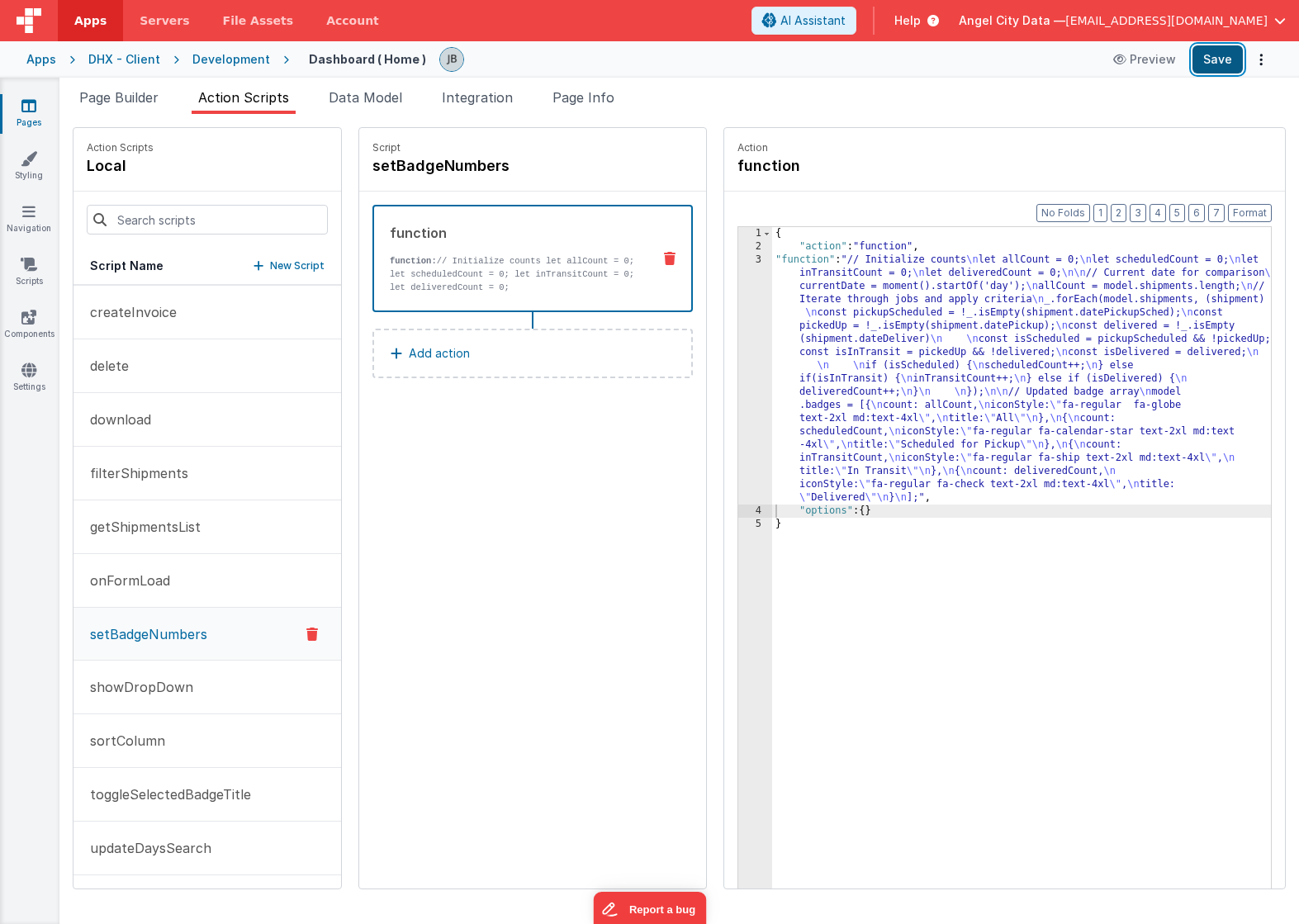
click at [1226, 68] on button "Save" at bounding box center [1217, 60] width 50 height 28
click at [424, 269] on p "function: // Initialize counts let allCount = 0; let scheduledCount = 0; let in…" at bounding box center [514, 274] width 248 height 40
click at [738, 328] on div "3" at bounding box center [755, 379] width 34 height 251
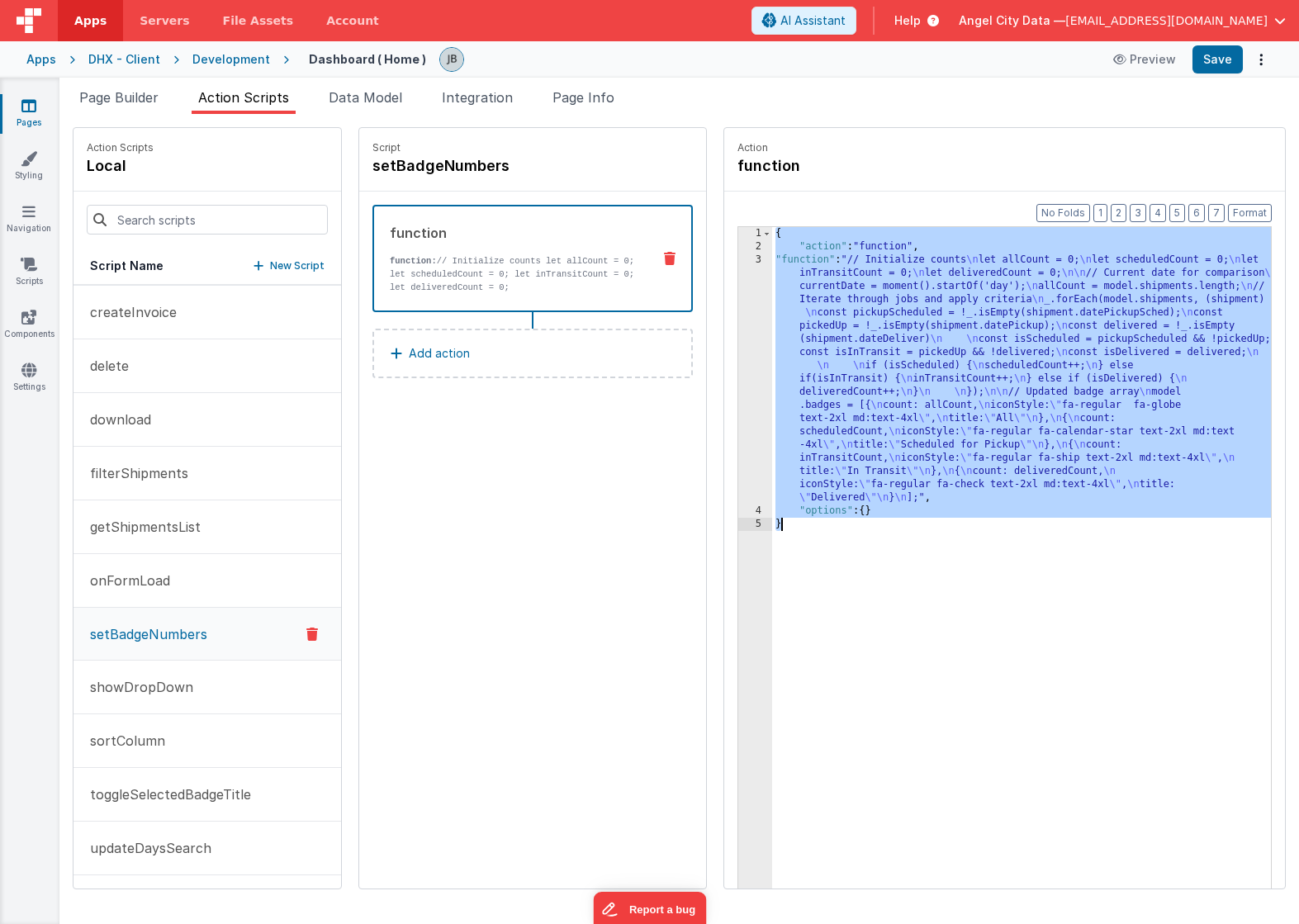
click at [738, 328] on div "3" at bounding box center [755, 379] width 34 height 251
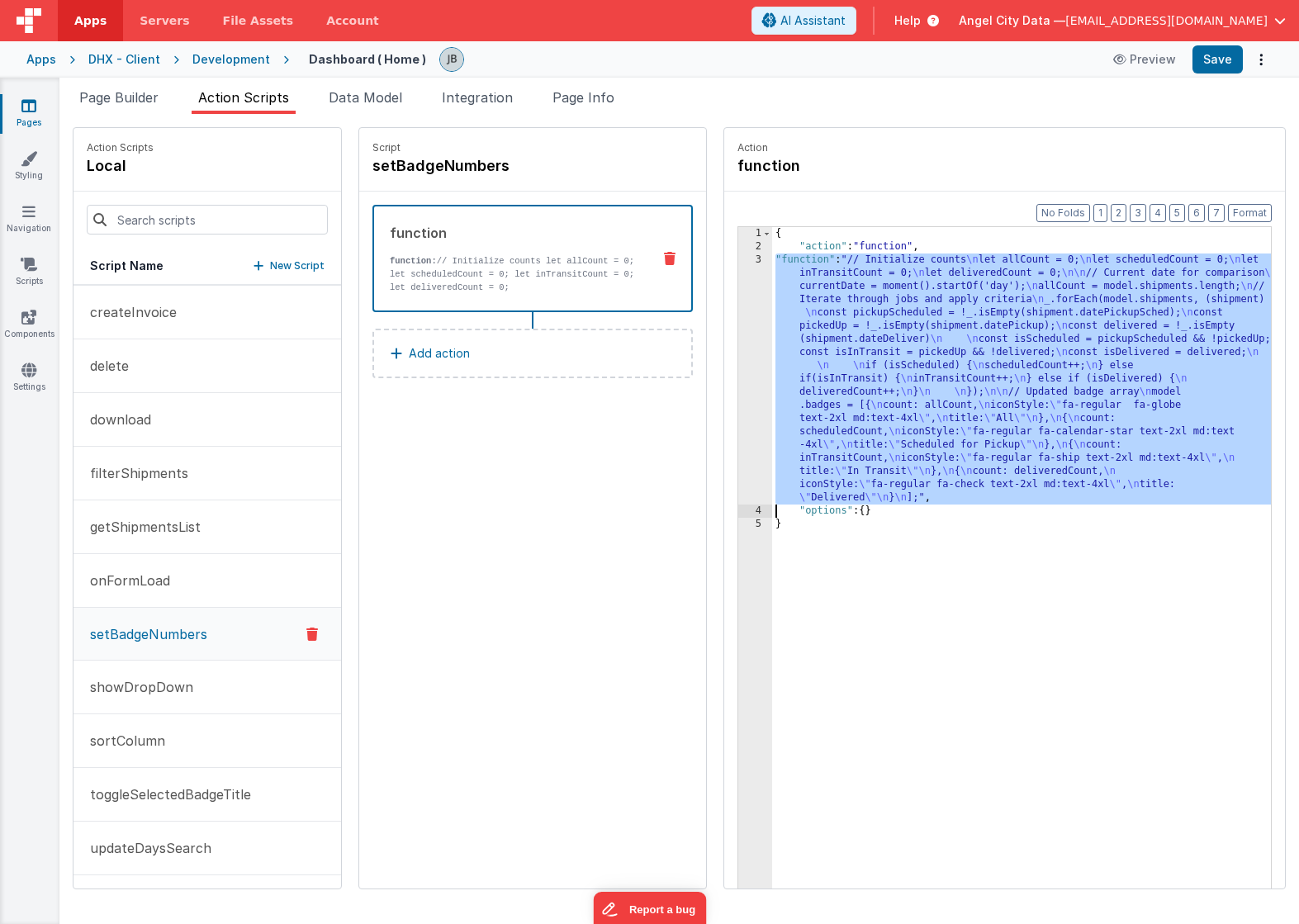
click at [738, 324] on div "3" at bounding box center [755, 379] width 34 height 251
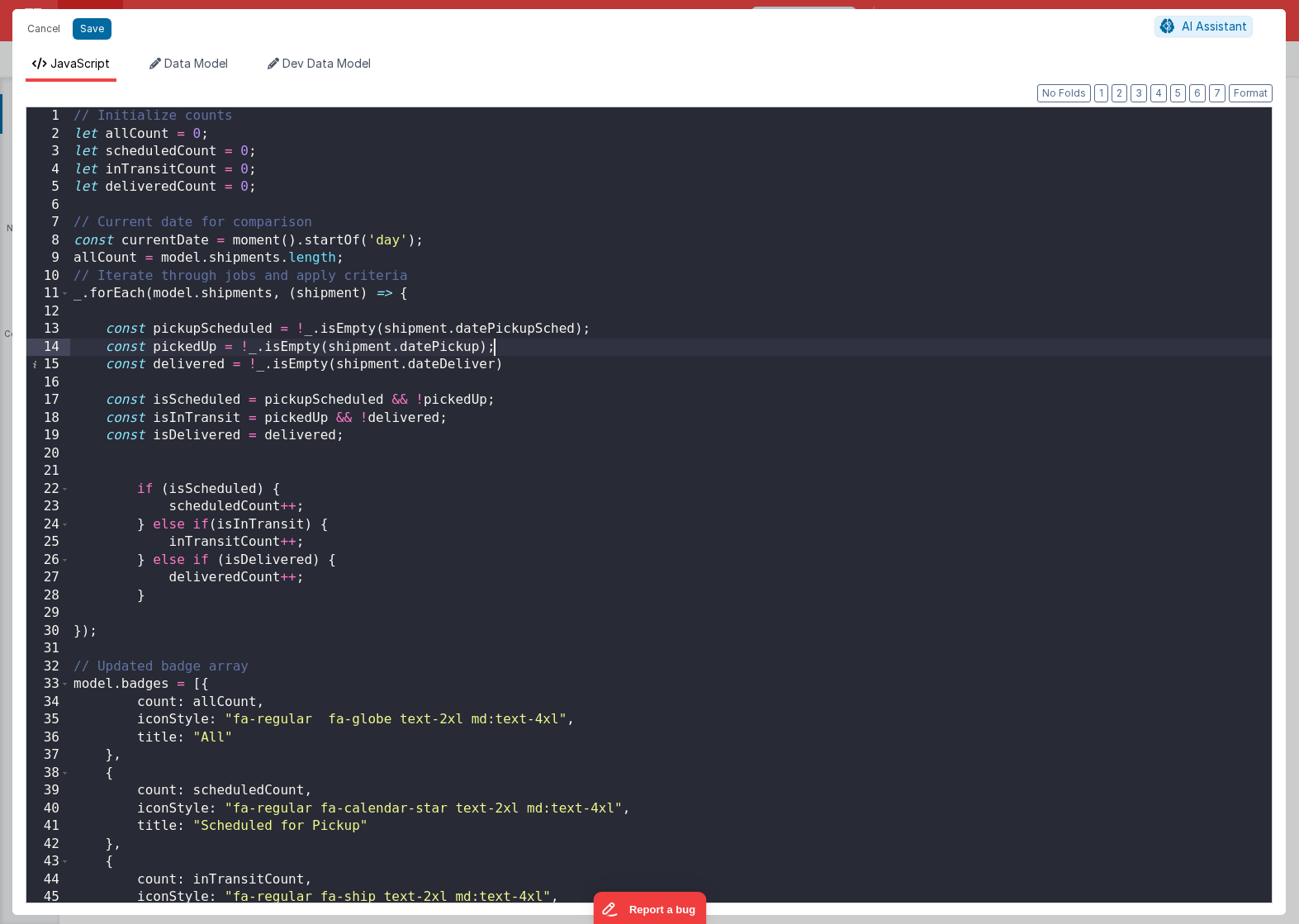
click at [299, 424] on div "// Initialize counts let allCount = 0 ; let scheduledCount = 0 ; let inTransitC…" at bounding box center [670, 523] width 1201 height 831
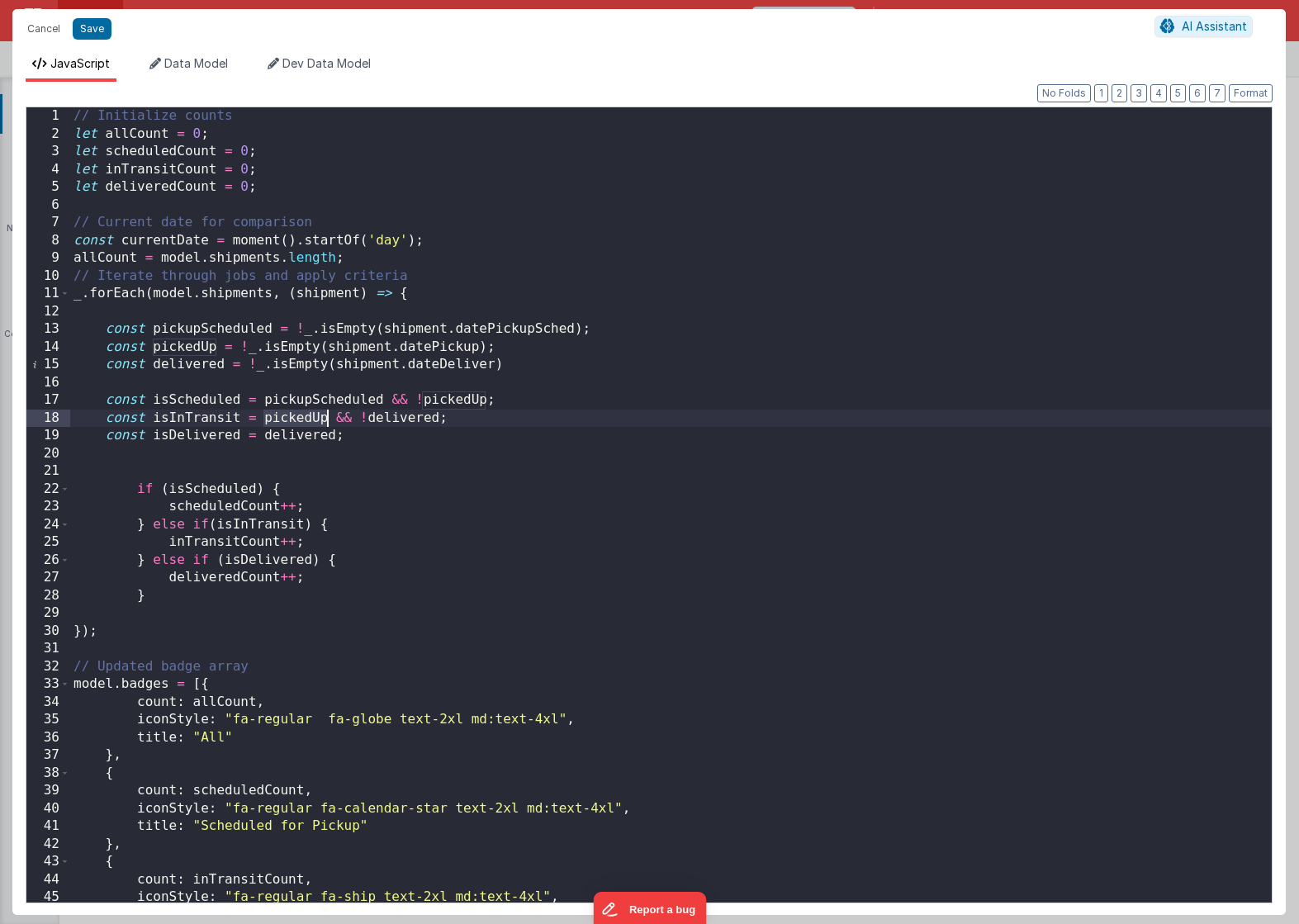
click at [299, 424] on div "// Initialize counts let allCount = 0 ; let scheduledCount = 0 ; let inTransitC…" at bounding box center [670, 523] width 1201 height 831
click at [187, 438] on div "// Initialize counts let allCount = 0 ; let scheduledCount = 0 ; let inTransitC…" at bounding box center [670, 523] width 1201 height 831
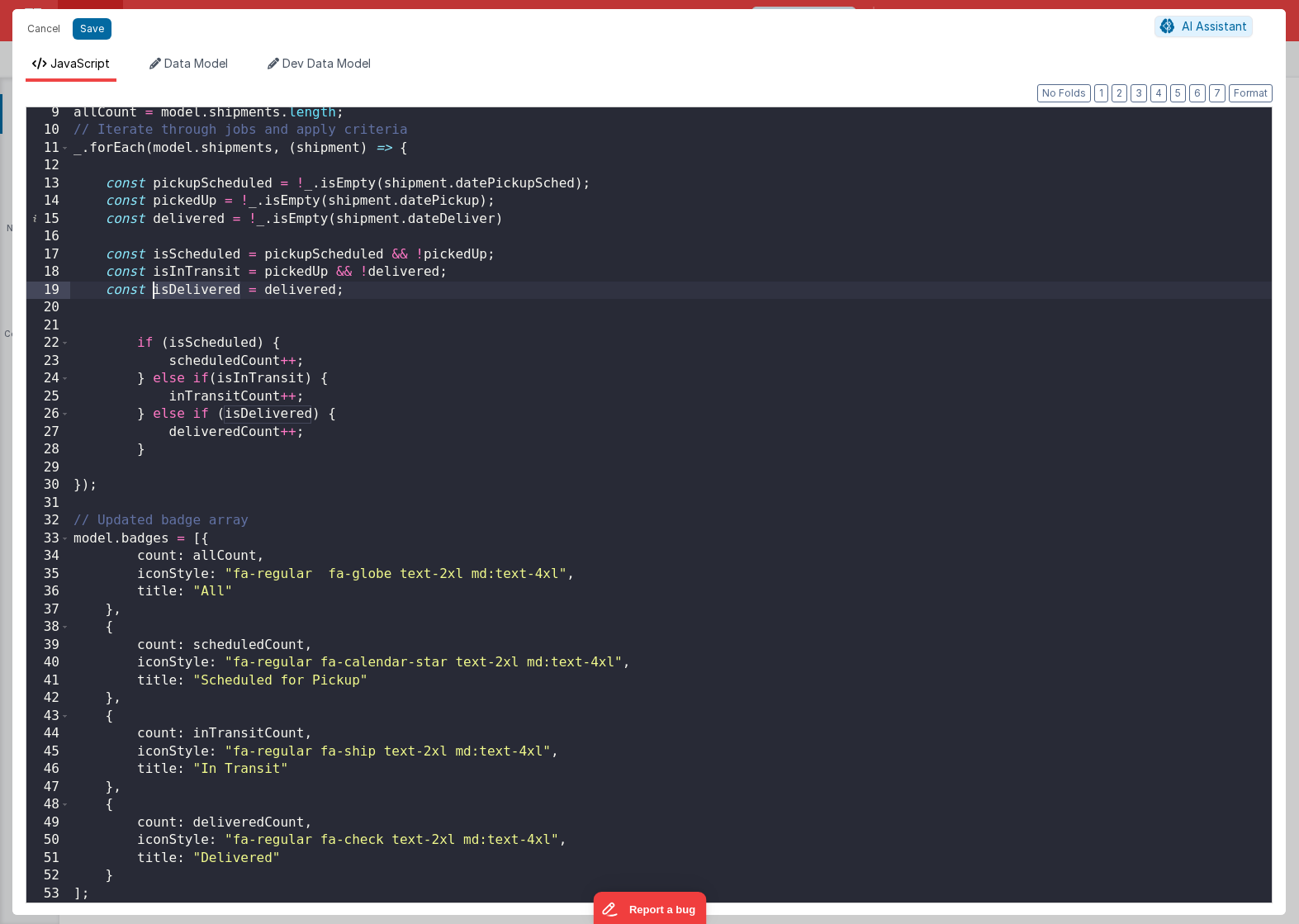
scroll to position [146, 0]
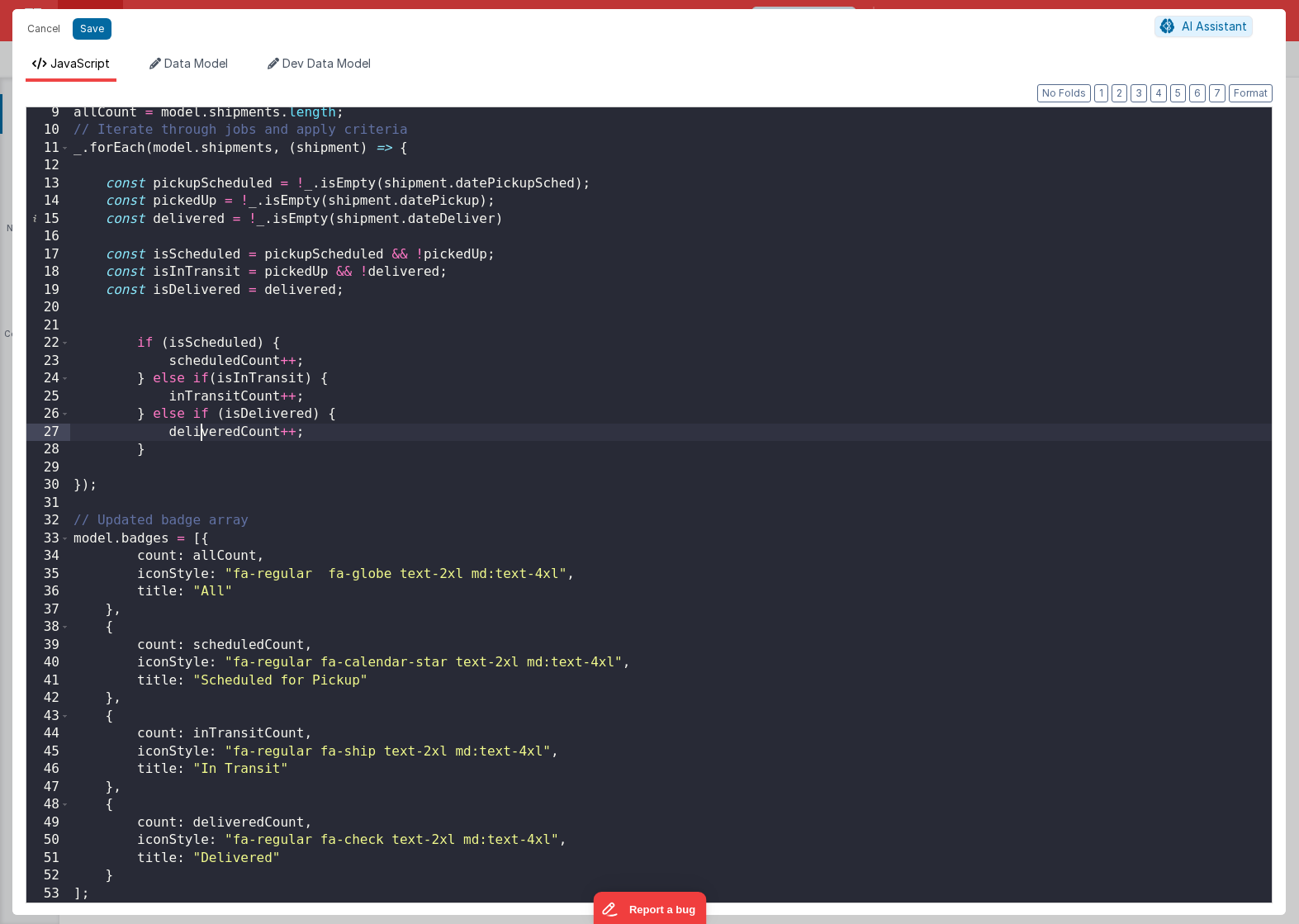
click at [199, 434] on div "allCount = model . shipments . length ; // Iterate through jobs and apply crite…" at bounding box center [670, 519] width 1201 height 831
click at [239, 818] on div "allCount = model . shipments . length ; // Iterate through jobs and apply crite…" at bounding box center [670, 519] width 1201 height 831
click at [210, 314] on div "allCount = model . shipments . length ; // Iterate through jobs and apply crite…" at bounding box center [670, 519] width 1201 height 831
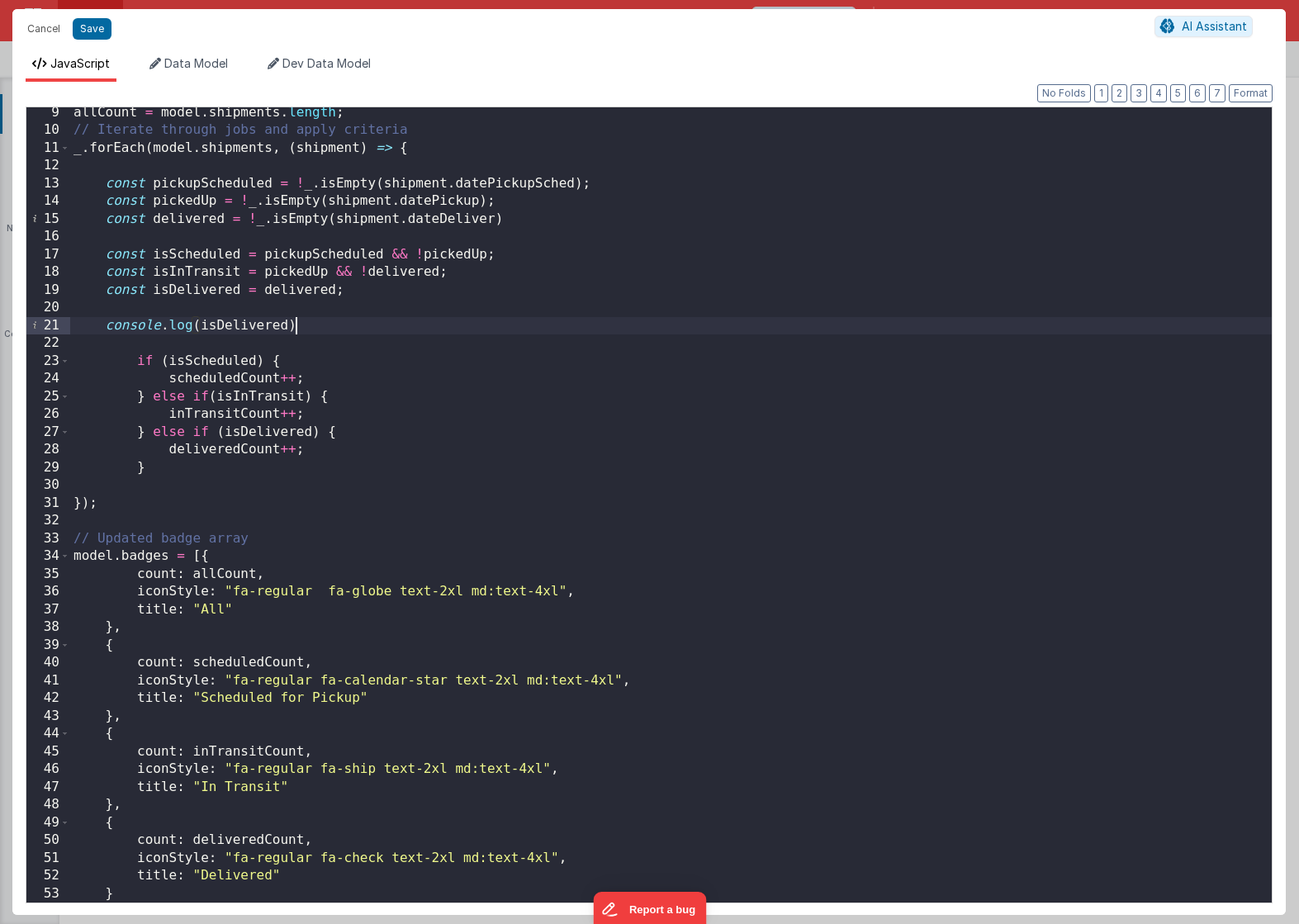
scroll to position [164, 0]
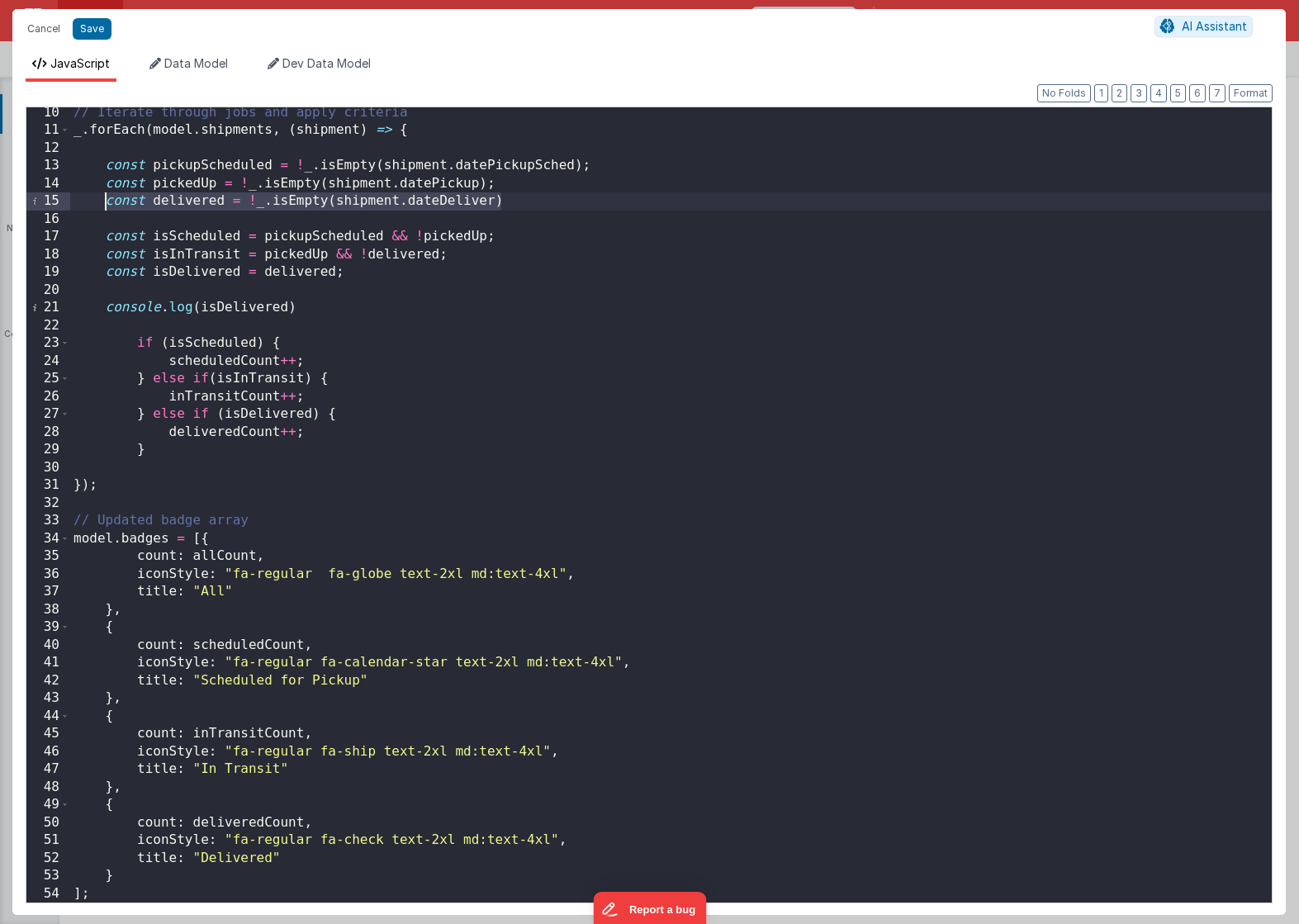
drag, startPoint x: 526, startPoint y: 210, endPoint x: 102, endPoint y: 207, distance: 424.0
click at [102, 207] on div "// Iterate through jobs and apply criteria _ . forEach ( model . shipments , ( …" at bounding box center [670, 519] width 1201 height 831
click at [88, 35] on button "Save" at bounding box center [92, 29] width 39 height 22
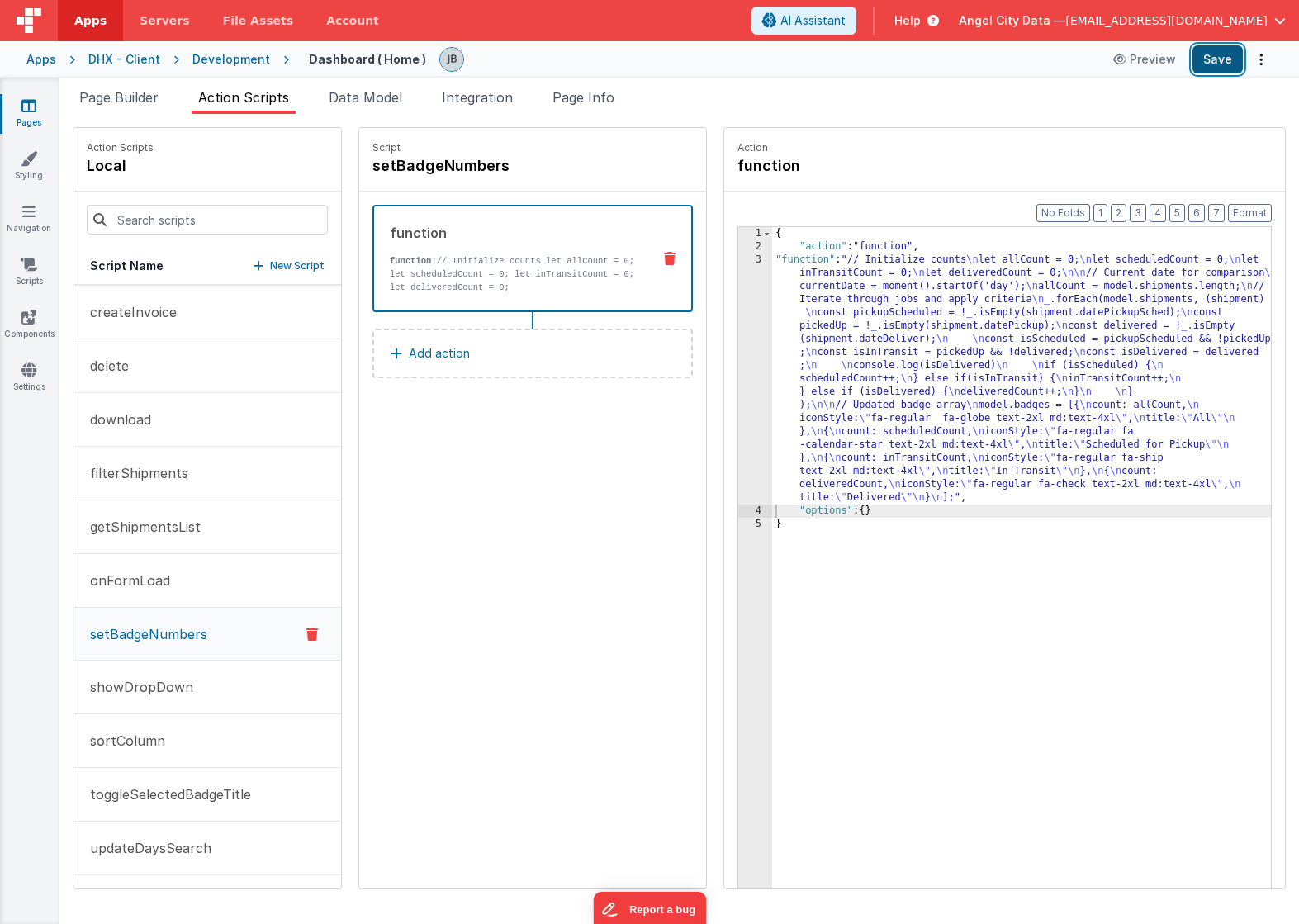
click at [1205, 64] on button "Save" at bounding box center [1217, 60] width 50 height 28
click at [738, 381] on div "3" at bounding box center [755, 379] width 34 height 251
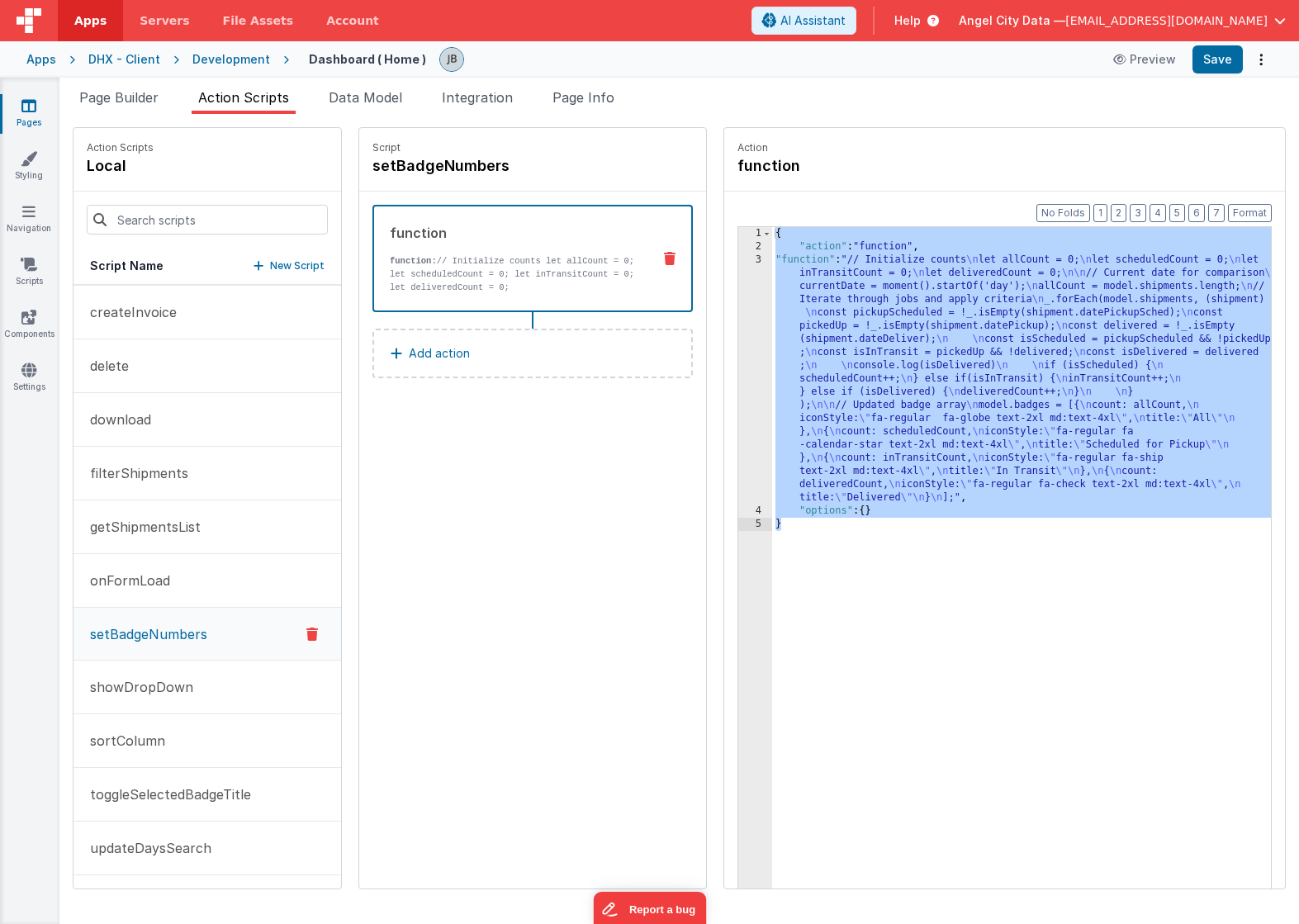
click at [738, 379] on div "3" at bounding box center [755, 379] width 34 height 251
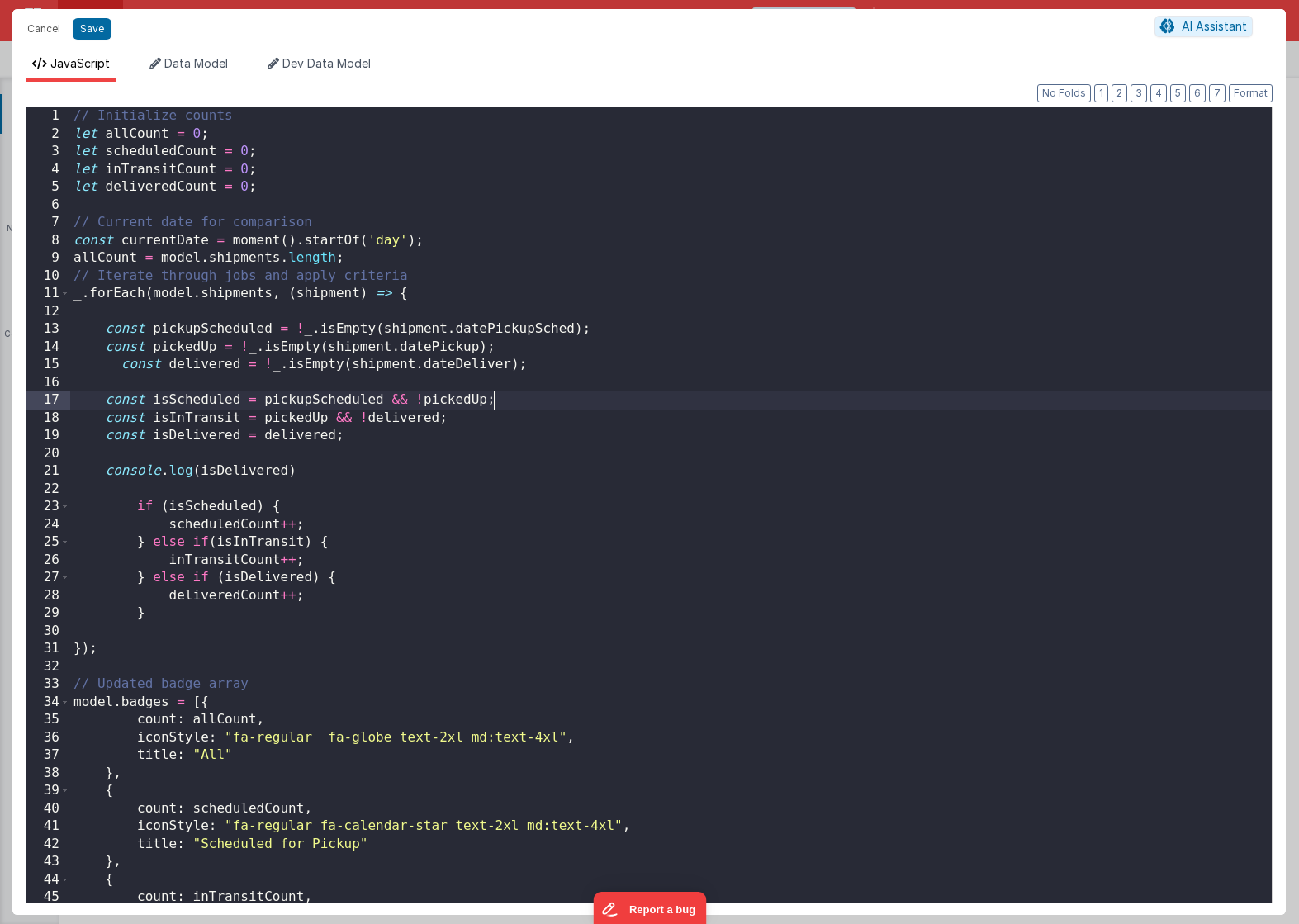
click at [711, 379] on div "// Initialize counts let allCount = 0 ; let scheduledCount = 0 ; let inTransitC…" at bounding box center [670, 523] width 1201 height 831
click at [202, 474] on div "// Initialize counts let allCount = 0 ; let scheduledCount = 0 ; let inTransitC…" at bounding box center [670, 523] width 1201 height 831
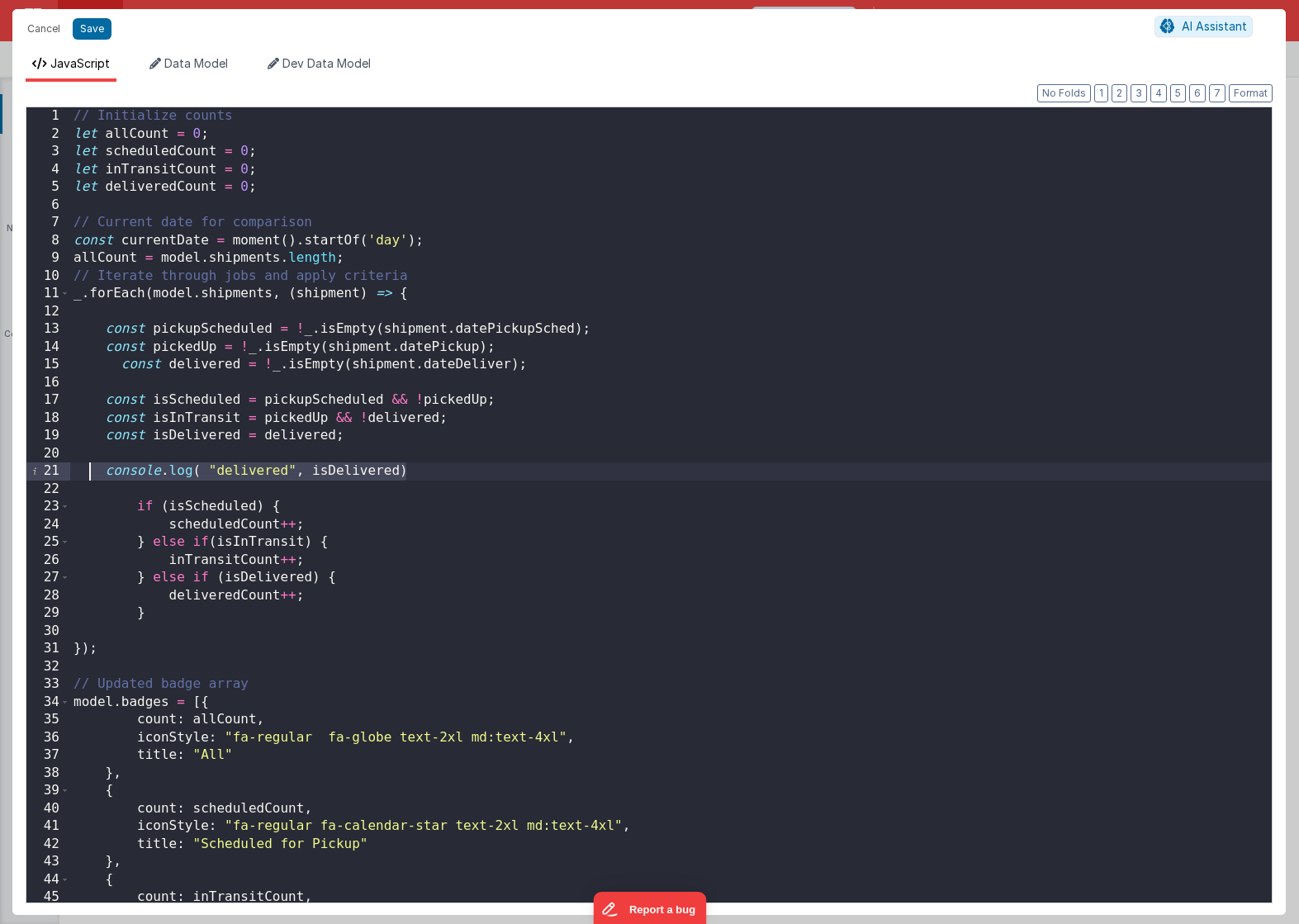
drag, startPoint x: 417, startPoint y: 473, endPoint x: 92, endPoint y: 475, distance: 325.0
click at [92, 475] on div "// Initialize counts let allCount = 0 ; let scheduledCount = 0 ; let inTransitC…" at bounding box center [670, 523] width 1201 height 831
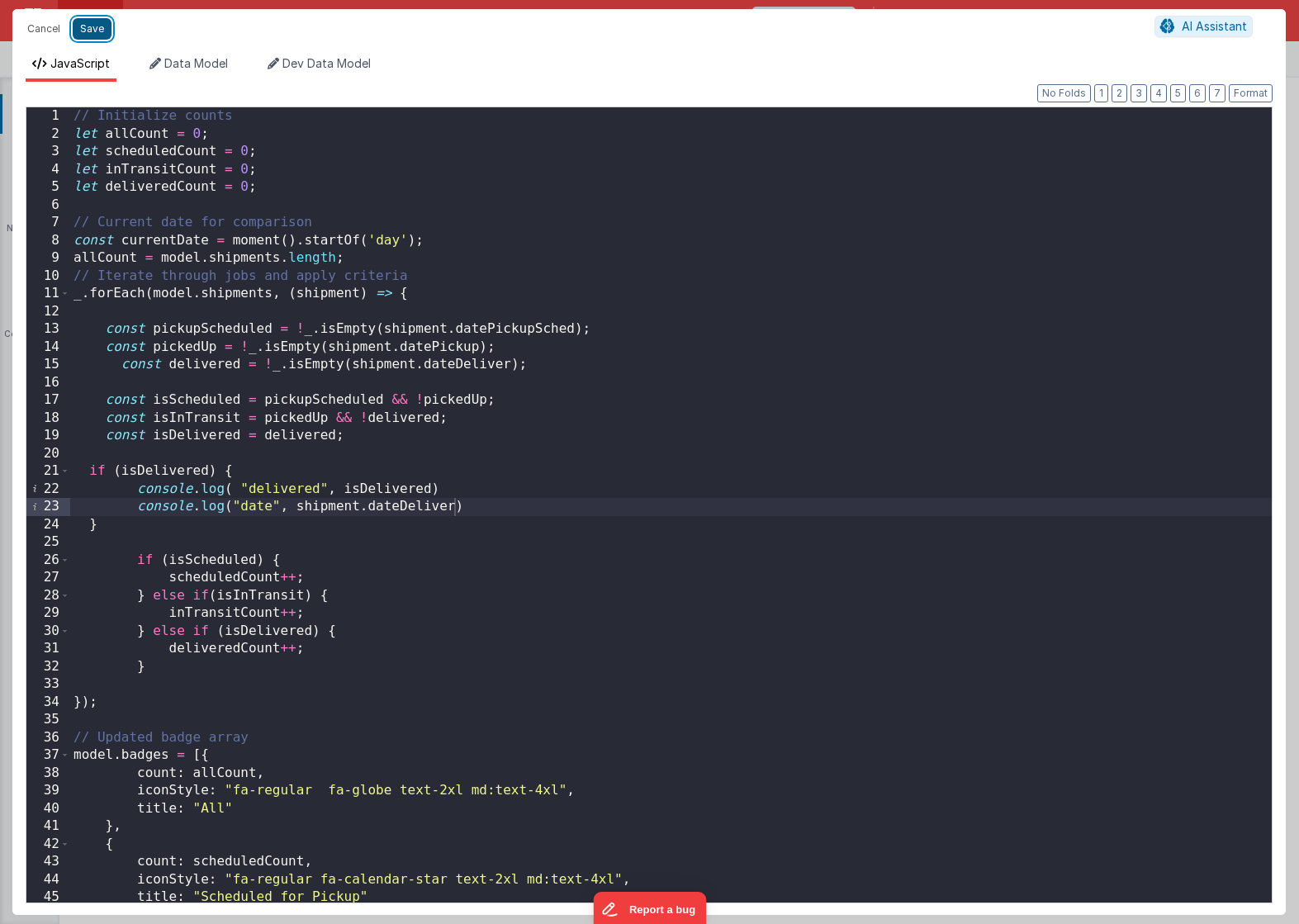
click at [89, 27] on button "Save" at bounding box center [92, 29] width 39 height 22
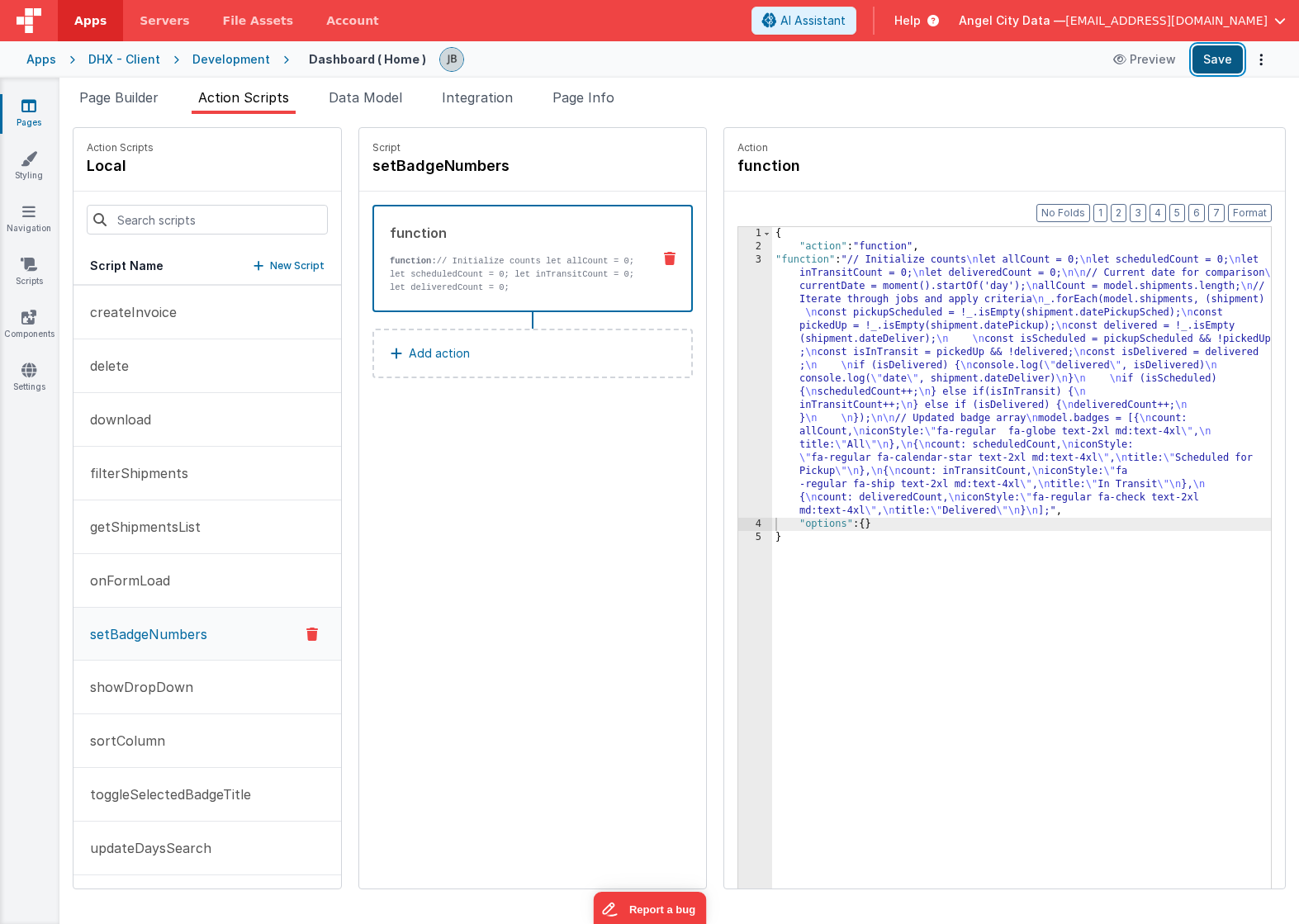
click at [1208, 65] on button "Save" at bounding box center [1217, 60] width 50 height 28
click at [429, 280] on p "function: // Initialize counts let allCount = 0; let scheduledCount = 0; let in…" at bounding box center [514, 274] width 248 height 40
click at [738, 373] on div "3" at bounding box center [755, 385] width 34 height 264
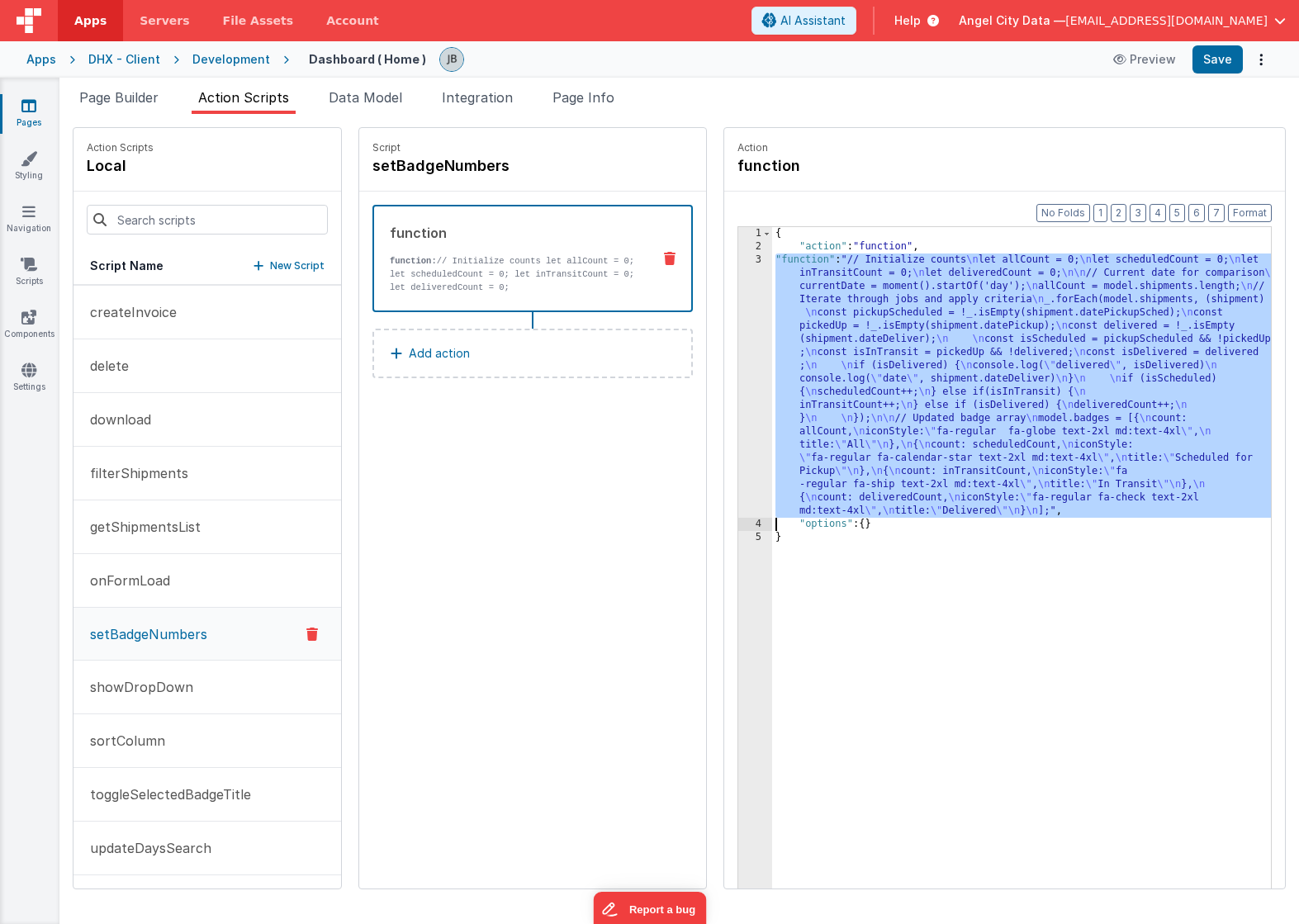
click at [738, 357] on div "3" at bounding box center [755, 385] width 34 height 264
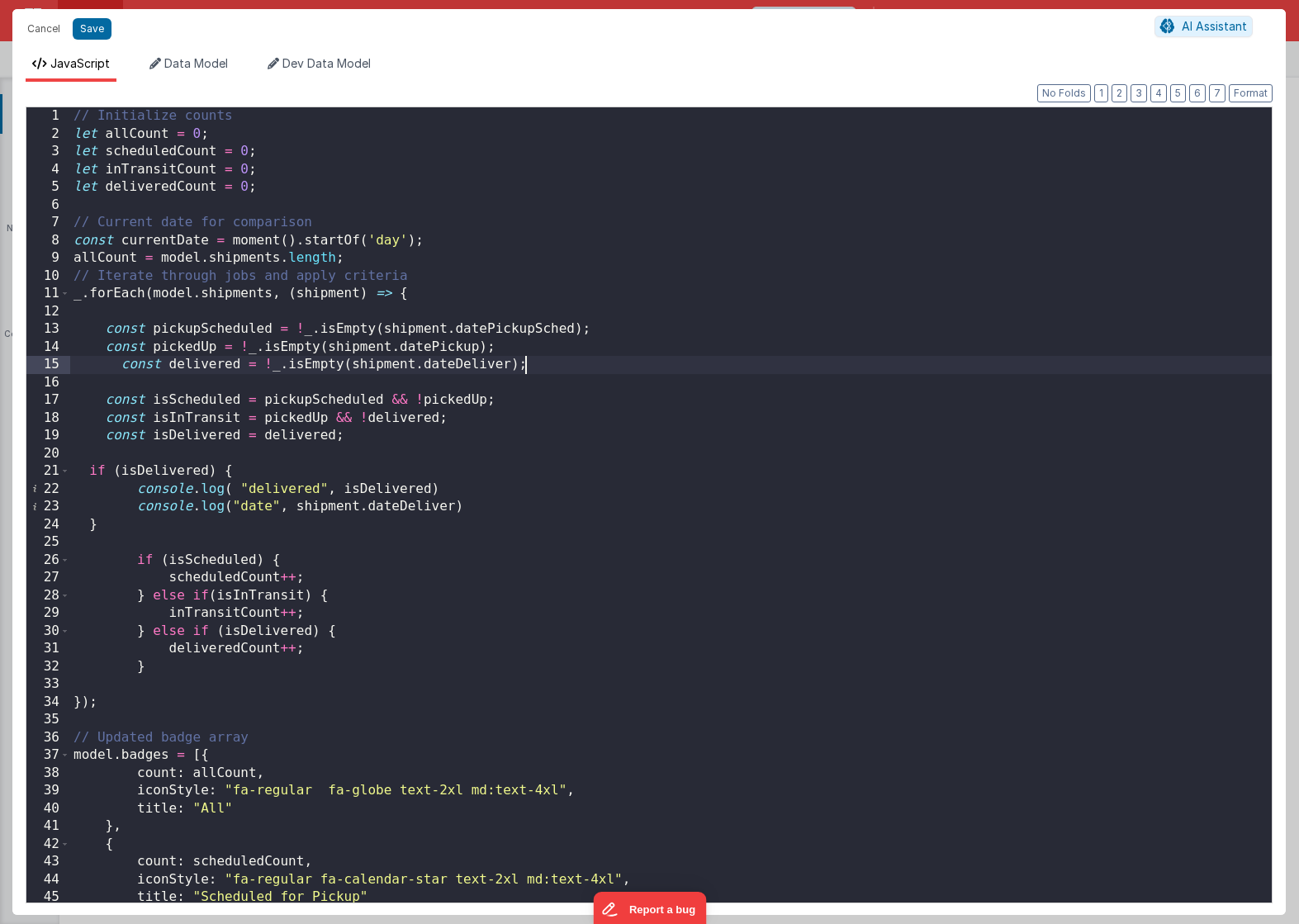
click at [255, 693] on div "// Initialize counts let allCount = 0 ; let scheduledCount = 0 ; let inTransitC…" at bounding box center [670, 523] width 1201 height 831
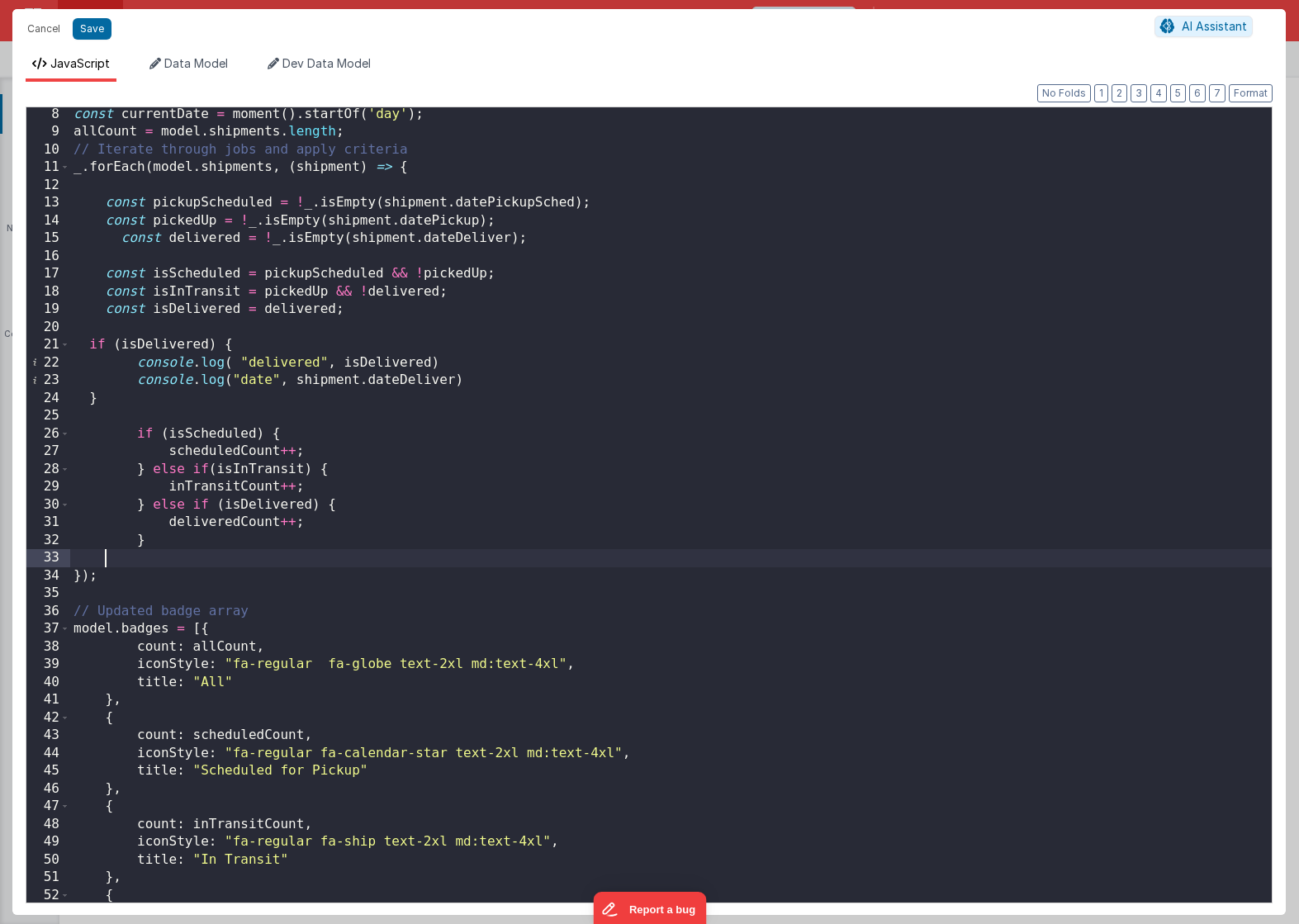
scroll to position [127, 0]
click at [255, 693] on div "const currentDate = moment ( ) . startOf ( 'day' ) ; allCount = model . shipmen…" at bounding box center [670, 519] width 1201 height 831
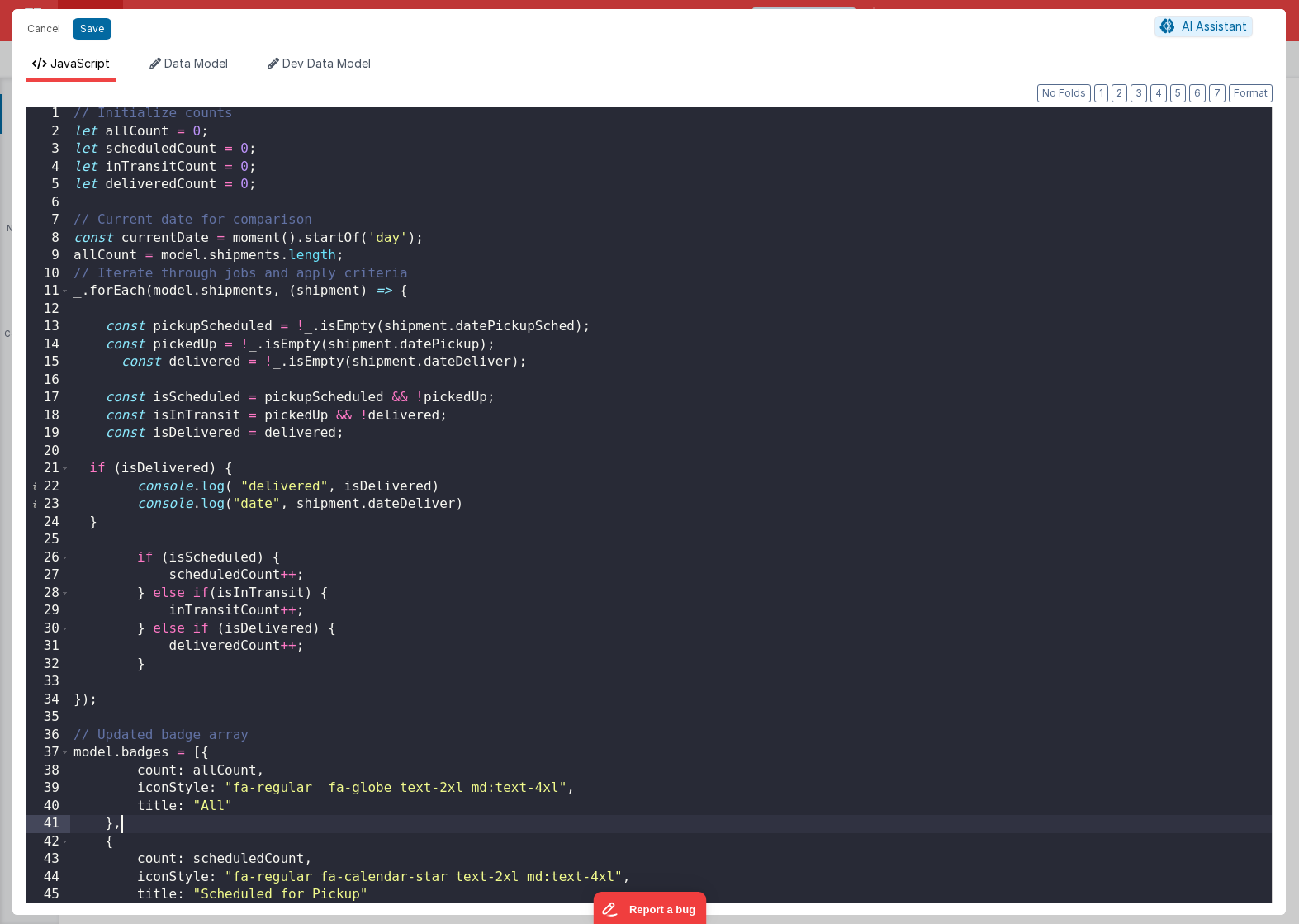
scroll to position [0, 0]
click at [255, 693] on div "// Initialize counts let allCount = 0 ; let scheduledCount = 0 ; let inTransitC…" at bounding box center [670, 523] width 1201 height 831
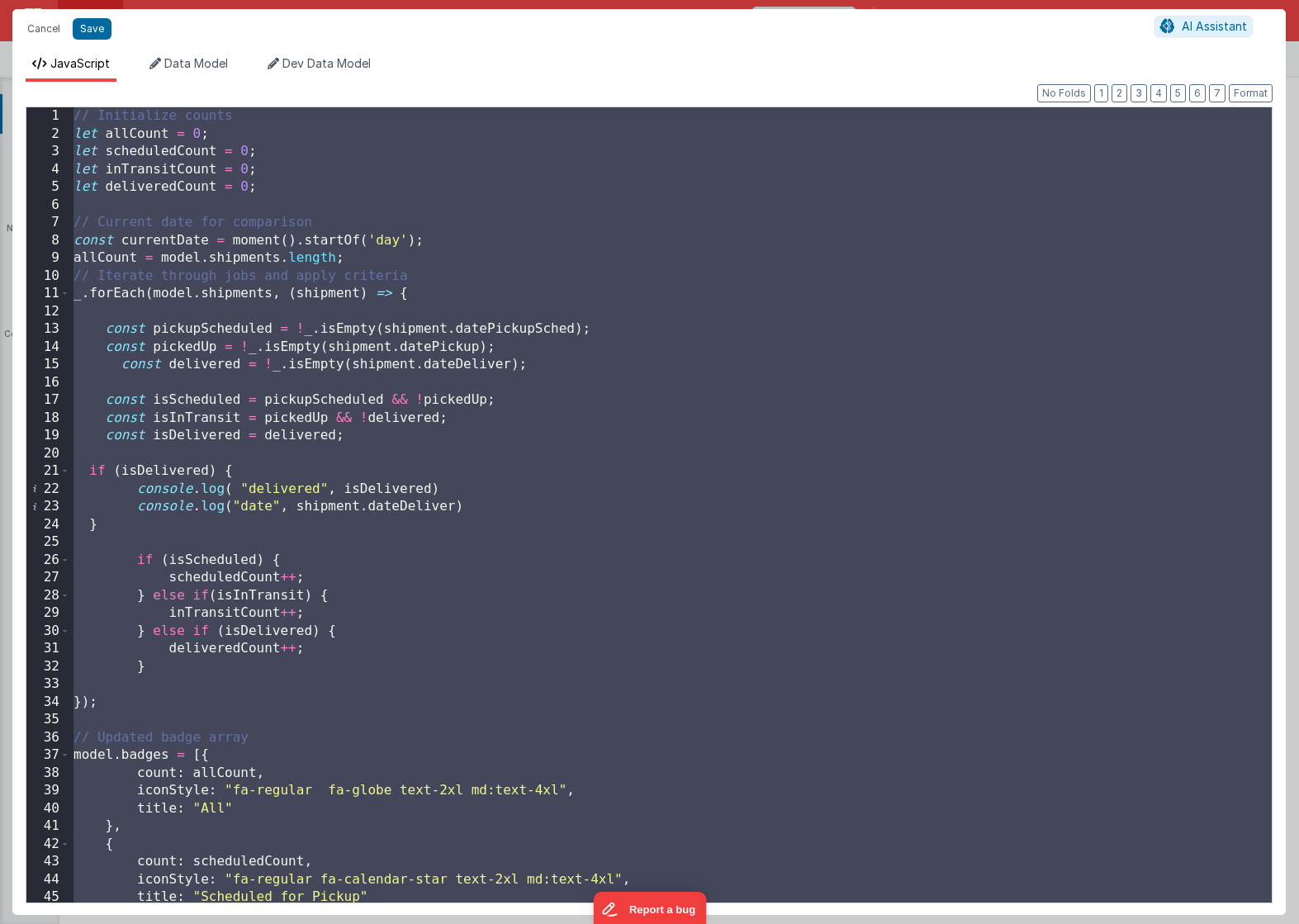
click at [128, 177] on div "// Initialize counts let allCount = 0 ; let scheduledCount = 0 ; let inTransitC…" at bounding box center [670, 523] width 1201 height 831
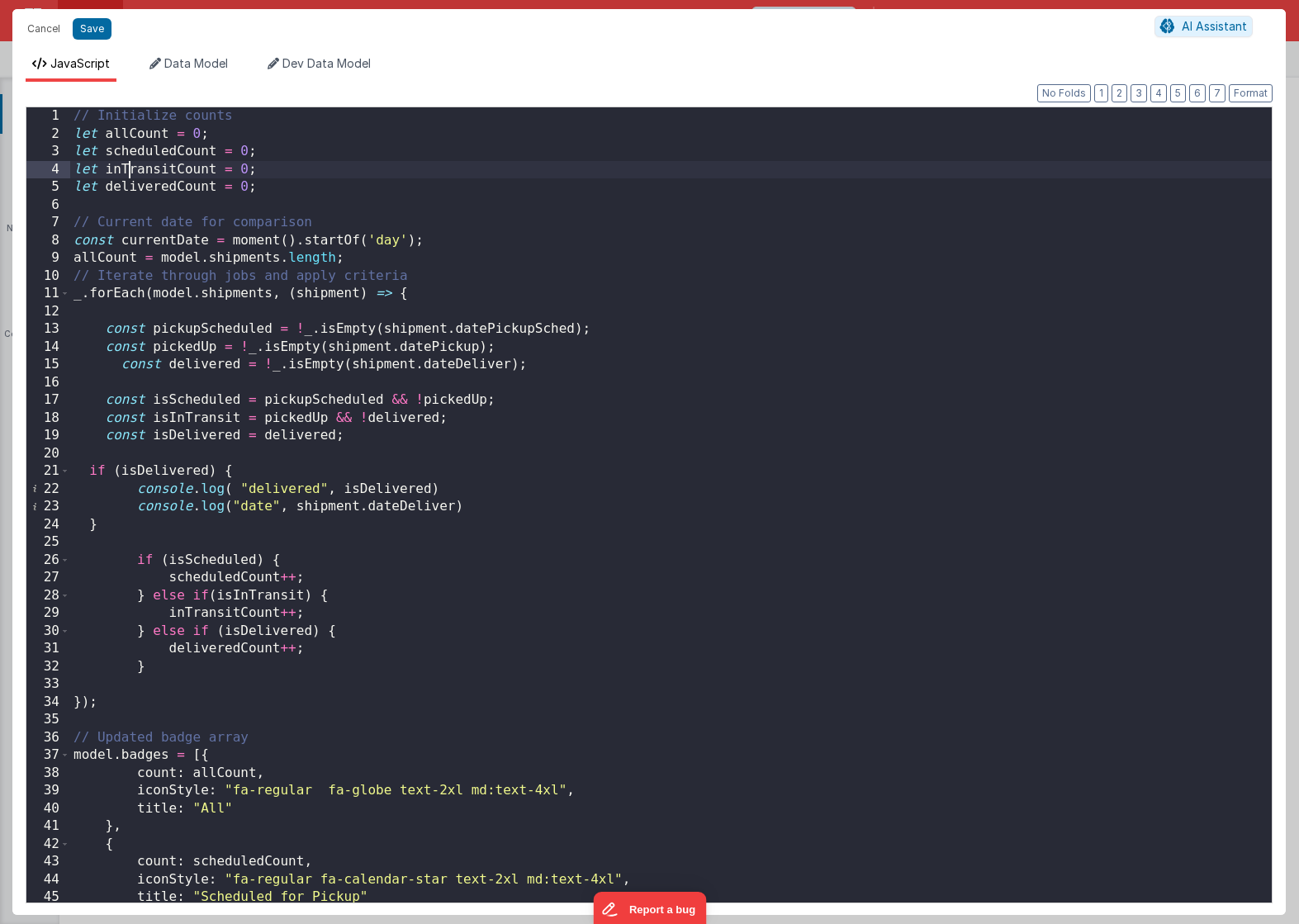
click at [132, 186] on div "// Initialize counts let allCount = 0 ; let scheduledCount = 0 ; let inTransitC…" at bounding box center [670, 523] width 1201 height 831
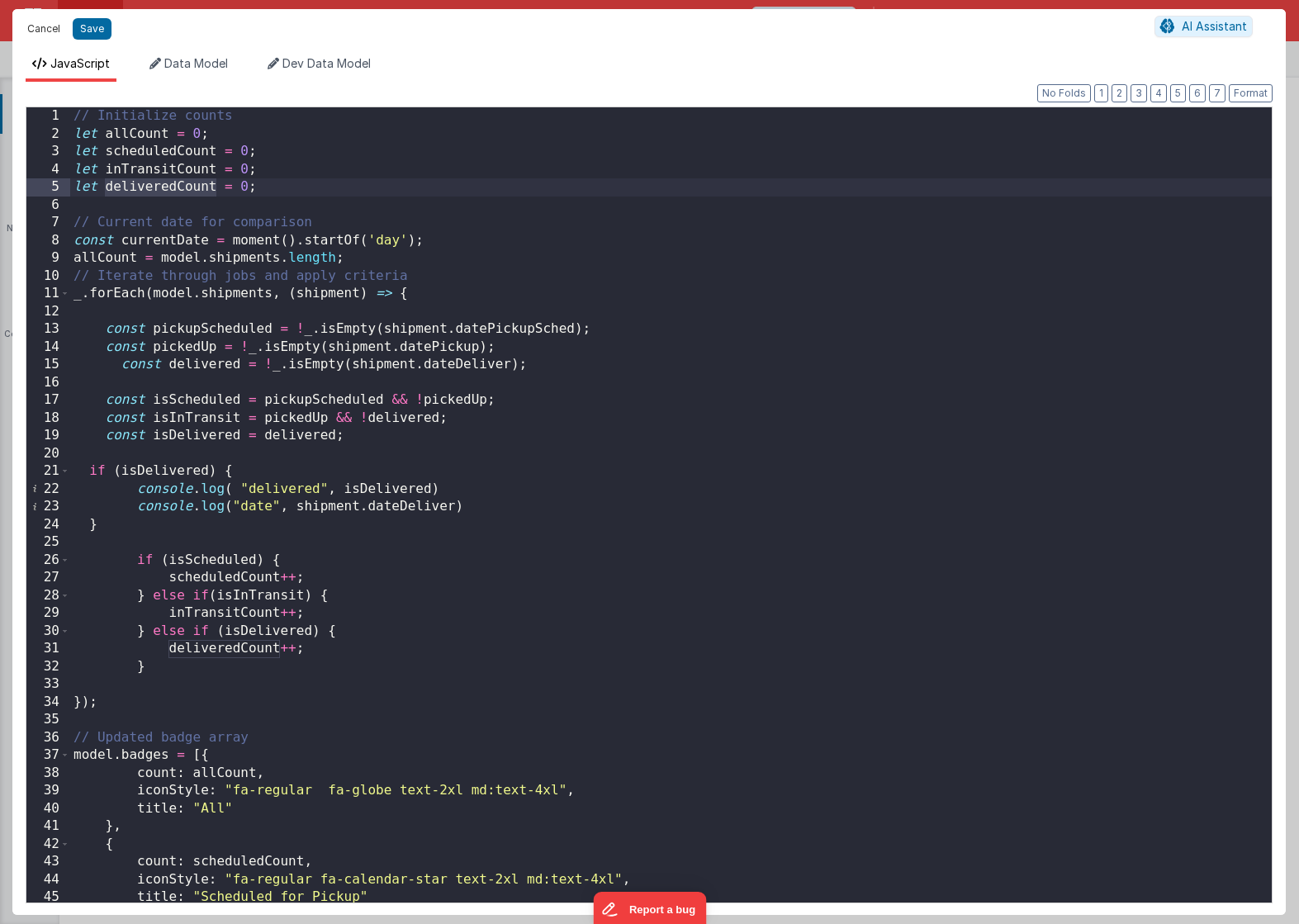
click at [51, 20] on button "Cancel" at bounding box center [44, 28] width 50 height 23
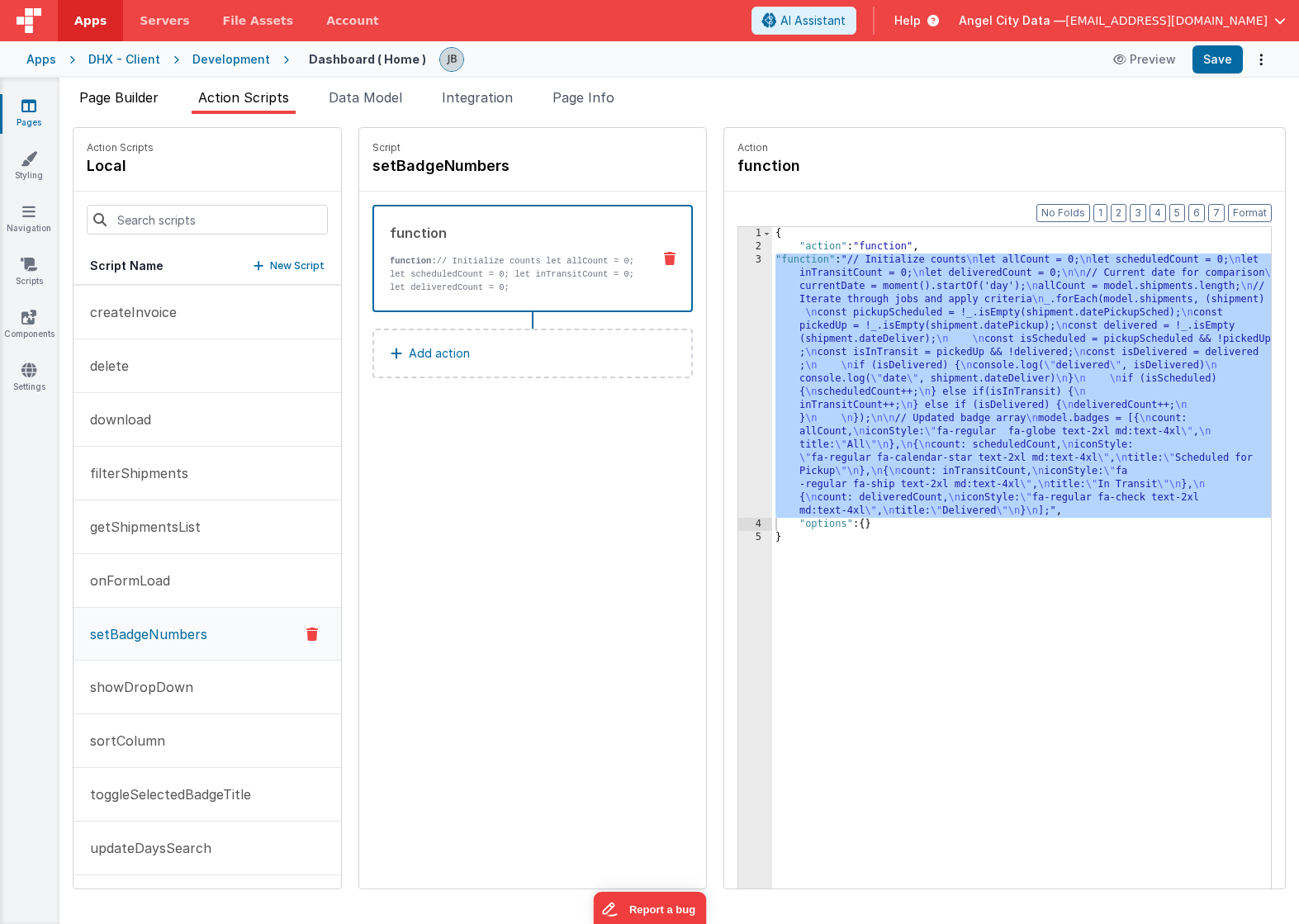
click at [131, 99] on span "Page Builder" at bounding box center [118, 97] width 79 height 17
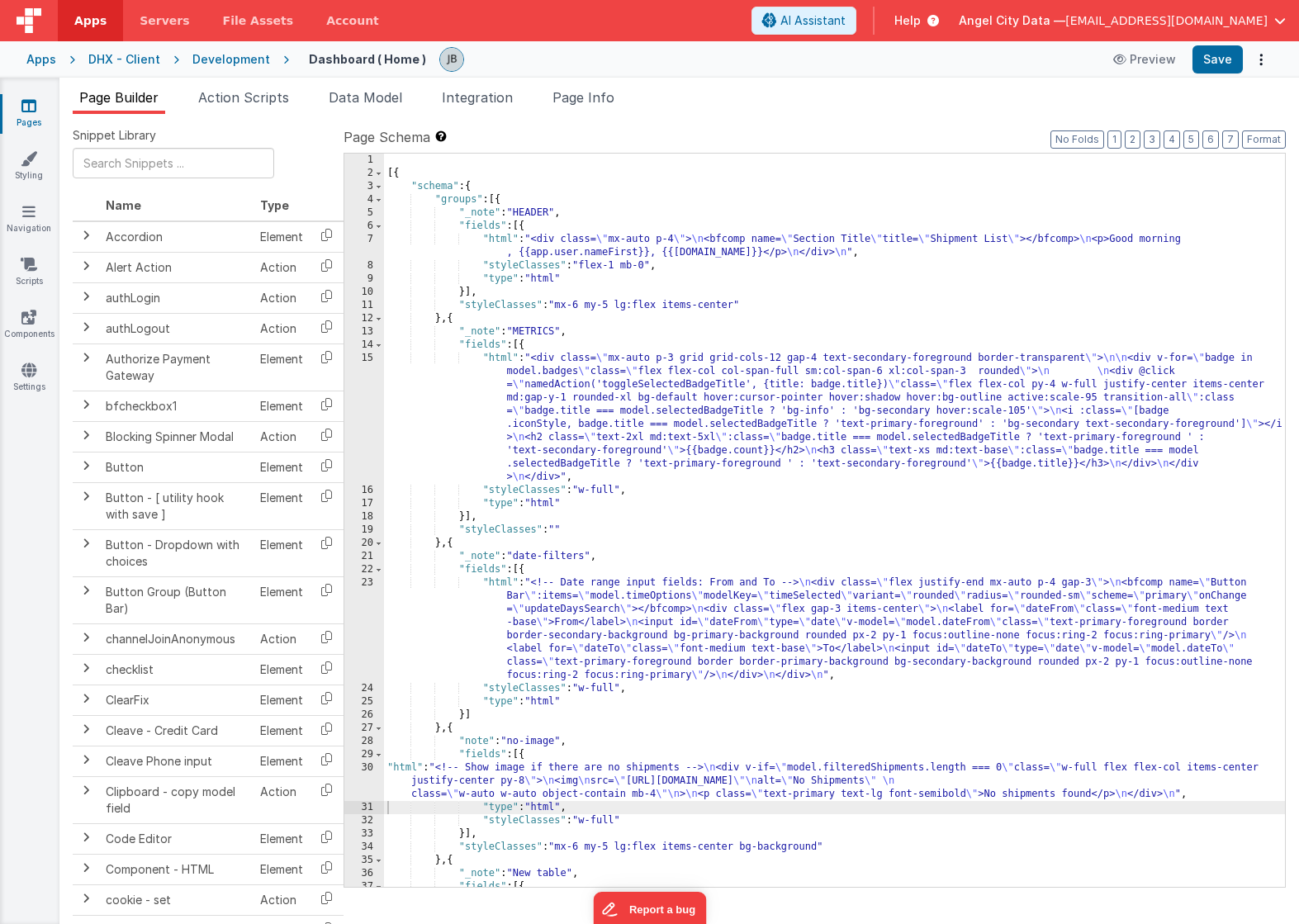
click at [371, 371] on div "15" at bounding box center [364, 418] width 40 height 132
click at [371, 378] on div "15" at bounding box center [364, 418] width 40 height 132
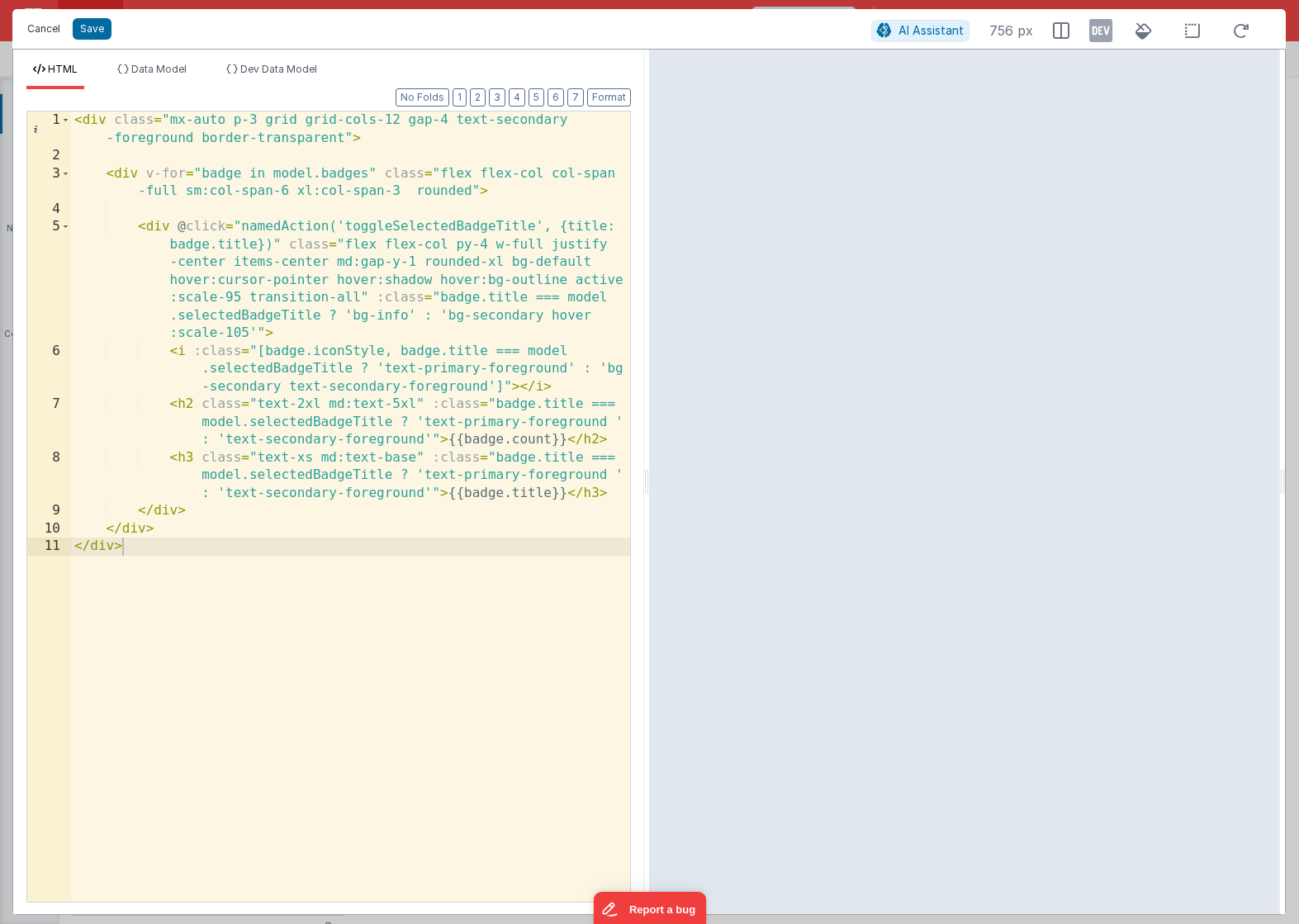
click at [40, 27] on button "Cancel" at bounding box center [44, 28] width 50 height 23
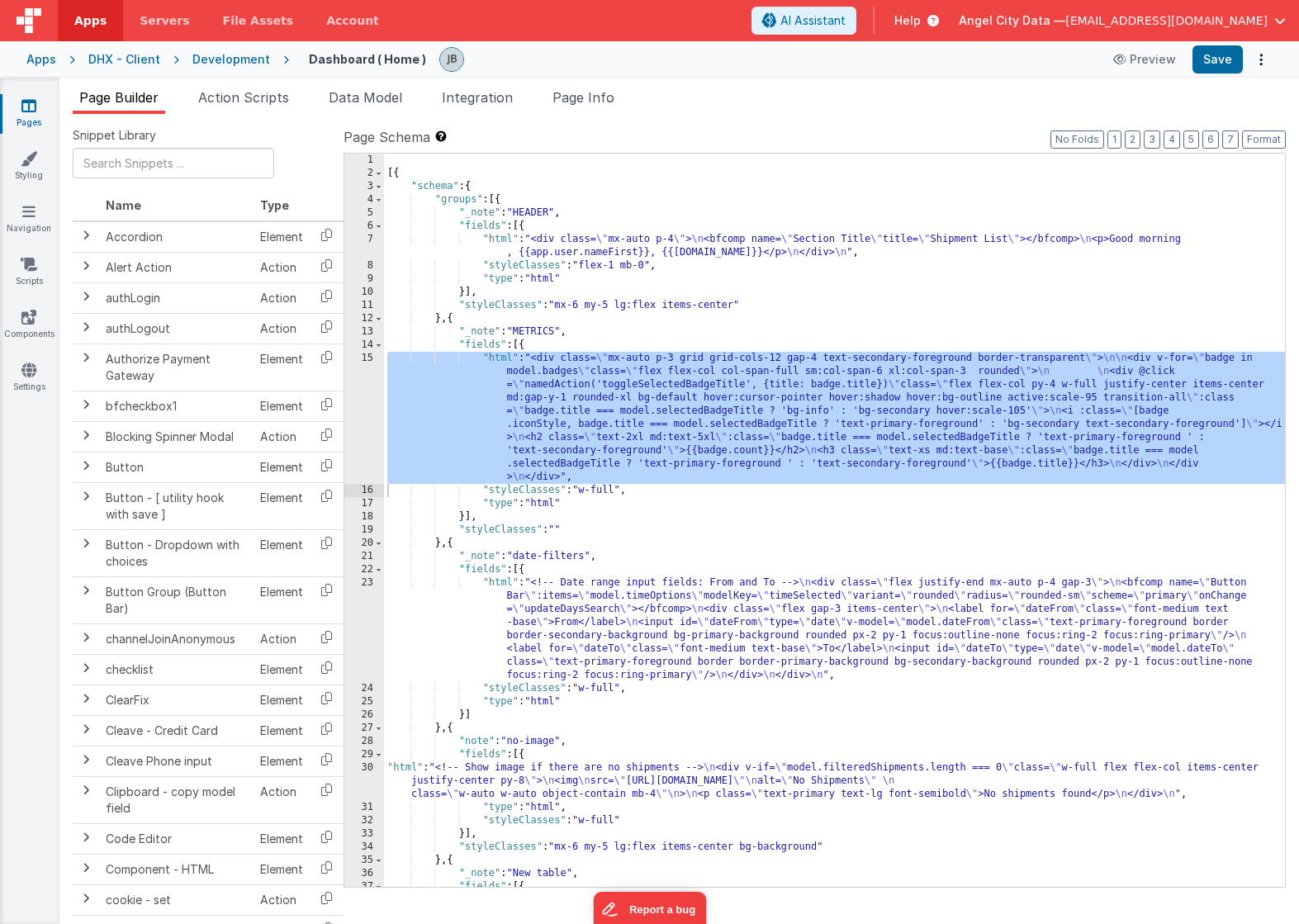
click at [372, 411] on div "15" at bounding box center [364, 418] width 40 height 132
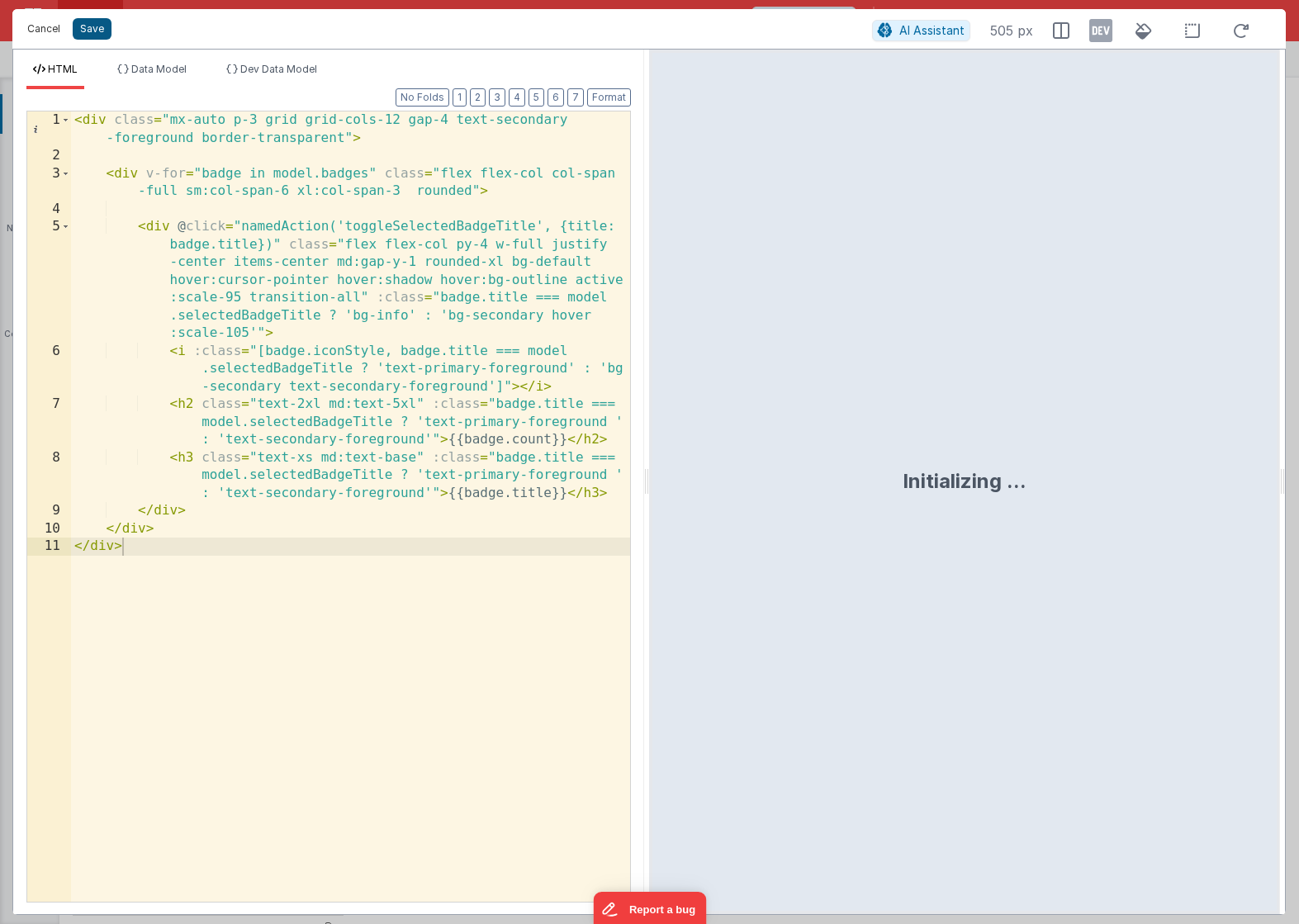
drag, startPoint x: 46, startPoint y: 28, endPoint x: 94, endPoint y: 37, distance: 48.8
click at [46, 28] on button "Cancel" at bounding box center [44, 28] width 50 height 23
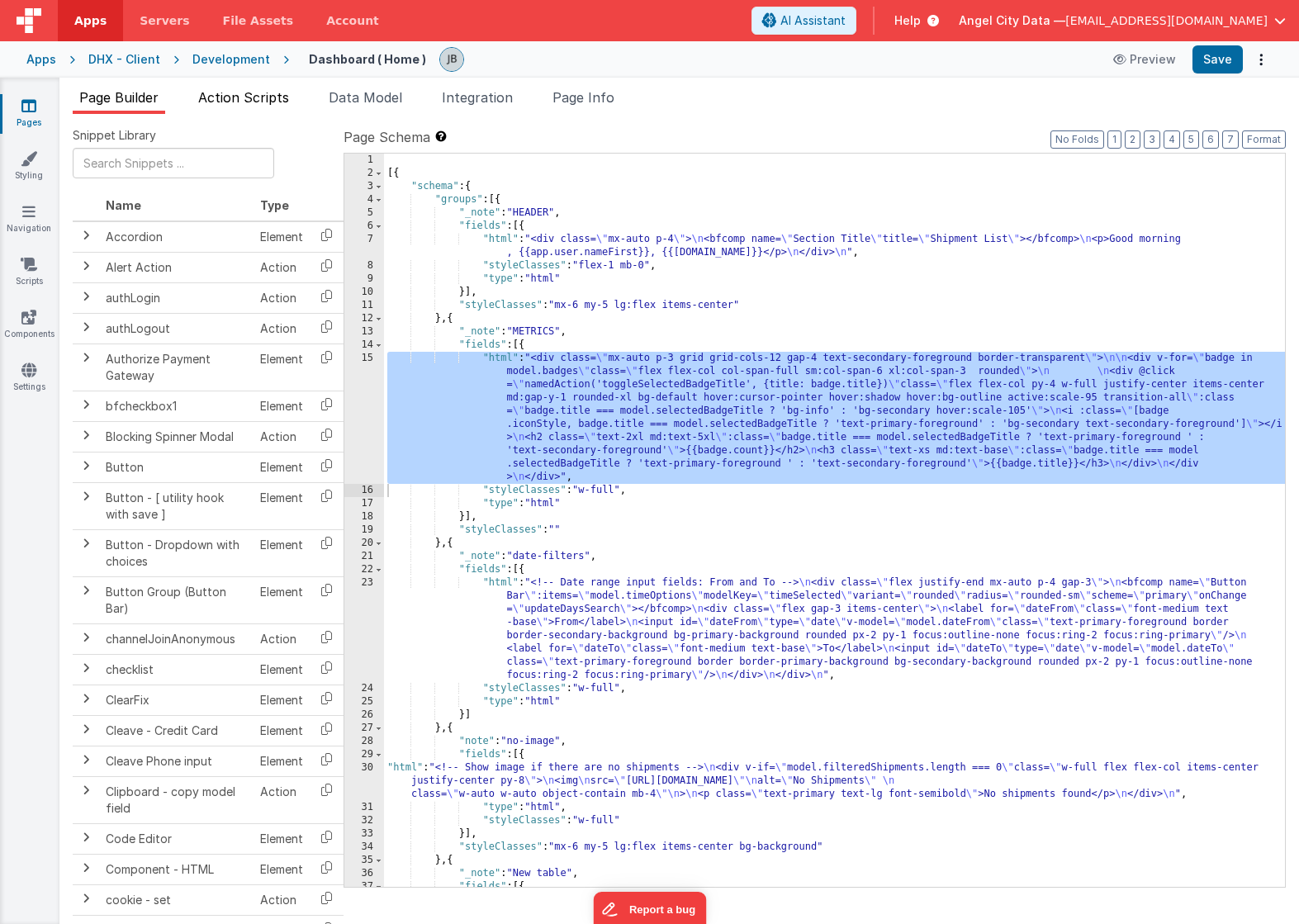
click at [271, 95] on span "Action Scripts" at bounding box center [243, 97] width 91 height 17
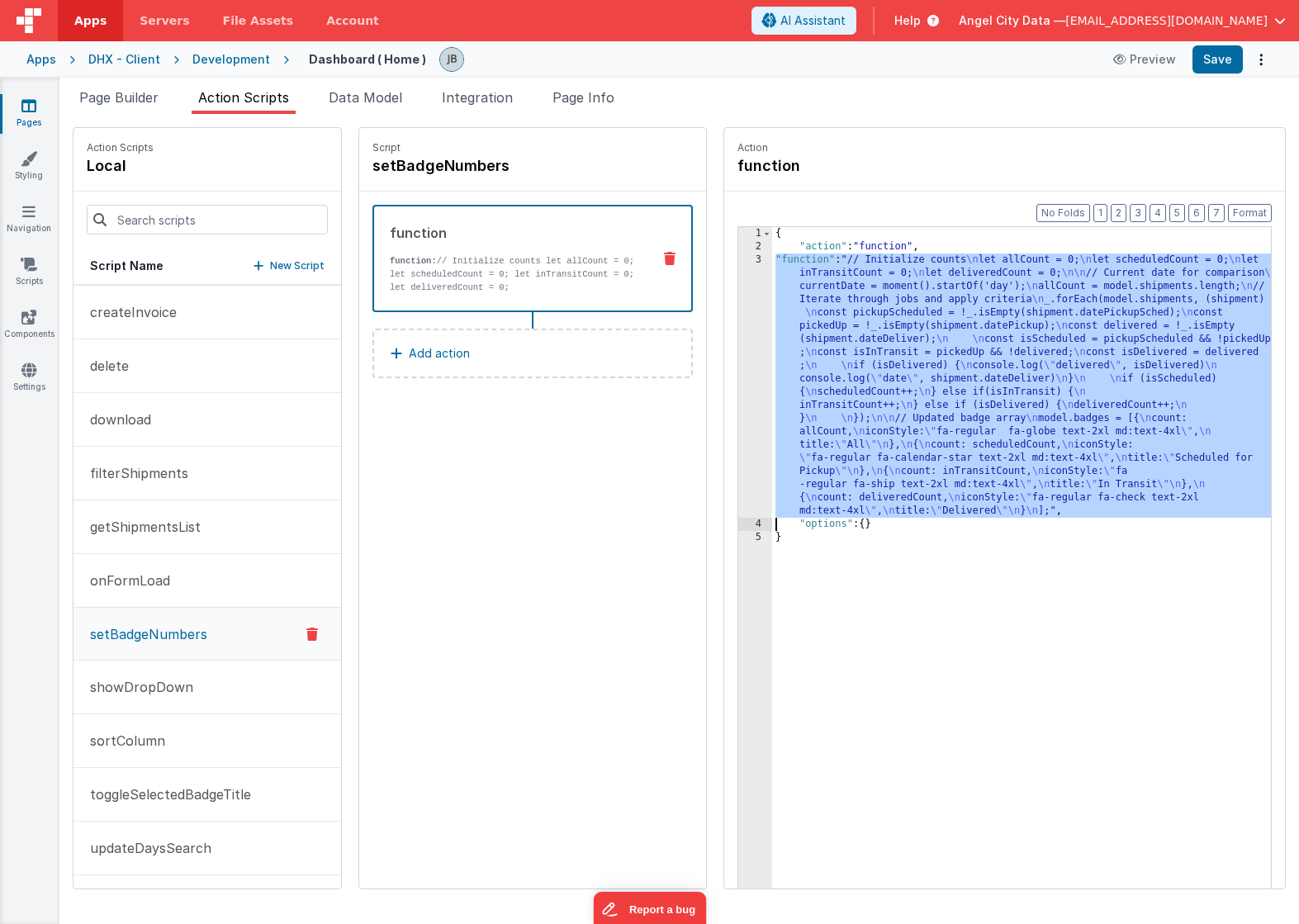
click at [738, 381] on div "3" at bounding box center [755, 385] width 34 height 264
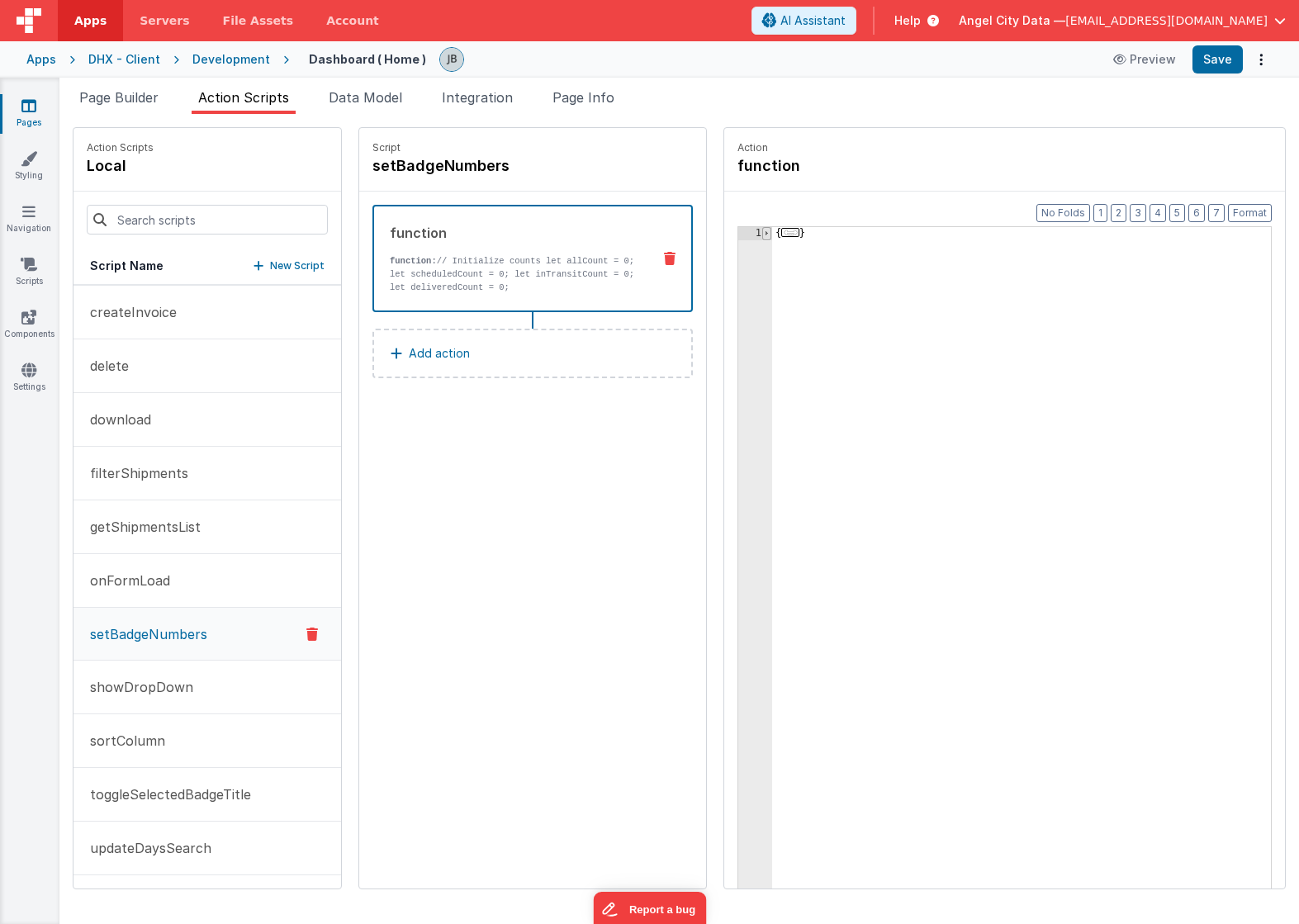
click at [762, 232] on span at bounding box center [766, 233] width 9 height 13
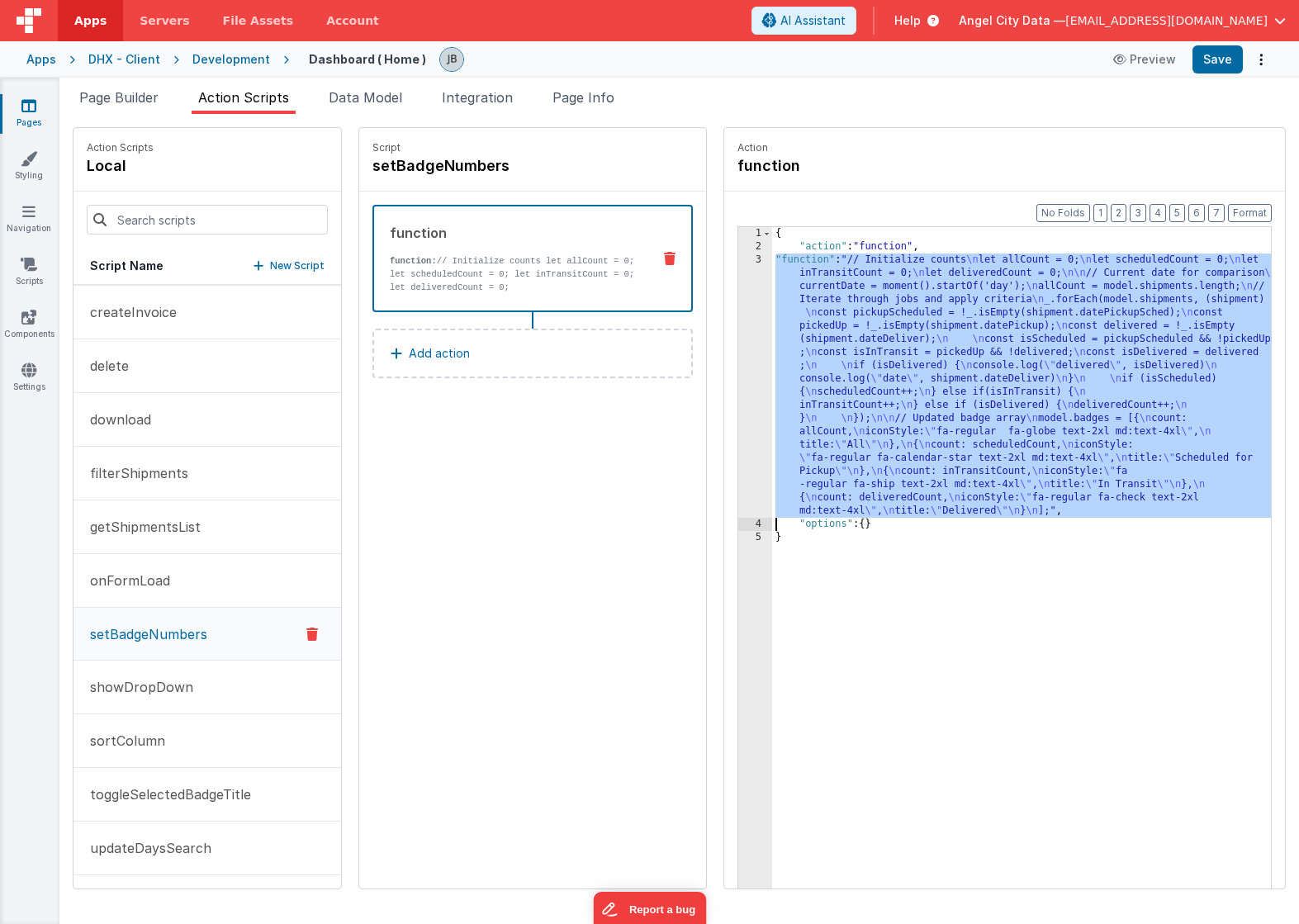
click at [738, 290] on div "3" at bounding box center [755, 385] width 34 height 264
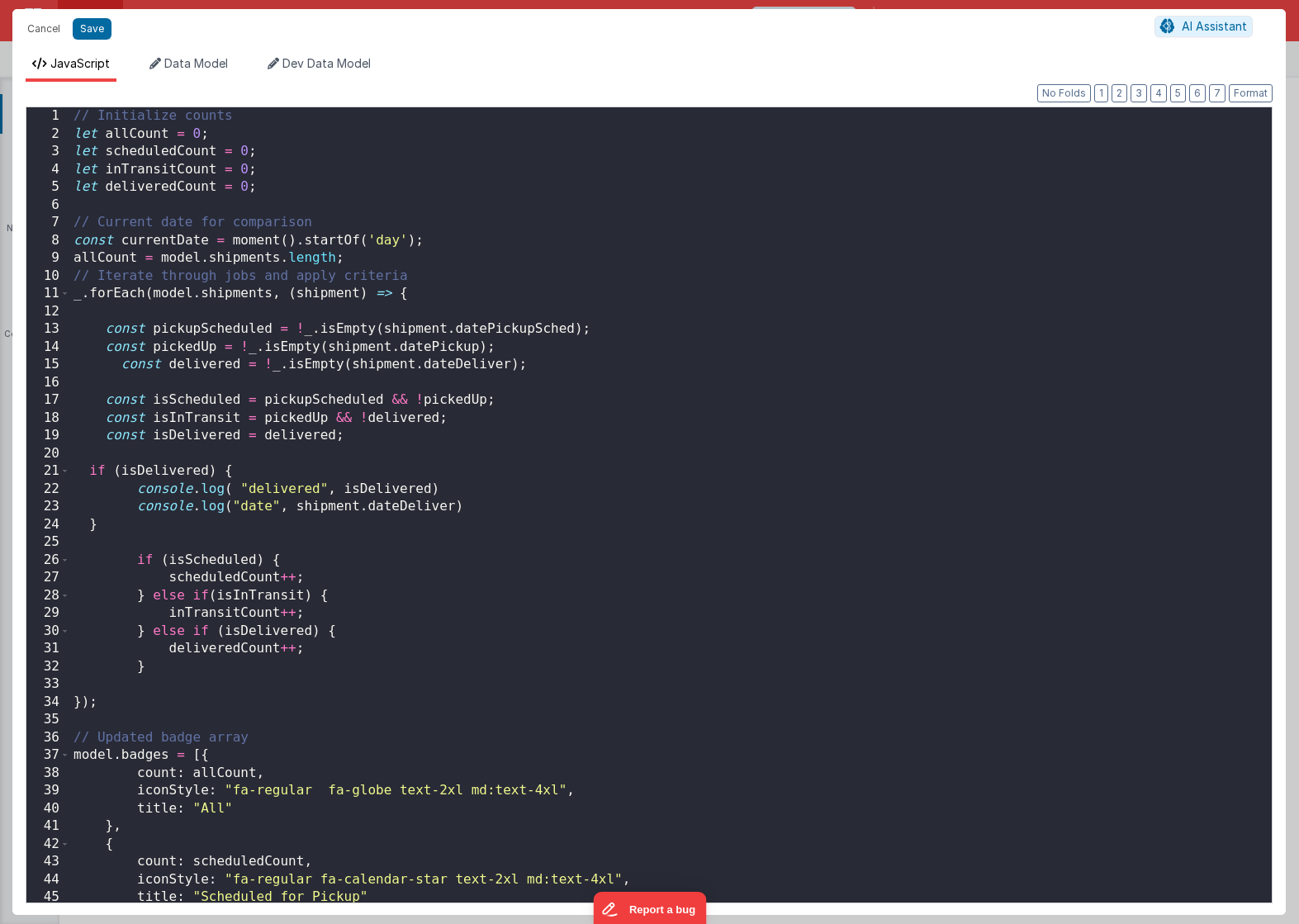
click at [716, 290] on div "Cancel Save AI Assistant JavaScript Data Model Dev Data Model Format 7 6 5 4 3 …" at bounding box center [650, 462] width 1299 height 924
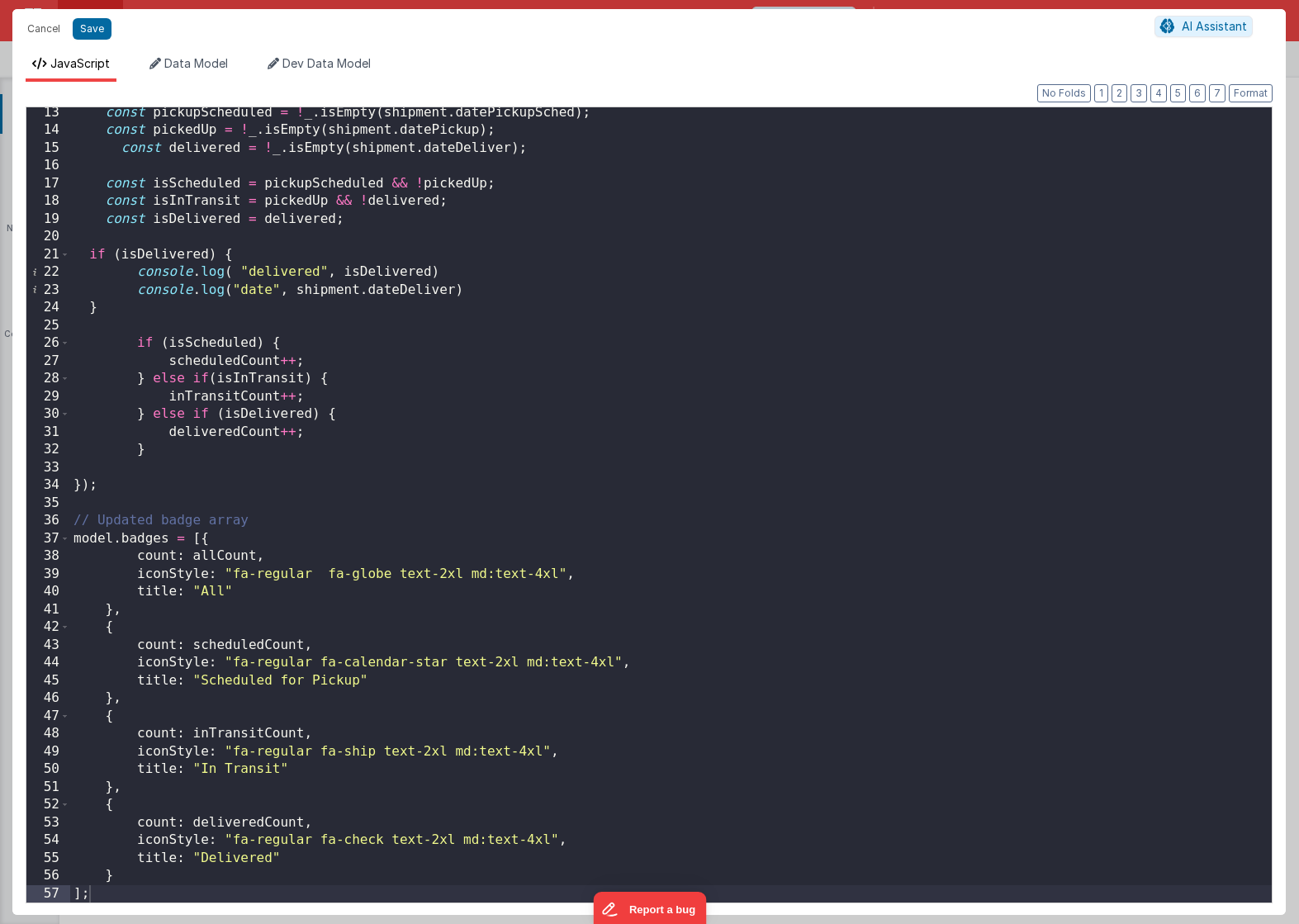
scroll to position [217, 0]
click at [256, 573] on div "const pickupScheduled = ! _ . isEmpty ( shipment . datePickupSched ) ; const pi…" at bounding box center [670, 519] width 1201 height 831
